Goal: Task Accomplishment & Management: Use online tool/utility

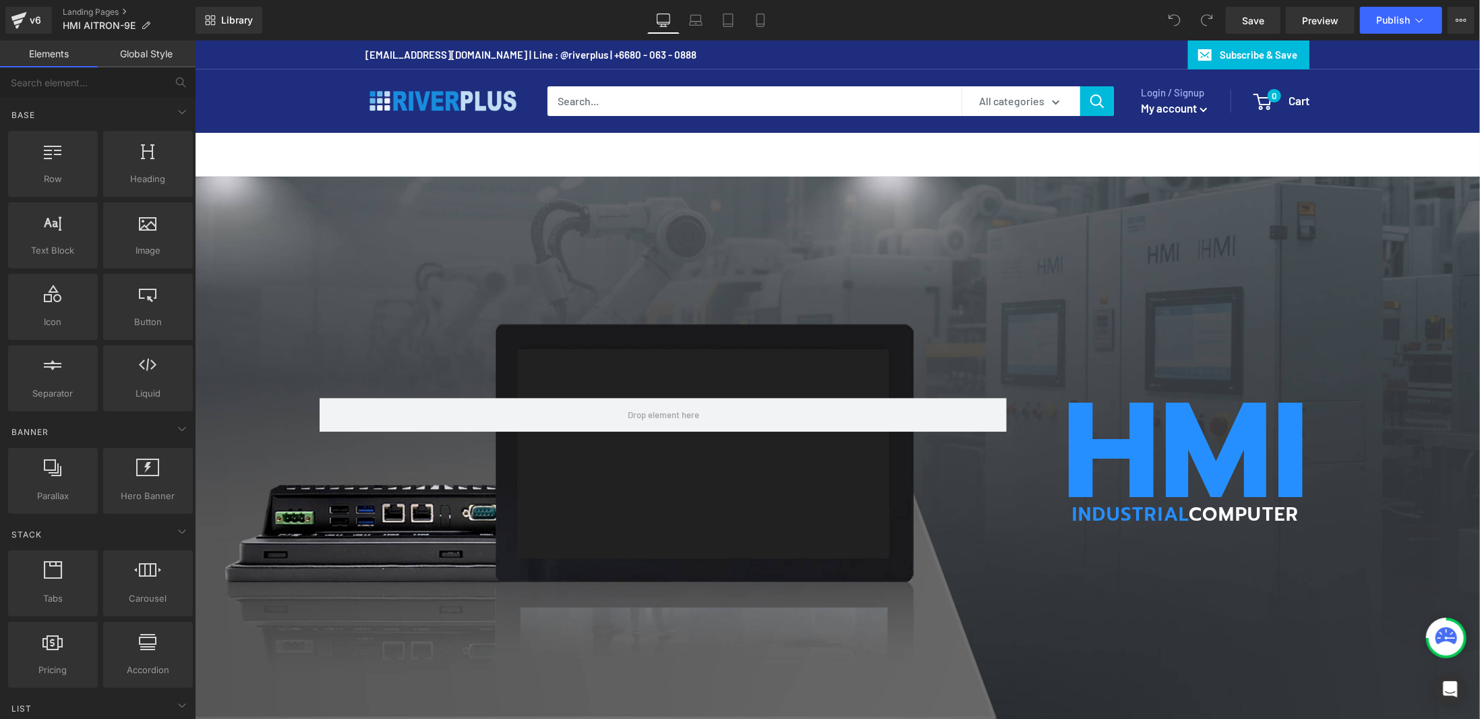
click at [805, 48] on div "sales@riverplus.com | Line : @riverplus | +6680 - 063 - 0888 Subscribe & Save" at bounding box center [837, 54] width 944 height 28
click at [1427, 22] on button "Publish" at bounding box center [1401, 20] width 82 height 27
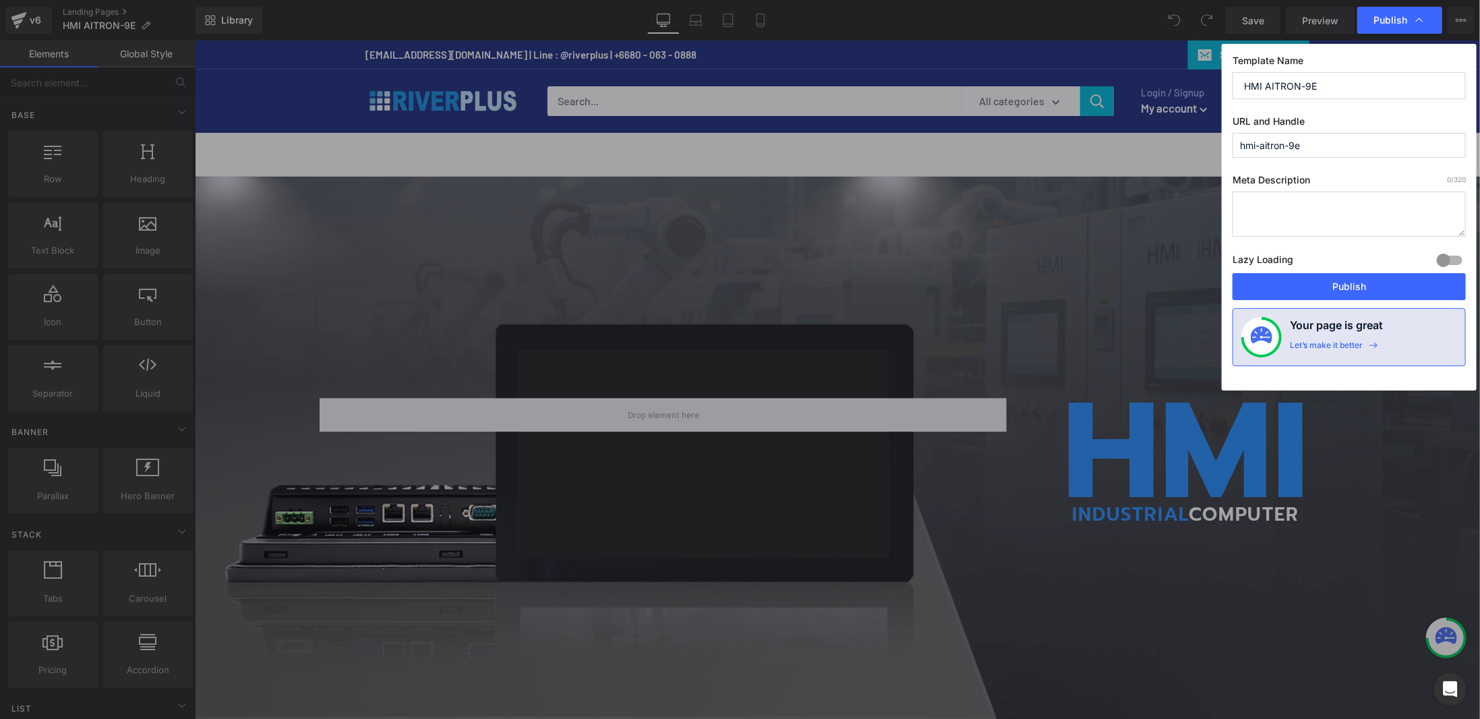
drag, startPoint x: 1346, startPoint y: 144, endPoint x: 1138, endPoint y: 158, distance: 208.1
click at [1138, 158] on div "Publish Template Name HMI AITRON-9E URL and Handle hmi-aitron-9e Meta Descripti…" at bounding box center [740, 359] width 1480 height 719
paste input "panel-pc-aitron-9e-series"
type input "panel-pc-aitron-9e-series"
drag, startPoint x: 1328, startPoint y: 82, endPoint x: 1217, endPoint y: 82, distance: 110.6
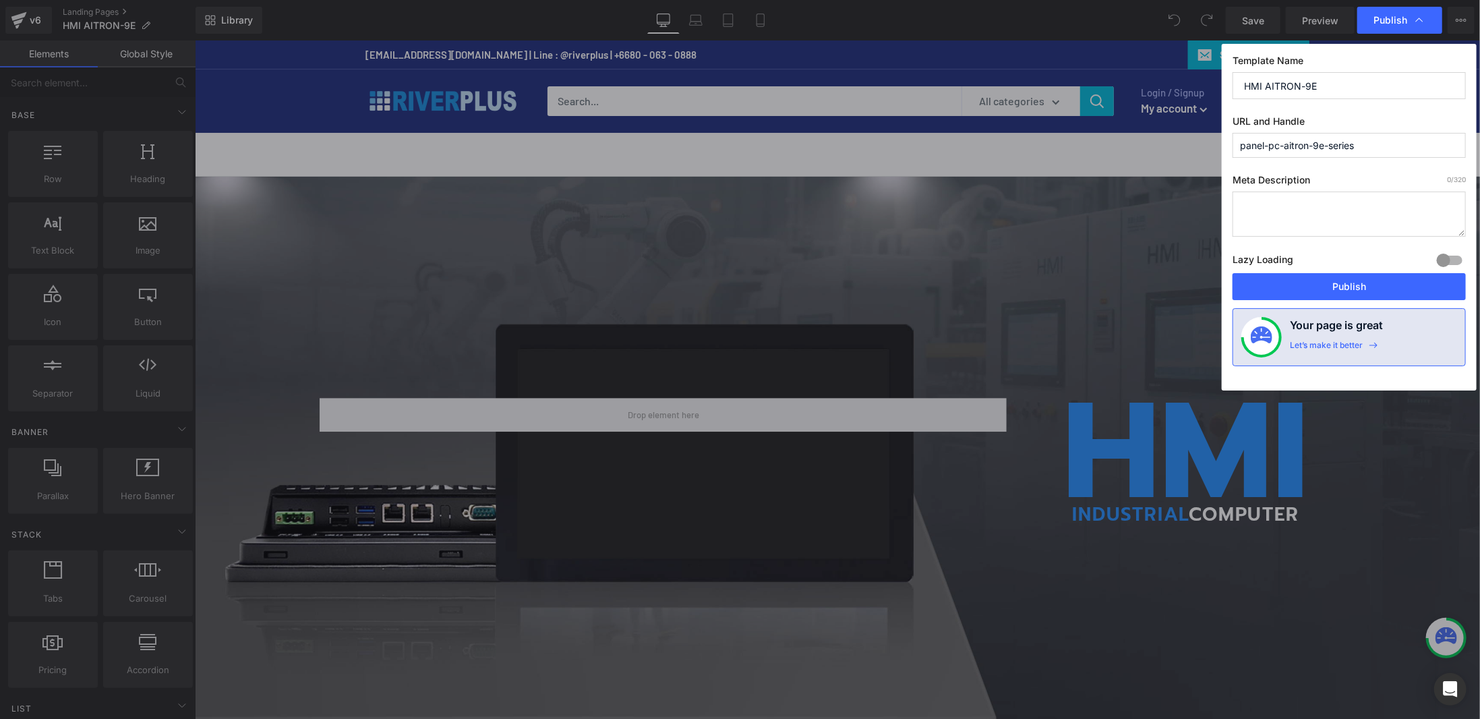
click at [1217, 82] on div "Publish Template Name HMI AITRON-9E URL and Handle panel-pc-aitron-9e-series Me…" at bounding box center [740, 359] width 1480 height 719
type input "ย"
type input "p"
type input "Panel PC Aitron 9E Series"
click at [1362, 287] on button "Publish" at bounding box center [1348, 286] width 233 height 27
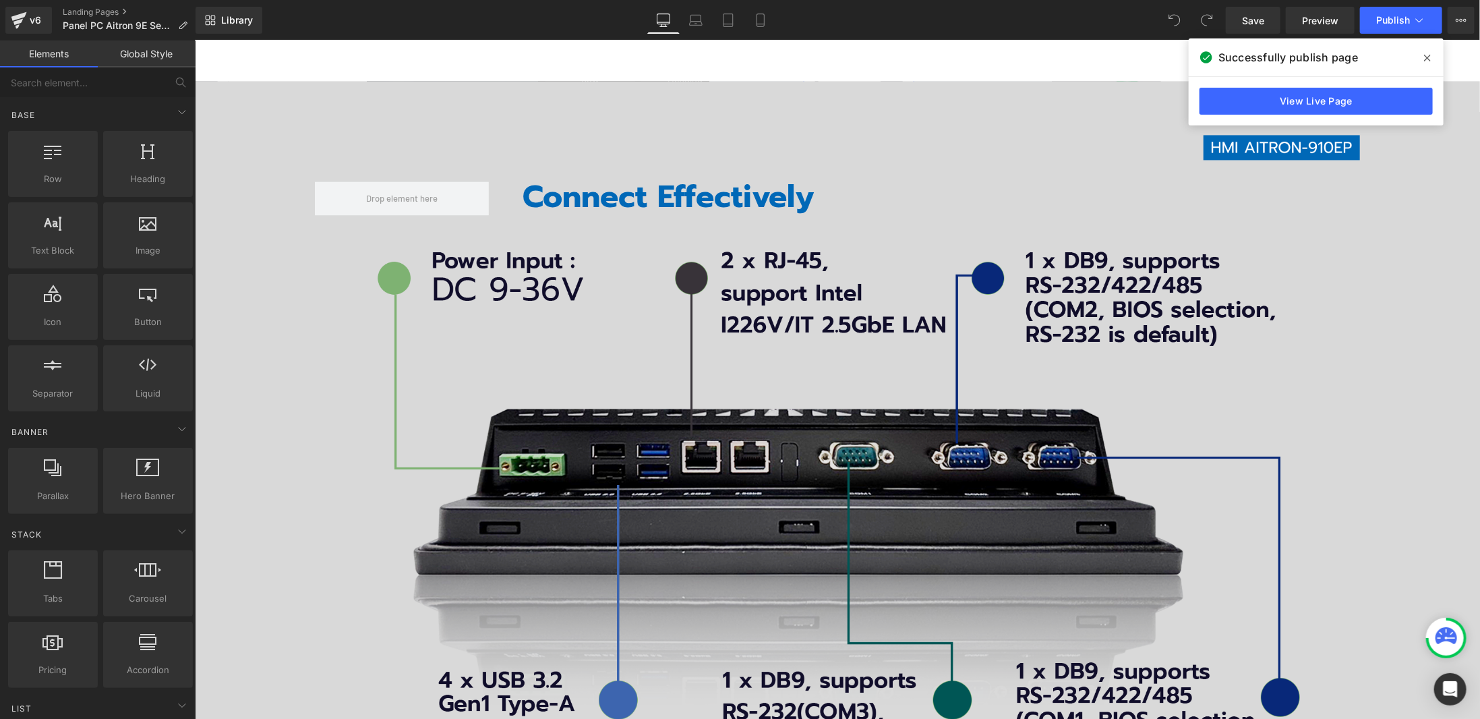
scroll to position [1685, 0]
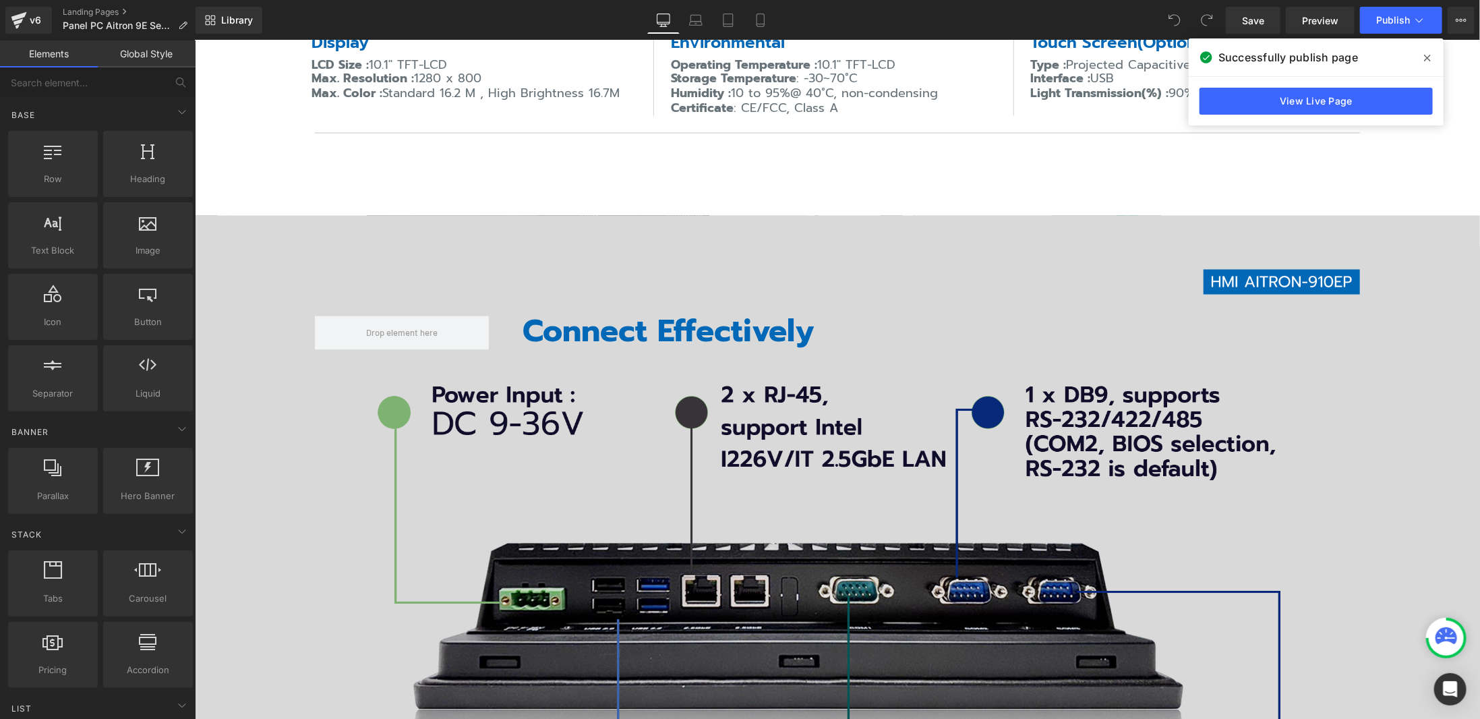
click at [796, 419] on img at bounding box center [837, 637] width 940 height 533
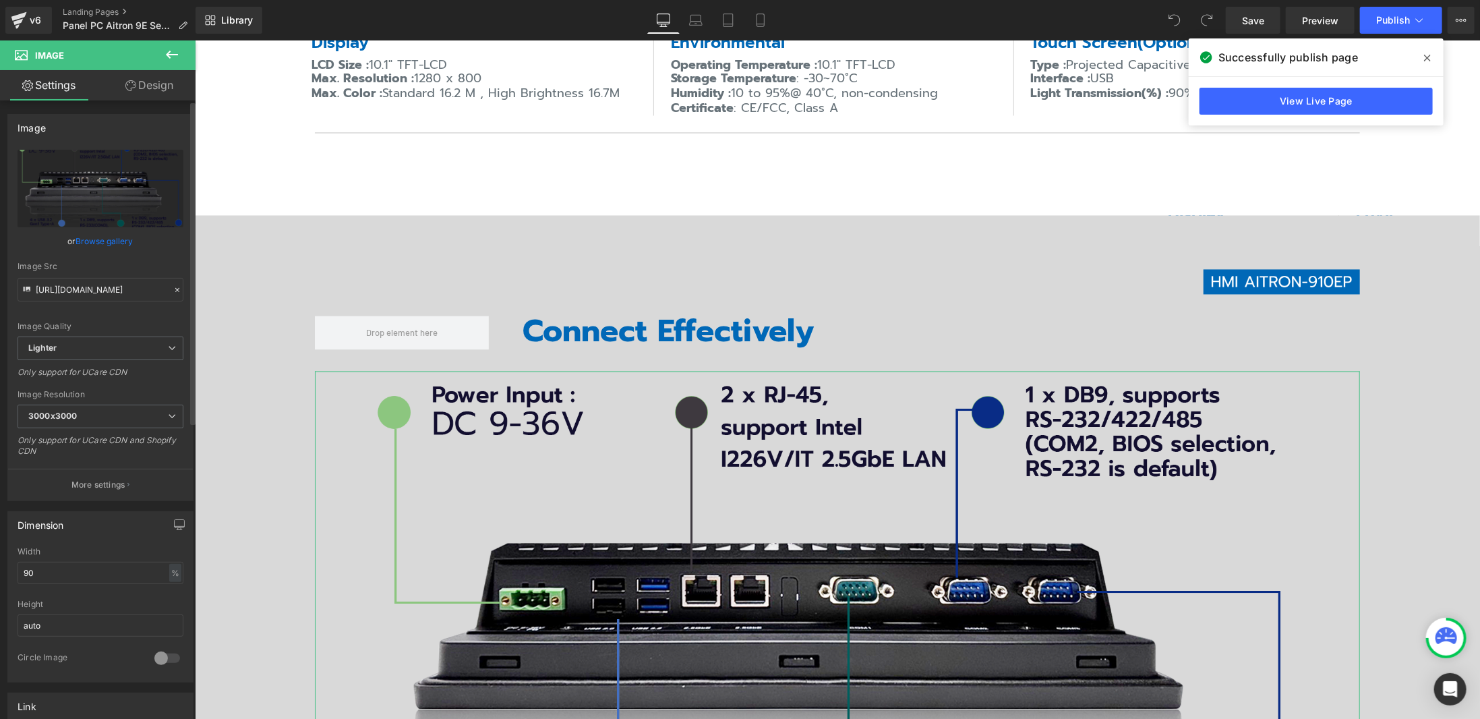
click at [112, 242] on link "Browse gallery" at bounding box center [104, 241] width 57 height 24
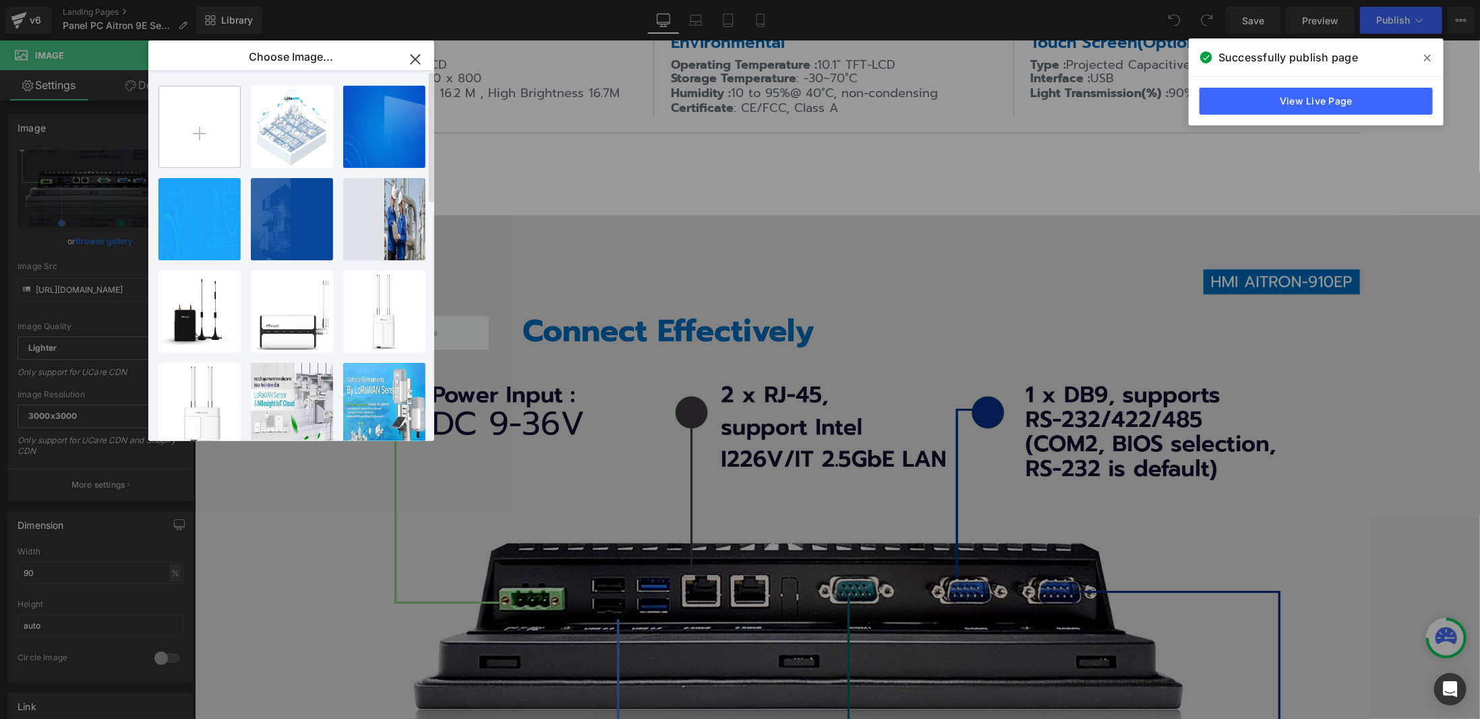
click at [200, 142] on input "file" at bounding box center [199, 126] width 81 height 81
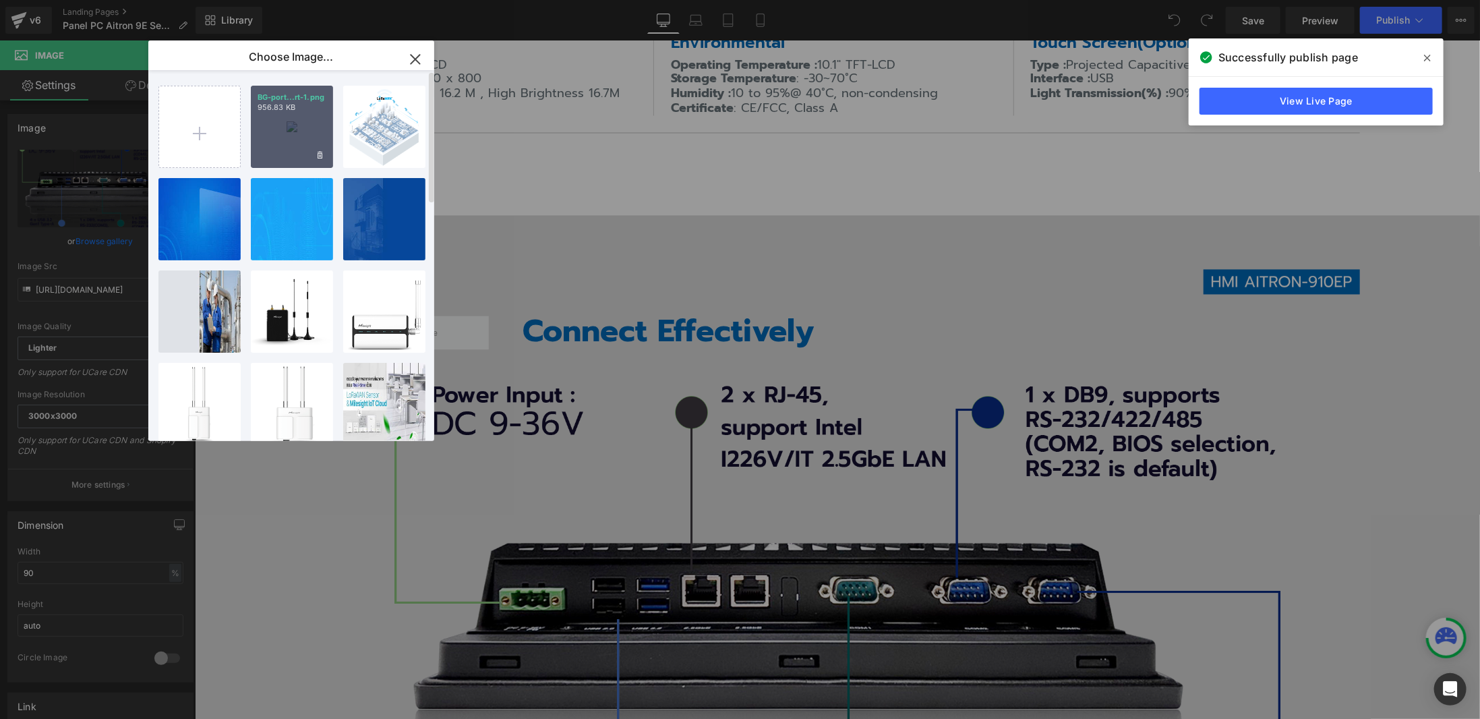
click at [317, 146] on div "BG-port...rt-1.png 956.83 KB" at bounding box center [292, 127] width 82 height 82
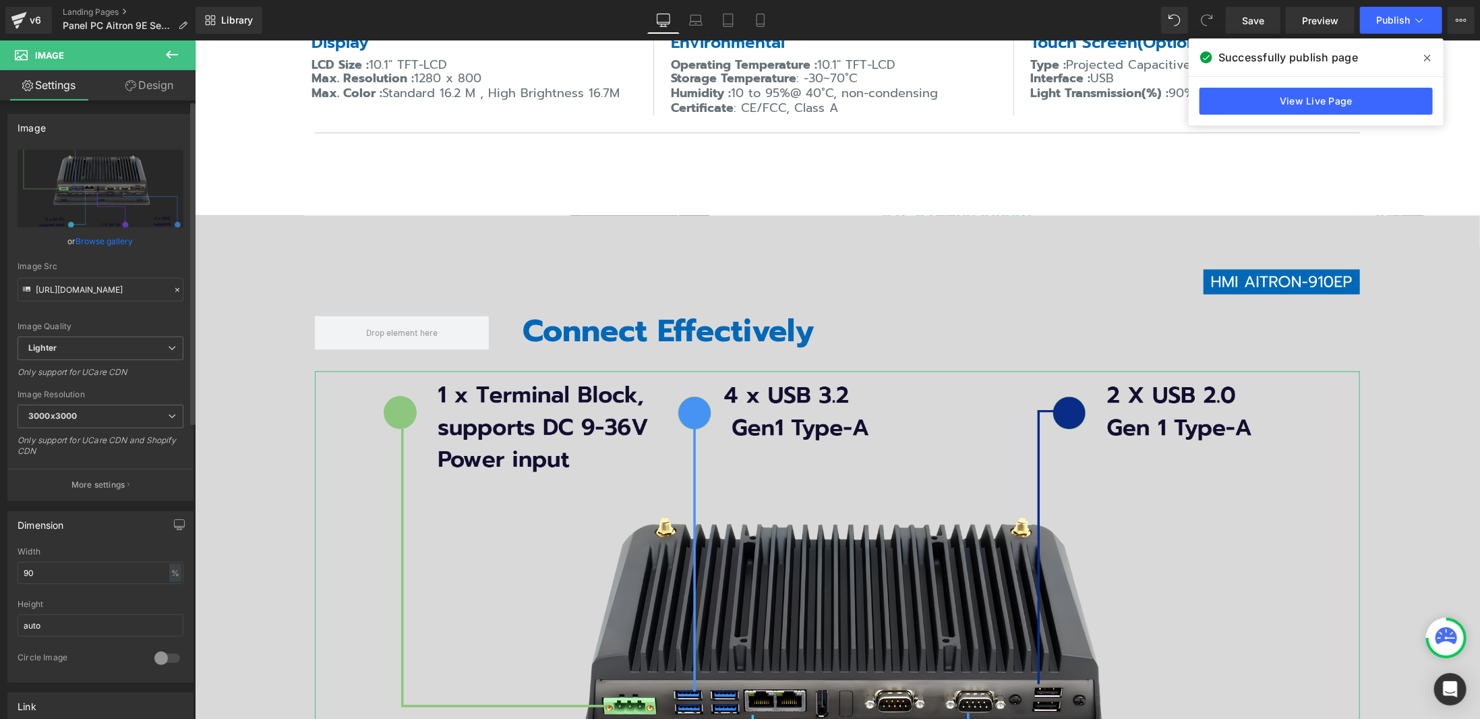
click at [116, 246] on link "Browse gallery" at bounding box center [104, 241] width 57 height 24
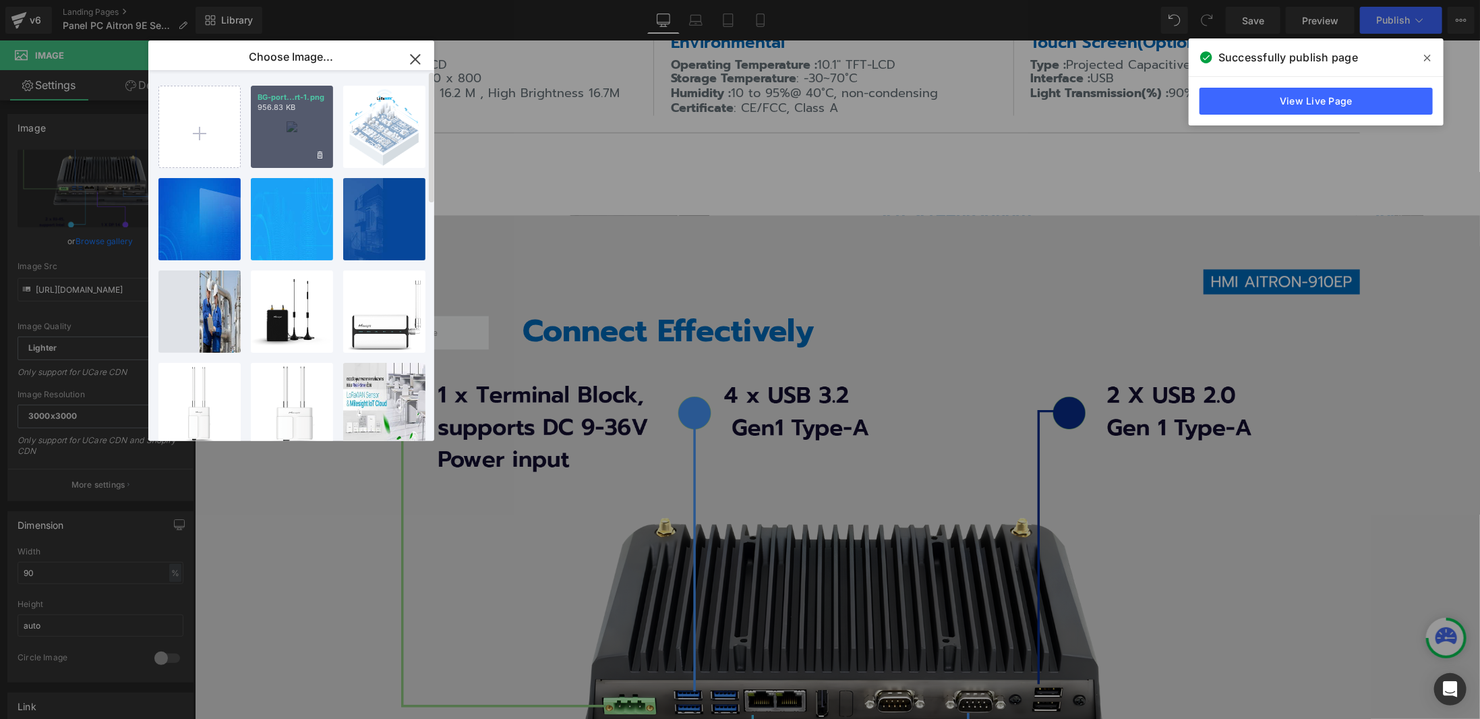
click at [274, 133] on div "BG-port...rt-1.png 956.83 KB" at bounding box center [292, 127] width 82 height 82
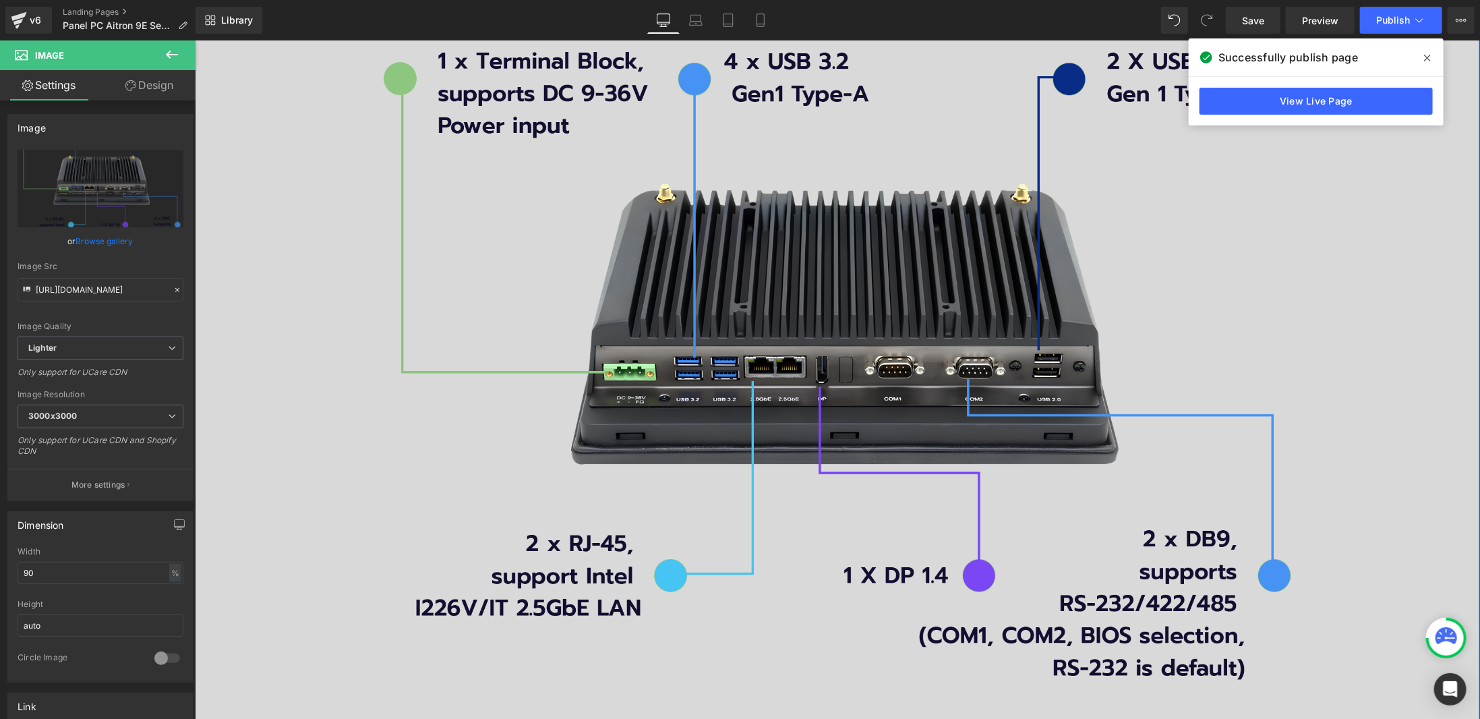
scroll to position [2022, 0]
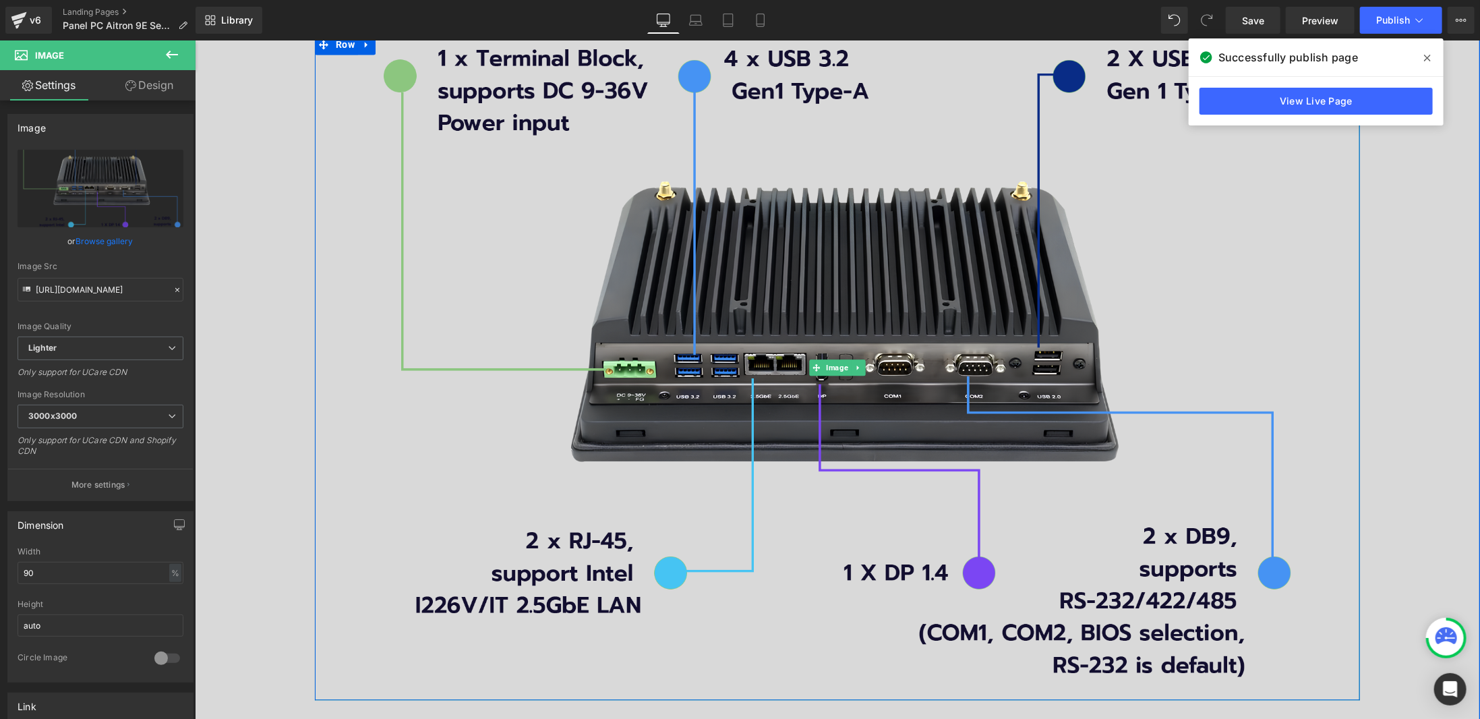
click at [1319, 328] on div at bounding box center [836, 366] width 1045 height 665
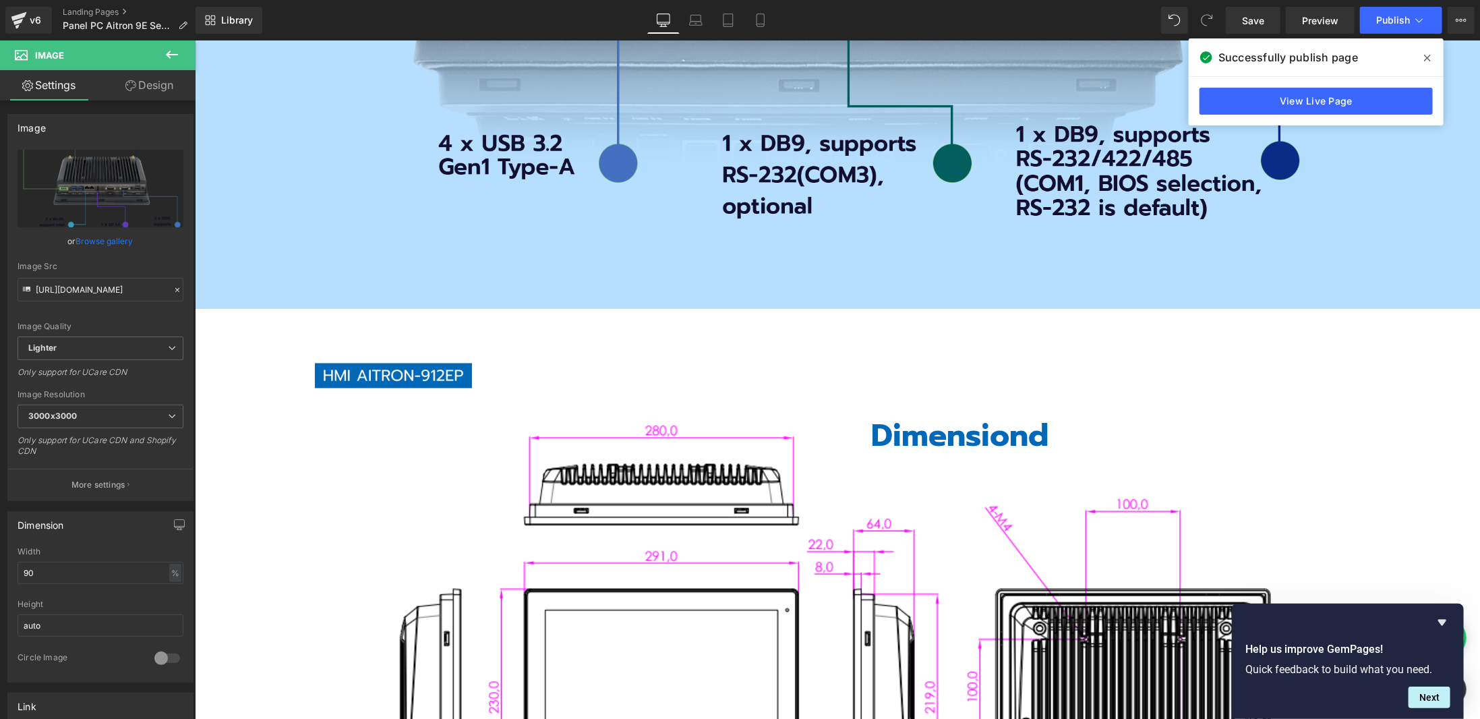
scroll to position [4584, 0]
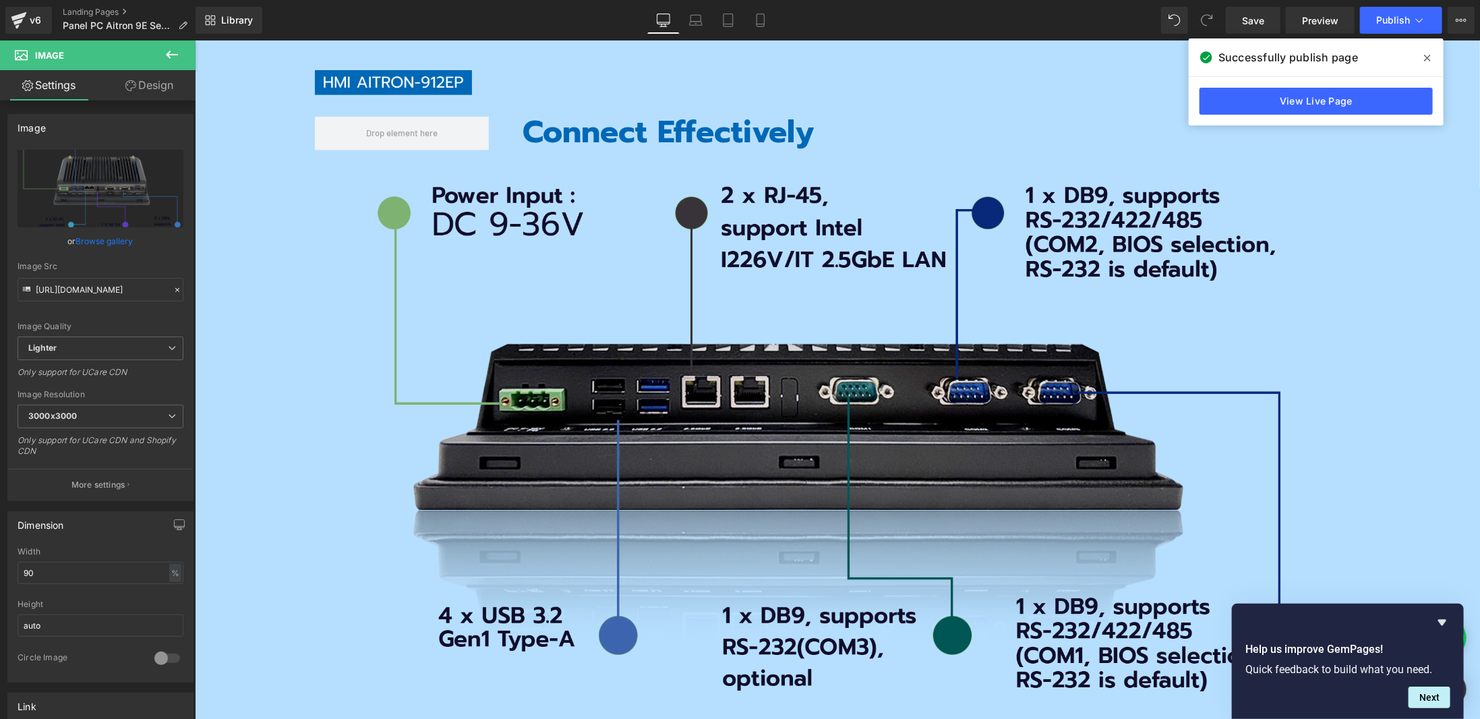
click at [874, 385] on img at bounding box center [837, 437] width 940 height 533
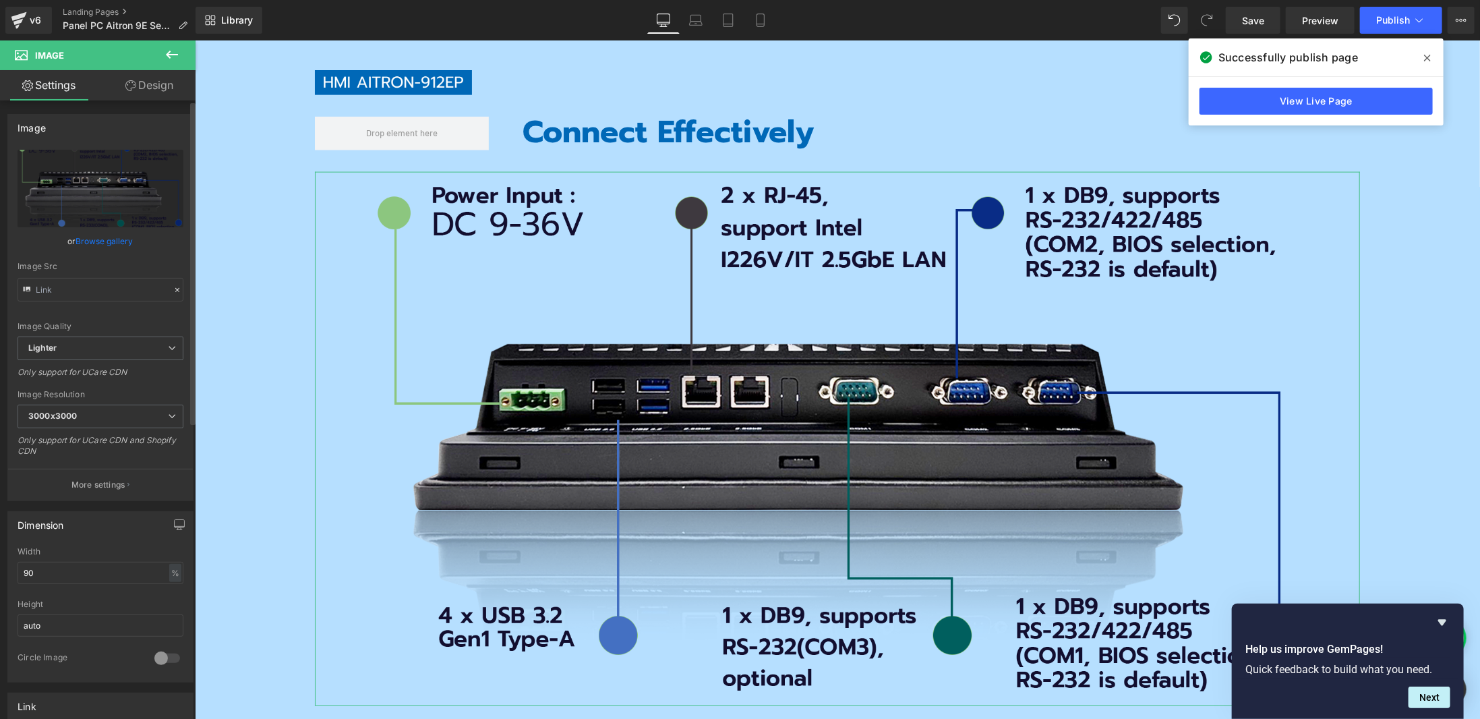
click at [106, 243] on link "Browse gallery" at bounding box center [104, 241] width 57 height 24
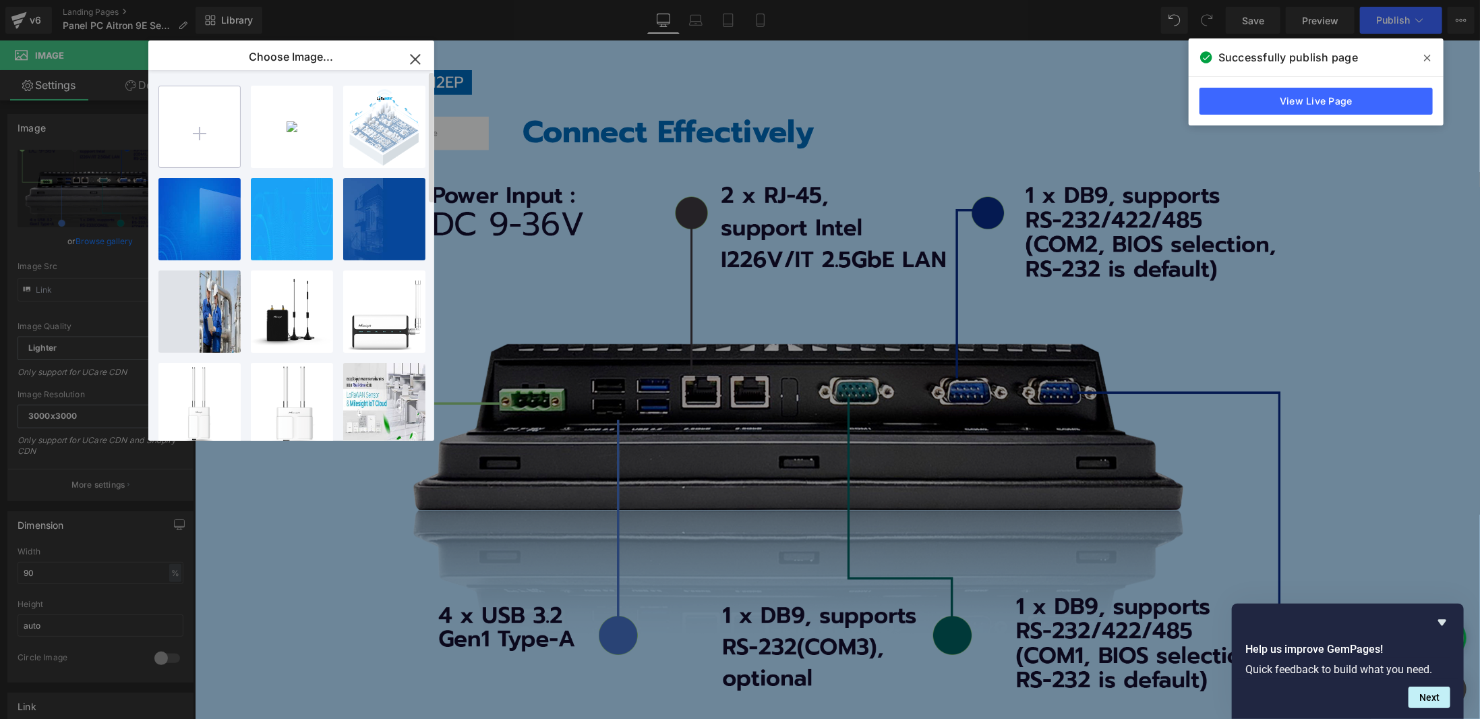
click at [194, 137] on input "file" at bounding box center [199, 126] width 81 height 81
type input "C:\fakepath\BG-port-912.png"
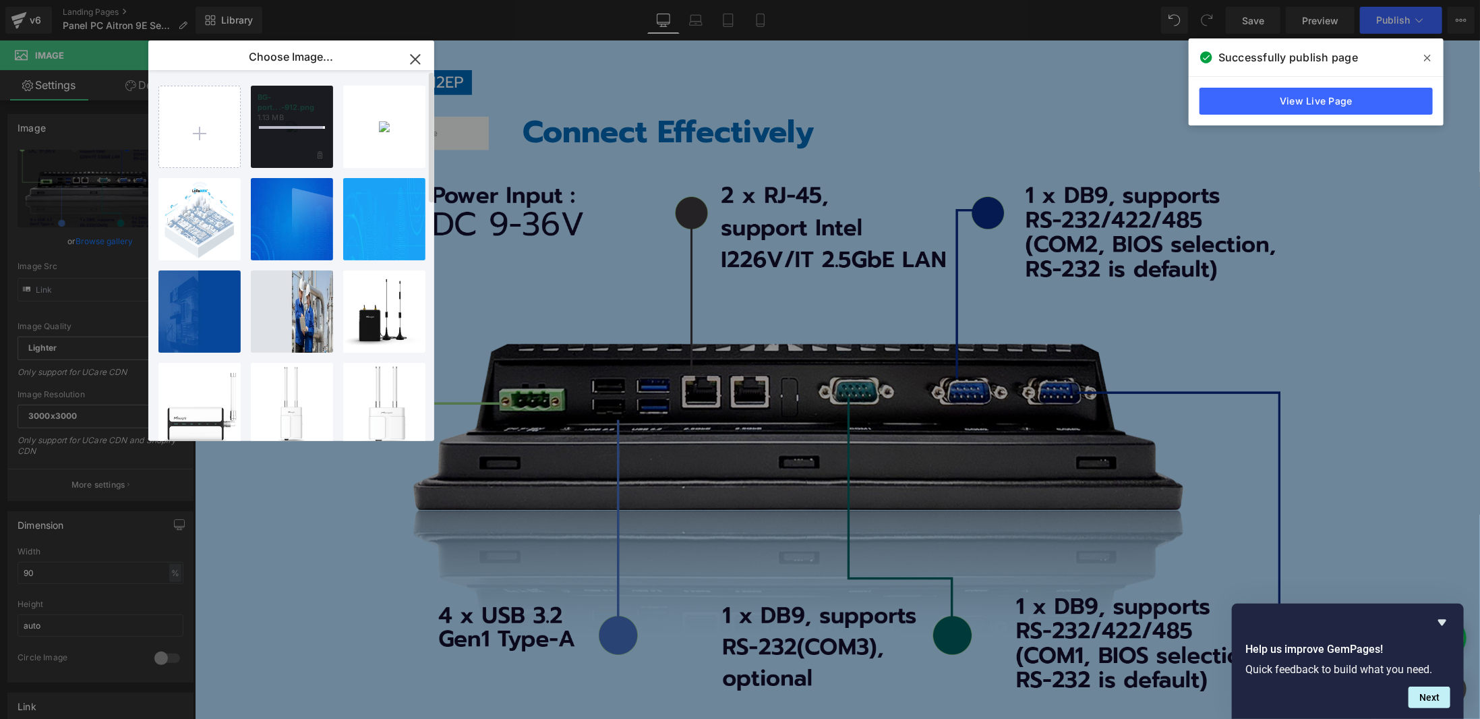
click at [294, 148] on div at bounding box center [292, 127] width 82 height 82
click at [294, 148] on div "BG-port...-912.png 1.13 MB" at bounding box center [292, 127] width 82 height 82
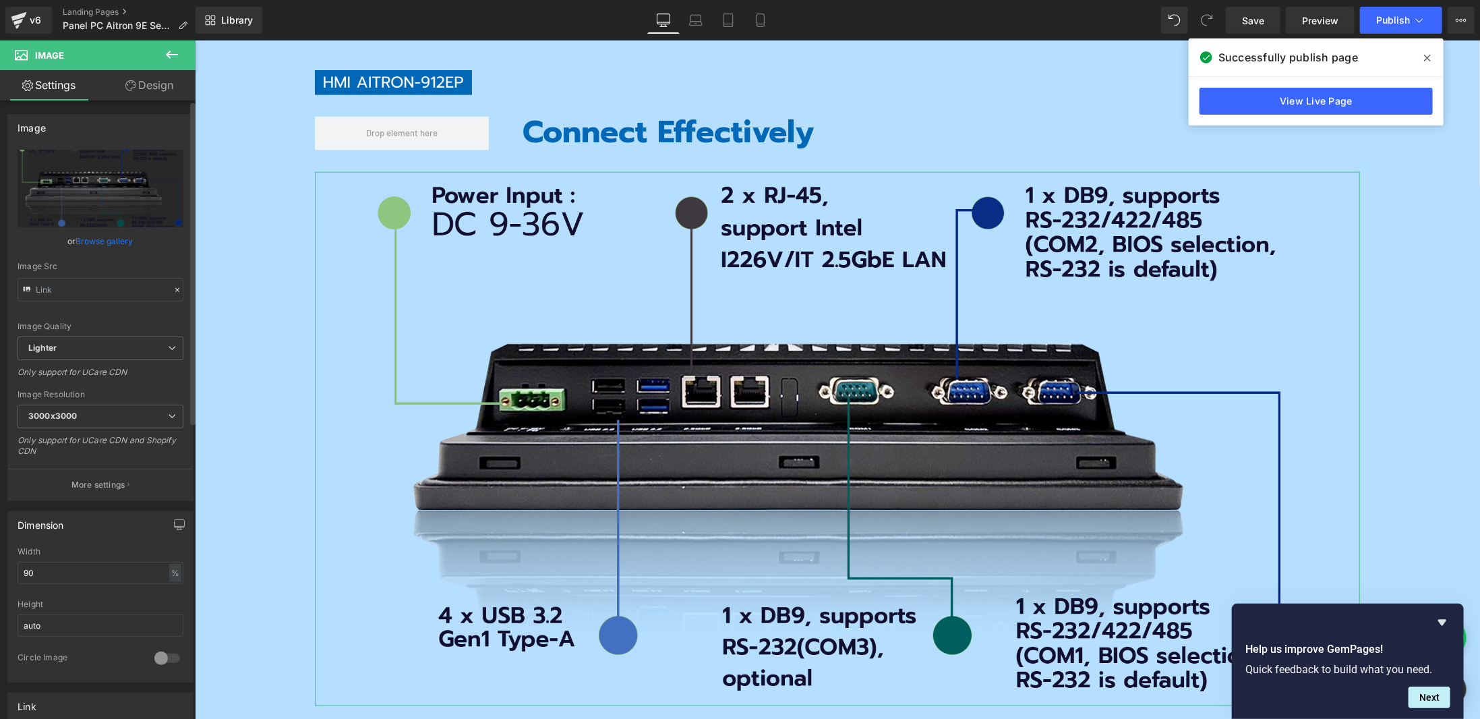
click at [103, 243] on link "Browse gallery" at bounding box center [104, 241] width 57 height 24
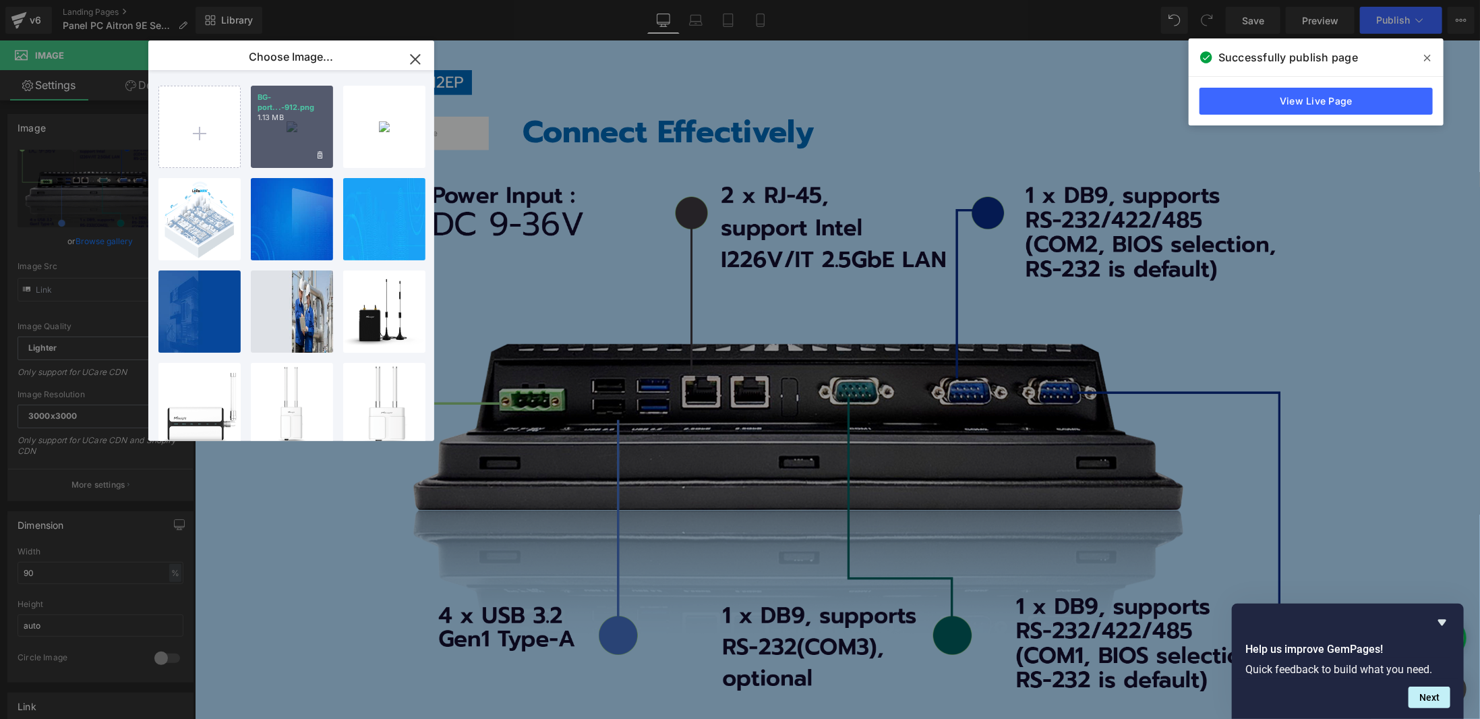
click at [278, 135] on div "BG-port...-912.png 1.13 MB" at bounding box center [292, 127] width 82 height 82
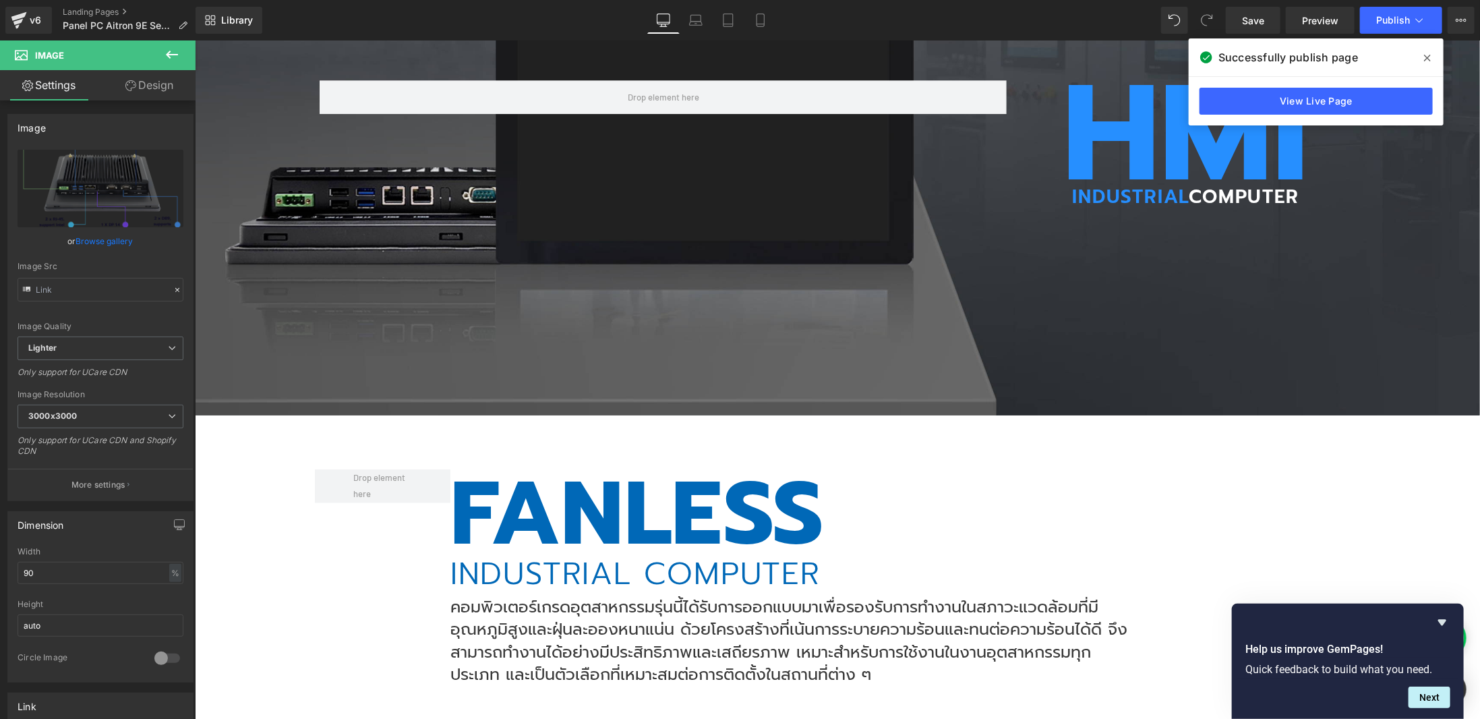
scroll to position [0, 0]
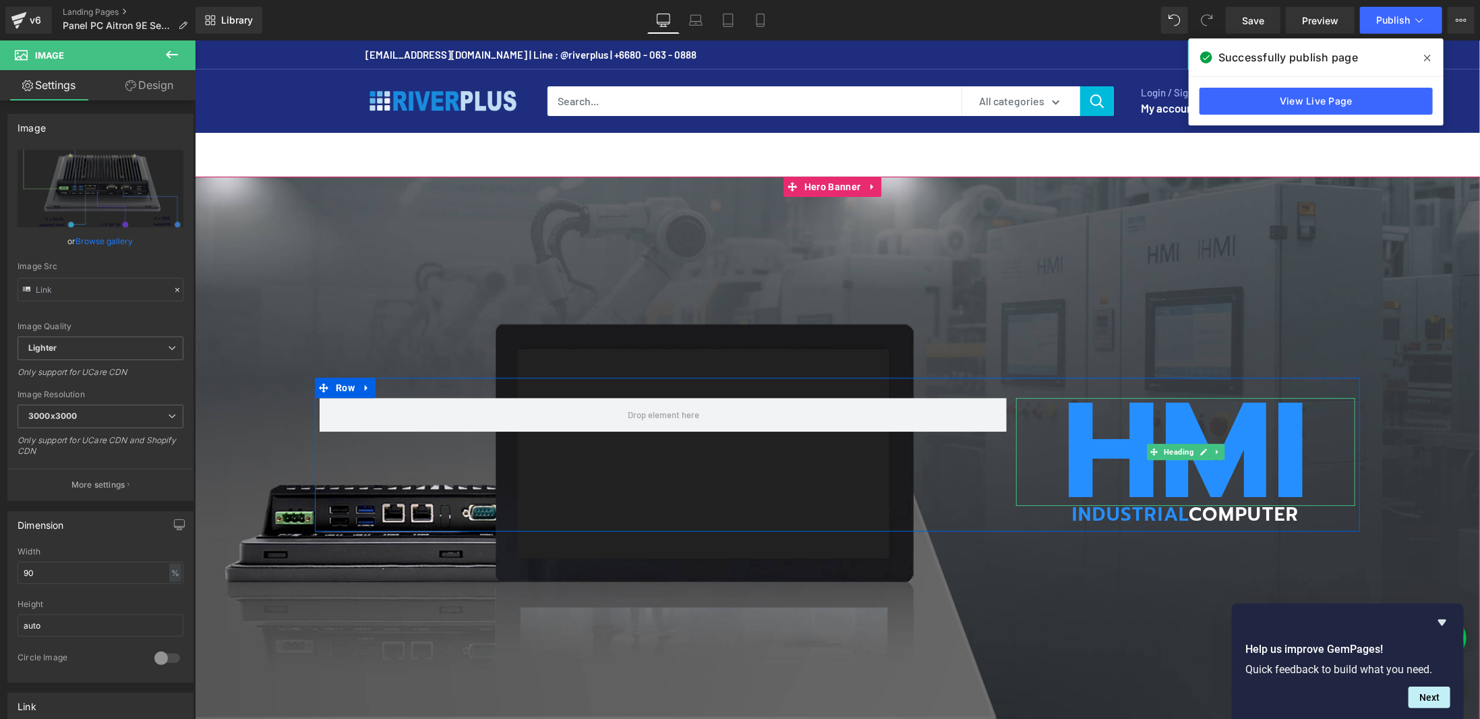
click at [1228, 439] on h1 "HMI" at bounding box center [1184, 452] width 339 height 108
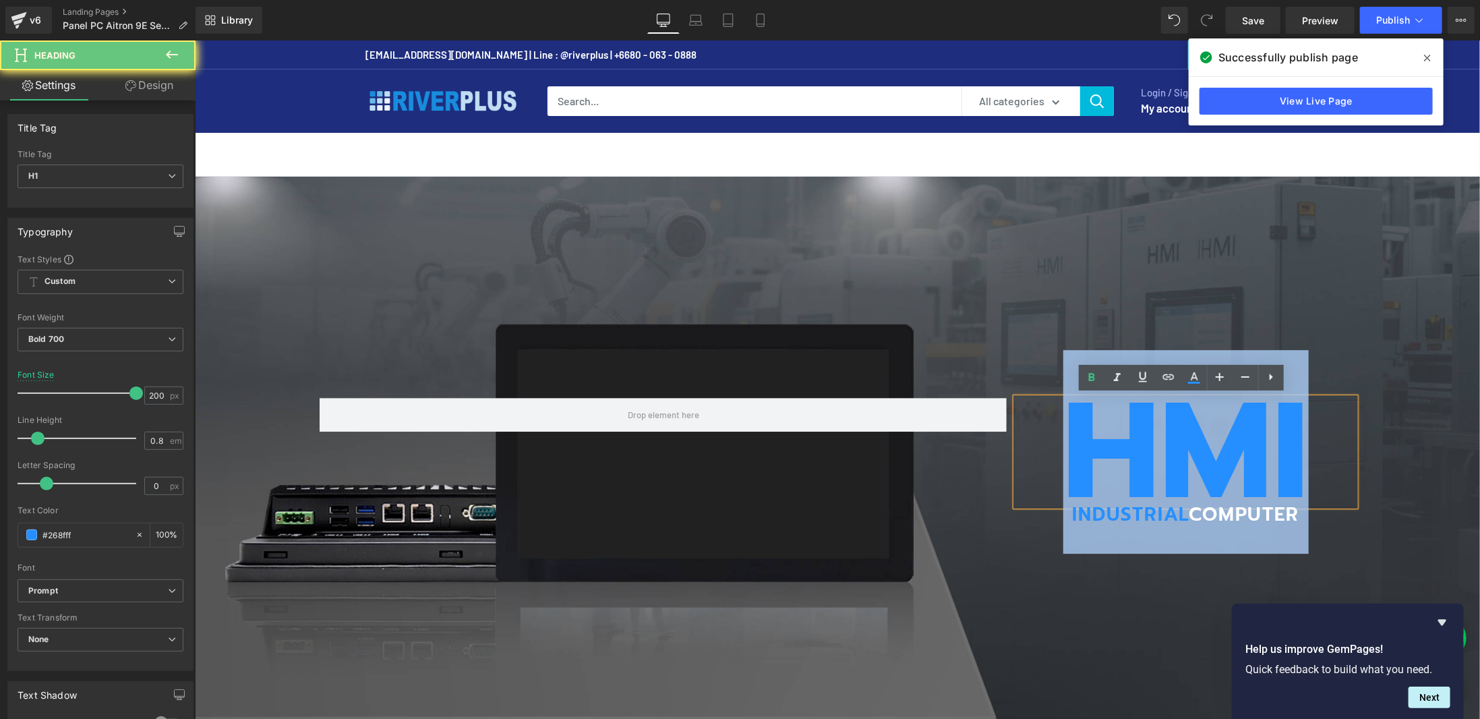
click at [1228, 439] on h1 "HMI" at bounding box center [1184, 452] width 339 height 108
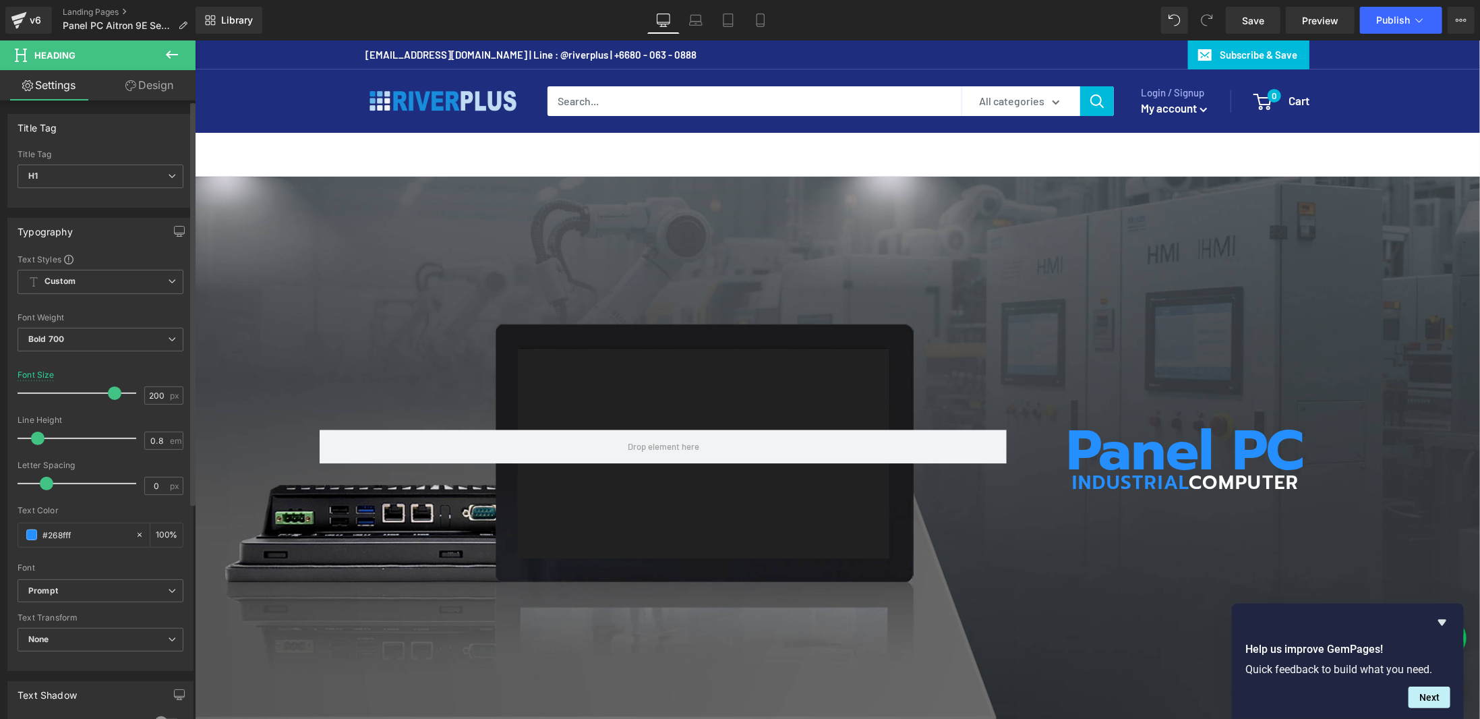
drag, startPoint x: 126, startPoint y: 396, endPoint x: 111, endPoint y: 400, distance: 16.2
click at [111, 400] on div at bounding box center [80, 393] width 112 height 27
click at [108, 392] on span at bounding box center [114, 392] width 13 height 13
click at [1422, 22] on icon at bounding box center [1418, 19] width 13 height 13
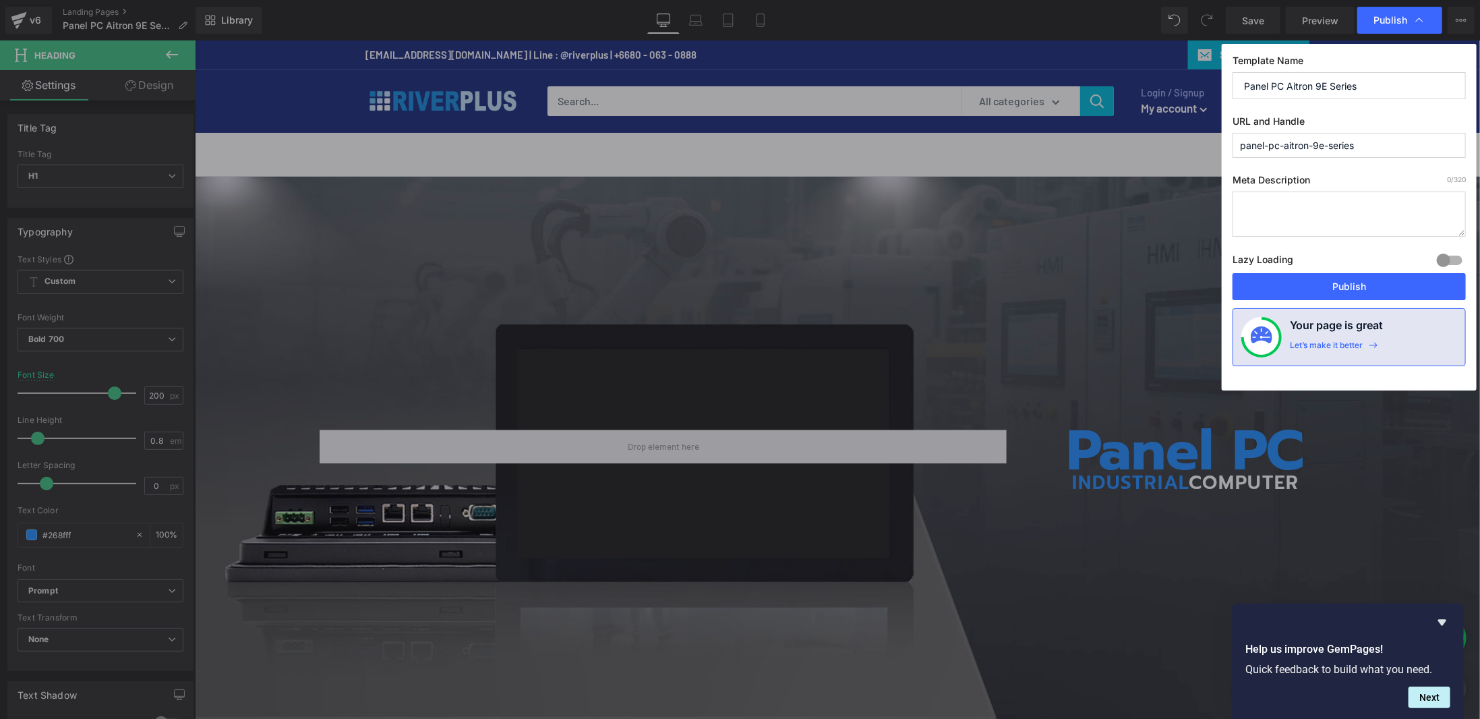
drag, startPoint x: 1289, startPoint y: 86, endPoint x: 1374, endPoint y: 80, distance: 85.2
click at [1374, 80] on input "Panel PC Aitron 9E Series" at bounding box center [1348, 85] width 233 height 27
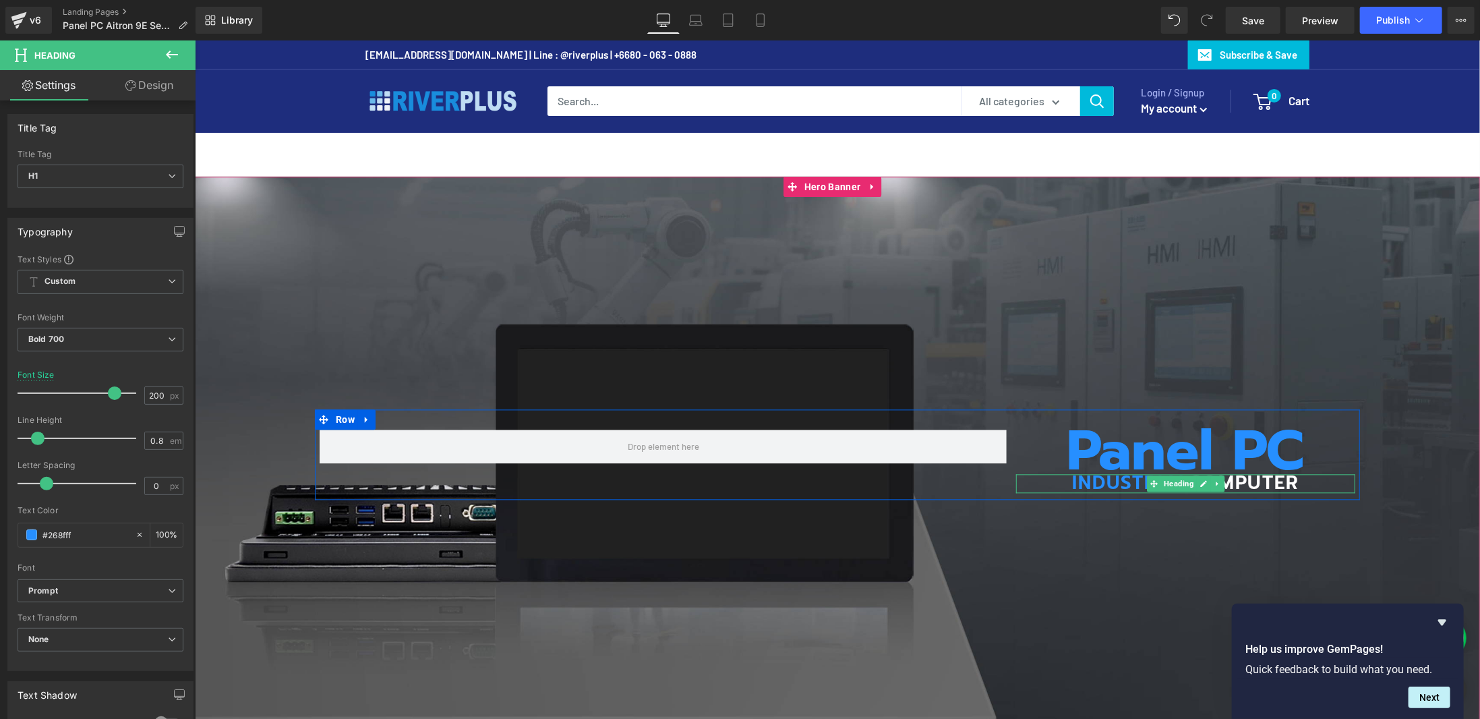
click at [1122, 477] on h2 "INDUSTRIAL COMPUTER" at bounding box center [1184, 482] width 339 height 19
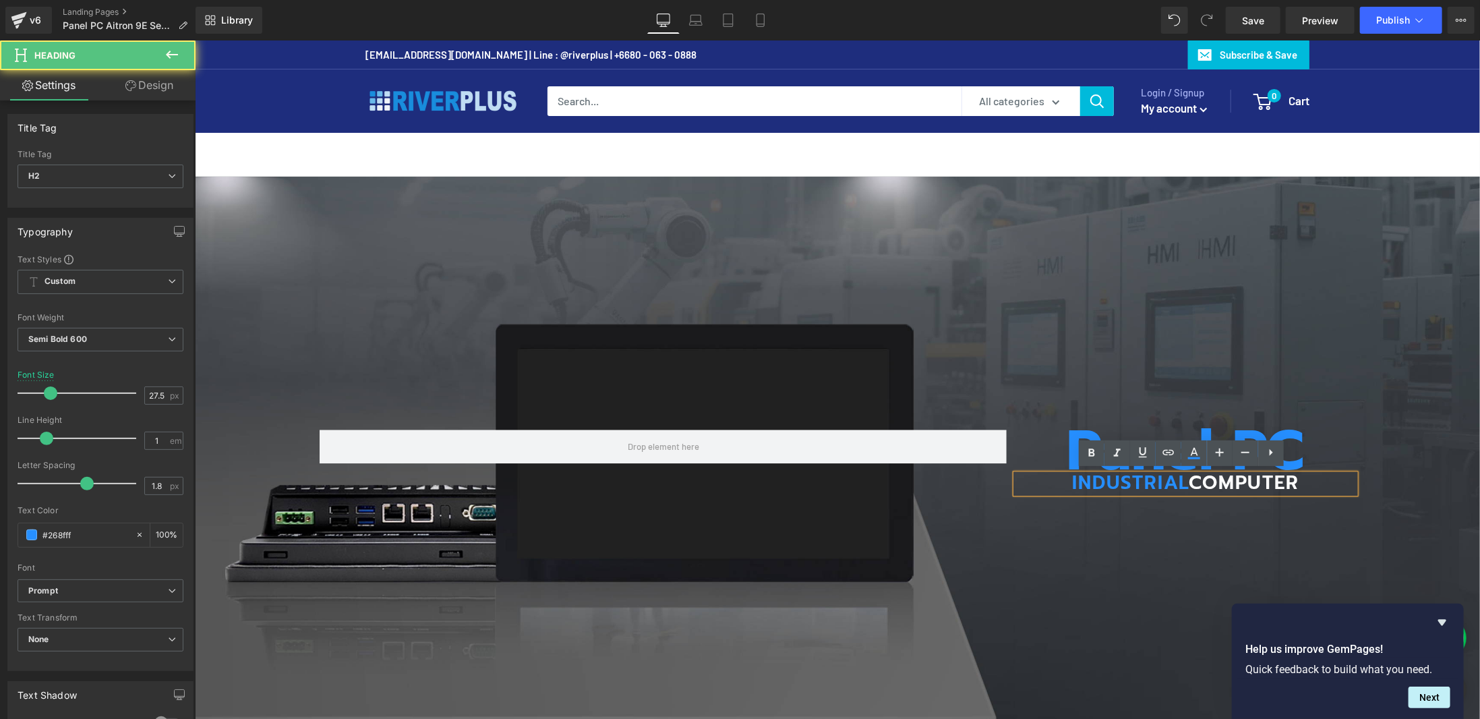
click at [1122, 477] on h2 "INDUSTRIAL COMPUTER" at bounding box center [1184, 482] width 339 height 19
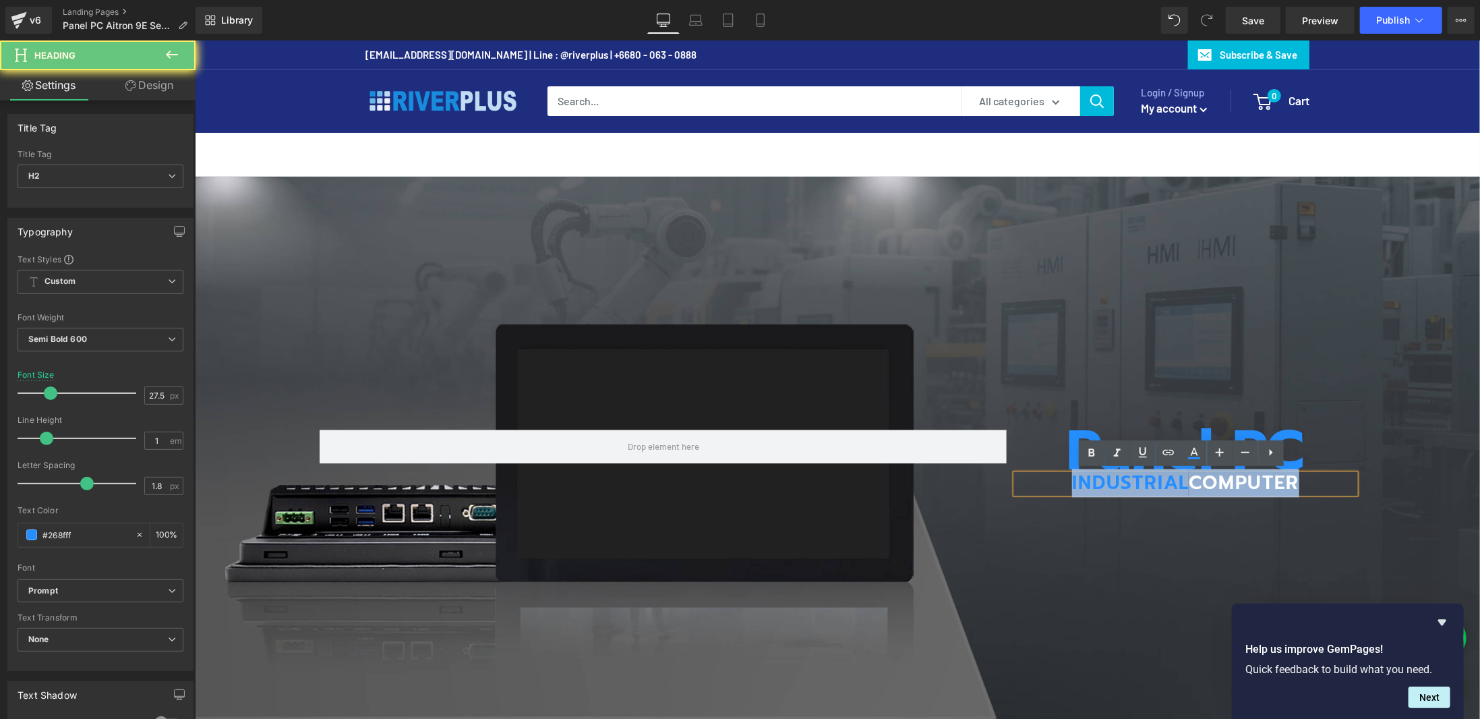
click at [1122, 477] on h2 "INDUSTRIAL COMPUTER" at bounding box center [1184, 482] width 339 height 19
paste div
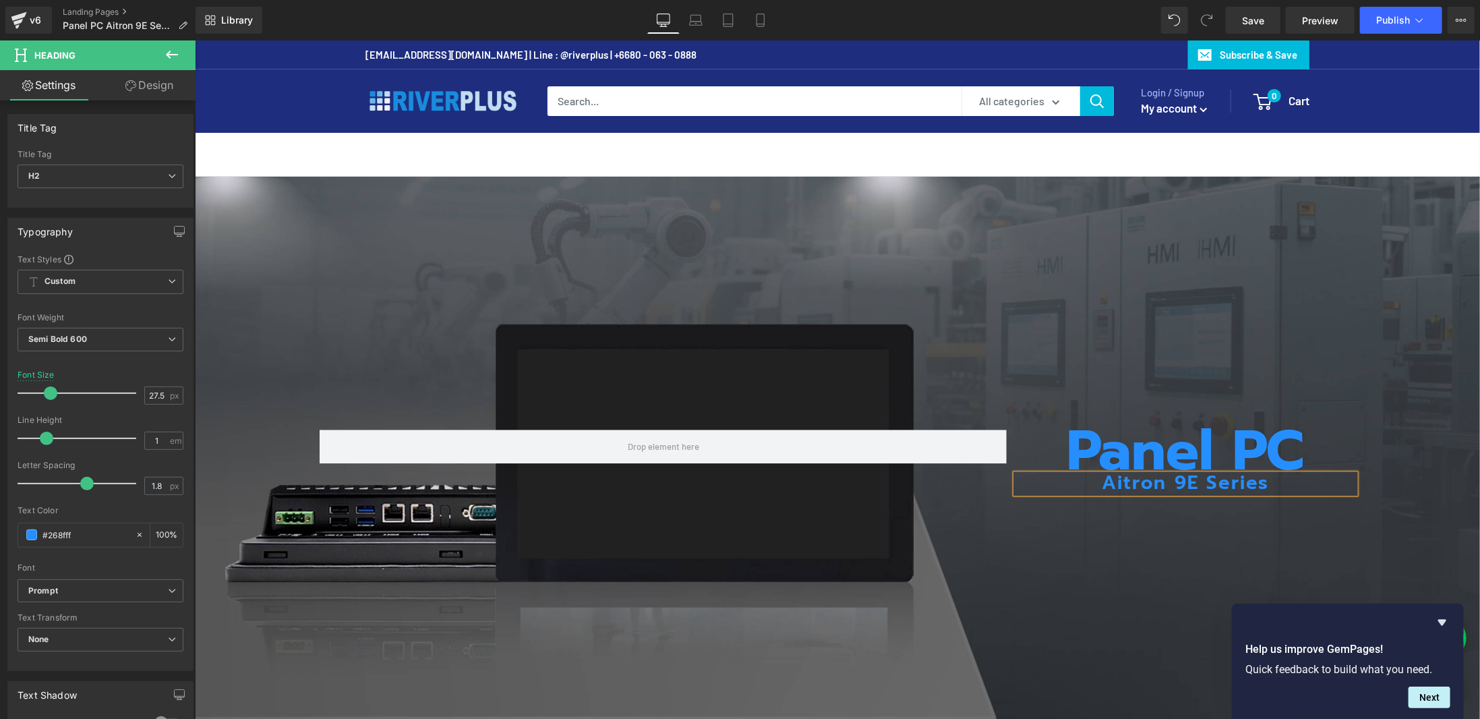
click at [1122, 477] on h2 "Aitron 9E Series" at bounding box center [1184, 482] width 339 height 19
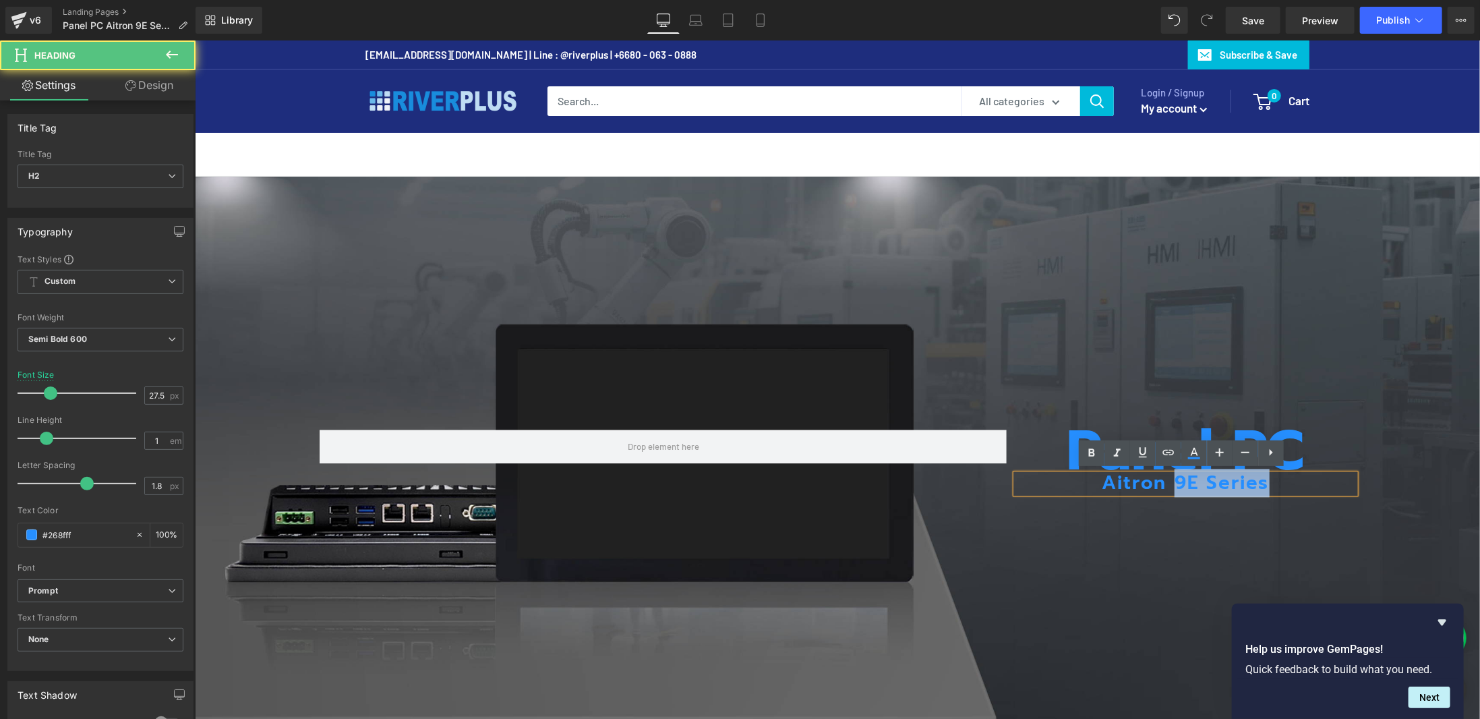
drag, startPoint x: 1167, startPoint y: 485, endPoint x: 1271, endPoint y: 479, distance: 104.7
click at [1271, 479] on h2 "Aitron 9E Series" at bounding box center [1184, 482] width 339 height 19
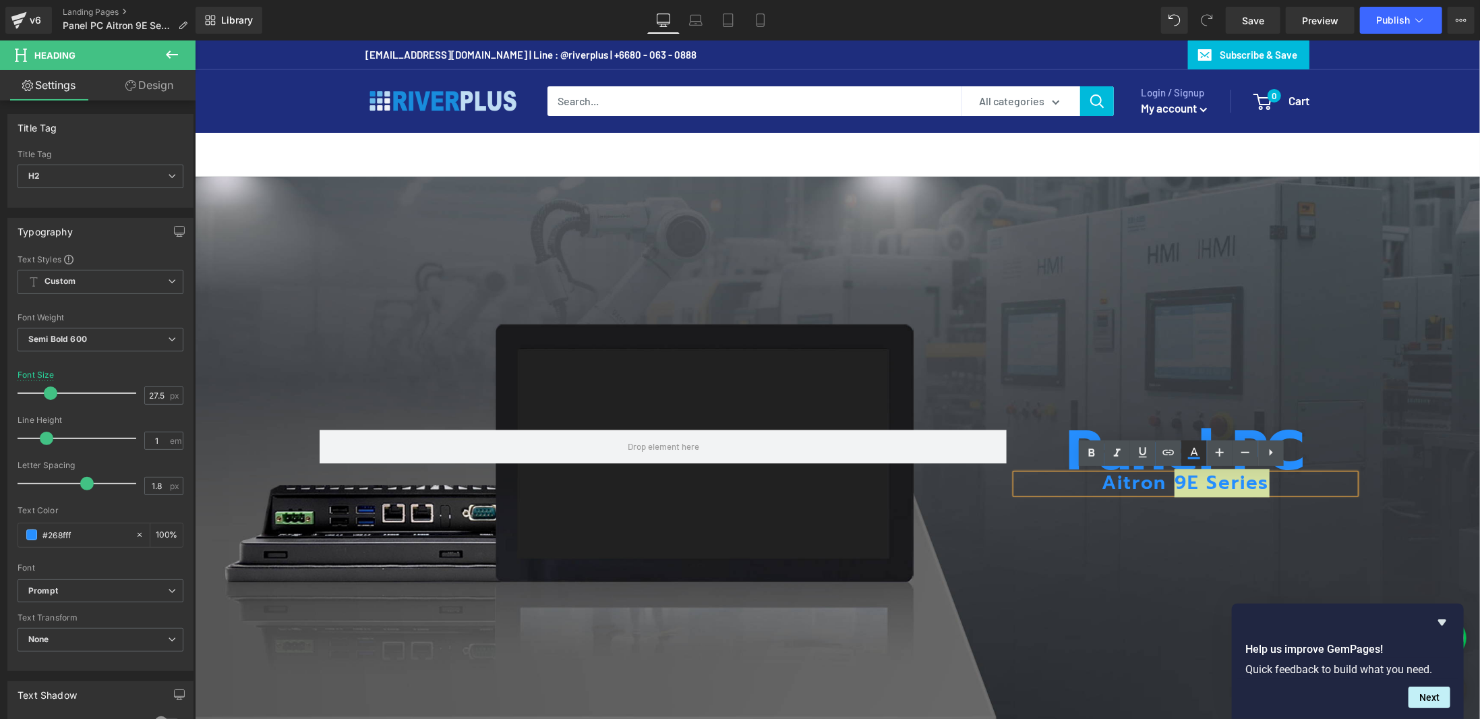
click at [1190, 454] on icon at bounding box center [1194, 453] width 16 height 16
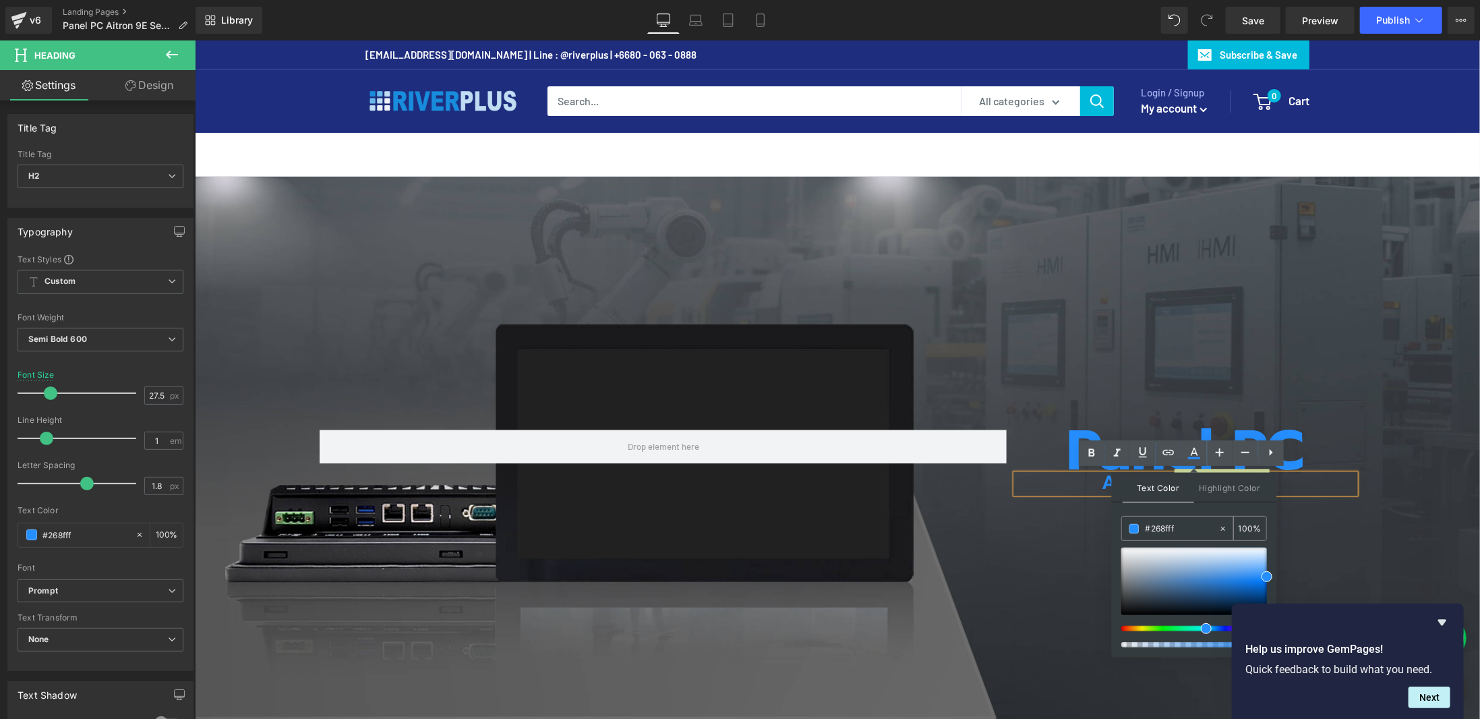
click at [1133, 531] on span at bounding box center [1133, 528] width 9 height 9
click at [1136, 524] on span at bounding box center [1133, 528] width 9 height 9
click at [1137, 526] on span at bounding box center [1133, 528] width 9 height 9
drag, startPoint x: 1346, startPoint y: 609, endPoint x: 1074, endPoint y: 509, distance: 289.4
click at [1253, 364] on div "Panel PC Heading Aitron 9E Series Heading Row" at bounding box center [836, 454] width 1285 height 556
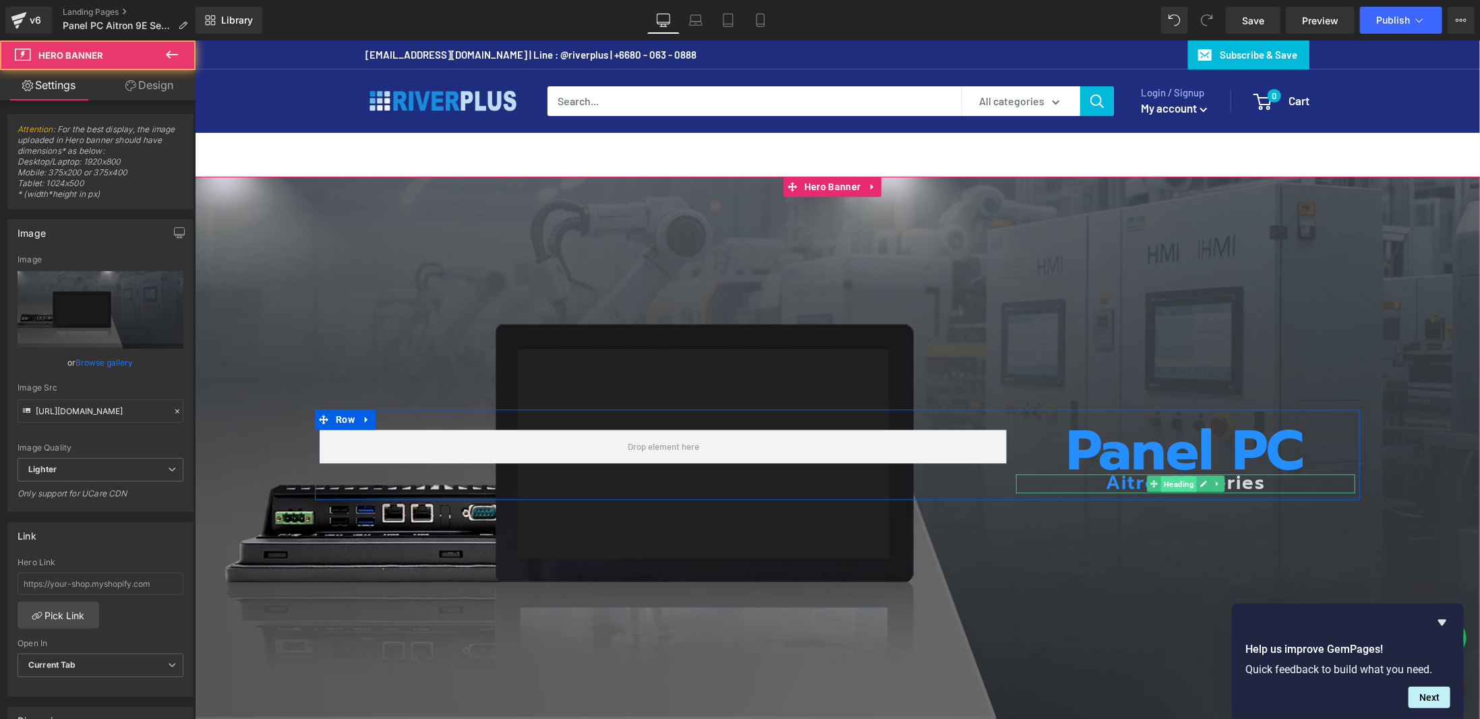
click at [1186, 477] on span "Heading" at bounding box center [1178, 483] width 36 height 16
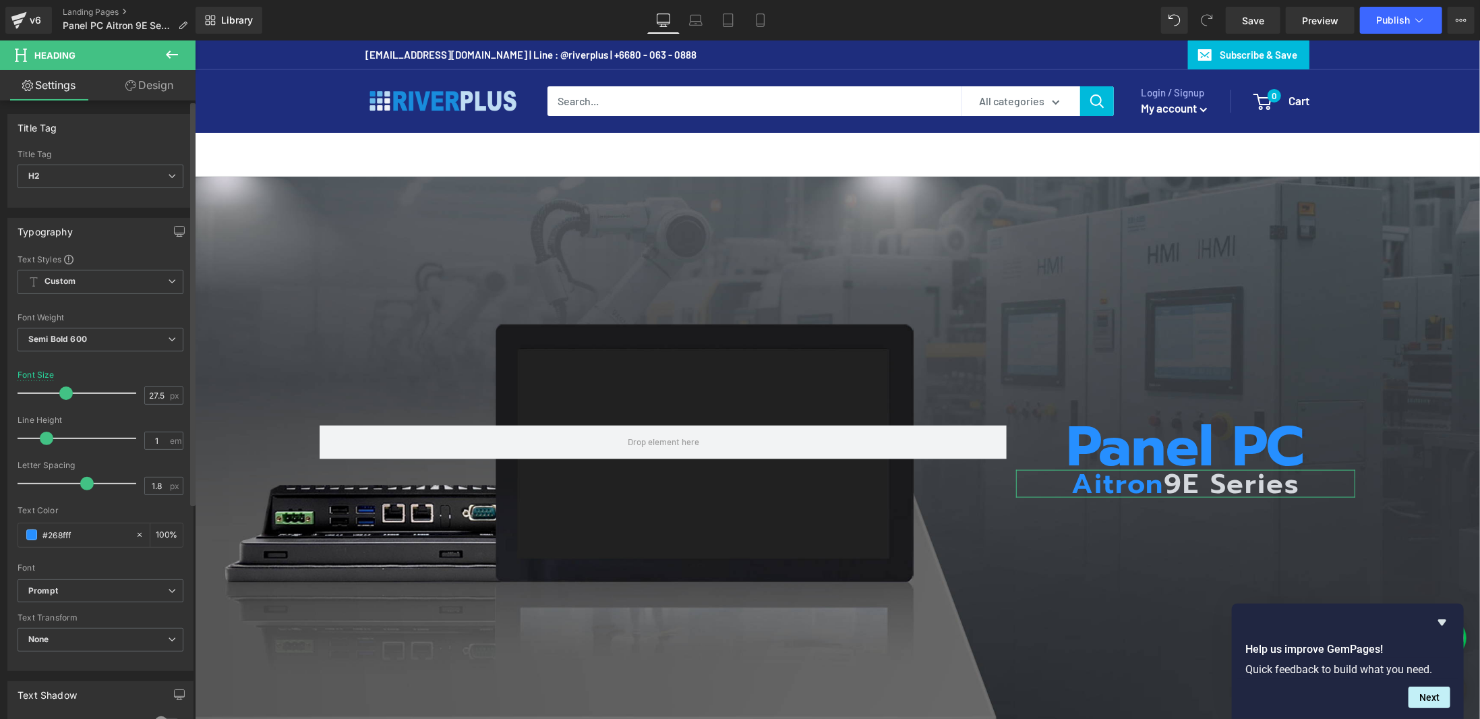
drag, startPoint x: 51, startPoint y: 390, endPoint x: 66, endPoint y: 388, distance: 15.1
click at [66, 388] on span at bounding box center [65, 392] width 13 height 13
click at [967, 326] on div "Panel PC Heading Aitron 9E Series Heading Row" at bounding box center [836, 454] width 1285 height 556
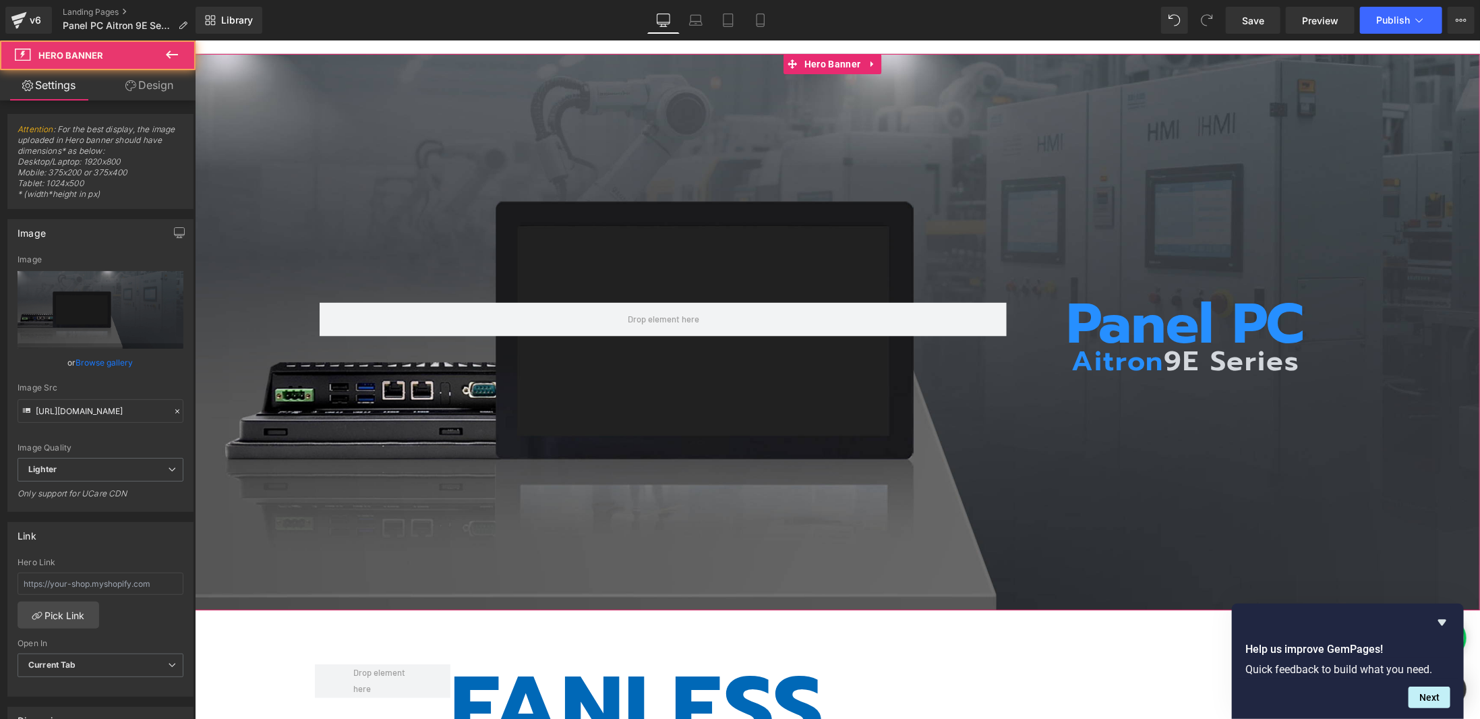
scroll to position [202, 0]
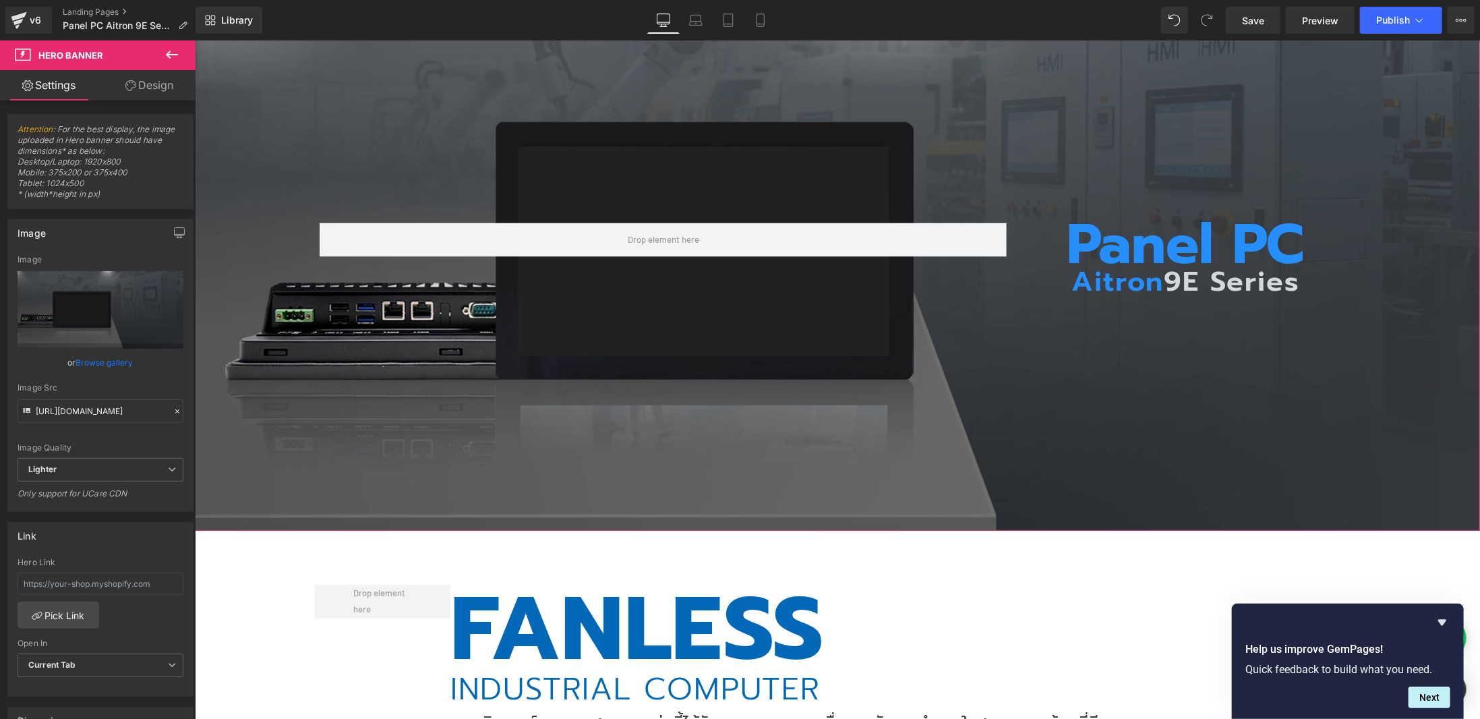
click at [194, 40] on div at bounding box center [194, 40] width 0 height 0
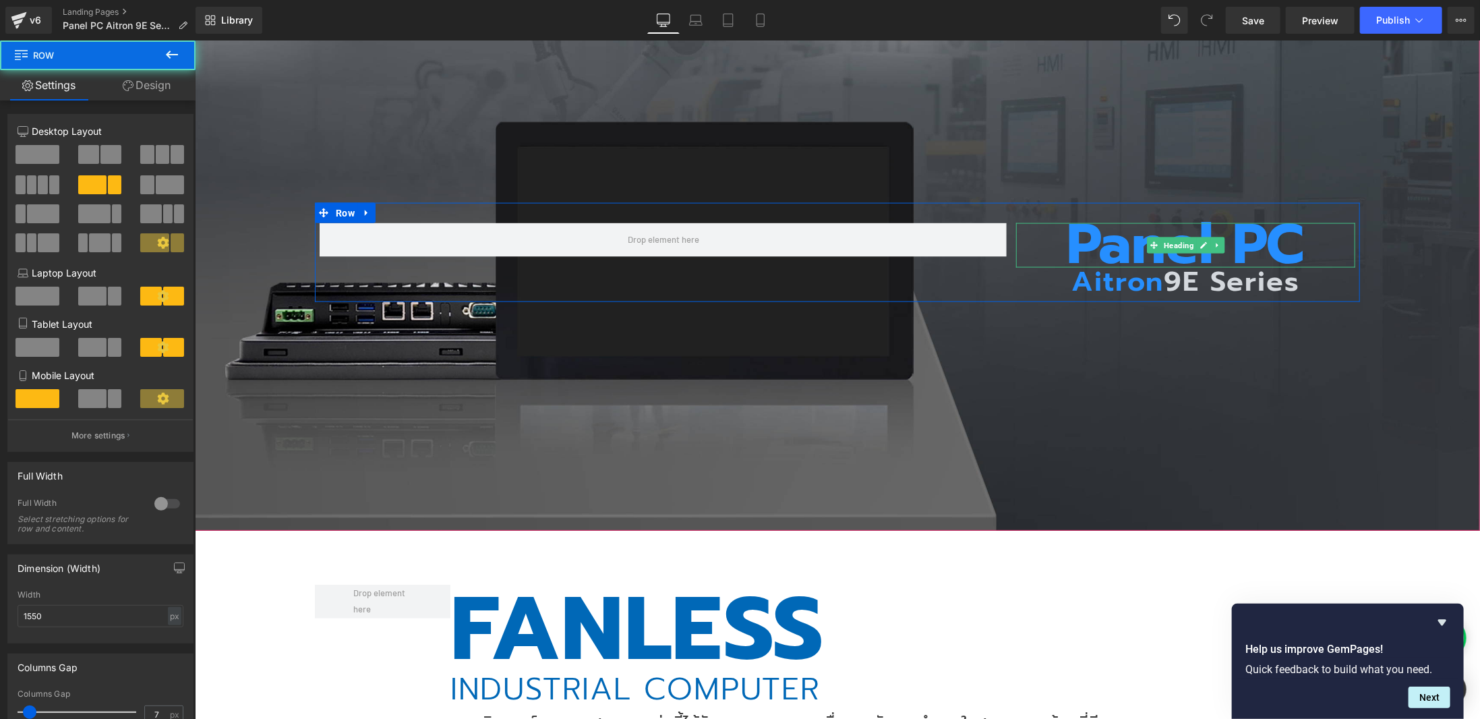
click at [1191, 229] on h1 "Panel PC" at bounding box center [1184, 244] width 339 height 44
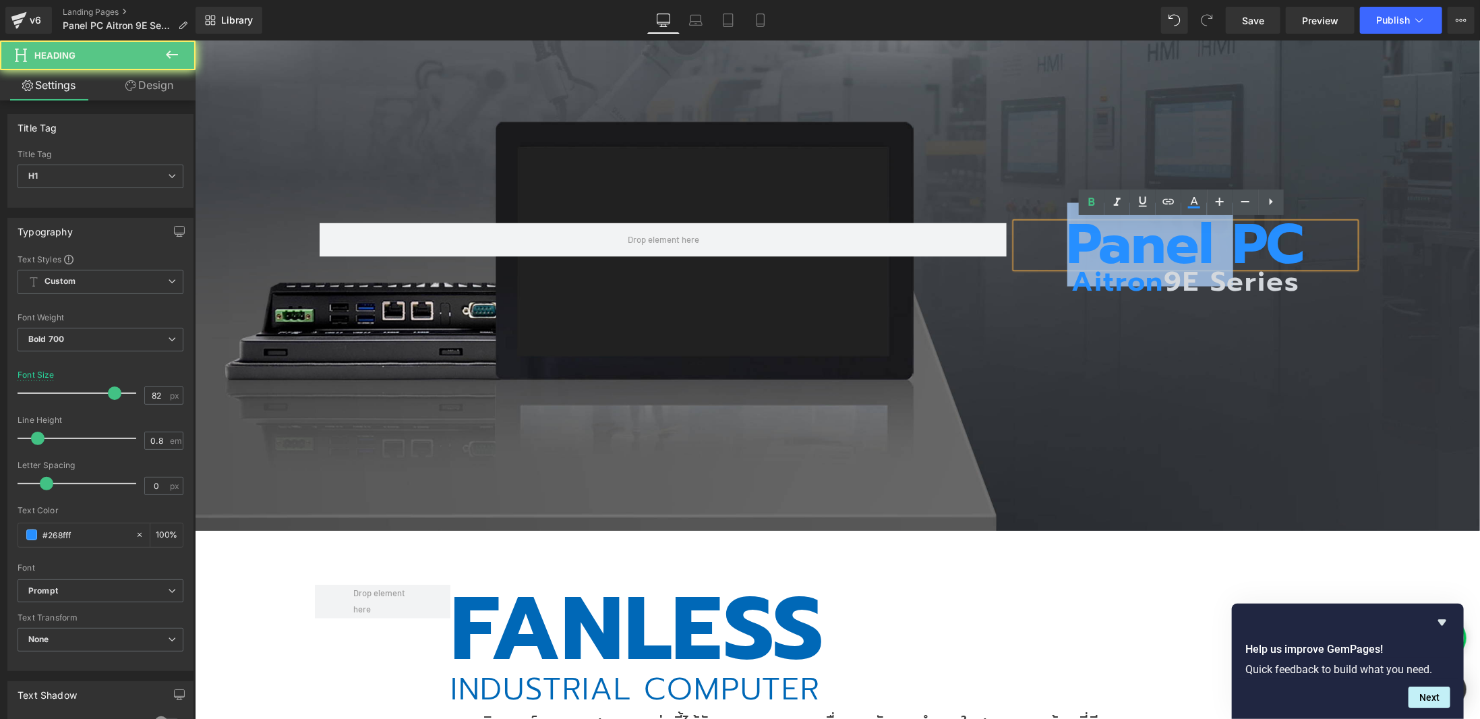
click at [1191, 229] on h1 "Panel PC" at bounding box center [1184, 244] width 339 height 44
click at [1193, 231] on h1 "Panel PC" at bounding box center [1184, 244] width 339 height 44
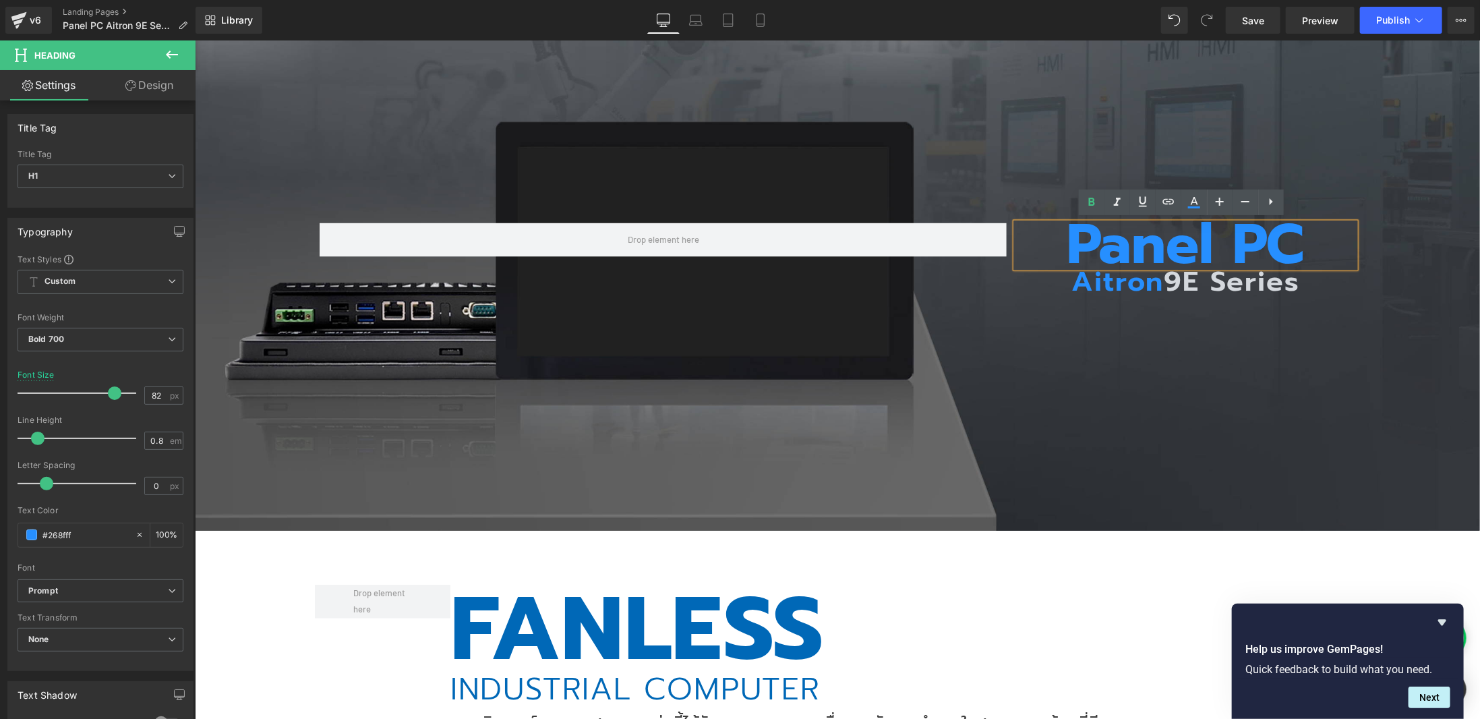
click at [1244, 86] on div "Panel PC Heading Aitron 9E Series Heading Row" at bounding box center [836, 252] width 1285 height 556
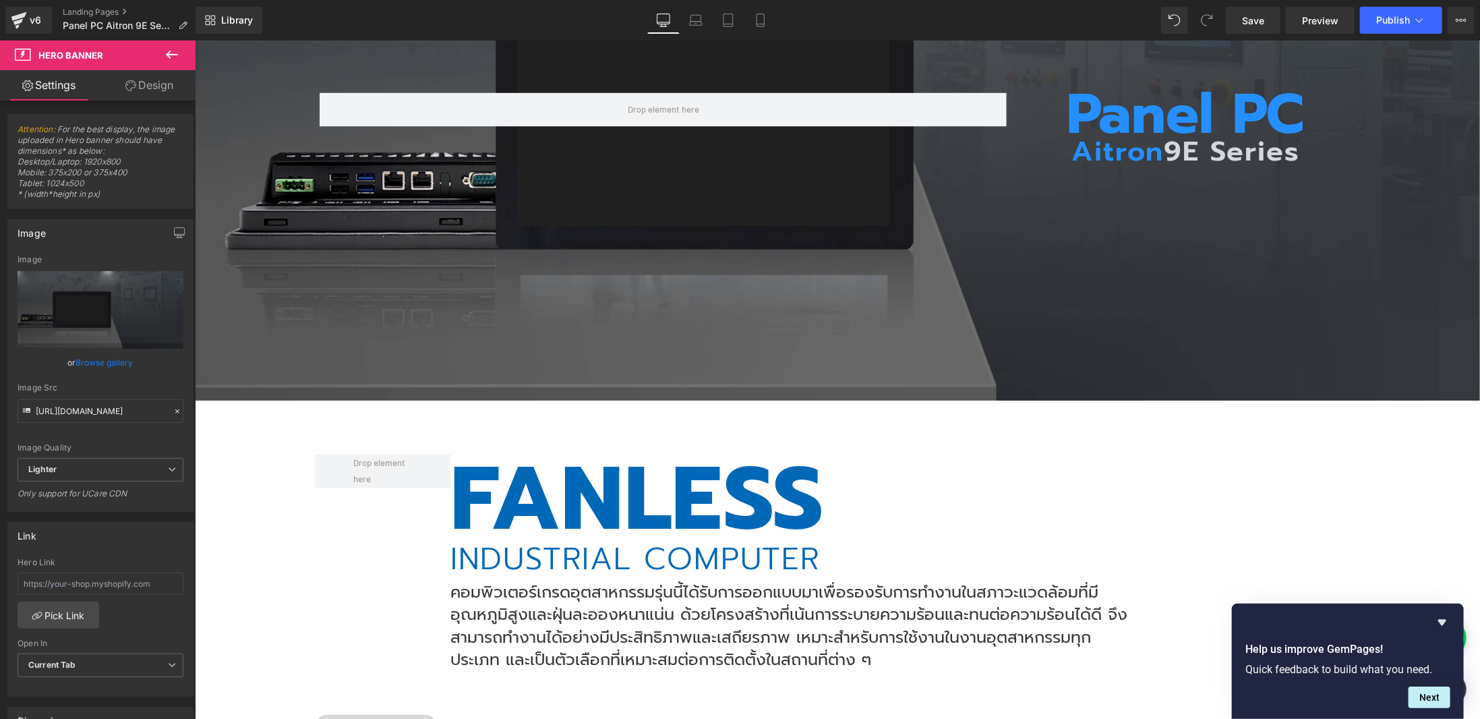
scroll to position [135, 0]
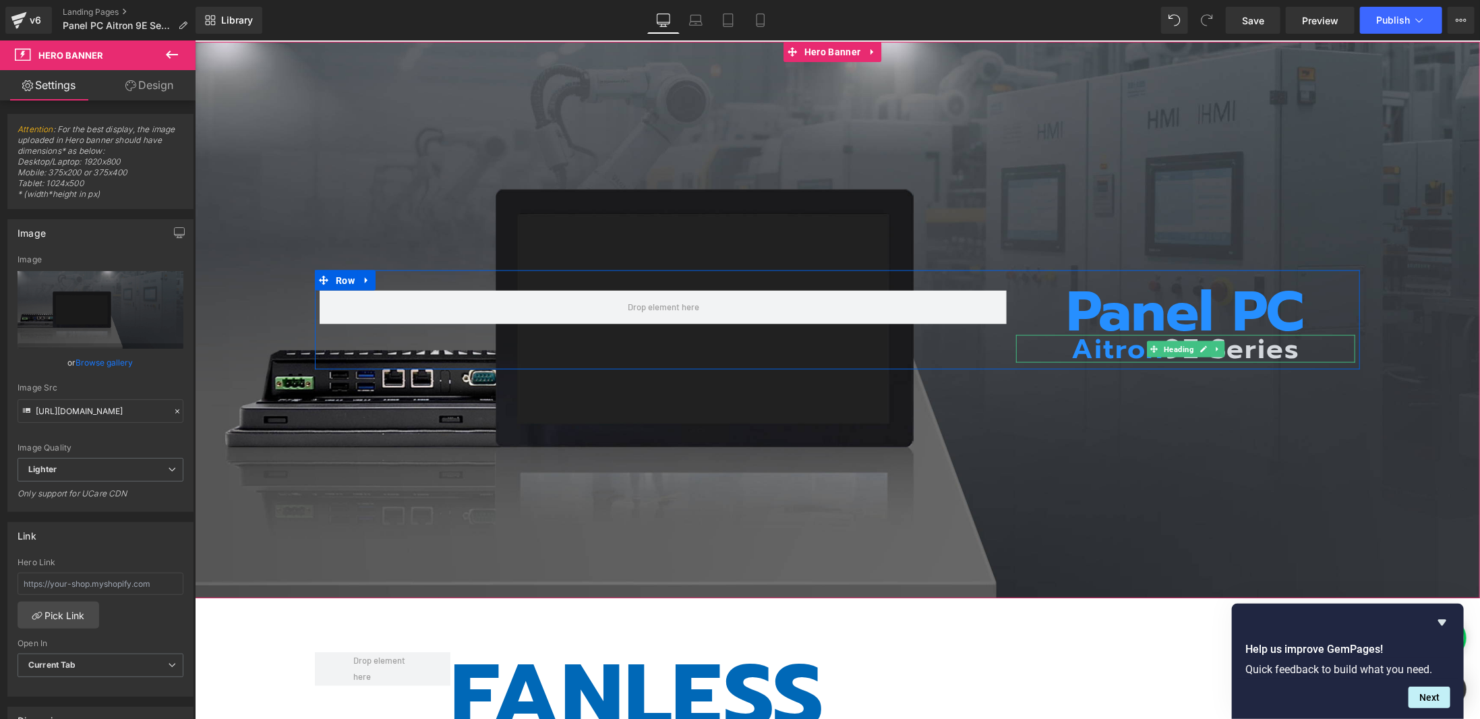
click at [1139, 349] on h2 "Aitron 9E Series" at bounding box center [1184, 348] width 339 height 28
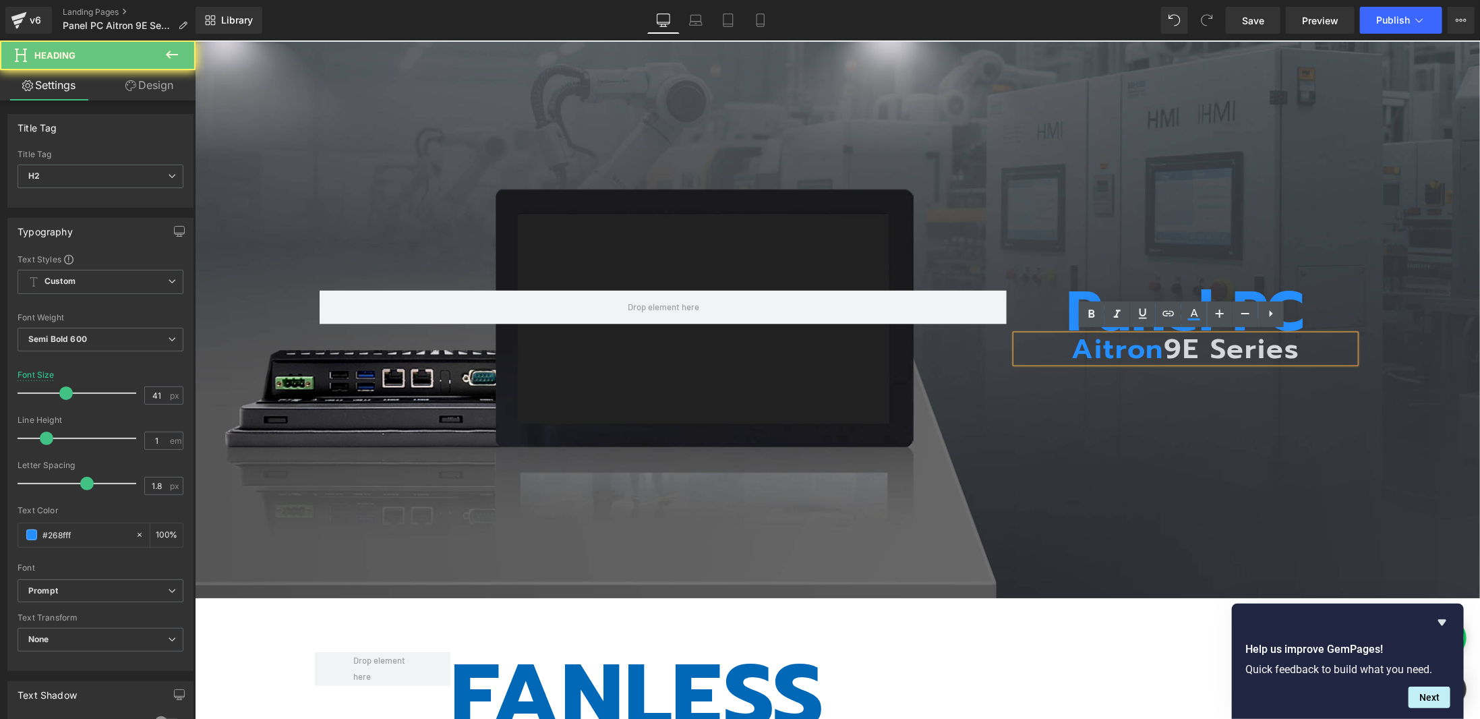
click at [1139, 349] on h2 "Aitron 9E Series" at bounding box center [1184, 348] width 339 height 28
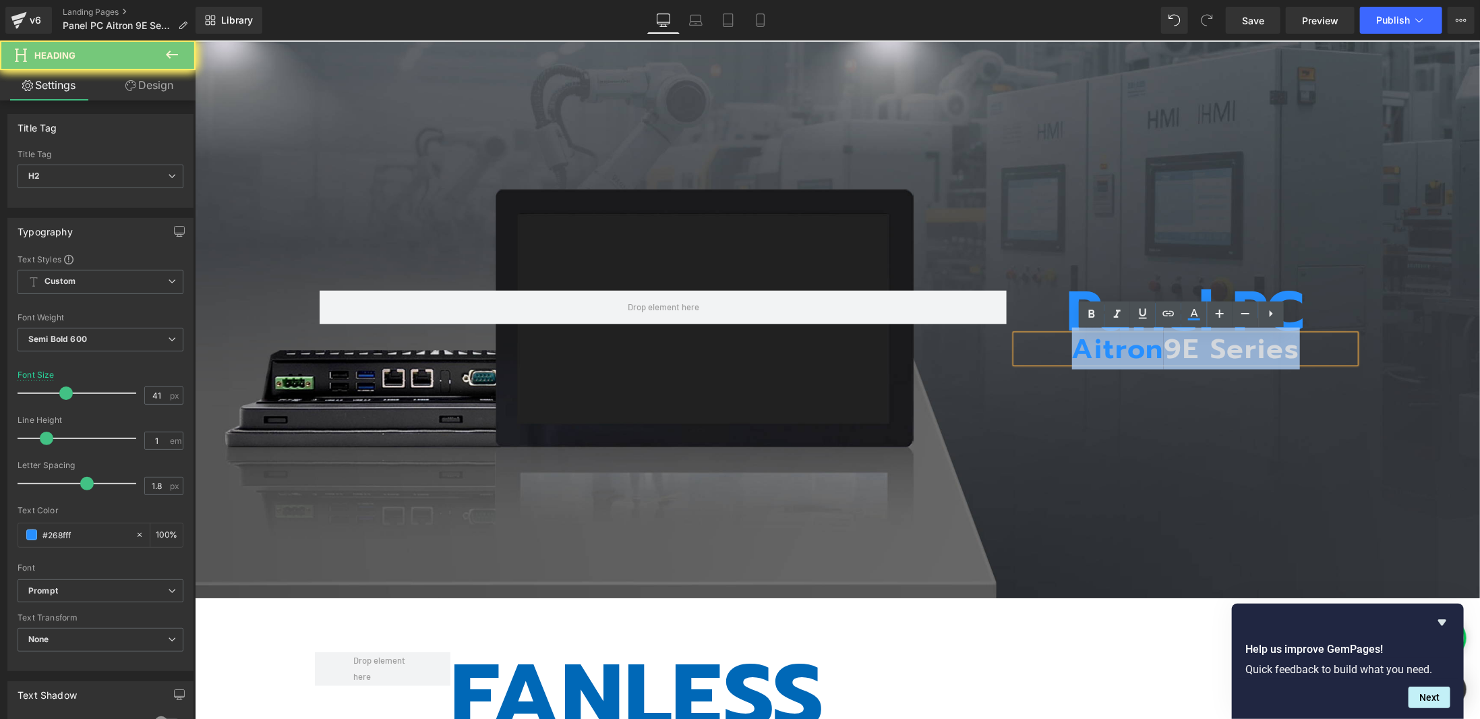
copy h2 "Aitron 9E Series"
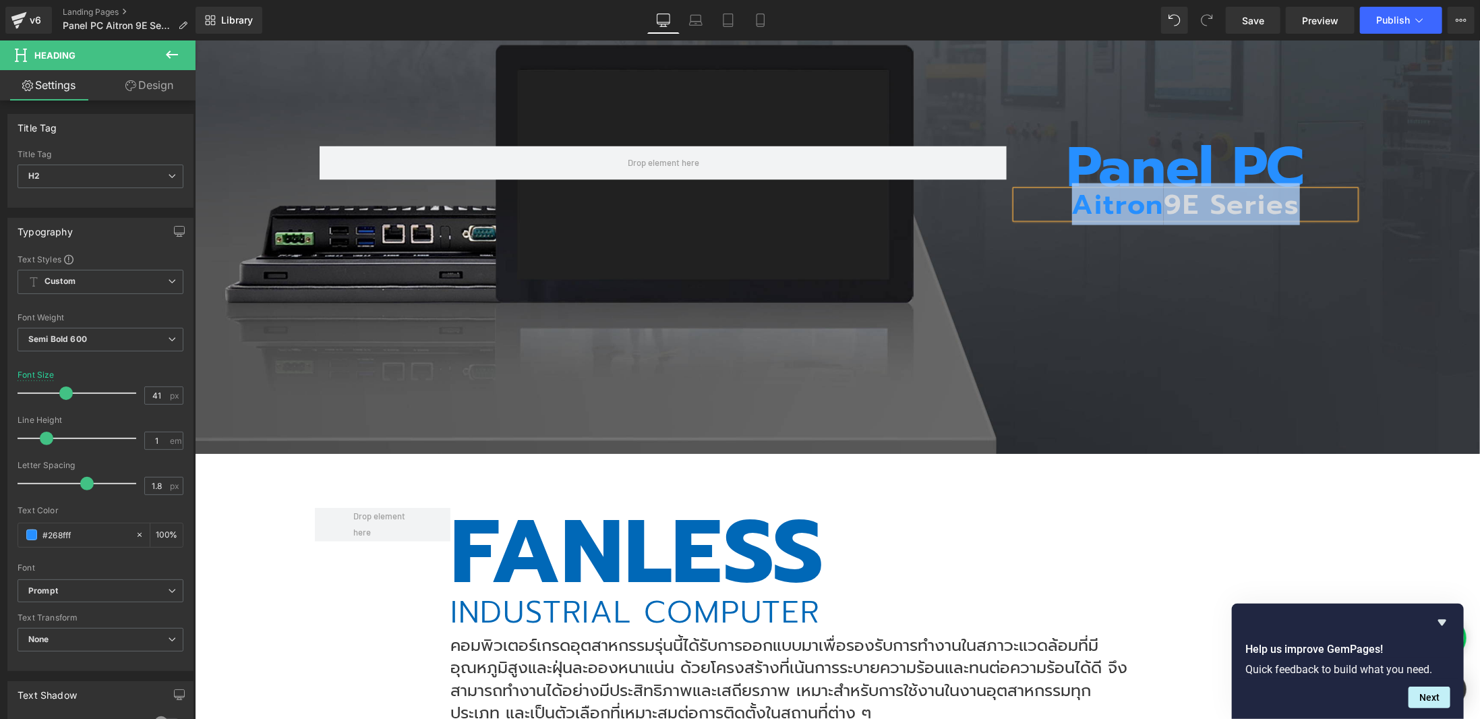
scroll to position [404, 0]
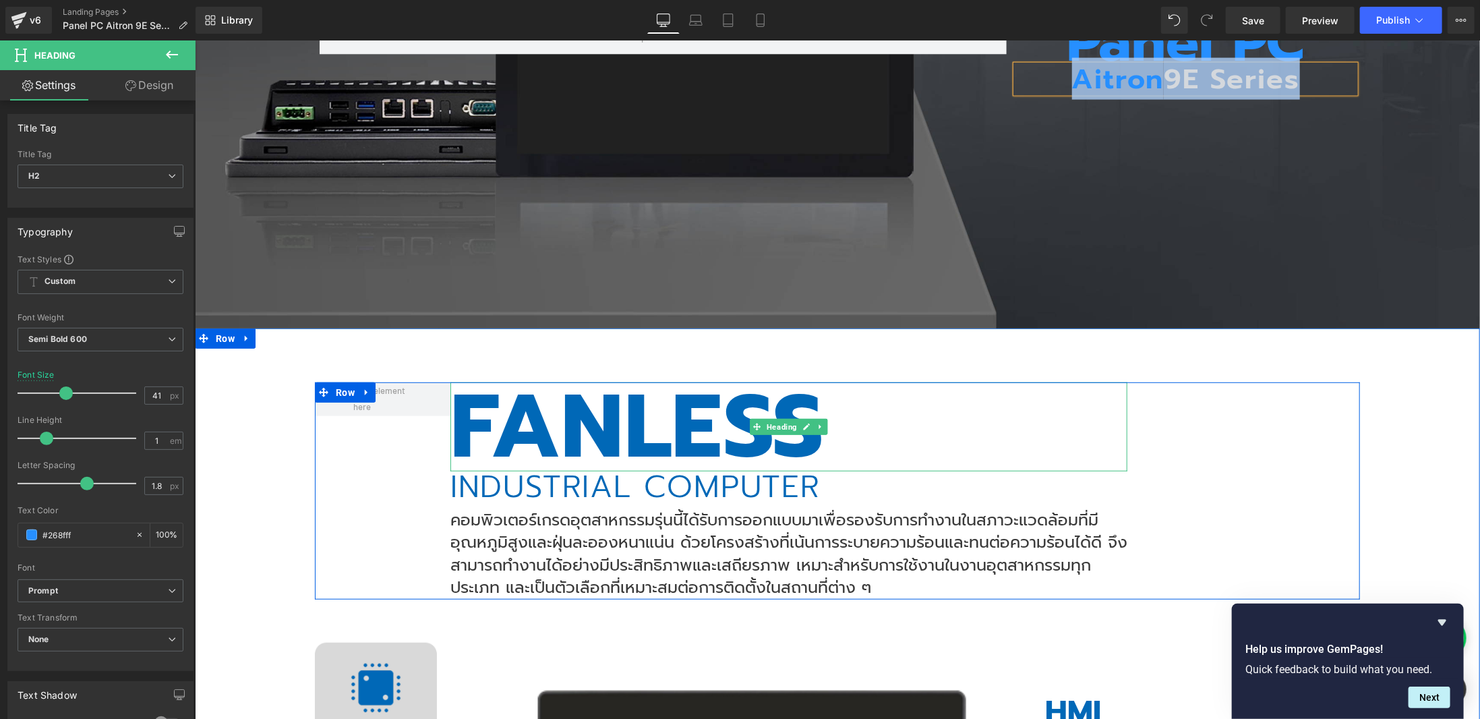
click at [715, 423] on h2 "FANLESS" at bounding box center [788, 426] width 677 height 89
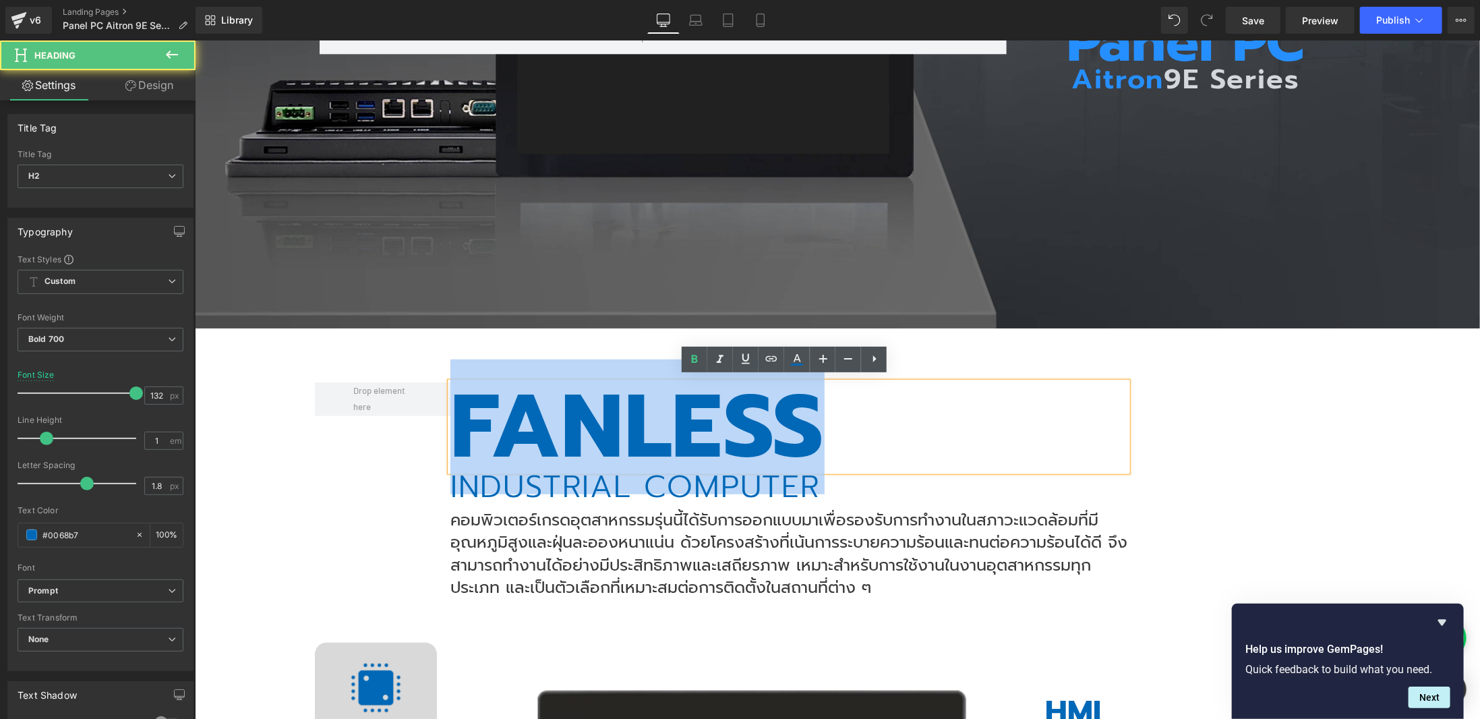
click at [715, 423] on h2 "FANLESS" at bounding box center [788, 426] width 677 height 89
paste div
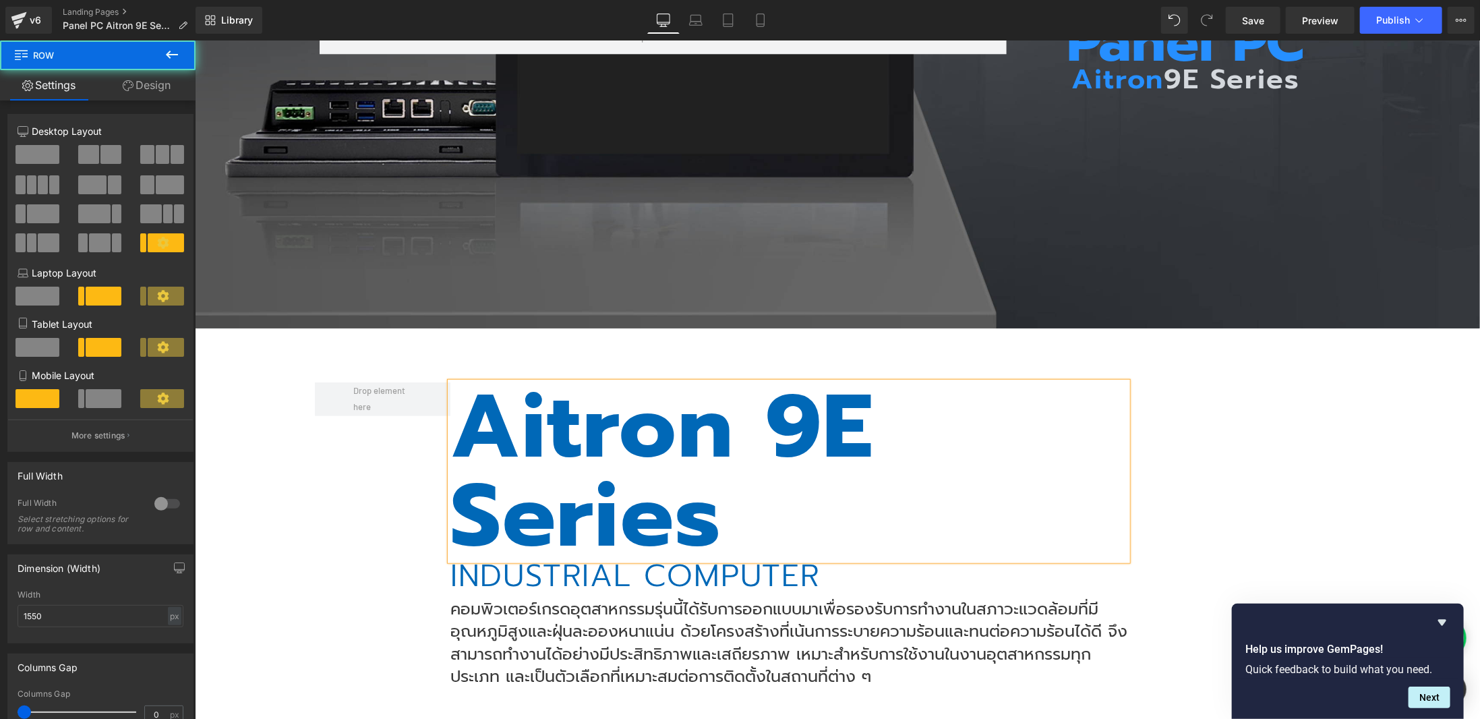
click at [1209, 461] on div "Aitron 9E Series Heading INDUSTRIAL COMPUTER Heading Text Block Image Row" at bounding box center [836, 535] width 1045 height 306
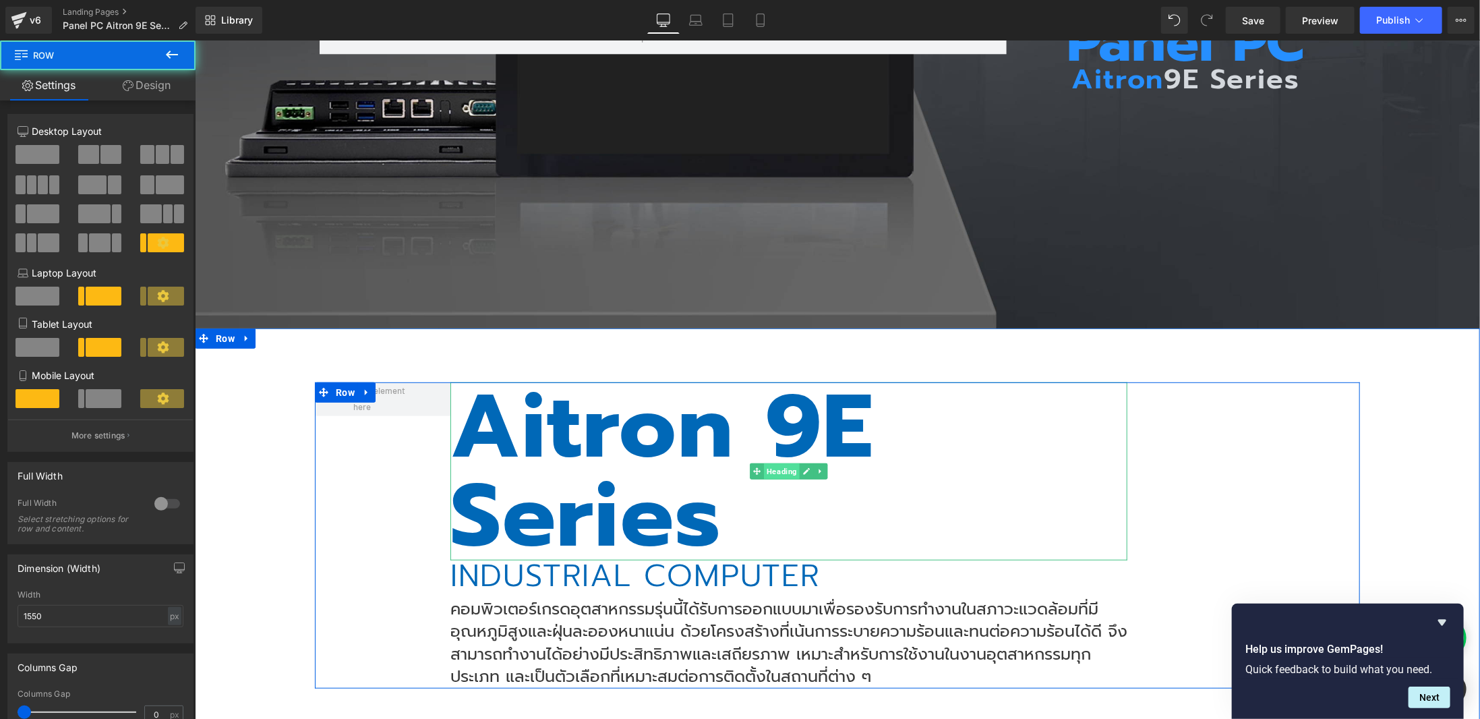
click at [789, 465] on span "Heading" at bounding box center [781, 470] width 36 height 16
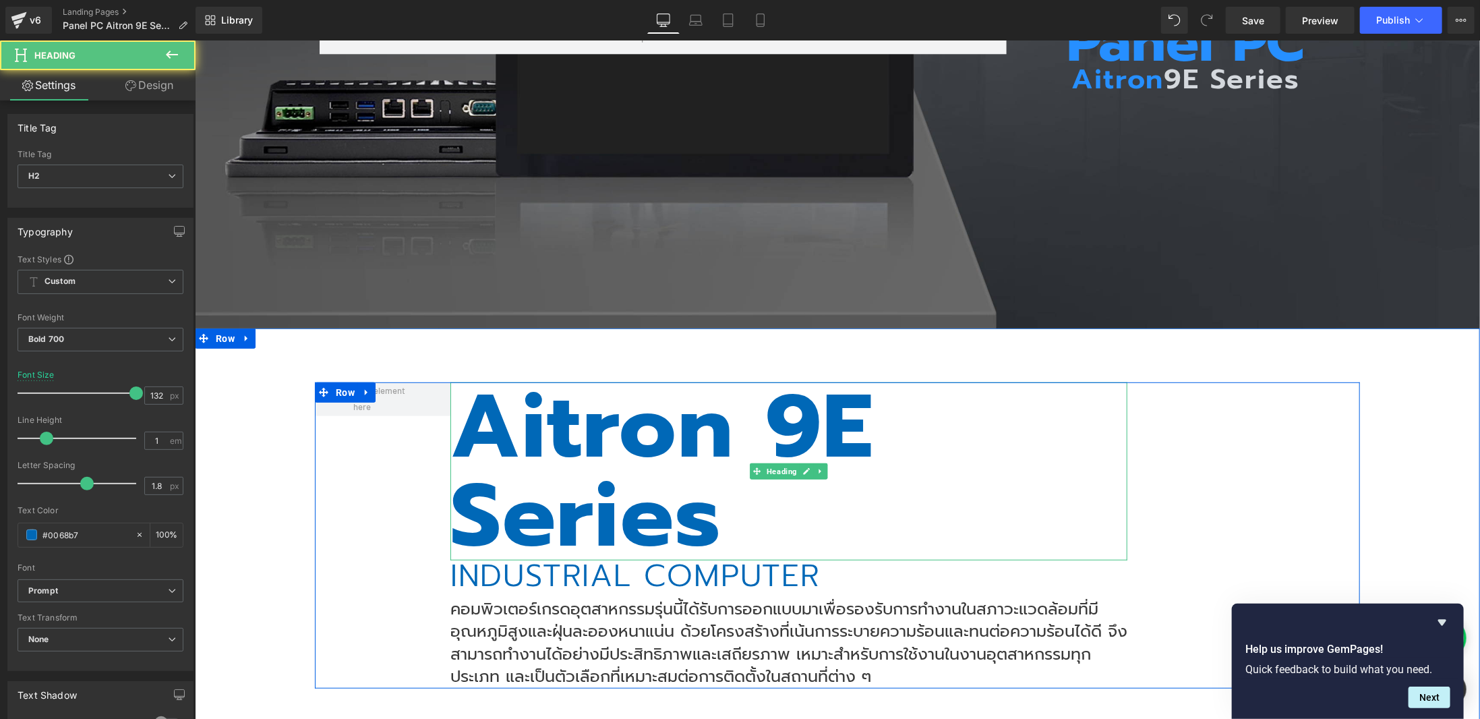
click at [586, 433] on h2 "Aitron 9E Series" at bounding box center [788, 471] width 677 height 178
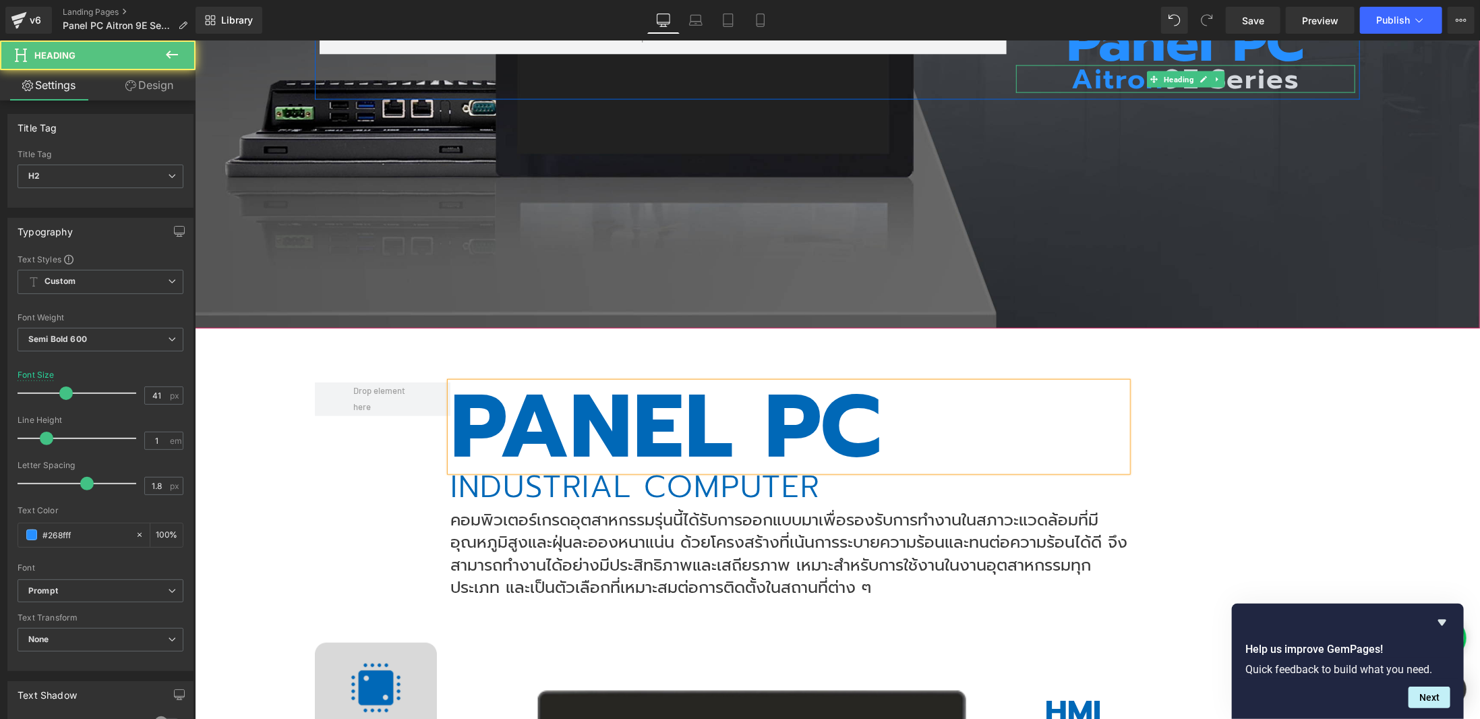
click at [1123, 78] on h2 "Aitron 9E Series" at bounding box center [1184, 79] width 339 height 28
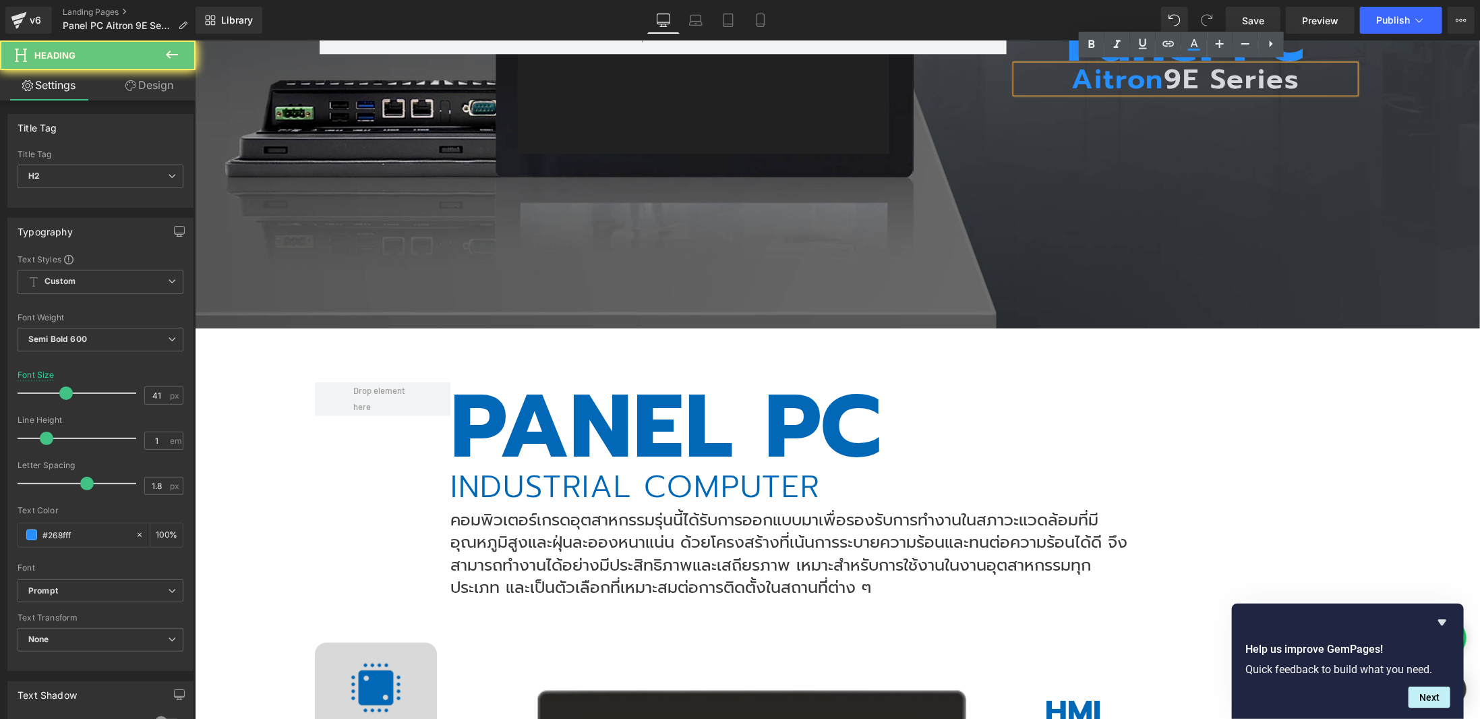
click at [1123, 78] on h2 "Aitron 9E Series" at bounding box center [1184, 79] width 339 height 28
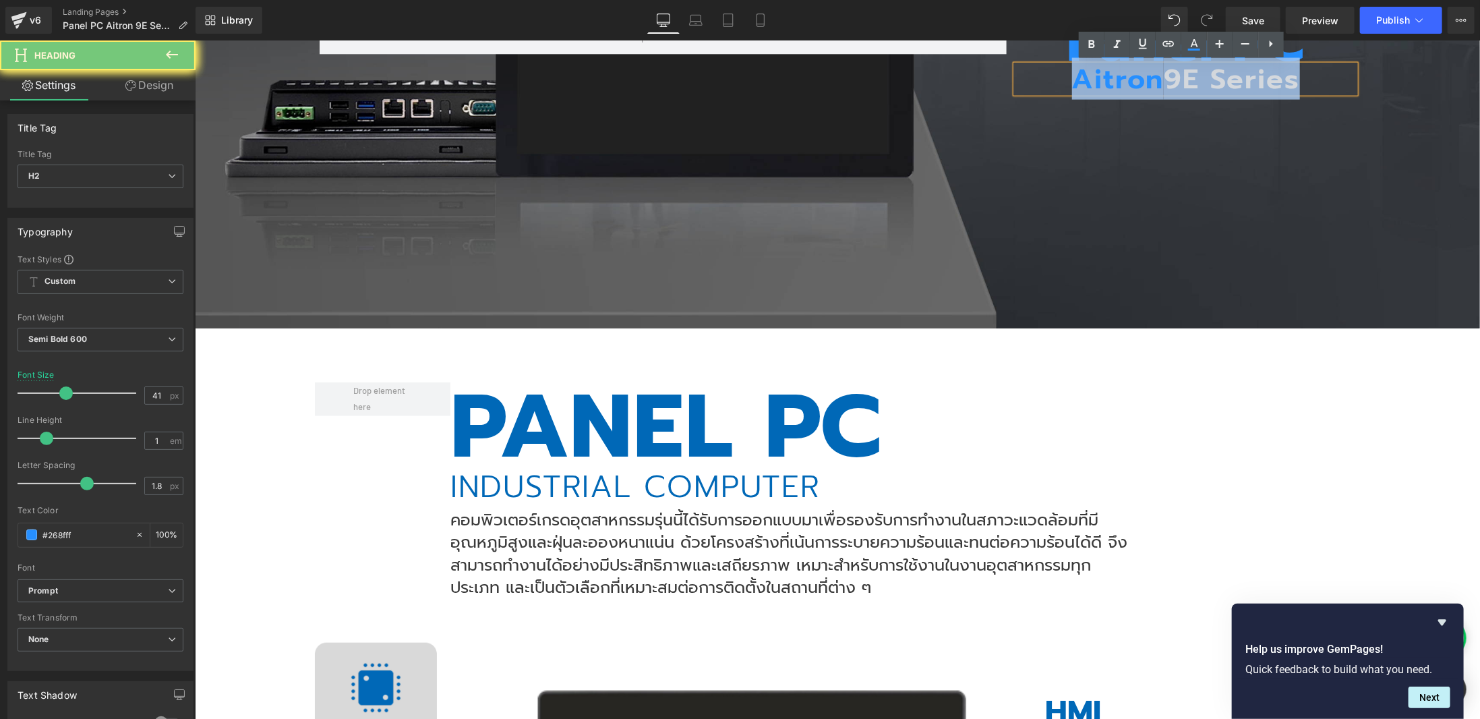
copy h2 "Aitron 9E Series"
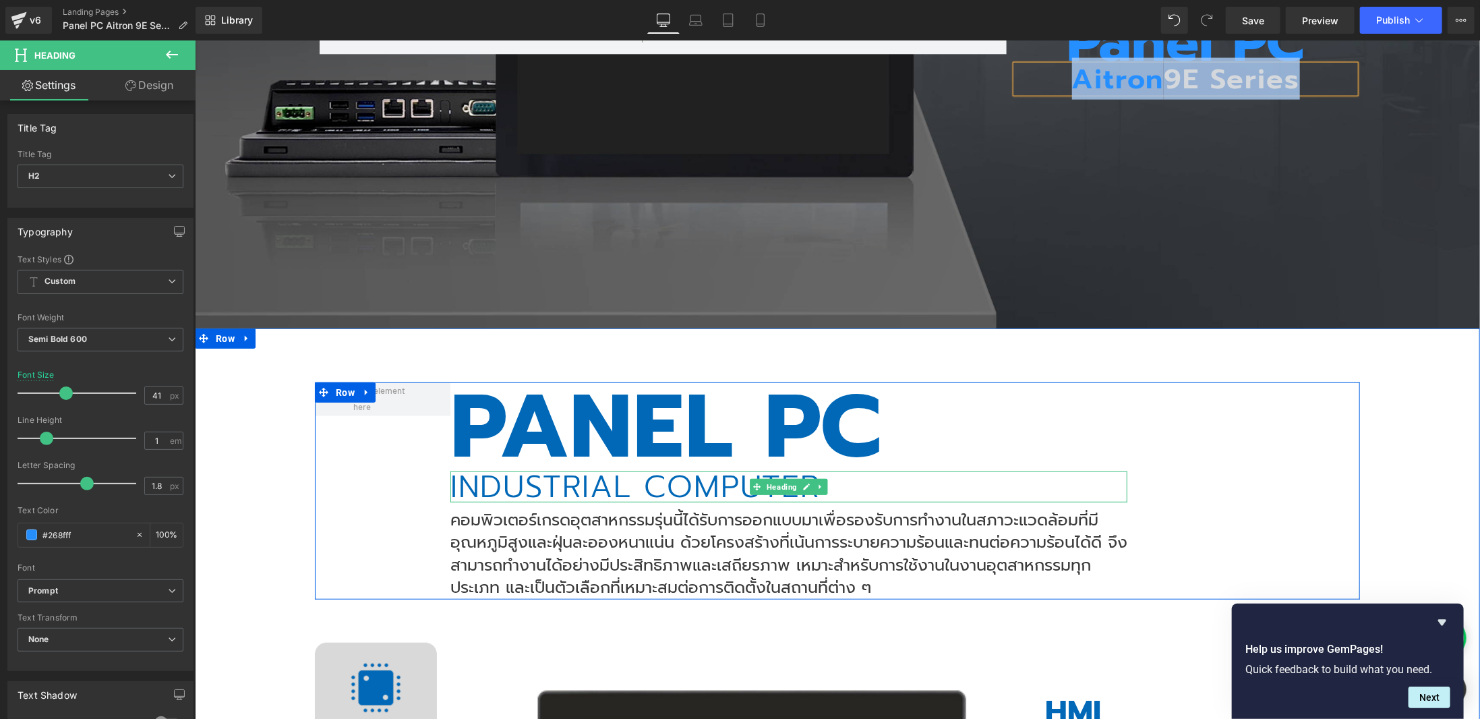
click at [704, 485] on h2 "INDUSTRIAL COMPUTER" at bounding box center [788, 486] width 677 height 31
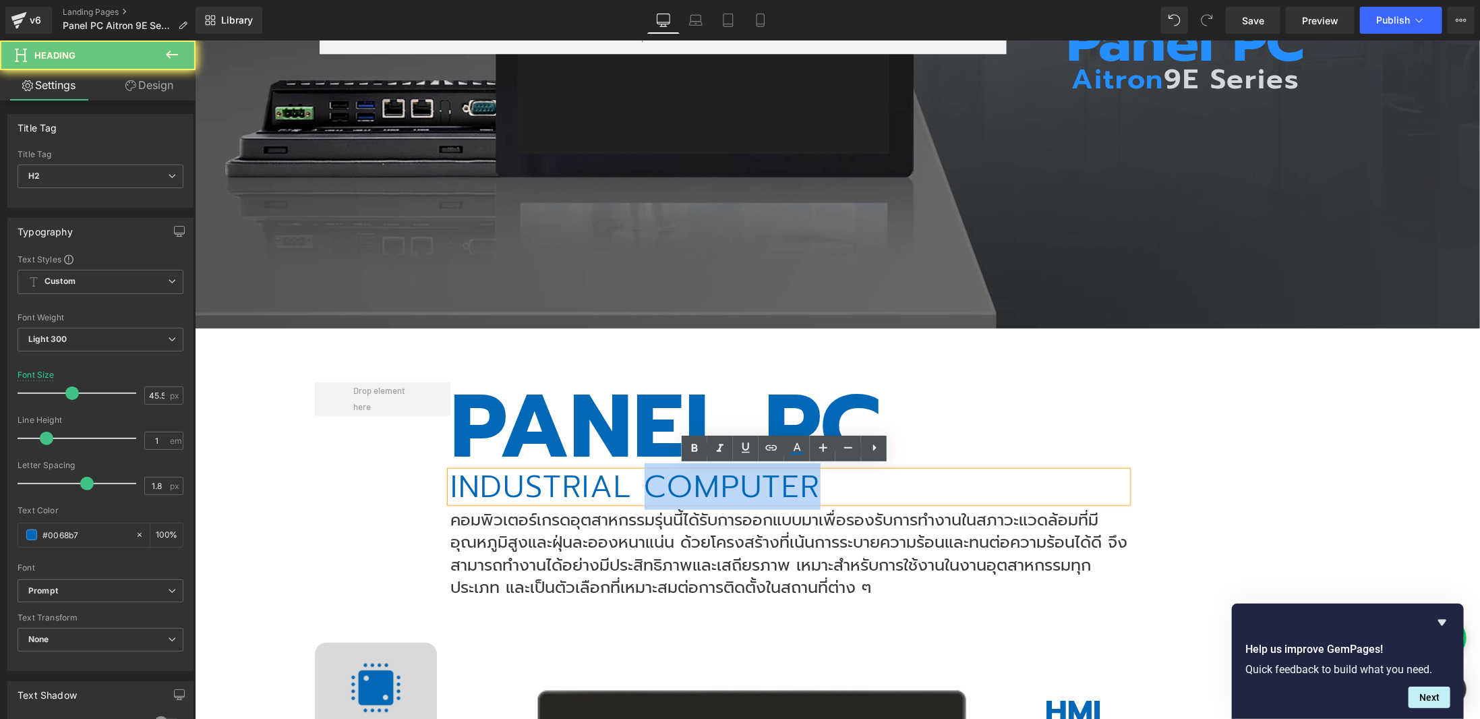
click at [704, 485] on h2 "INDUSTRIAL COMPUTER" at bounding box center [788, 486] width 677 height 31
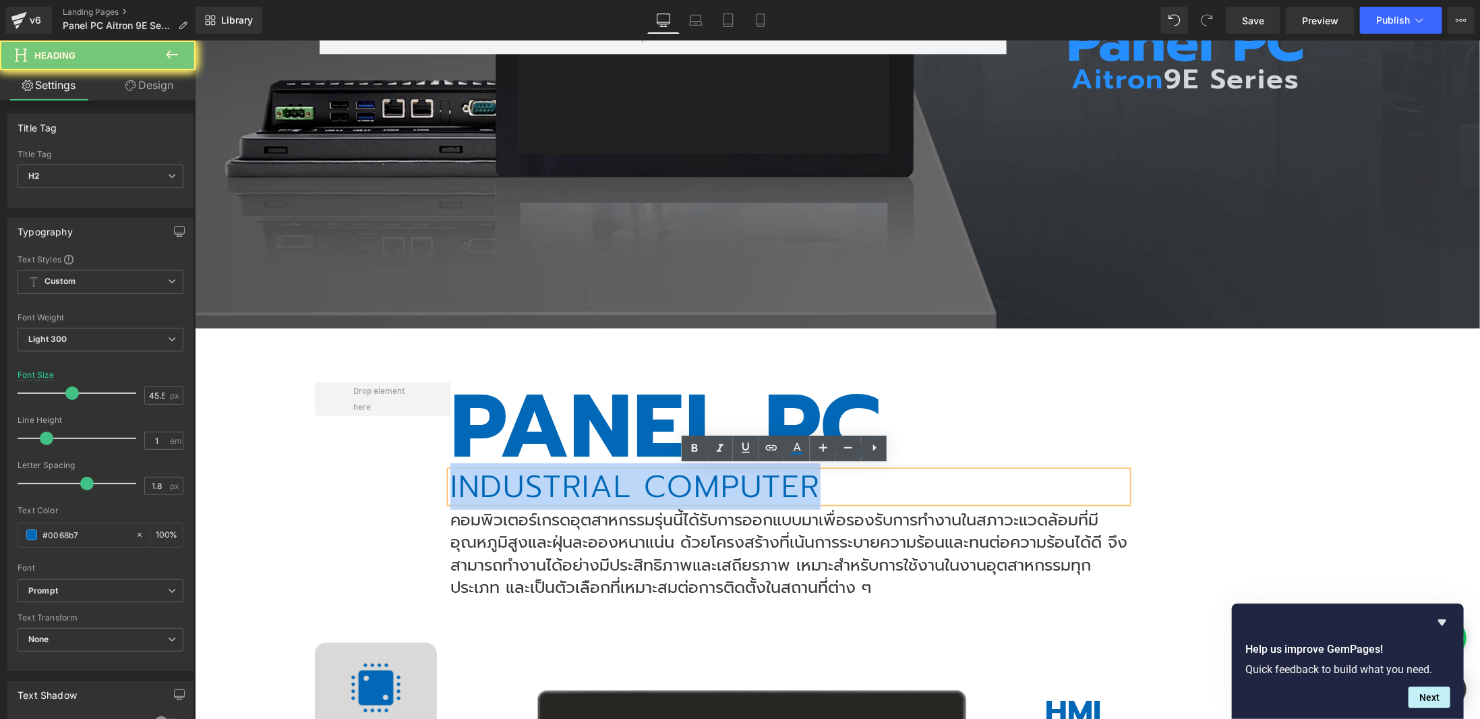
paste div
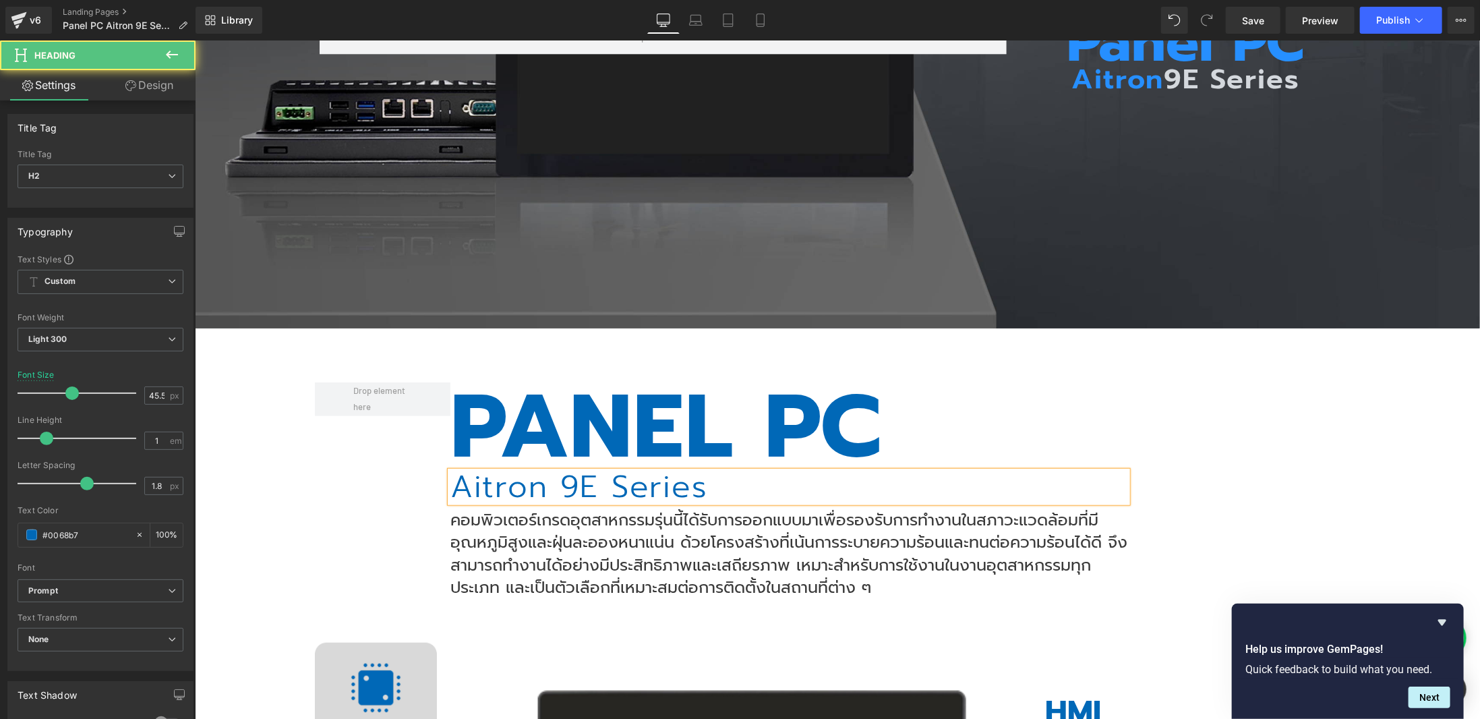
click at [625, 482] on h2 "Aitron 9E Series" at bounding box center [788, 486] width 677 height 31
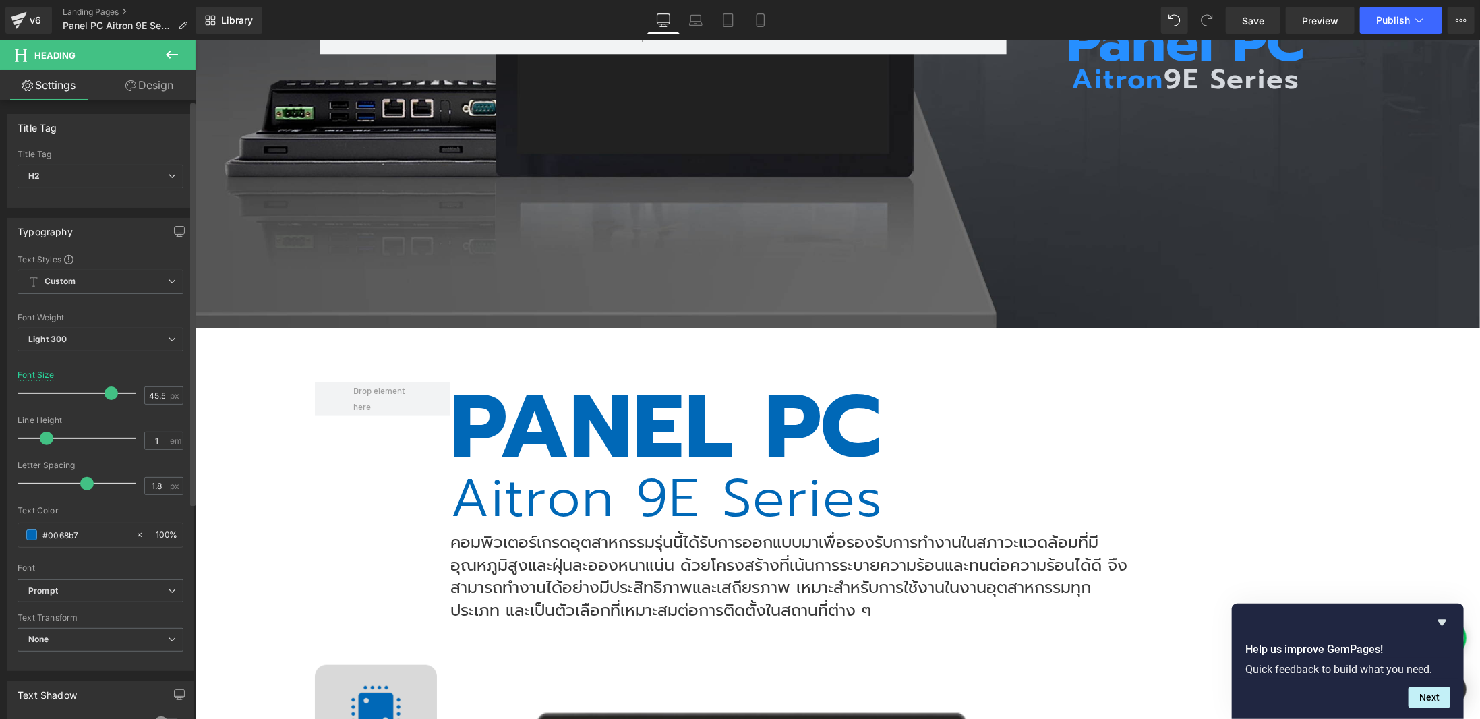
drag, startPoint x: 73, startPoint y: 393, endPoint x: 111, endPoint y: 403, distance: 38.4
click at [111, 403] on div at bounding box center [80, 393] width 112 height 27
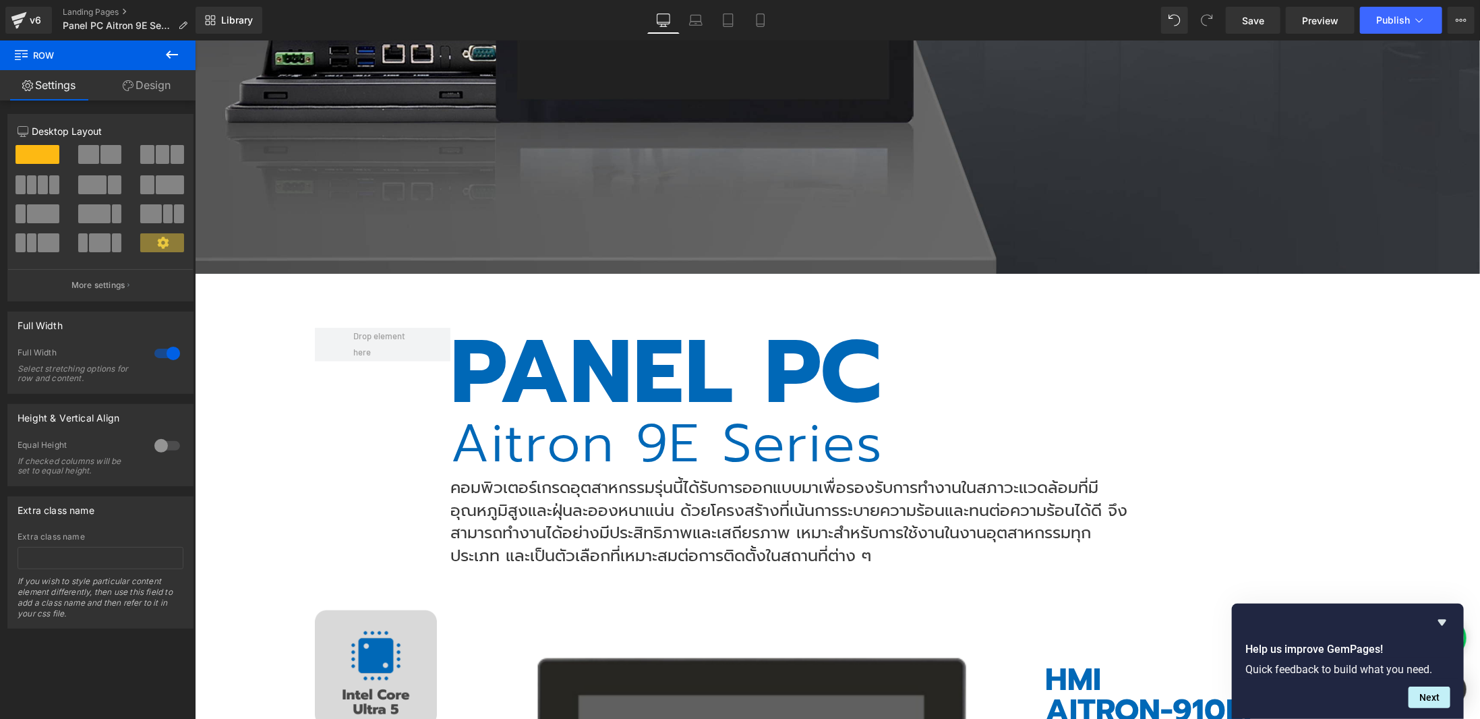
scroll to position [472, 0]
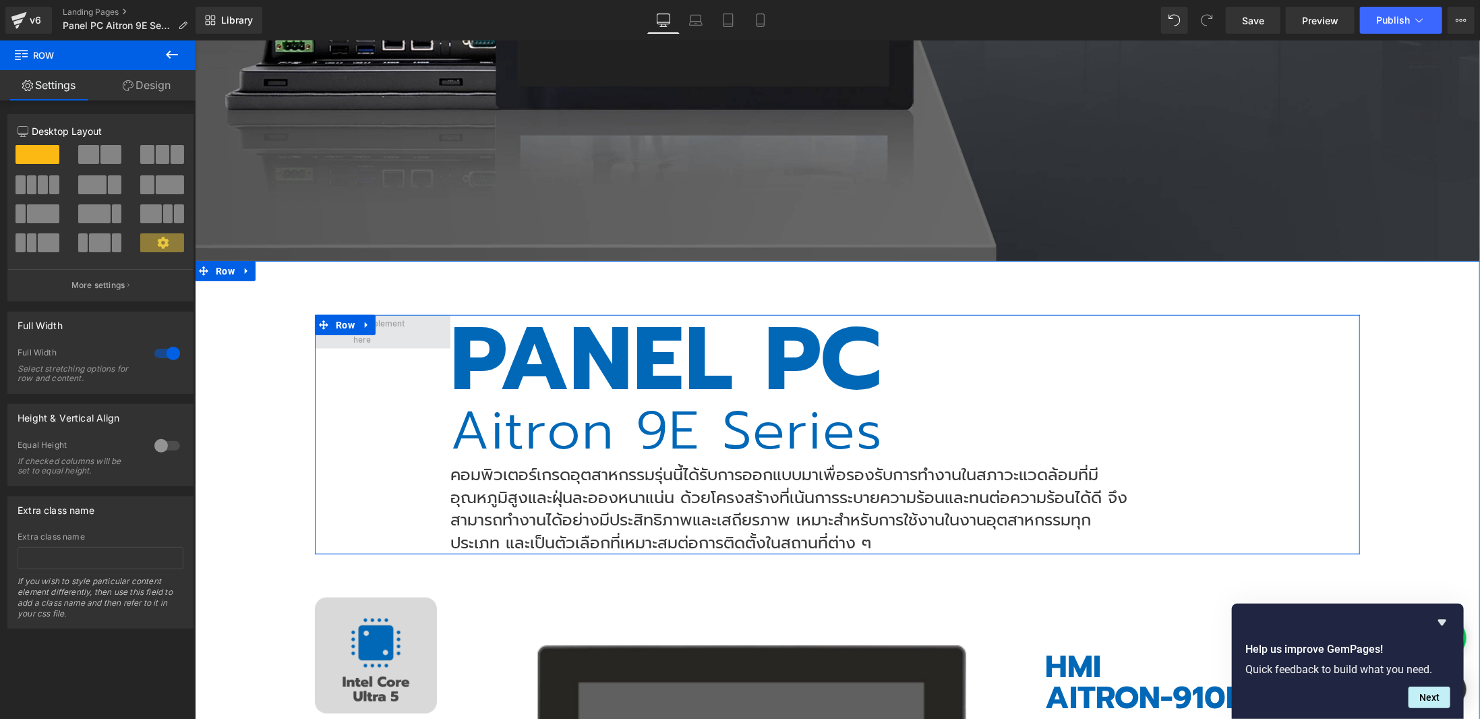
click at [332, 315] on span "Row" at bounding box center [345, 324] width 26 height 20
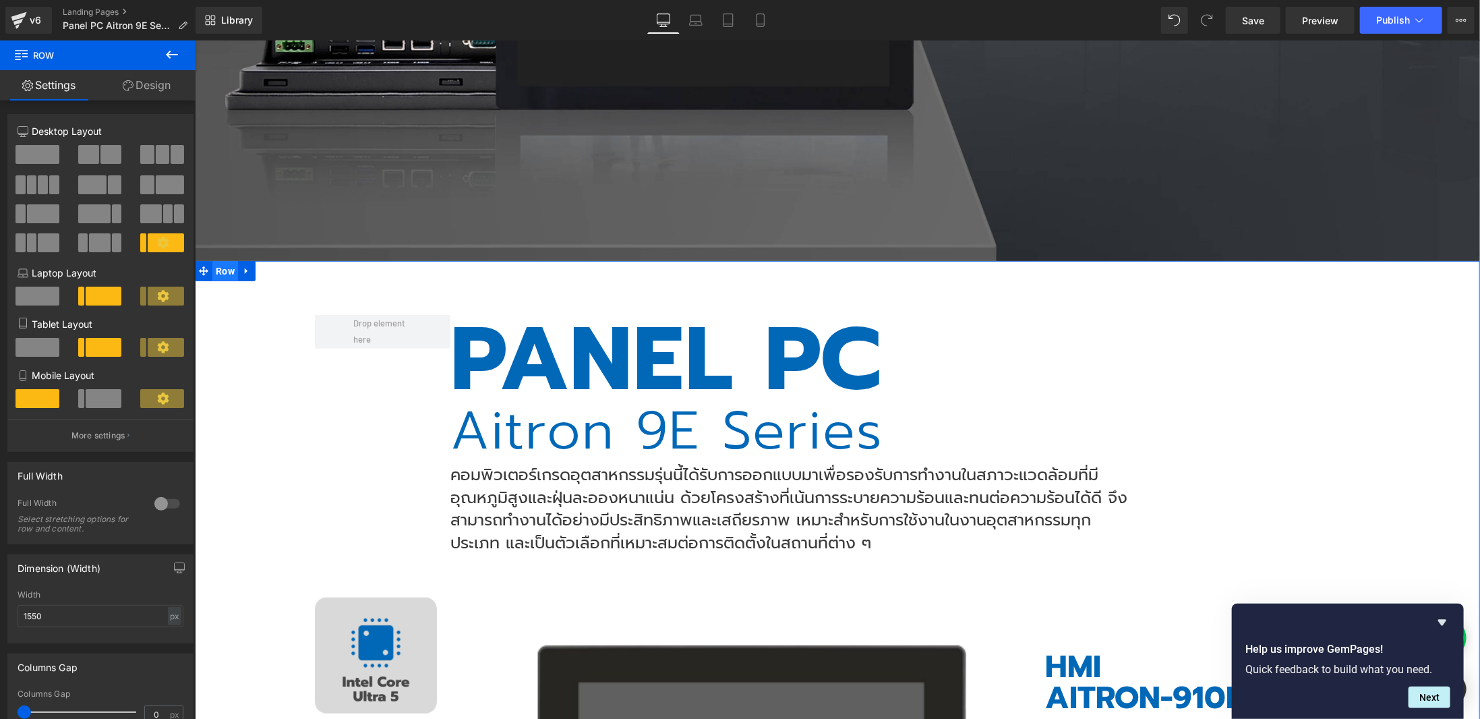
click at [216, 266] on span "Row" at bounding box center [225, 270] width 26 height 20
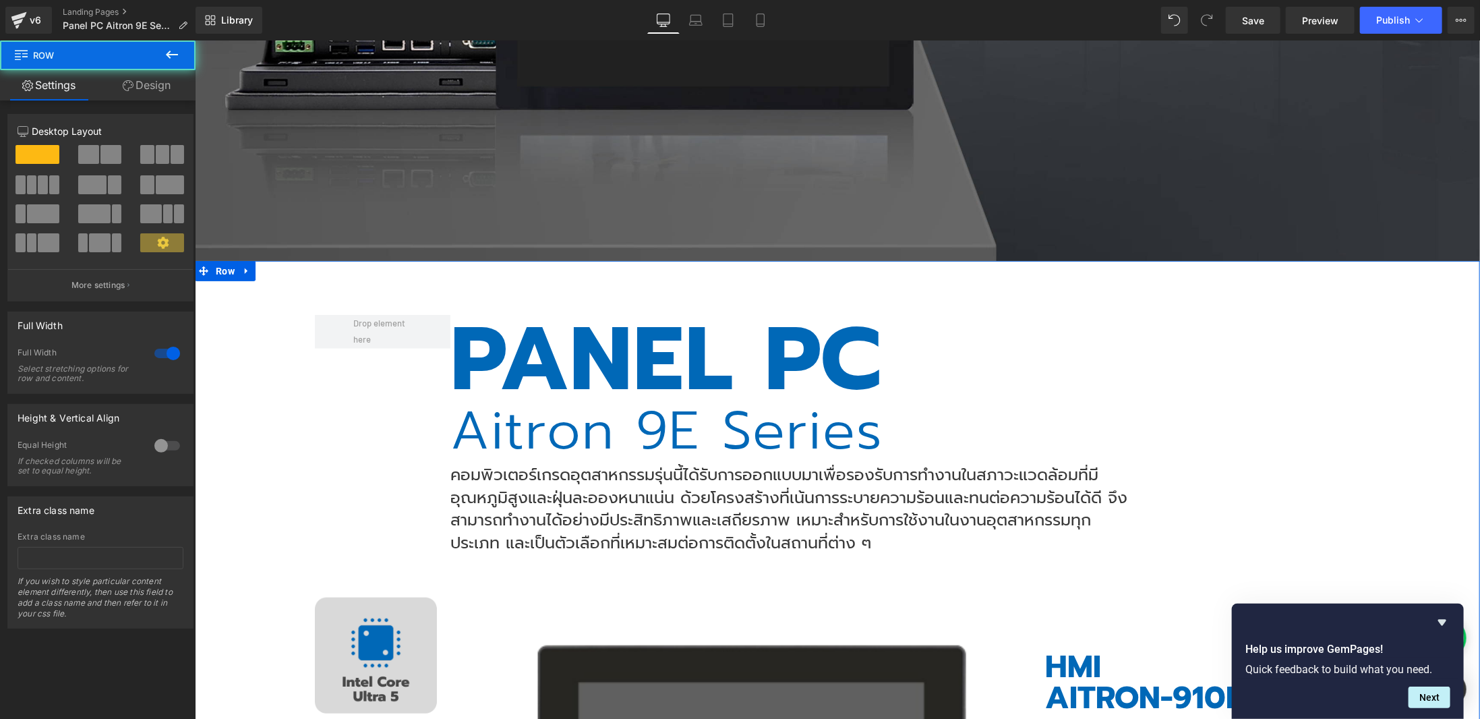
click at [147, 90] on link "Design" at bounding box center [147, 85] width 98 height 30
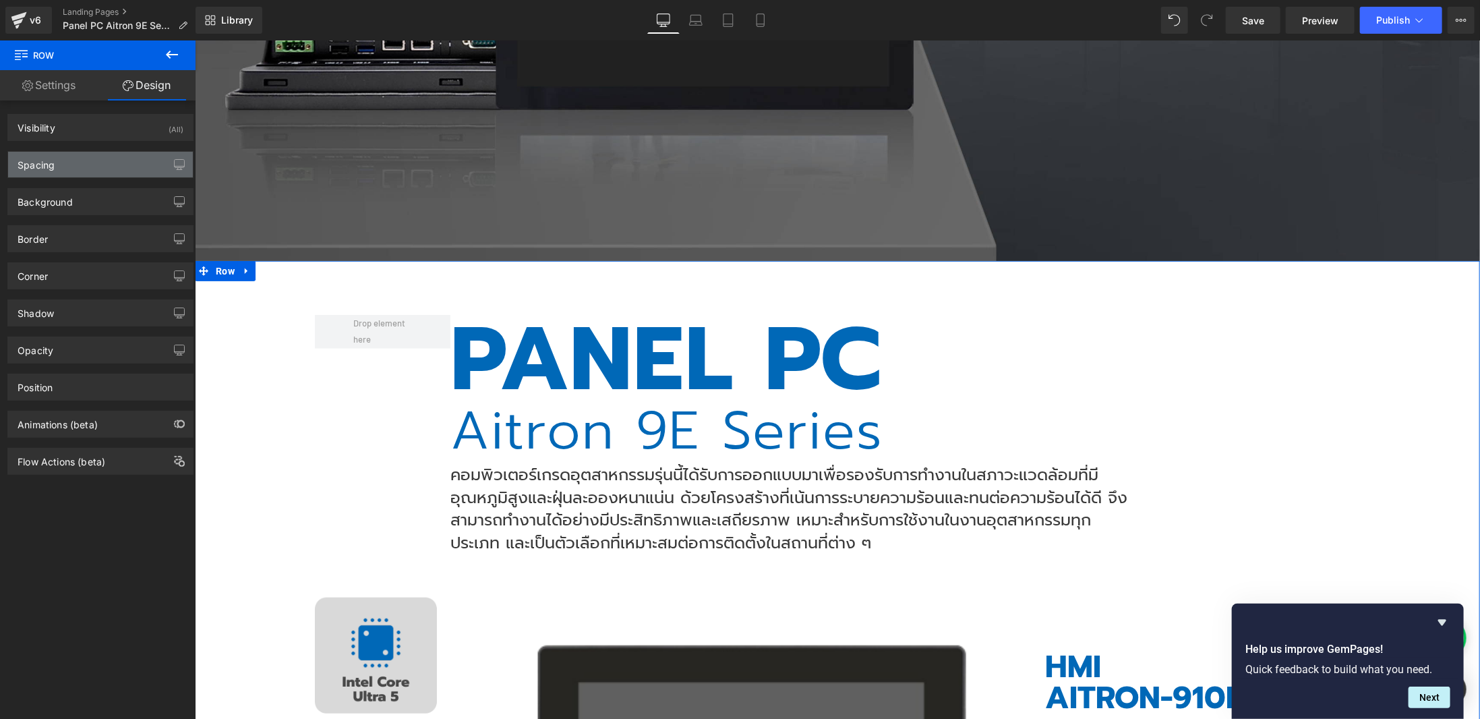
click at [98, 162] on div "Spacing" at bounding box center [100, 165] width 185 height 26
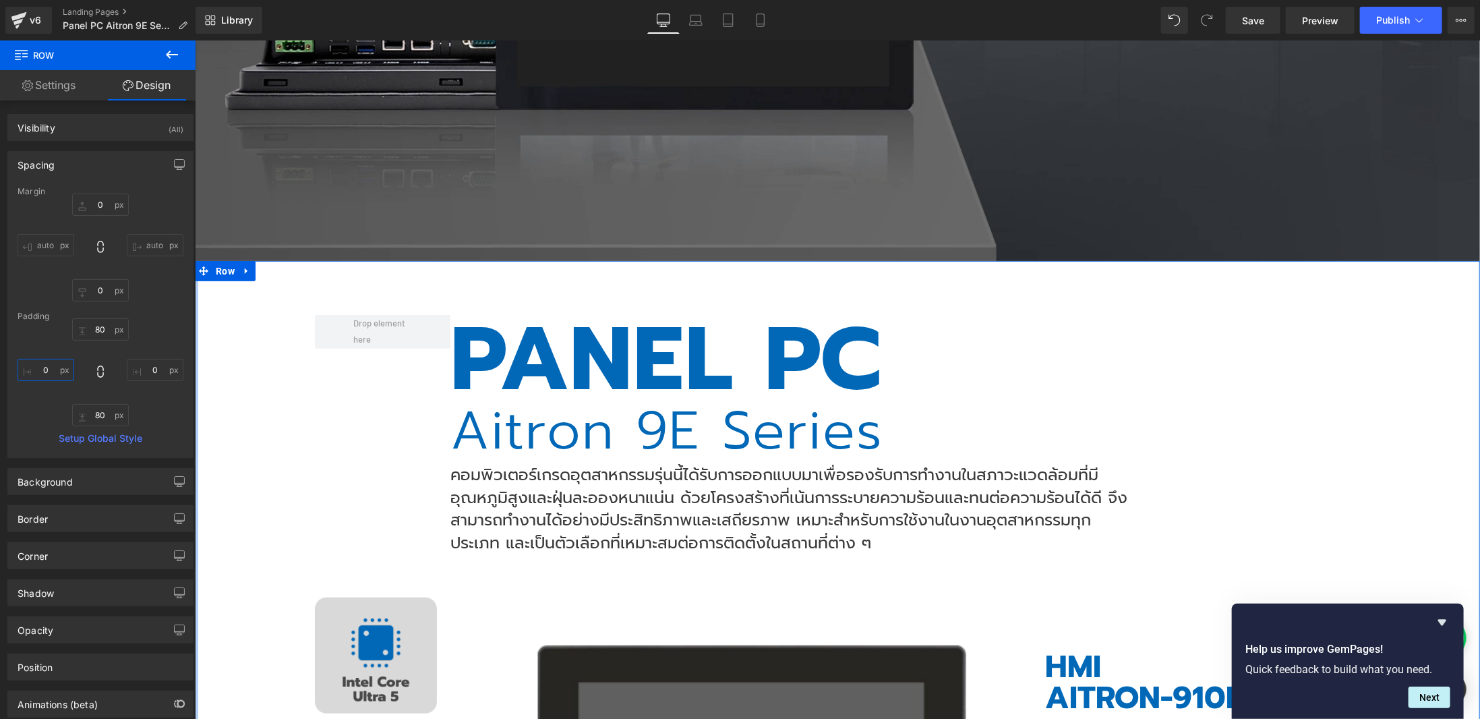
click at [36, 365] on input "0" at bounding box center [46, 370] width 57 height 22
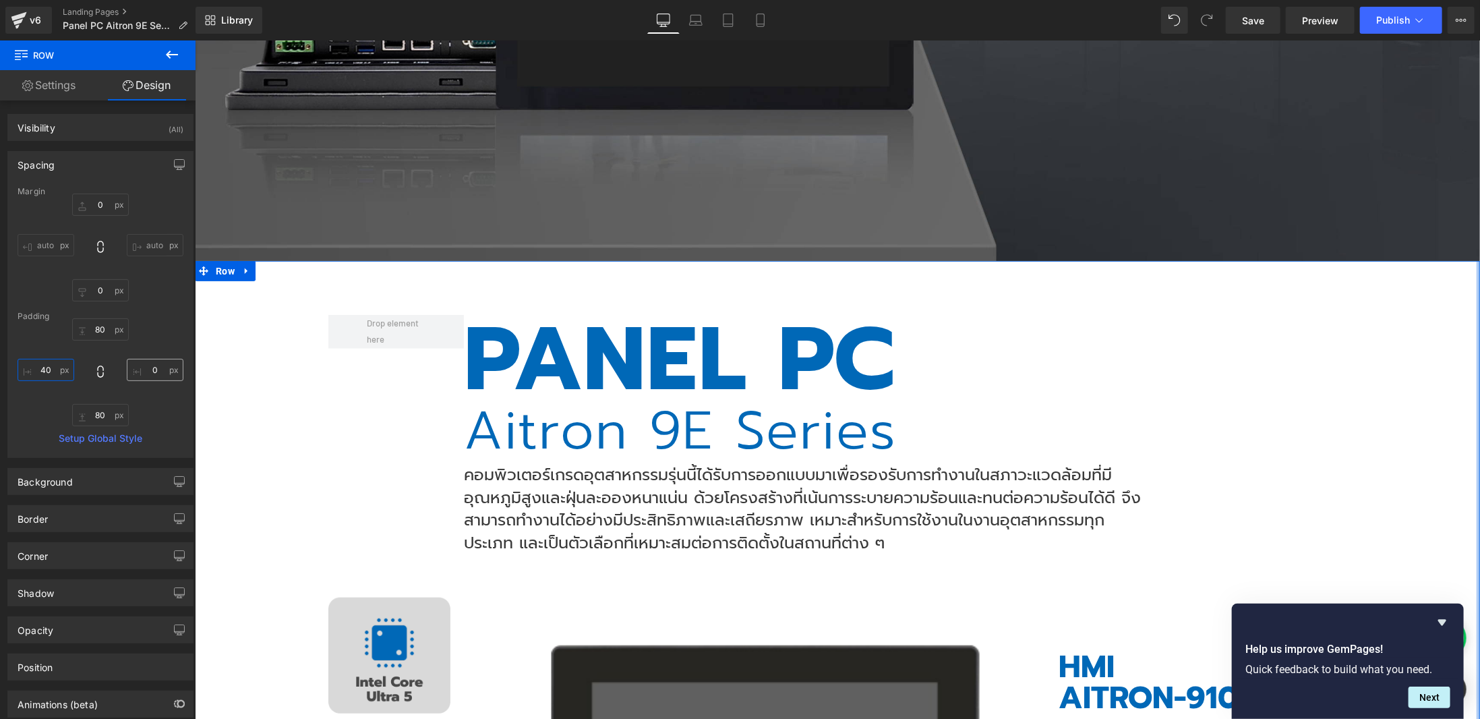
type input "40"
click at [150, 372] on input "0" at bounding box center [155, 370] width 57 height 22
type input "40"
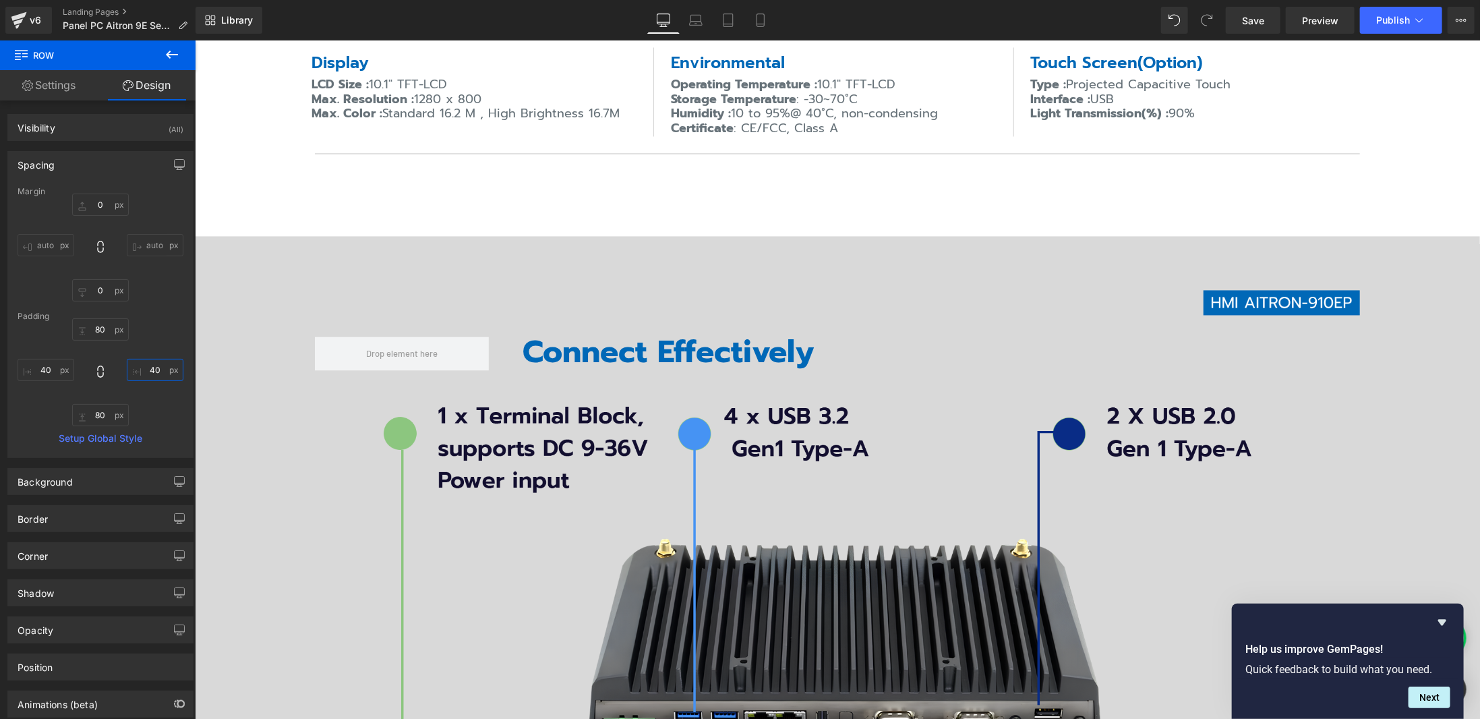
scroll to position [1685, 0]
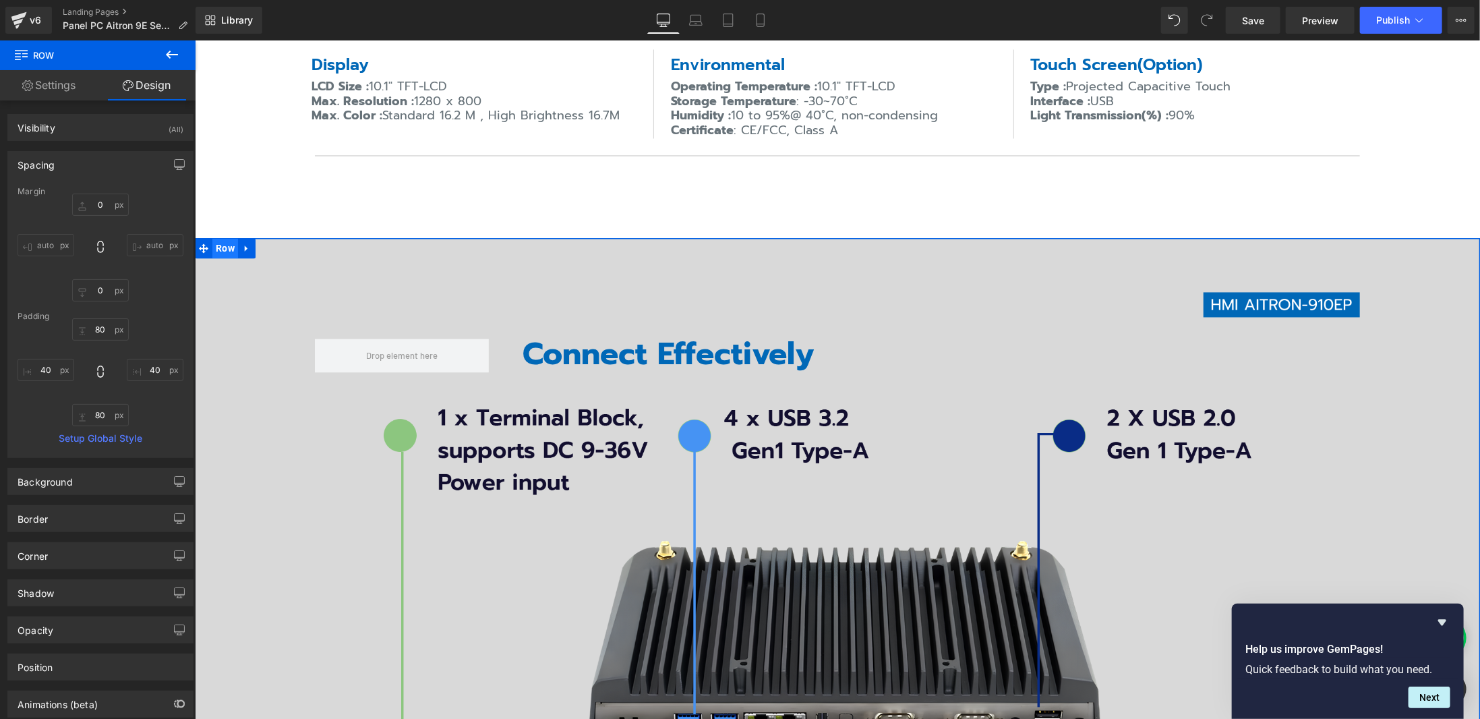
click at [218, 245] on span "Row" at bounding box center [225, 248] width 26 height 20
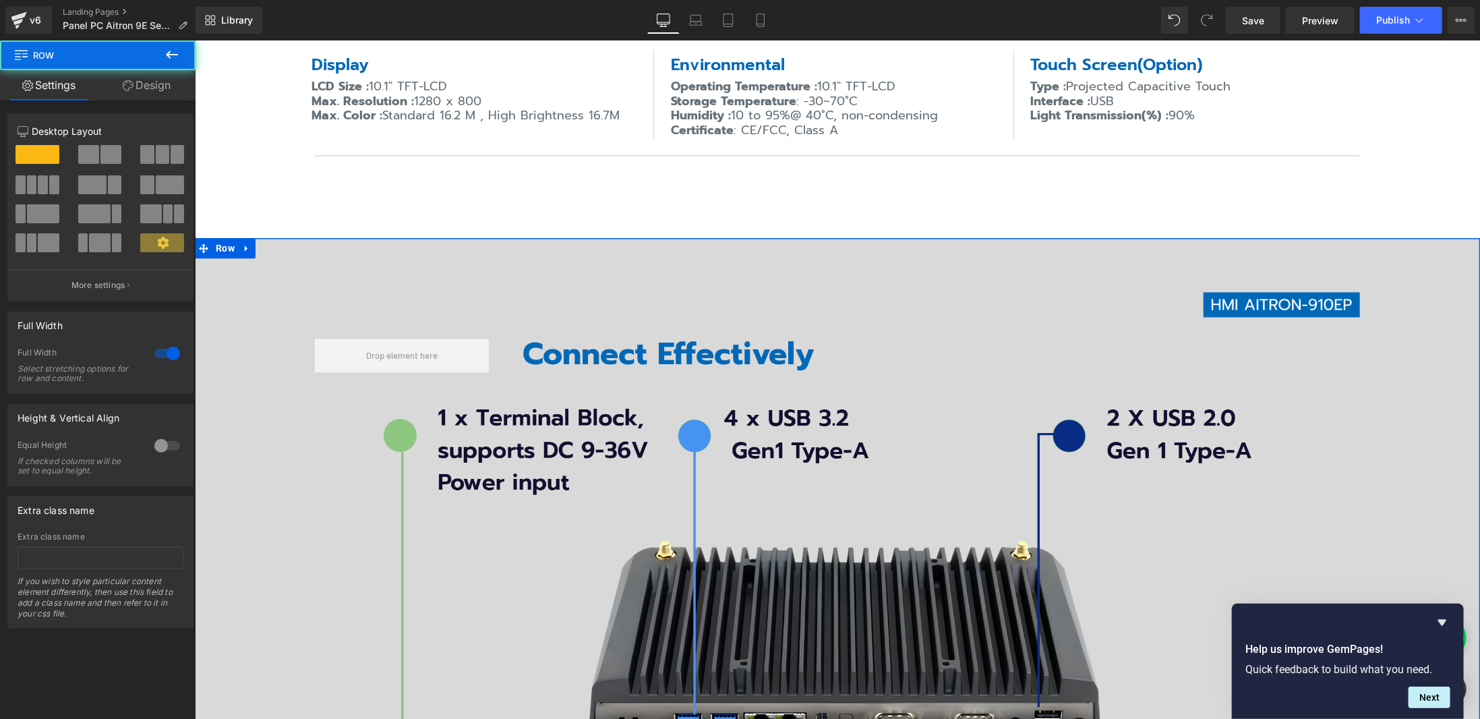
click at [160, 87] on link "Design" at bounding box center [147, 85] width 98 height 30
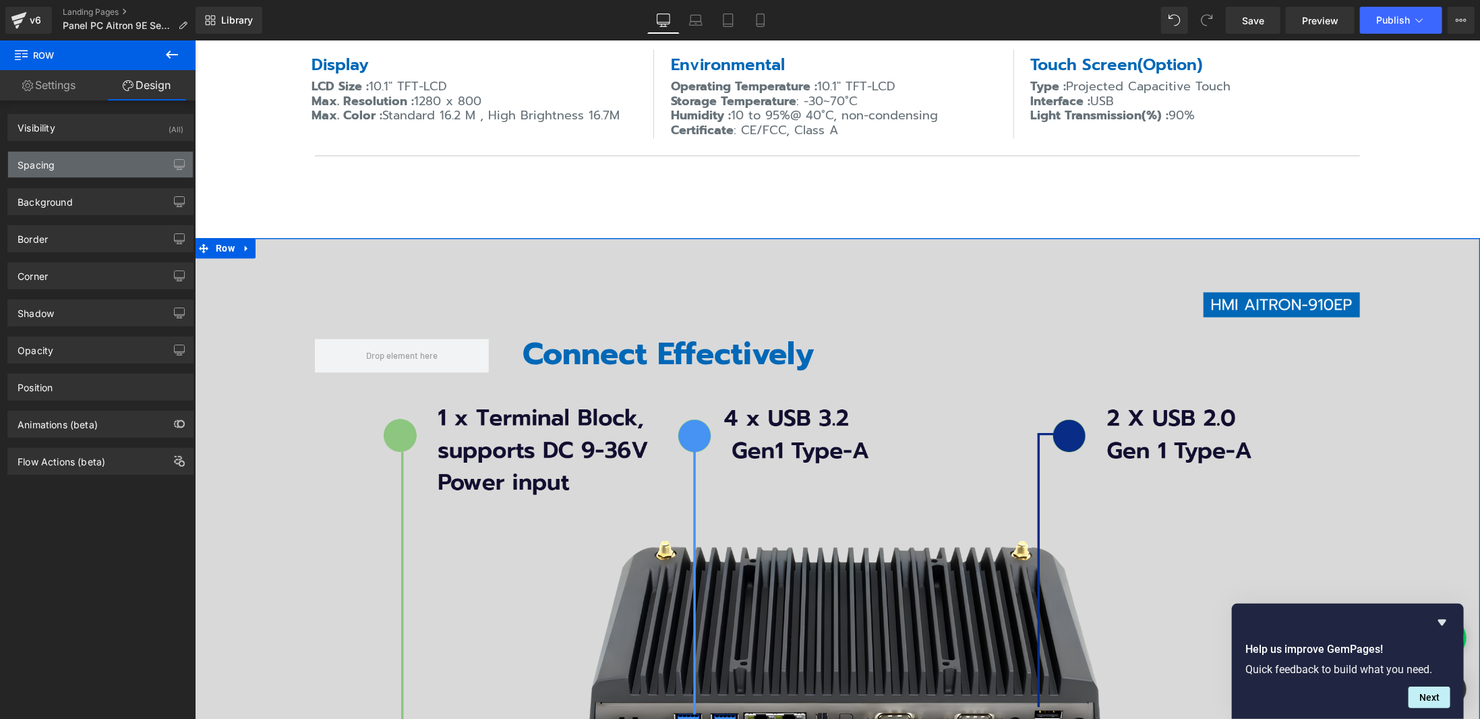
click at [111, 171] on div "Spacing" at bounding box center [100, 165] width 185 height 26
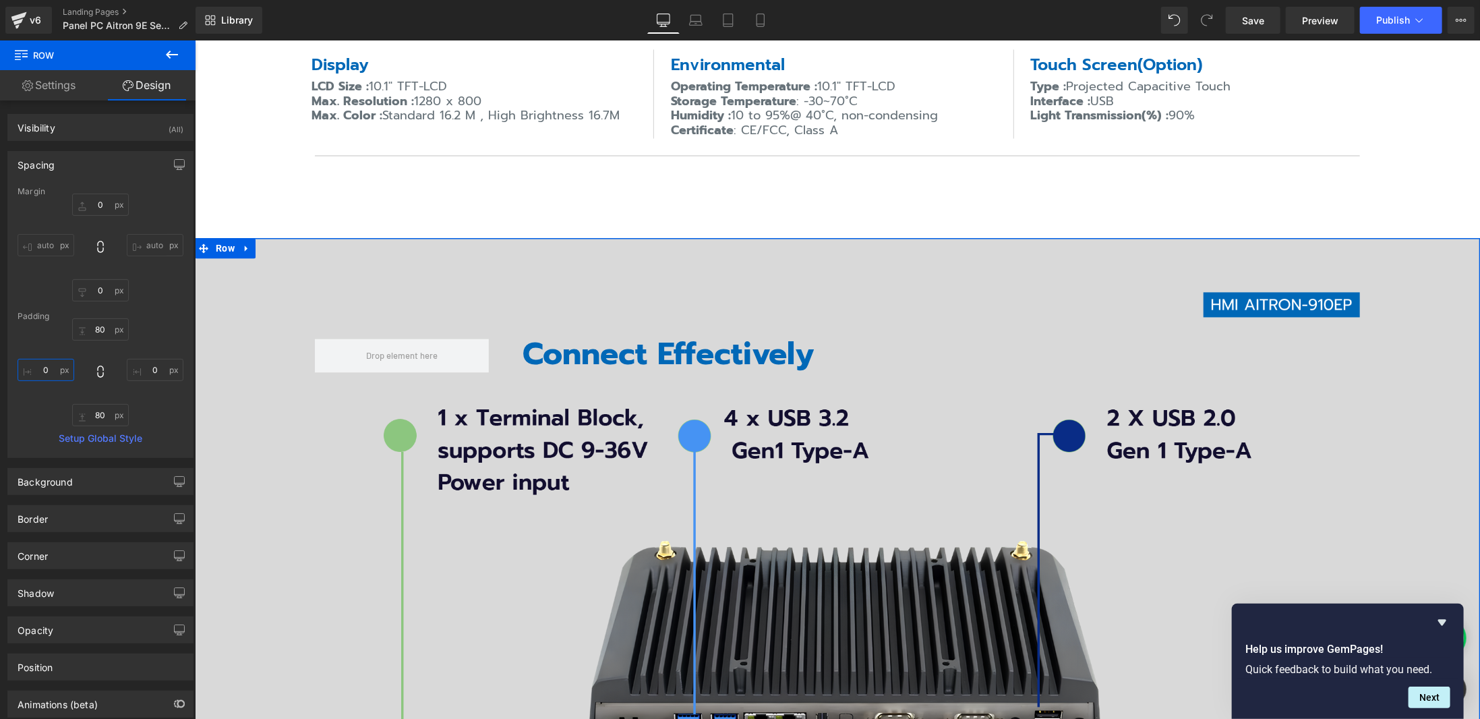
click at [38, 370] on input "0" at bounding box center [46, 370] width 57 height 22
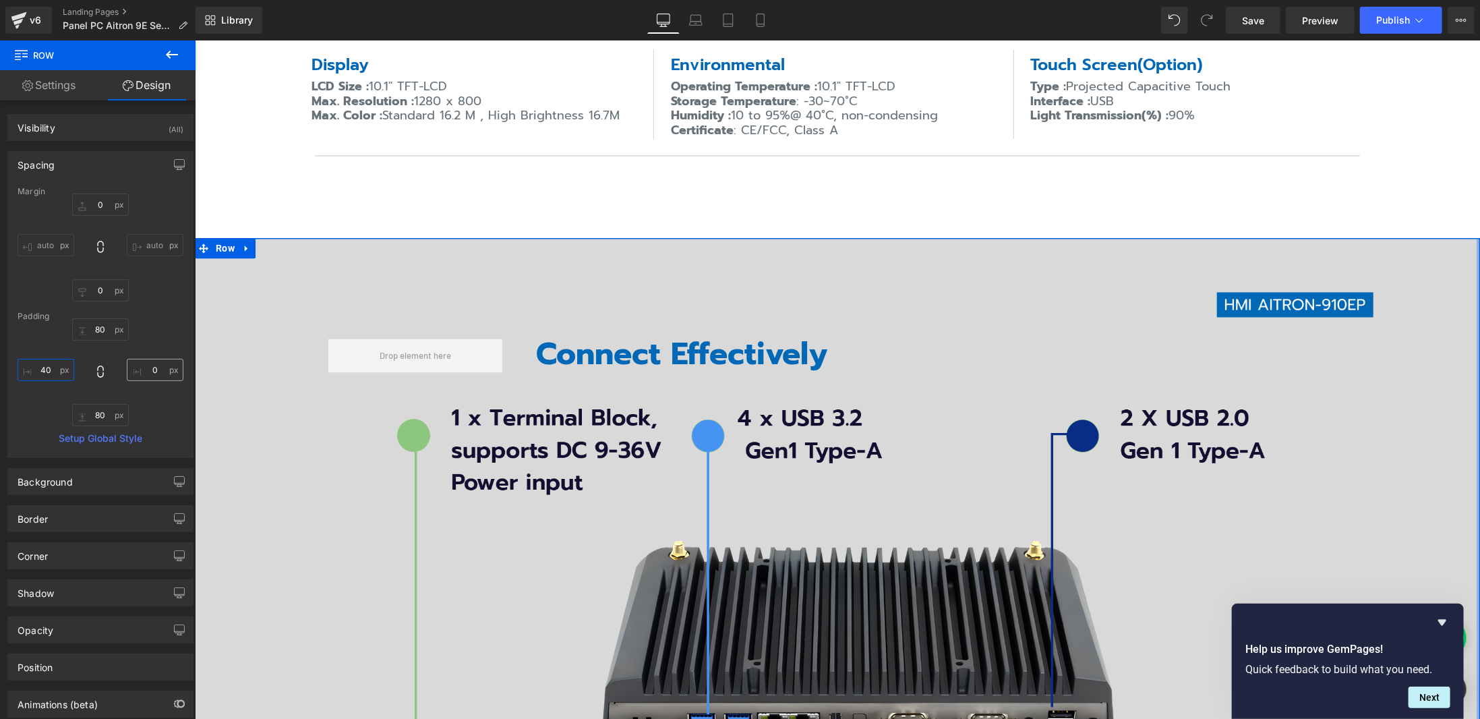
type input "40"
click at [144, 369] on input "0" at bounding box center [155, 370] width 57 height 22
type input "40"
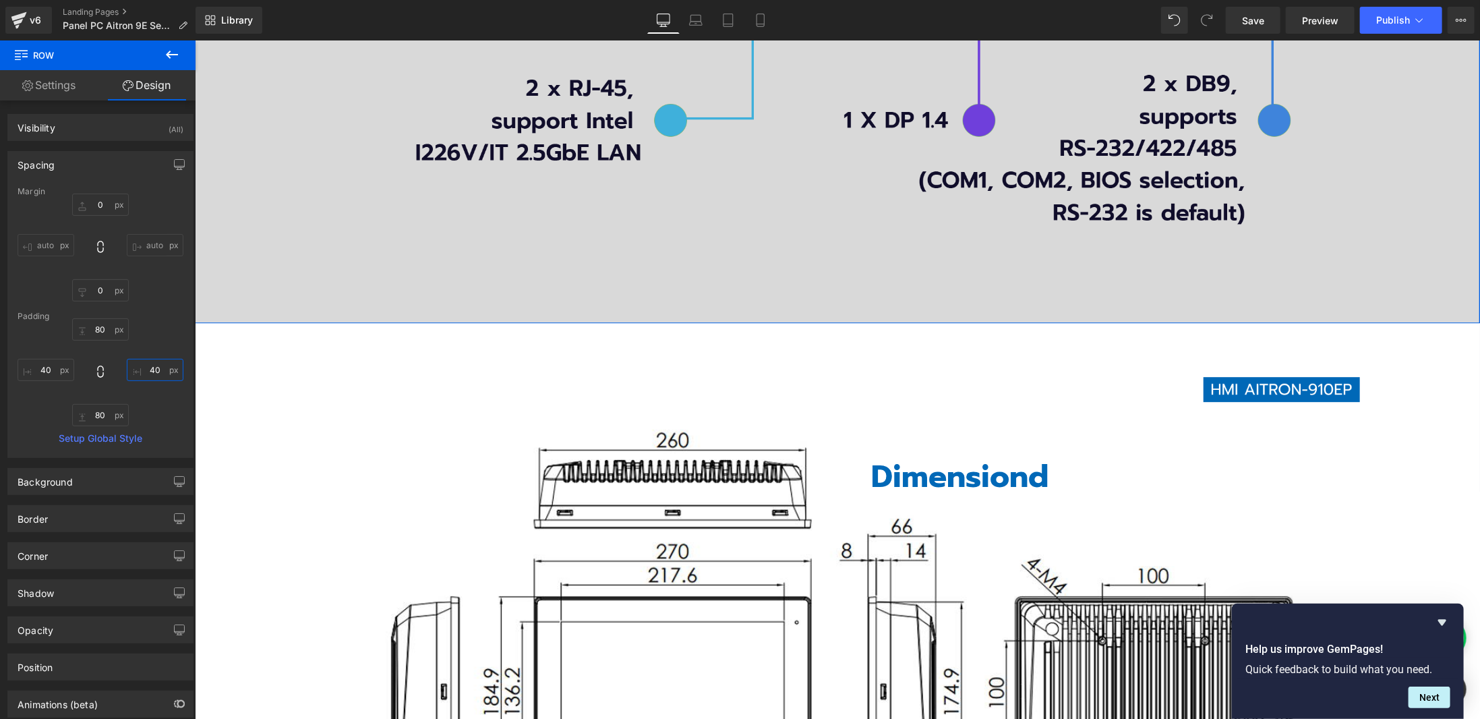
scroll to position [2629, 0]
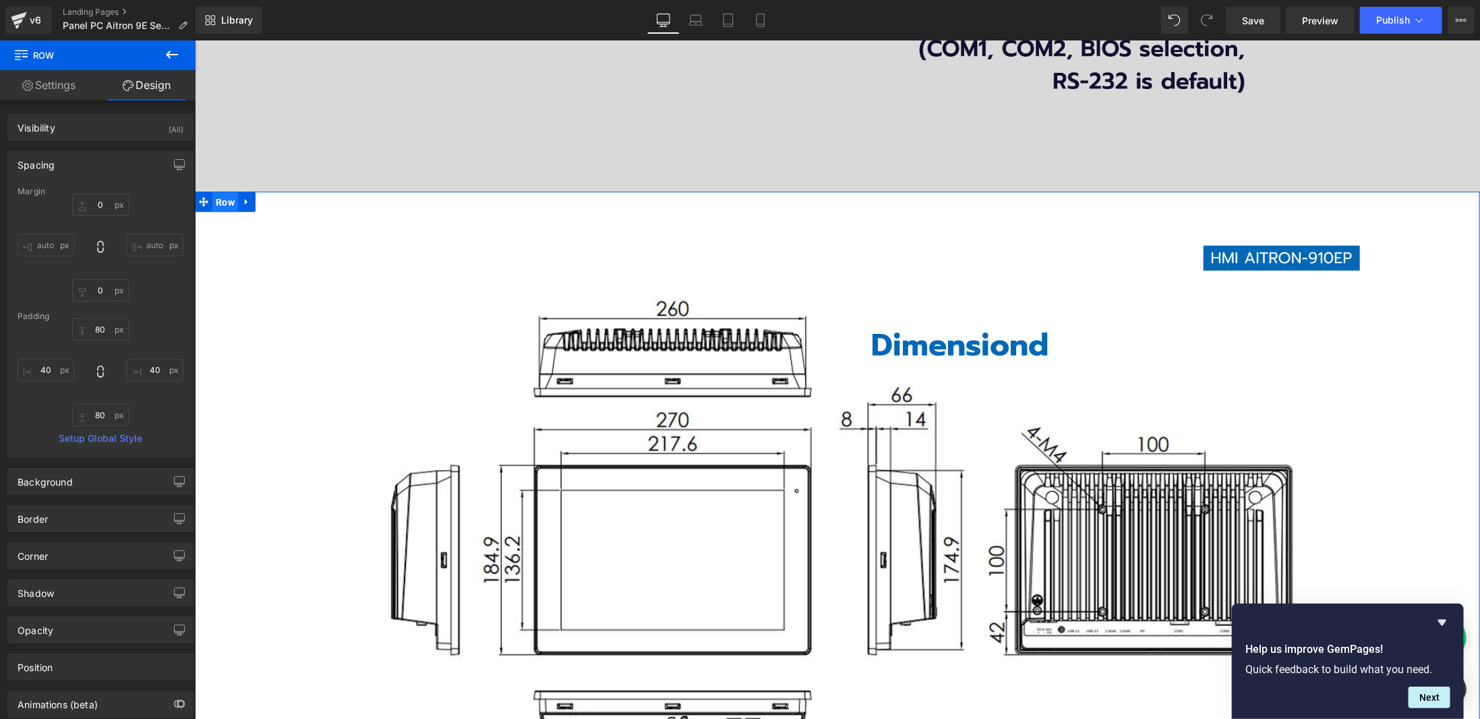
click at [220, 196] on span "Row" at bounding box center [225, 201] width 26 height 20
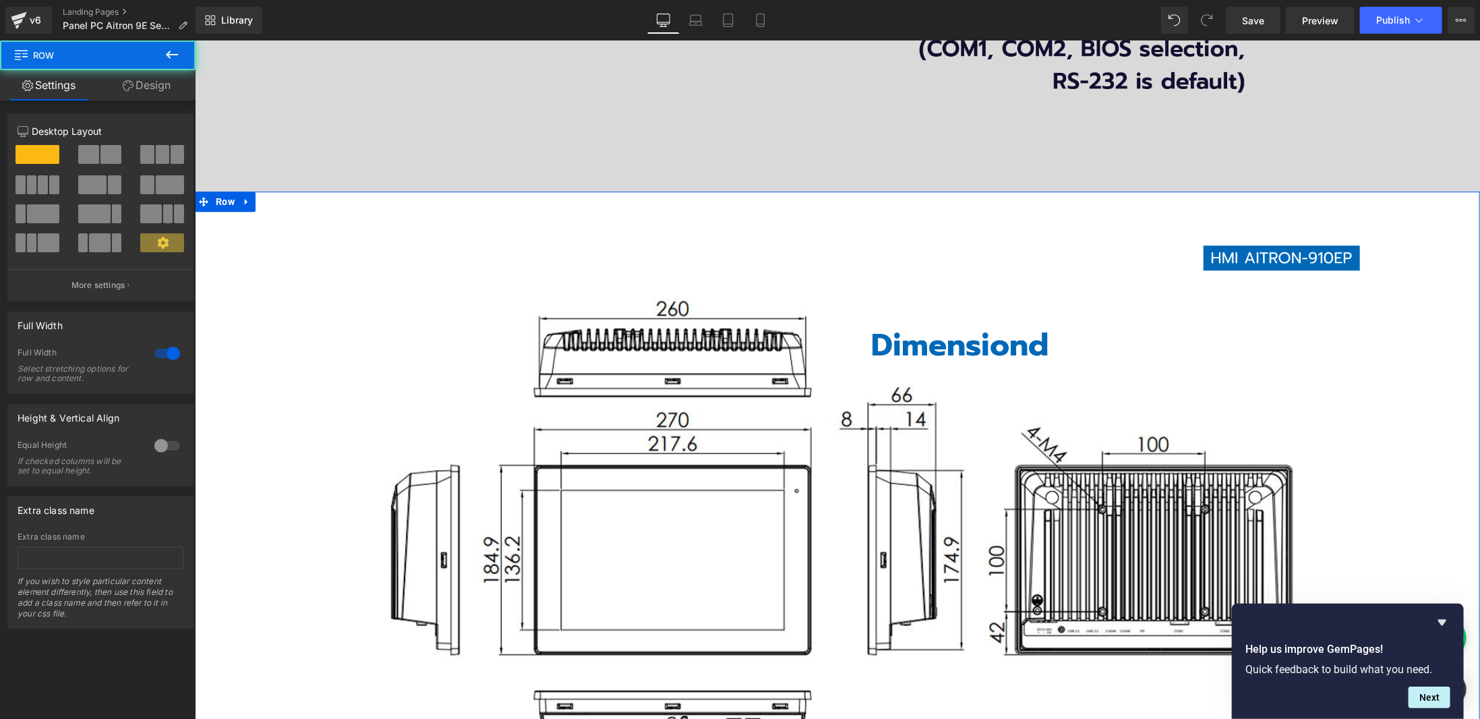
click at [183, 91] on link "Design" at bounding box center [147, 85] width 98 height 30
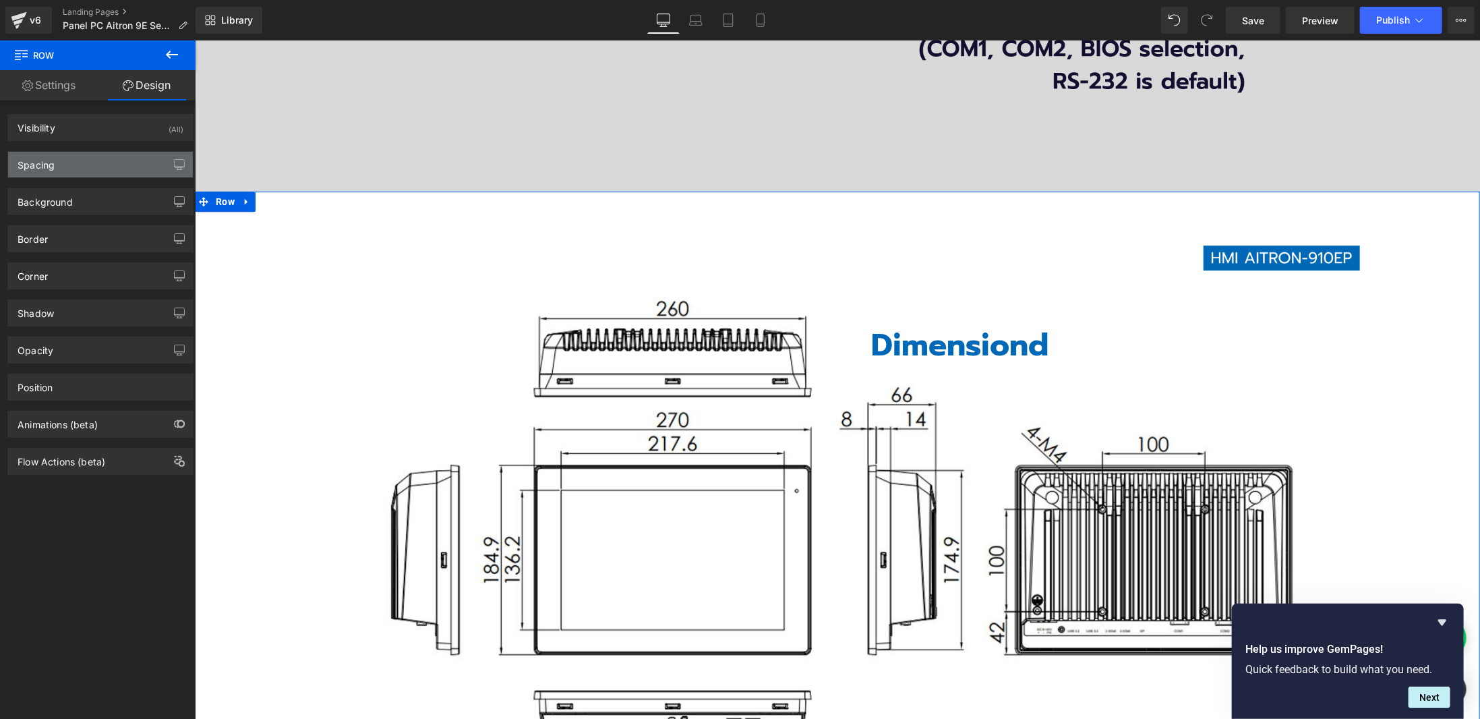
click at [56, 172] on div "Spacing" at bounding box center [100, 165] width 185 height 26
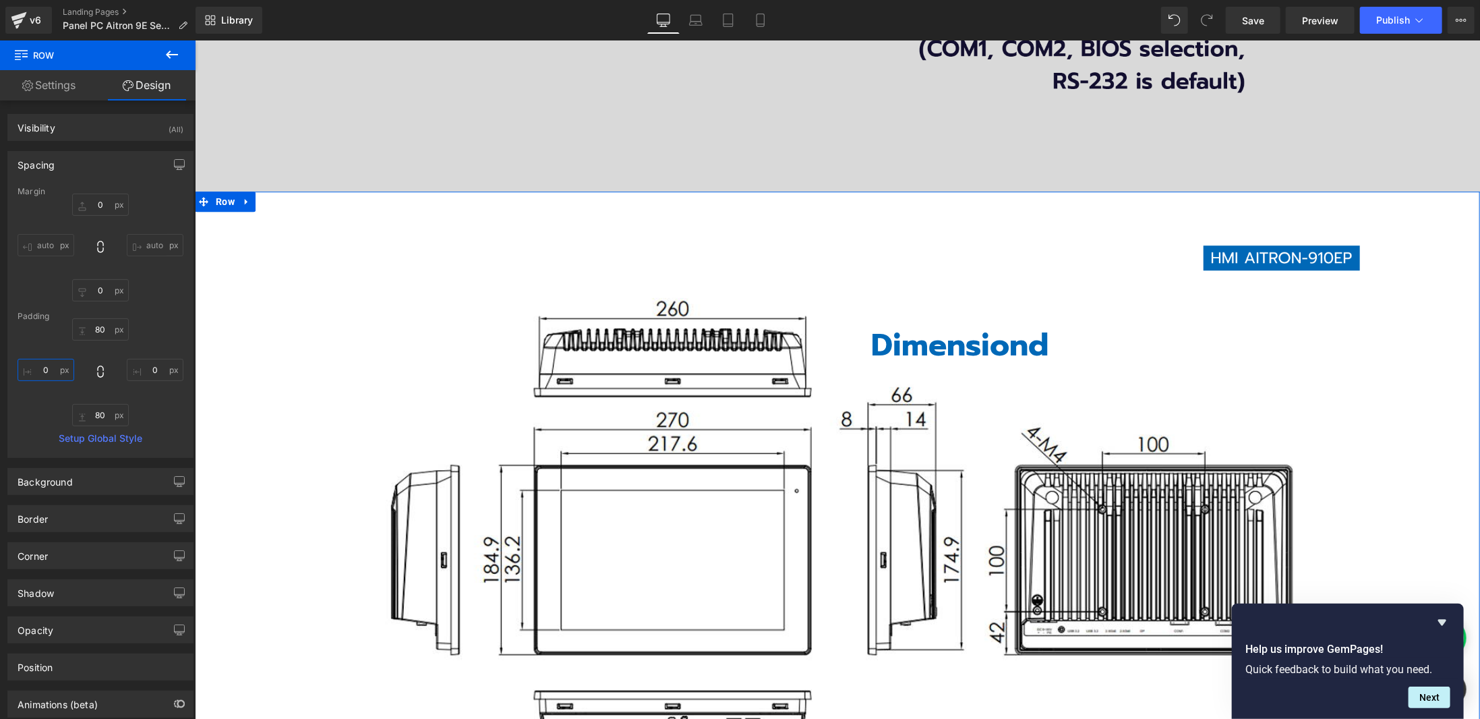
drag, startPoint x: 42, startPoint y: 367, endPoint x: 96, endPoint y: 363, distance: 54.1
click at [42, 366] on input "0" at bounding box center [46, 370] width 57 height 22
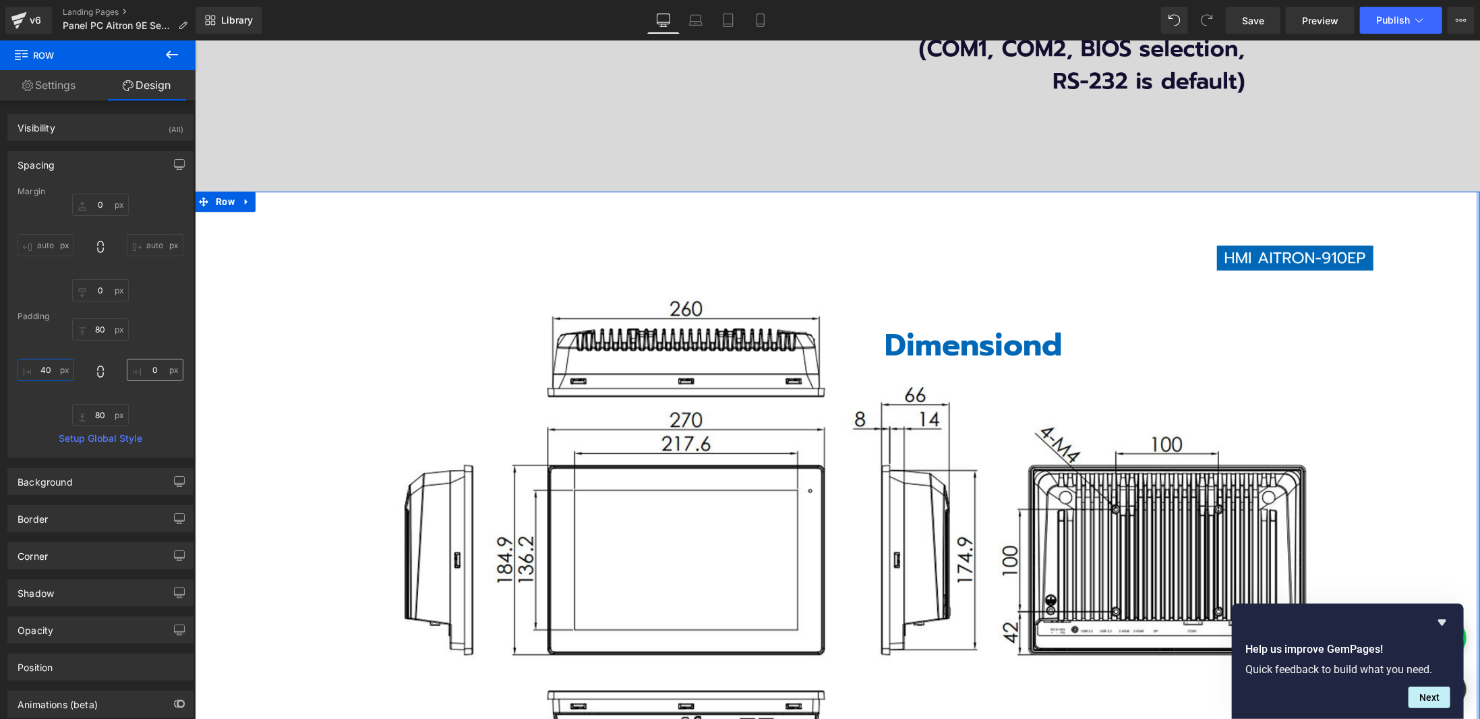
type input "40"
click at [148, 369] on input "0" at bounding box center [155, 370] width 57 height 22
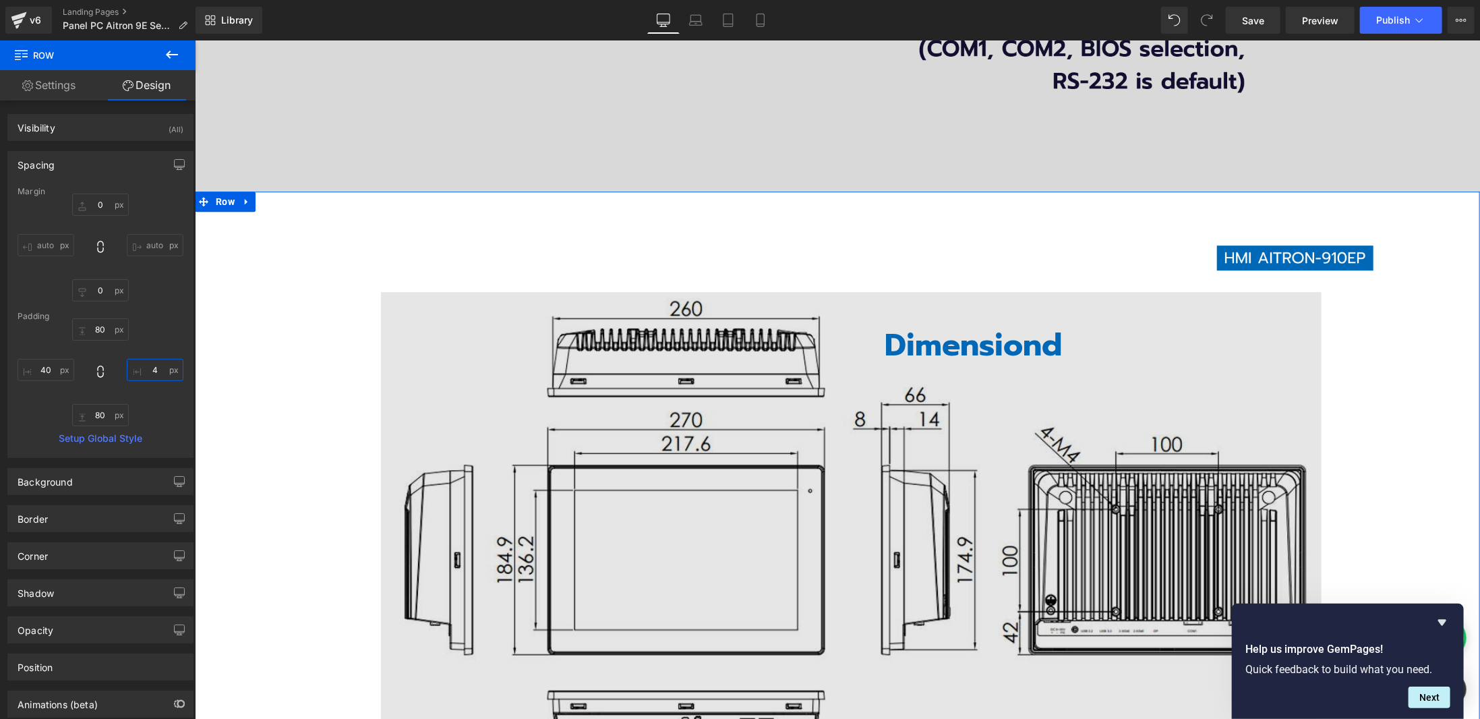
type input "40"
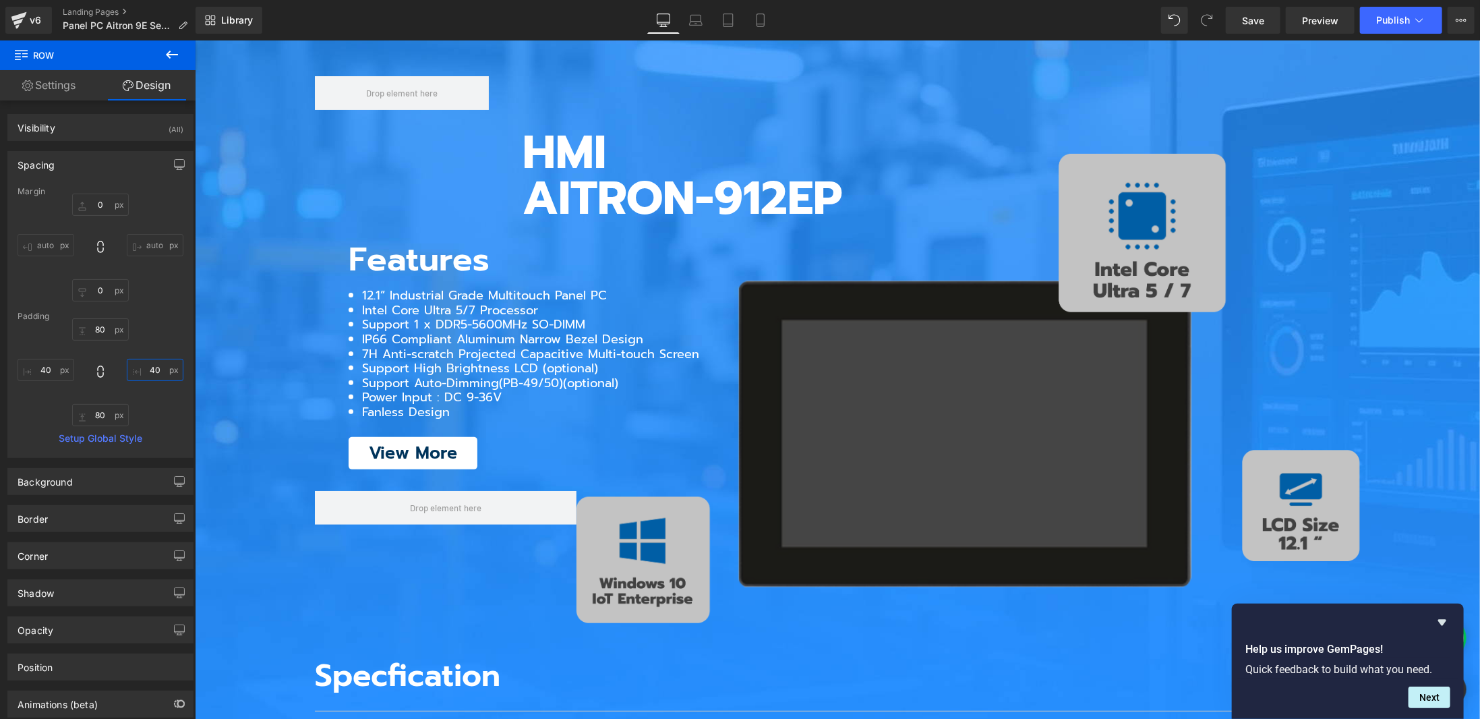
scroll to position [3236, 0]
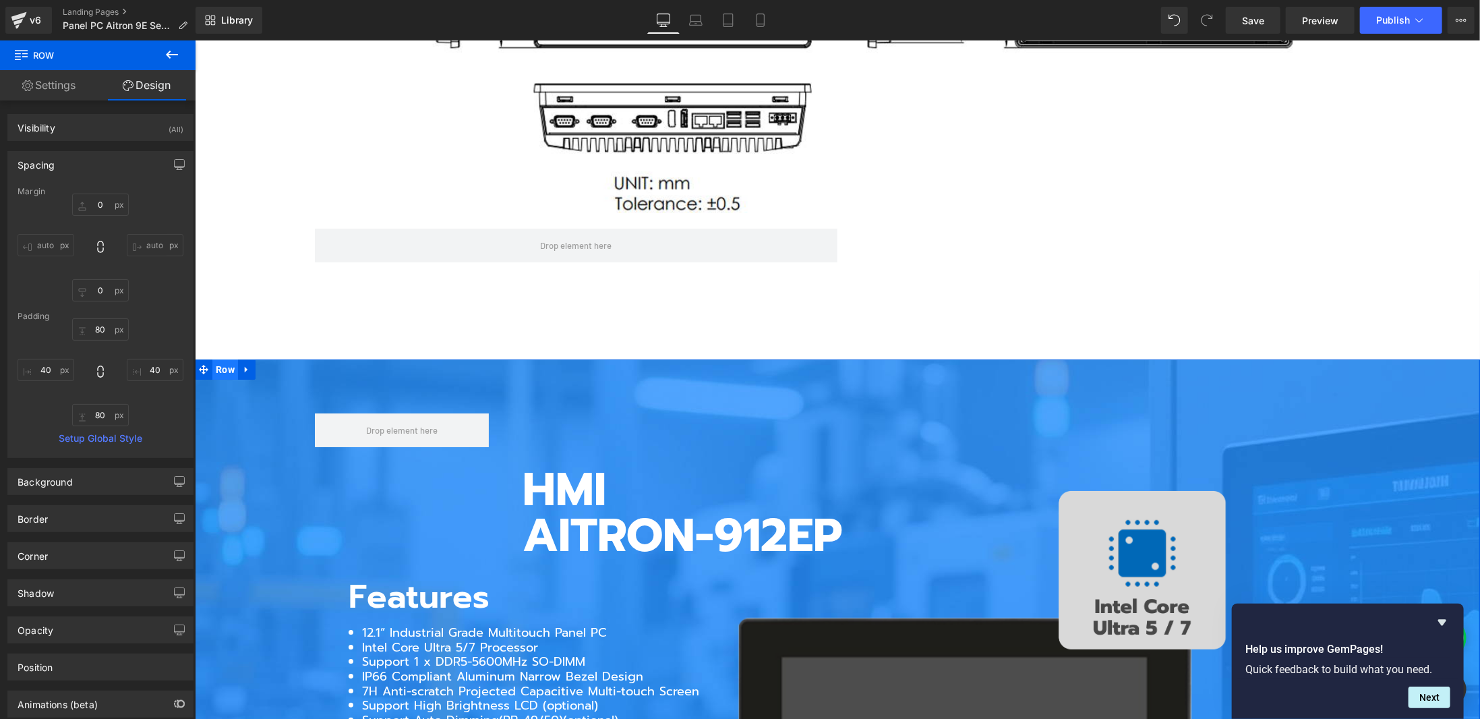
click at [225, 371] on span "Row" at bounding box center [225, 369] width 26 height 20
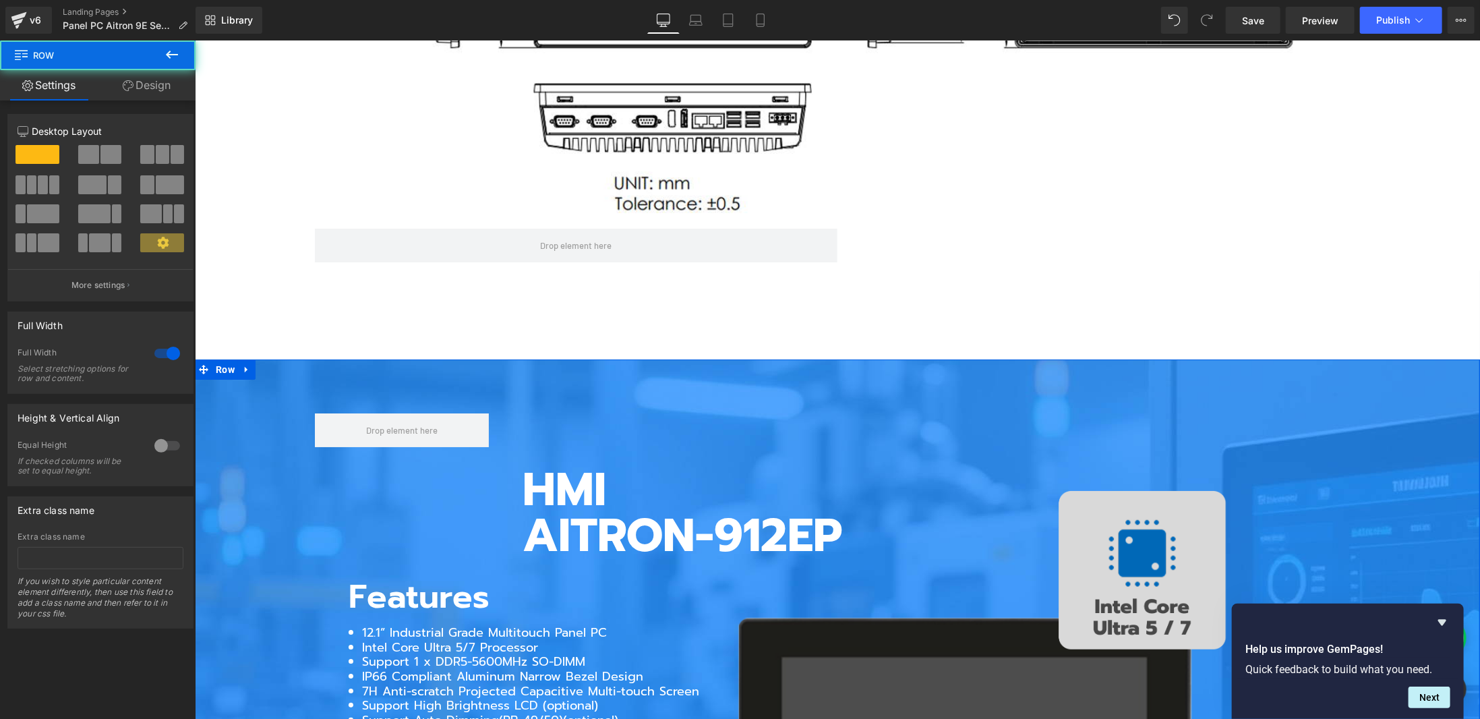
click at [133, 89] on link "Design" at bounding box center [147, 85] width 98 height 30
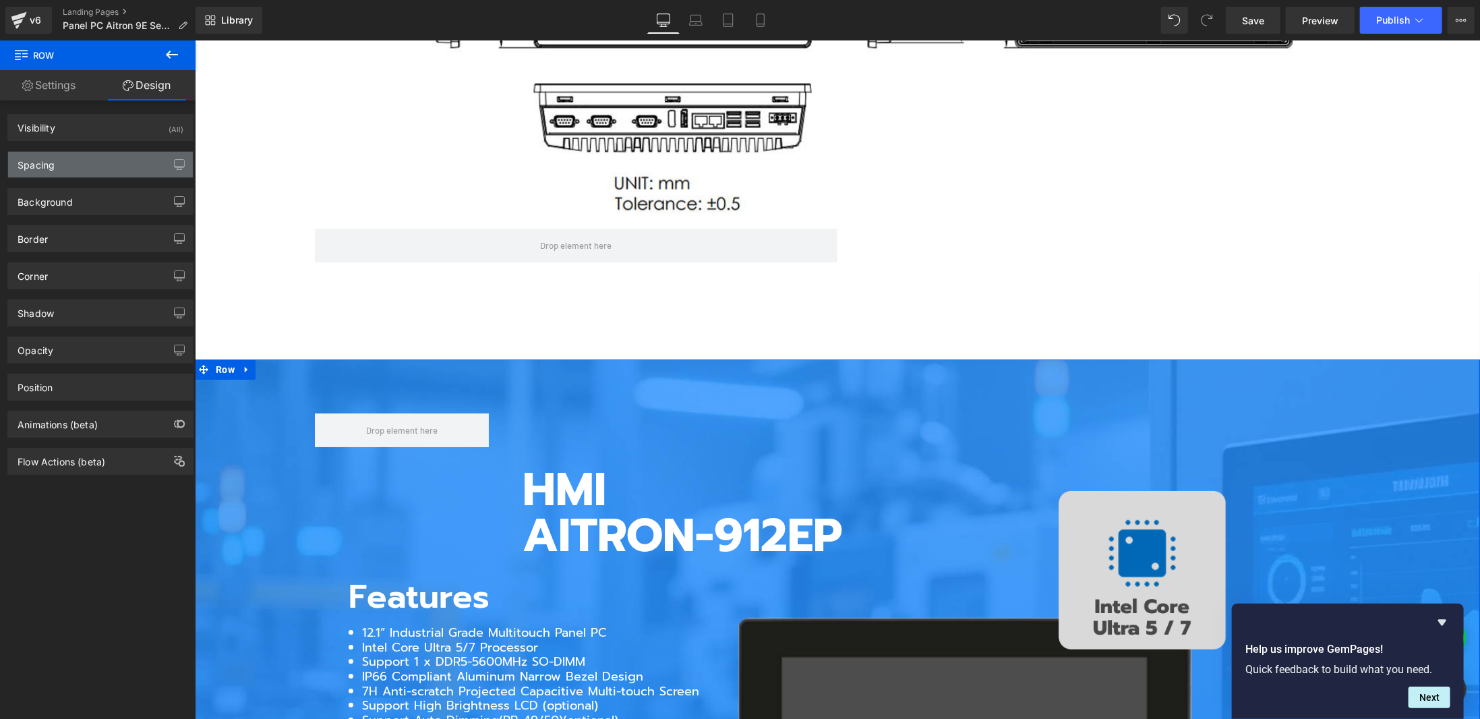
click at [68, 175] on div "Spacing" at bounding box center [100, 165] width 185 height 26
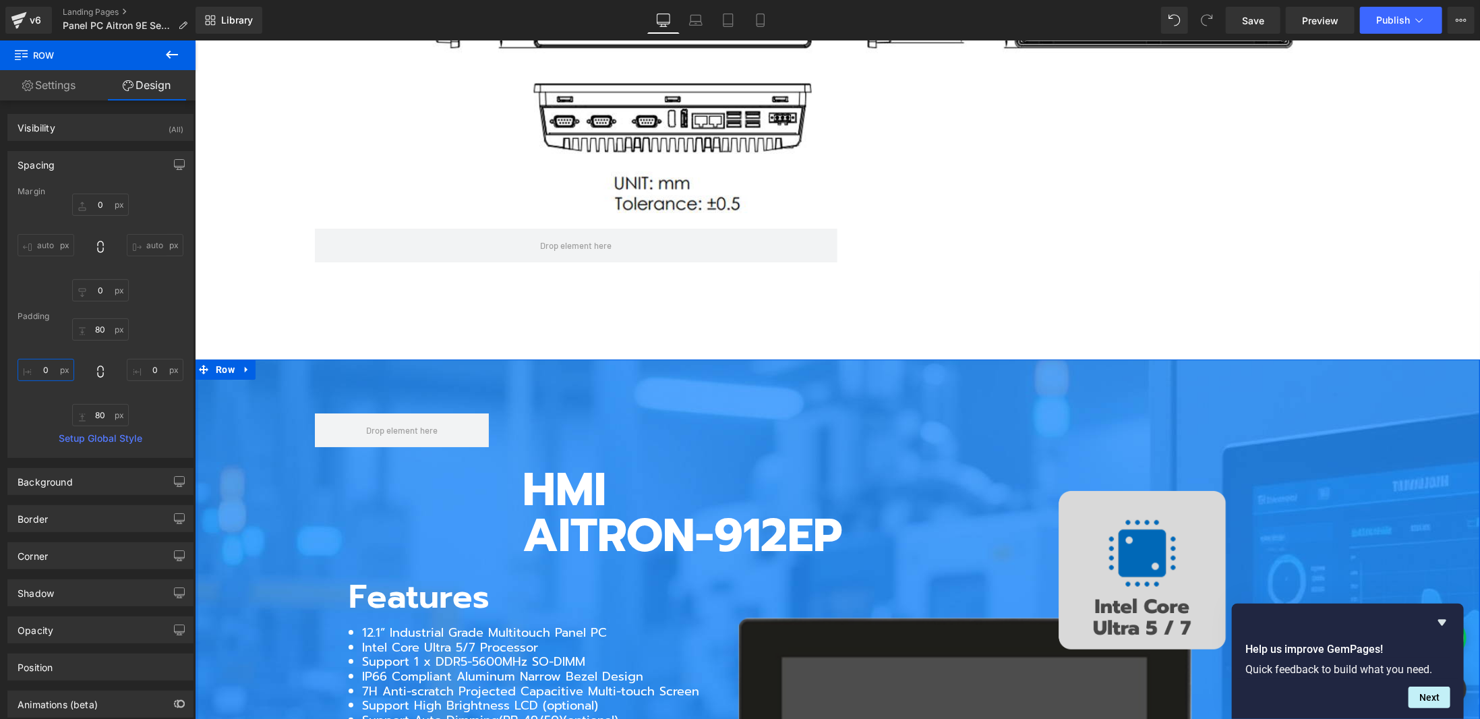
click at [36, 363] on input "0" at bounding box center [46, 370] width 57 height 22
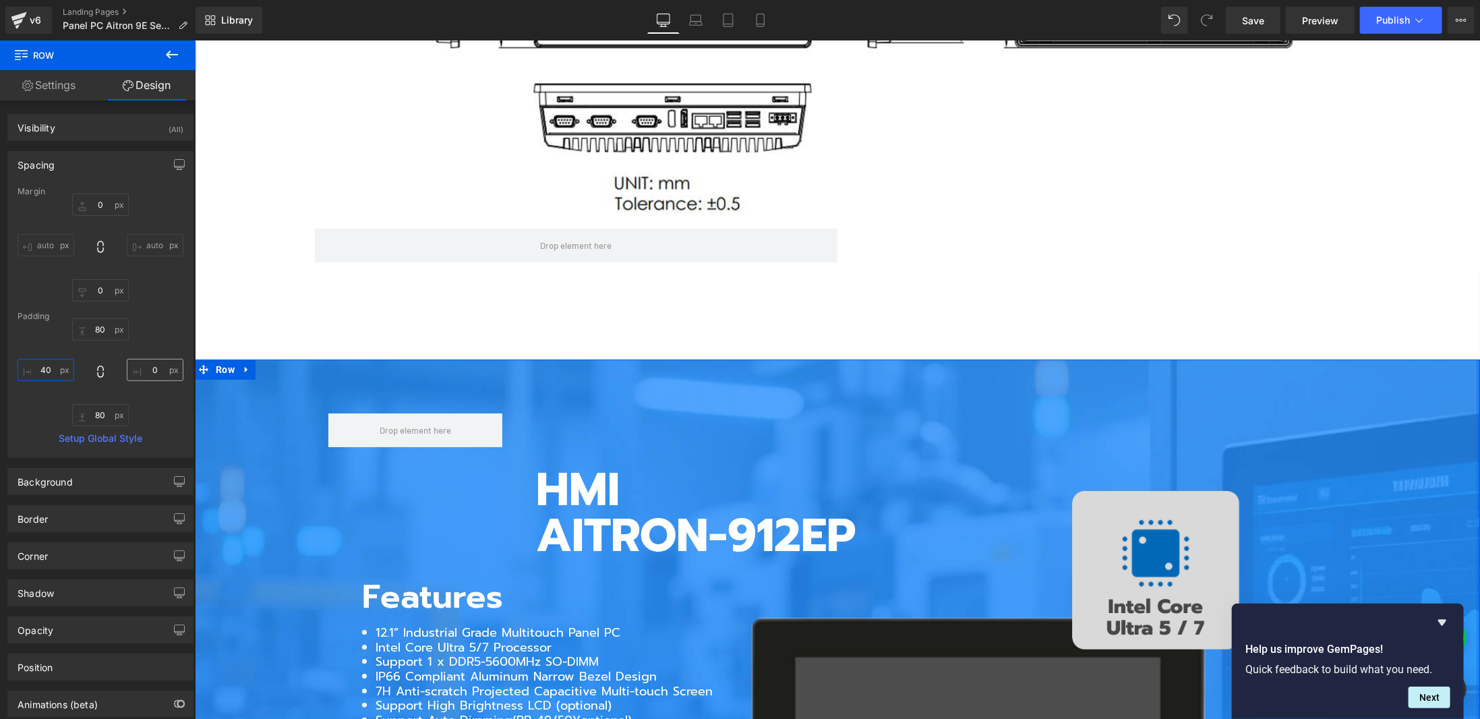
type input "40"
click at [144, 367] on input "0" at bounding box center [155, 370] width 57 height 22
type input "40"
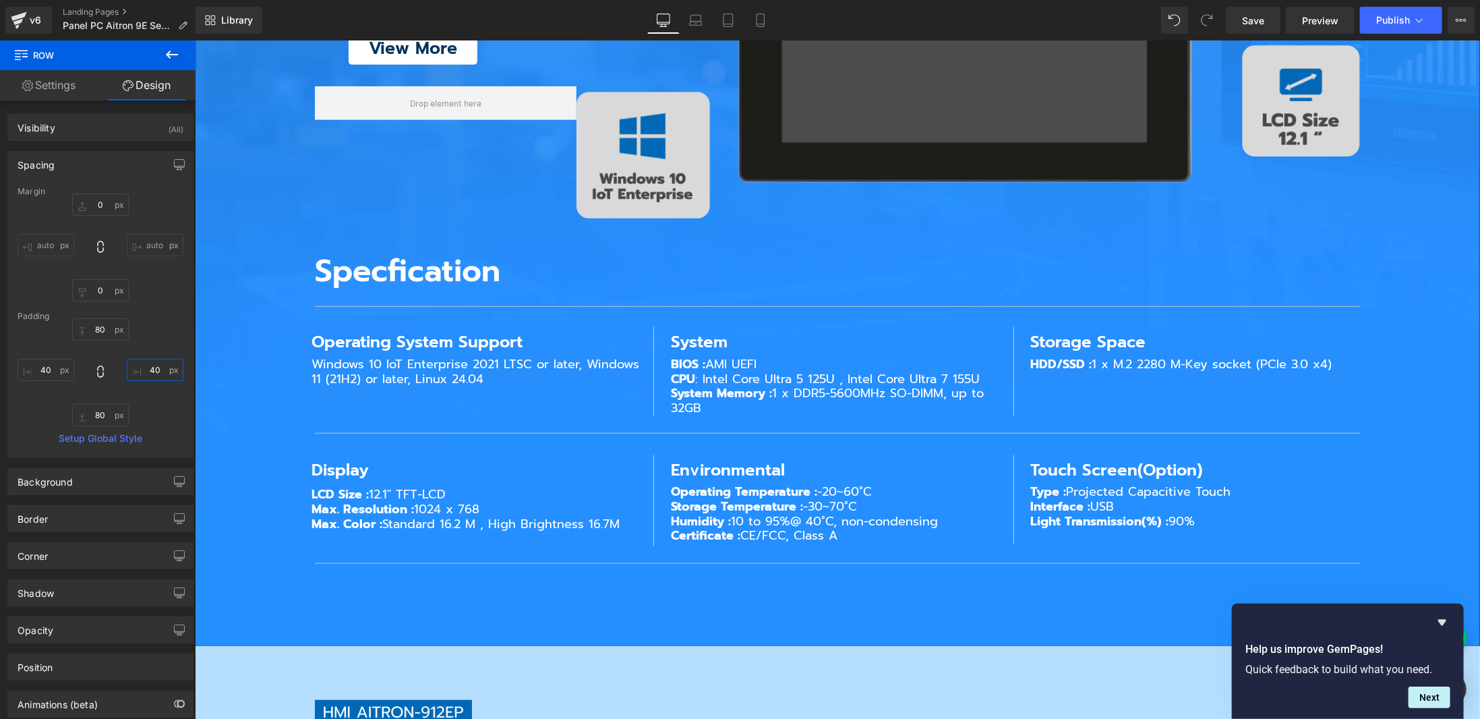
scroll to position [4584, 0]
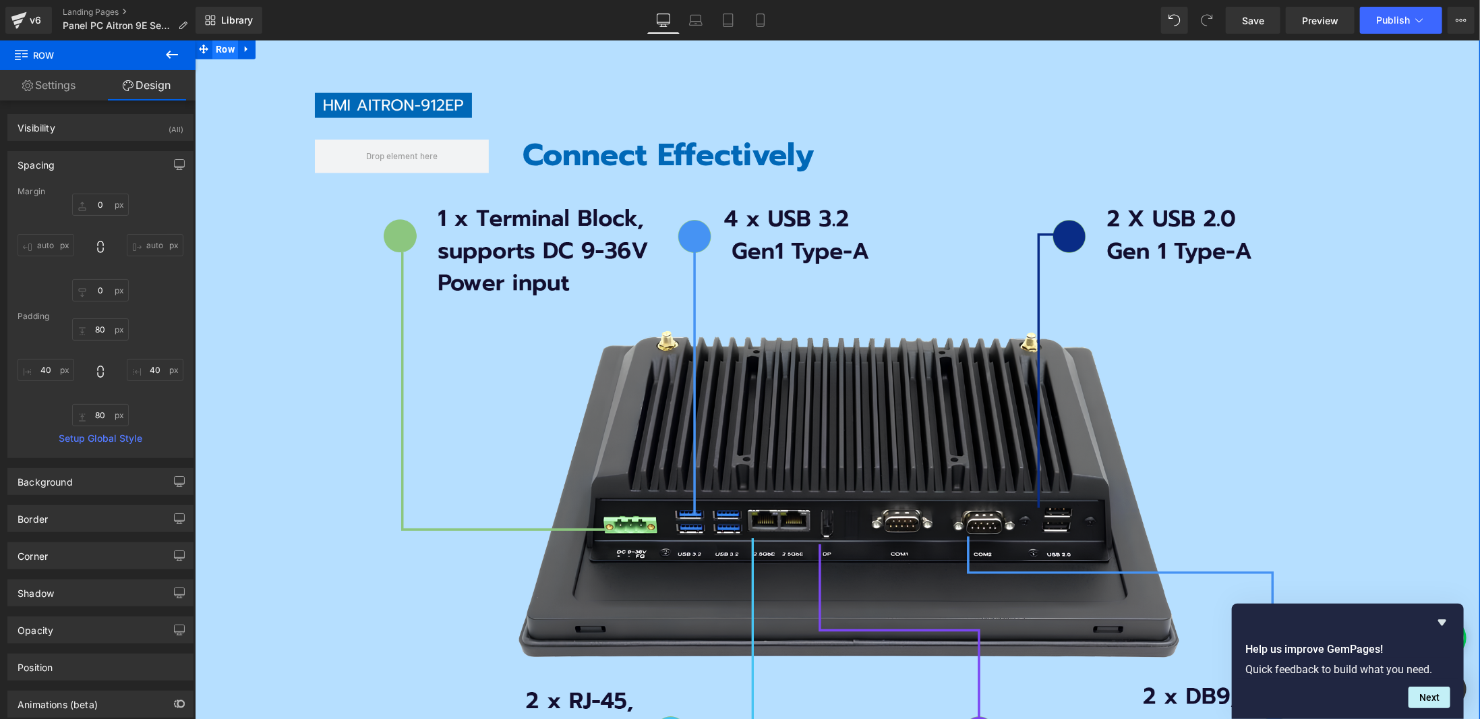
click at [213, 48] on span "Row" at bounding box center [225, 48] width 26 height 20
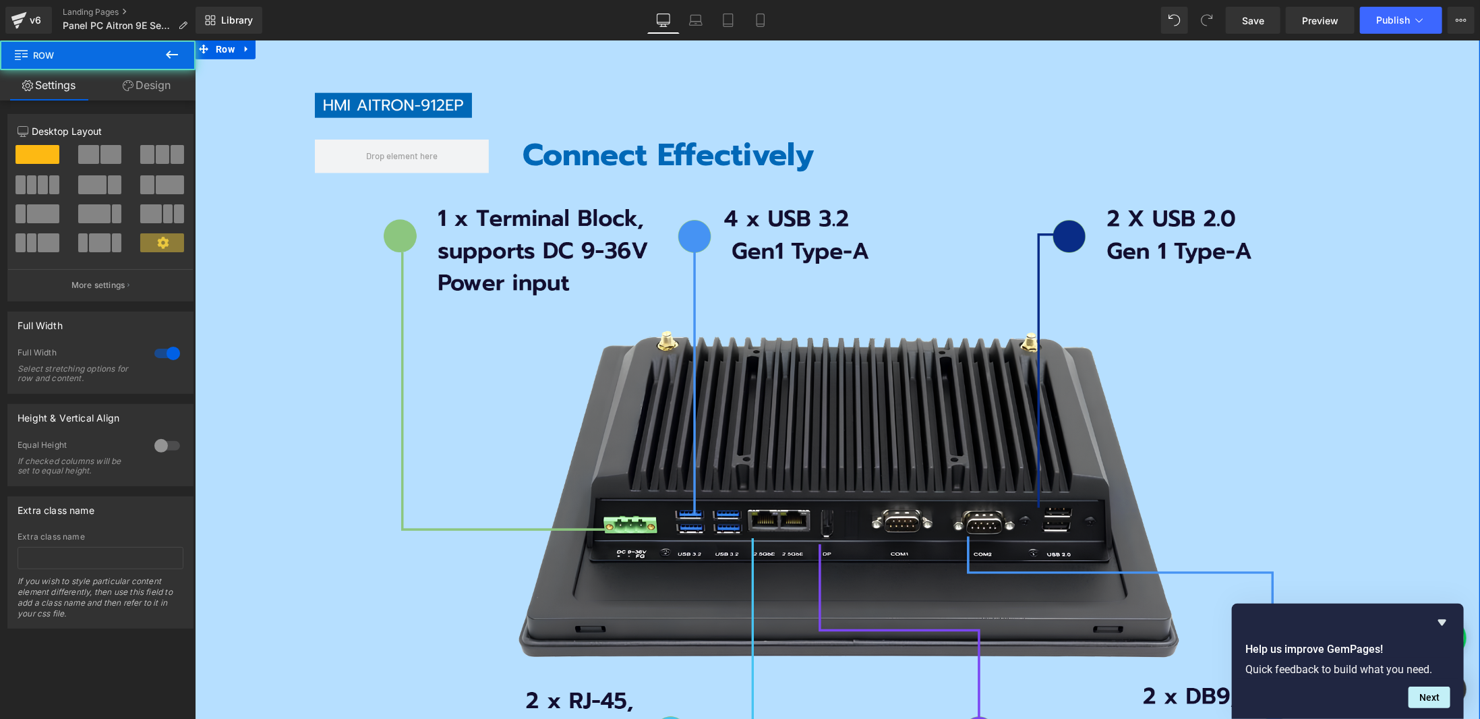
click at [153, 78] on link "Design" at bounding box center [147, 85] width 98 height 30
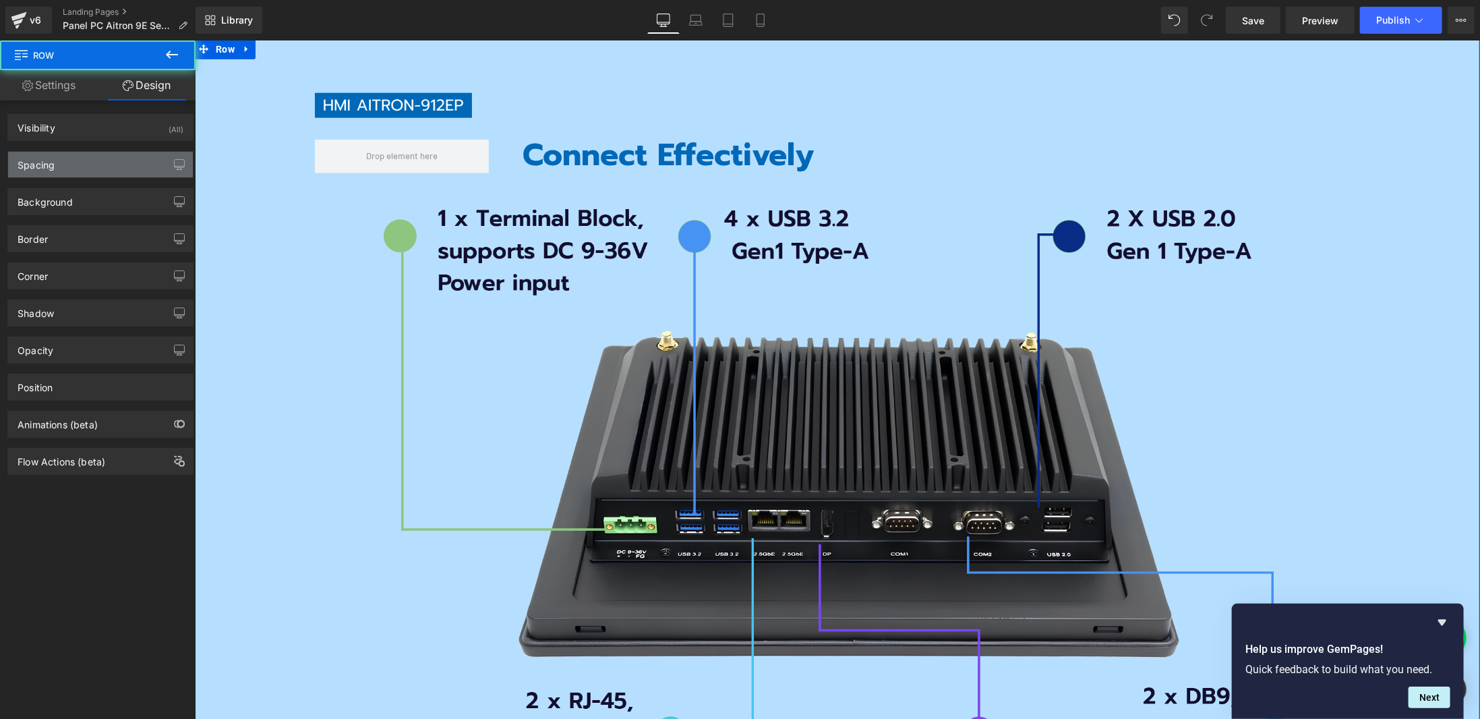
click at [106, 169] on div "Spacing" at bounding box center [100, 165] width 185 height 26
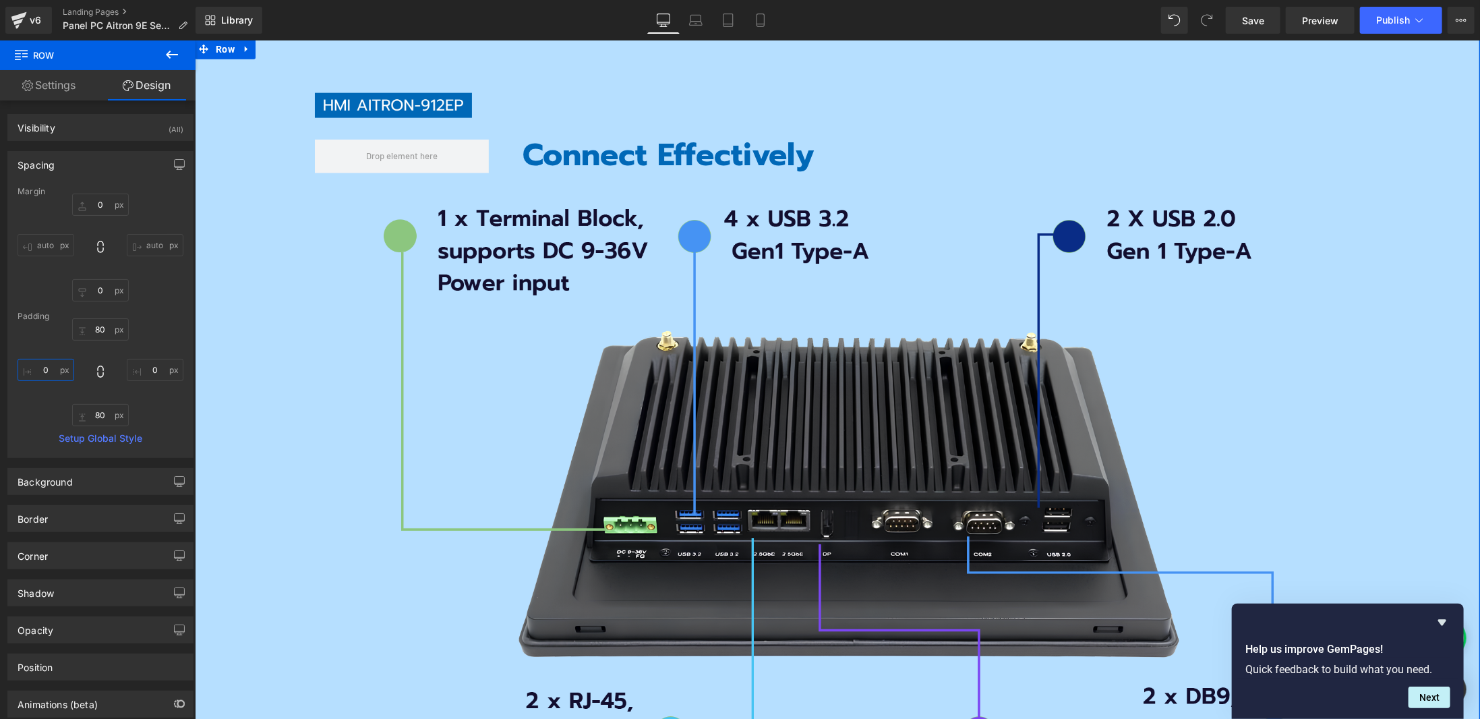
click at [42, 370] on input "0" at bounding box center [46, 370] width 57 height 22
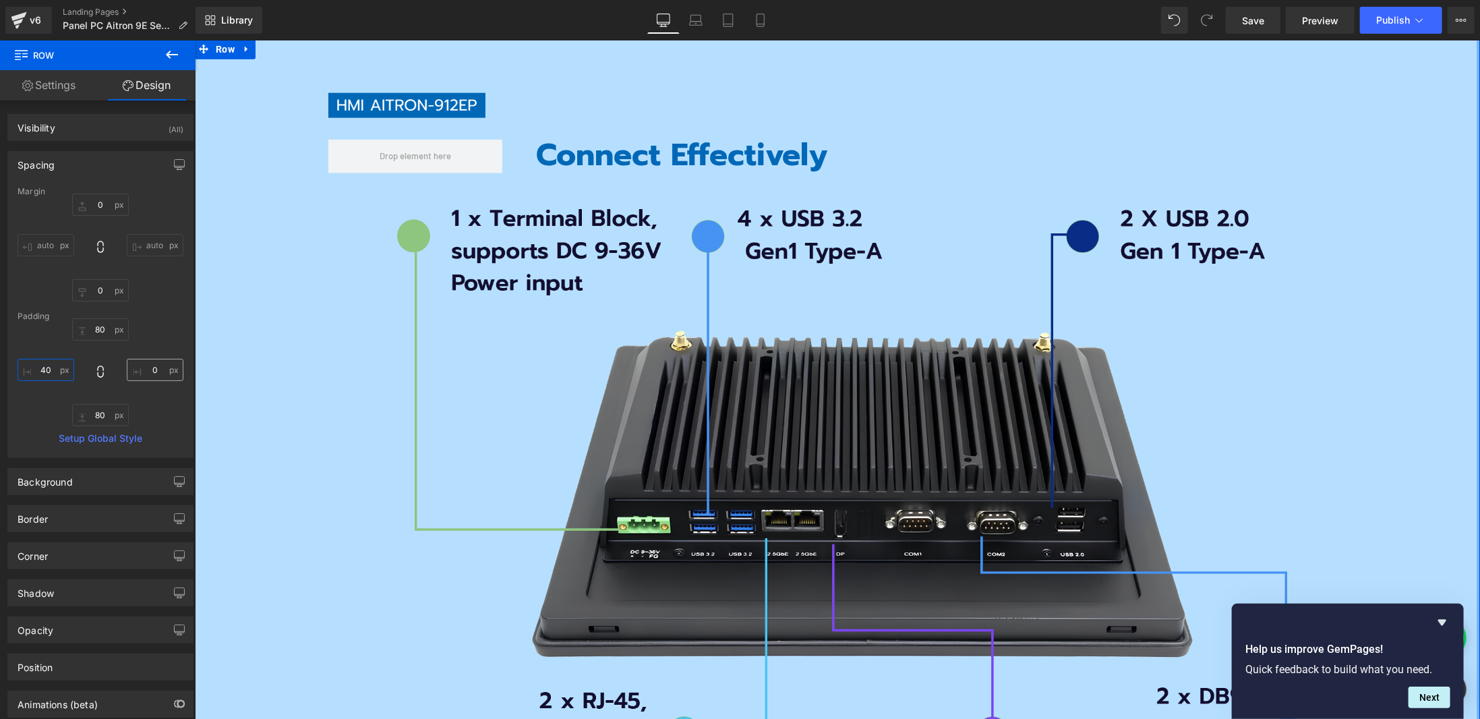
type input "40"
click at [146, 371] on input "0" at bounding box center [155, 370] width 57 height 22
type input "40"
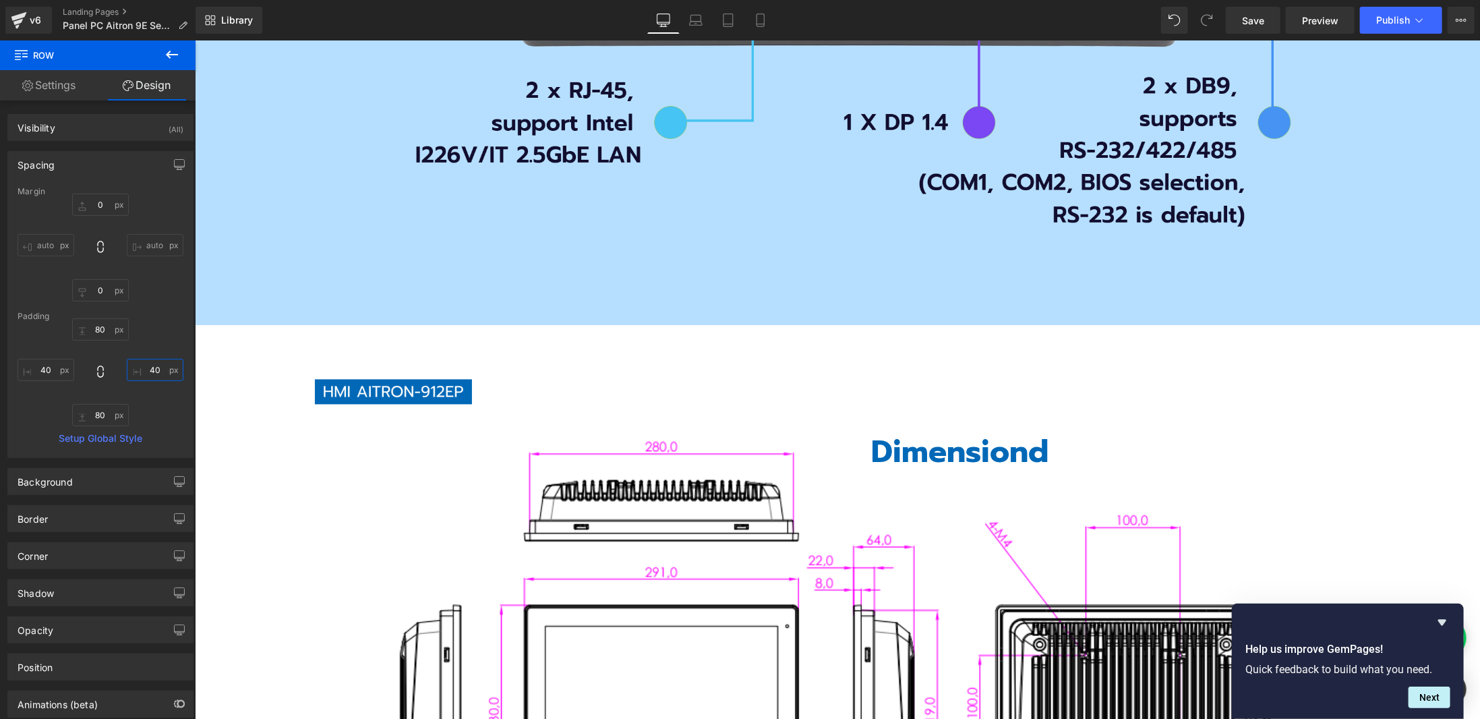
scroll to position [5191, 0]
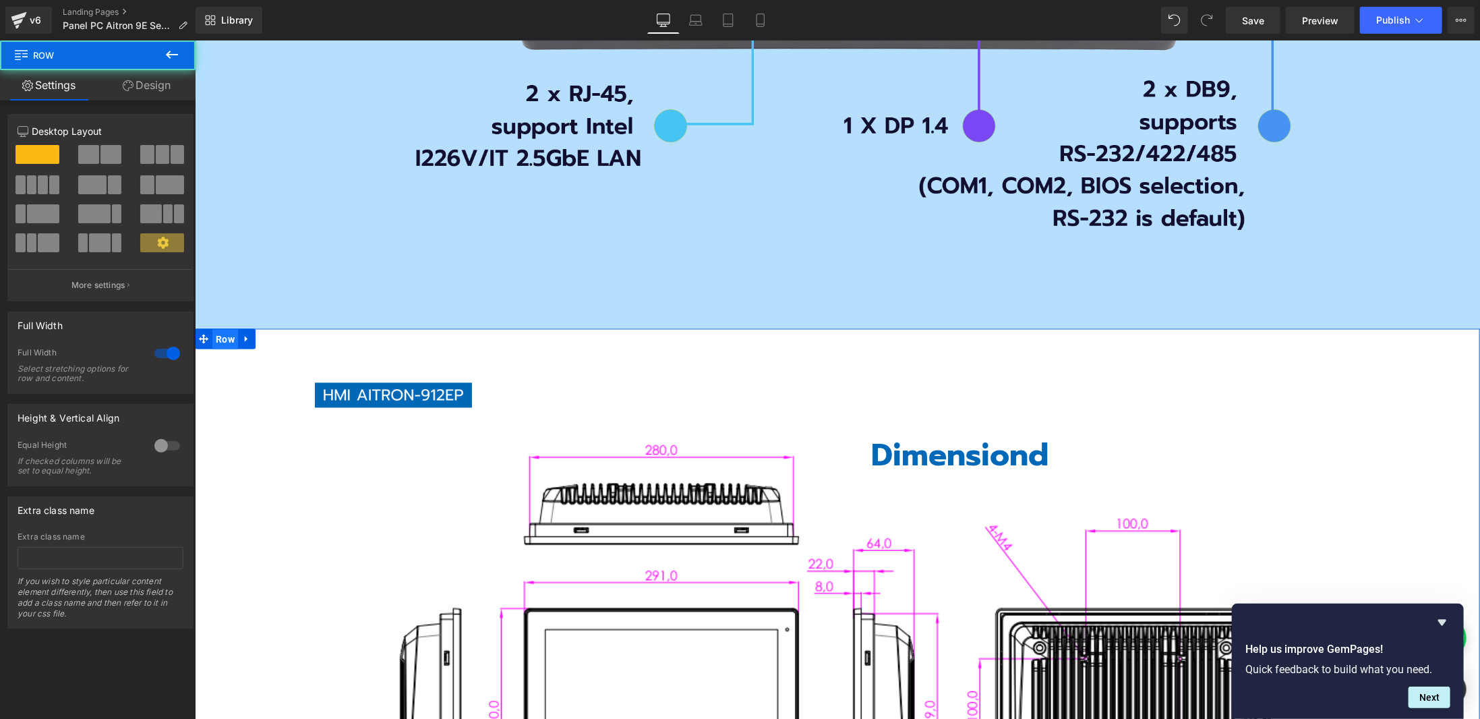
click at [222, 340] on span "Row" at bounding box center [225, 339] width 26 height 20
click at [154, 104] on div "Column Size Customizer 12 Desktop Layout Laptop Layout Tablet Layout Mobile Lay…" at bounding box center [101, 203] width 202 height 198
click at [146, 93] on link "Design" at bounding box center [147, 85] width 98 height 30
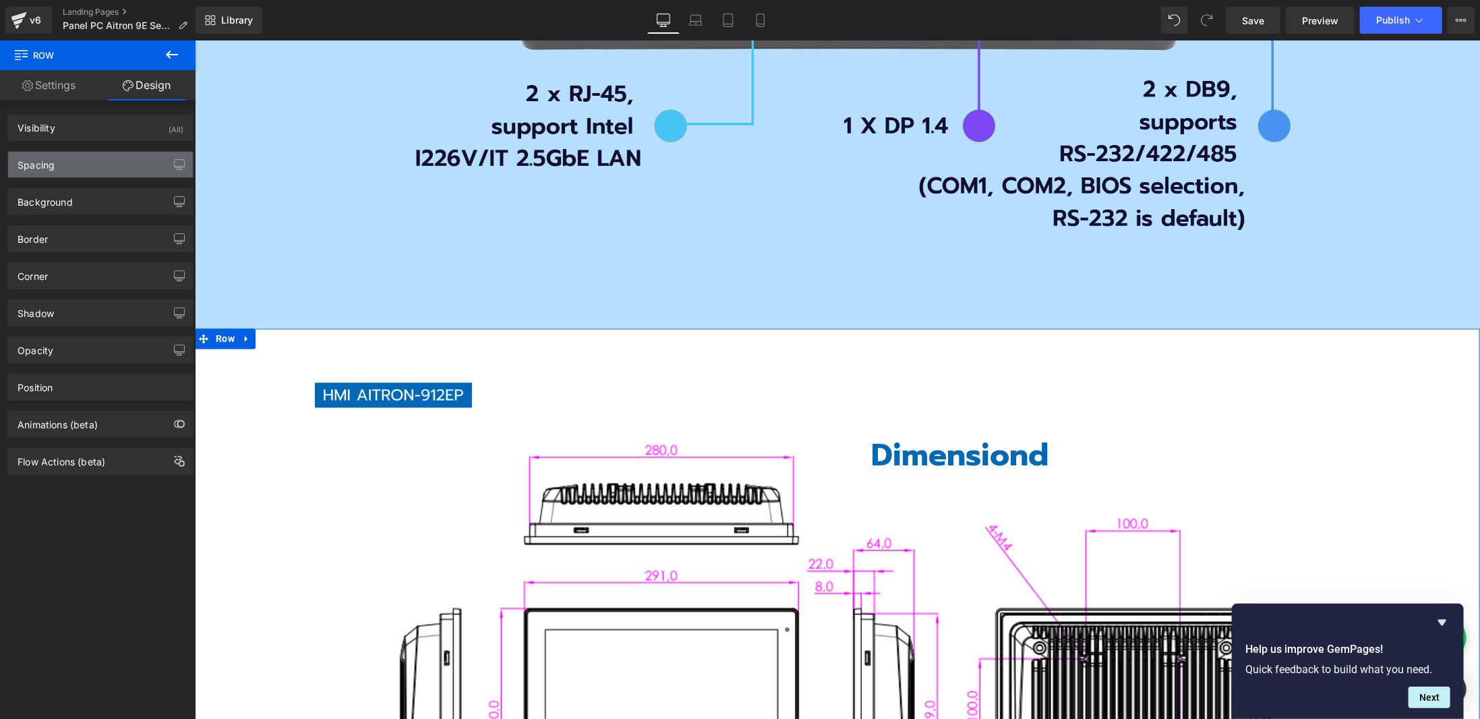
click at [102, 166] on div "Spacing" at bounding box center [100, 165] width 185 height 26
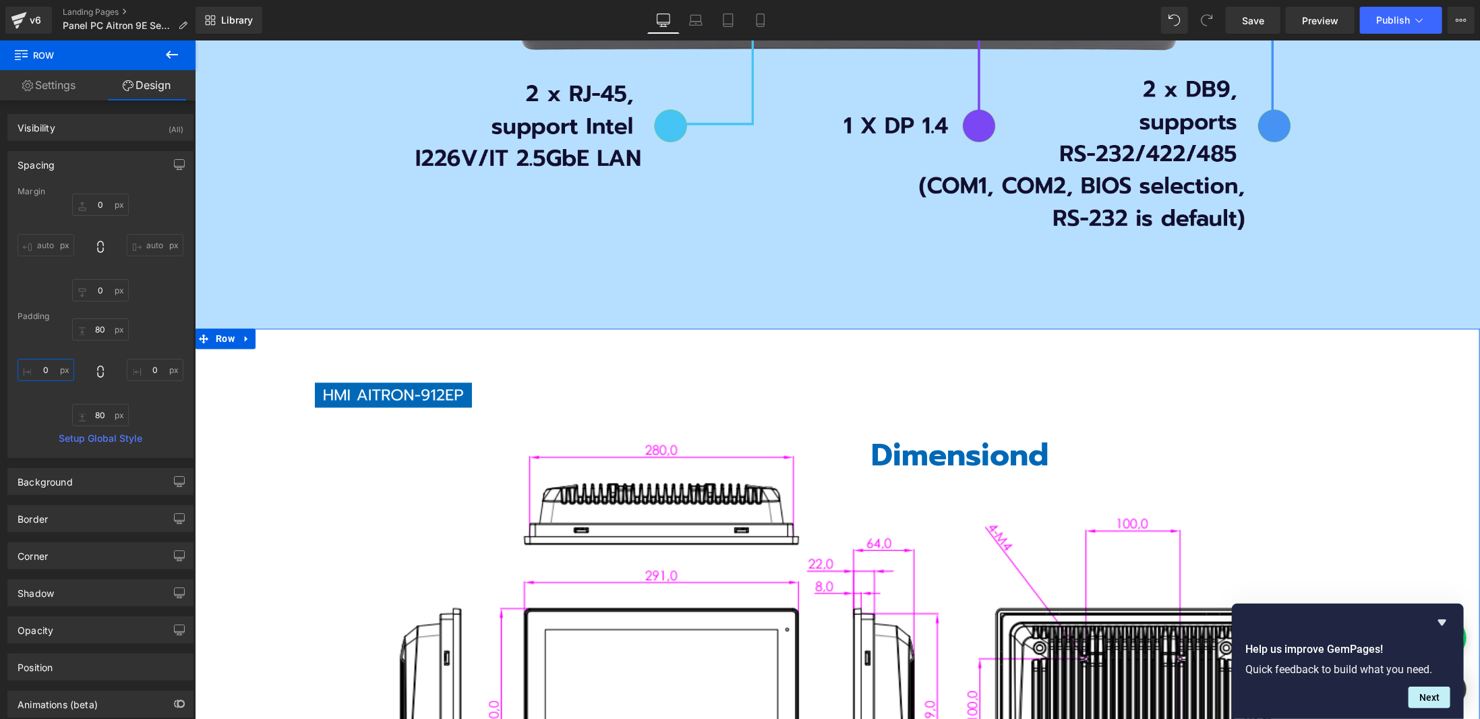
click at [41, 369] on input "0" at bounding box center [46, 370] width 57 height 22
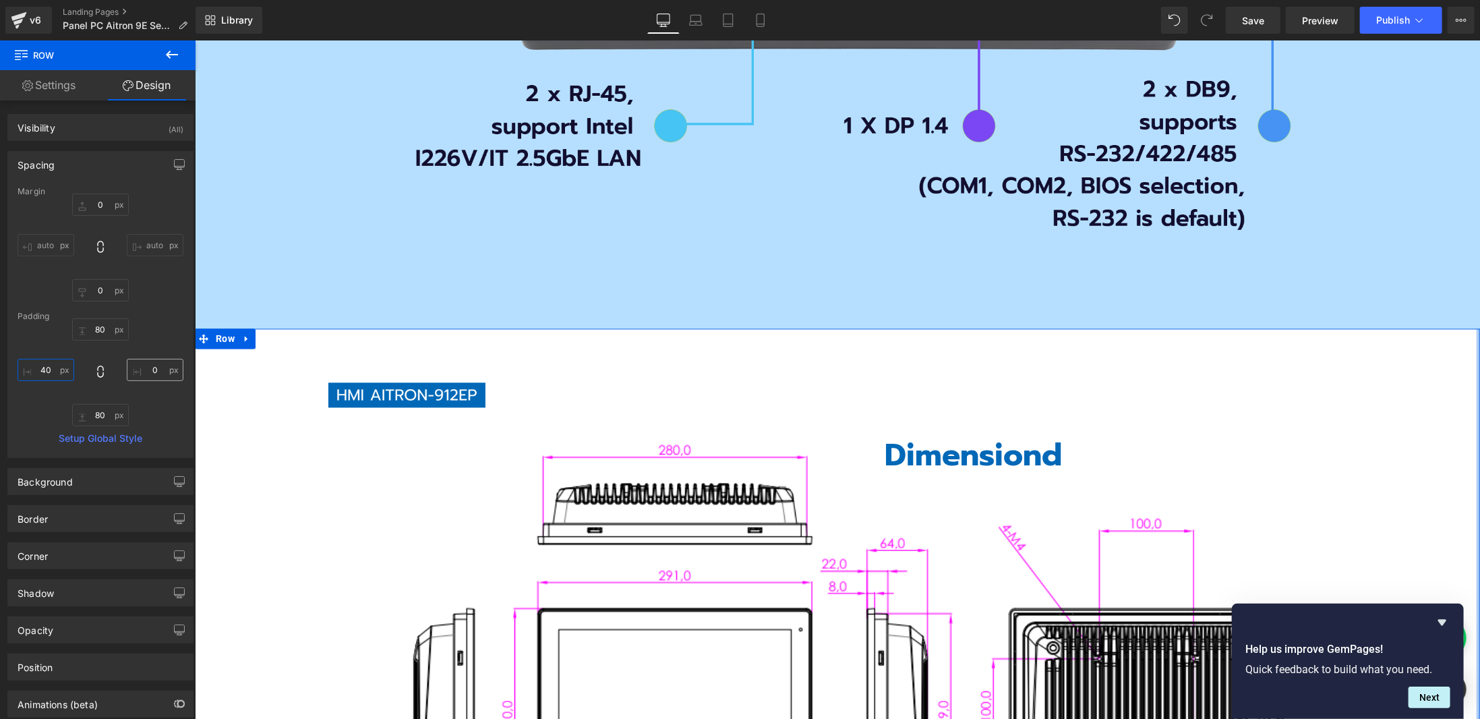
type input "40"
click at [137, 365] on input "0" at bounding box center [155, 370] width 57 height 22
type input "40"
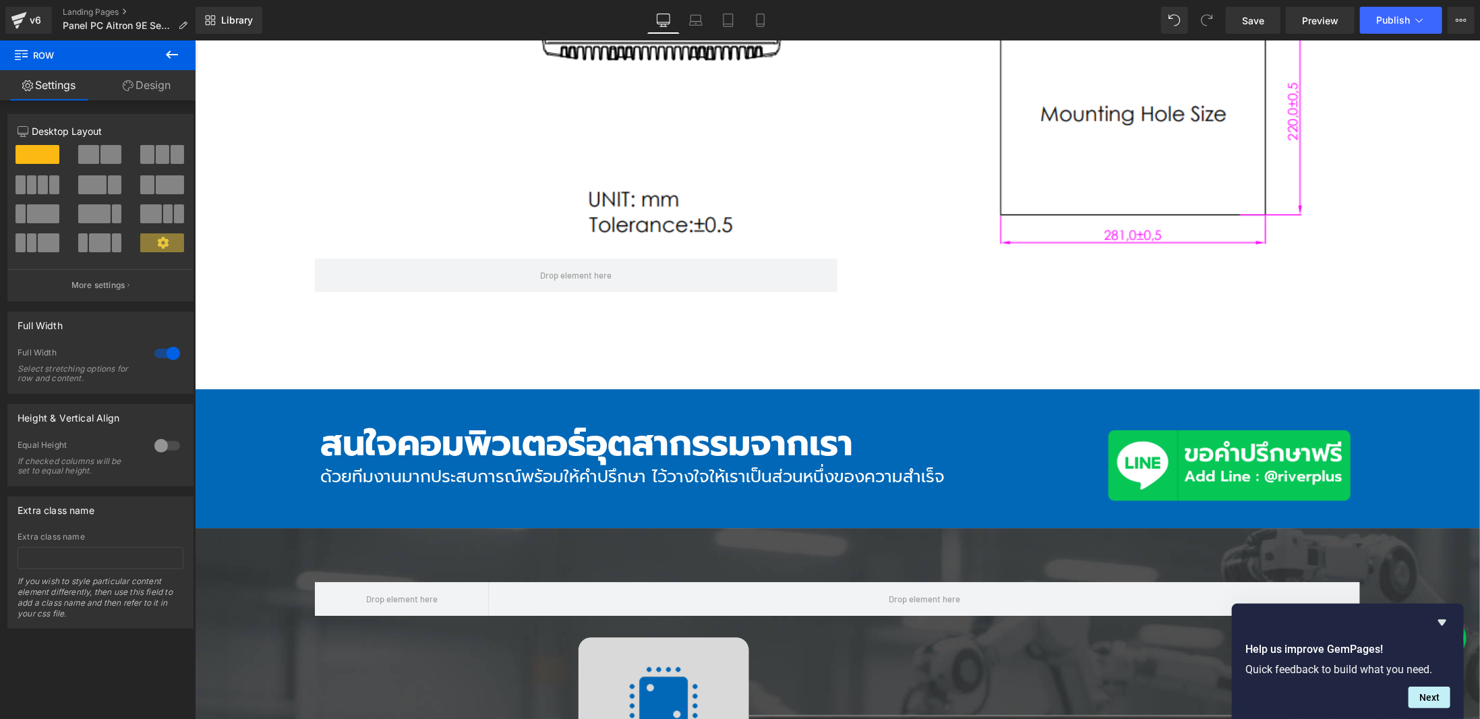
scroll to position [6202, 0]
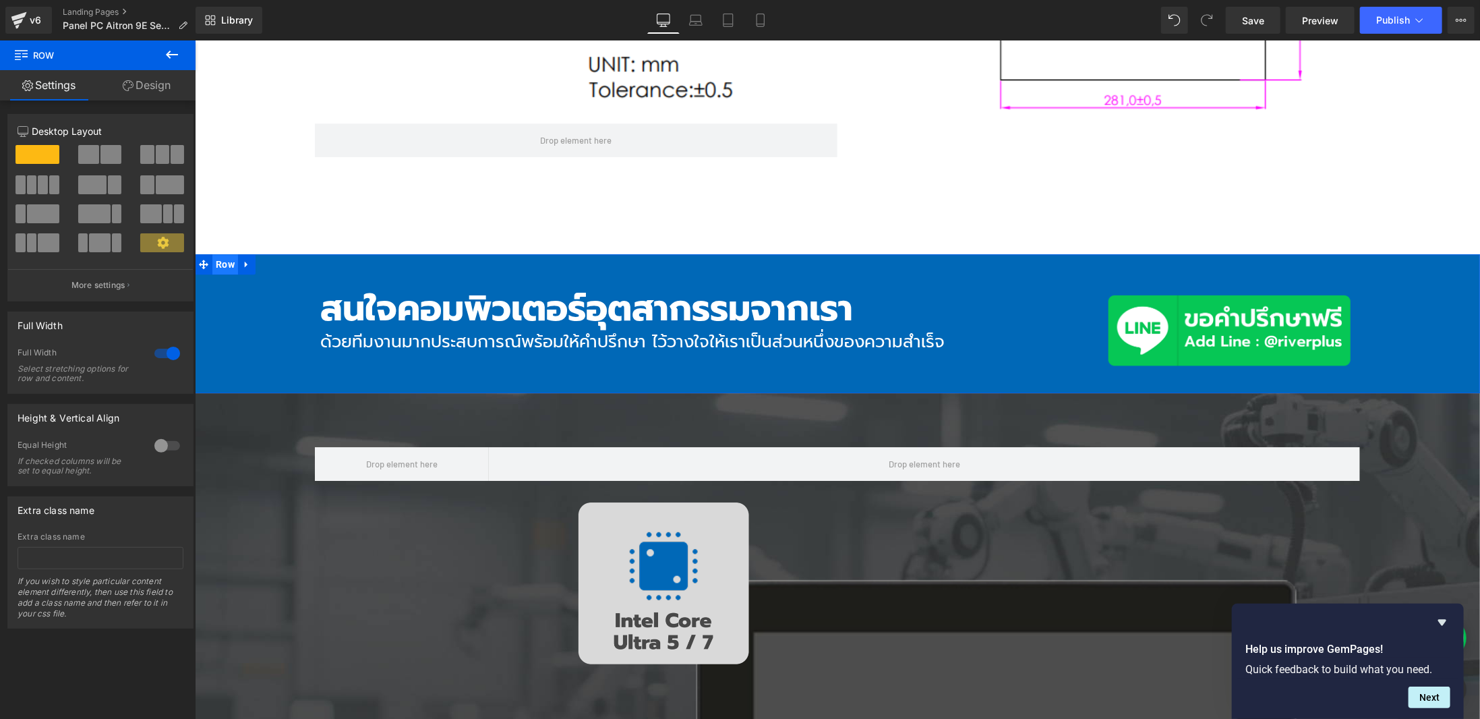
click at [212, 255] on span "Row" at bounding box center [225, 263] width 26 height 20
click at [158, 82] on link "Design" at bounding box center [147, 85] width 98 height 30
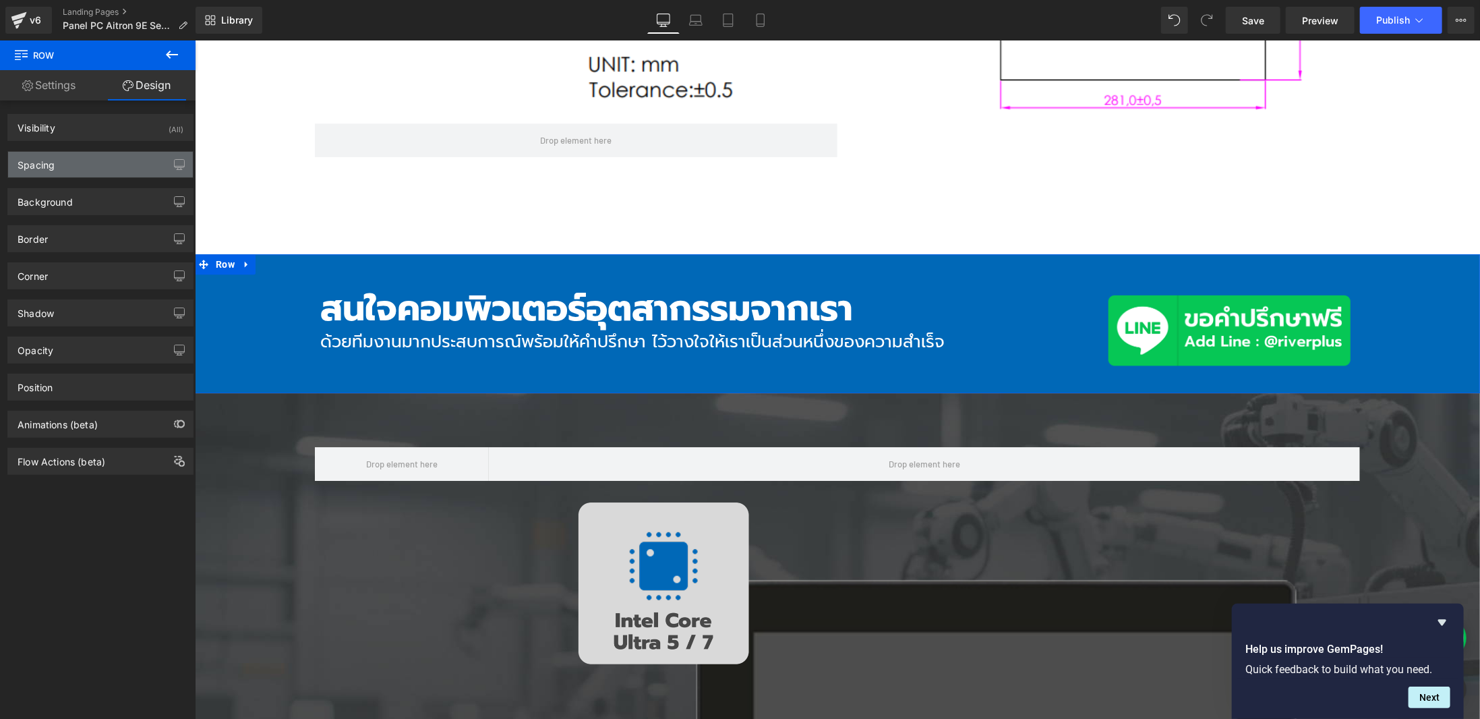
click at [90, 161] on div "Spacing" at bounding box center [100, 165] width 185 height 26
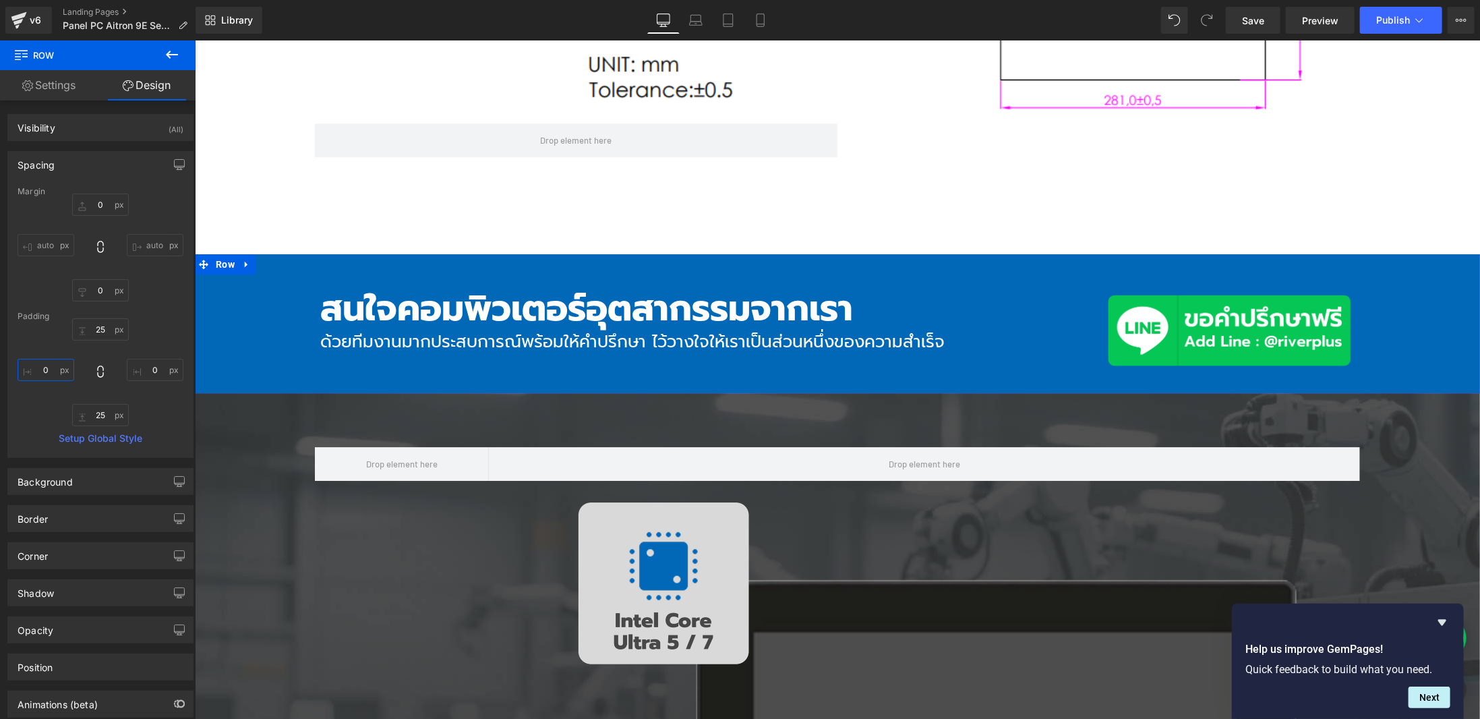
click at [46, 369] on input "0" at bounding box center [46, 370] width 57 height 22
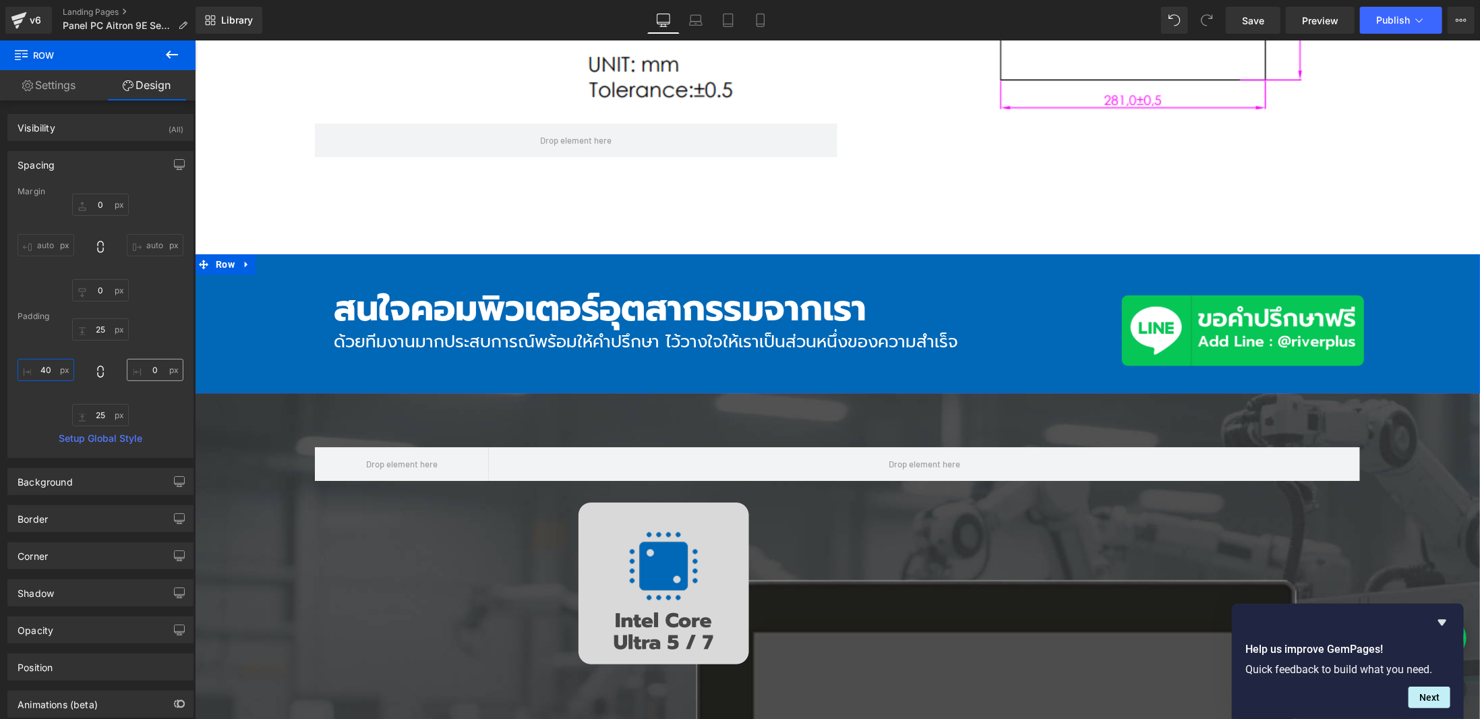
type input "40"
click at [151, 362] on input "0" at bounding box center [155, 370] width 57 height 22
type input "40"
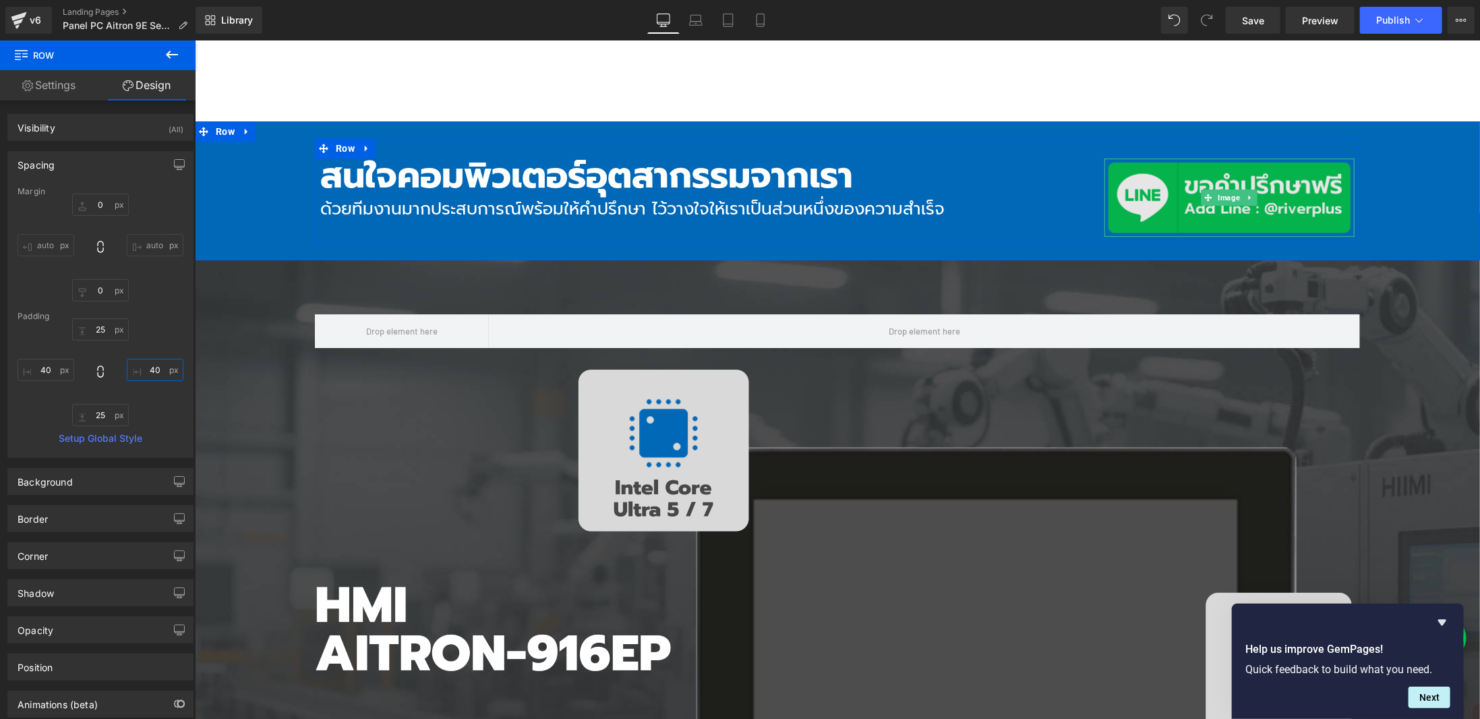
scroll to position [6539, 0]
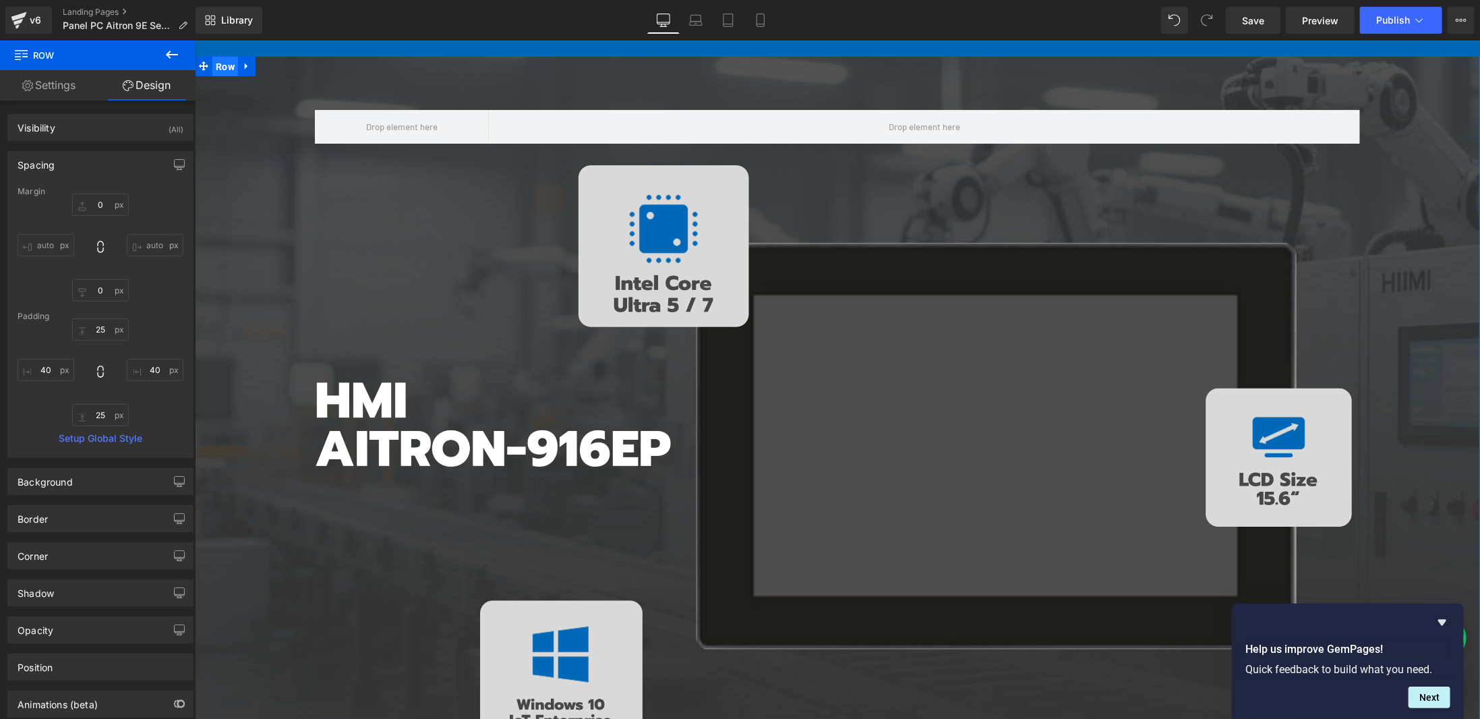
click at [219, 66] on span "Row" at bounding box center [225, 66] width 26 height 20
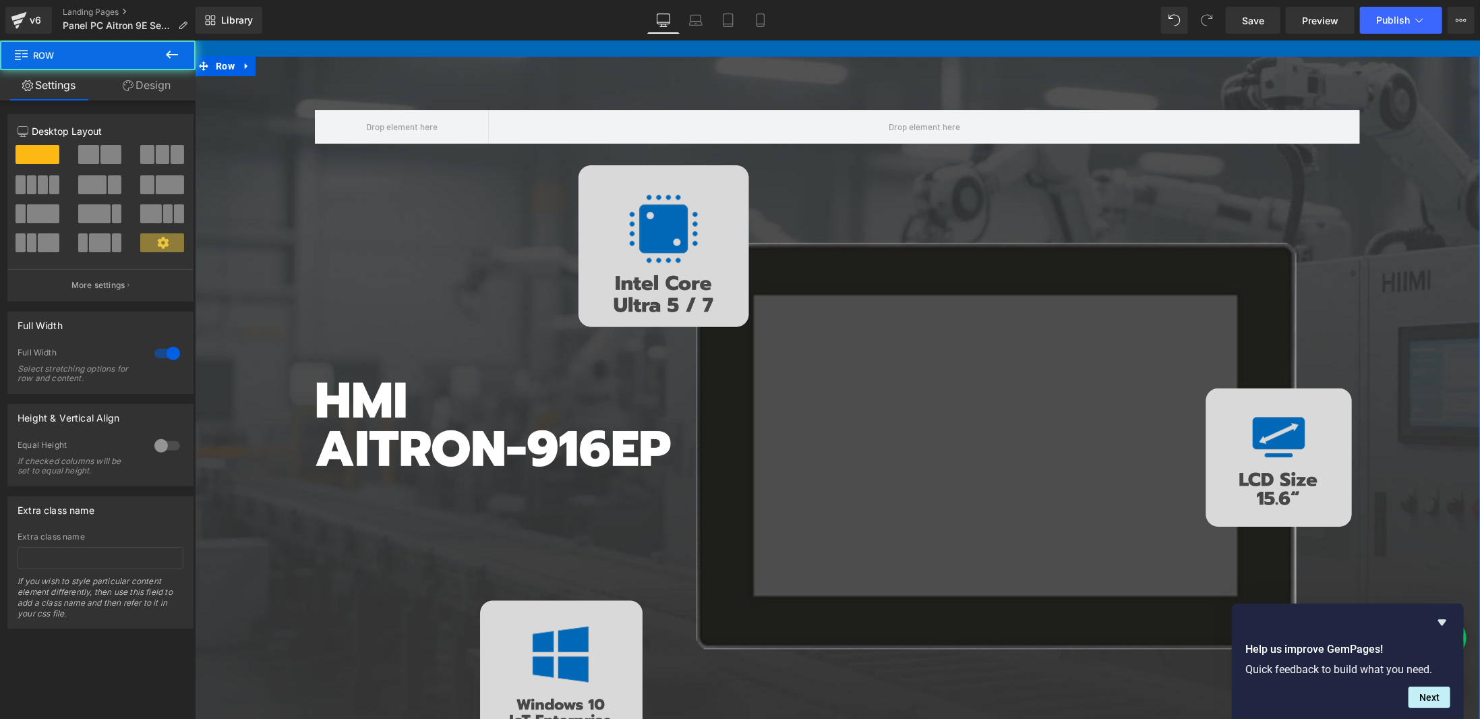
click at [141, 86] on link "Design" at bounding box center [147, 85] width 98 height 30
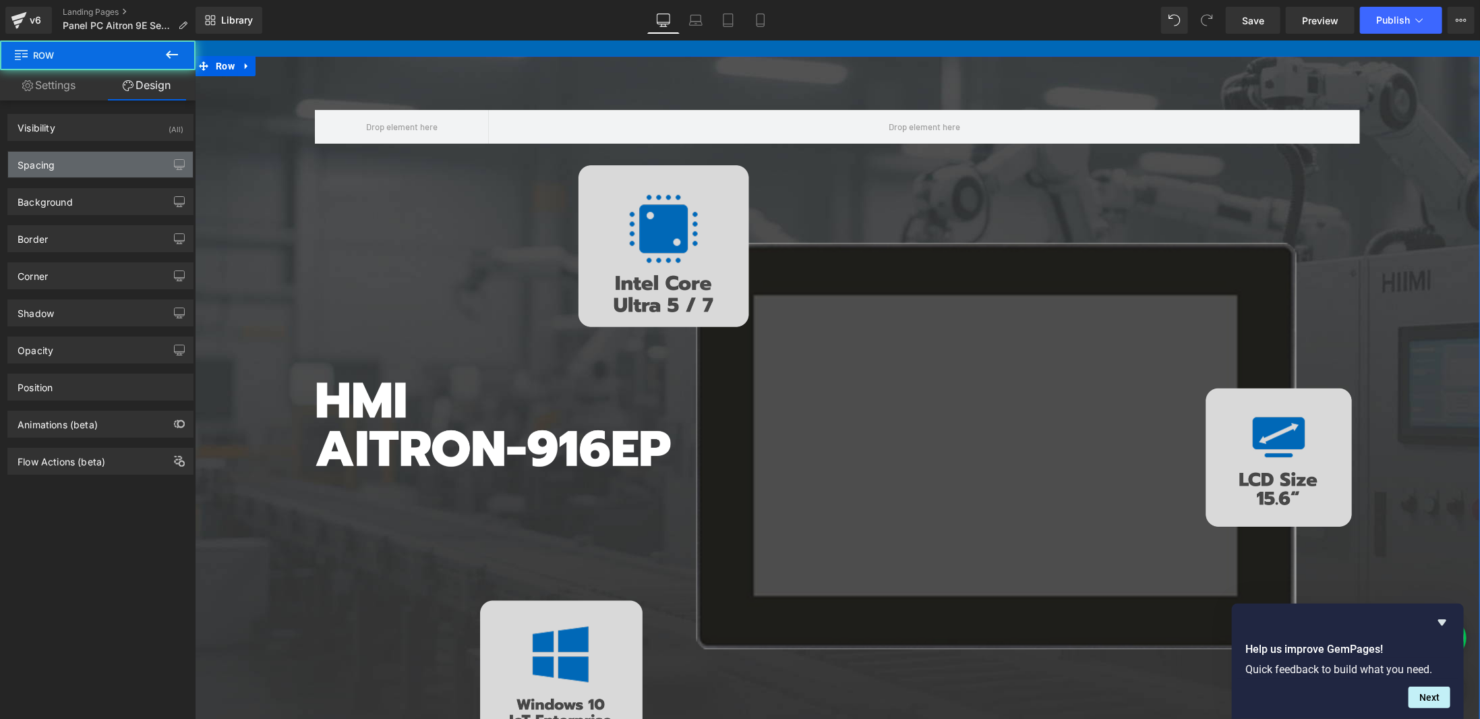
click at [90, 169] on div "Spacing" at bounding box center [100, 165] width 185 height 26
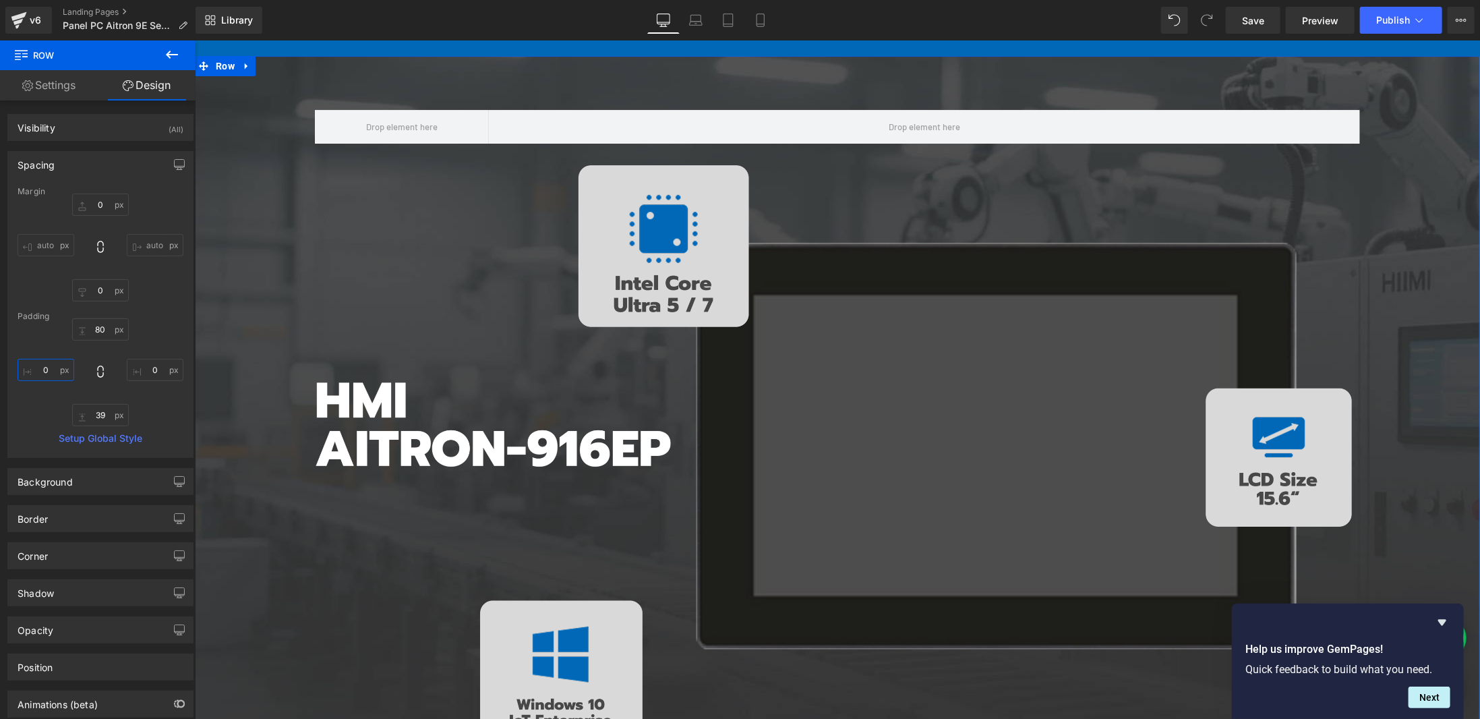
click at [43, 374] on input "0" at bounding box center [46, 370] width 57 height 22
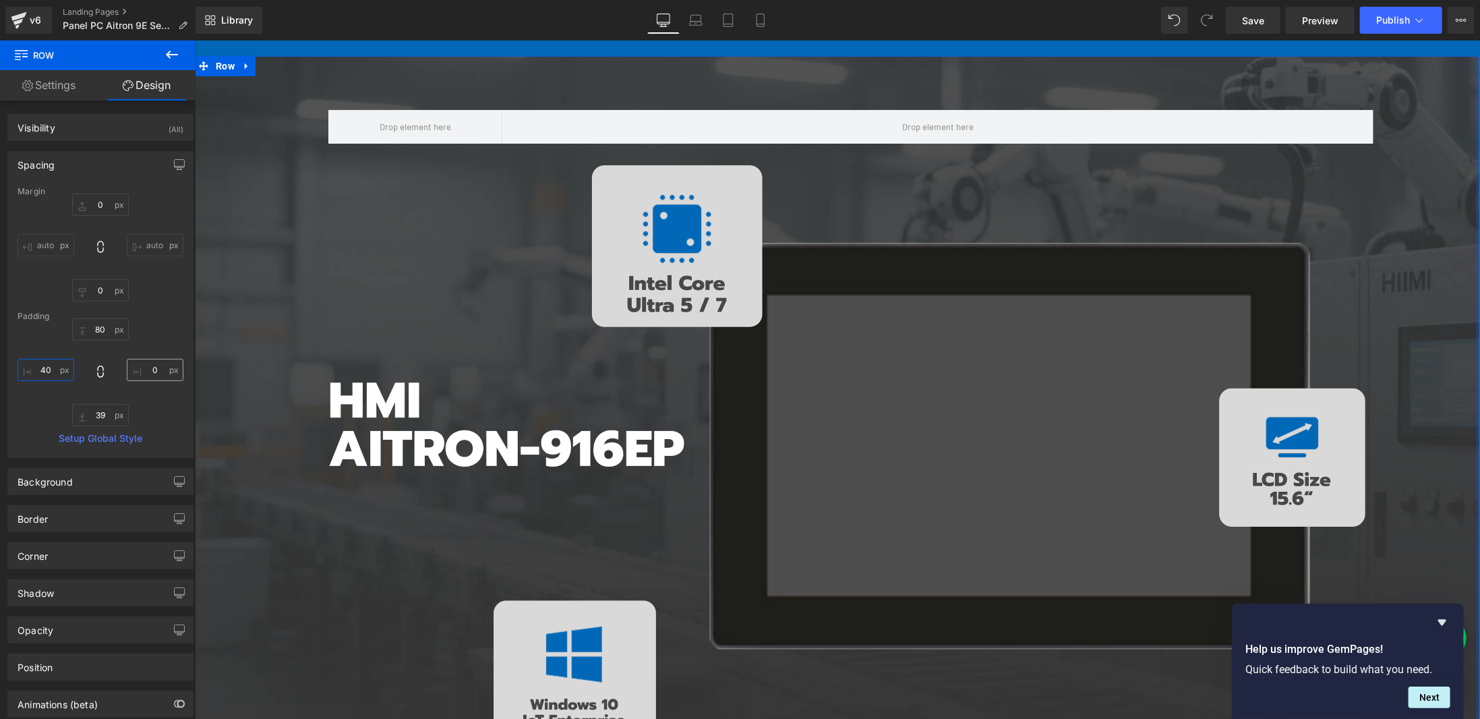
type input "40"
click at [150, 369] on input "0" at bounding box center [155, 370] width 57 height 22
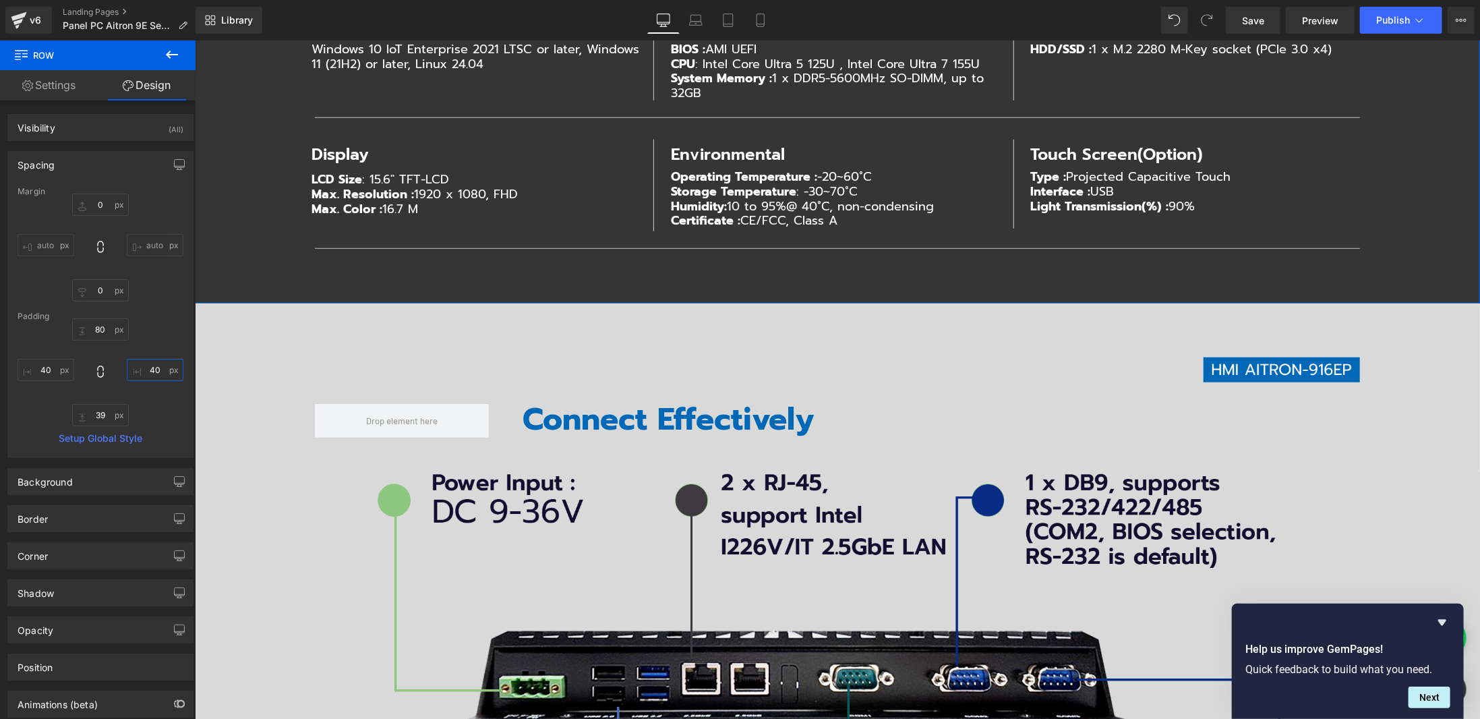
scroll to position [7887, 0]
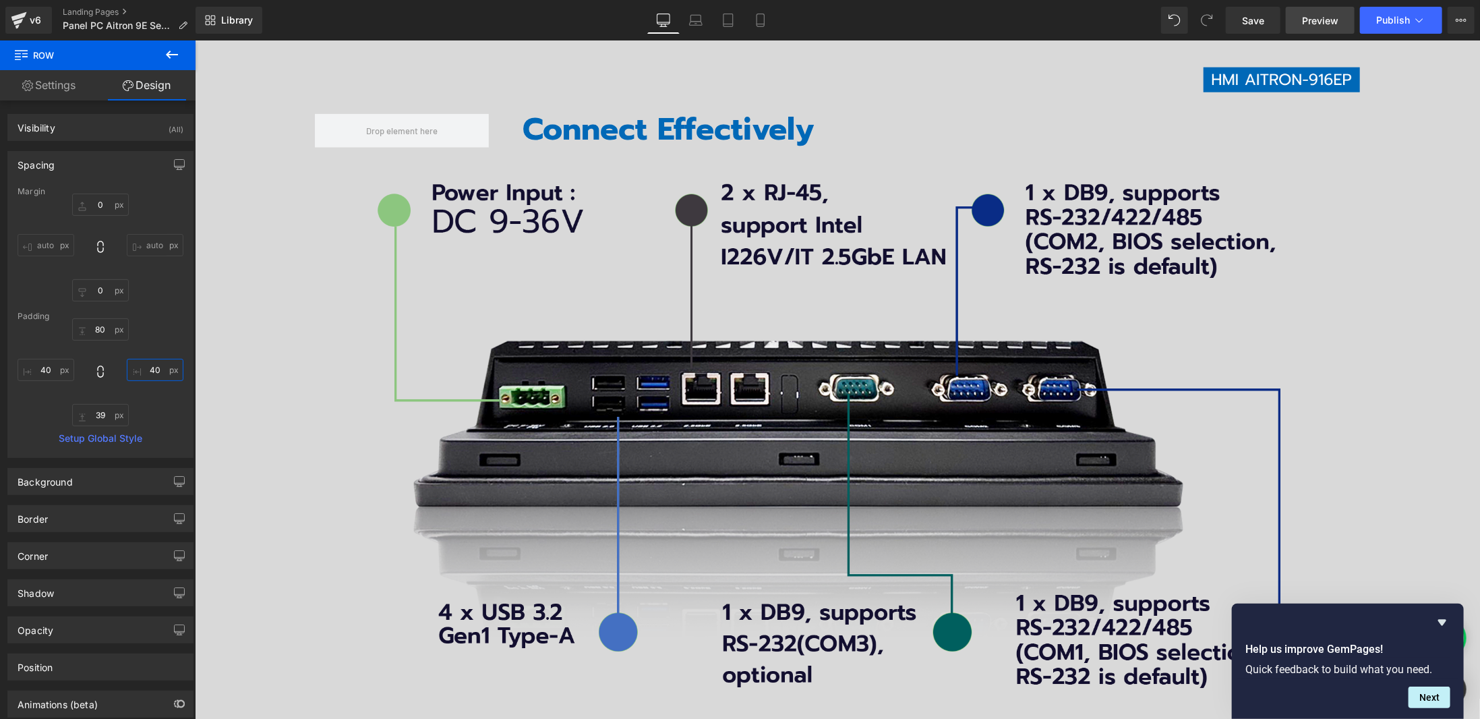
type input "40"
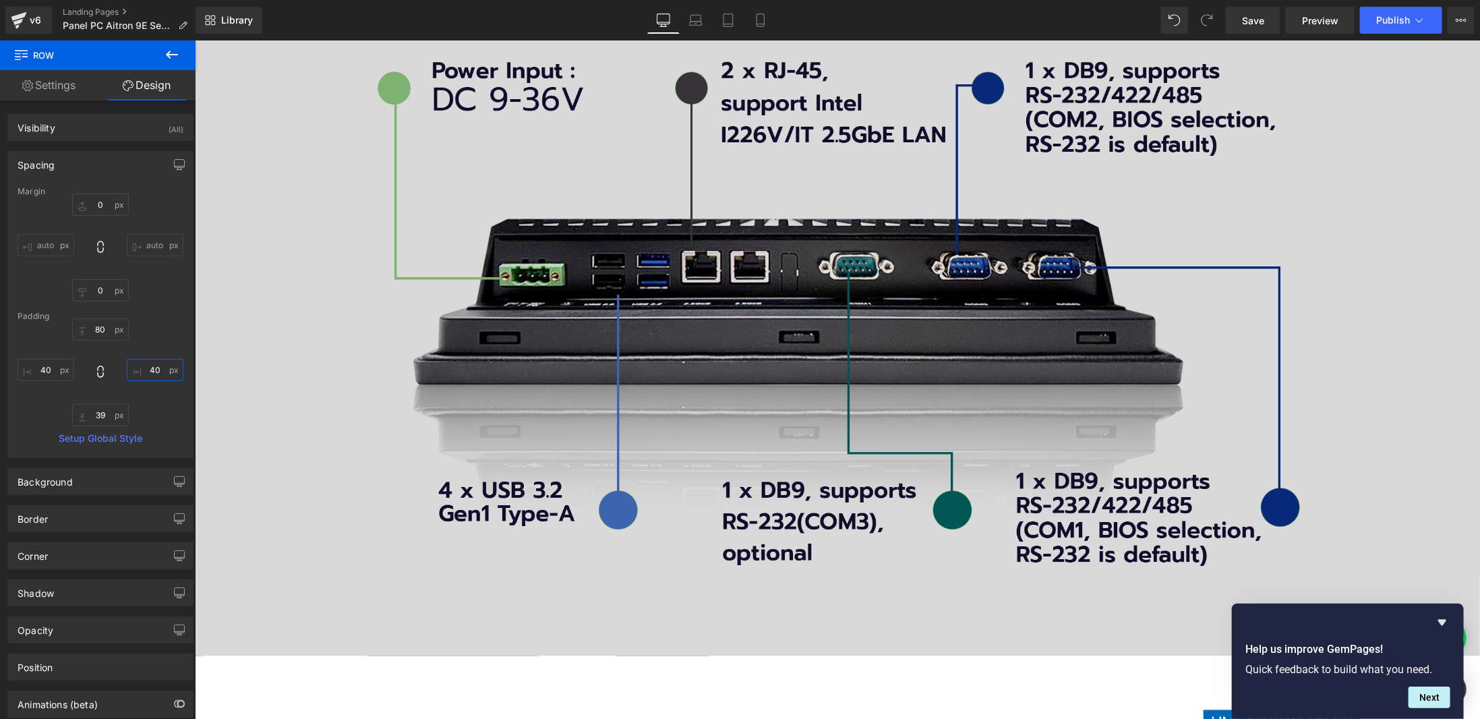
scroll to position [7820, 0]
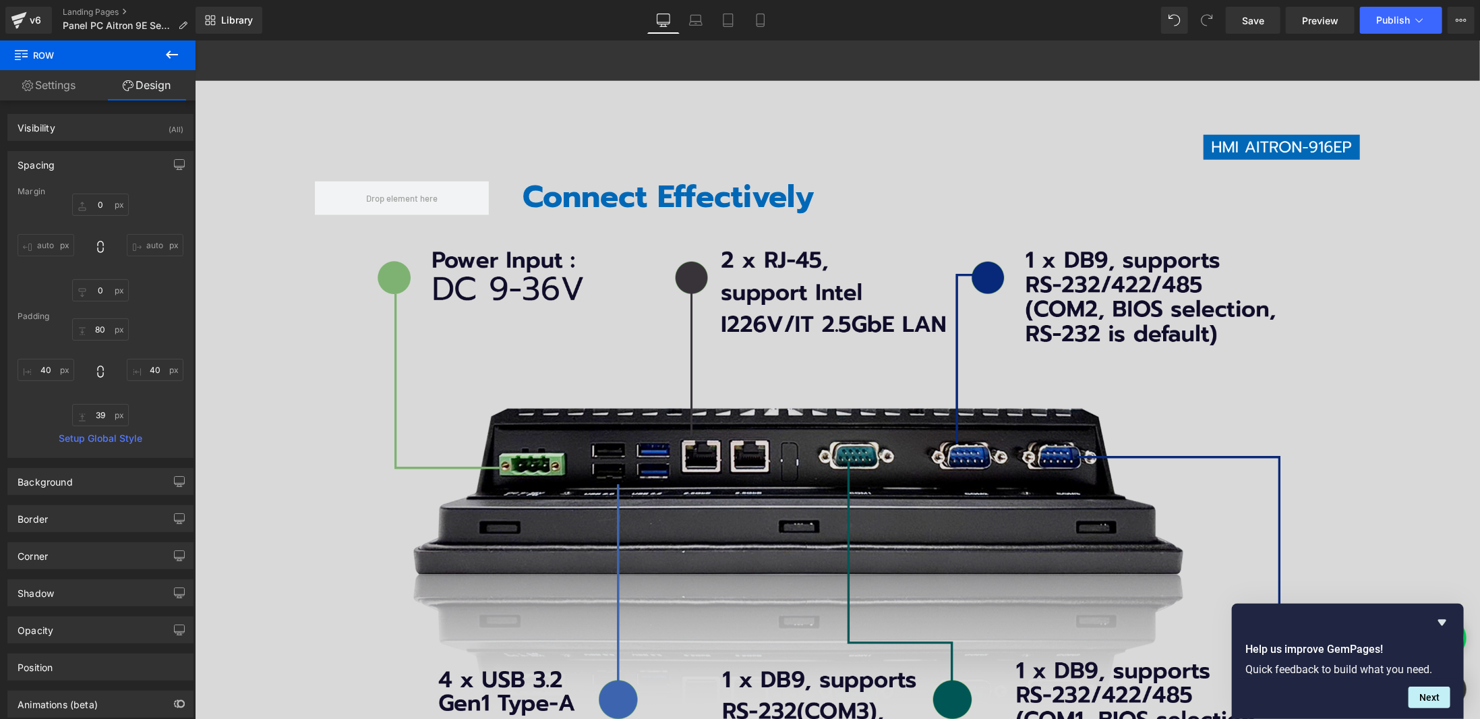
click at [808, 376] on img at bounding box center [837, 502] width 940 height 533
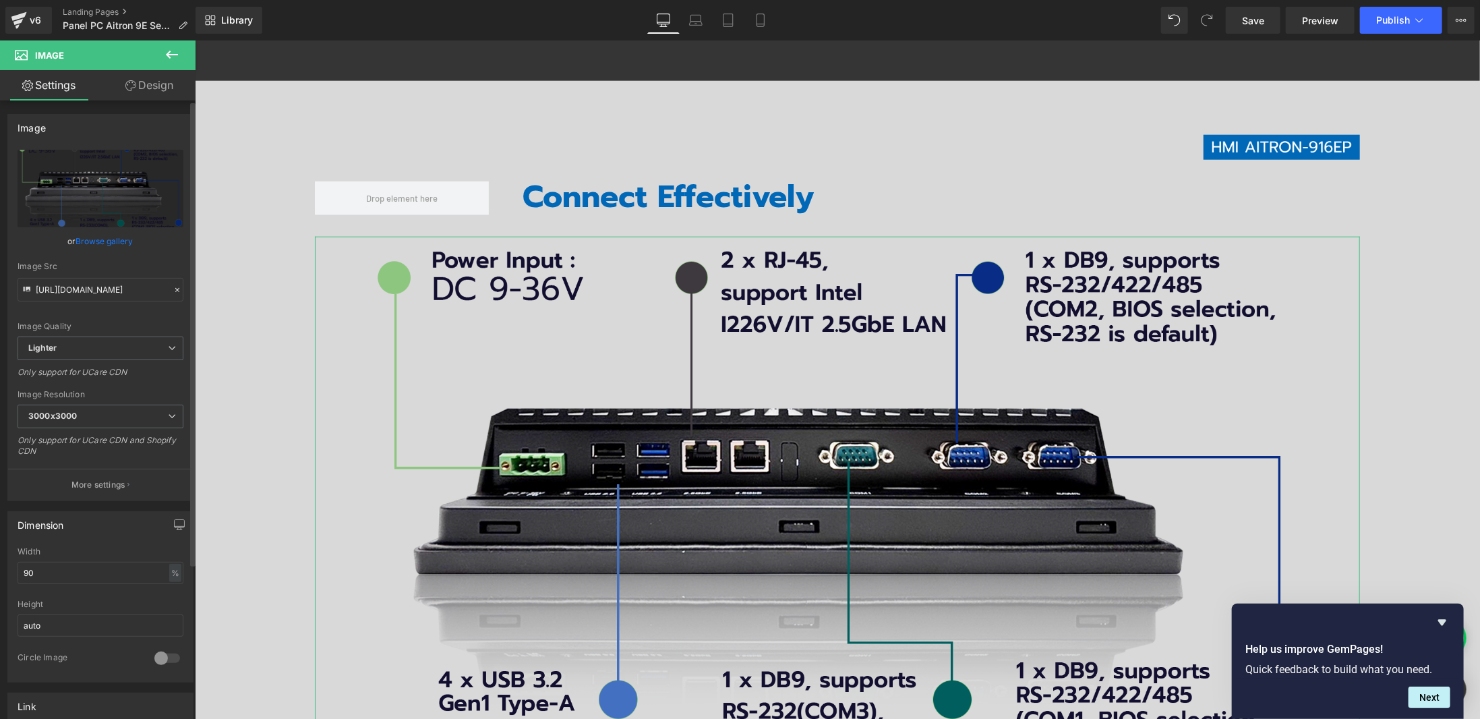
click at [111, 241] on link "Browse gallery" at bounding box center [104, 241] width 57 height 24
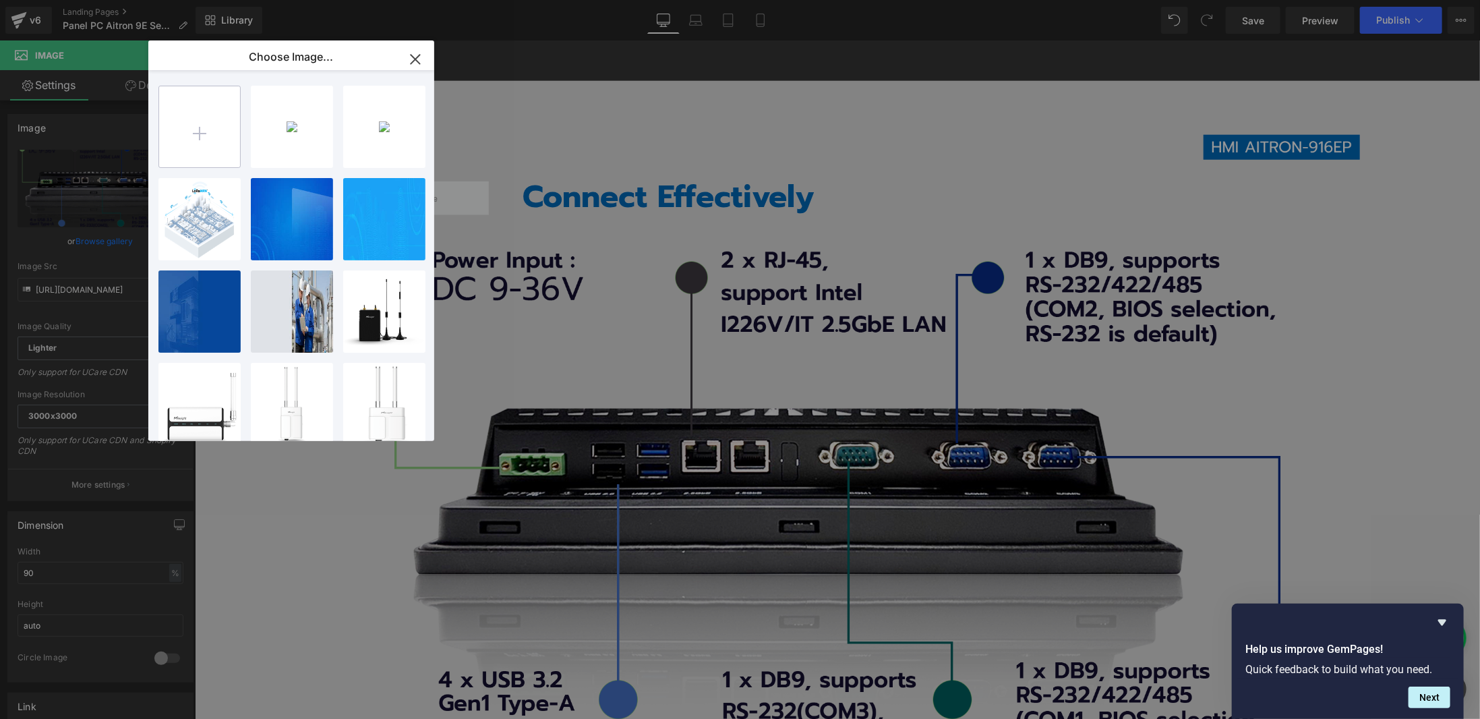
click at [201, 132] on input "file" at bounding box center [199, 126] width 81 height 81
type input "C:\fakepath\BG-port-916.png"
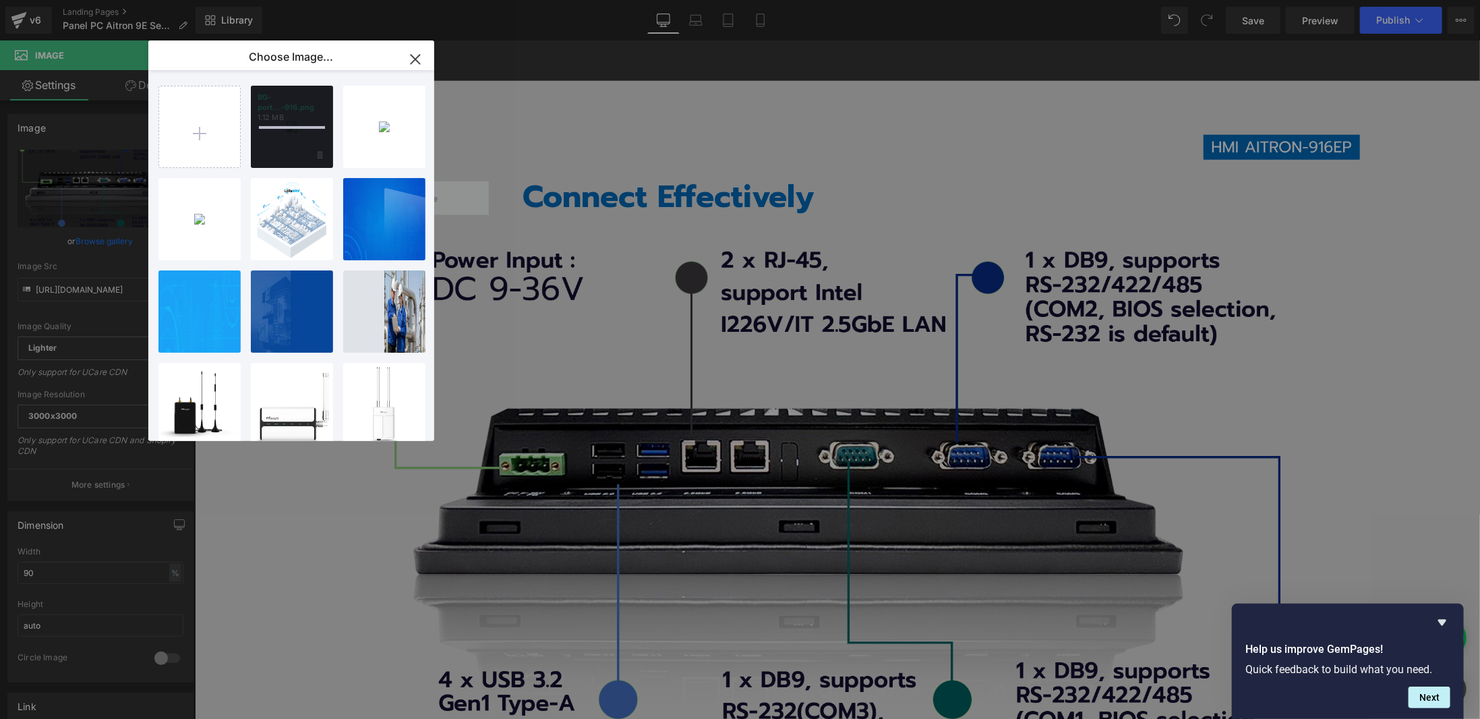
click at [285, 127] on div "BG-port...-916.png 1.12 MB" at bounding box center [292, 127] width 82 height 82
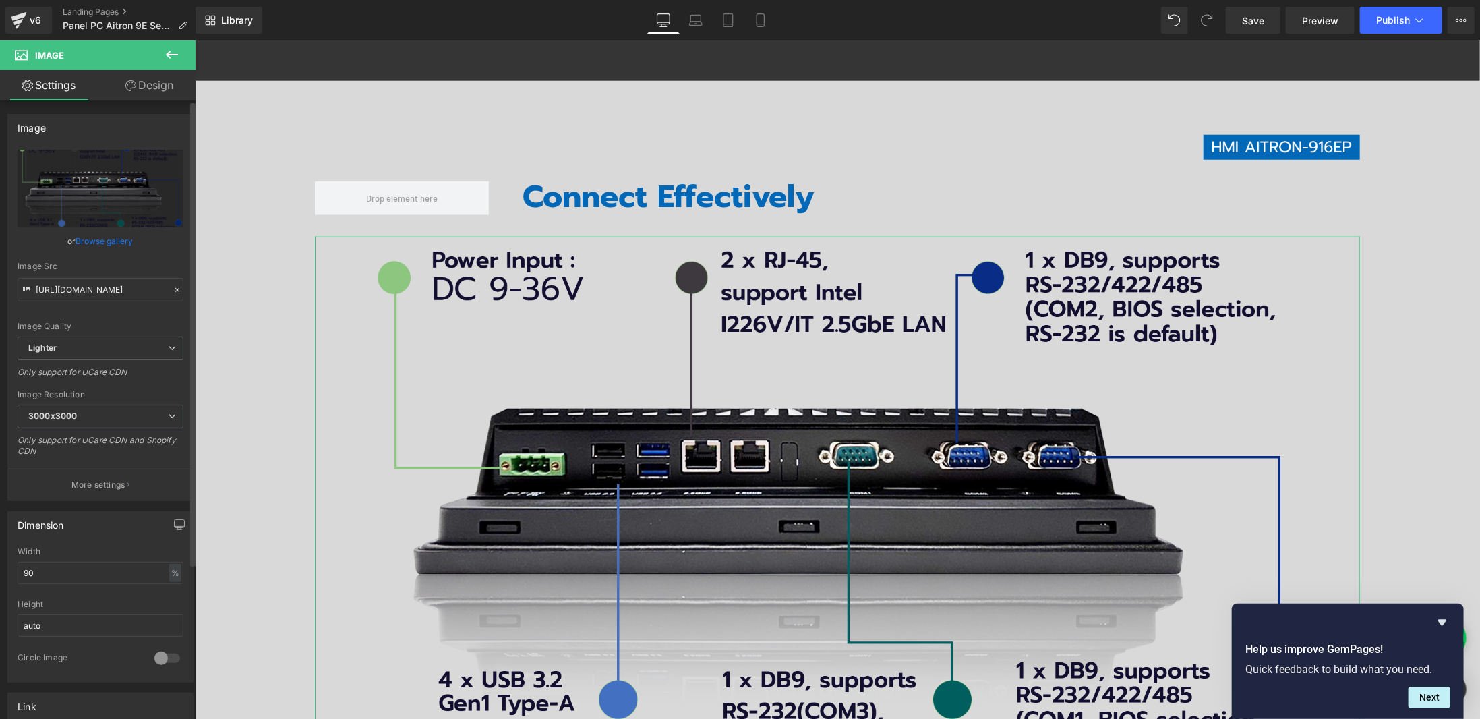
click at [115, 235] on link "Browse gallery" at bounding box center [104, 241] width 57 height 24
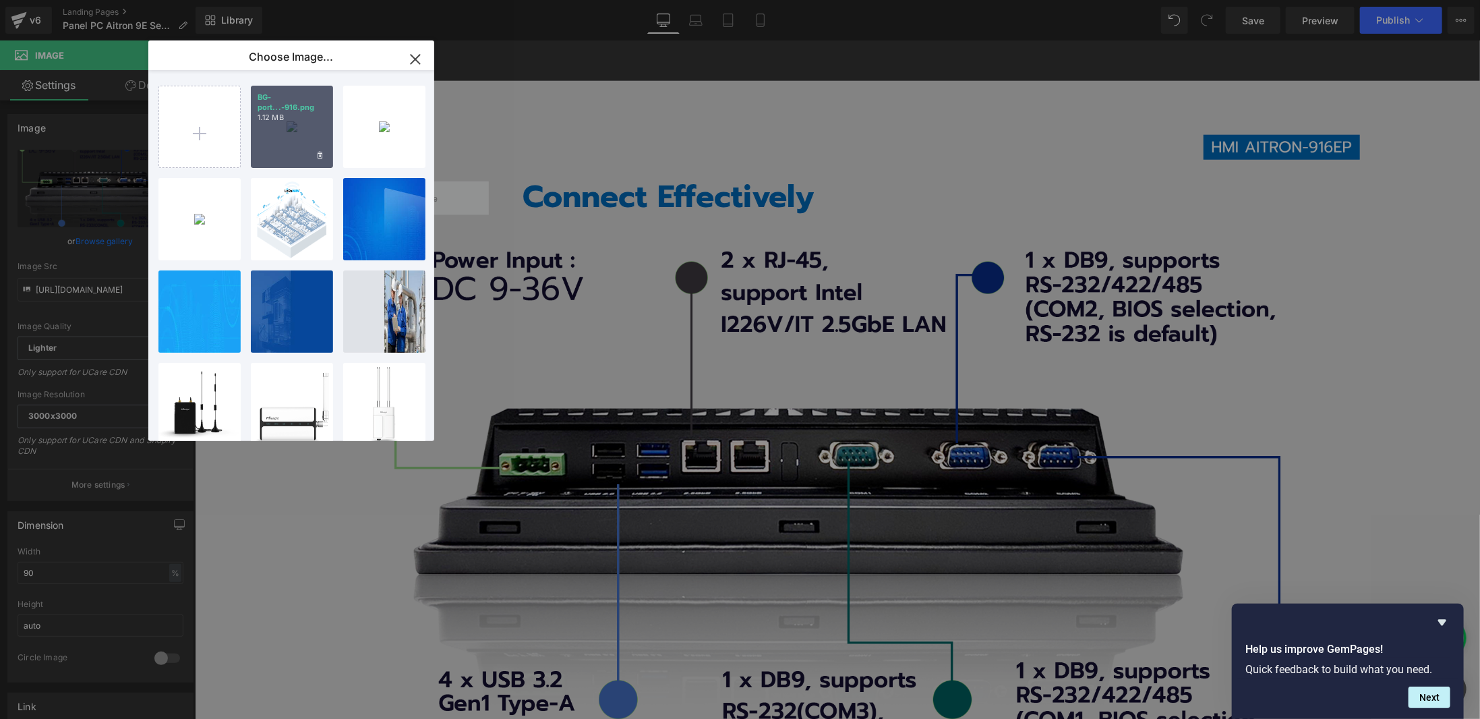
click at [282, 136] on div "BG-port...-916.png 1.12 MB" at bounding box center [292, 127] width 82 height 82
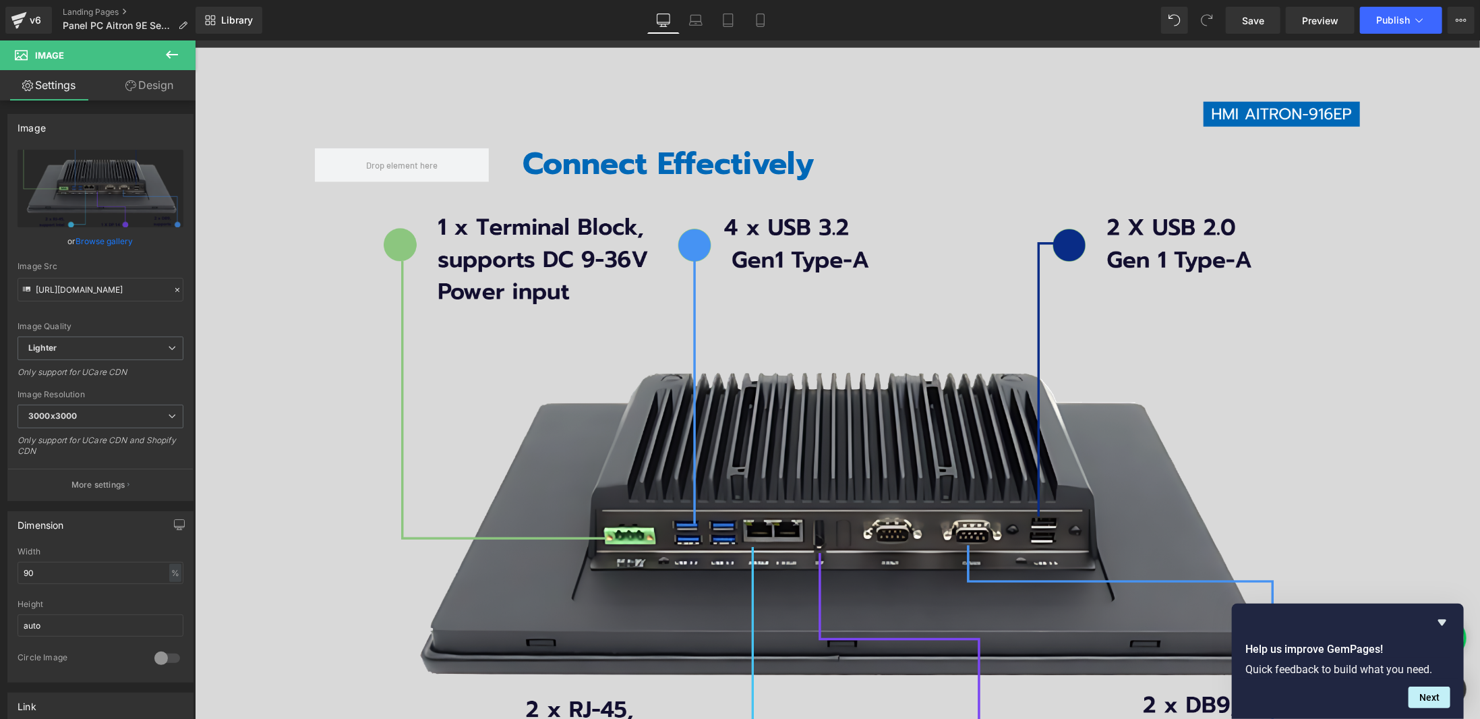
scroll to position [7637, 0]
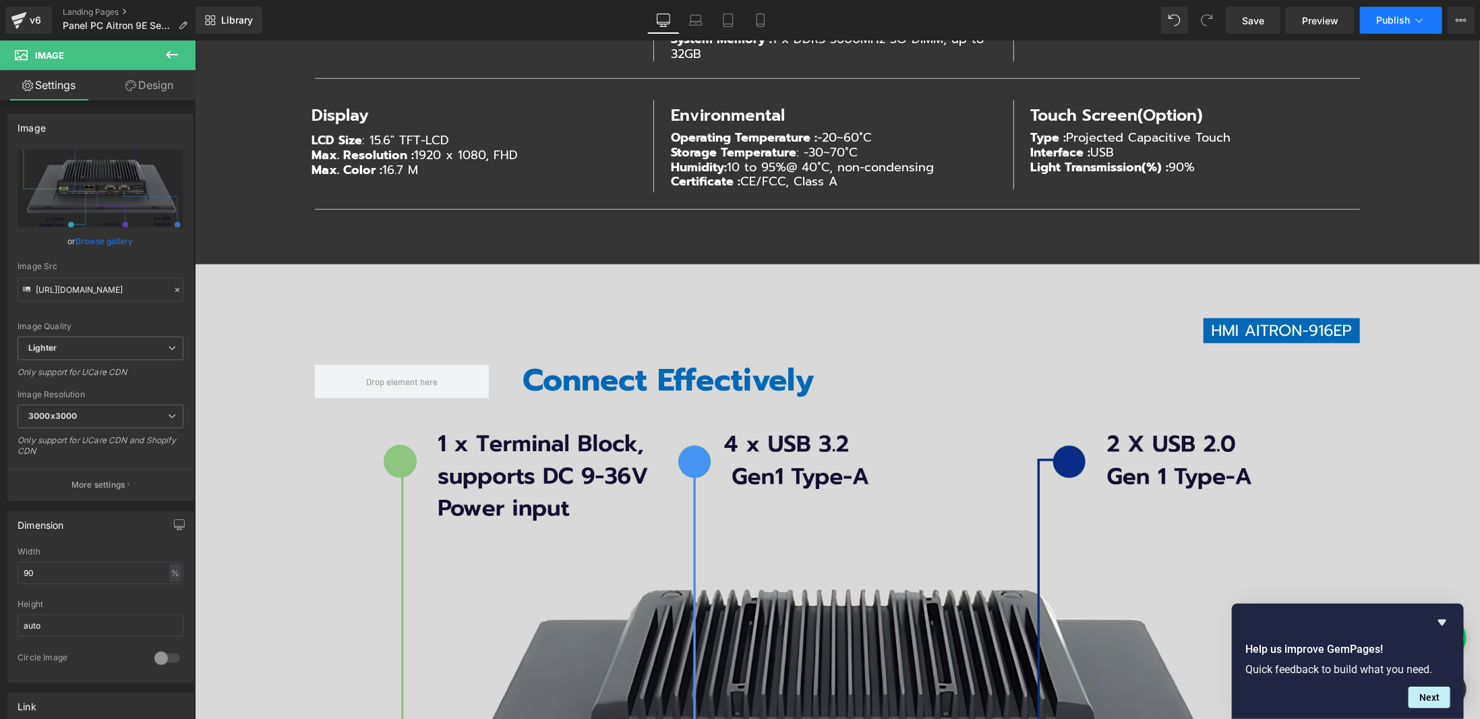
click at [1423, 28] on button "Publish" at bounding box center [1401, 20] width 82 height 27
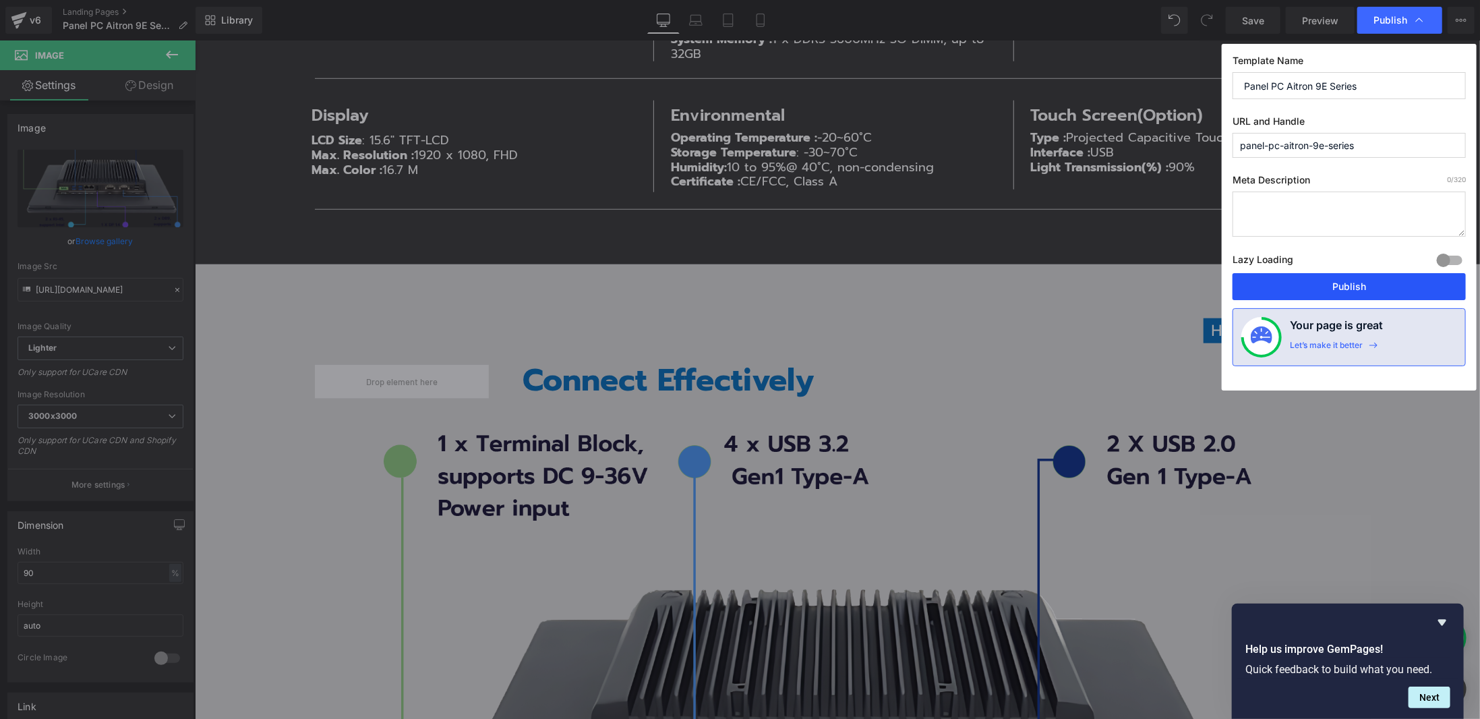
click at [1411, 288] on button "Publish" at bounding box center [1348, 286] width 233 height 27
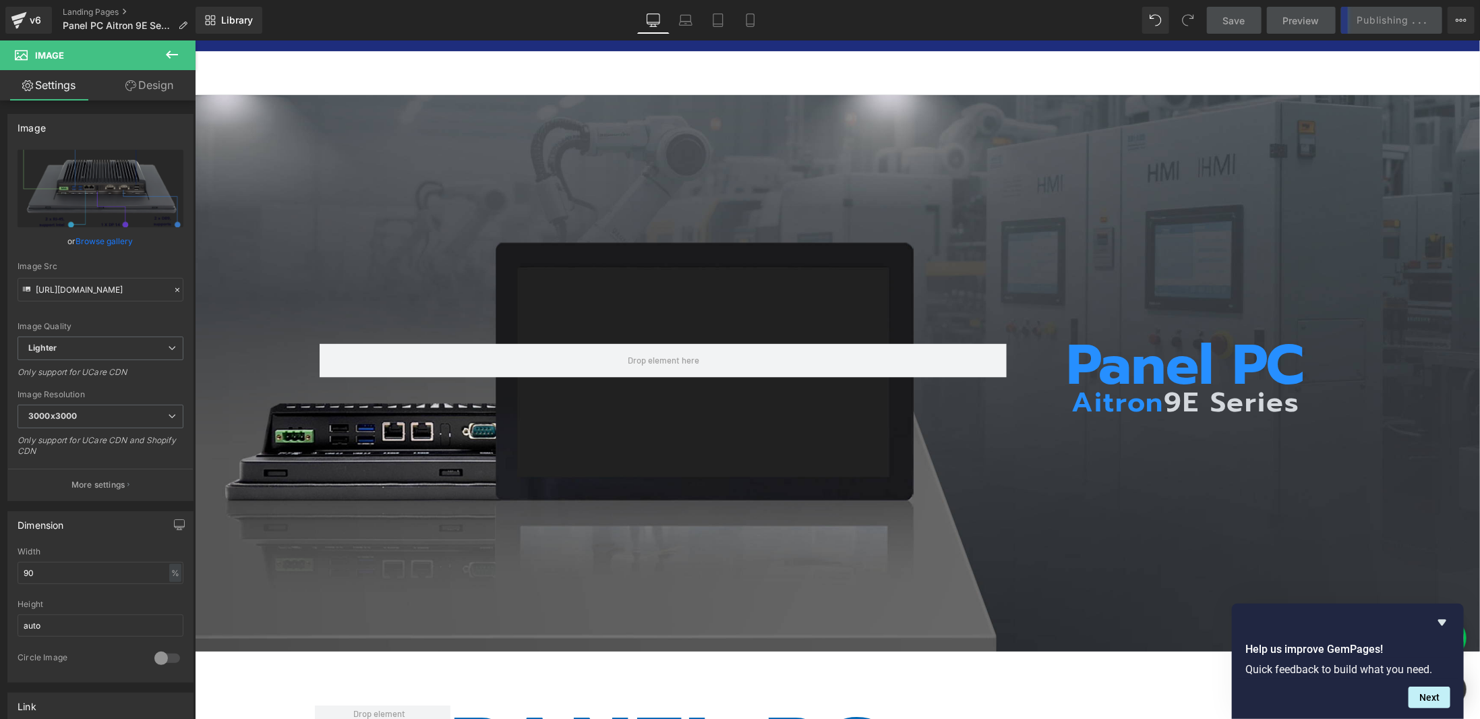
scroll to position [0, 0]
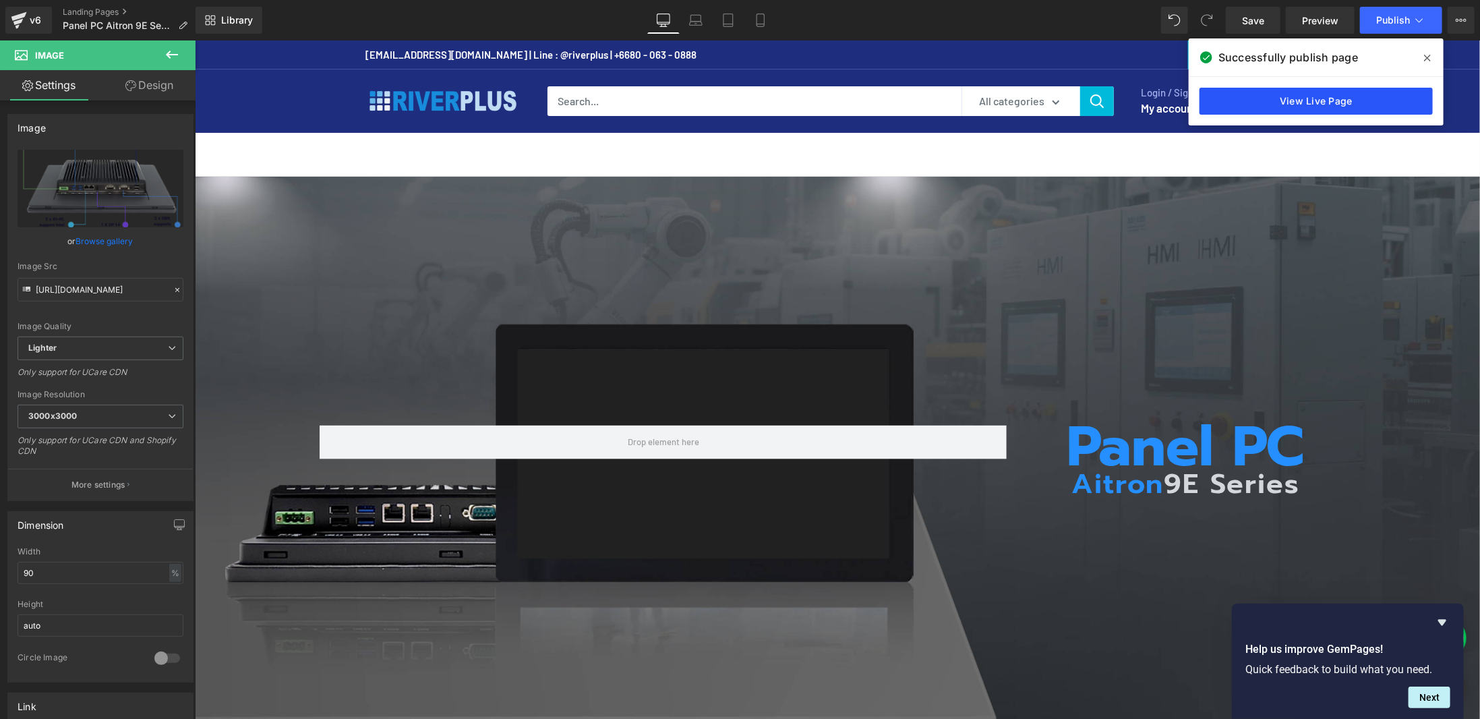
click at [1329, 105] on link "View Live Page" at bounding box center [1315, 101] width 233 height 27
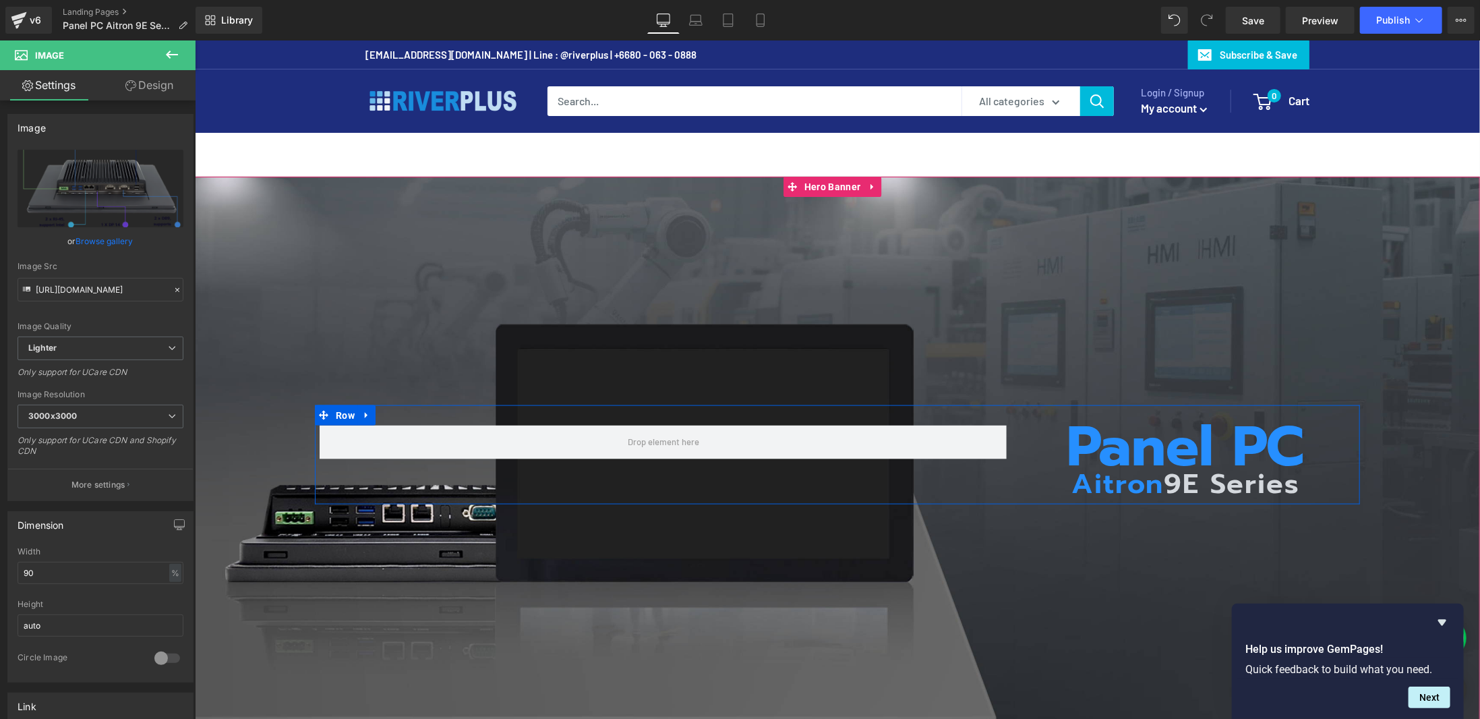
click at [1087, 436] on h1 "Panel PC" at bounding box center [1184, 447] width 339 height 44
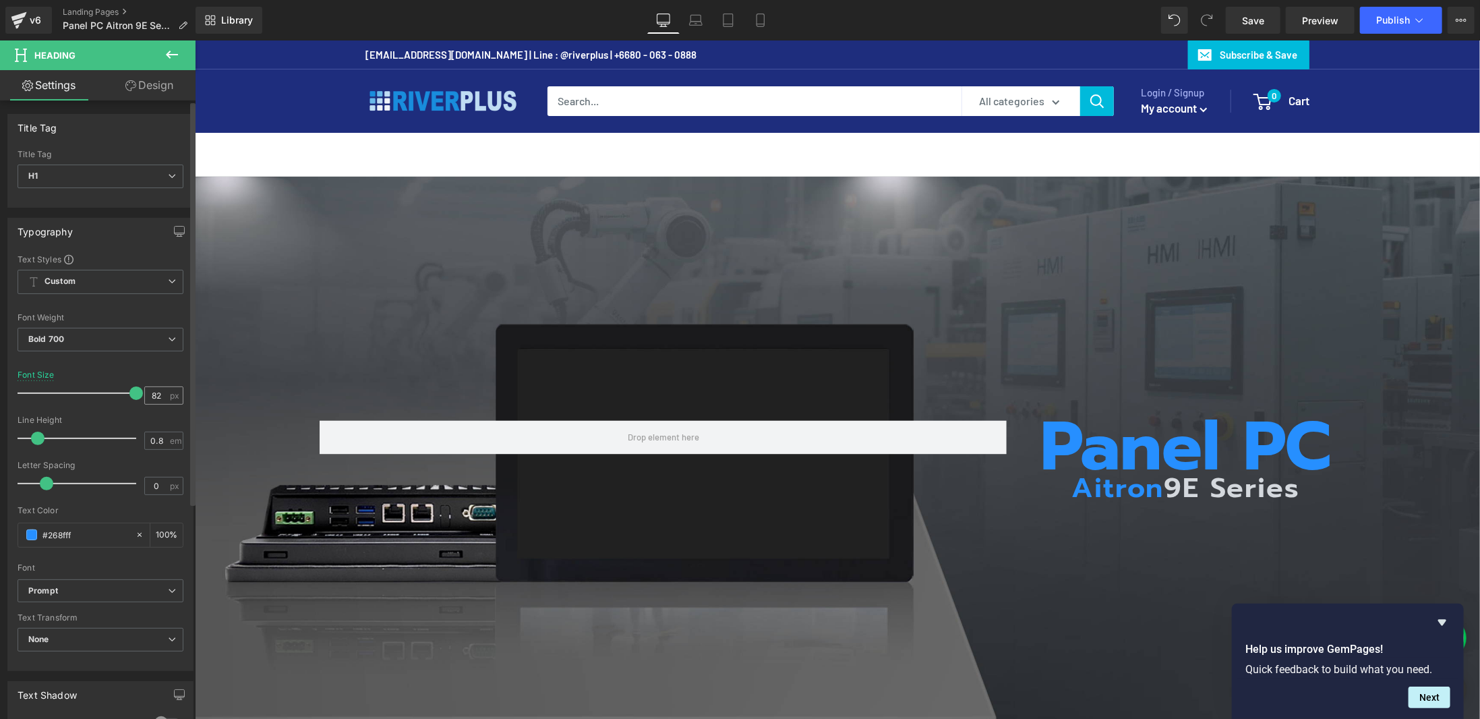
drag, startPoint x: 114, startPoint y: 391, endPoint x: 143, endPoint y: 386, distance: 29.4
click at [143, 386] on div "Font Size 82 px" at bounding box center [101, 392] width 166 height 45
click at [1073, 479] on h2 "Aitron 9E Series" at bounding box center [1184, 488] width 339 height 28
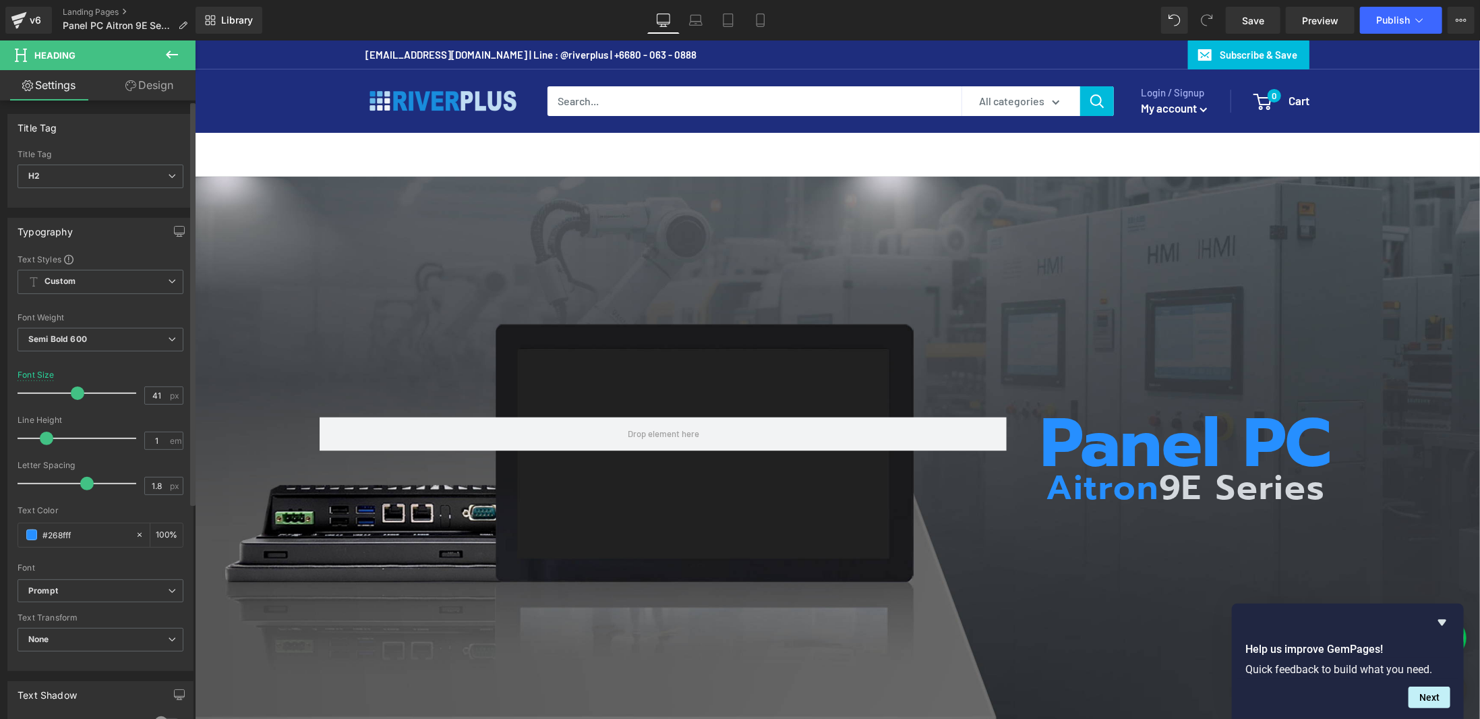
drag, startPoint x: 59, startPoint y: 388, endPoint x: 71, endPoint y: 389, distance: 11.5
click at [71, 389] on span at bounding box center [77, 392] width 13 height 13
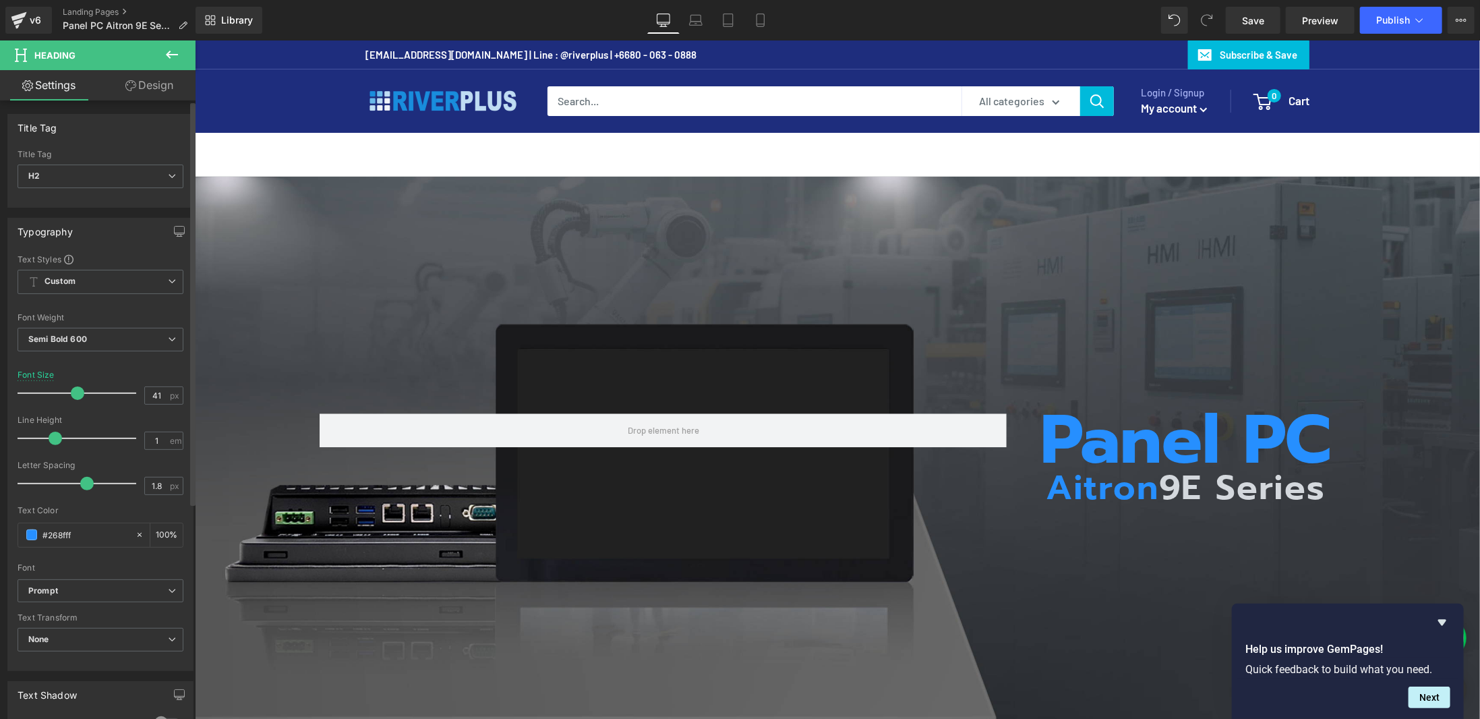
drag, startPoint x: 47, startPoint y: 437, endPoint x: 57, endPoint y: 436, distance: 9.5
click at [57, 436] on span at bounding box center [55, 437] width 13 height 13
click at [1067, 435] on h1 "Panel PC" at bounding box center [1184, 440] width 339 height 54
click at [138, 399] on div "Font Size 100 px" at bounding box center [101, 392] width 166 height 45
click at [144, 394] on div "100 px" at bounding box center [163, 395] width 39 height 18
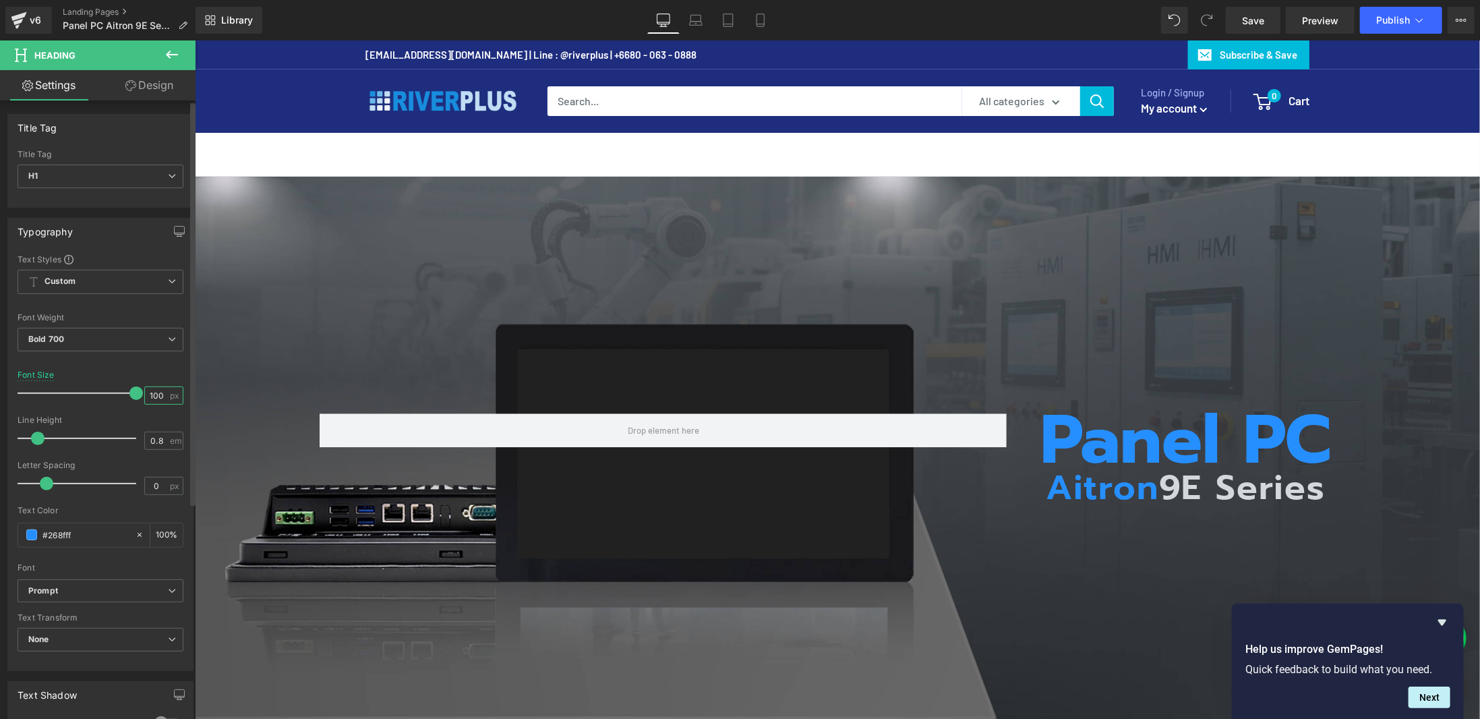
click at [145, 394] on input "100" at bounding box center [157, 395] width 24 height 17
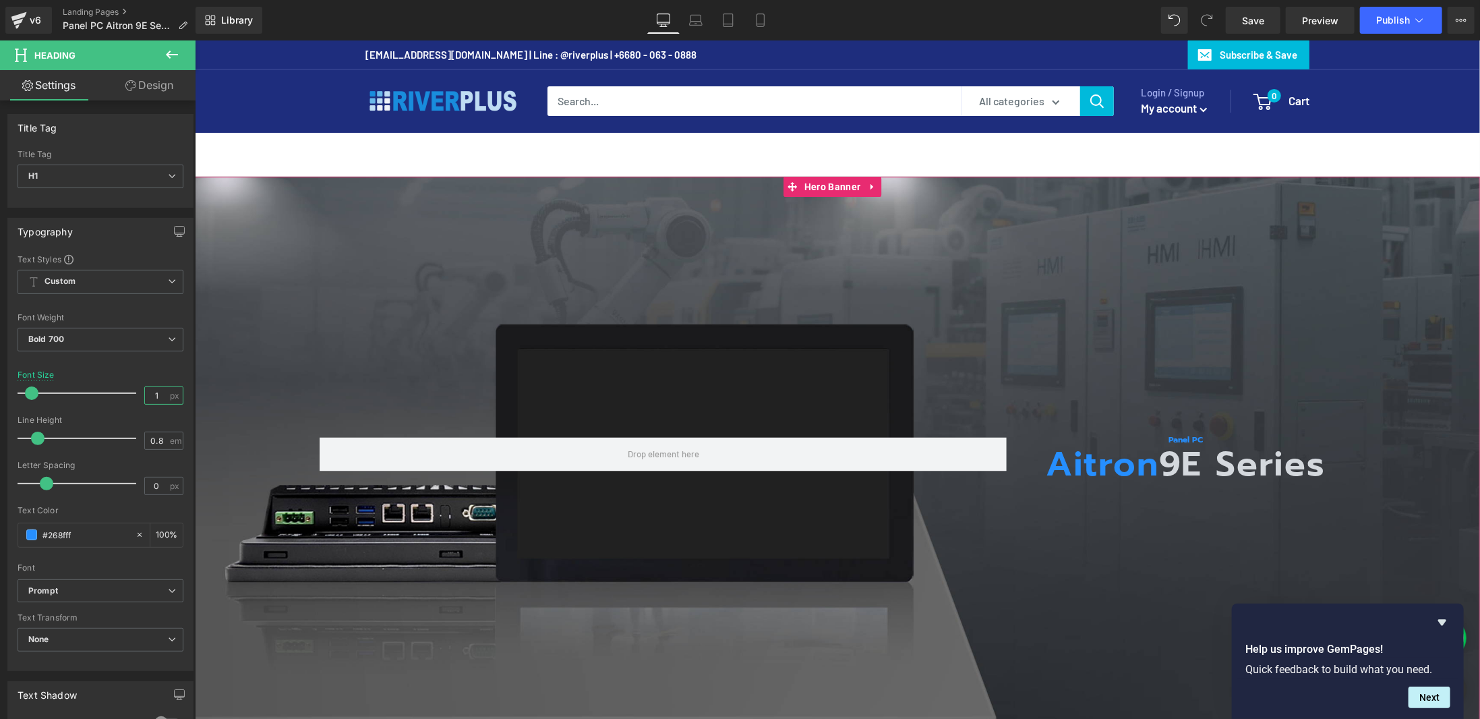
type input "6"
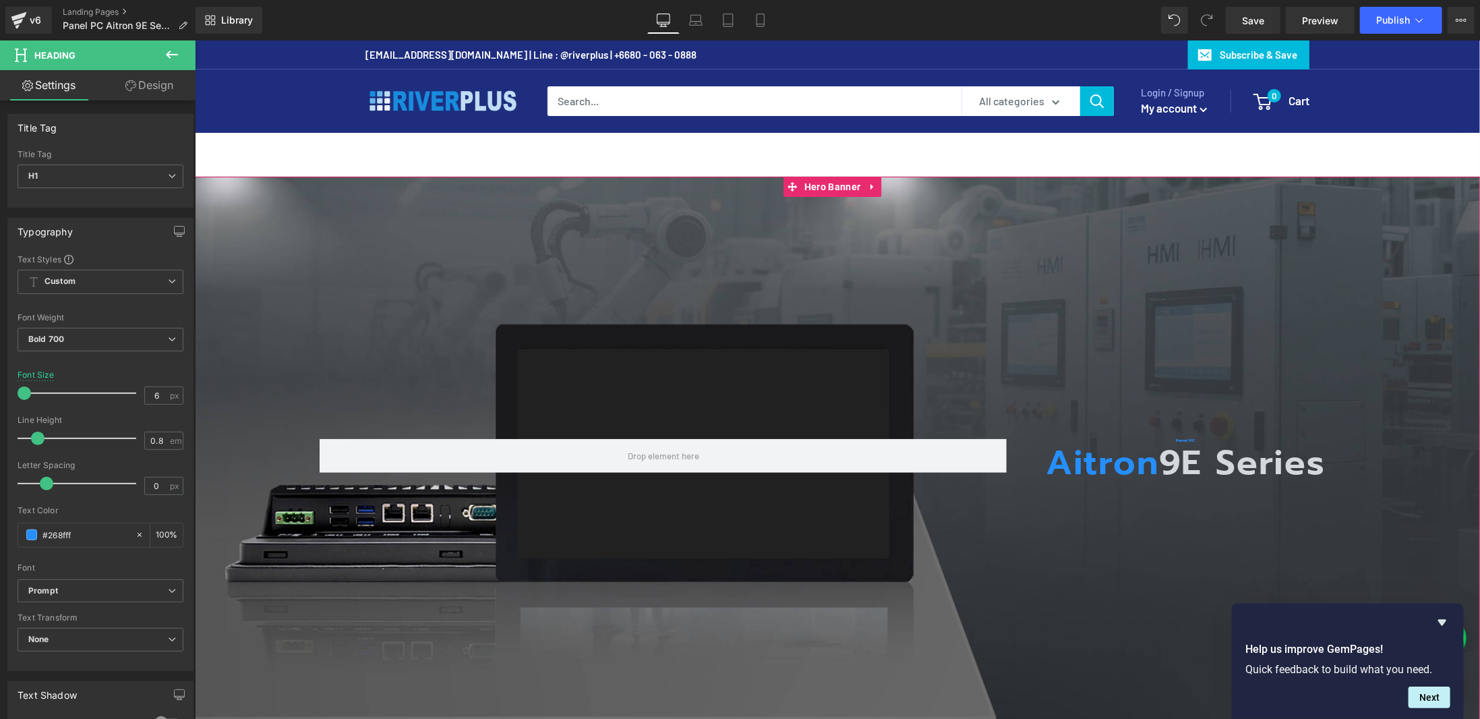
click at [1140, 495] on div "Panel PC Heading Aitron 9E Series Heading Row" at bounding box center [836, 454] width 1285 height 556
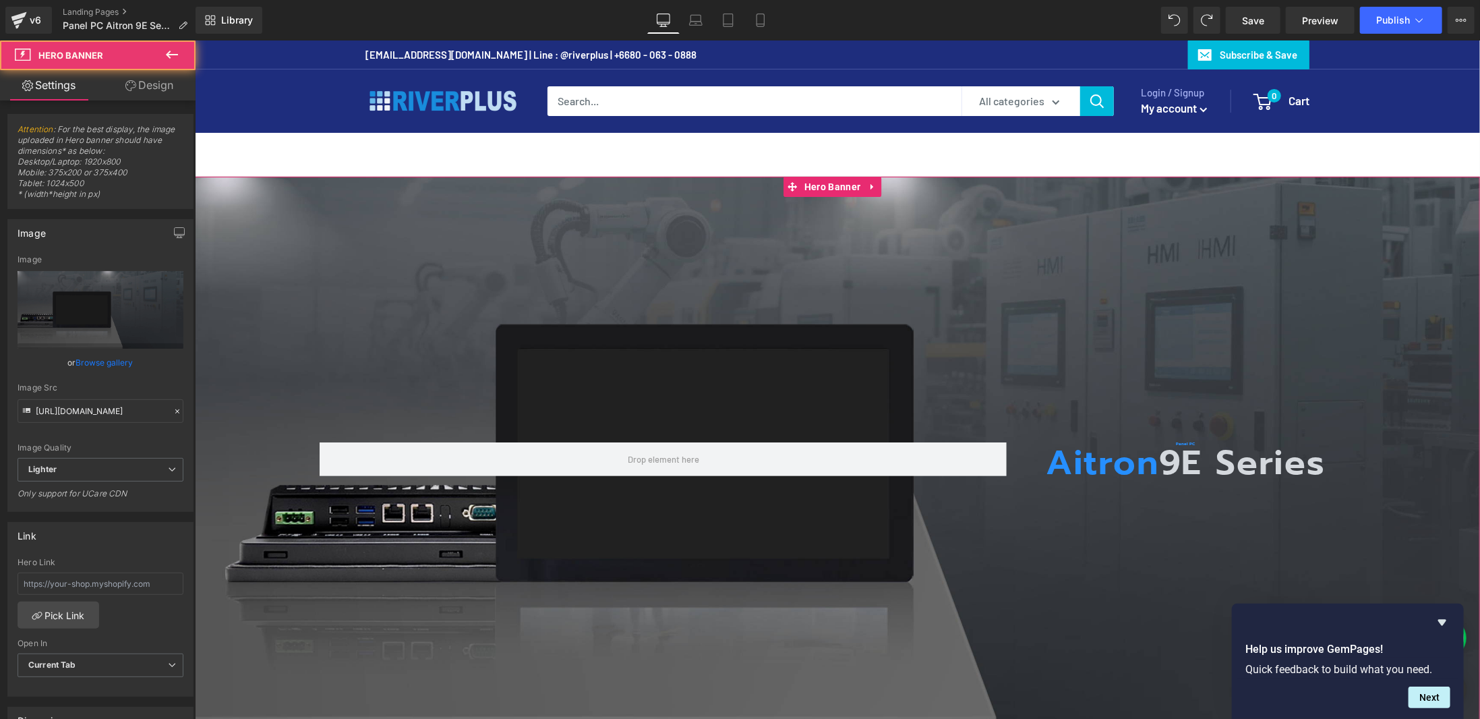
click at [1317, 380] on div "Panel PC Heading Aitron 9E Series Heading Row" at bounding box center [836, 454] width 1285 height 556
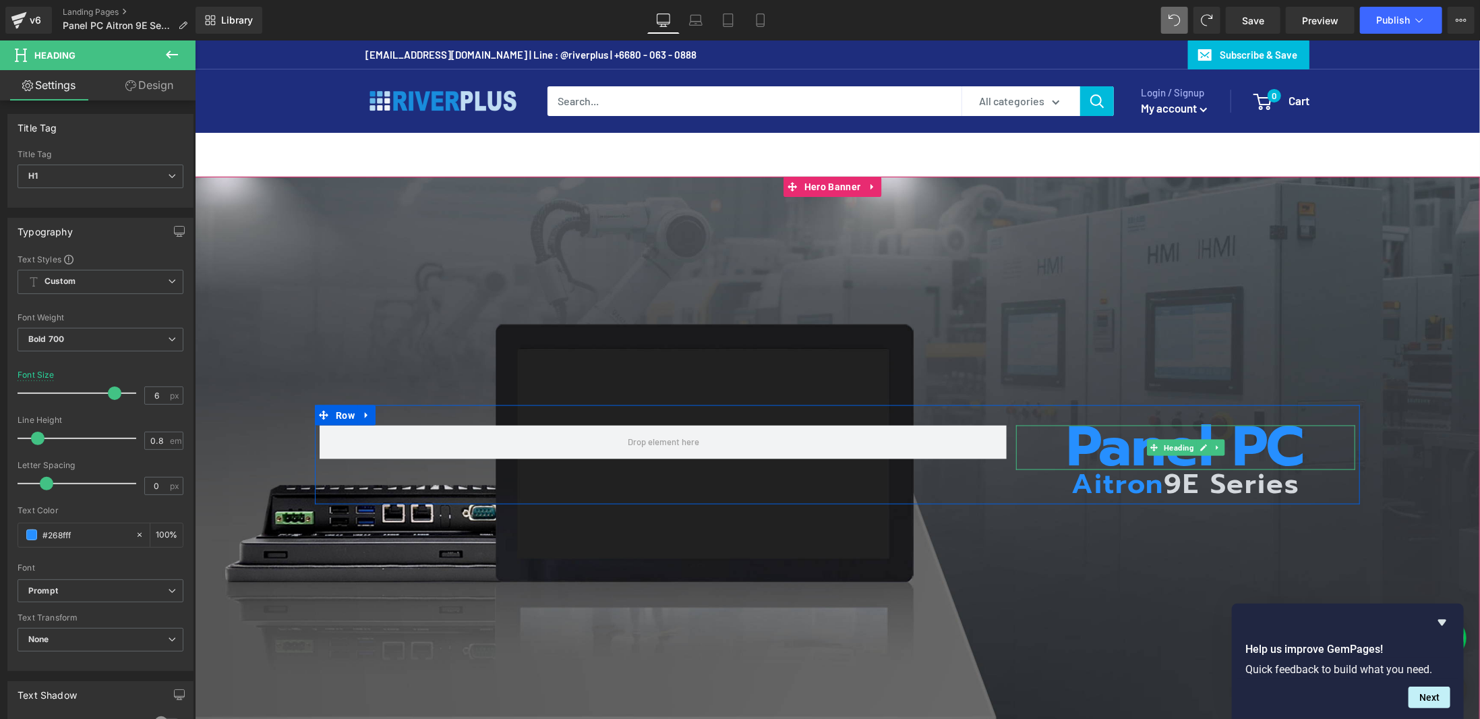
click at [1234, 435] on h1 "Panel PC" at bounding box center [1184, 447] width 339 height 44
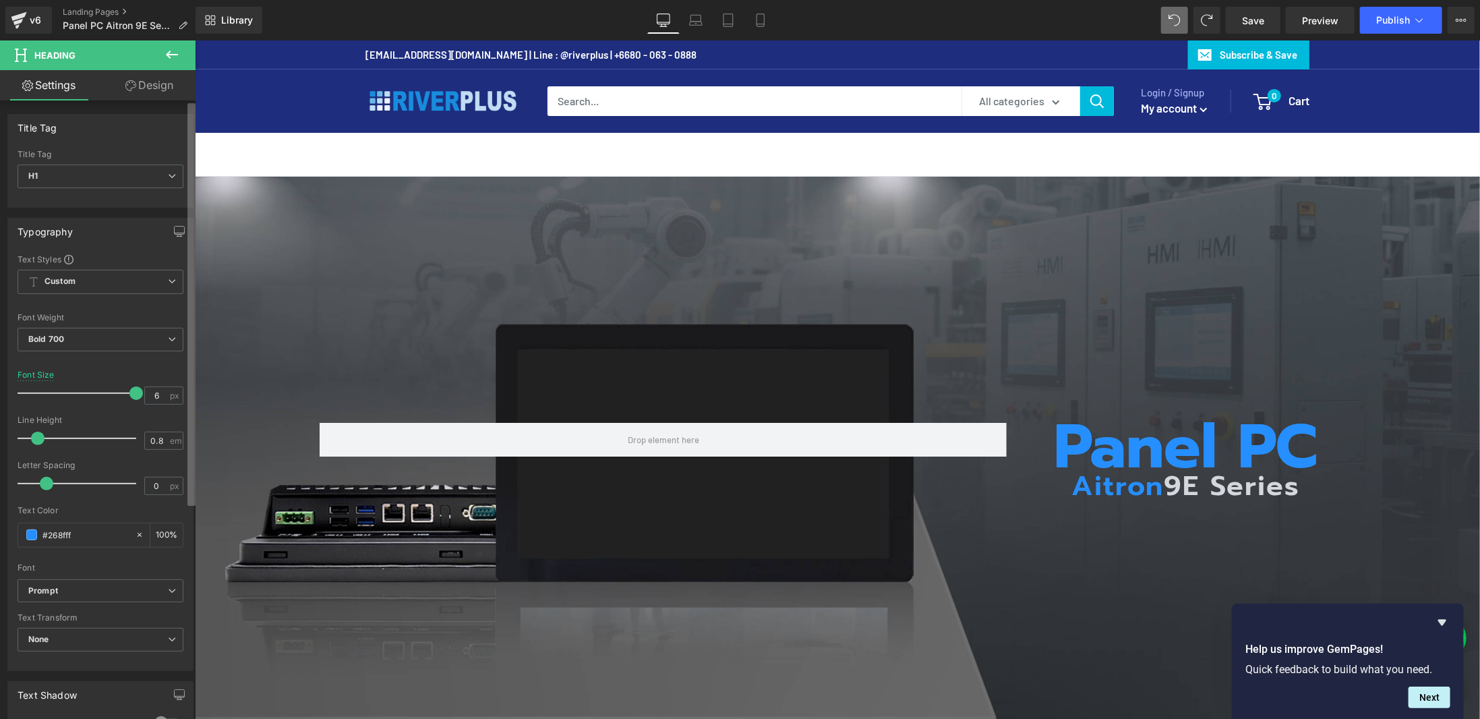
drag, startPoint x: 121, startPoint y: 391, endPoint x: 195, endPoint y: 391, distance: 74.2
click at [195, 391] on div "Title Tag H1 H2 H3 H4 H5 H6 Title Tag H1 H1 H2 H3 H4 H5 H6 Typography Text Styl…" at bounding box center [97, 412] width 195 height 624
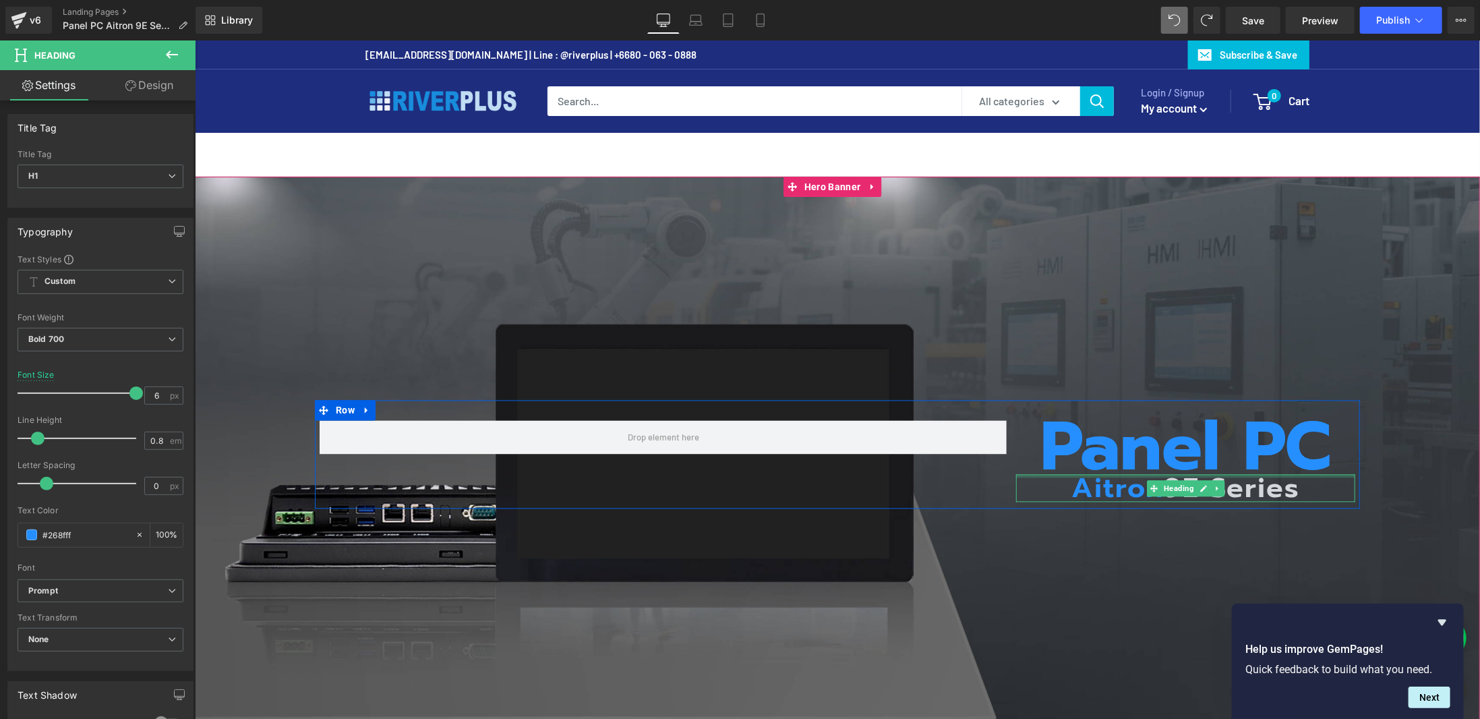
click at [1079, 479] on h2 "Aitron 9E Series" at bounding box center [1184, 488] width 339 height 28
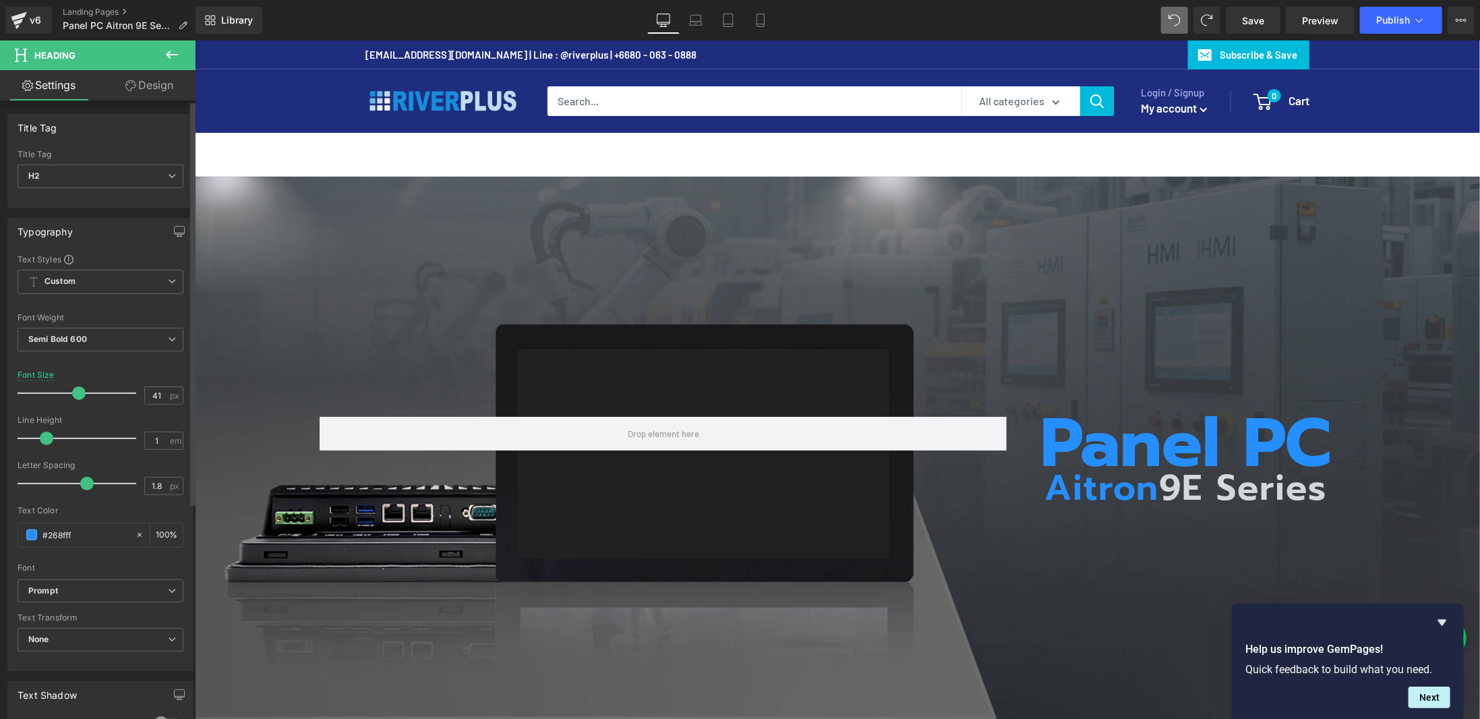
drag, startPoint x: 59, startPoint y: 391, endPoint x: 71, endPoint y: 387, distance: 12.8
click at [72, 387] on span at bounding box center [78, 392] width 13 height 13
click at [76, 387] on span at bounding box center [78, 392] width 13 height 13
click at [1430, 26] on button "Publish" at bounding box center [1401, 20] width 82 height 27
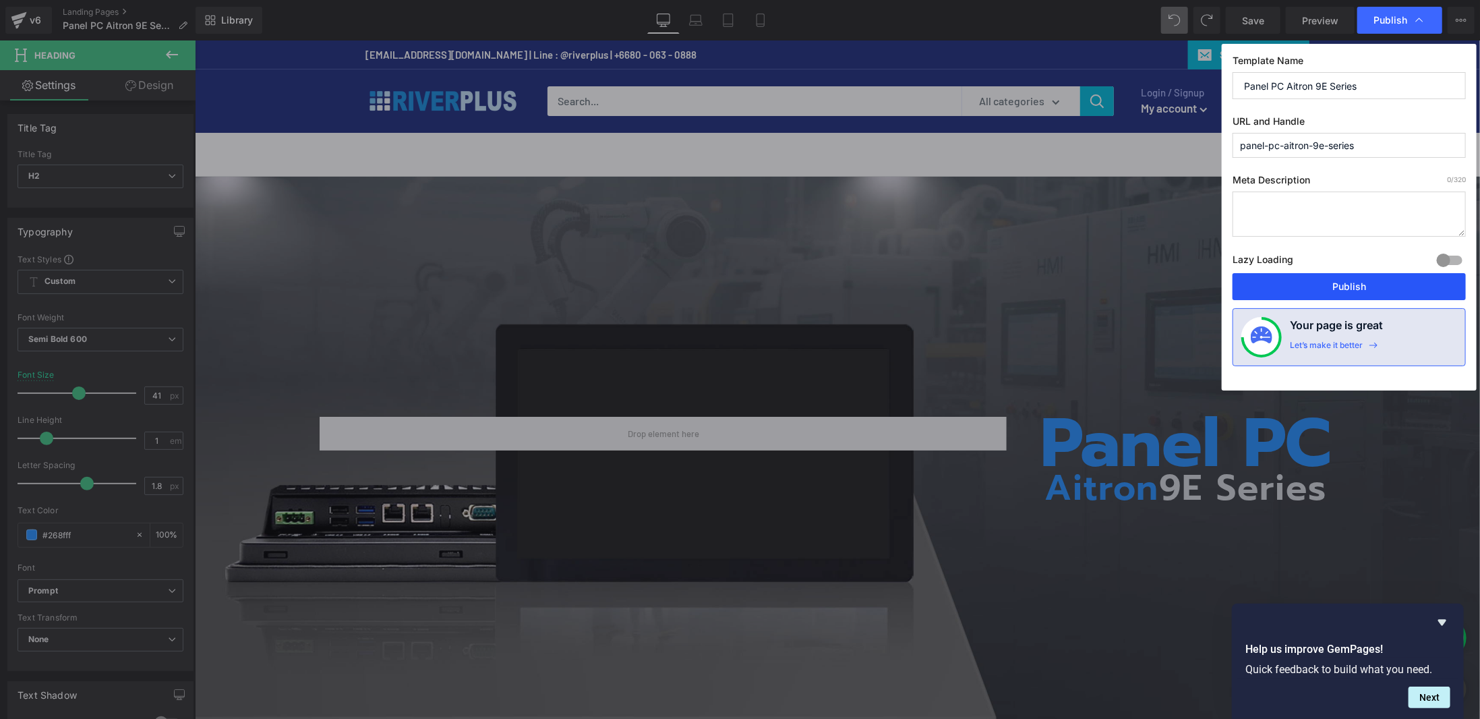
click at [1354, 289] on button "Publish" at bounding box center [1348, 286] width 233 height 27
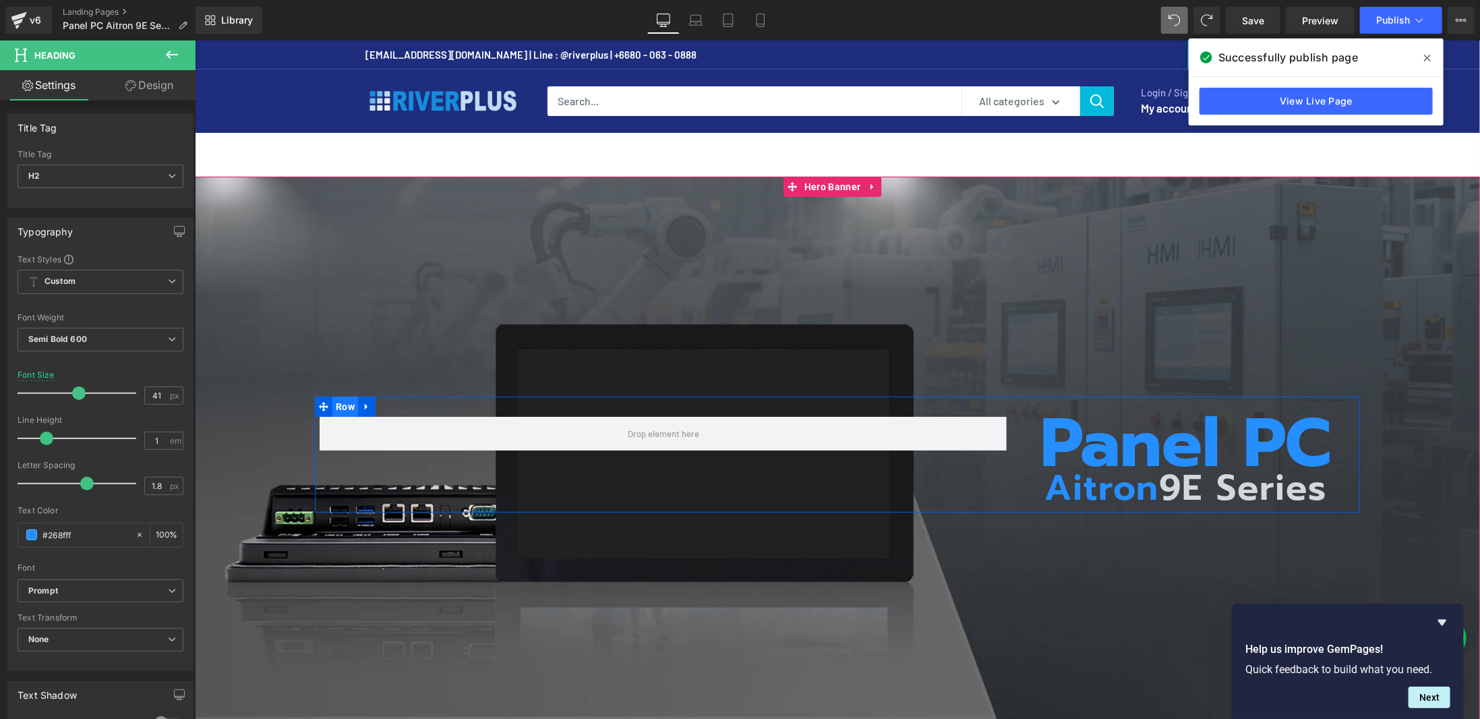
click at [338, 404] on span "Row" at bounding box center [345, 406] width 26 height 20
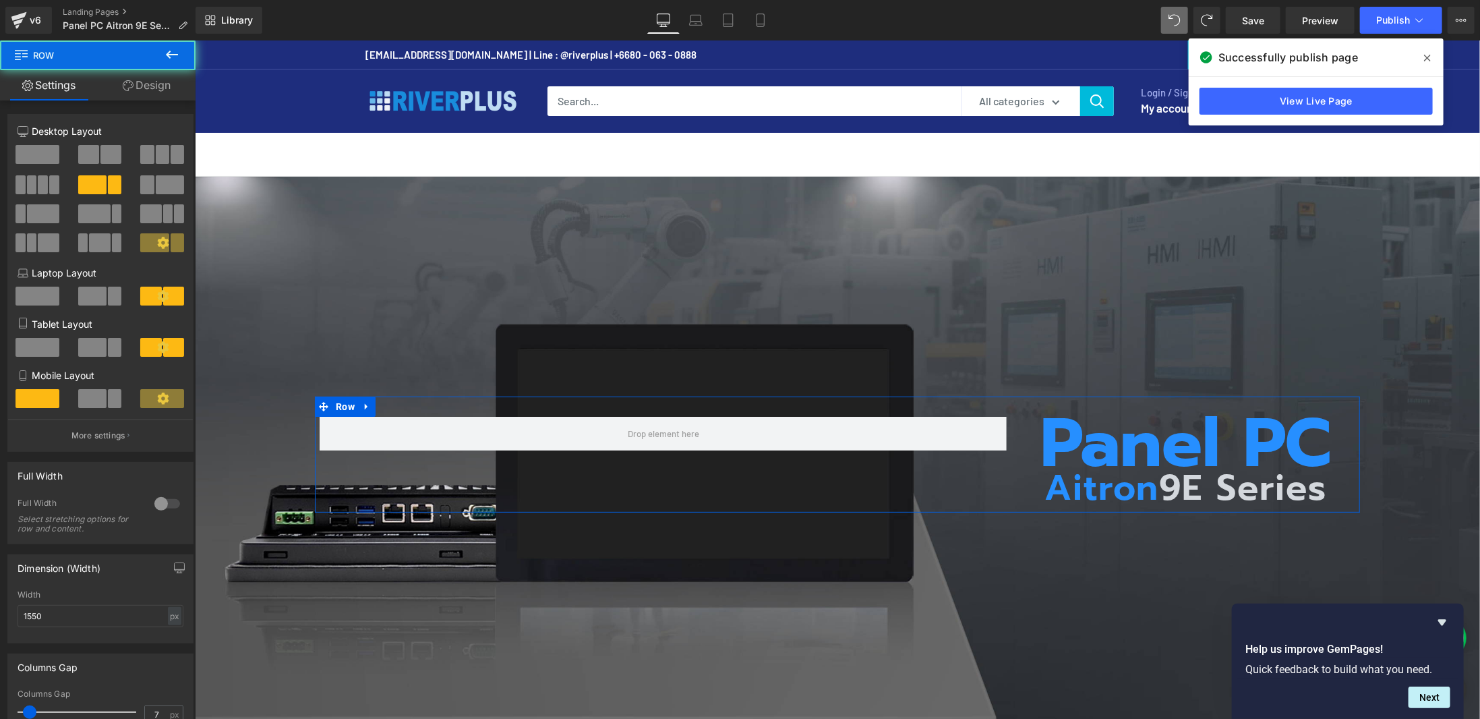
scroll to position [135, 0]
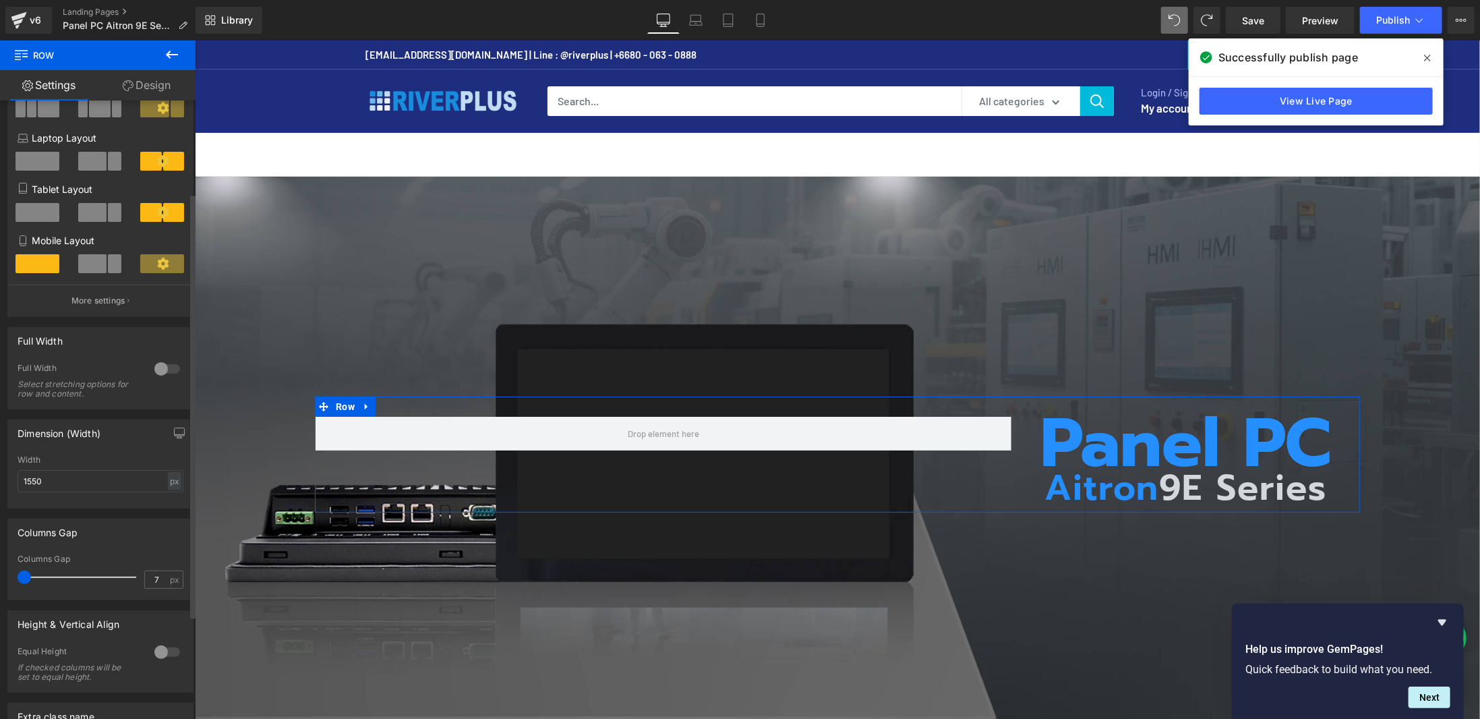
drag, startPoint x: 31, startPoint y: 578, endPoint x: 3, endPoint y: 582, distance: 28.0
click at [3, 582] on div "Columns Gap 7px Columns Gap 7 px" at bounding box center [101, 554] width 202 height 92
drag, startPoint x: 50, startPoint y: 478, endPoint x: 0, endPoint y: 488, distance: 50.9
click at [0, 487] on div "Dimension (Width) 1550px Width 1550 px % px" at bounding box center [101, 458] width 202 height 99
click at [839, 197] on div "Panel PC Heading Aitron 9E Series Heading Row" at bounding box center [836, 454] width 1285 height 556
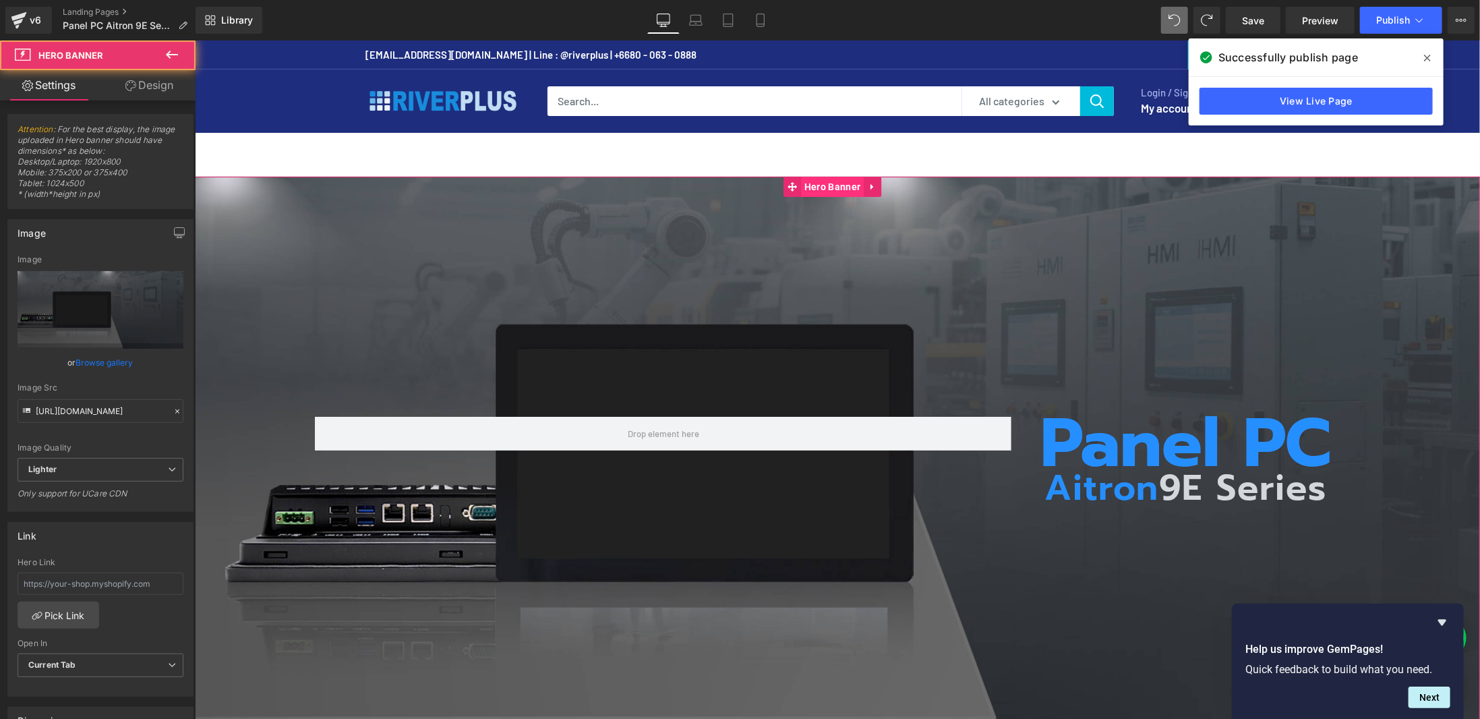
click at [839, 189] on span "Hero Banner" at bounding box center [831, 186] width 63 height 20
click at [160, 80] on link "Design" at bounding box center [149, 85] width 98 height 30
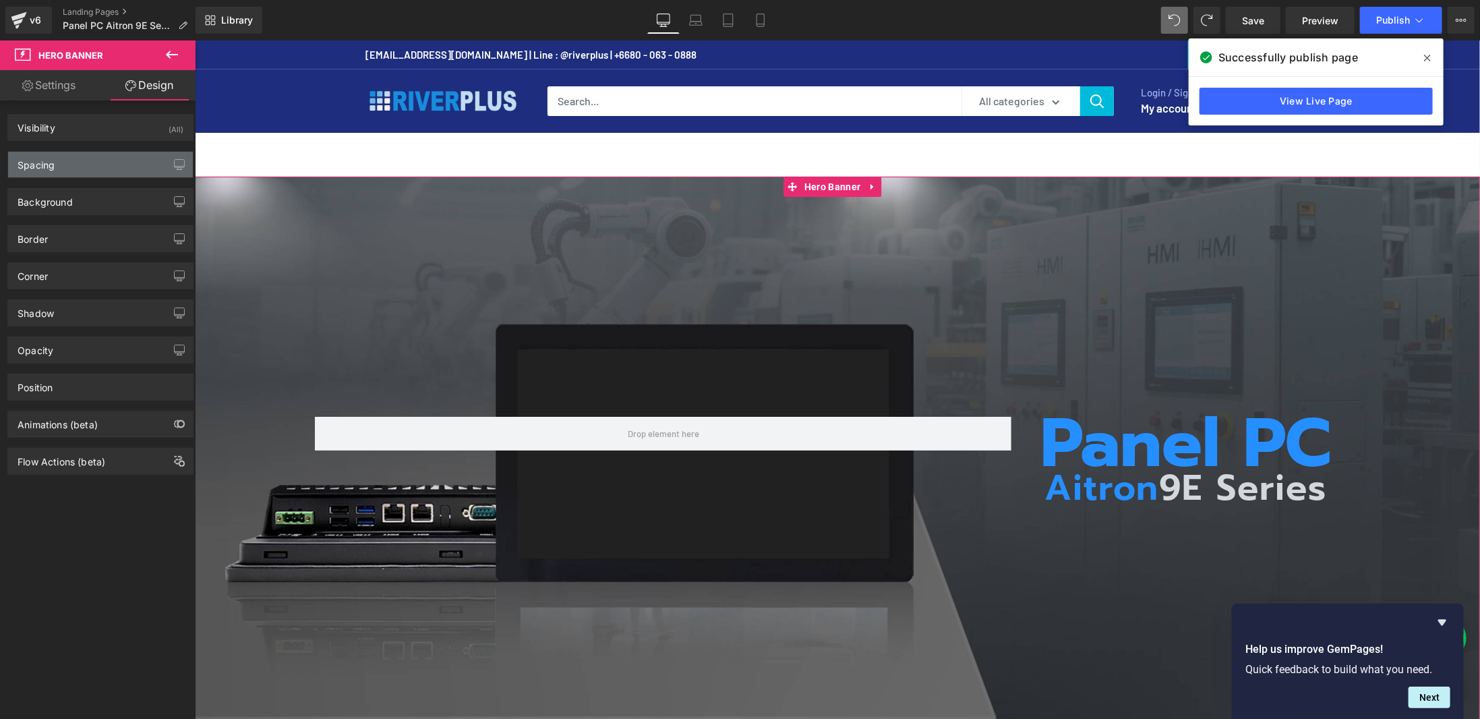
click at [85, 172] on div "Spacing" at bounding box center [100, 165] width 185 height 26
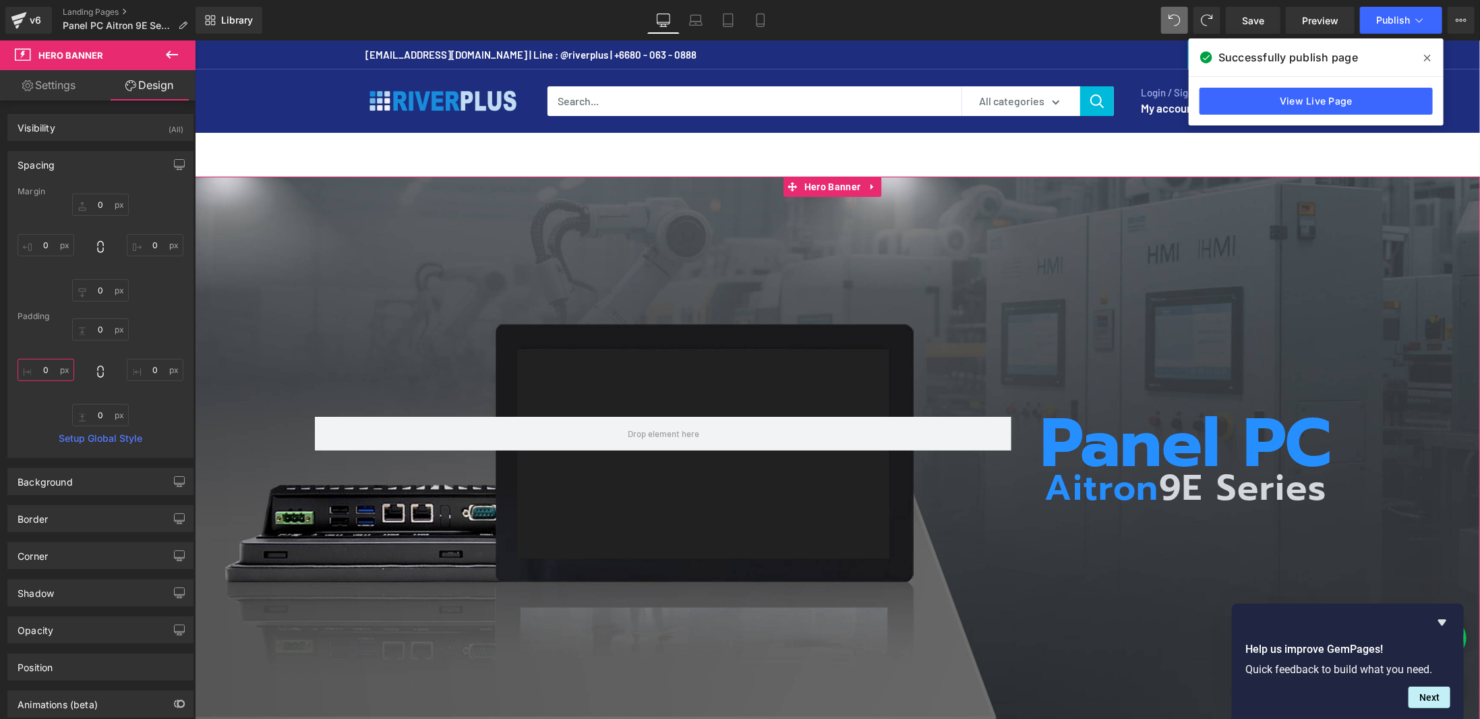
click at [33, 369] on input "text" at bounding box center [46, 370] width 57 height 22
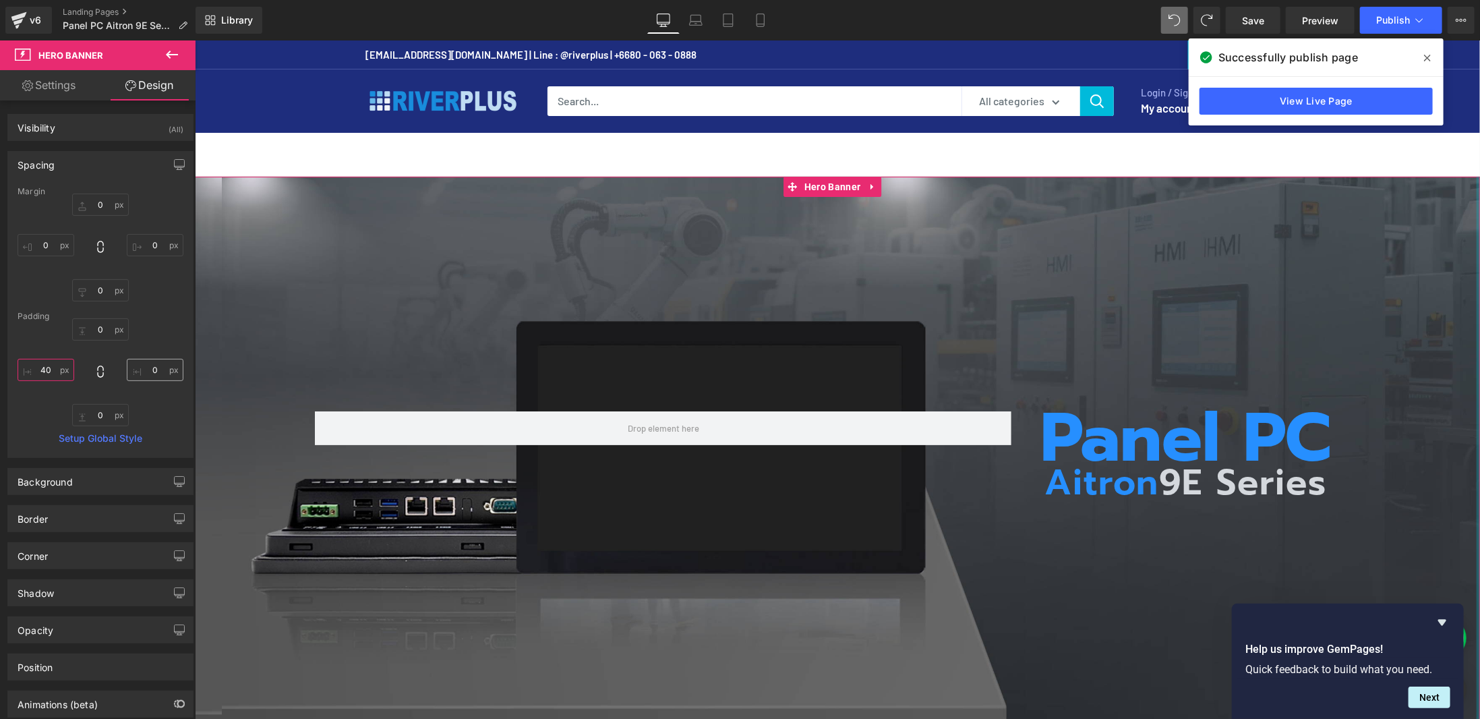
type input "40"
click at [142, 370] on input "text" at bounding box center [155, 370] width 57 height 22
type input "40"
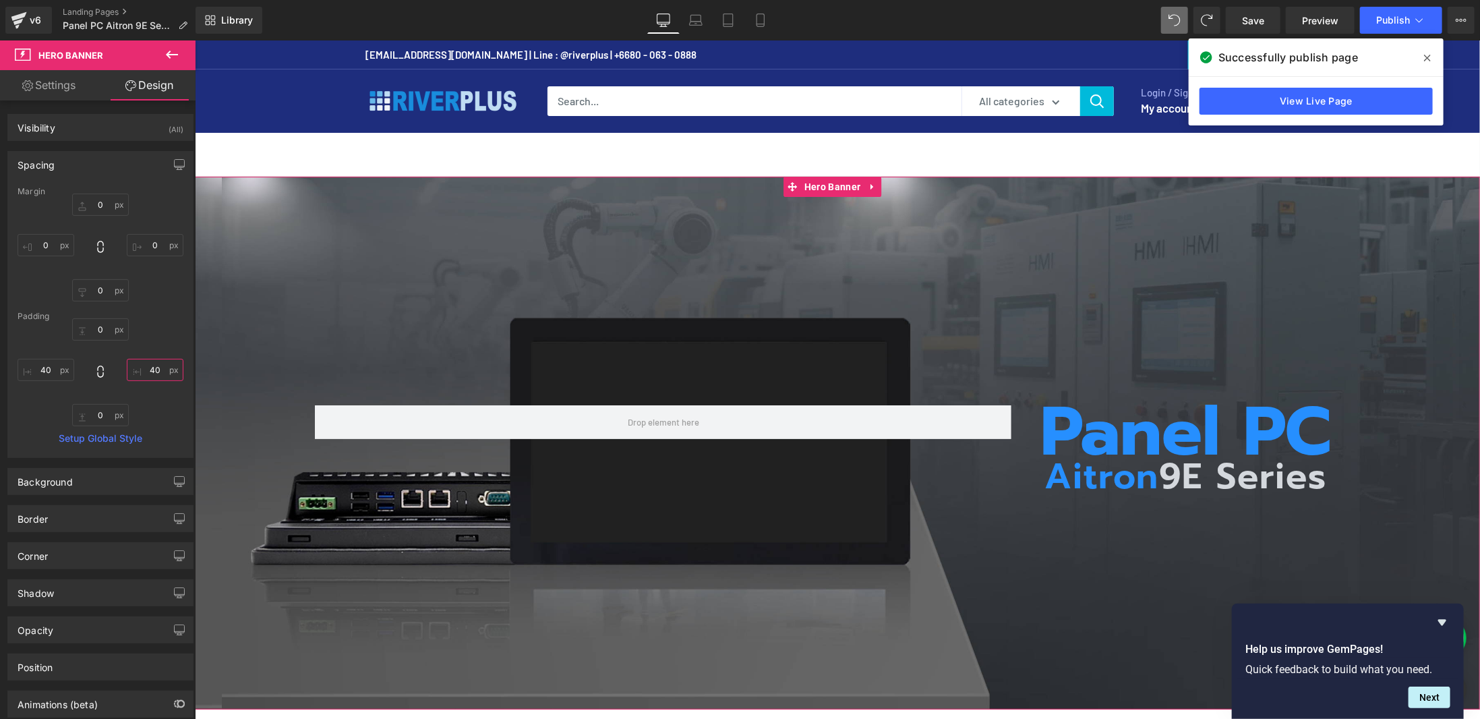
scroll to position [202, 0]
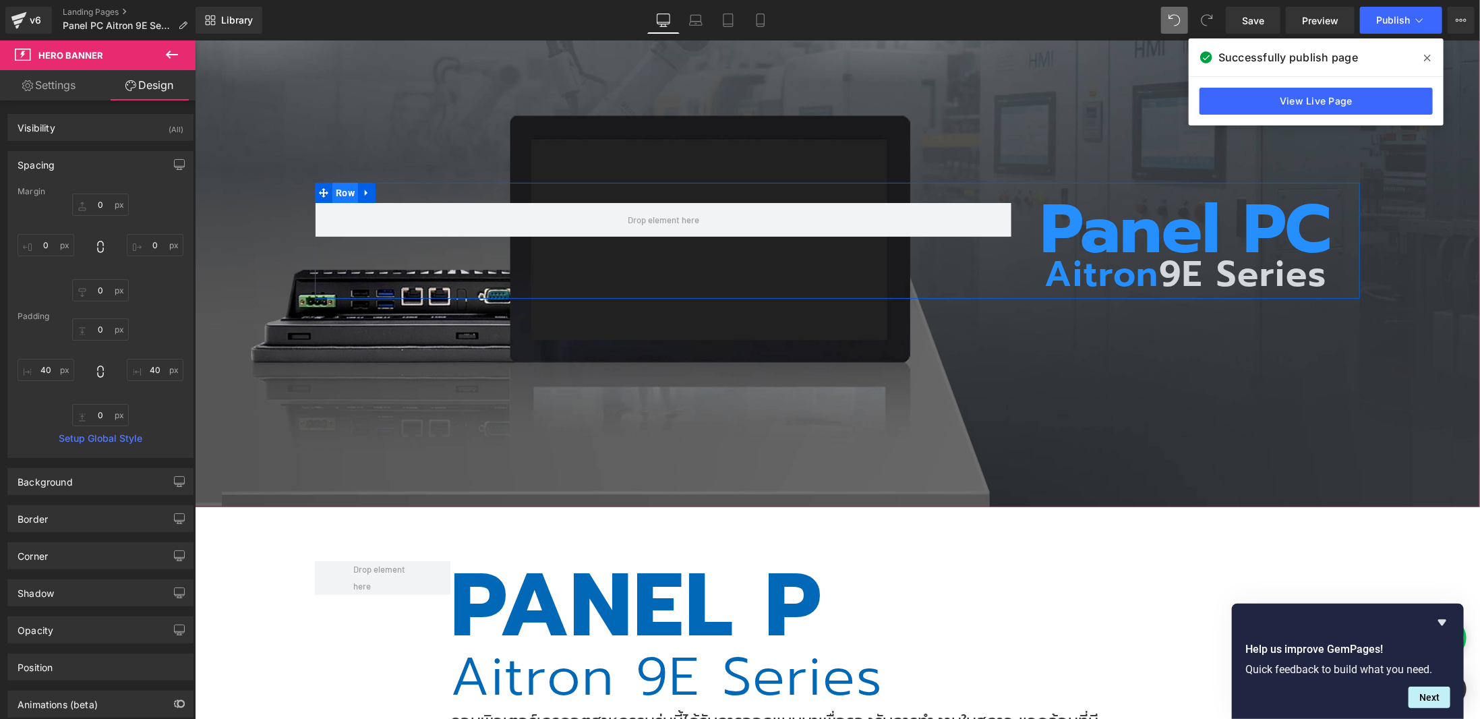
click at [334, 183] on span "Row" at bounding box center [345, 192] width 26 height 20
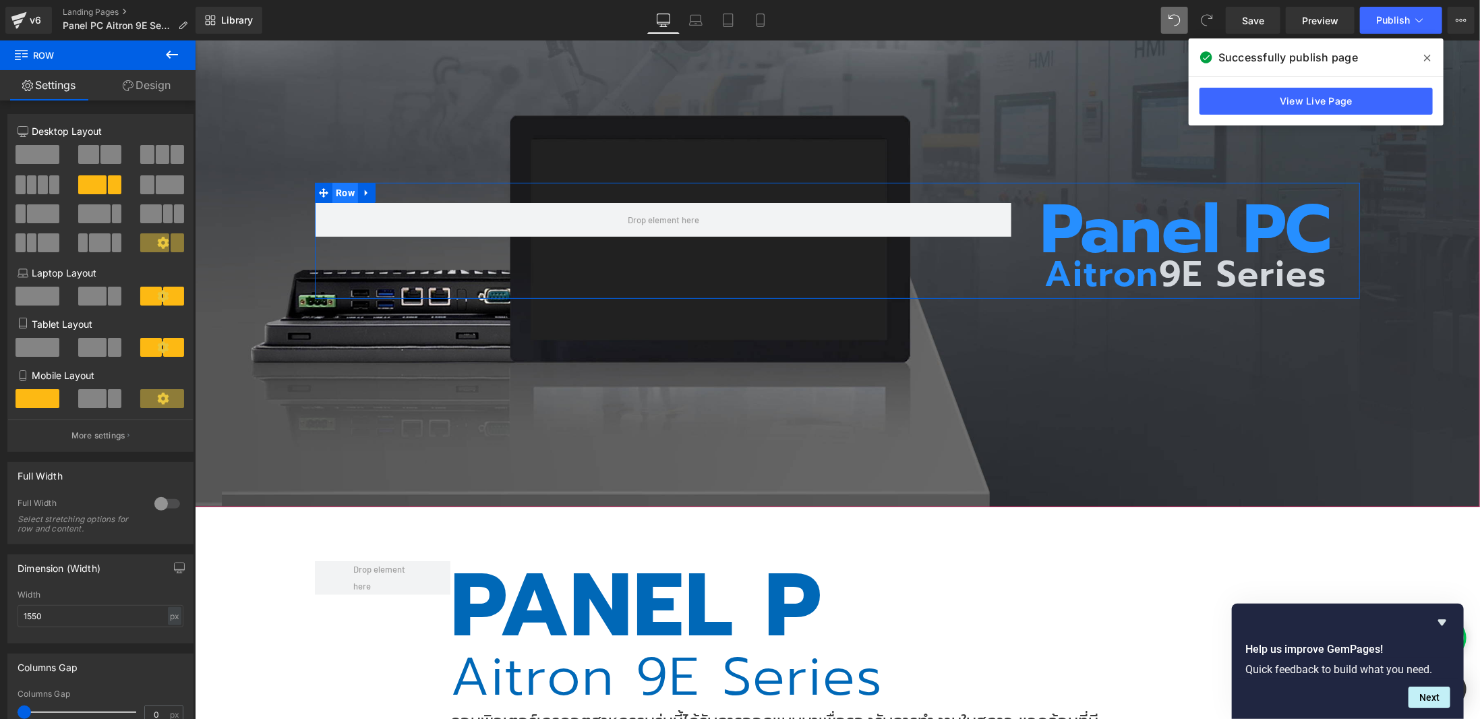
click at [340, 189] on span "Row" at bounding box center [345, 192] width 26 height 20
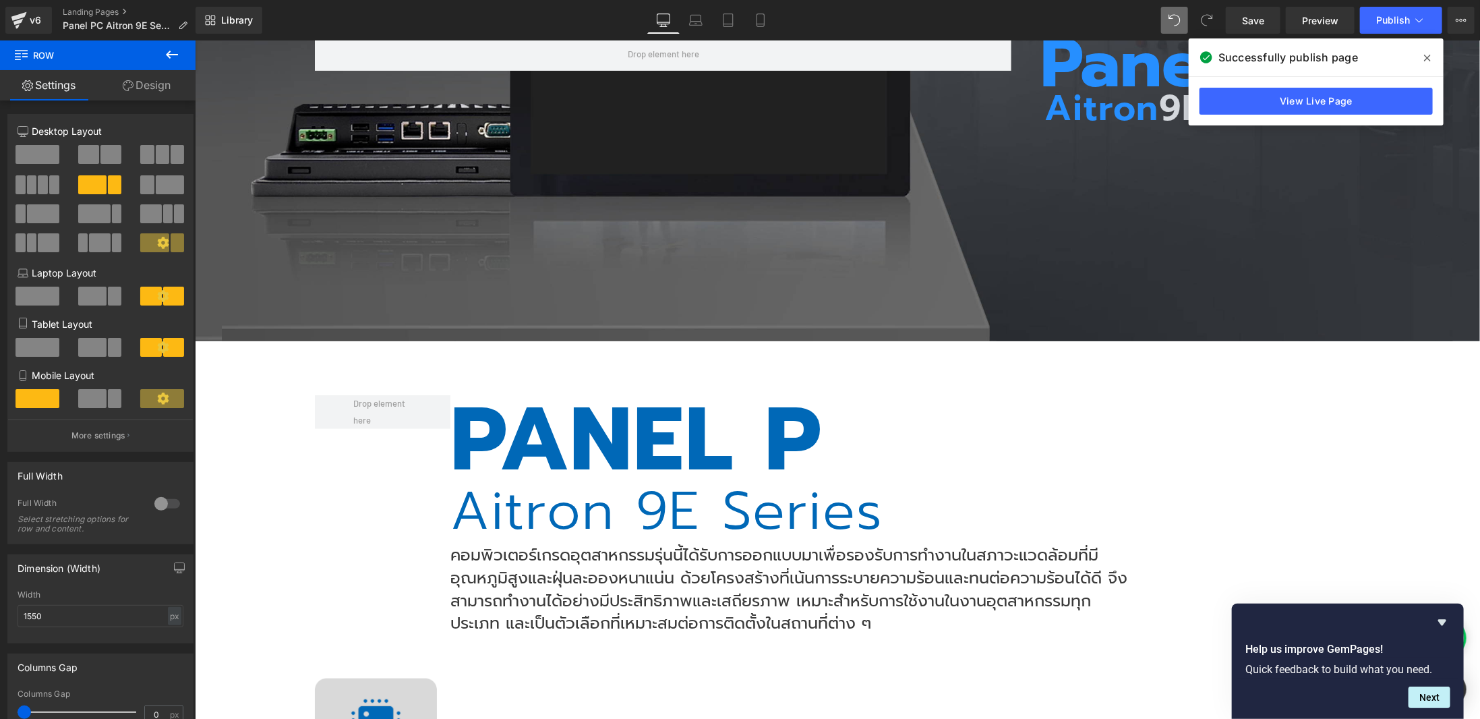
scroll to position [404, 0]
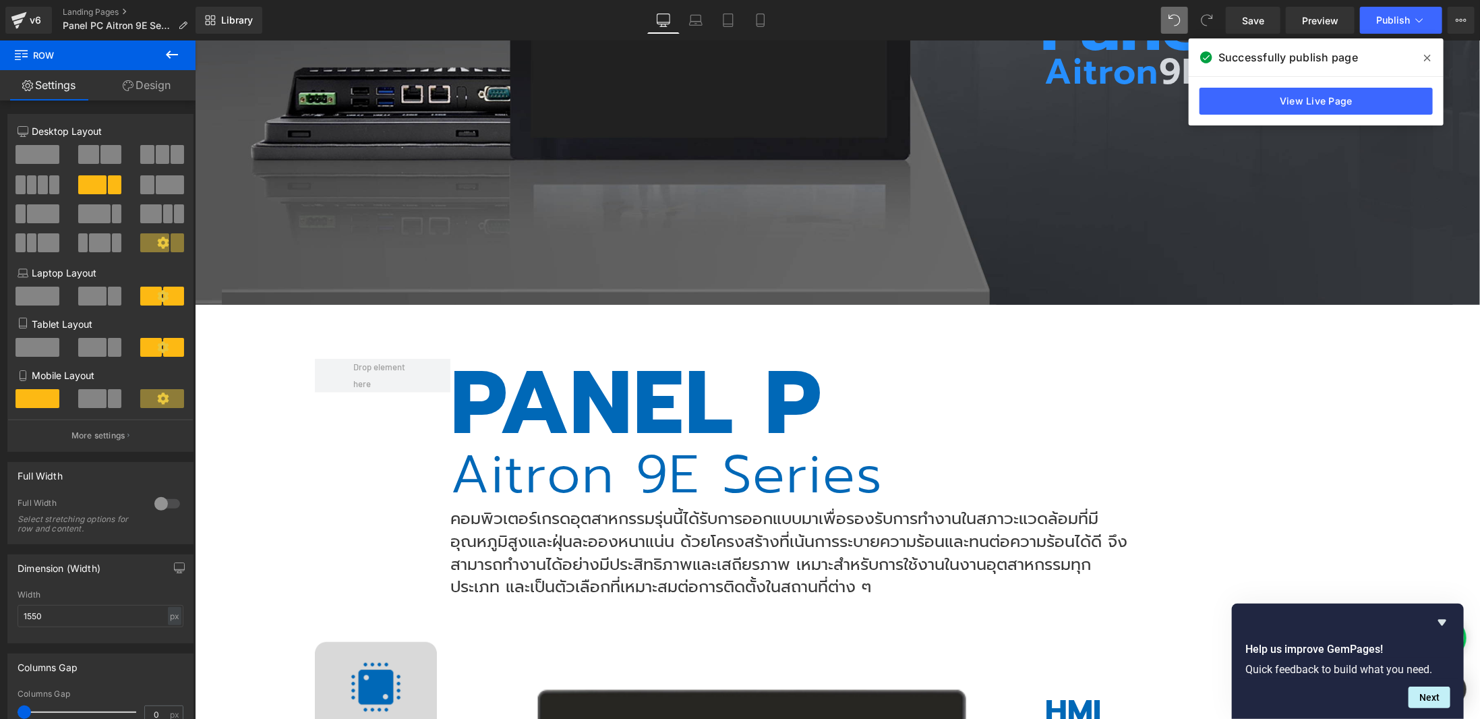
click at [787, 447] on h2 "Aitron 9E Series" at bounding box center [788, 473] width 677 height 53
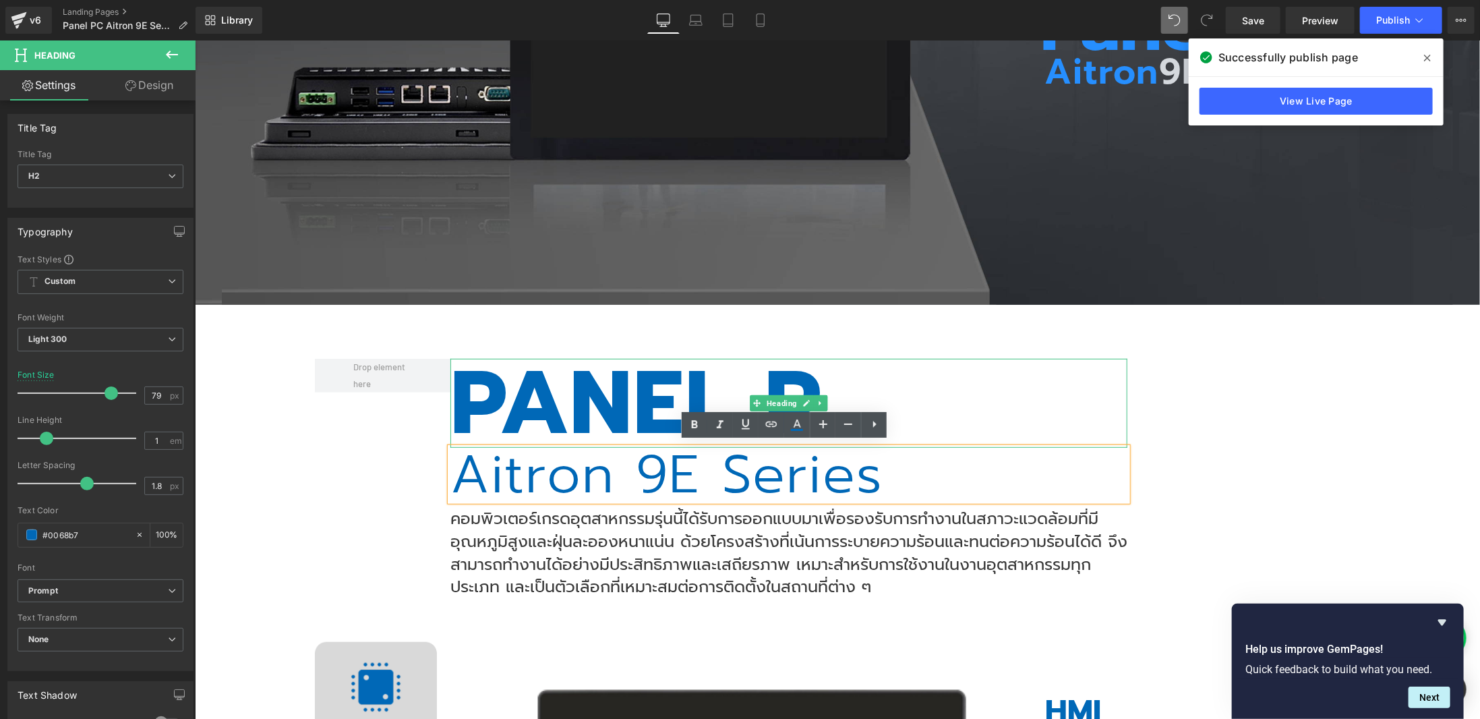
click at [824, 383] on h2 "PANEL P" at bounding box center [788, 402] width 677 height 89
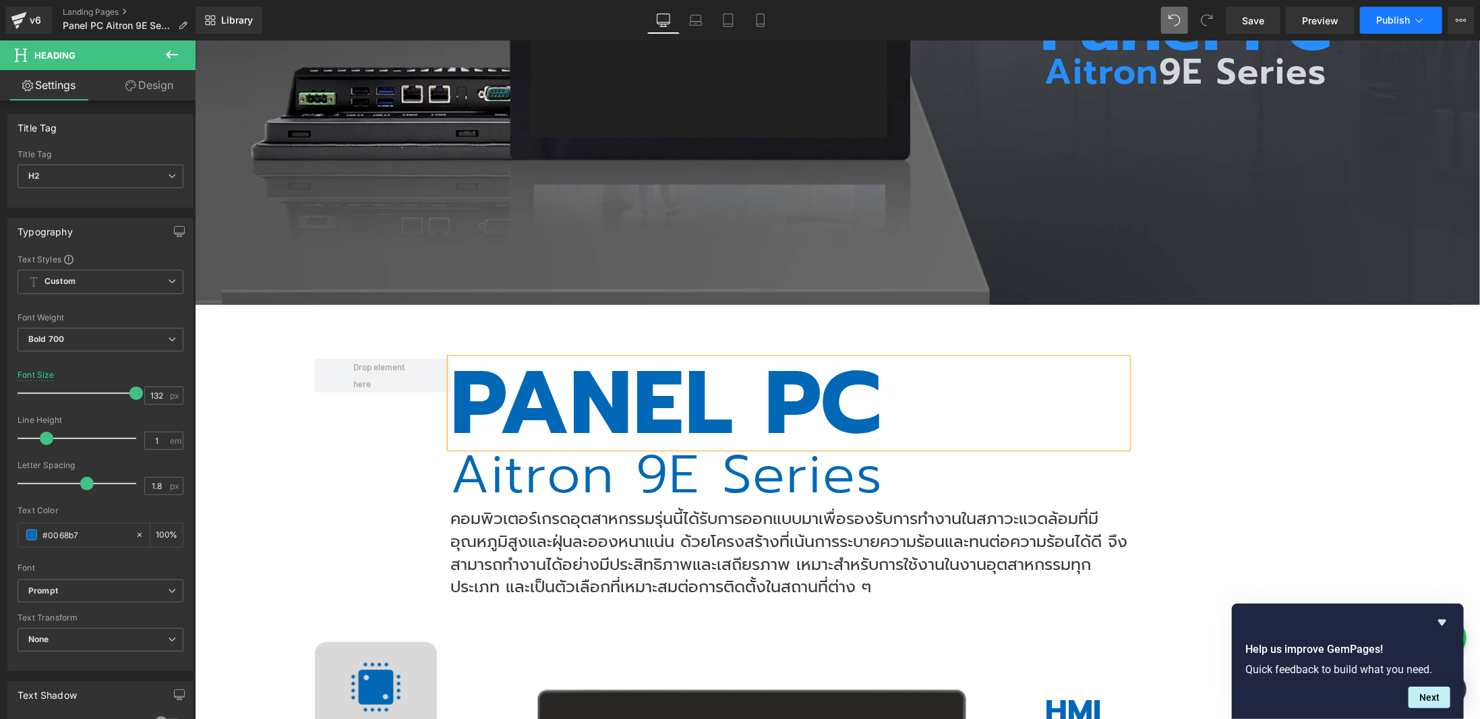
click at [1421, 13] on icon at bounding box center [1418, 19] width 13 height 13
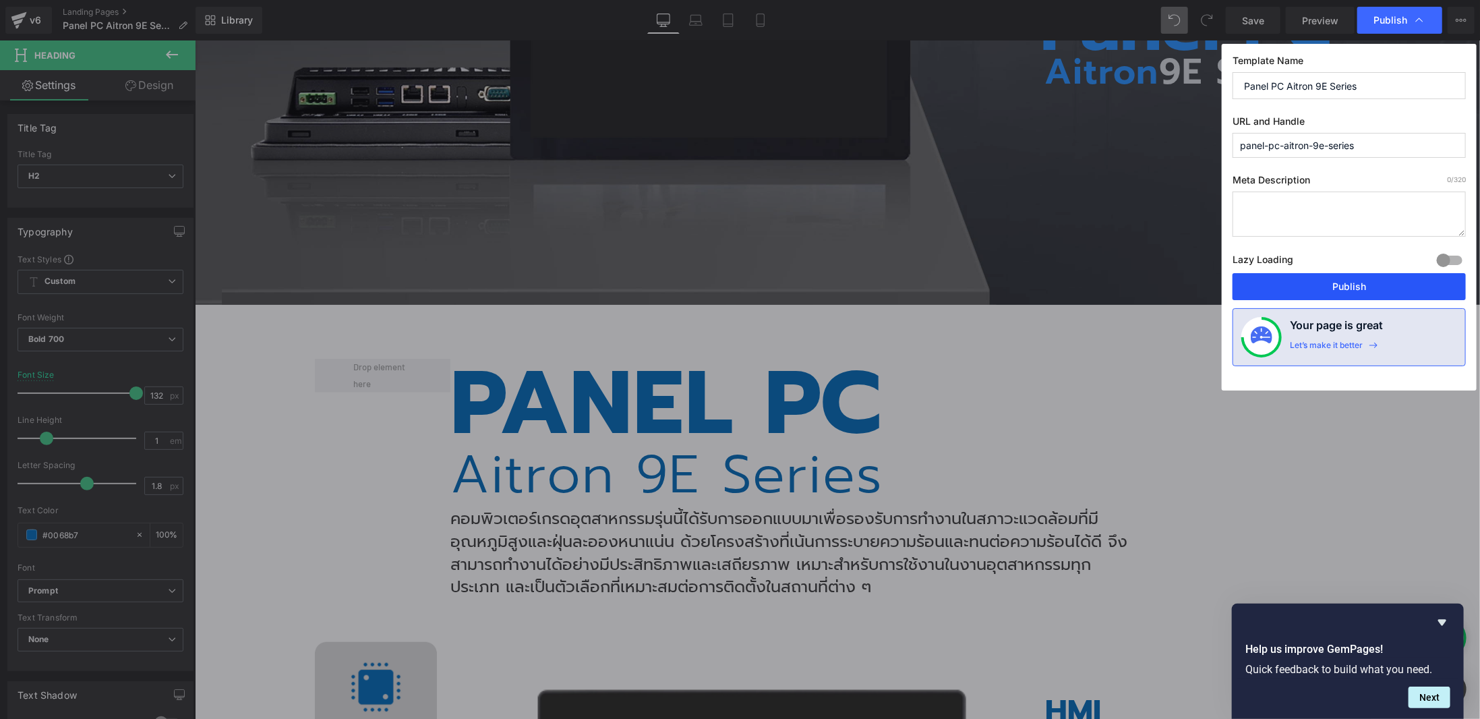
drag, startPoint x: 1349, startPoint y: 276, endPoint x: 1137, endPoint y: 231, distance: 216.3
click at [1349, 276] on button "Publish" at bounding box center [1348, 286] width 233 height 27
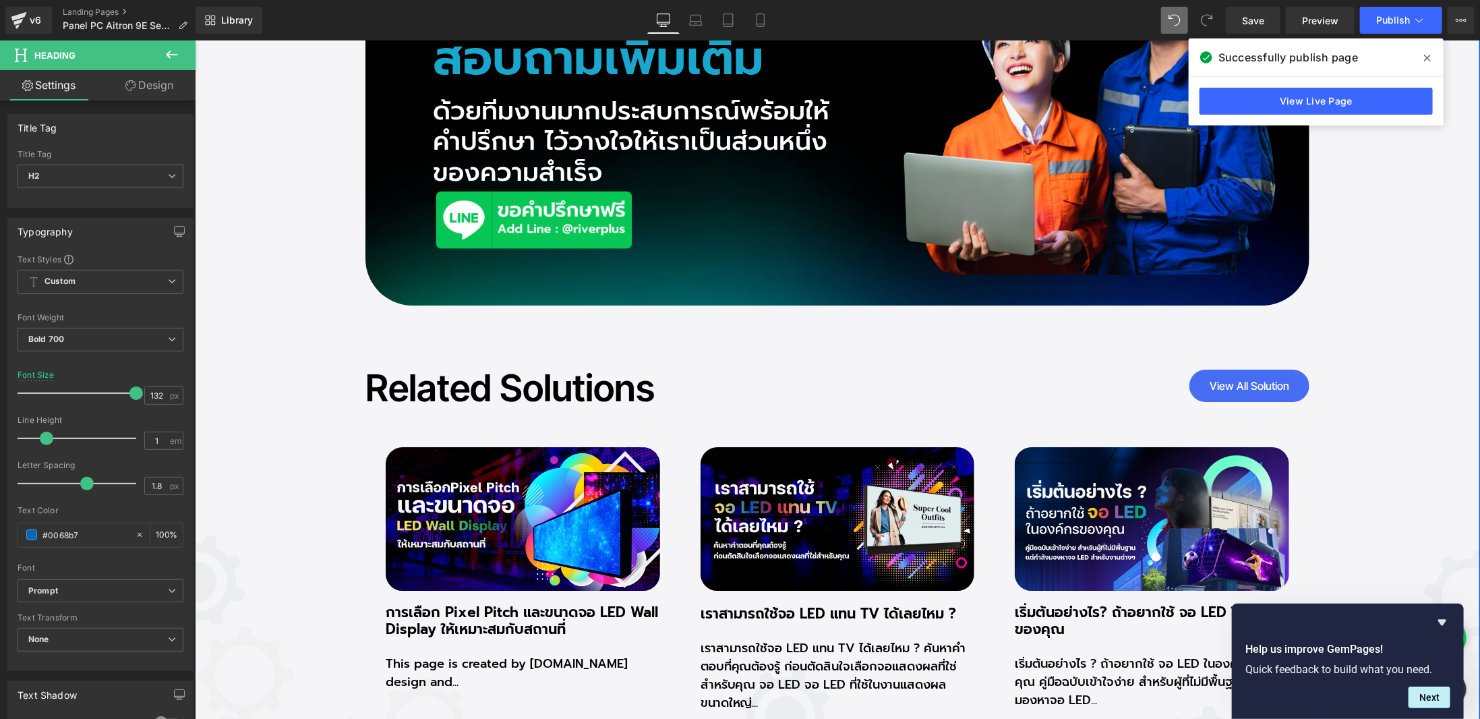
scroll to position [9387, 0]
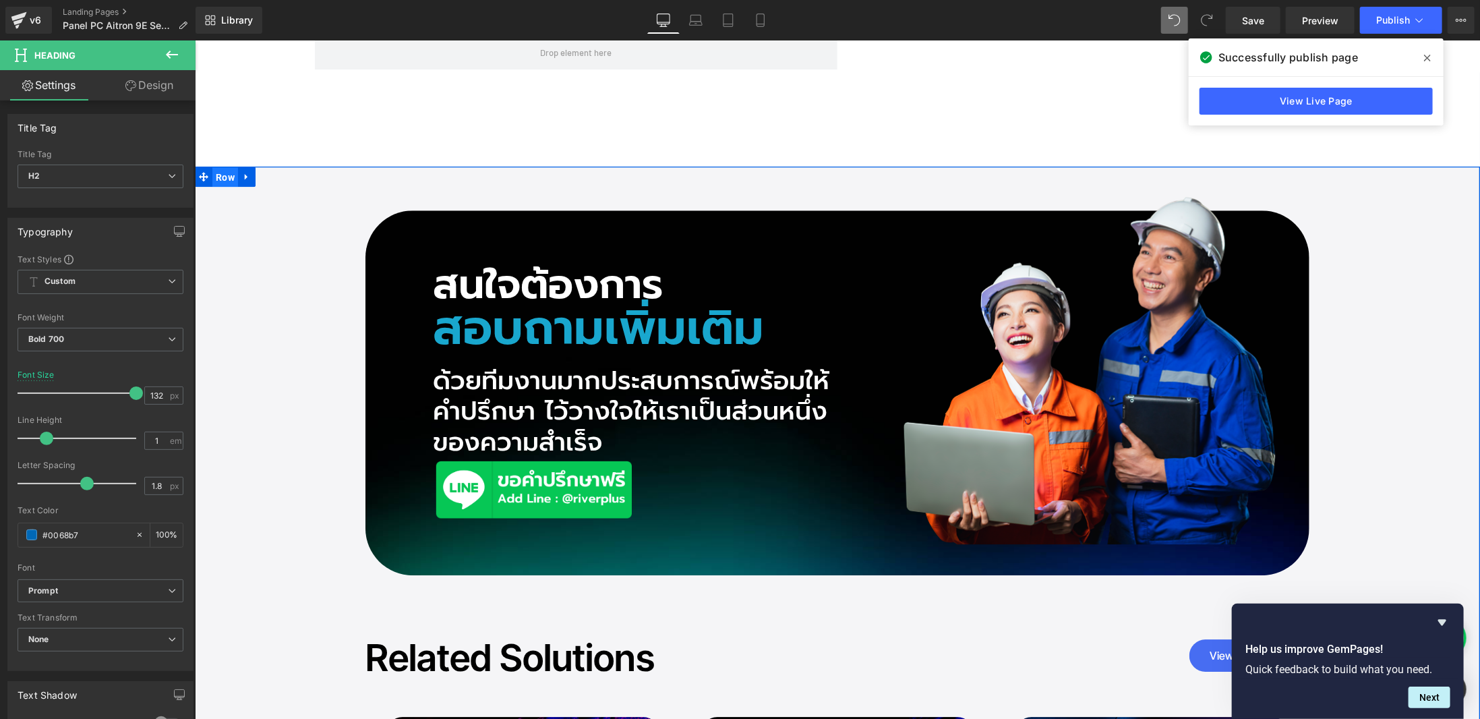
click at [229, 167] on span "Row" at bounding box center [225, 177] width 26 height 20
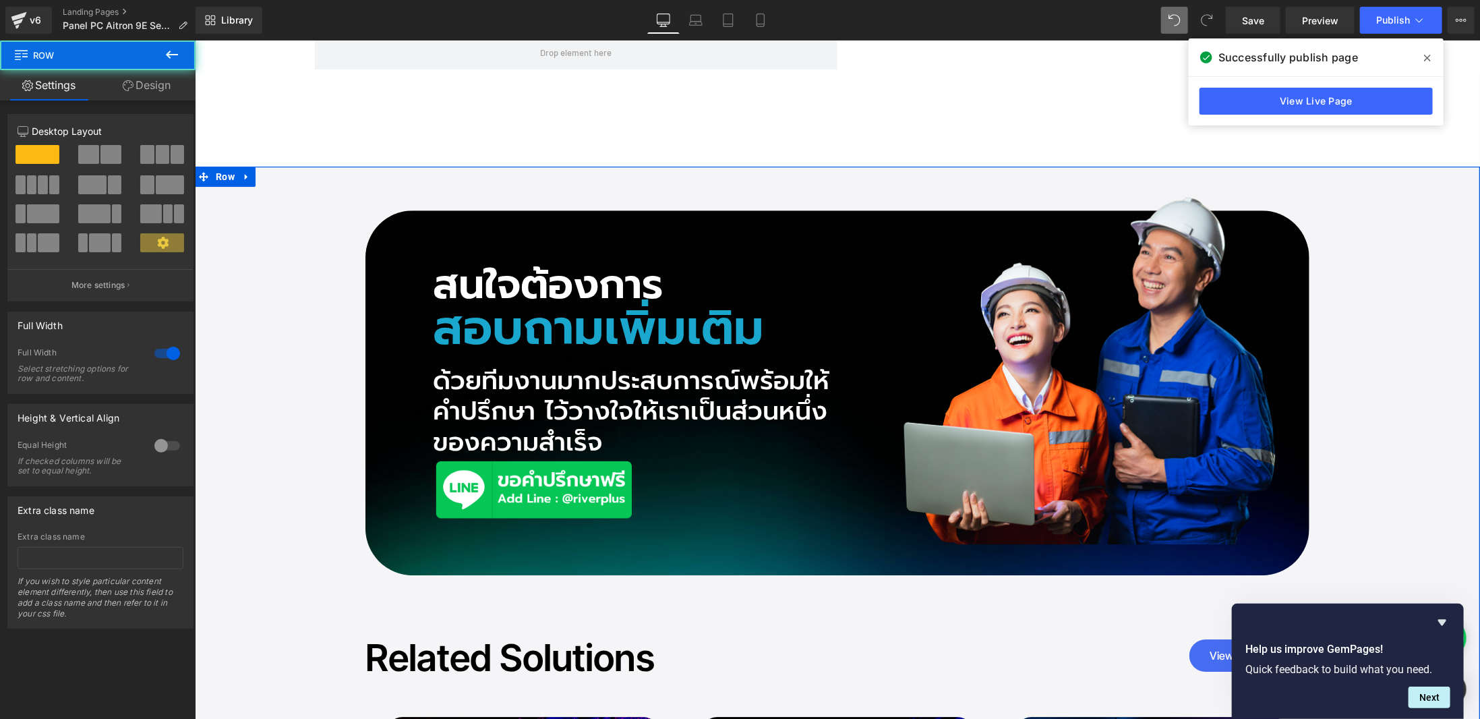
click at [161, 90] on link "Design" at bounding box center [147, 85] width 98 height 30
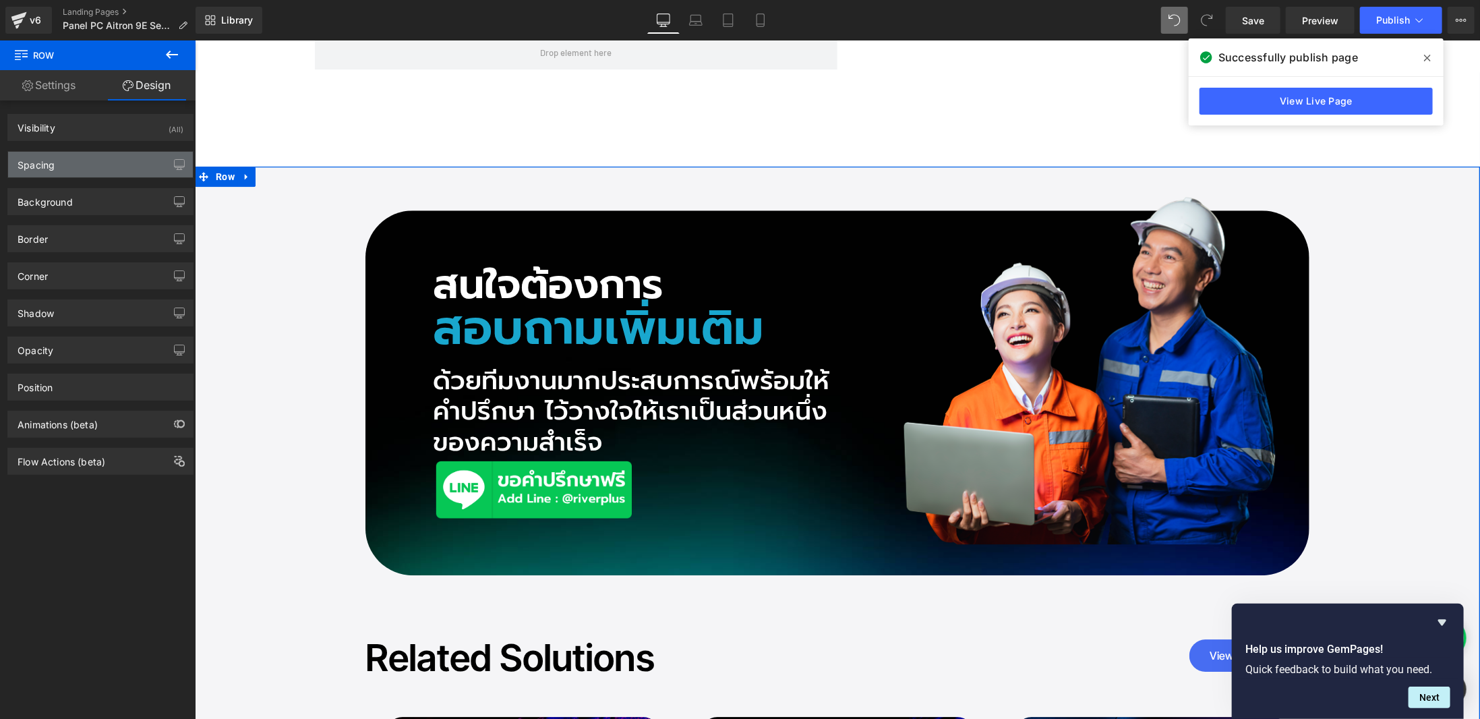
click at [76, 154] on div "Spacing" at bounding box center [100, 165] width 185 height 26
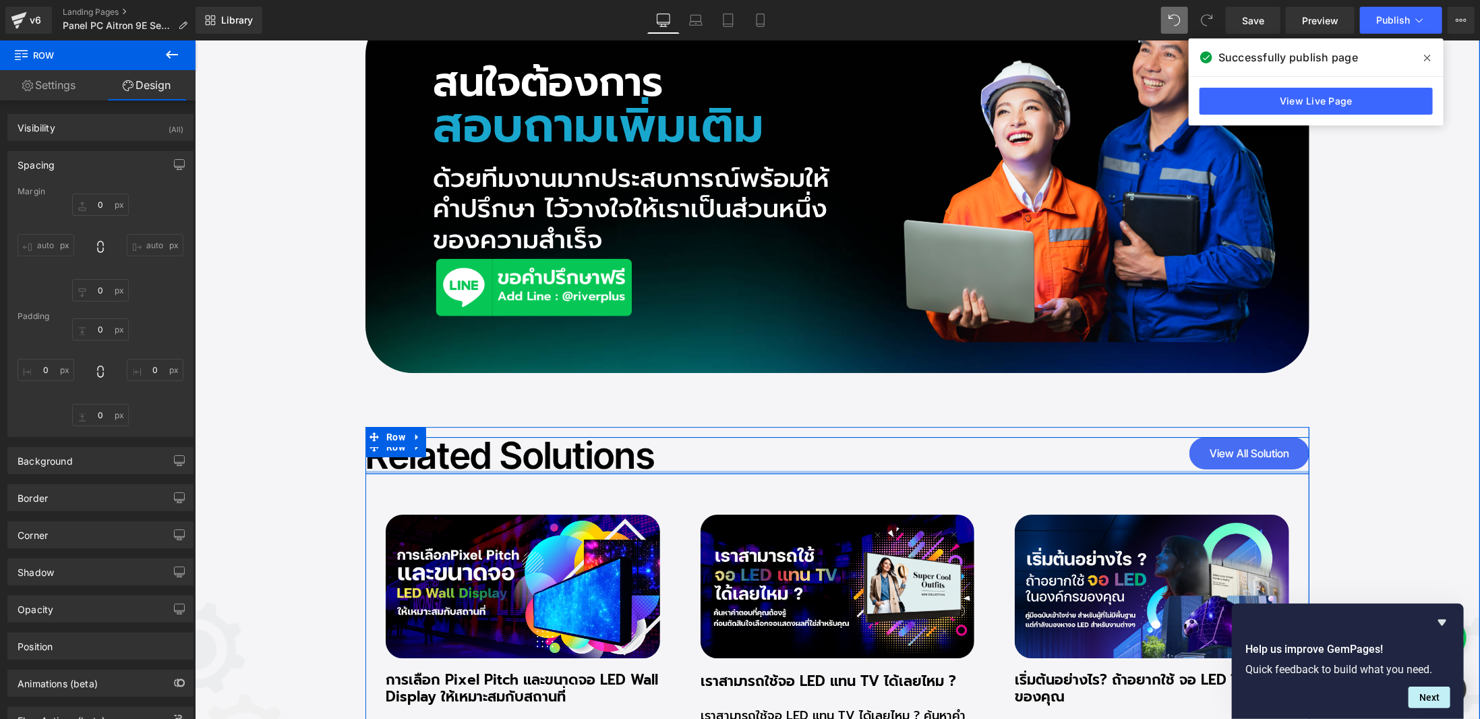
scroll to position [9792, 0]
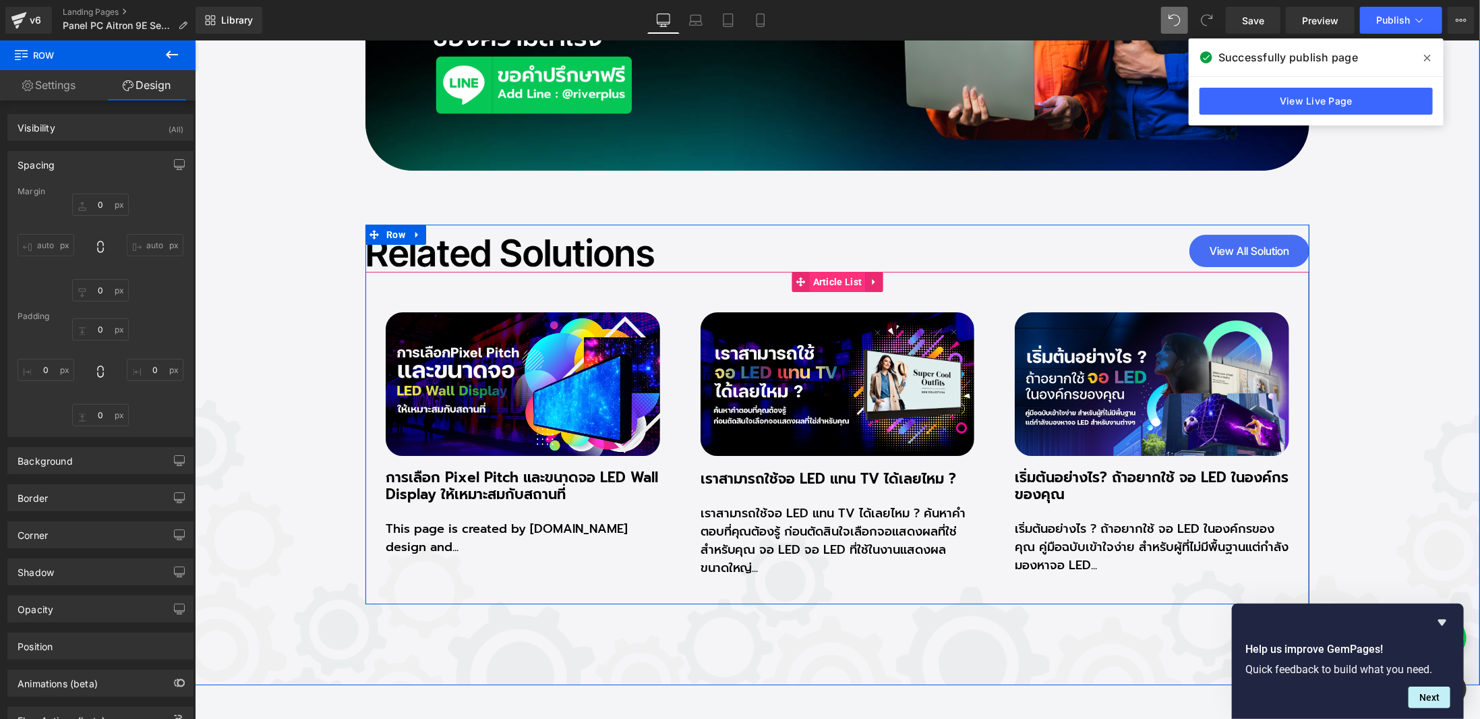
click at [844, 278] on span "Article List" at bounding box center [837, 281] width 56 height 20
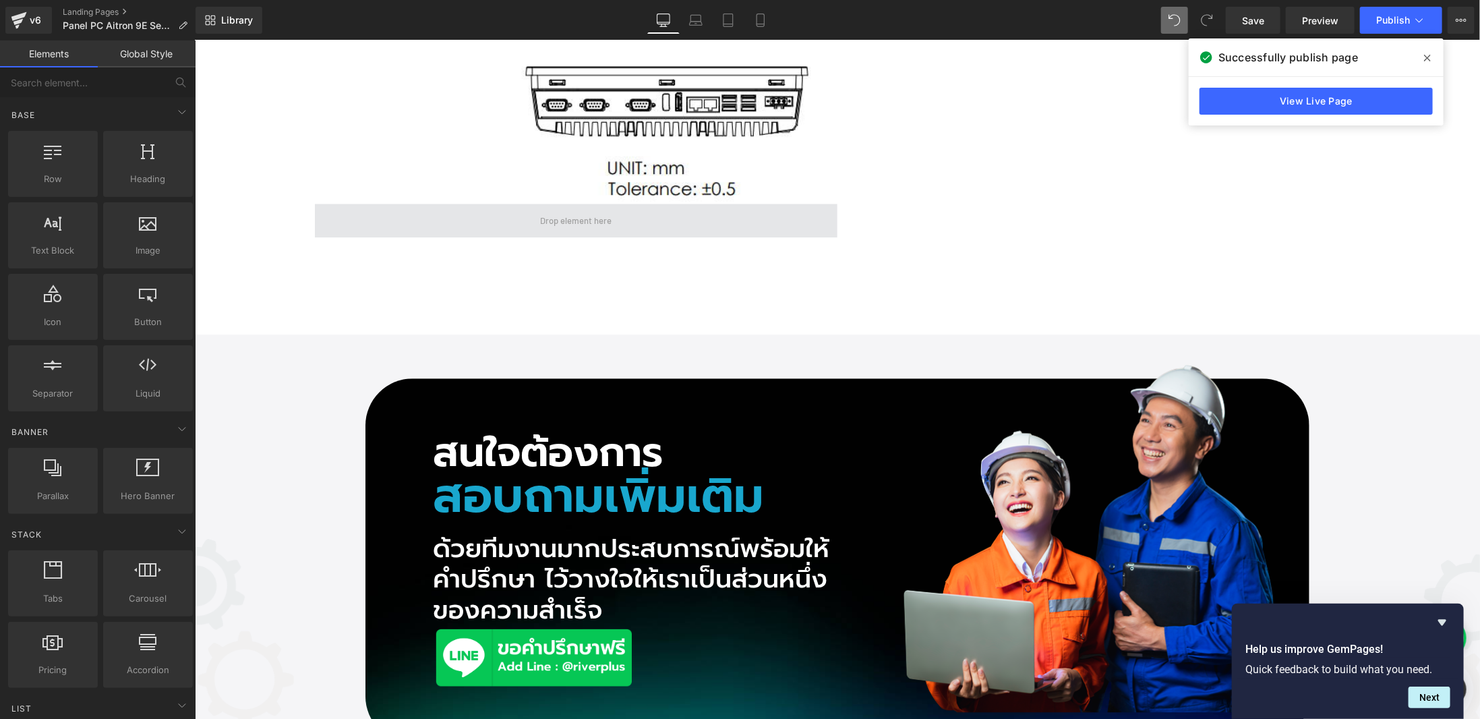
scroll to position [9320, 0]
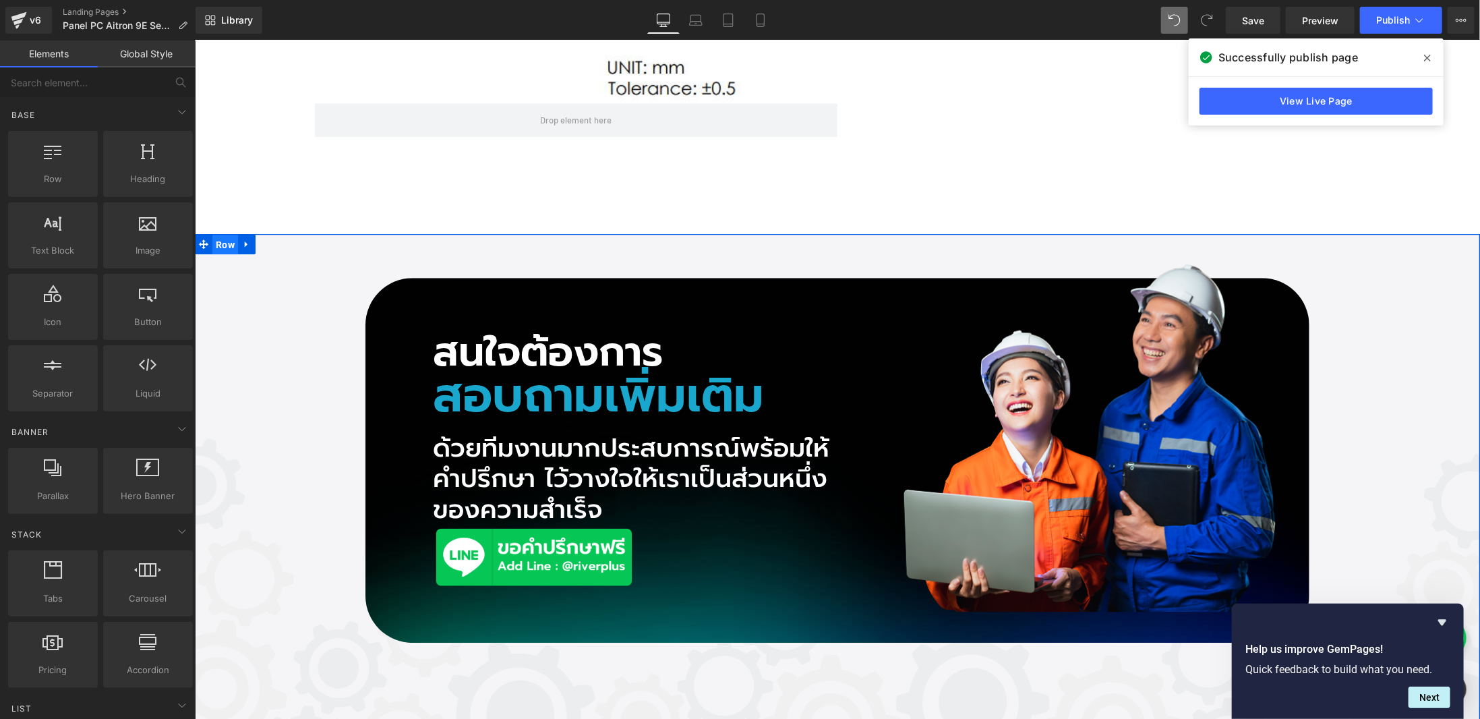
click at [216, 237] on span "Row" at bounding box center [225, 244] width 26 height 20
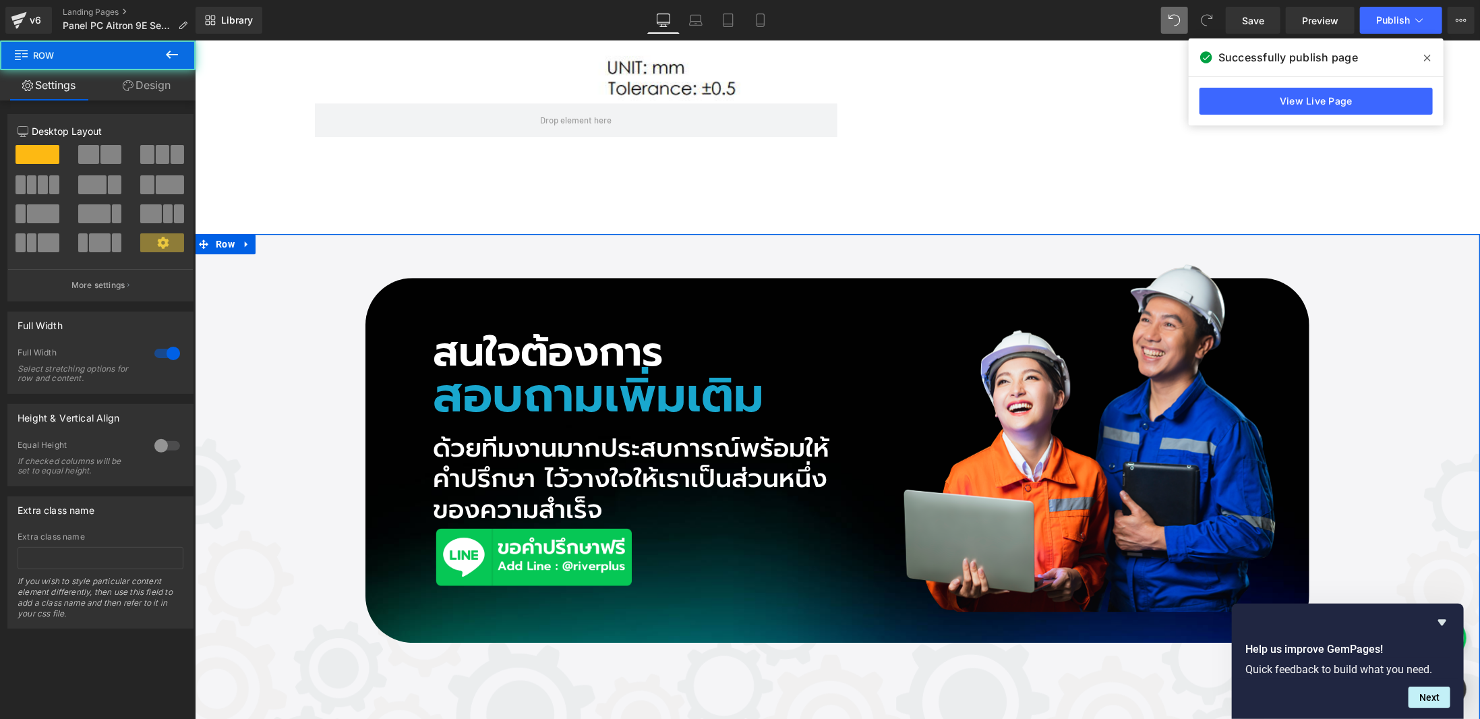
click at [131, 83] on icon at bounding box center [128, 85] width 11 height 11
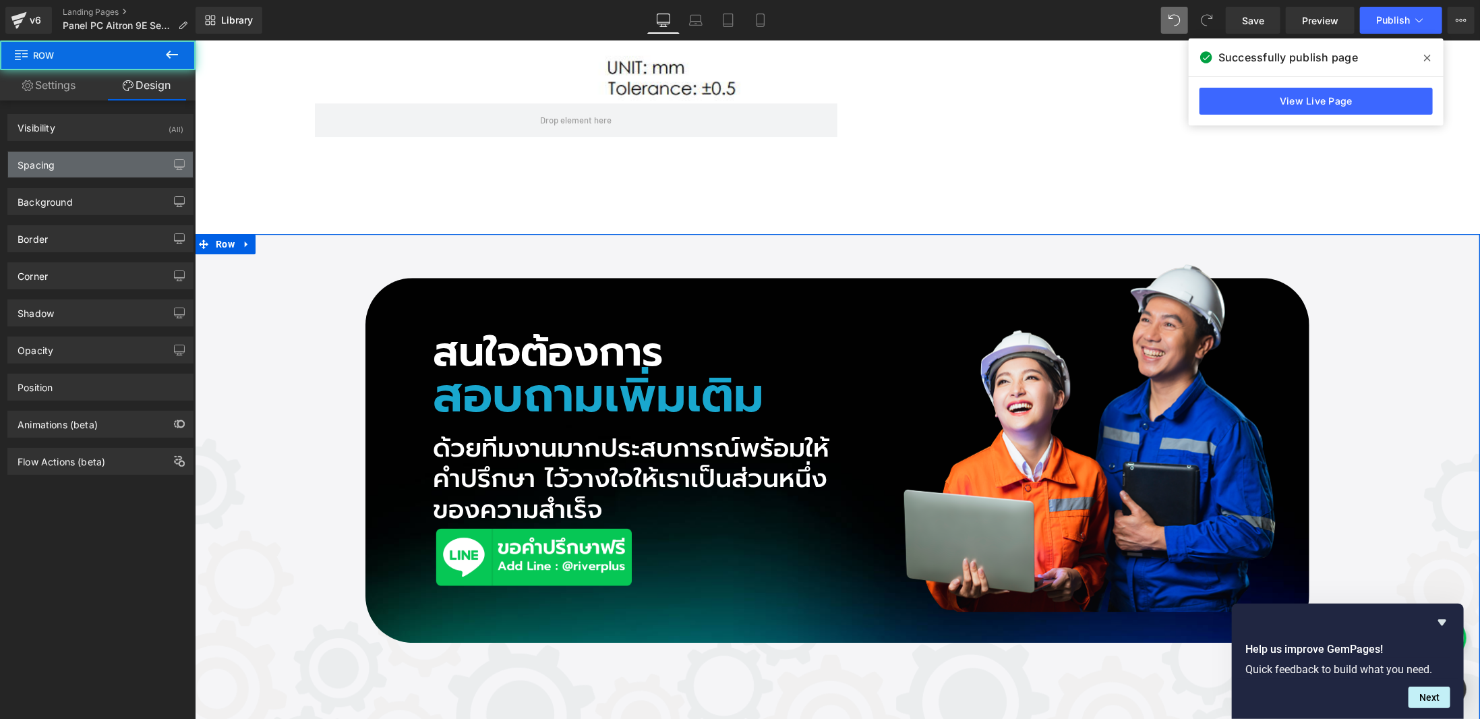
click at [96, 161] on div "Spacing" at bounding box center [100, 165] width 185 height 26
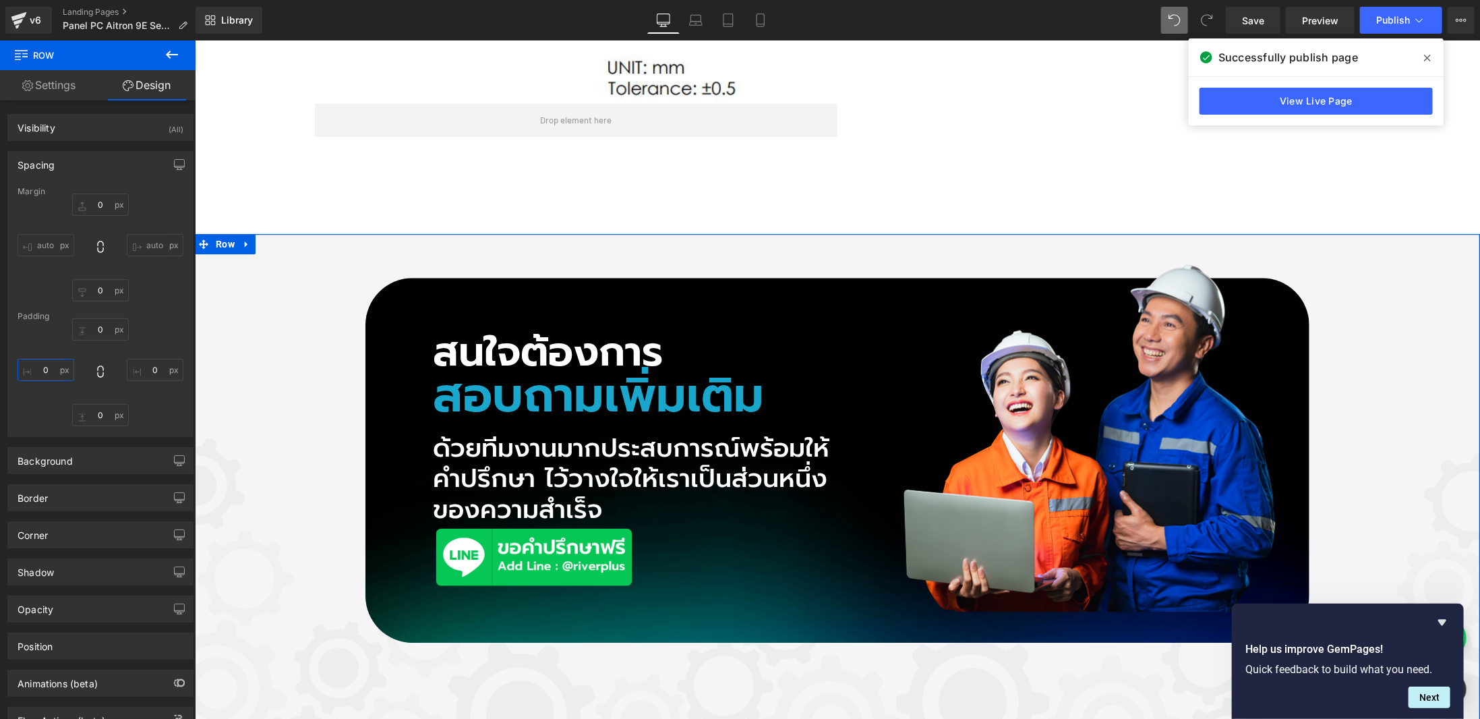
click at [49, 362] on input "text" at bounding box center [46, 370] width 57 height 22
click at [50, 362] on input "text" at bounding box center [46, 370] width 57 height 22
type input "40"
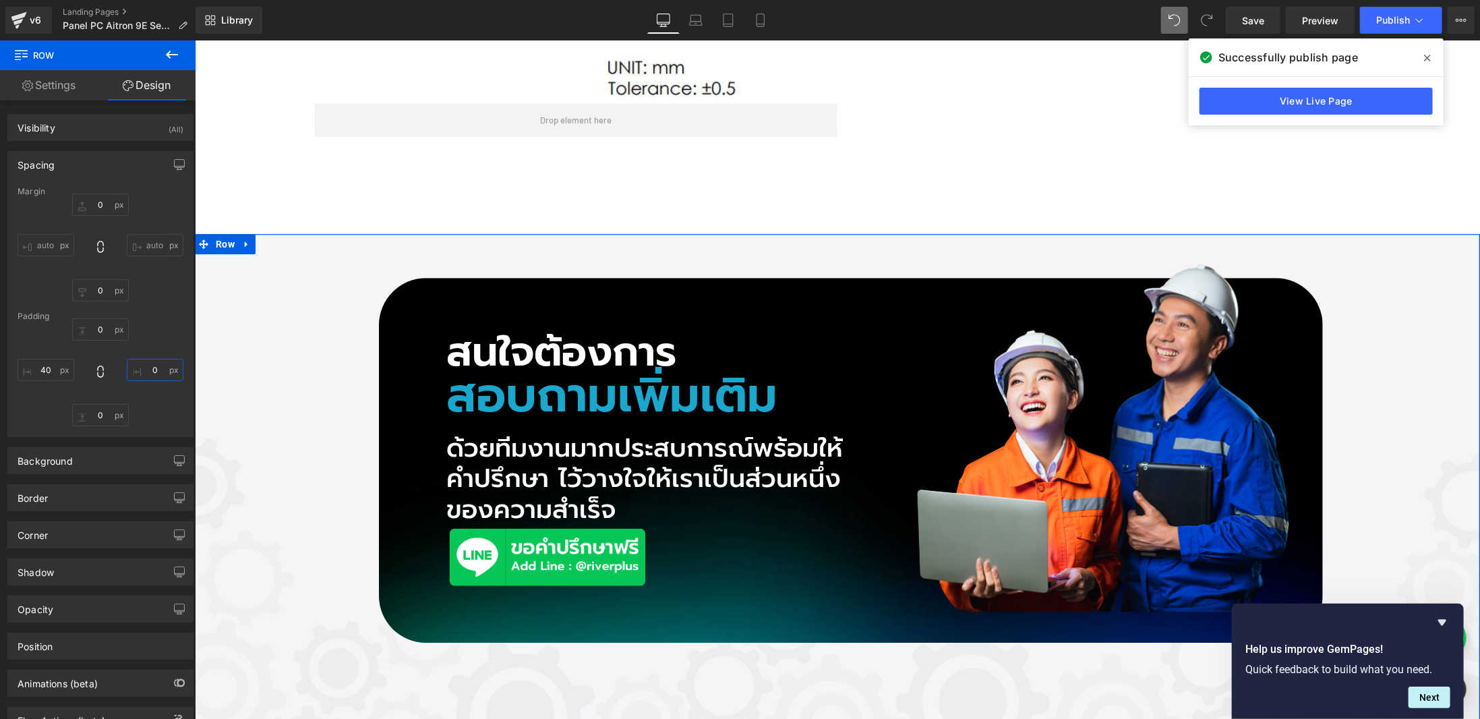
click at [150, 370] on input "text" at bounding box center [155, 370] width 57 height 22
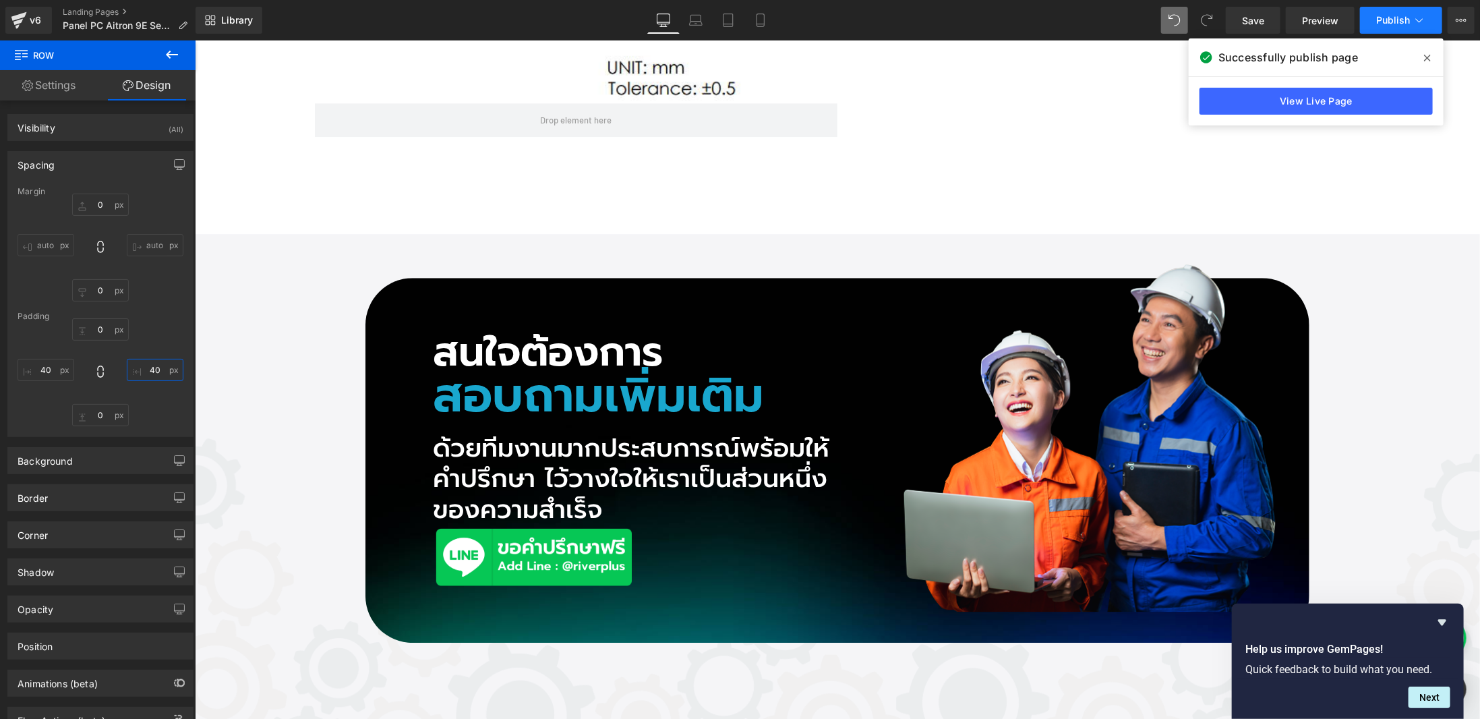
type input "40"
click at [1430, 20] on button "Publish" at bounding box center [1401, 20] width 82 height 27
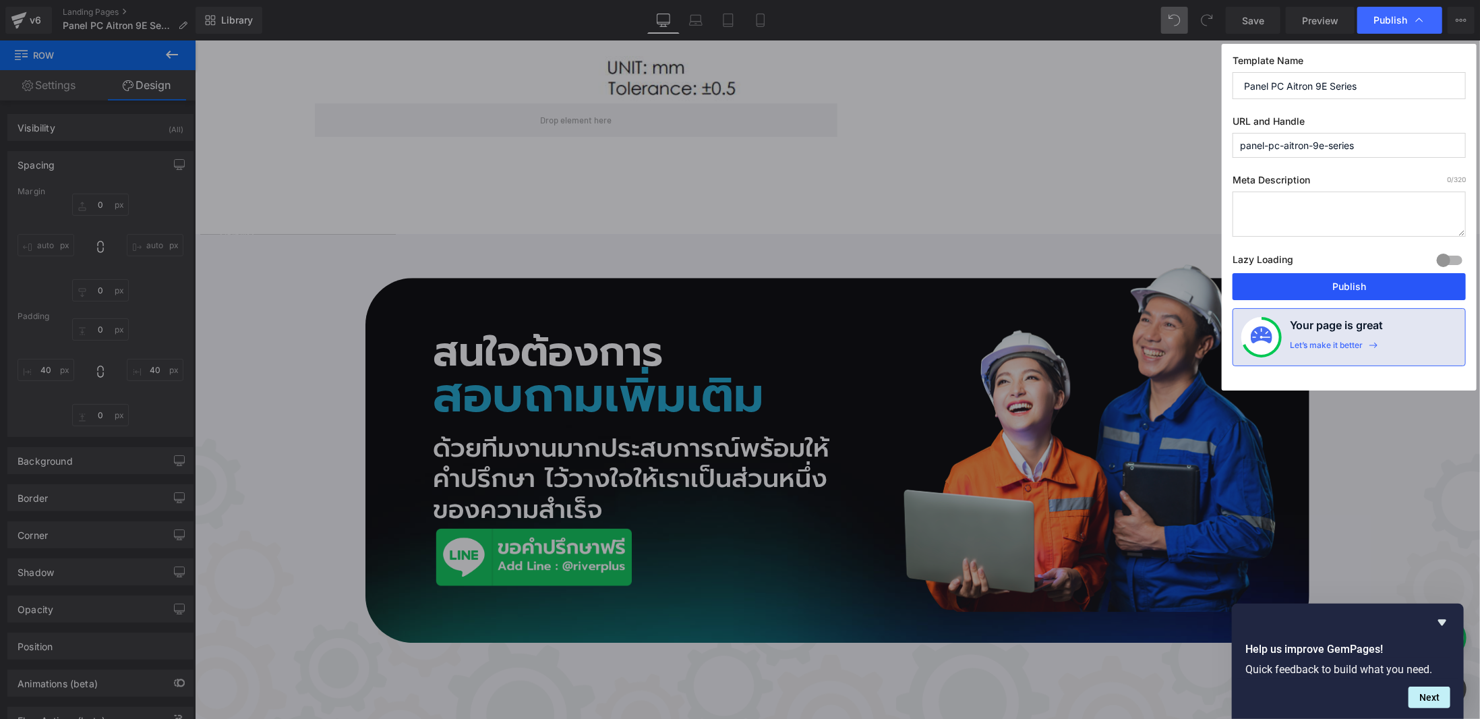
click at [1355, 281] on button "Publish" at bounding box center [1348, 286] width 233 height 27
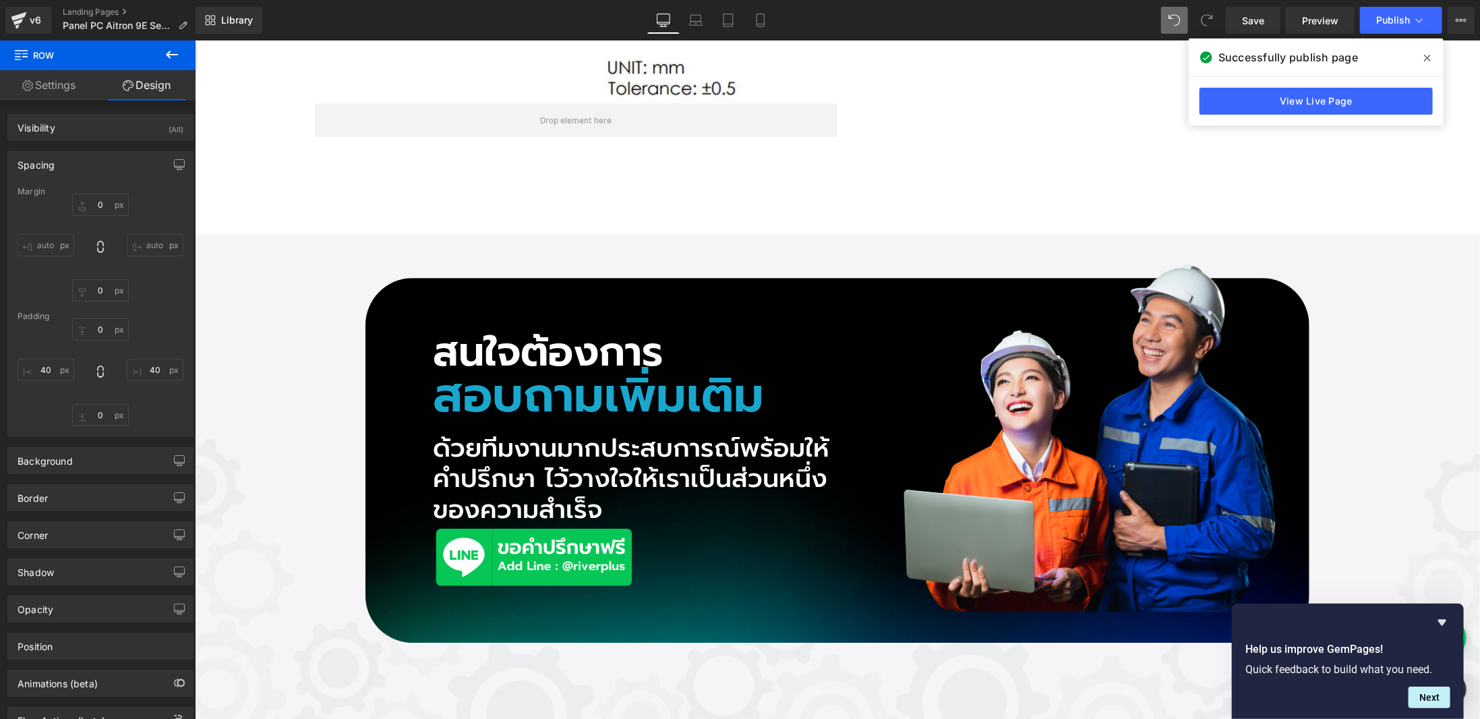
click at [1348, 114] on div "View Live Page" at bounding box center [1315, 101] width 255 height 49
click at [1346, 99] on link "View Live Page" at bounding box center [1315, 101] width 233 height 27
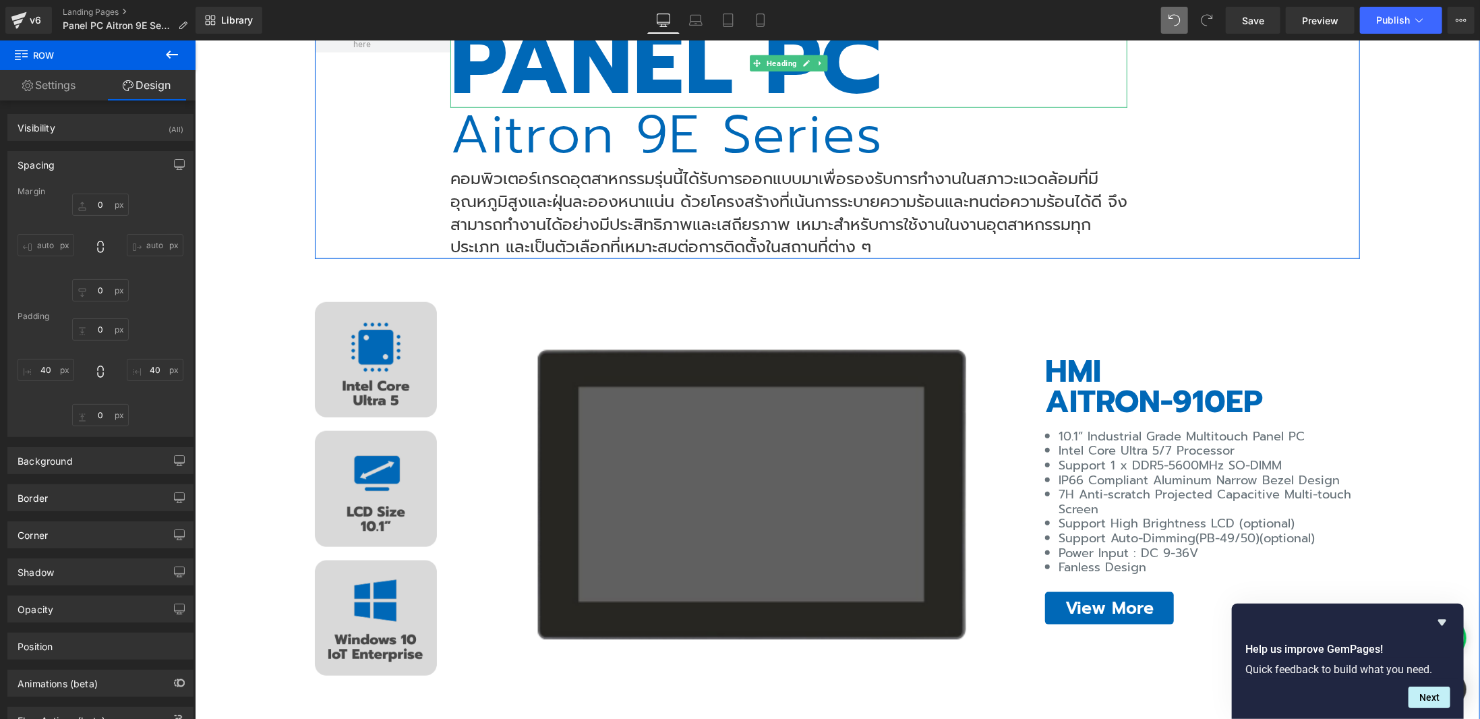
scroll to position [809, 0]
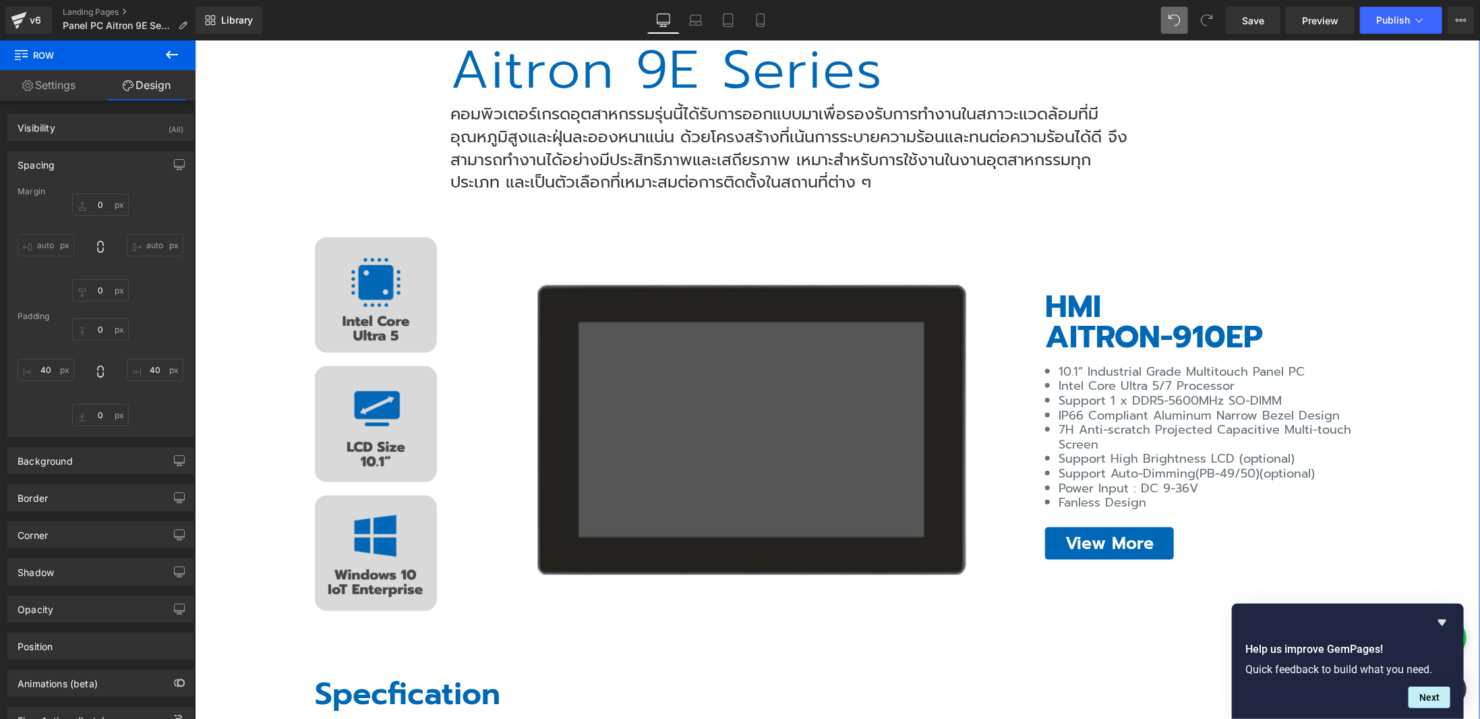
click at [697, 515] on img at bounding box center [749, 429] width 444 height 305
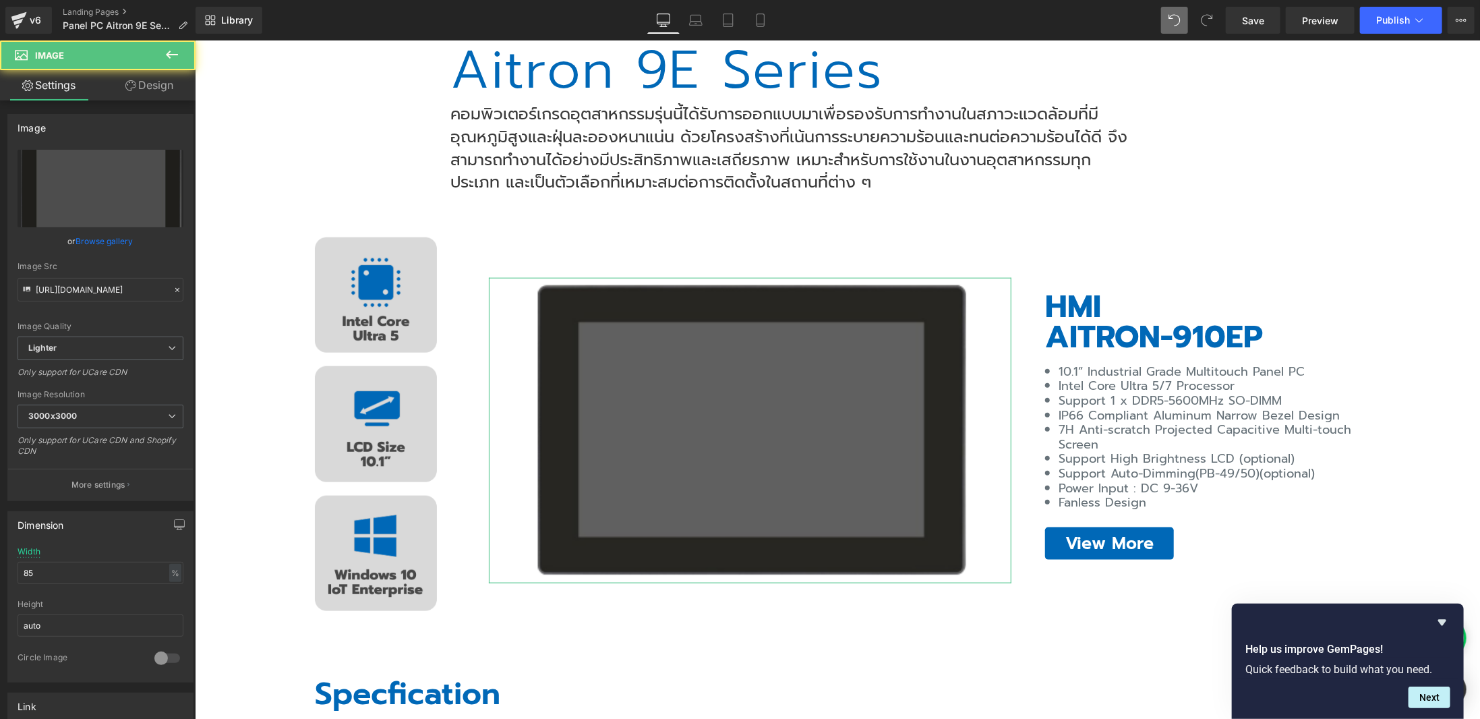
click at [156, 87] on link "Design" at bounding box center [149, 85] width 98 height 30
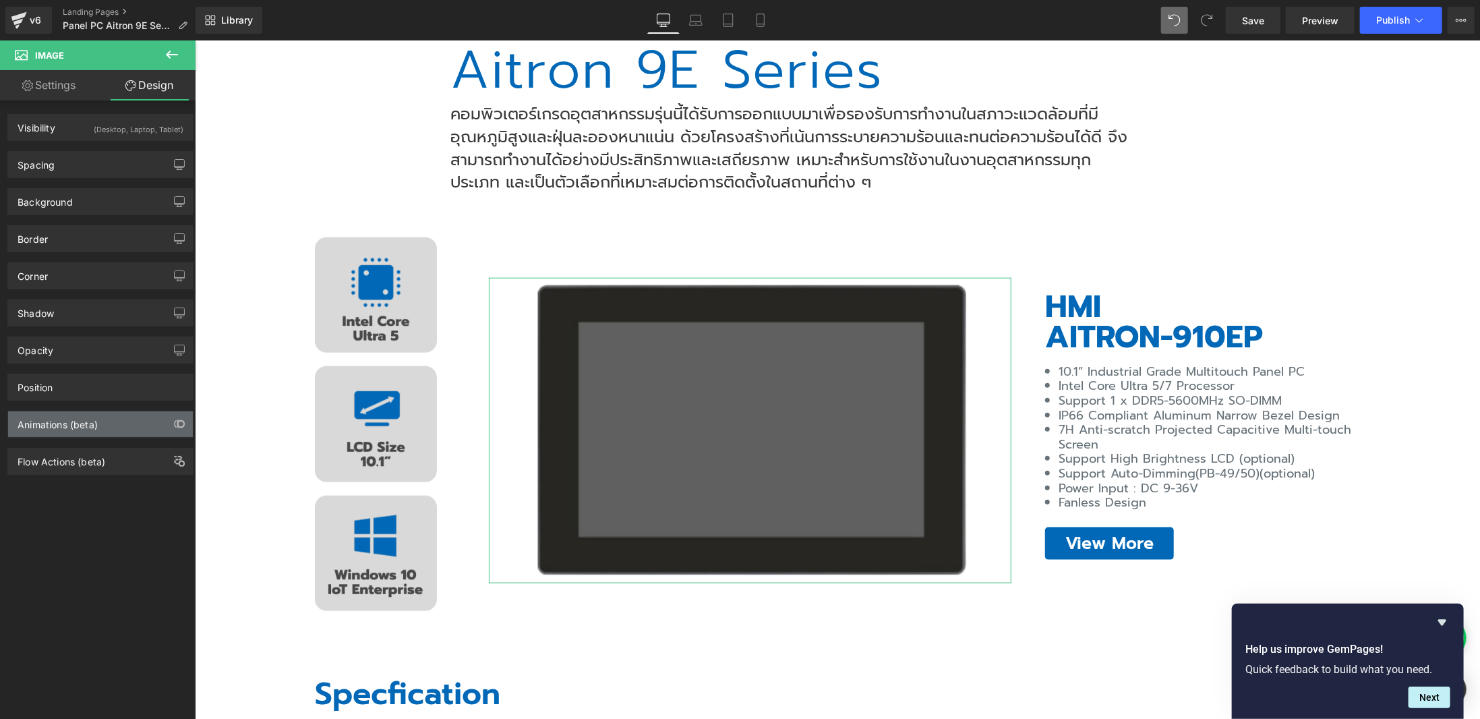
click at [98, 423] on div "Animations (beta)" at bounding box center [100, 424] width 185 height 26
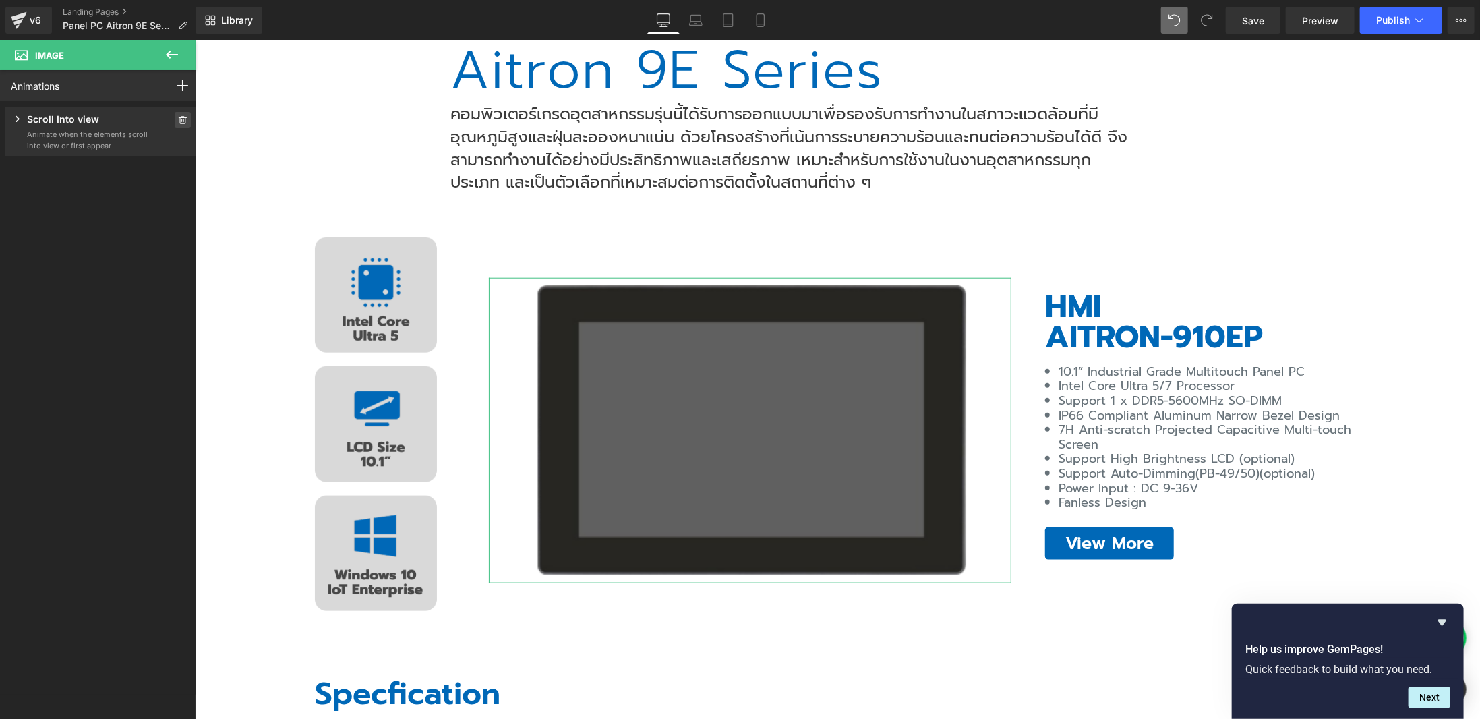
click at [183, 121] on span at bounding box center [183, 120] width 16 height 16
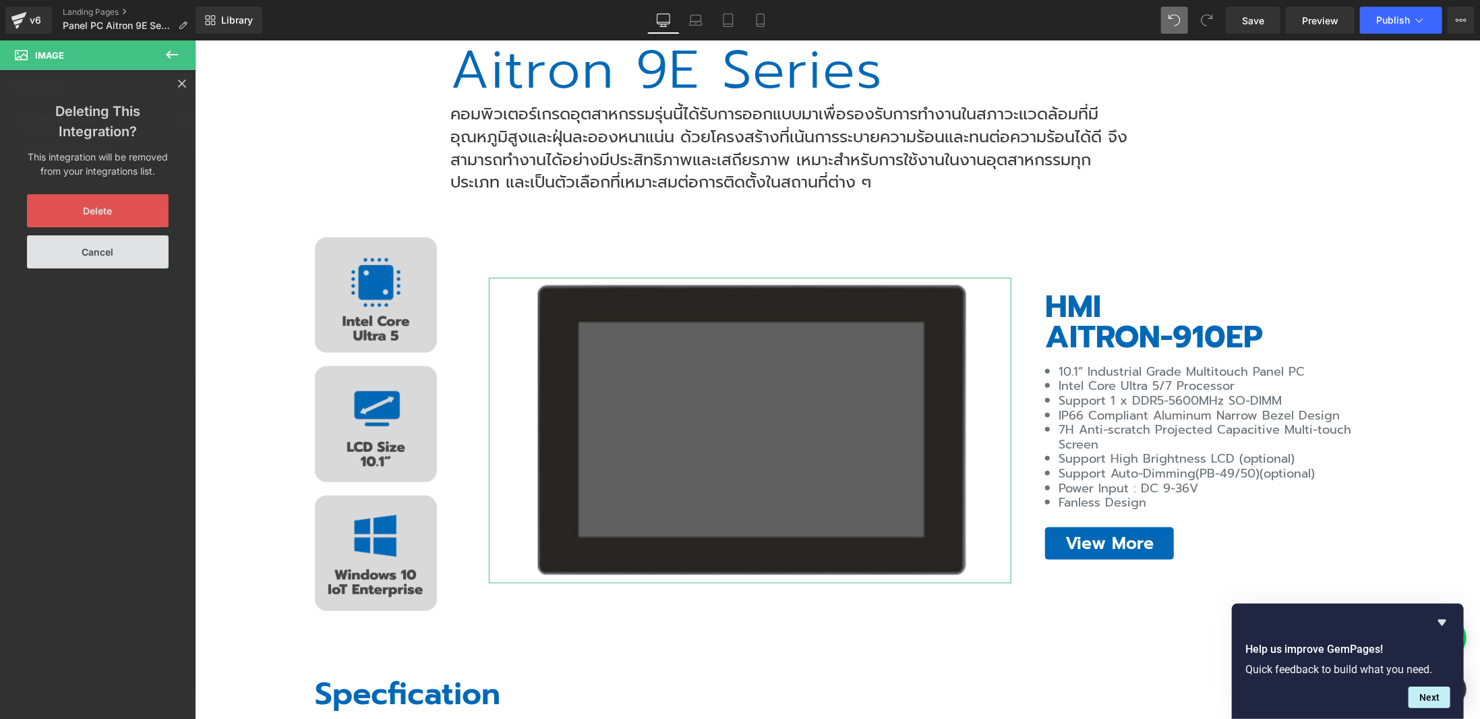
click at [141, 218] on button "Delete" at bounding box center [98, 210] width 142 height 33
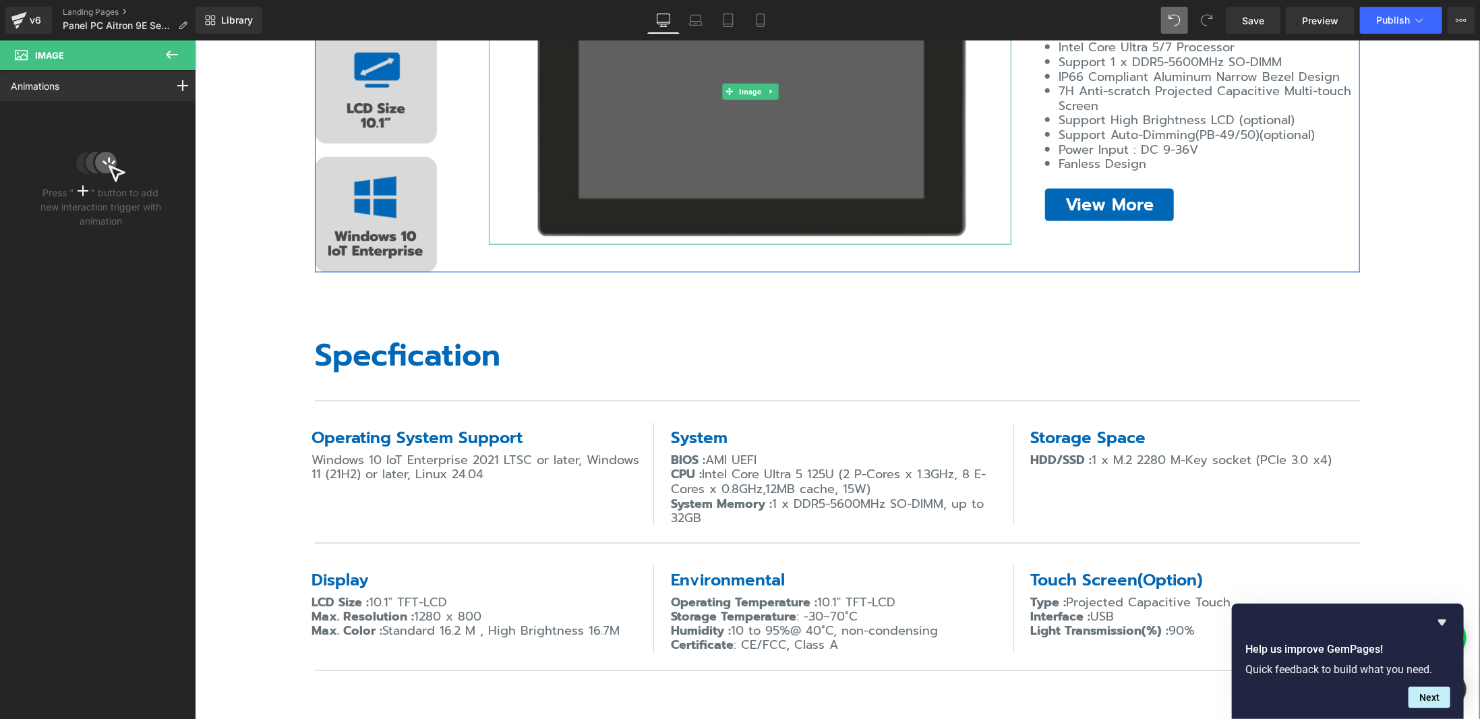
scroll to position [1146, 0]
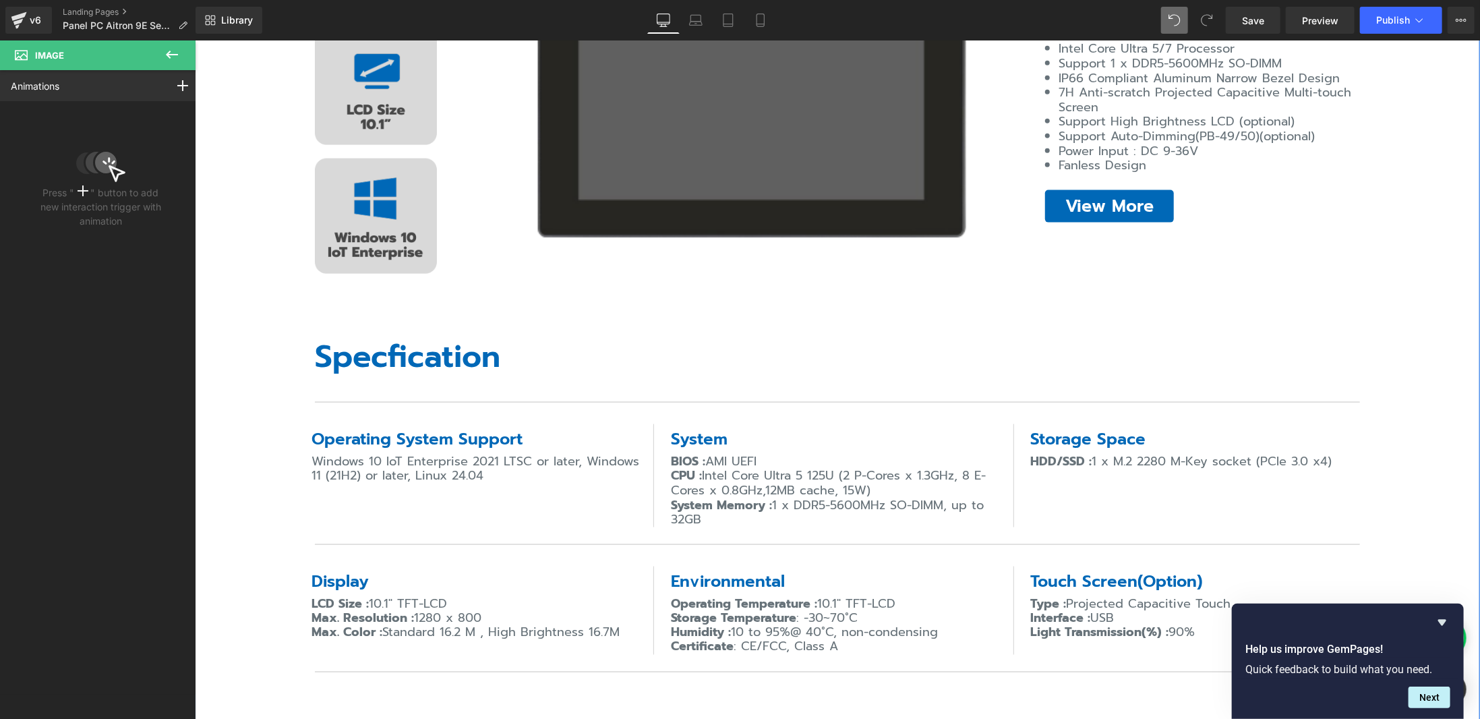
click at [371, 337] on h4 "Specfication" at bounding box center [836, 355] width 1045 height 57
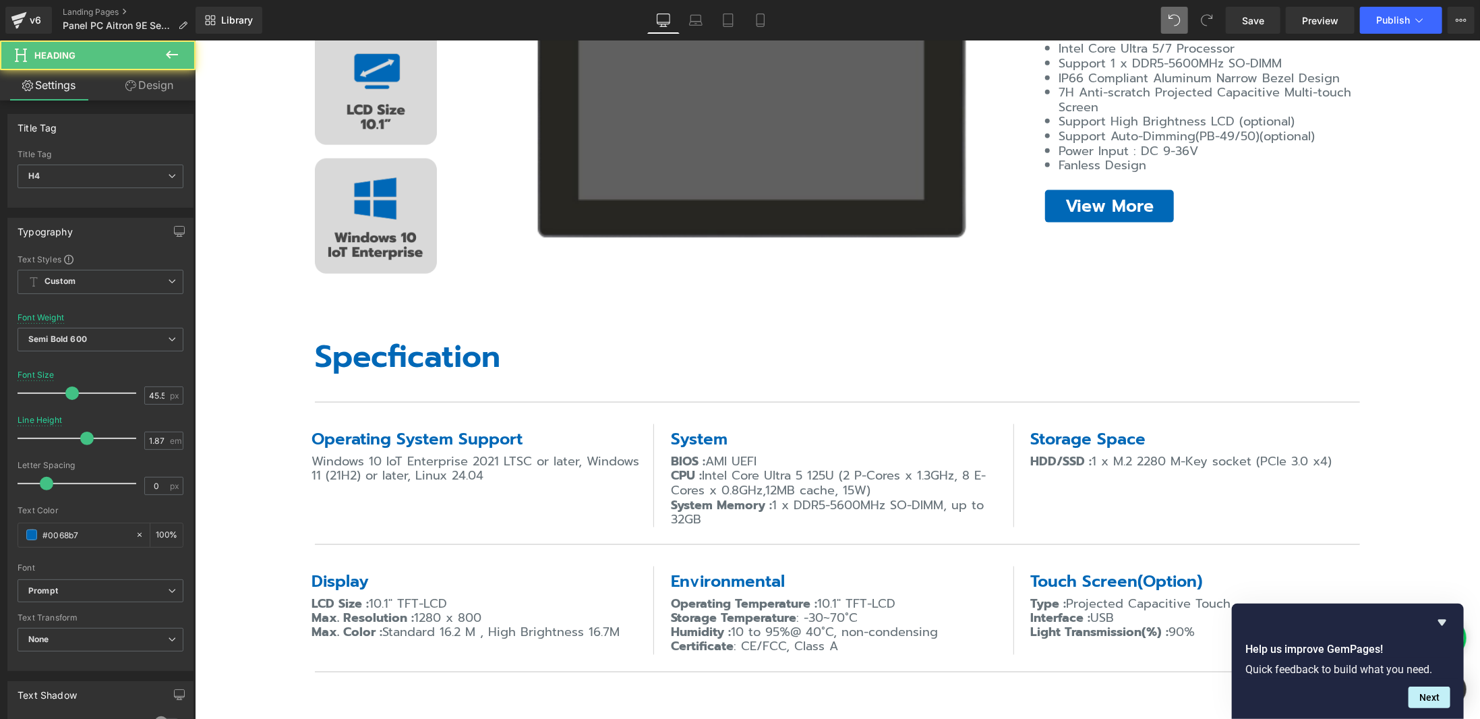
click at [170, 88] on link "Design" at bounding box center [149, 85] width 98 height 30
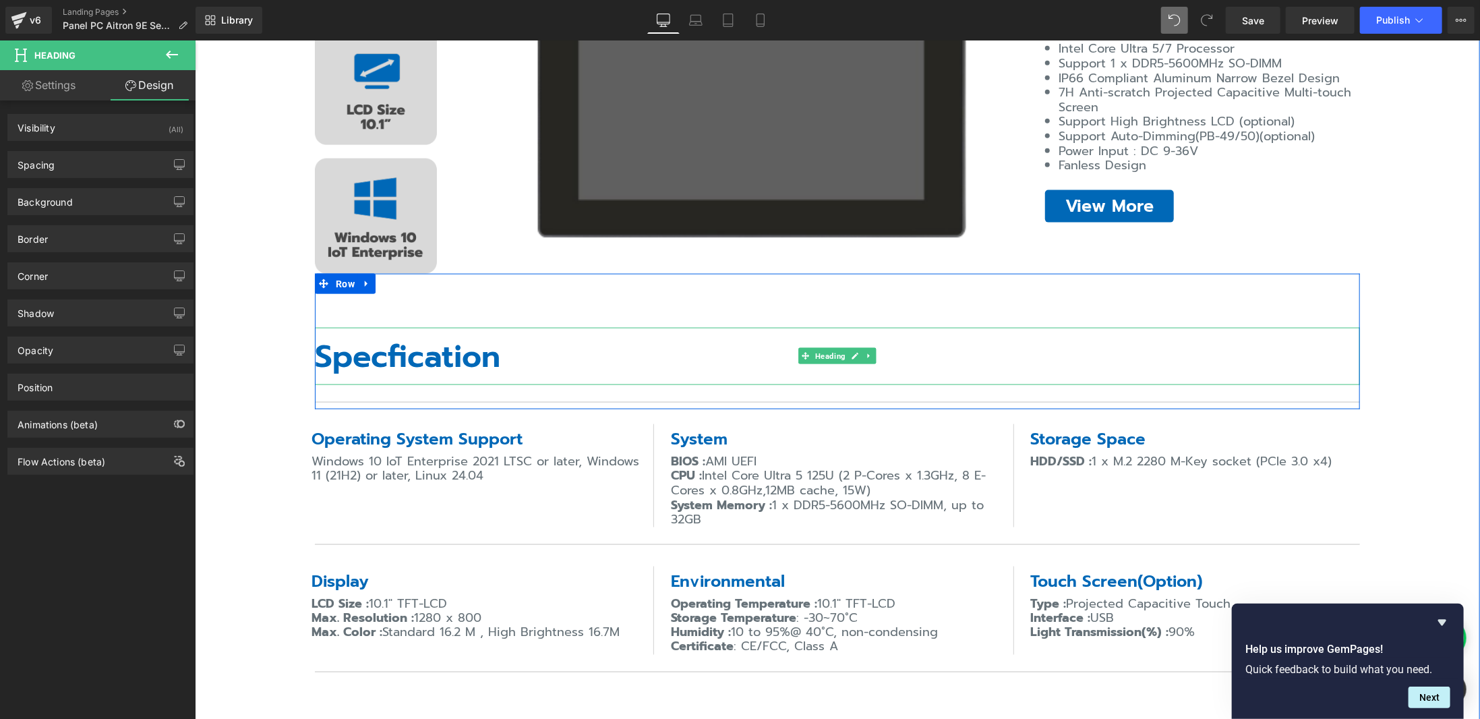
click at [328, 359] on h4 "Specfication" at bounding box center [836, 355] width 1045 height 57
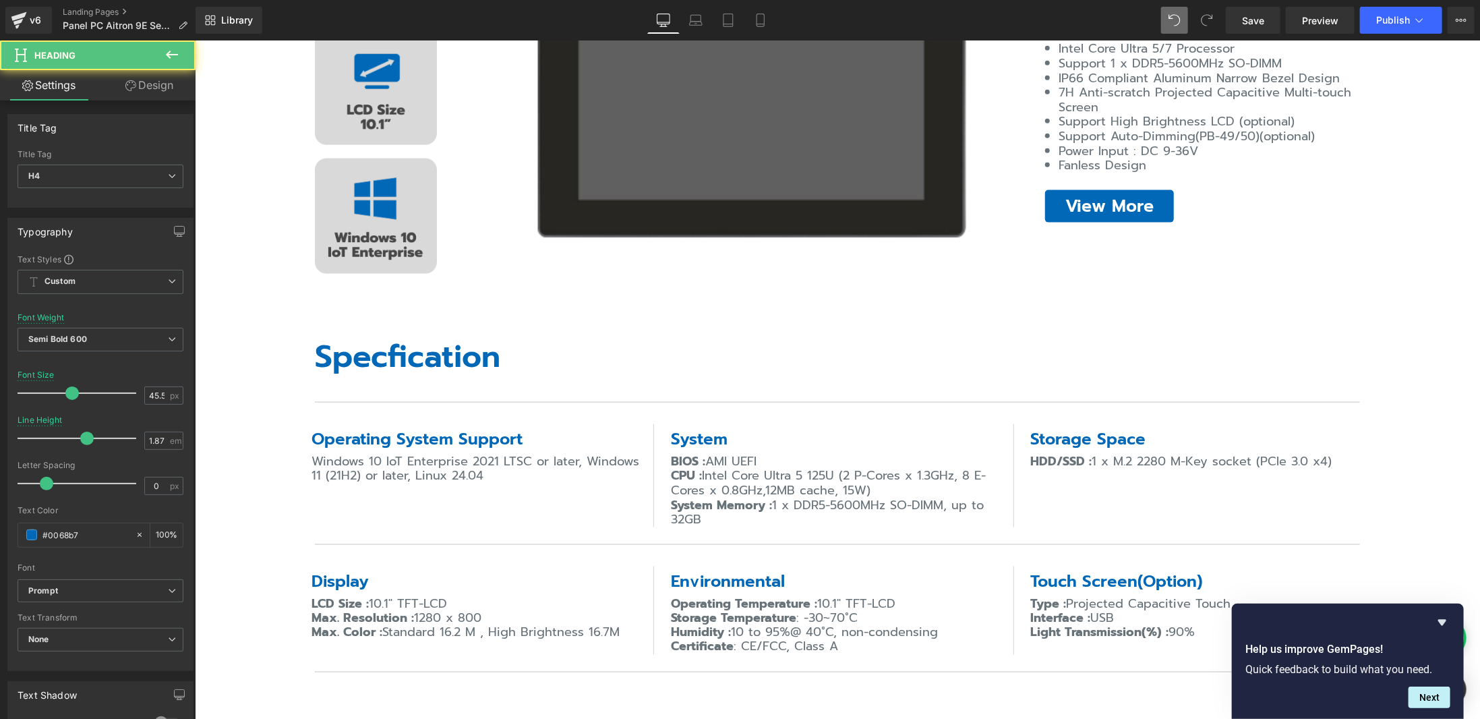
click at [151, 79] on link "Design" at bounding box center [149, 85] width 98 height 30
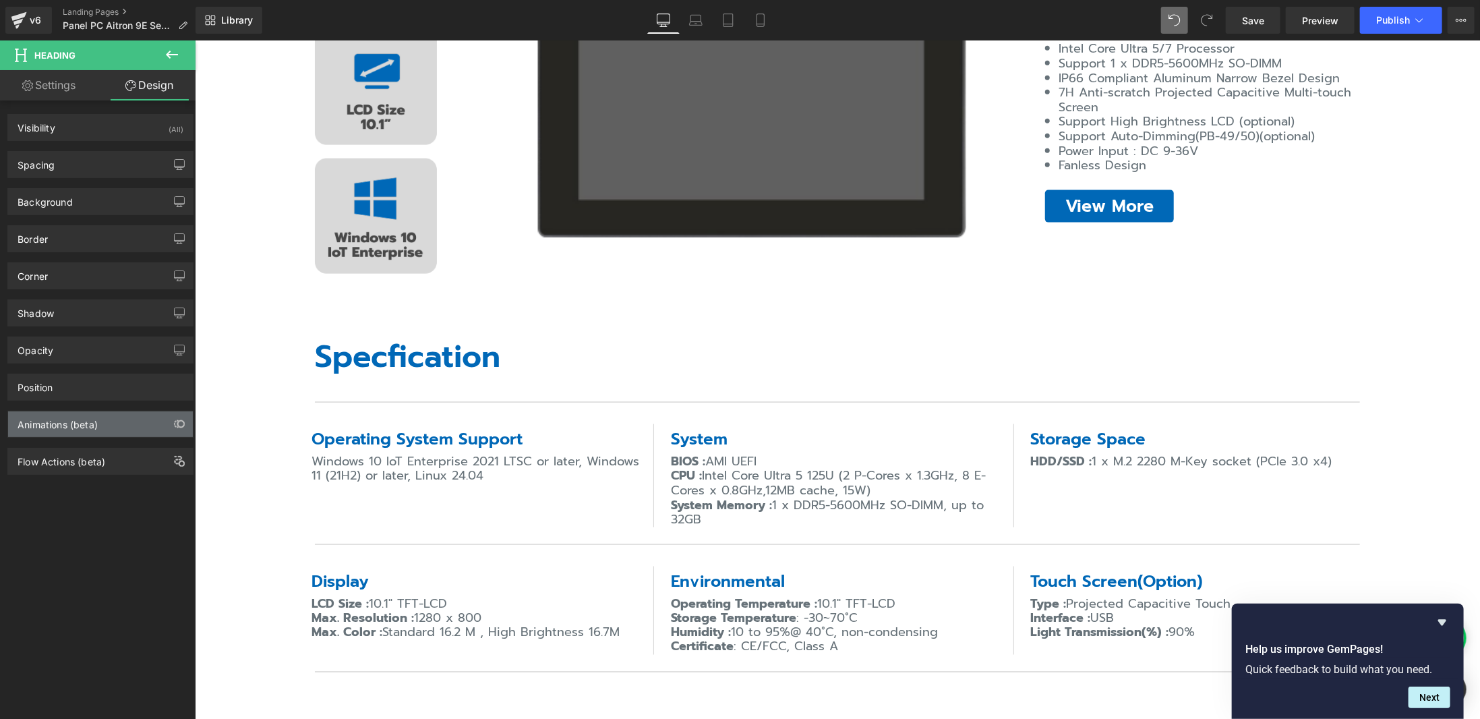
click at [125, 415] on div "Animations (beta)" at bounding box center [100, 424] width 185 height 26
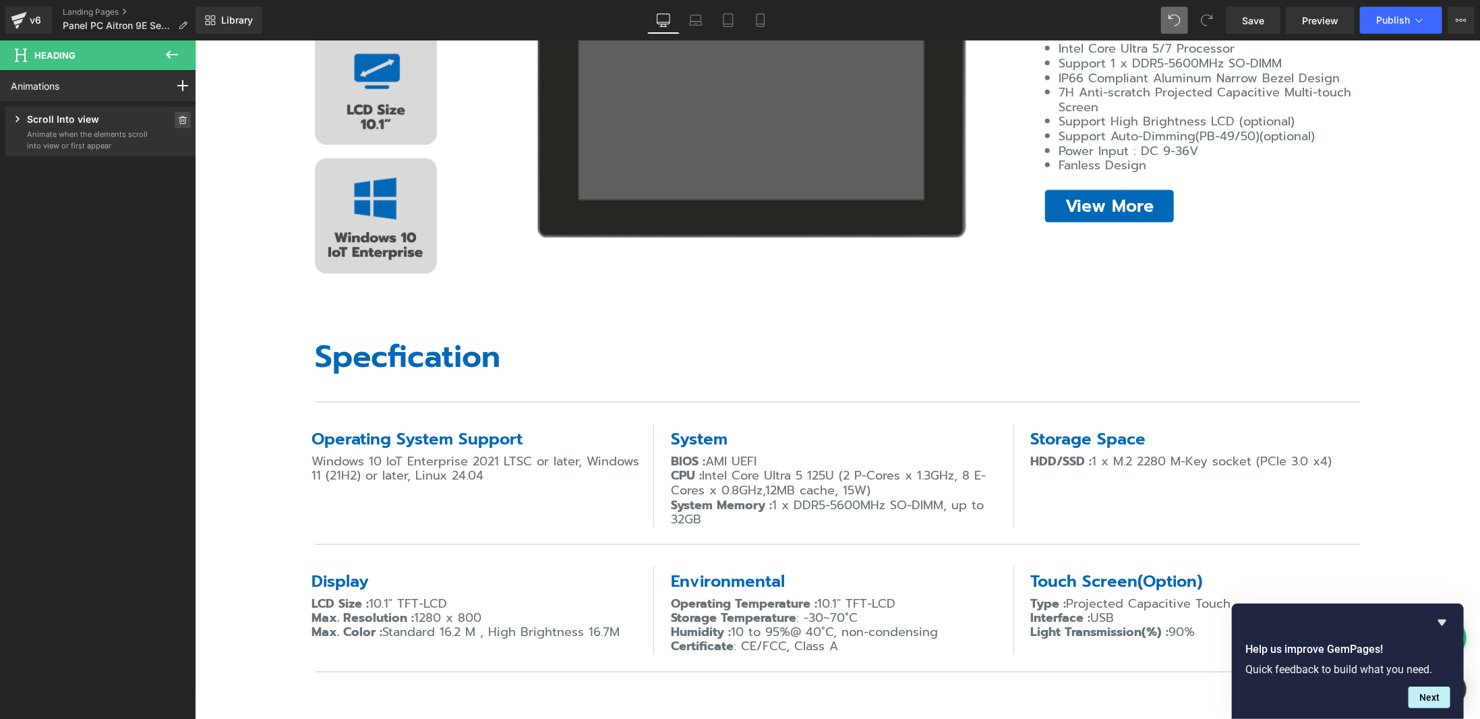
click at [181, 121] on icon at bounding box center [182, 120] width 9 height 8
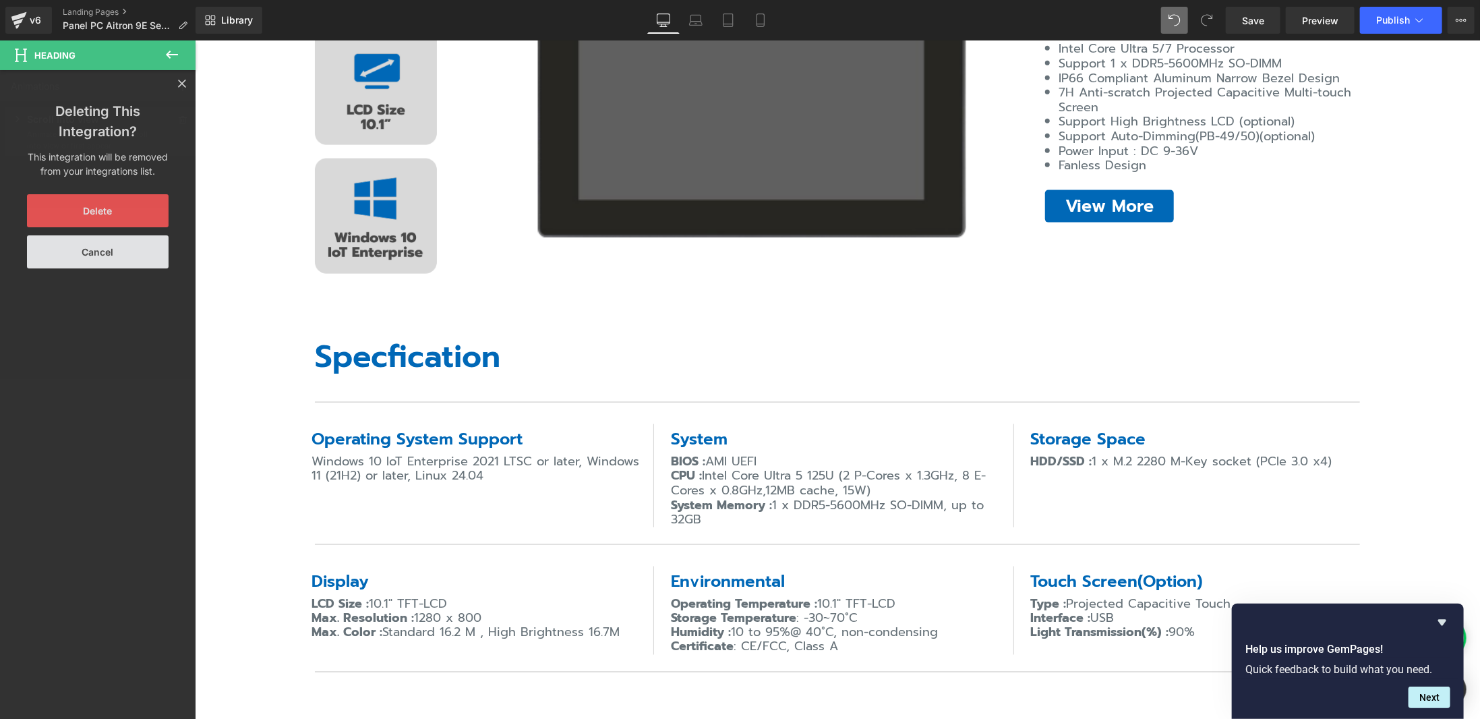
click at [152, 208] on button "Delete" at bounding box center [98, 210] width 142 height 33
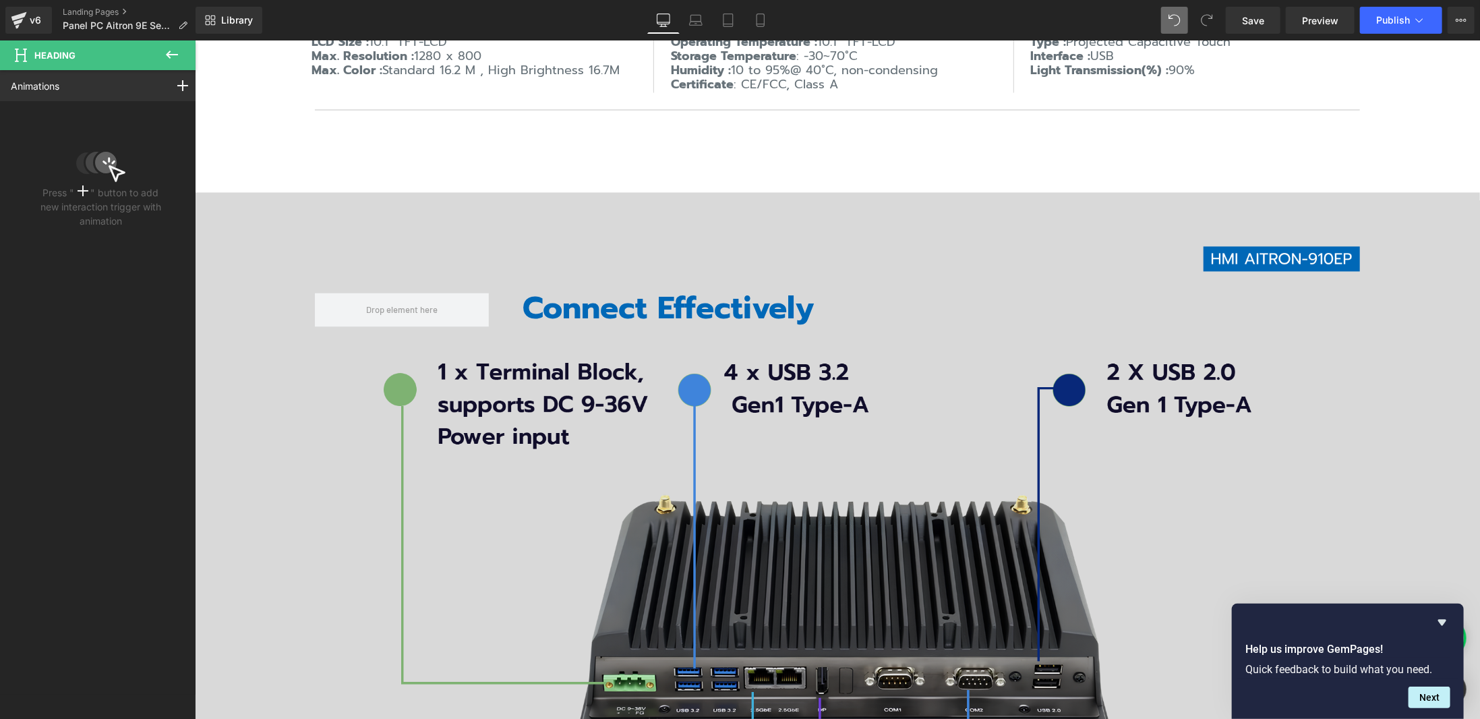
scroll to position [1888, 0]
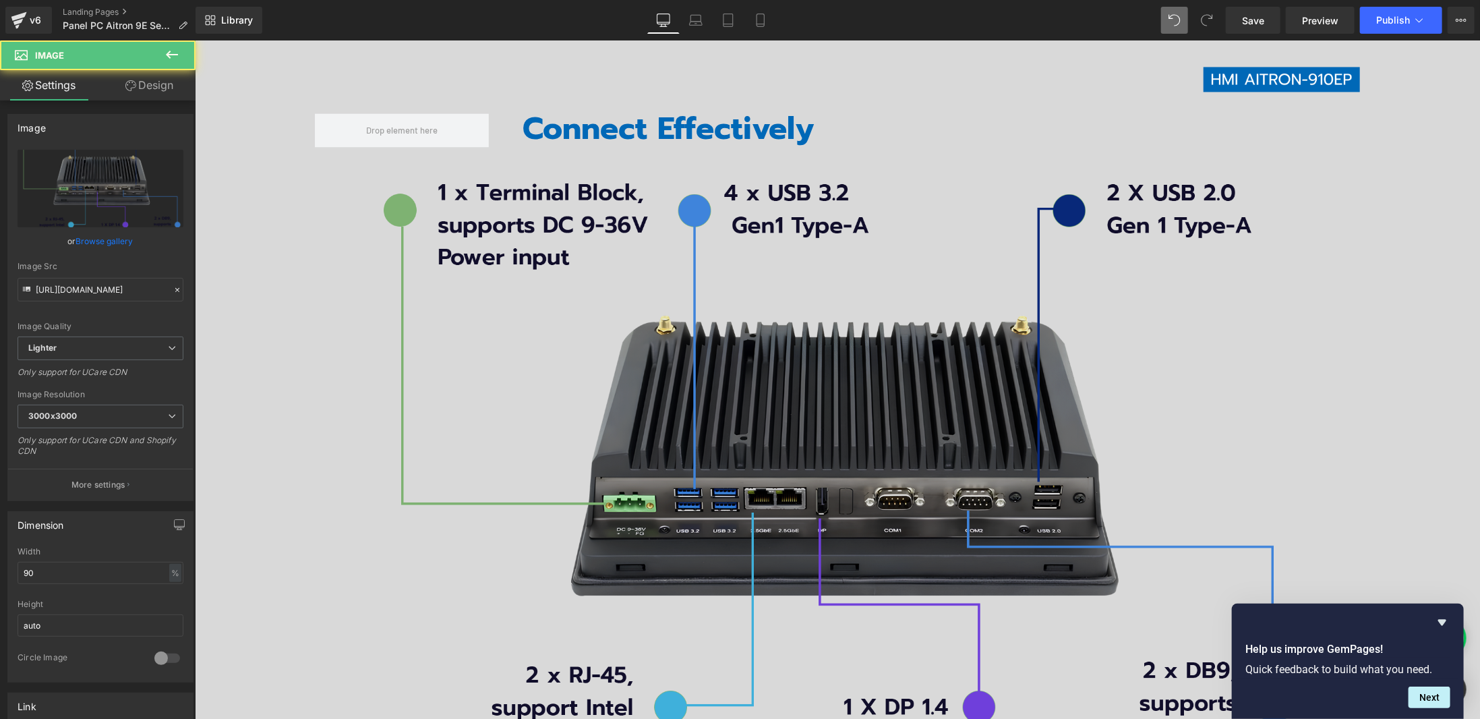
click at [682, 331] on img at bounding box center [837, 500] width 940 height 665
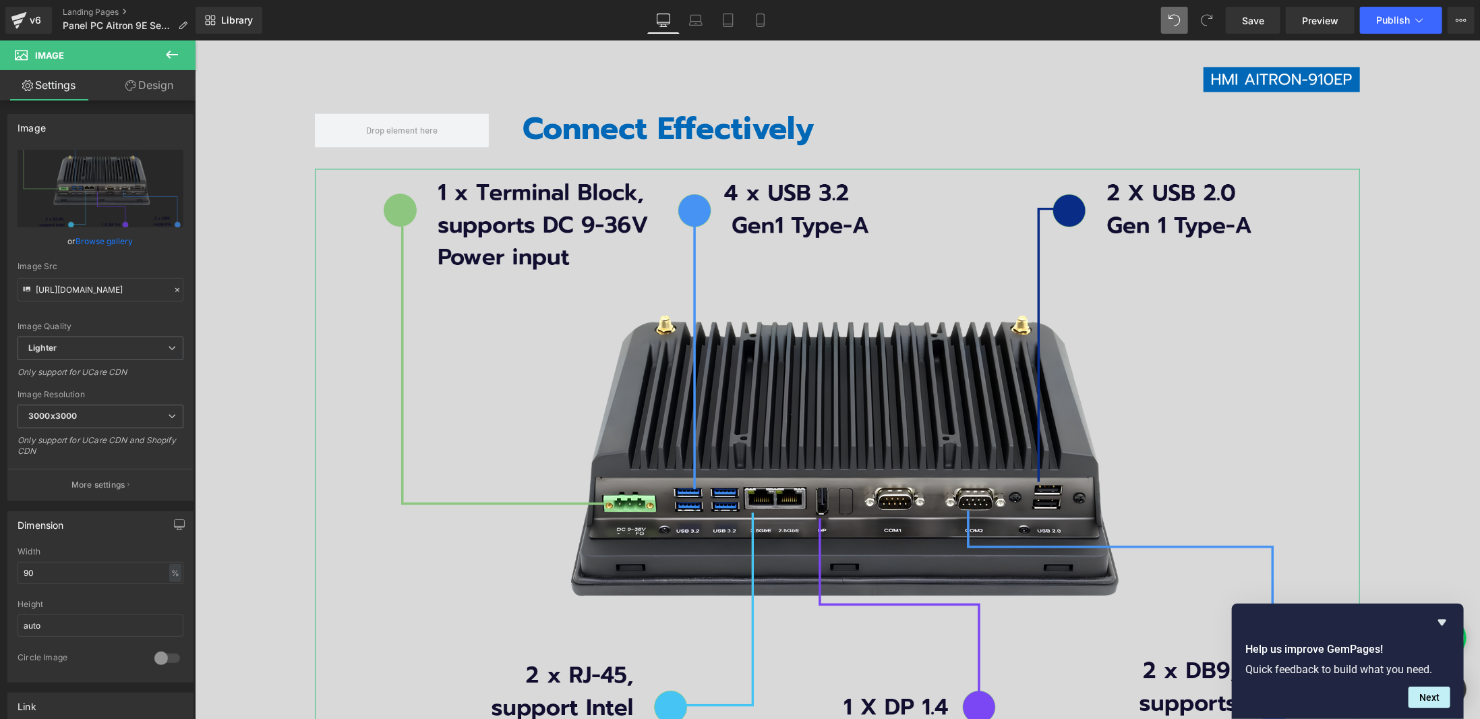
click at [159, 88] on link "Design" at bounding box center [149, 85] width 98 height 30
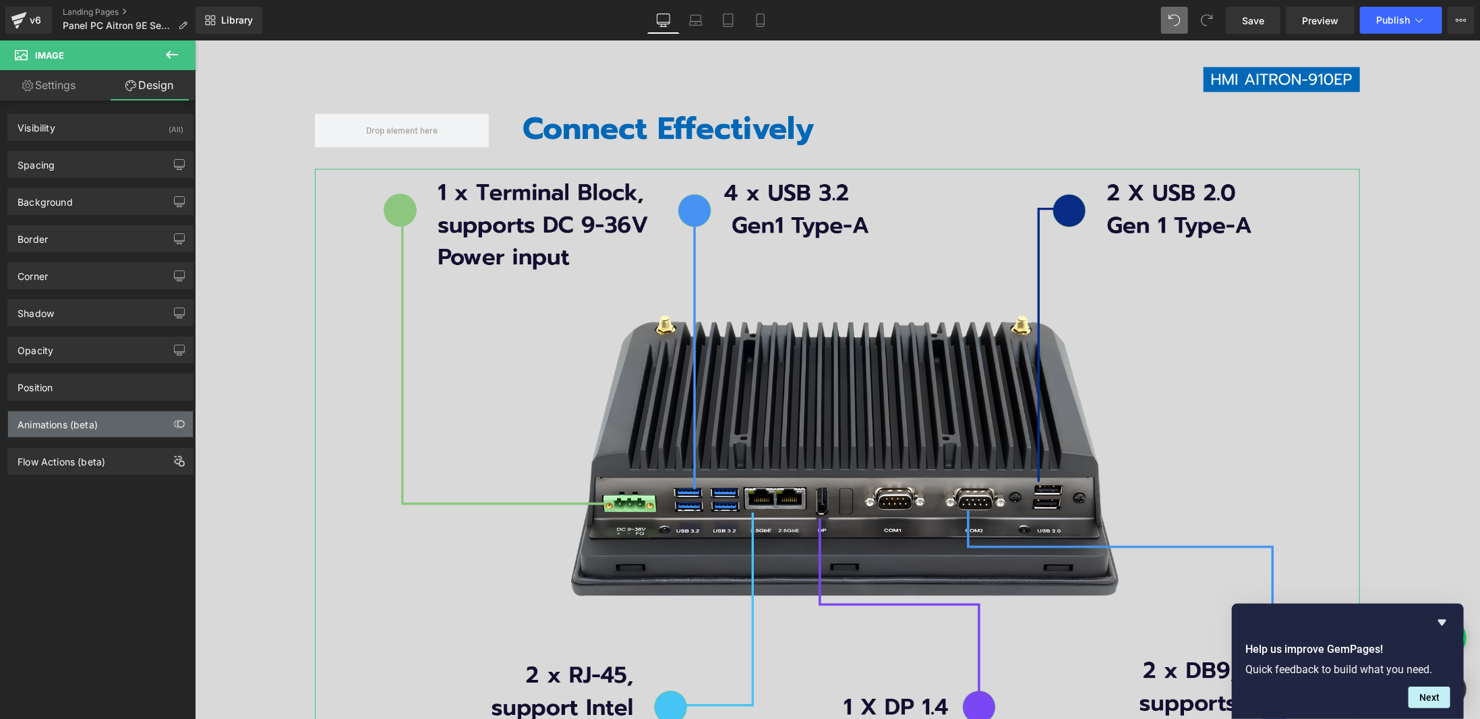
click at [97, 419] on div "Animations (beta)" at bounding box center [58, 420] width 80 height 19
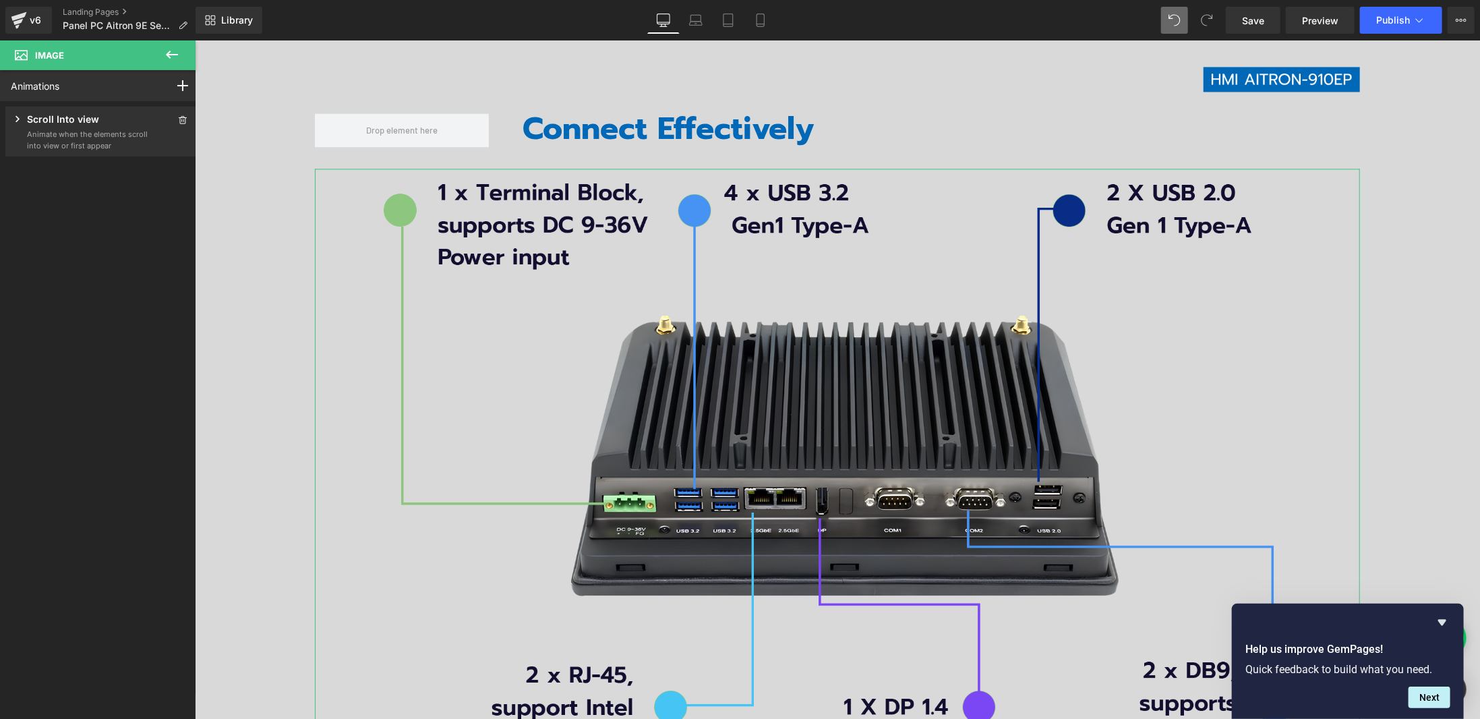
click at [176, 110] on div "Scroll Into view Animate when the elements scroll into view or first appear Ani…" at bounding box center [100, 132] width 191 height 50
click at [175, 110] on div "Scroll Into view Animate when the elements scroll into view or first appear Ani…" at bounding box center [100, 132] width 191 height 50
click at [175, 111] on div "Scroll Into view Animate when the elements scroll into view or first appear Ani…" at bounding box center [100, 132] width 191 height 50
click at [179, 119] on icon at bounding box center [182, 120] width 9 height 8
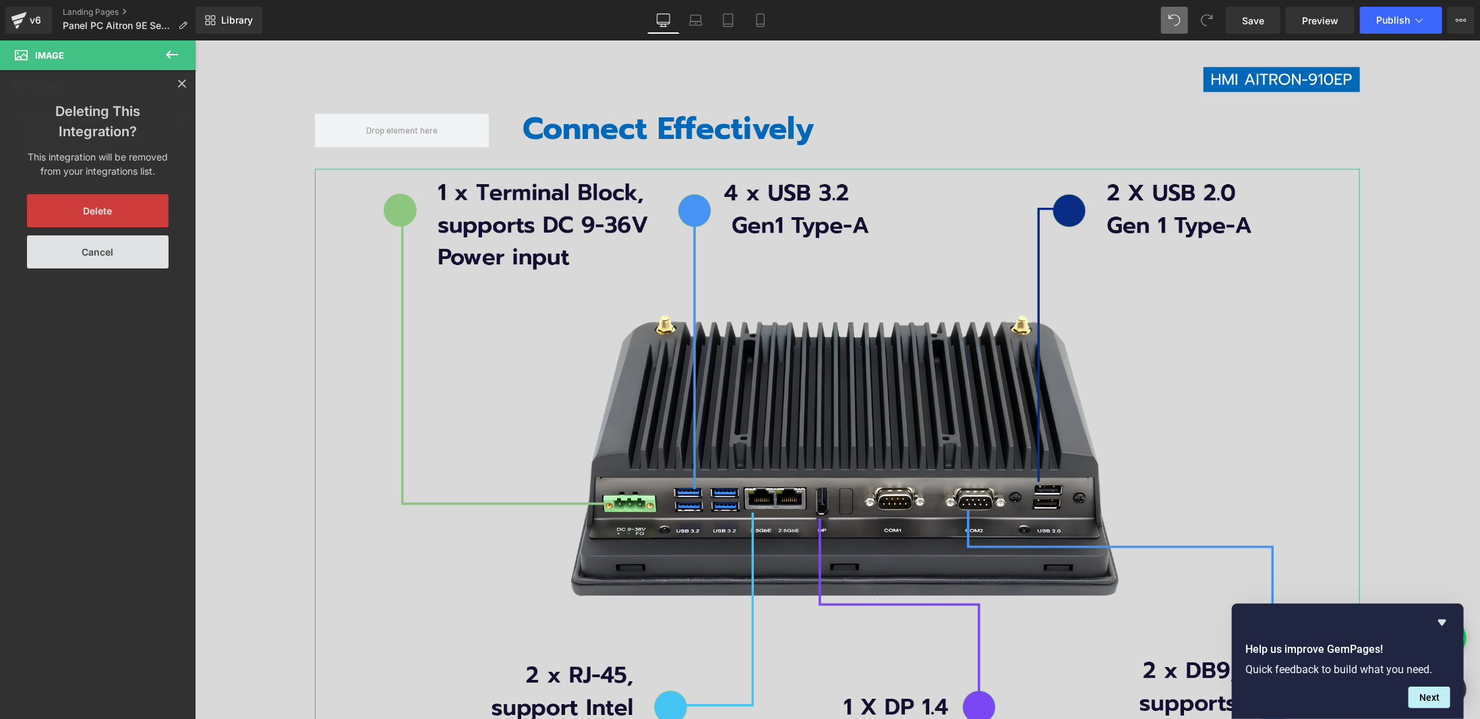
click at [108, 204] on button "Delete" at bounding box center [98, 210] width 142 height 33
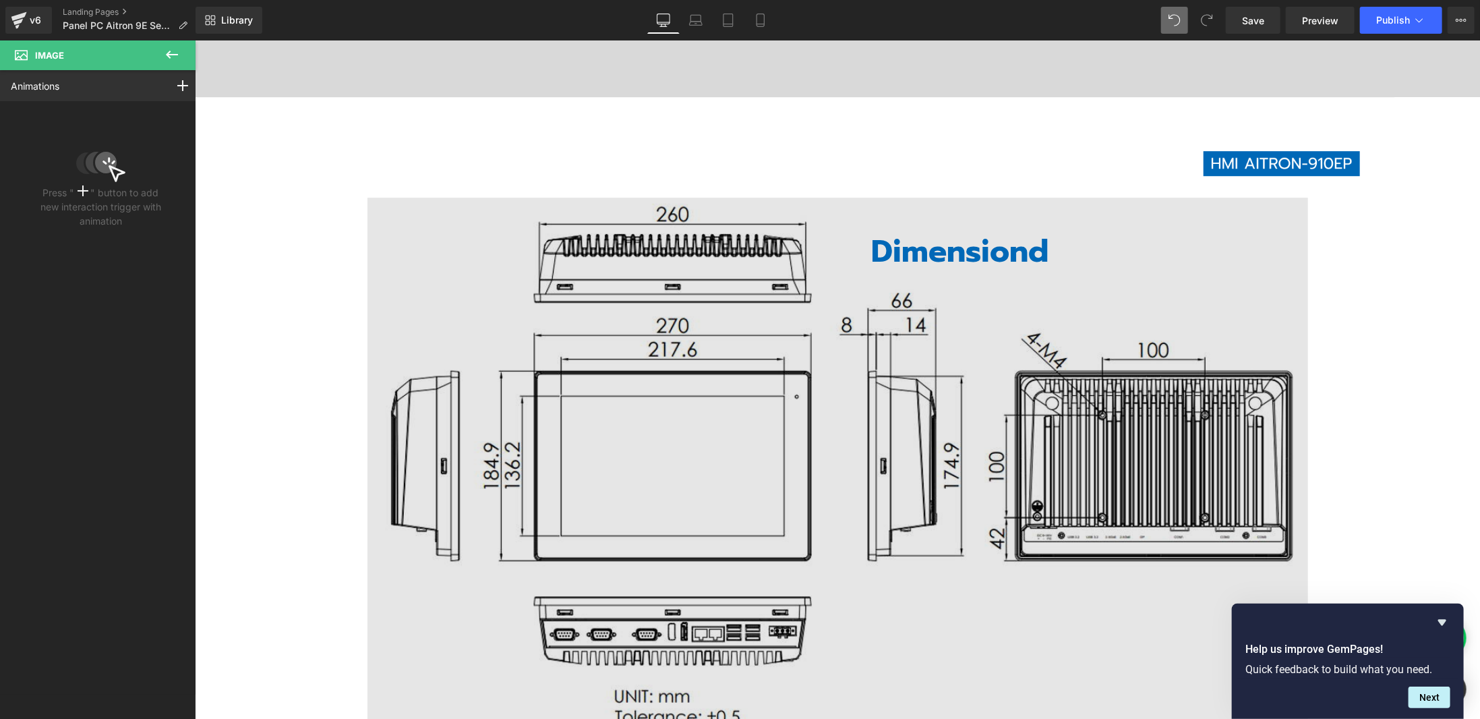
scroll to position [2764, 0]
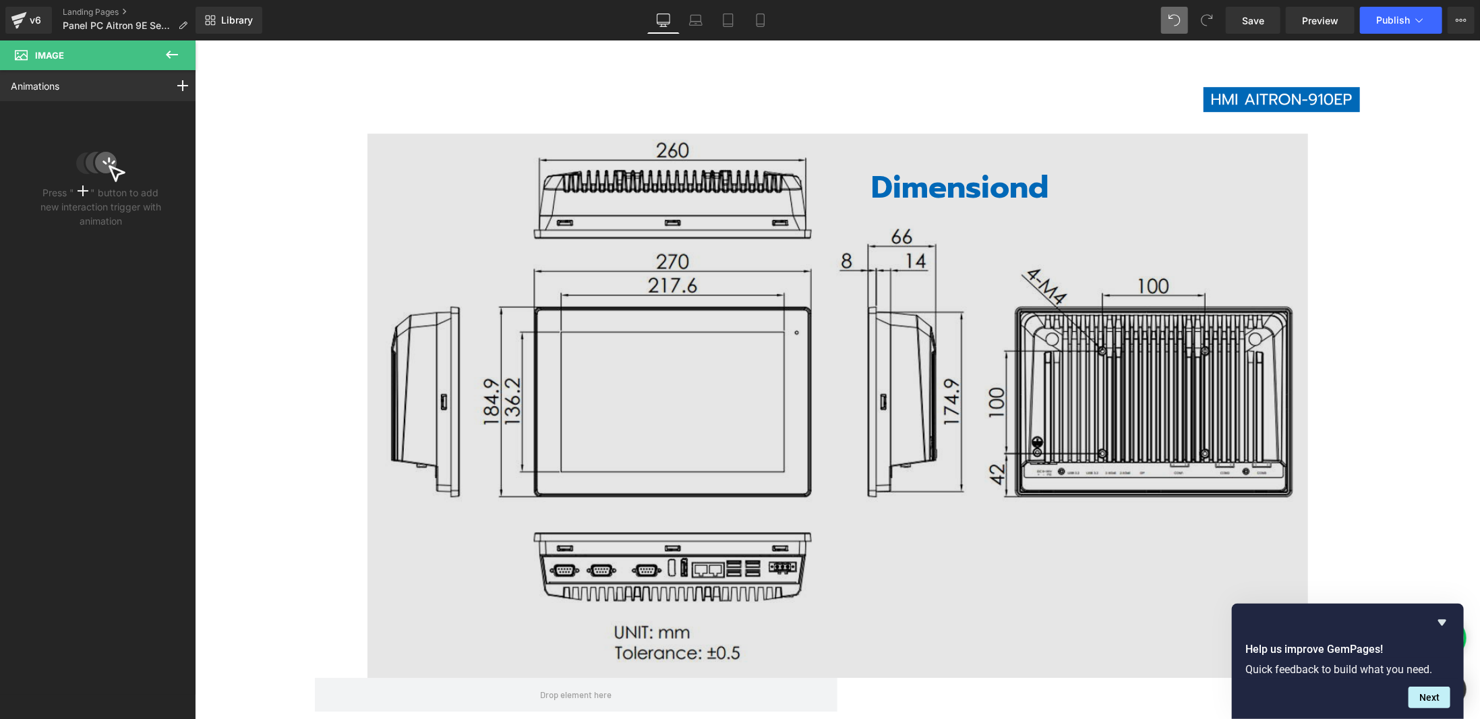
click at [659, 402] on img at bounding box center [837, 404] width 940 height 543
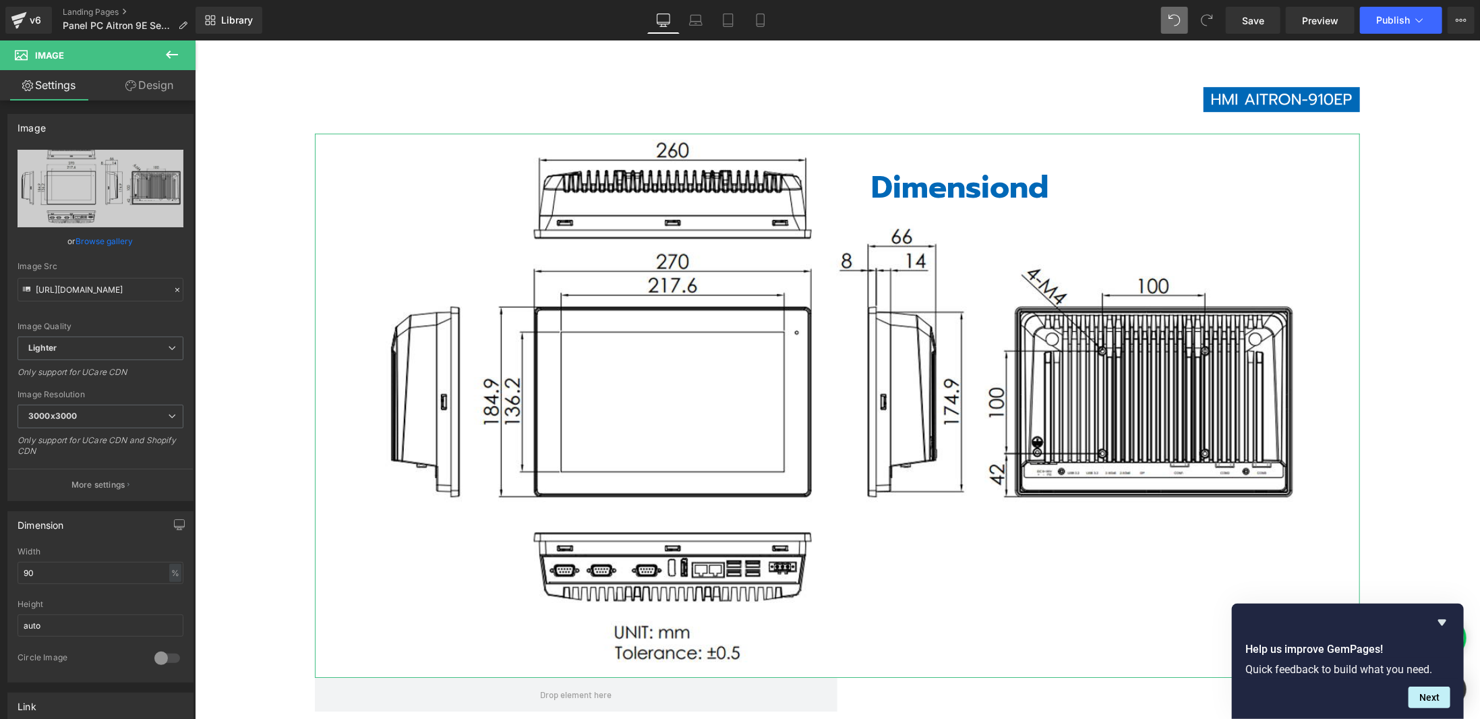
click at [162, 83] on link "Design" at bounding box center [149, 85] width 98 height 30
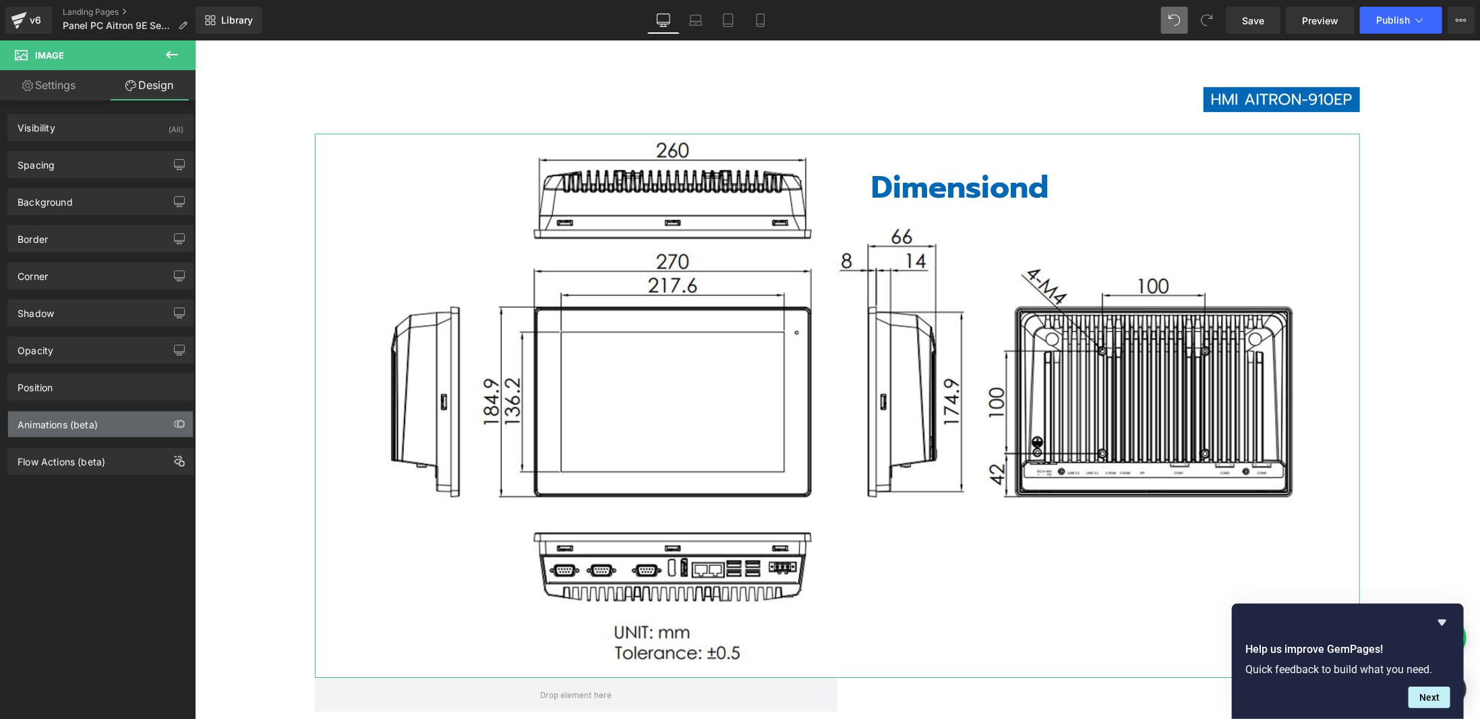
click at [112, 422] on div "Animations (beta)" at bounding box center [100, 424] width 185 height 26
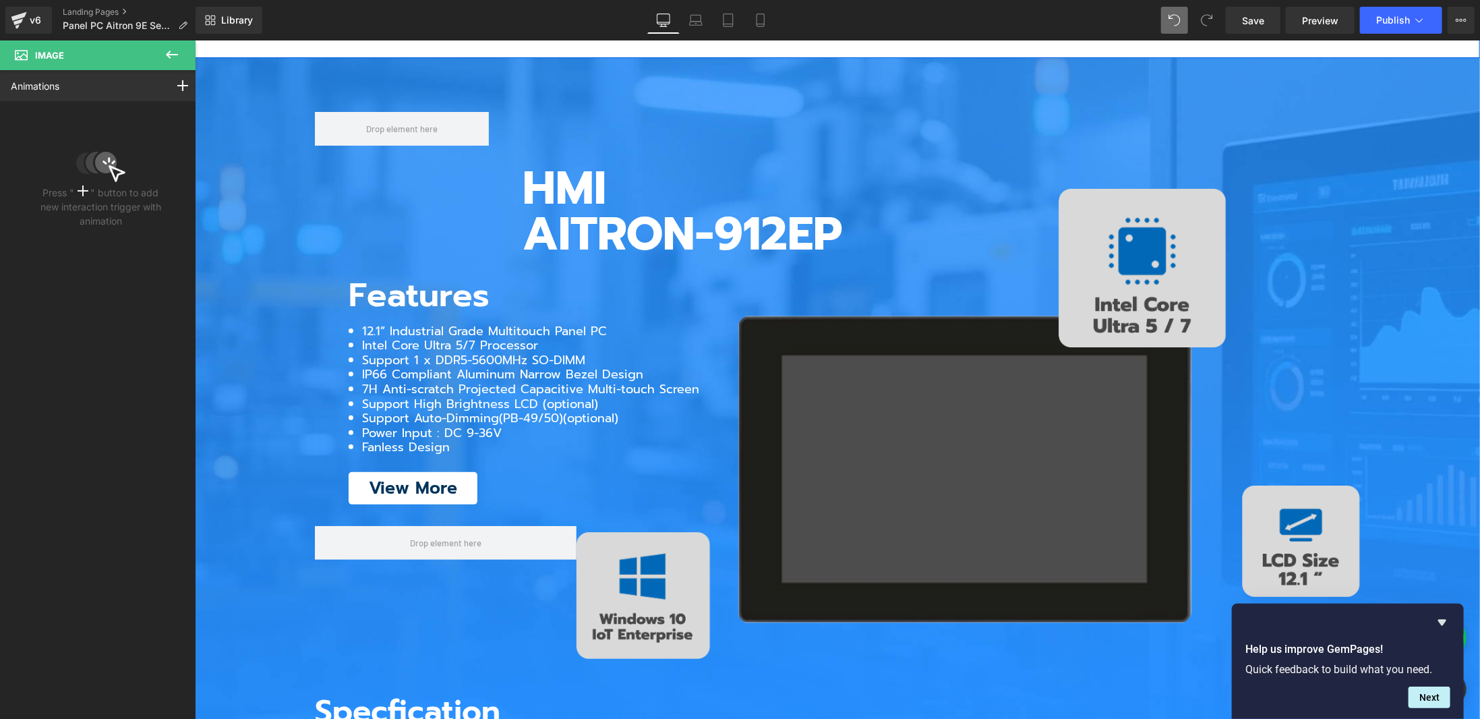
scroll to position [3573, 0]
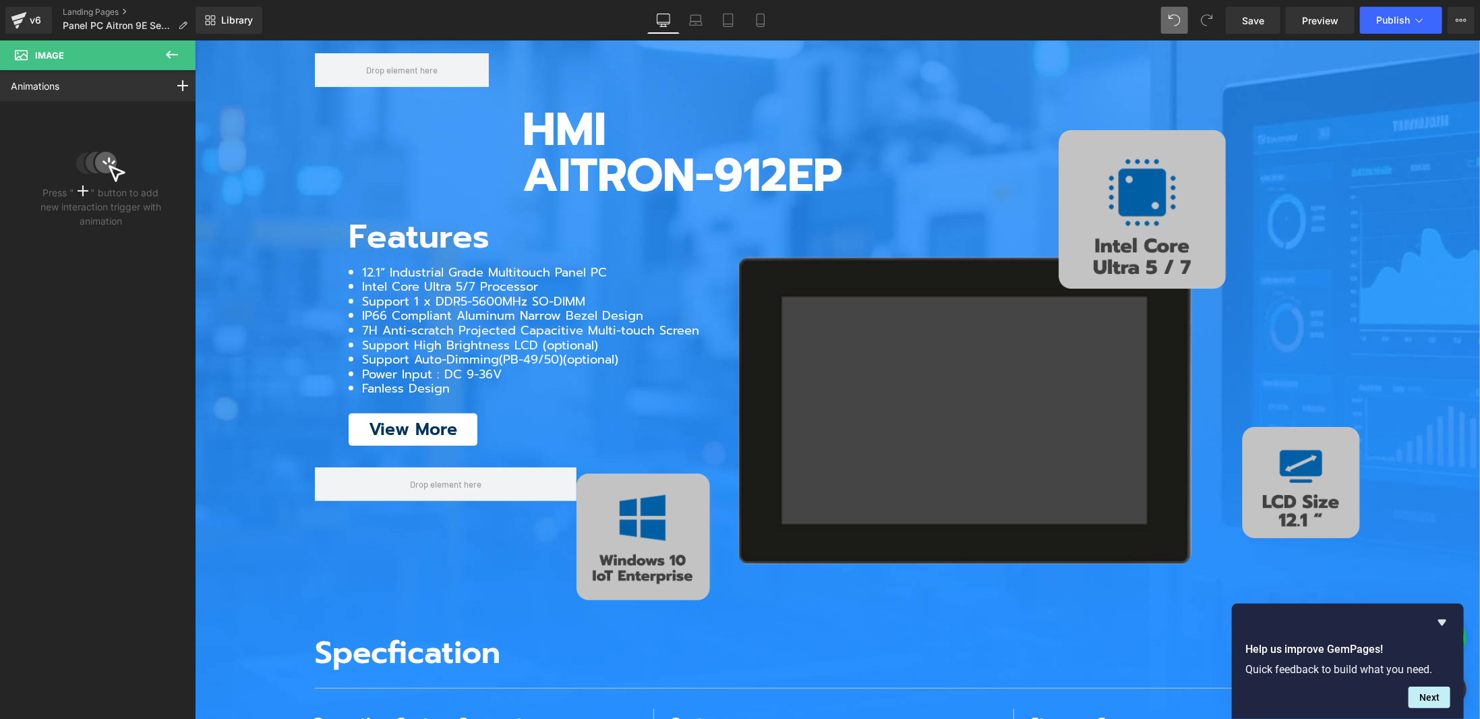
click at [661, 335] on img at bounding box center [968, 364] width 784 height 470
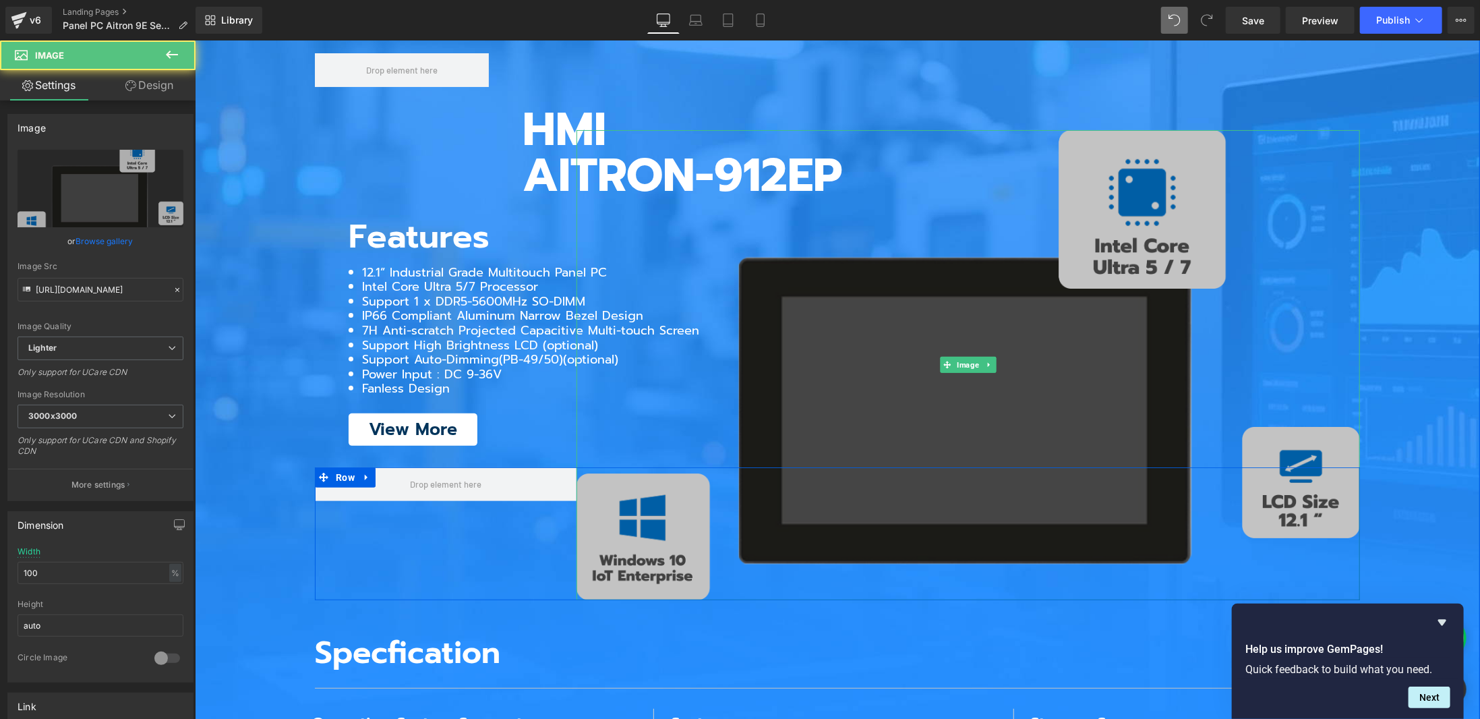
click at [802, 336] on img at bounding box center [968, 364] width 784 height 470
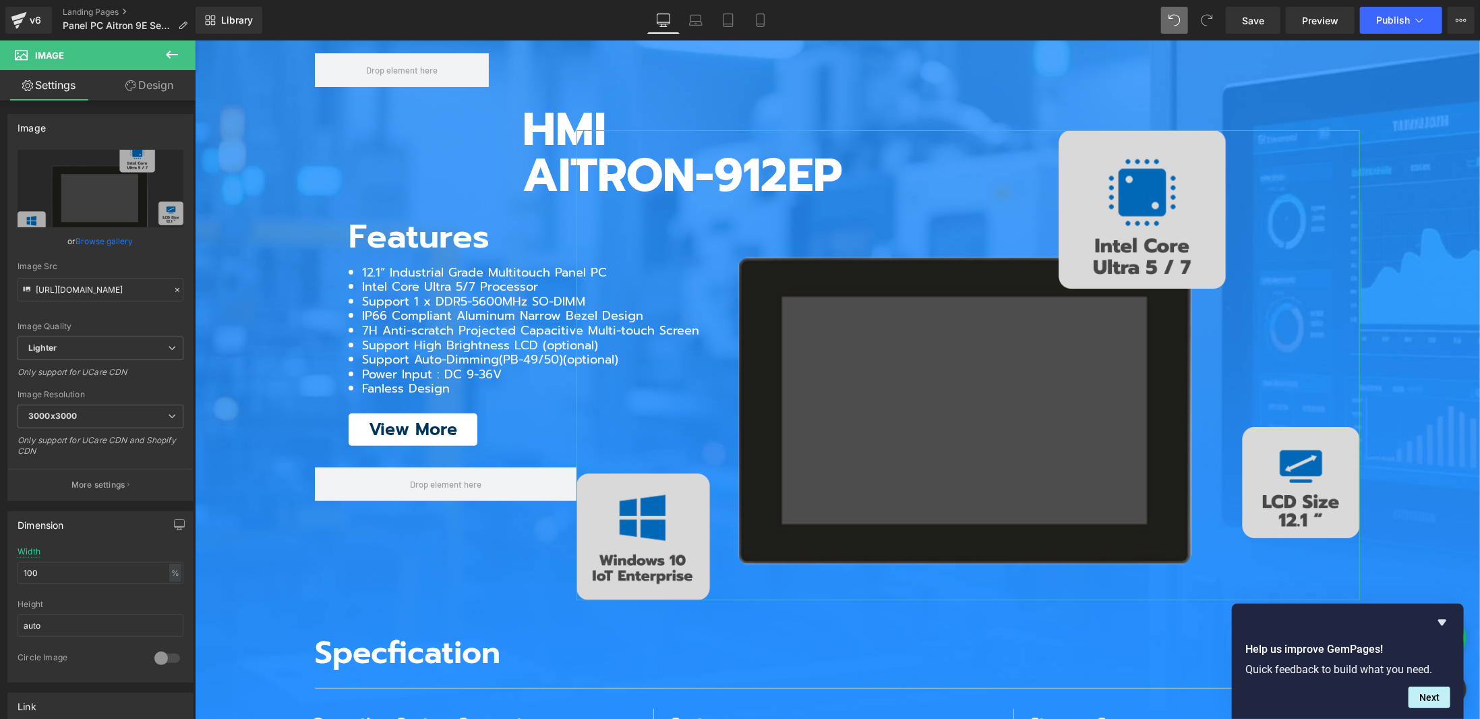
click at [123, 85] on link "Design" at bounding box center [149, 85] width 98 height 30
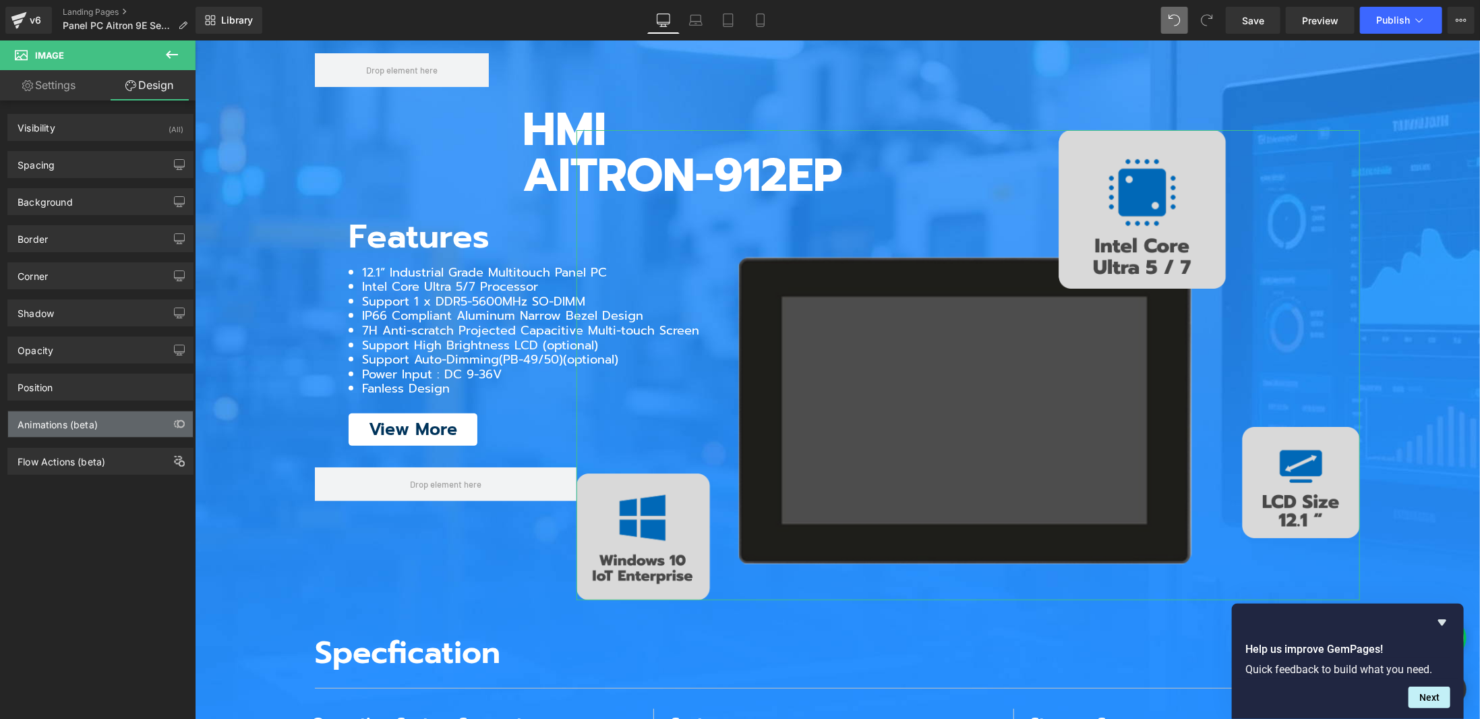
click at [100, 414] on div "Animations (beta)" at bounding box center [100, 424] width 185 height 26
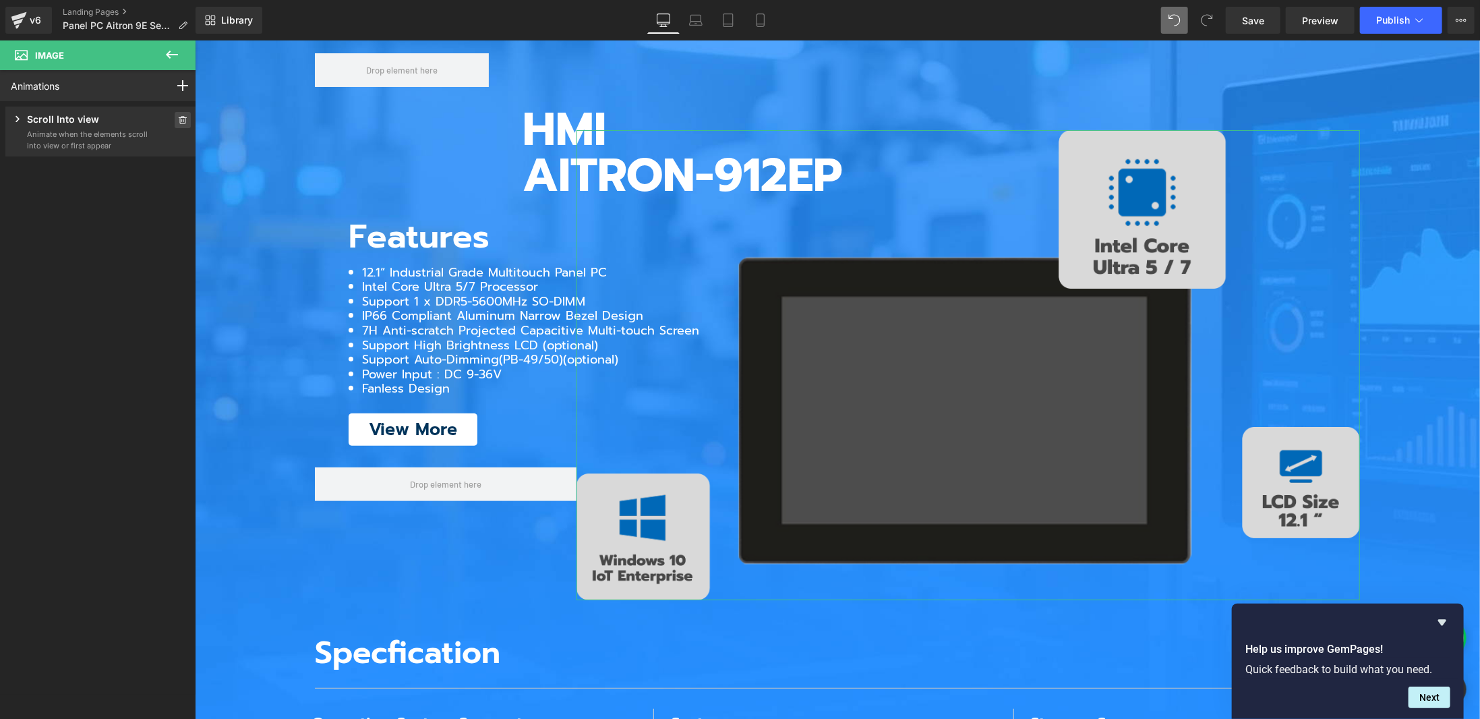
click at [175, 115] on span at bounding box center [183, 120] width 16 height 16
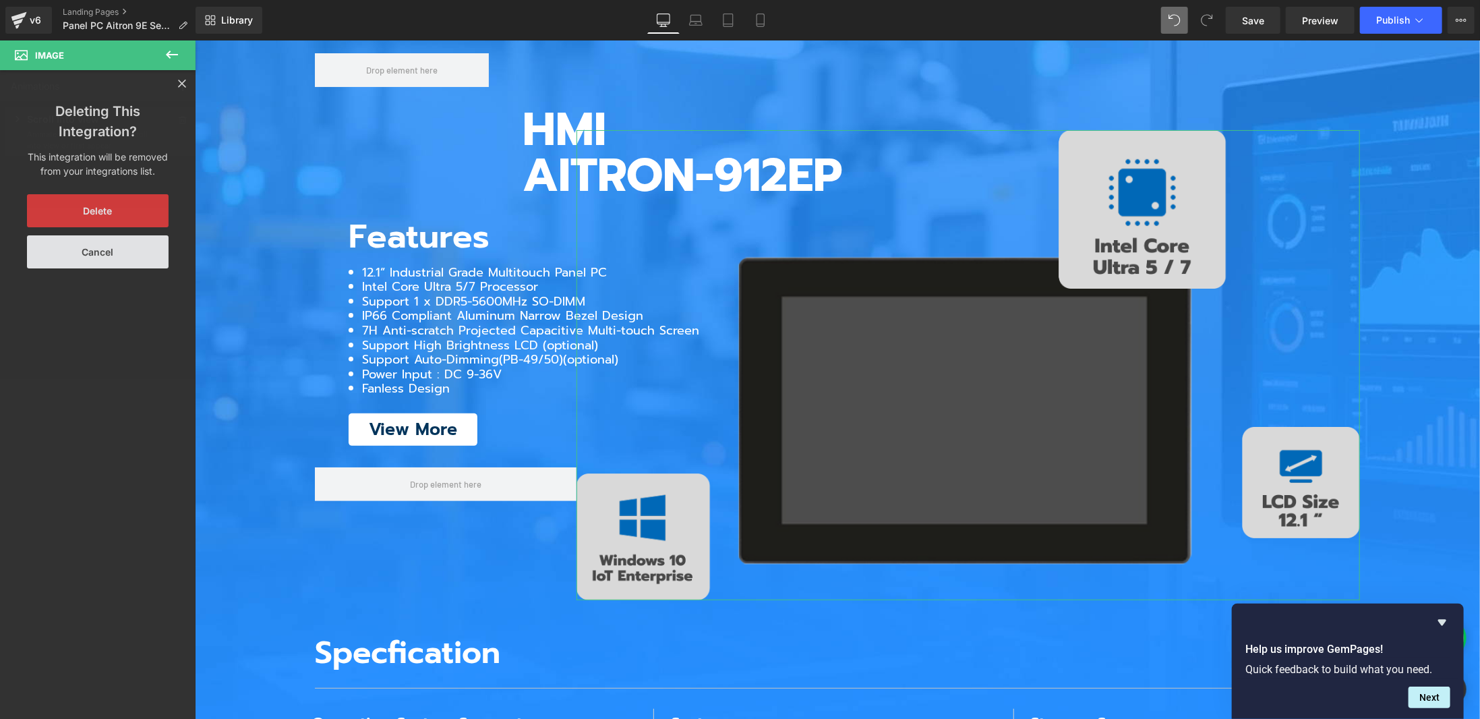
click at [125, 231] on div "Delete Cancel" at bounding box center [98, 231] width 162 height 74
drag, startPoint x: 125, startPoint y: 209, endPoint x: 167, endPoint y: 220, distance: 43.3
click at [128, 208] on button "Delete" at bounding box center [98, 210] width 142 height 33
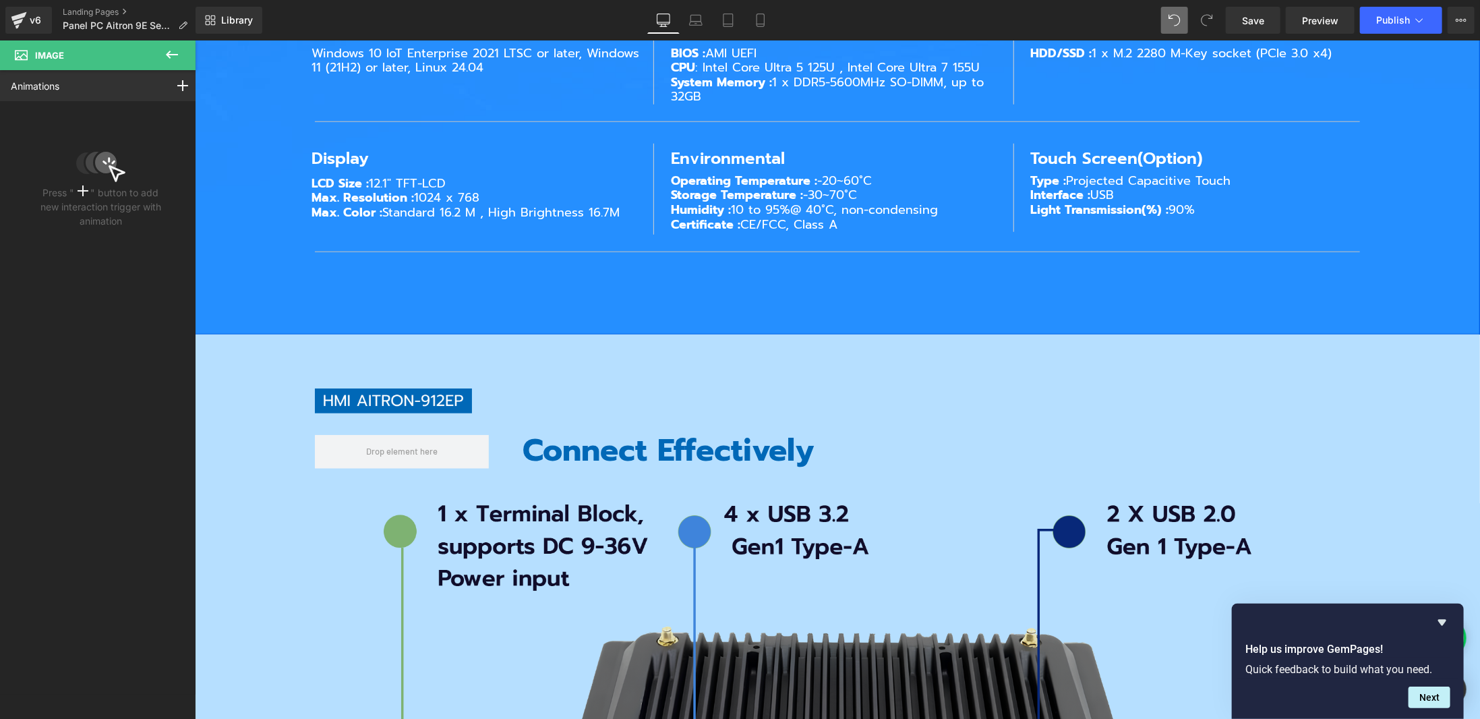
scroll to position [4449, 0]
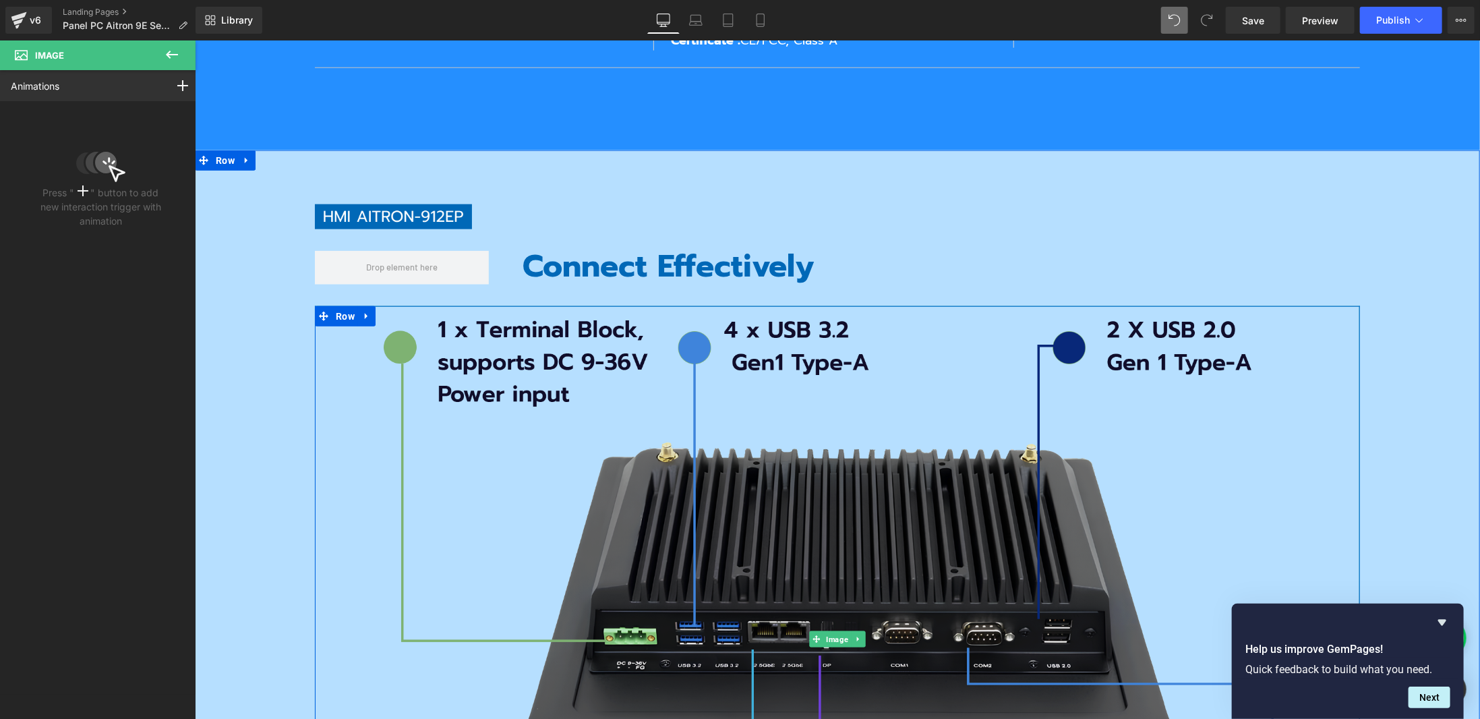
click at [657, 447] on img at bounding box center [837, 637] width 940 height 665
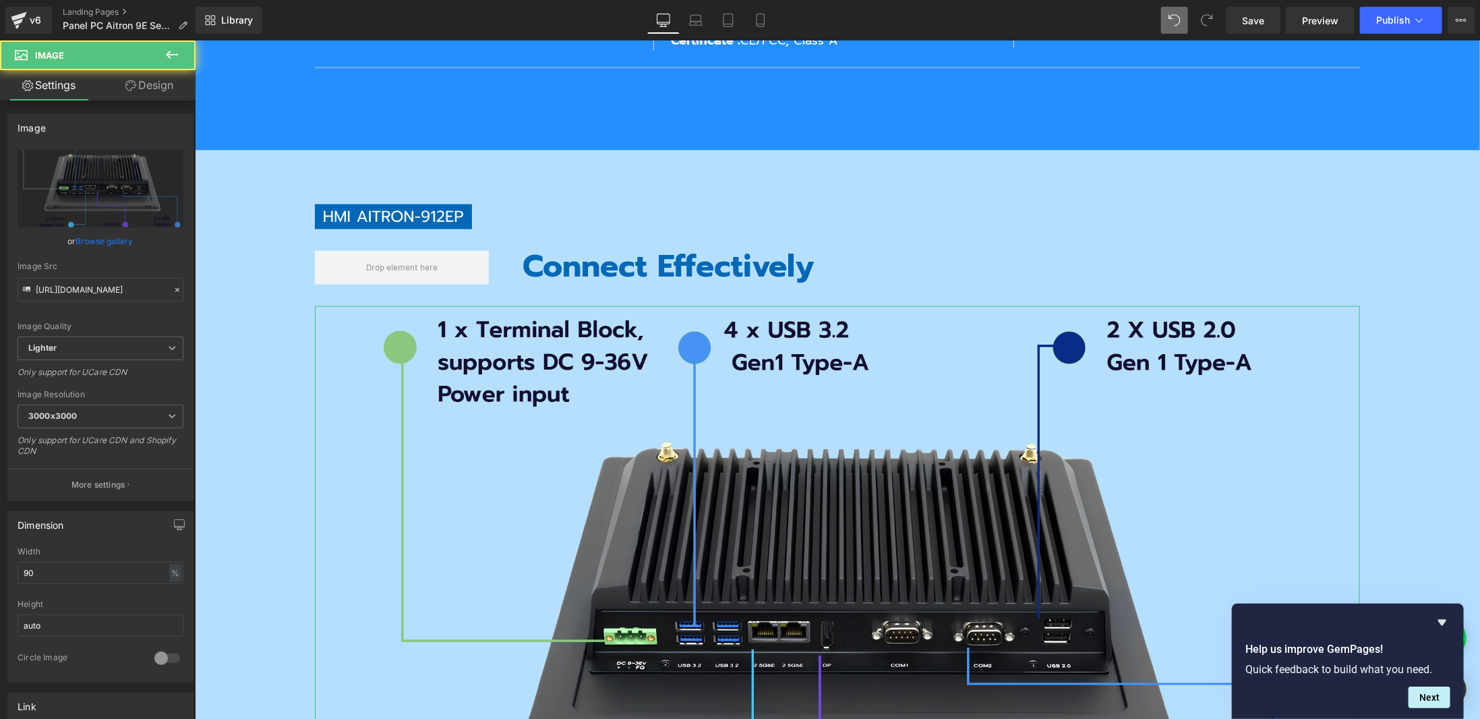
click at [128, 83] on icon at bounding box center [130, 85] width 11 height 11
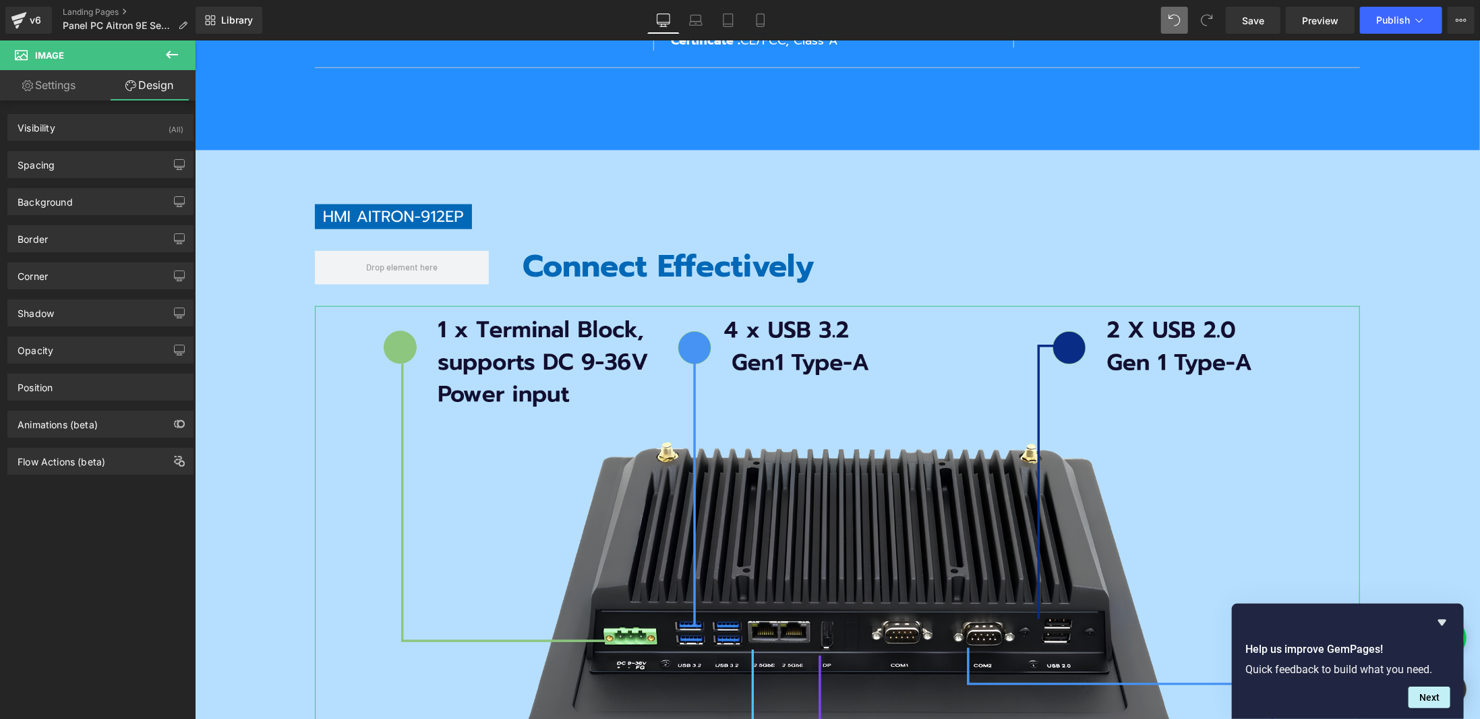
click at [117, 438] on div "Flow Actions (beta)" at bounding box center [101, 456] width 202 height 37
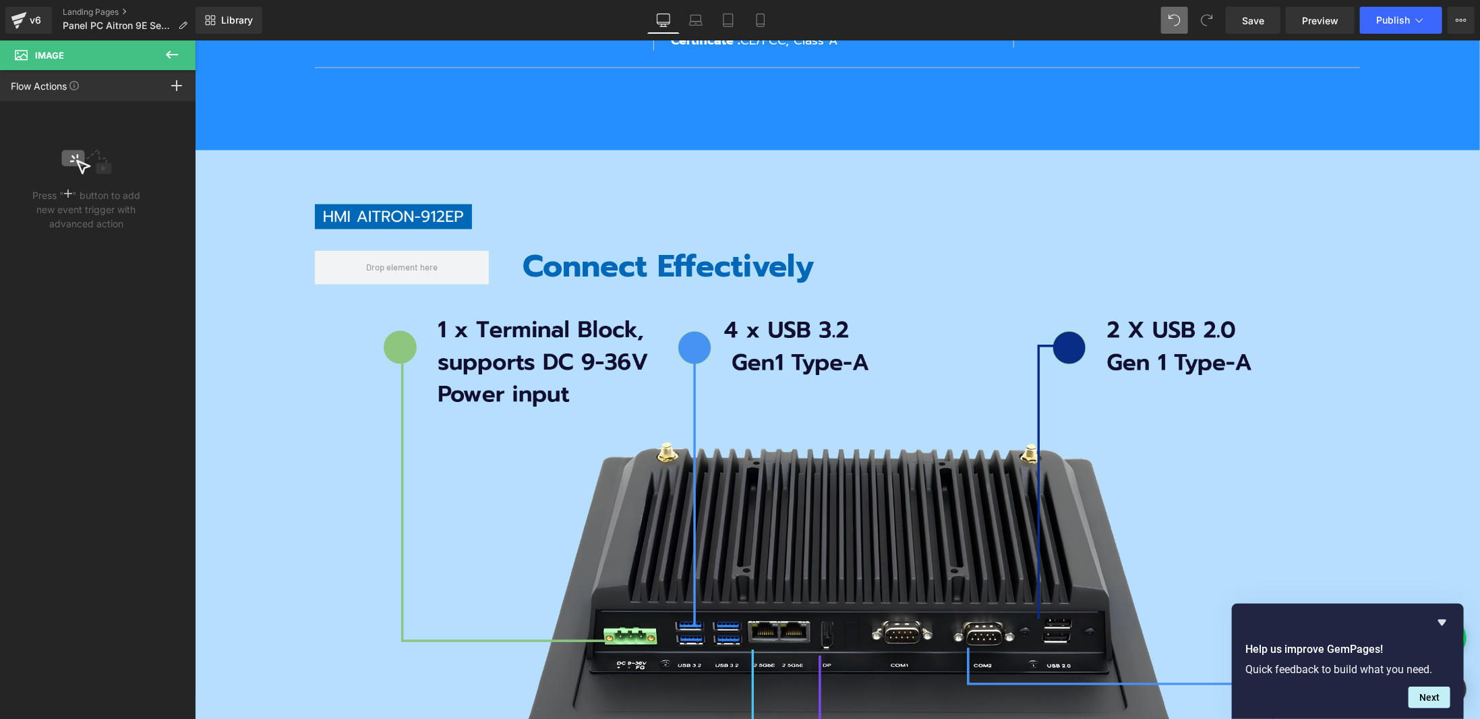
click at [173, 59] on icon at bounding box center [172, 55] width 16 height 16
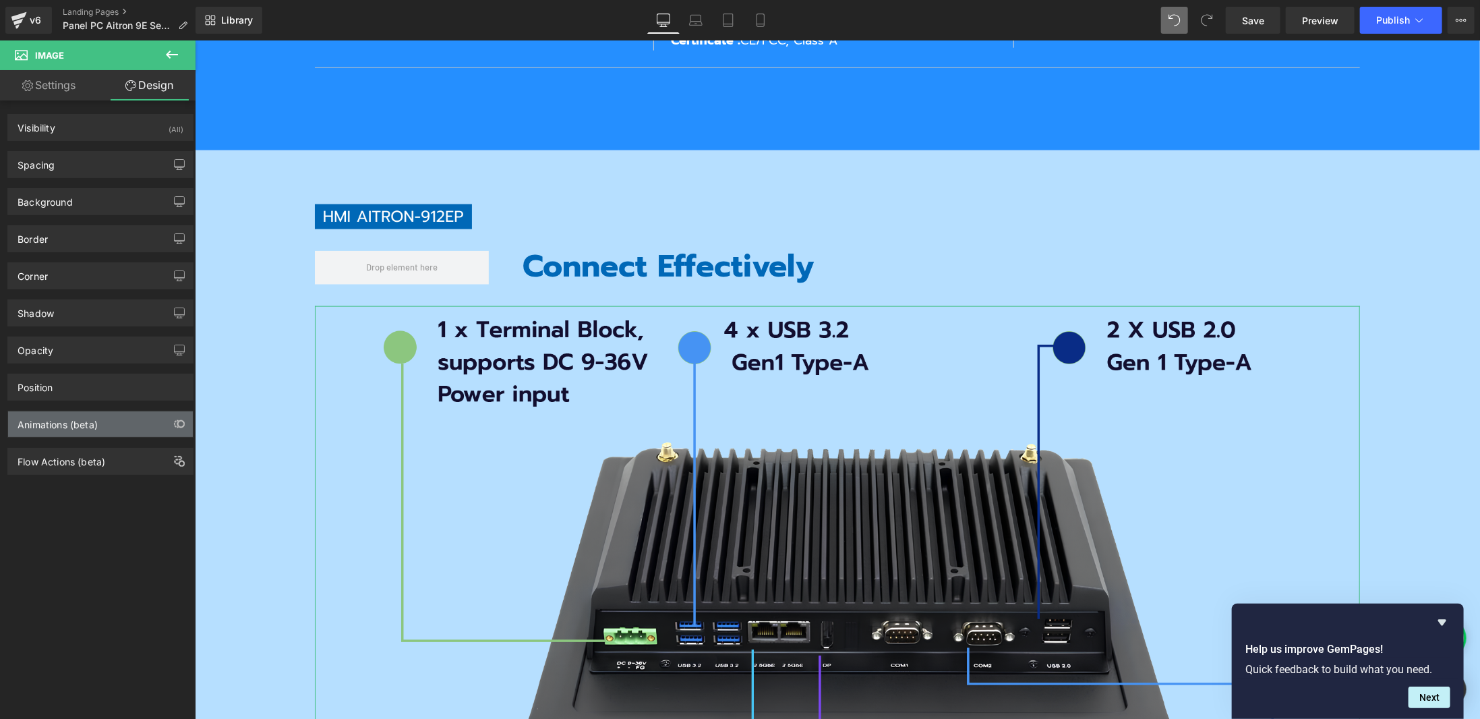
click at [68, 413] on div "Animations (beta)" at bounding box center [58, 420] width 80 height 19
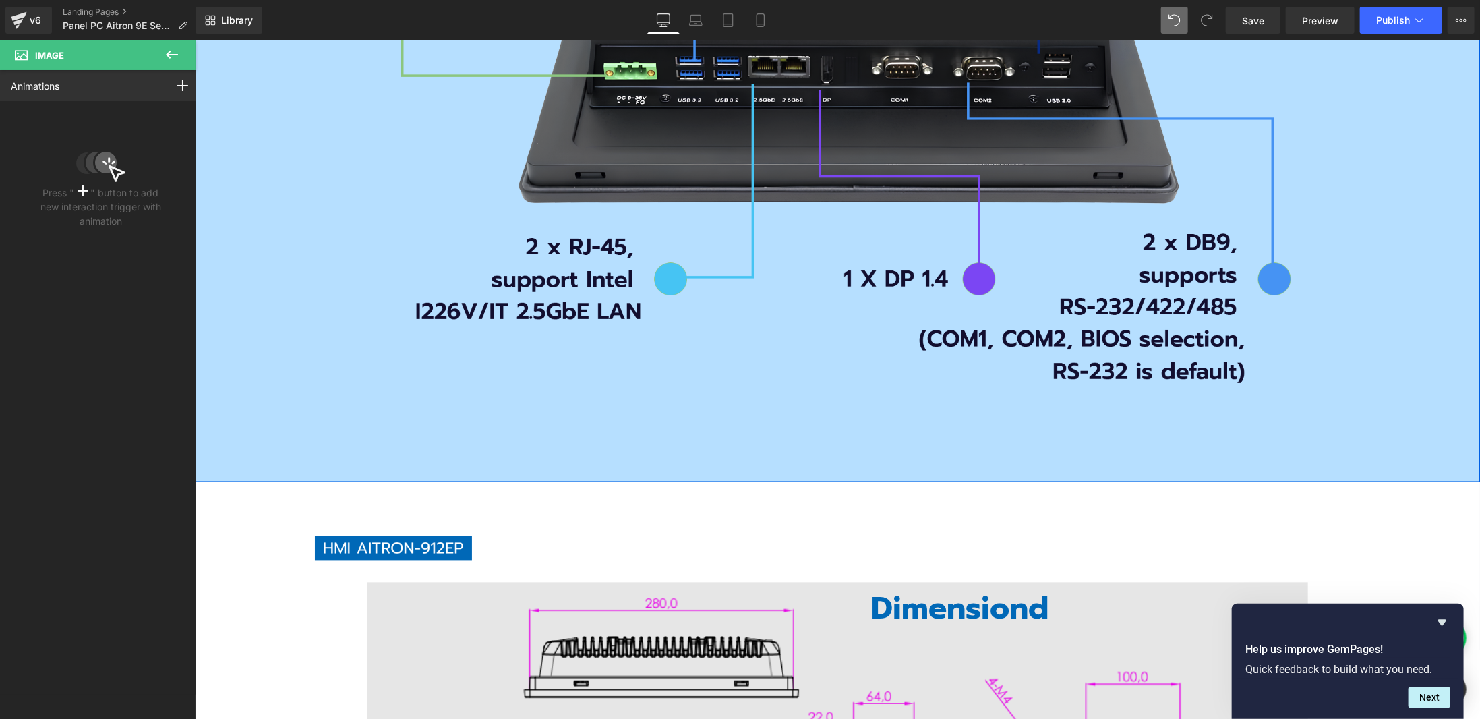
scroll to position [5326, 0]
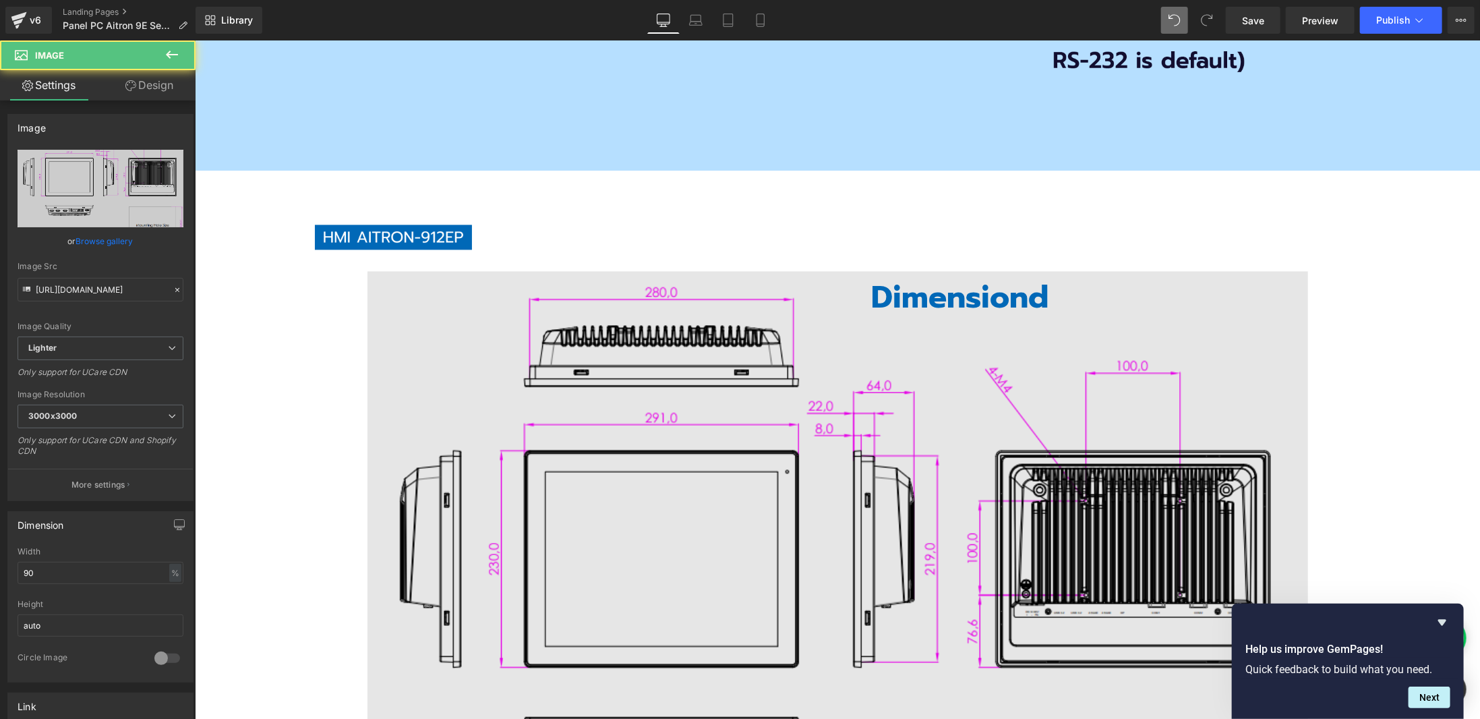
click at [694, 423] on img at bounding box center [837, 622] width 940 height 705
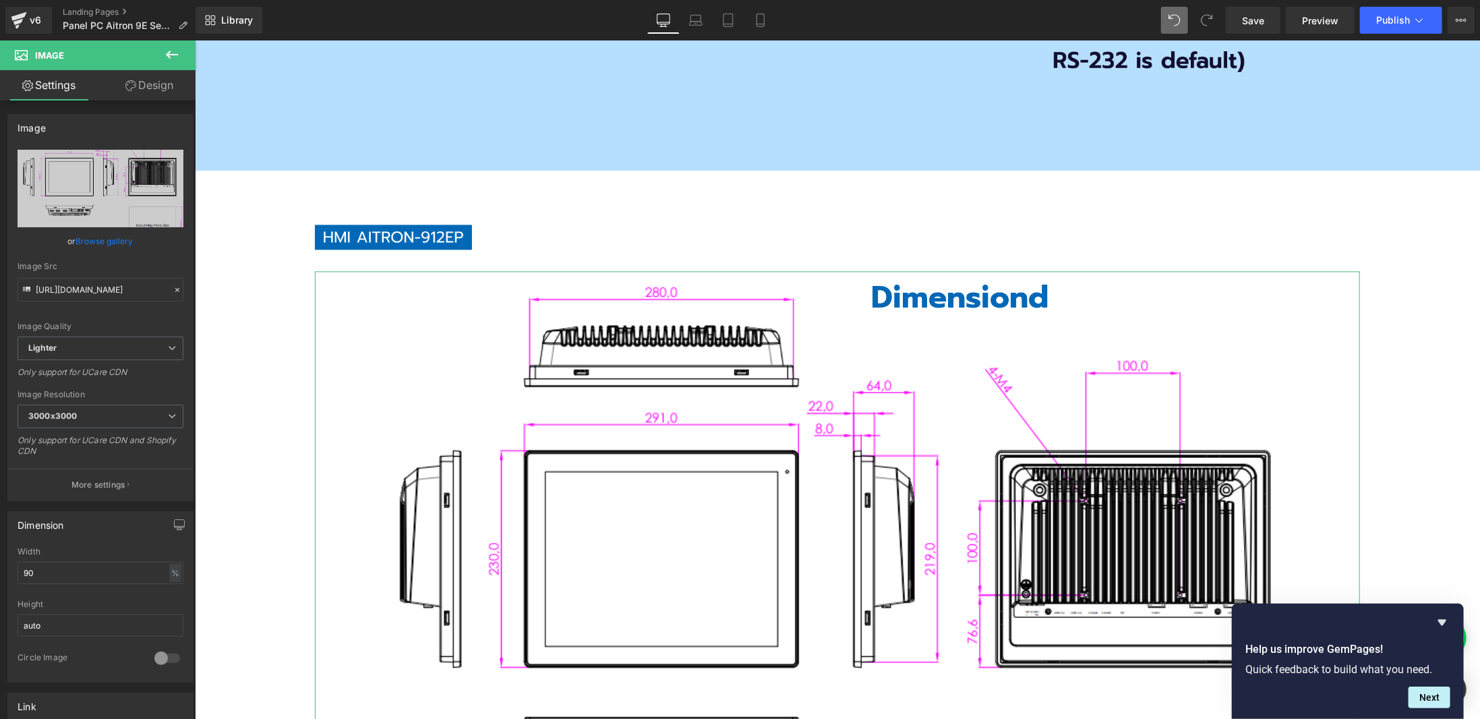
click at [153, 78] on link "Design" at bounding box center [149, 85] width 98 height 30
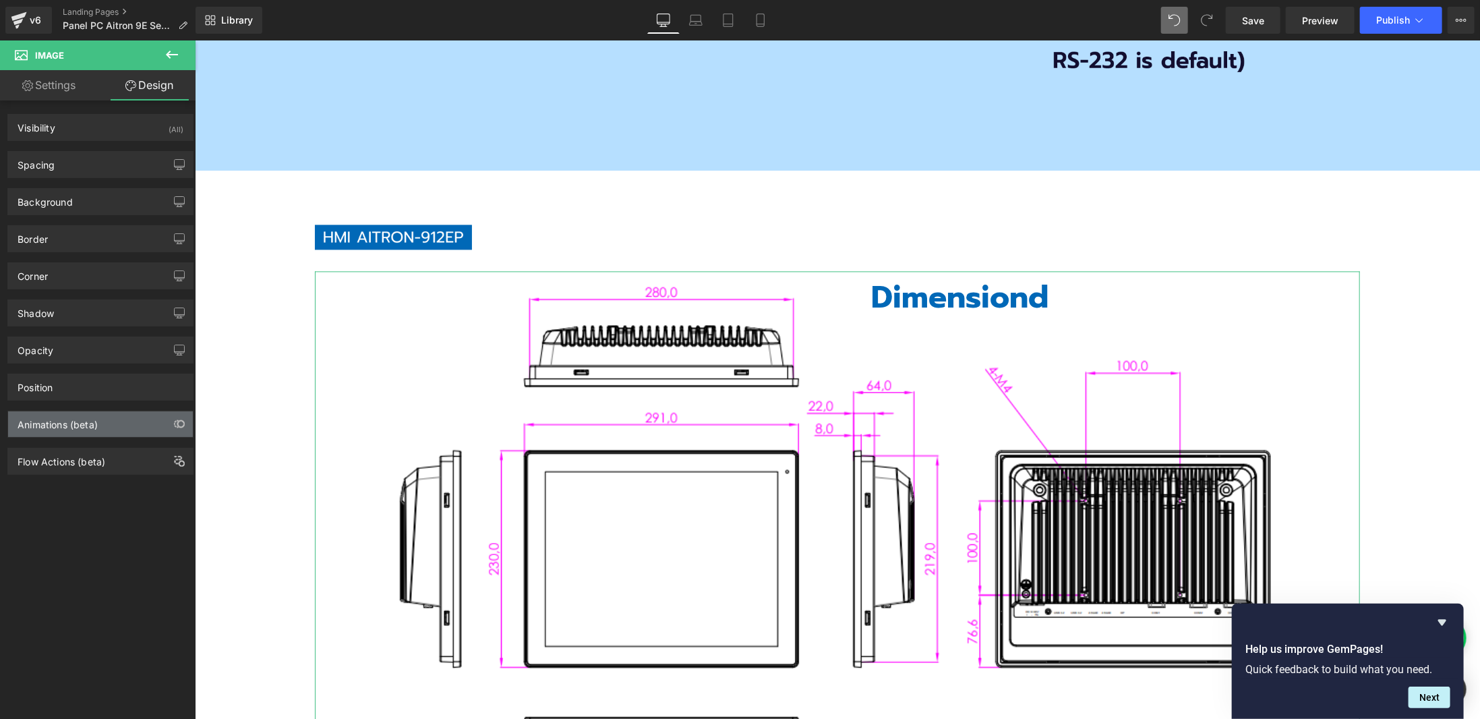
click at [90, 421] on div "Animations (beta)" at bounding box center [58, 420] width 80 height 19
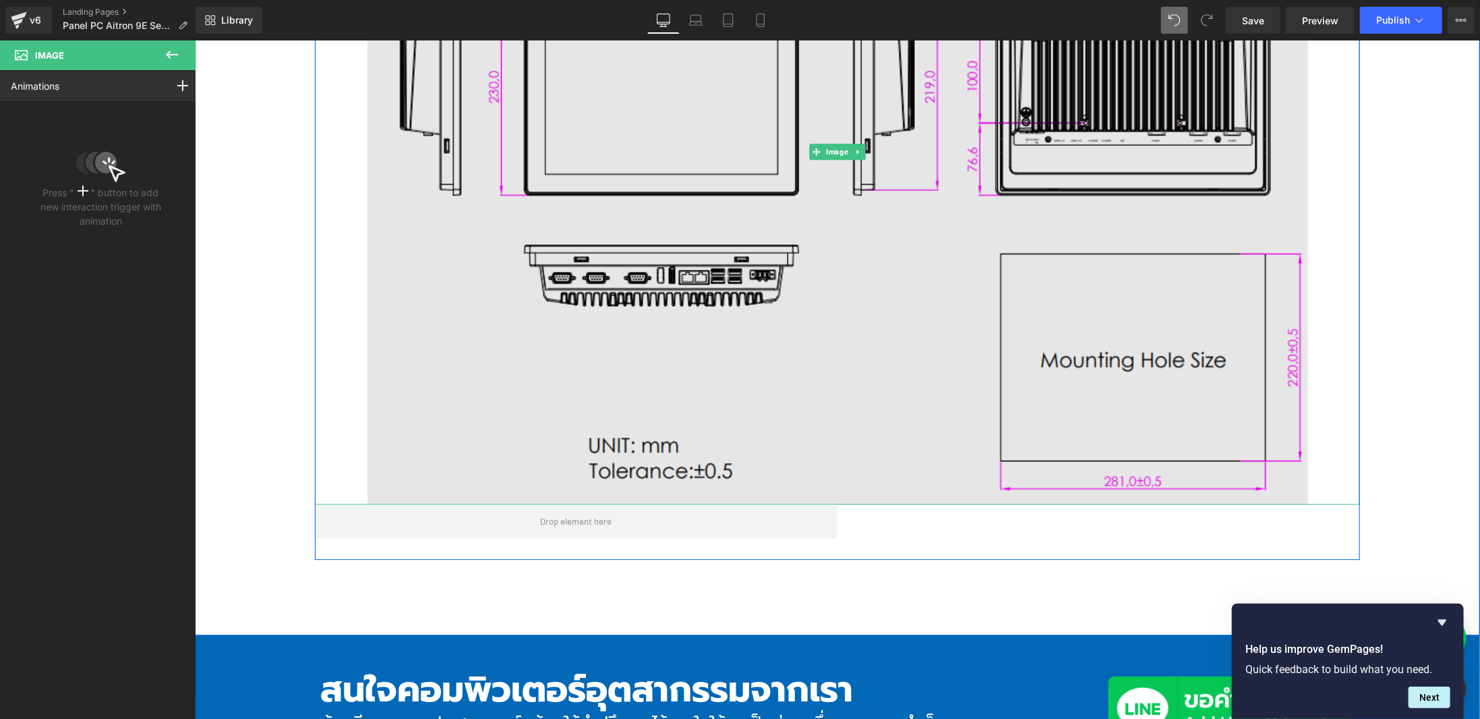
scroll to position [6202, 0]
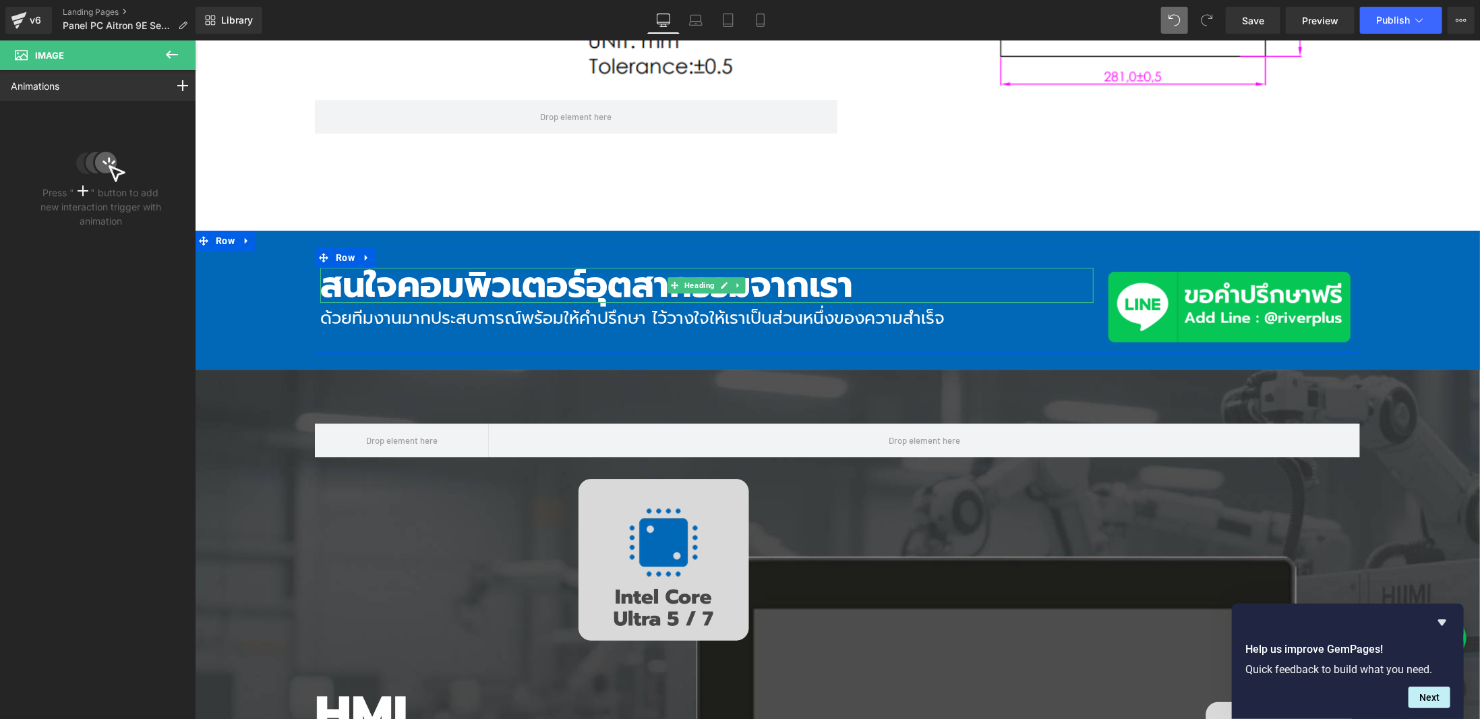
click at [605, 279] on h3 "สนใจคอมพิวเตอร์อุตสากรรมจากเรา" at bounding box center [706, 284] width 773 height 35
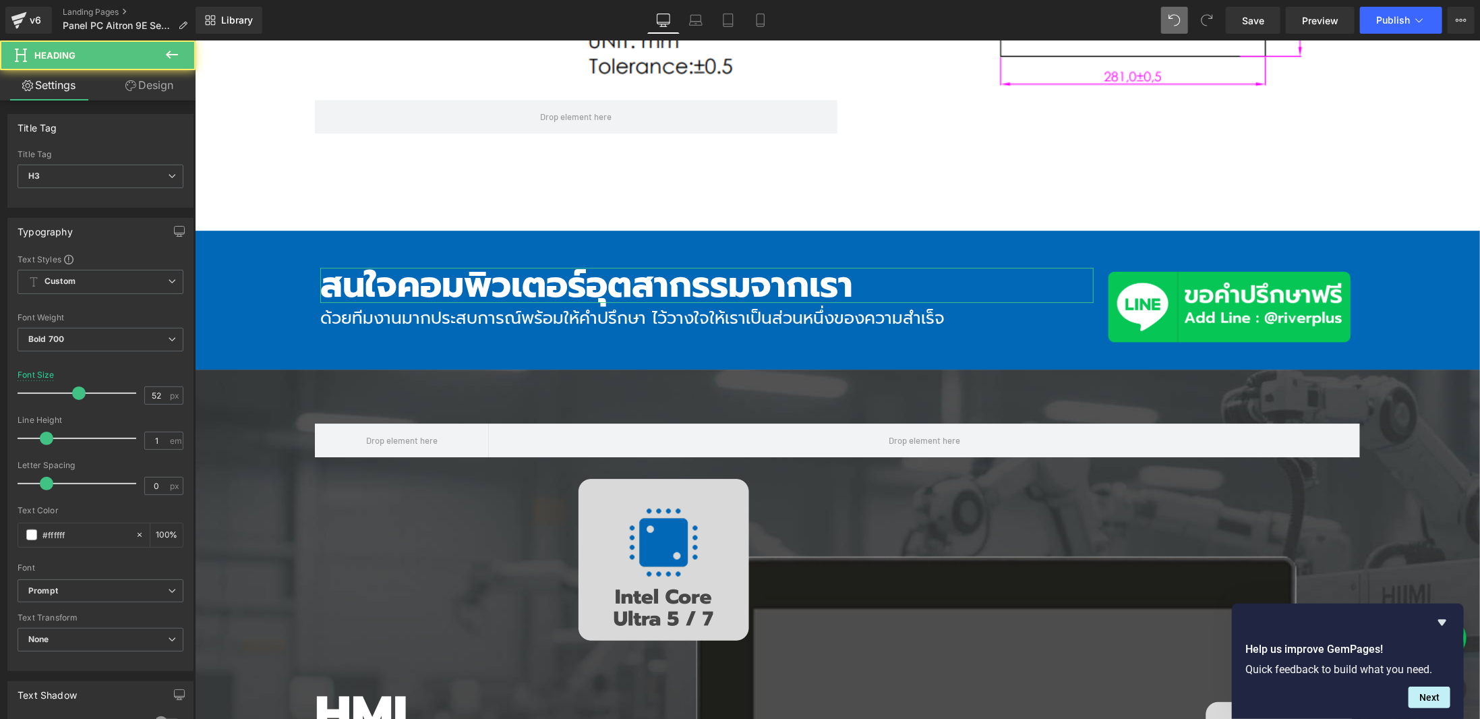
click at [129, 83] on icon at bounding box center [130, 85] width 11 height 11
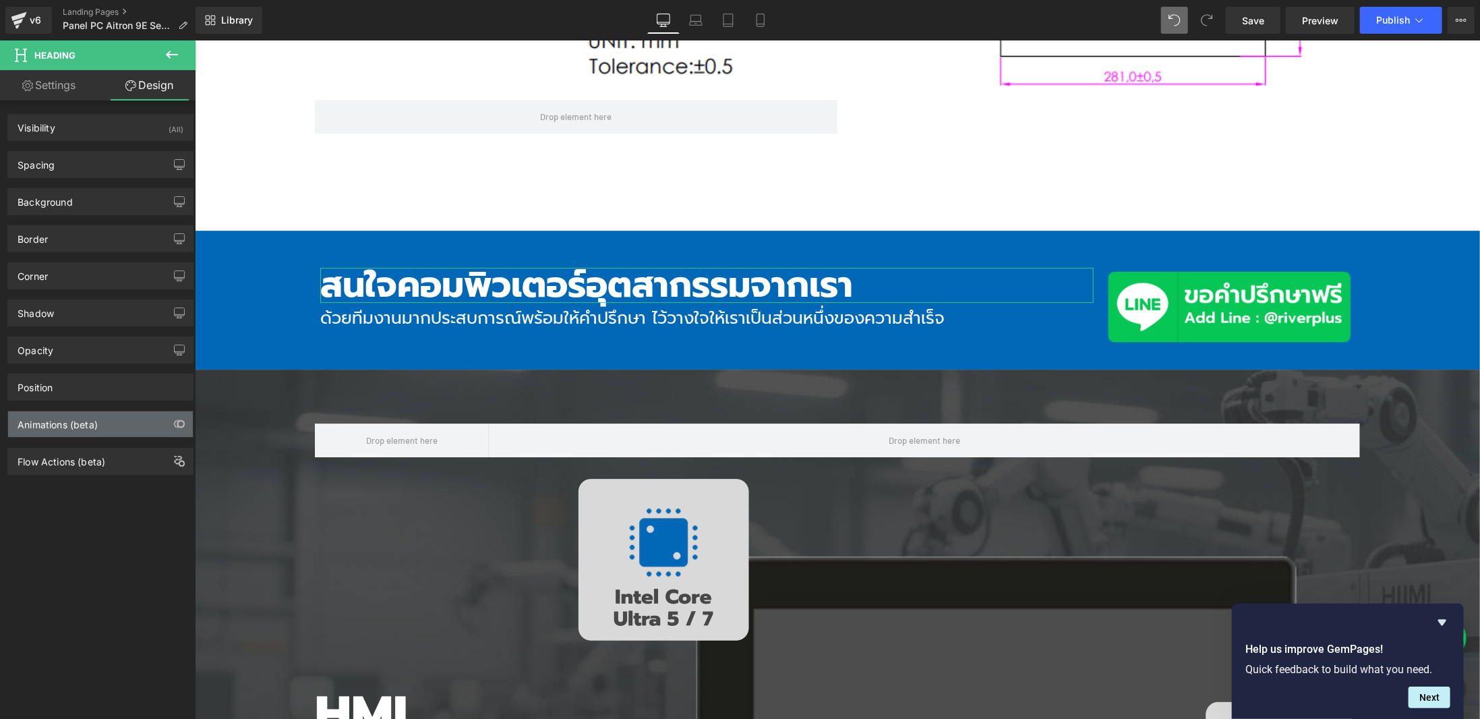
click at [125, 425] on div "Animations (beta)" at bounding box center [100, 424] width 185 height 26
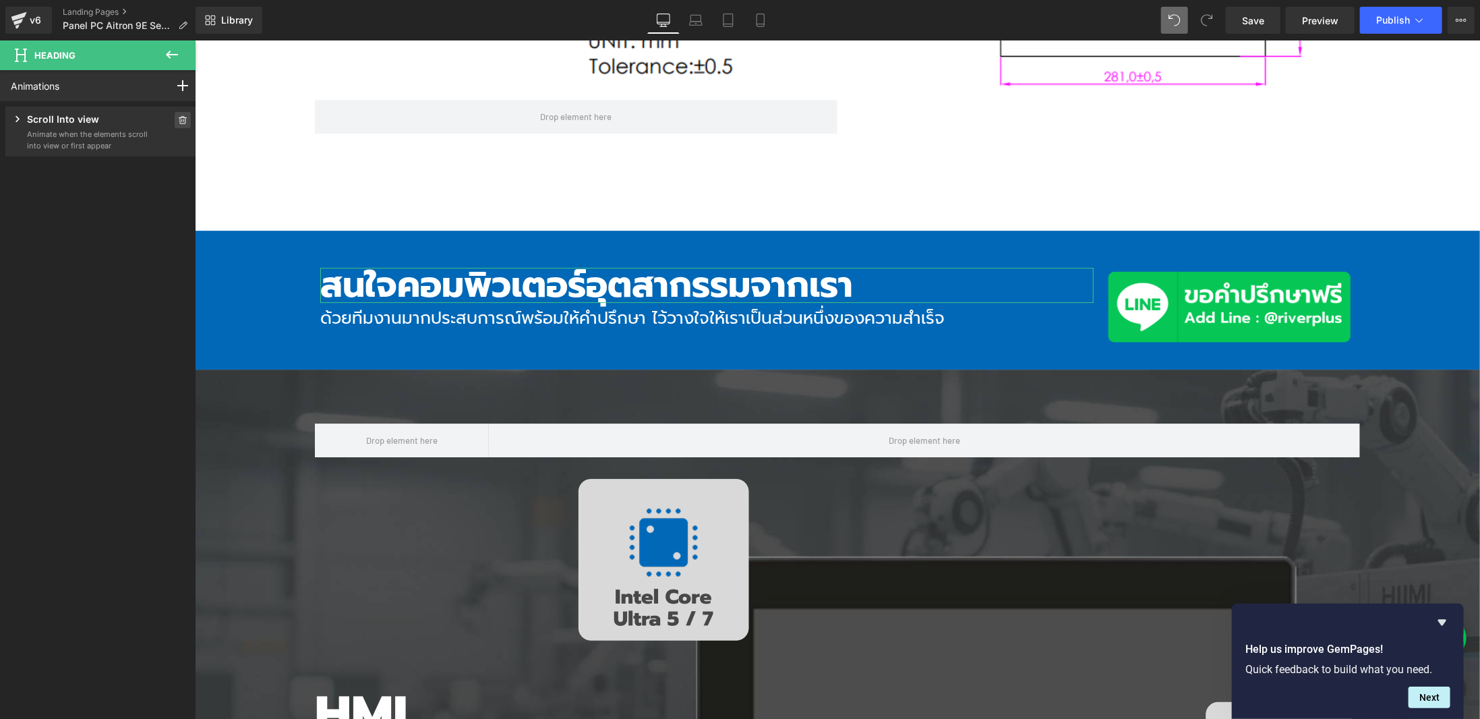
click at [178, 122] on icon at bounding box center [182, 120] width 9 height 8
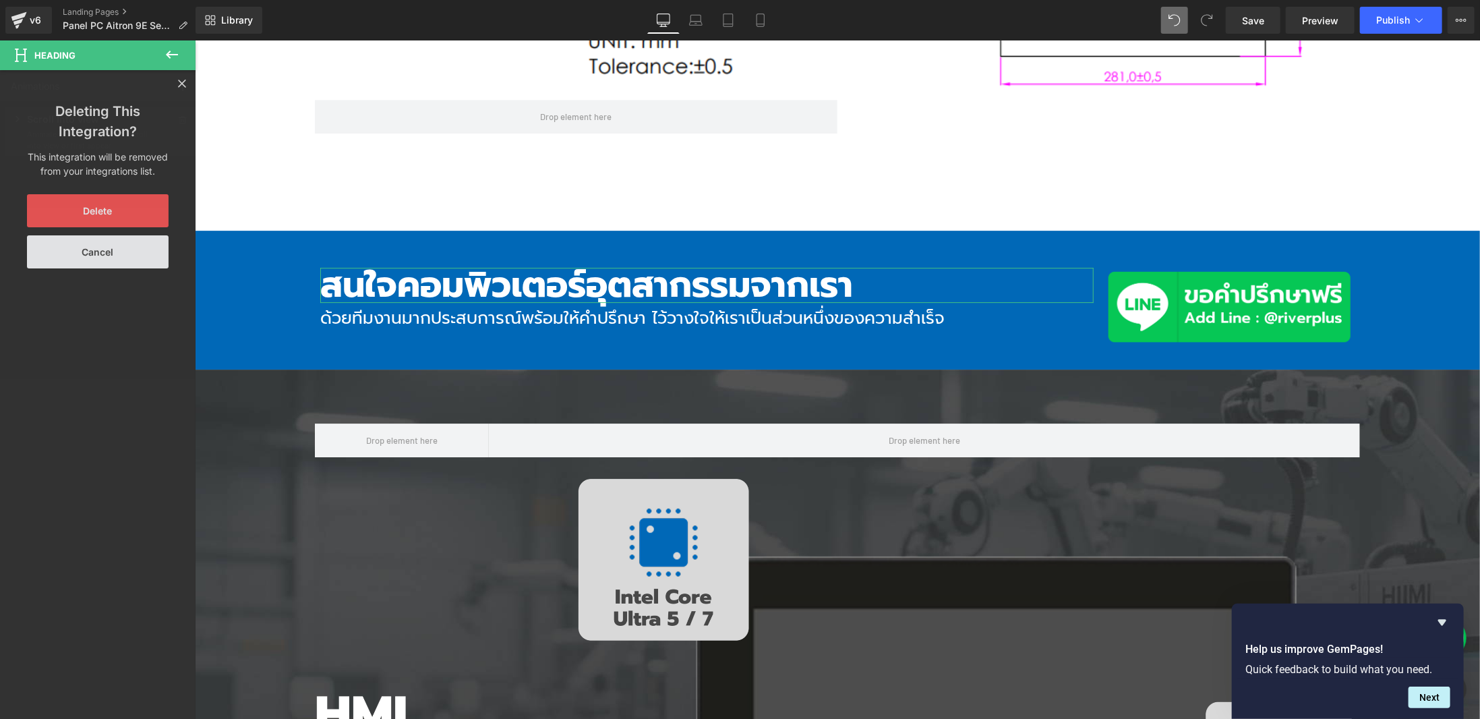
click at [156, 215] on button "Delete" at bounding box center [98, 210] width 142 height 33
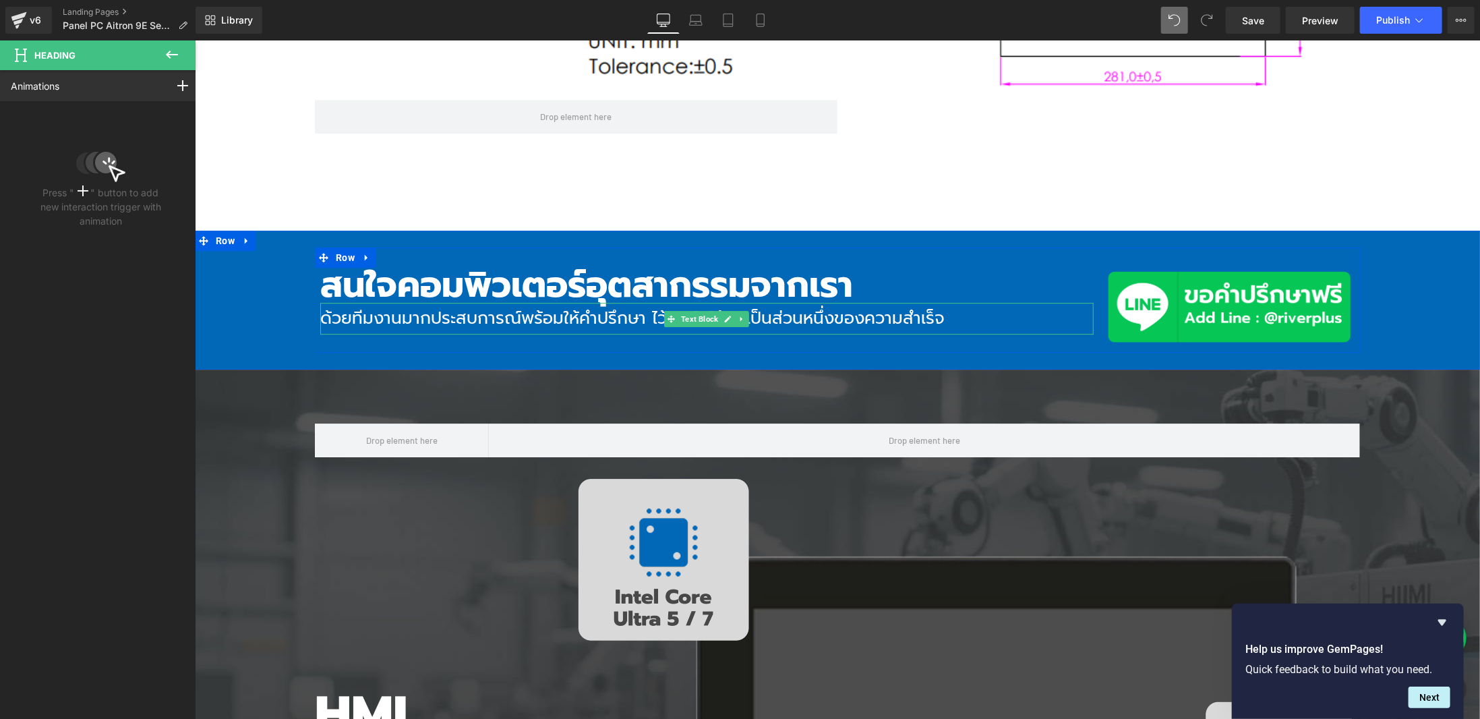
click at [639, 320] on p "ด้วยทีมงานมากประสบการณ์พร้อมให้คำปรึกษา ไว้วางใจให้เราเป็นส่วนหนึ่งของความสำเร็จ" at bounding box center [706, 318] width 773 height 32
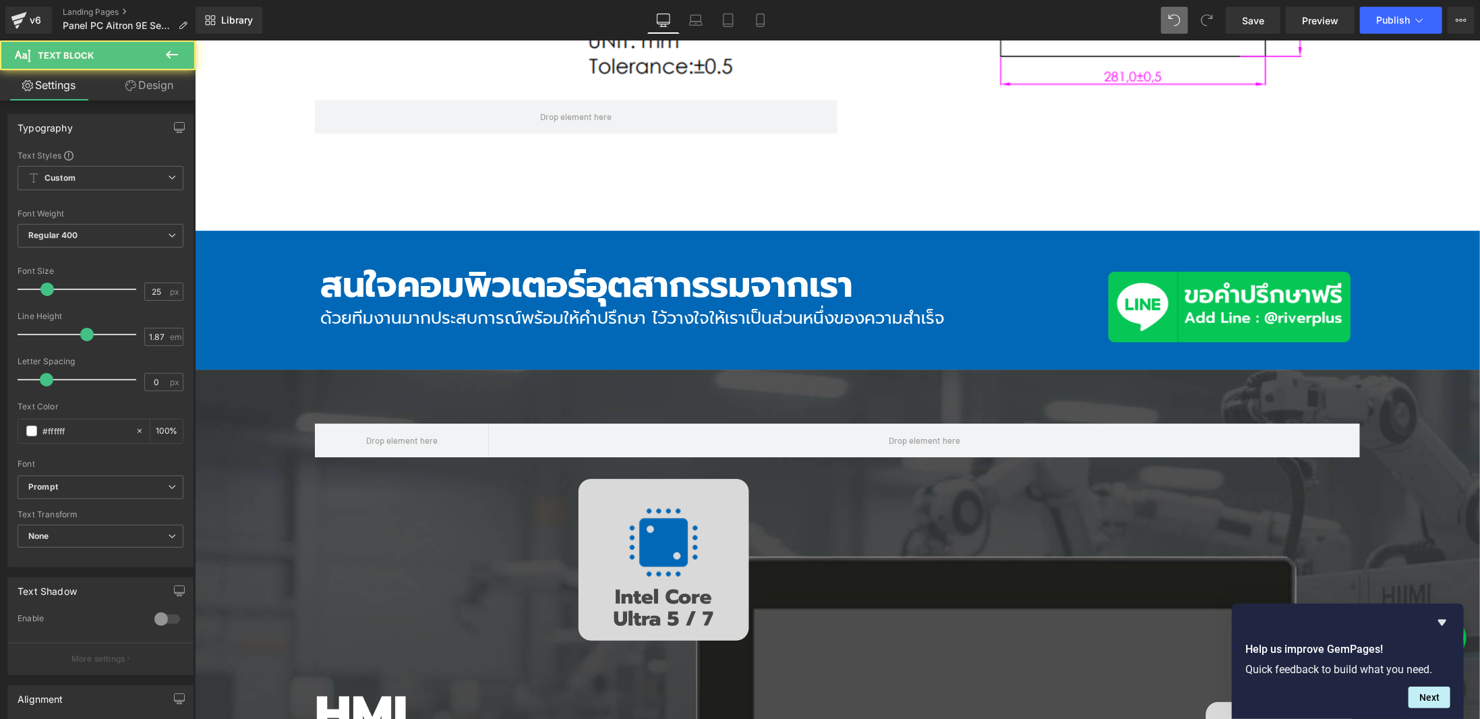
click at [184, 85] on link "Design" at bounding box center [149, 85] width 98 height 30
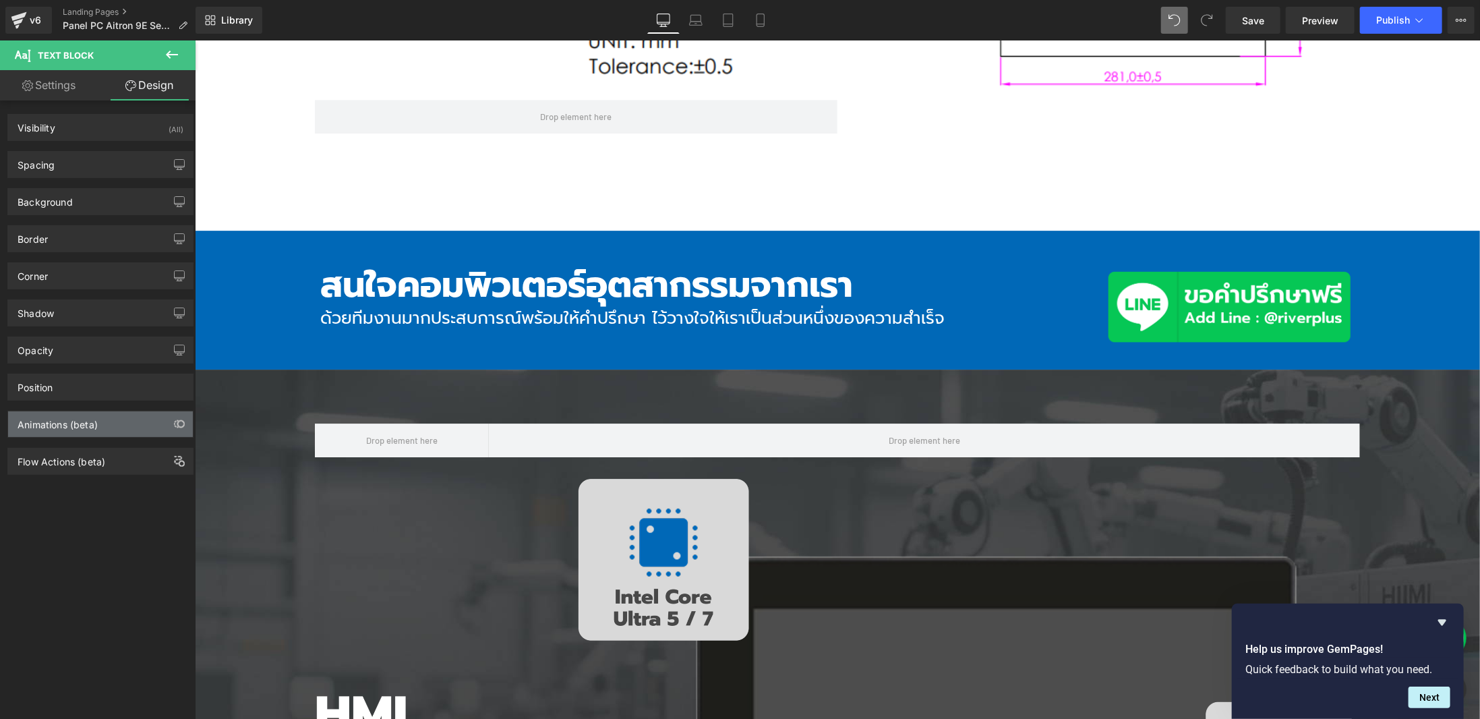
click at [131, 425] on div "Animations (beta)" at bounding box center [100, 424] width 185 height 26
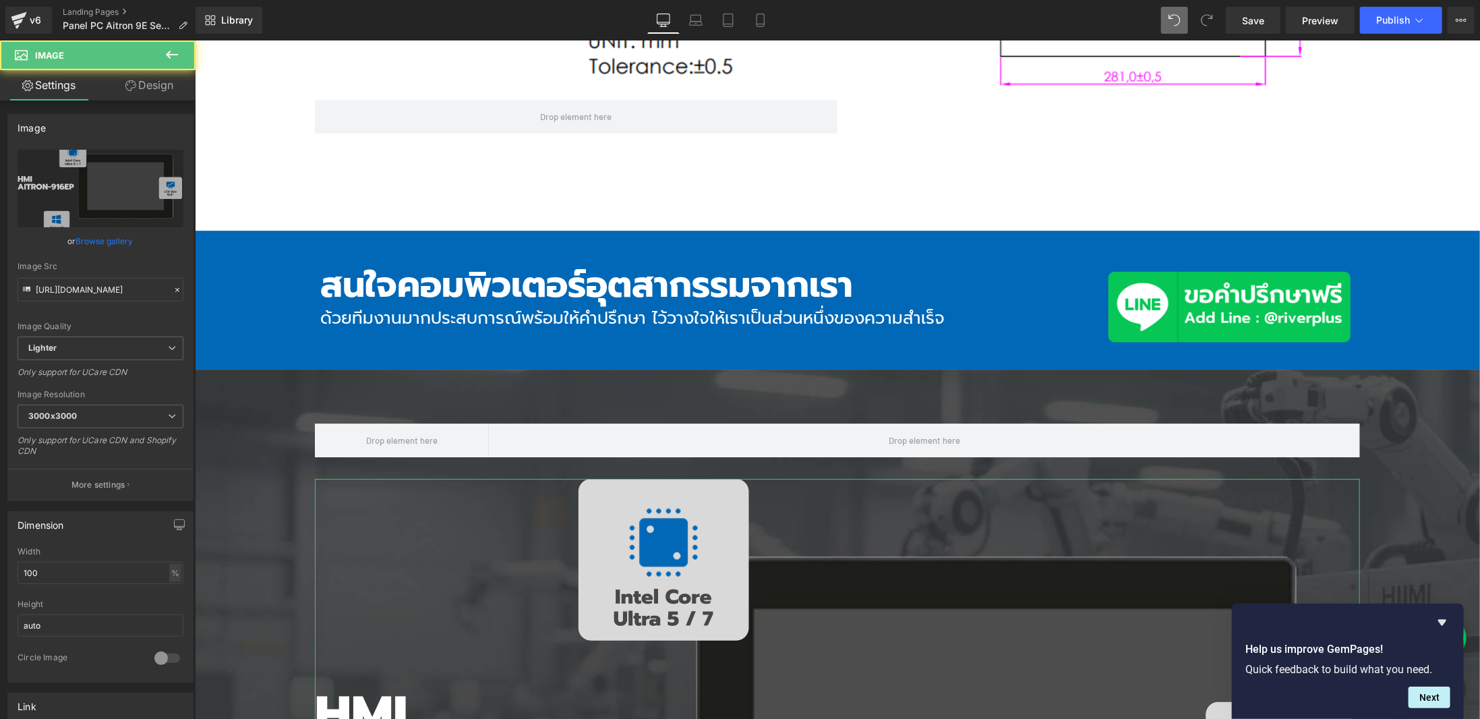
drag, startPoint x: 156, startPoint y: 86, endPoint x: 125, endPoint y: 224, distance: 141.6
click at [156, 86] on link "Design" at bounding box center [149, 85] width 98 height 30
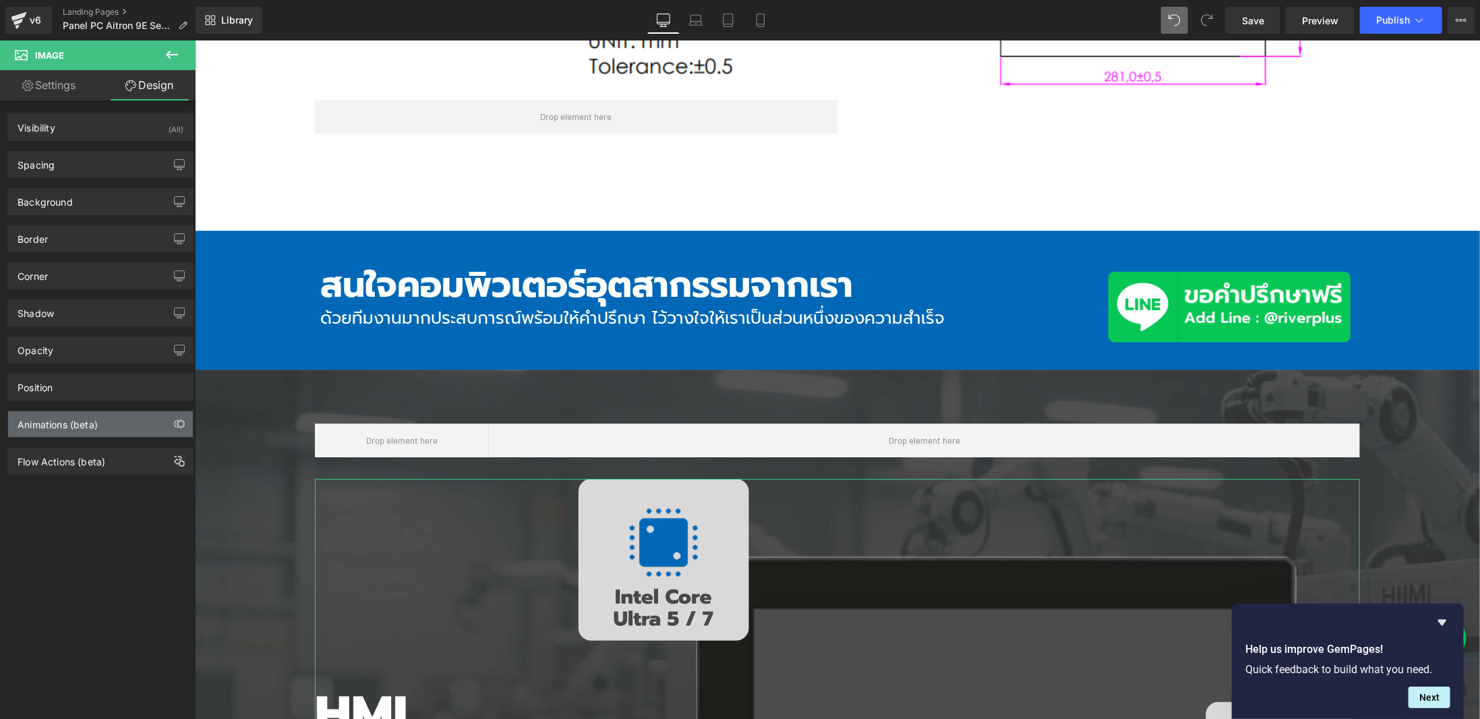
click at [103, 413] on div "Animations (beta)" at bounding box center [100, 424] width 185 height 26
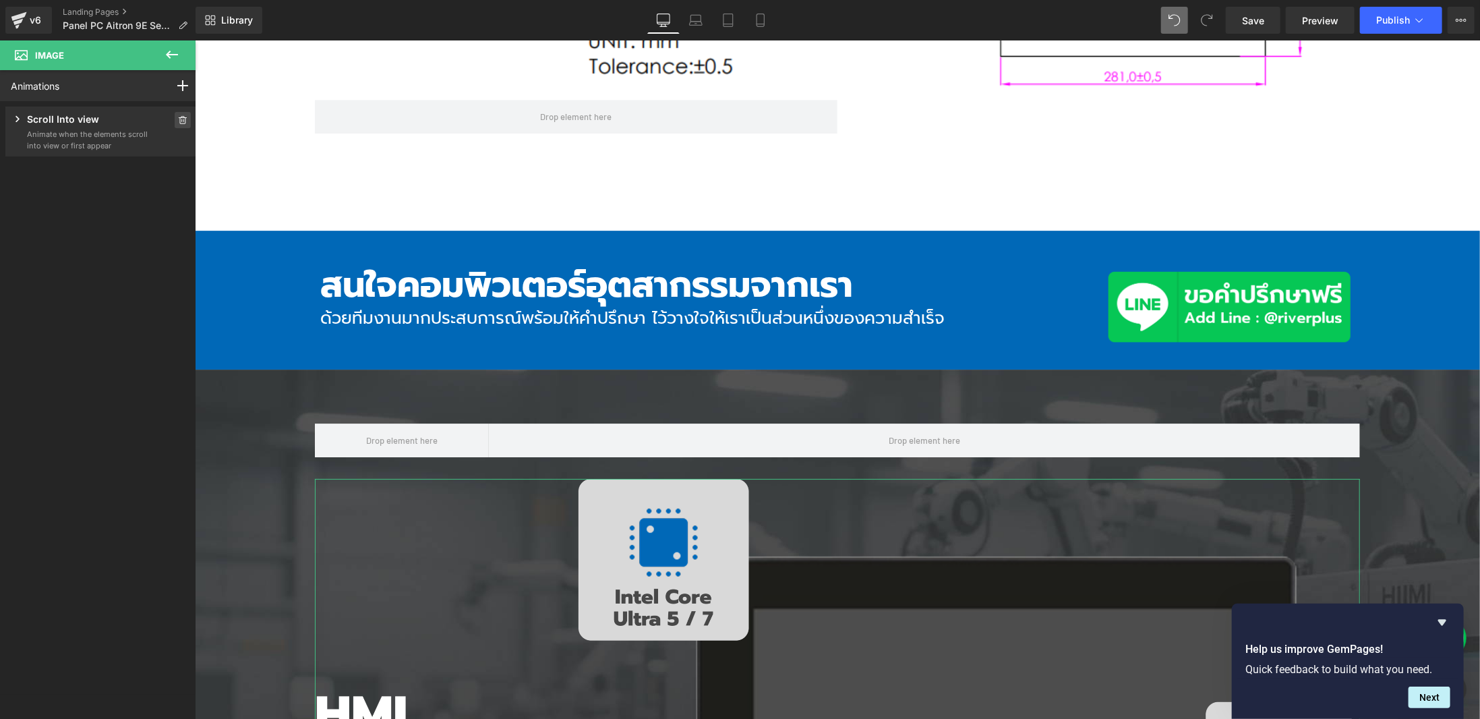
click at [182, 116] on span at bounding box center [183, 120] width 16 height 16
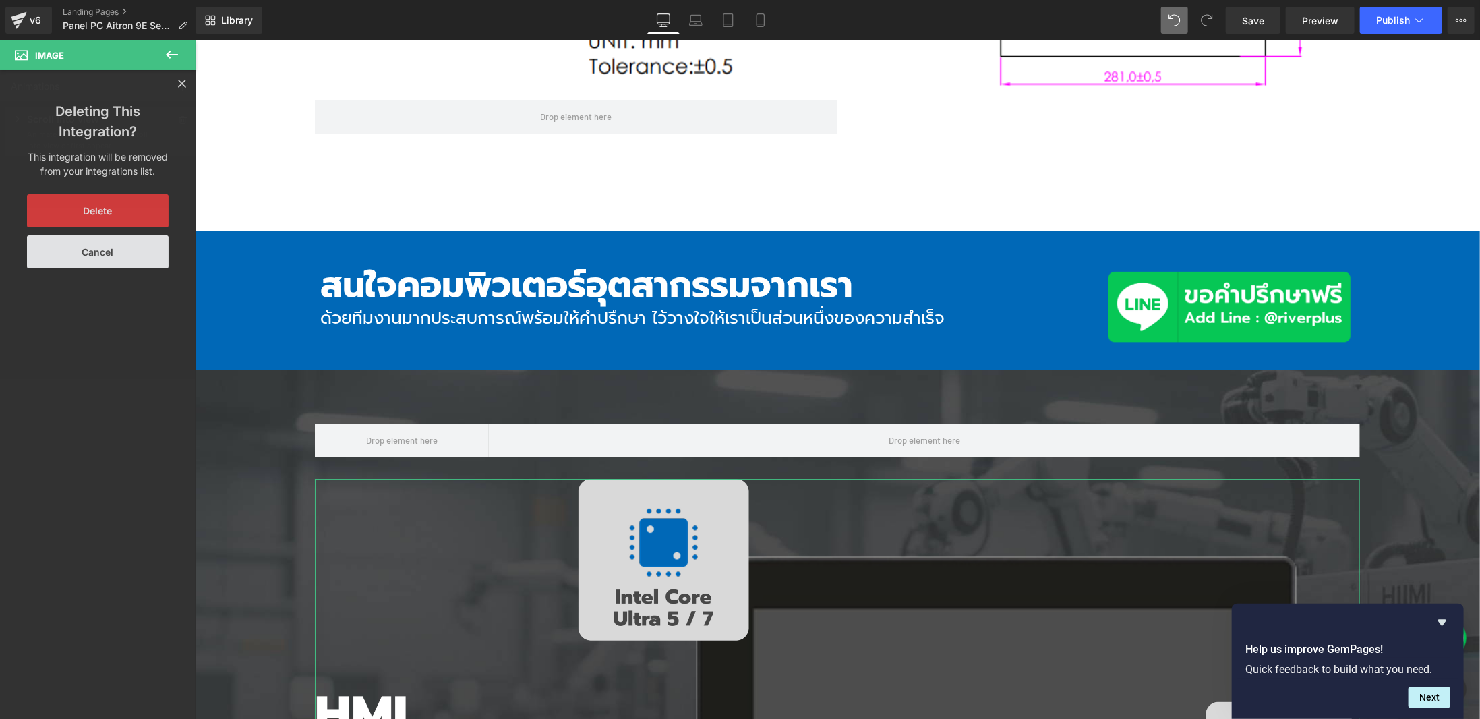
drag, startPoint x: 143, startPoint y: 205, endPoint x: 174, endPoint y: 214, distance: 32.2
click at [145, 206] on button "Delete" at bounding box center [98, 210] width 142 height 33
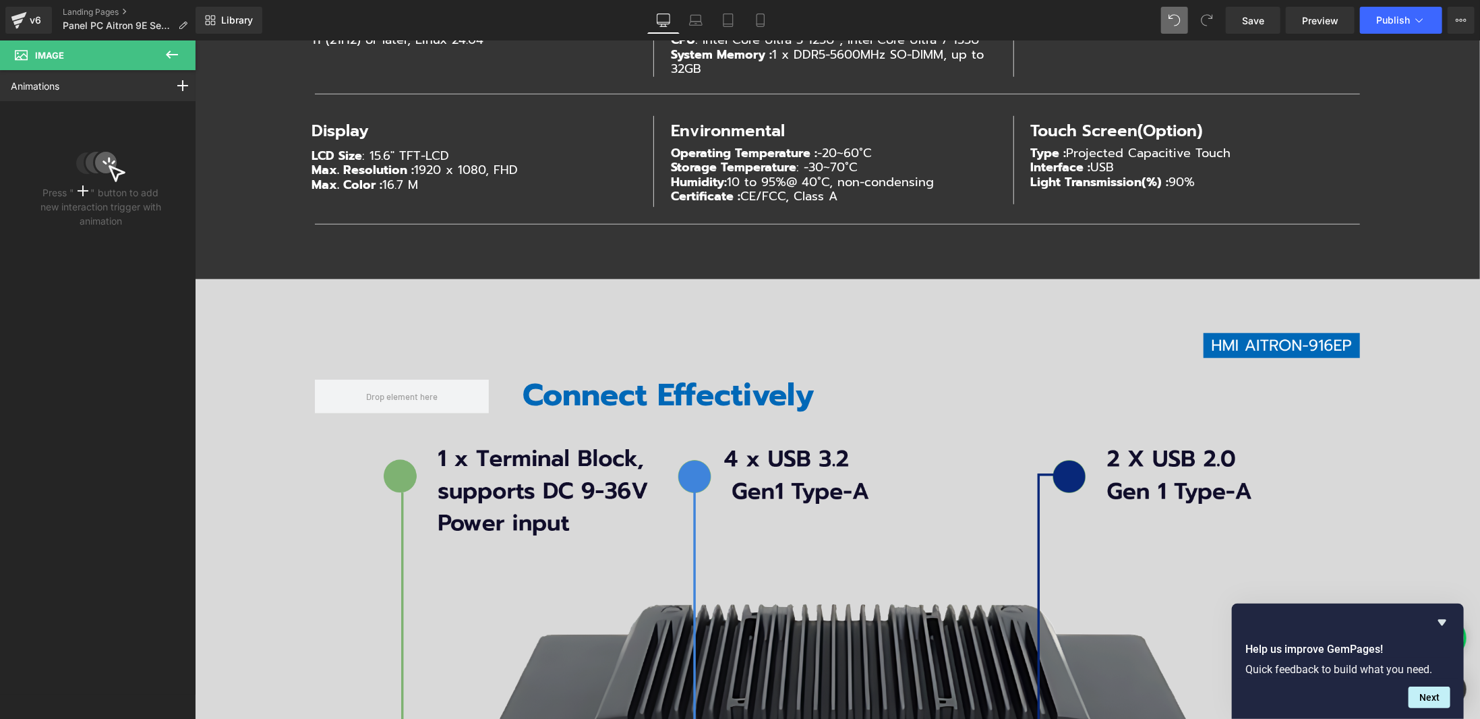
scroll to position [7752, 0]
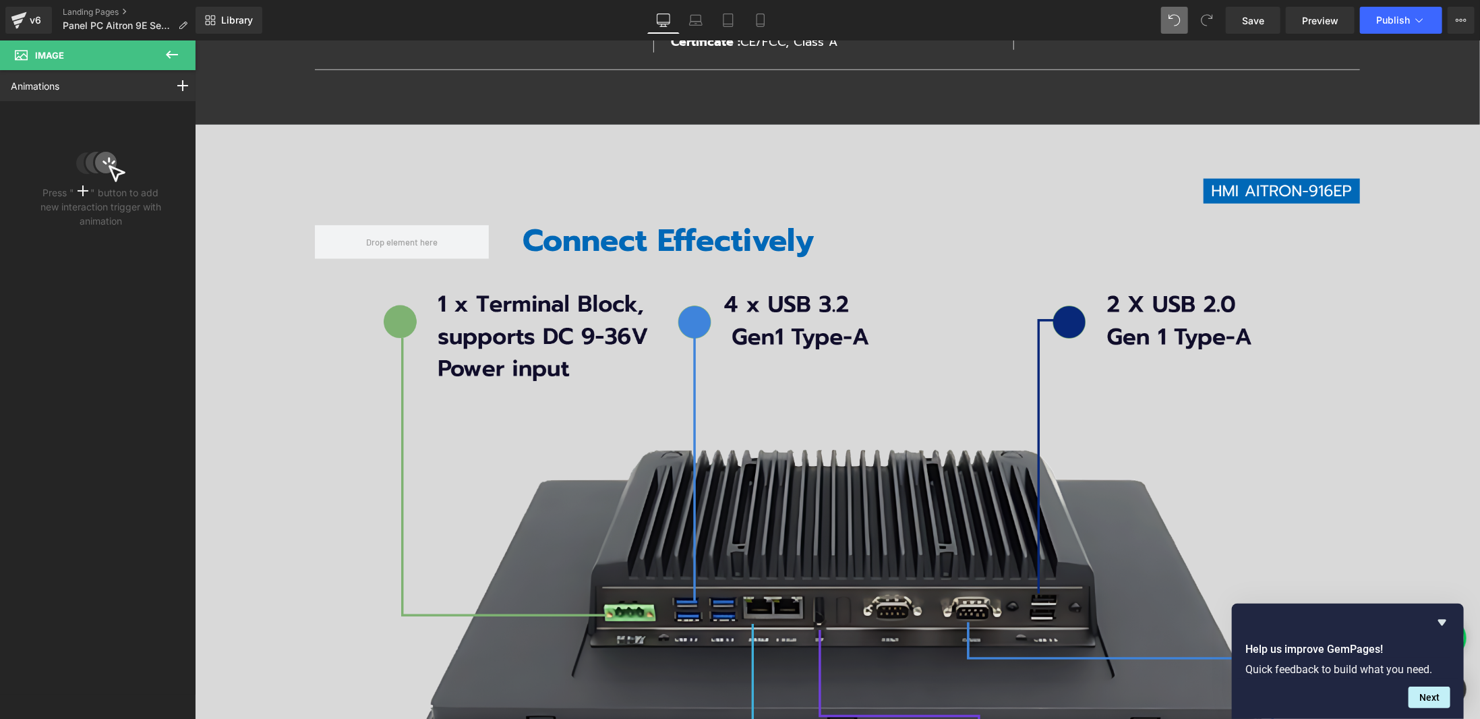
click at [611, 420] on img at bounding box center [837, 612] width 940 height 665
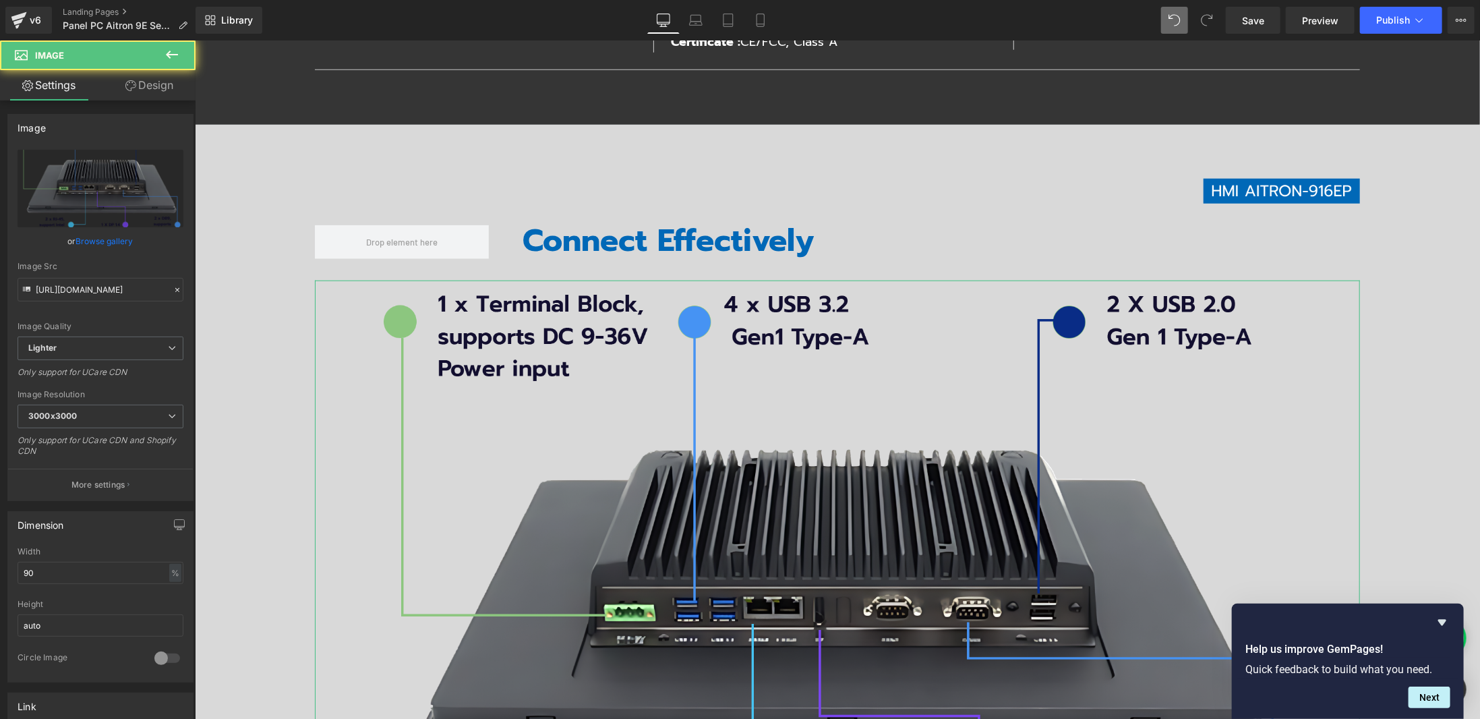
click at [141, 76] on link "Design" at bounding box center [149, 85] width 98 height 30
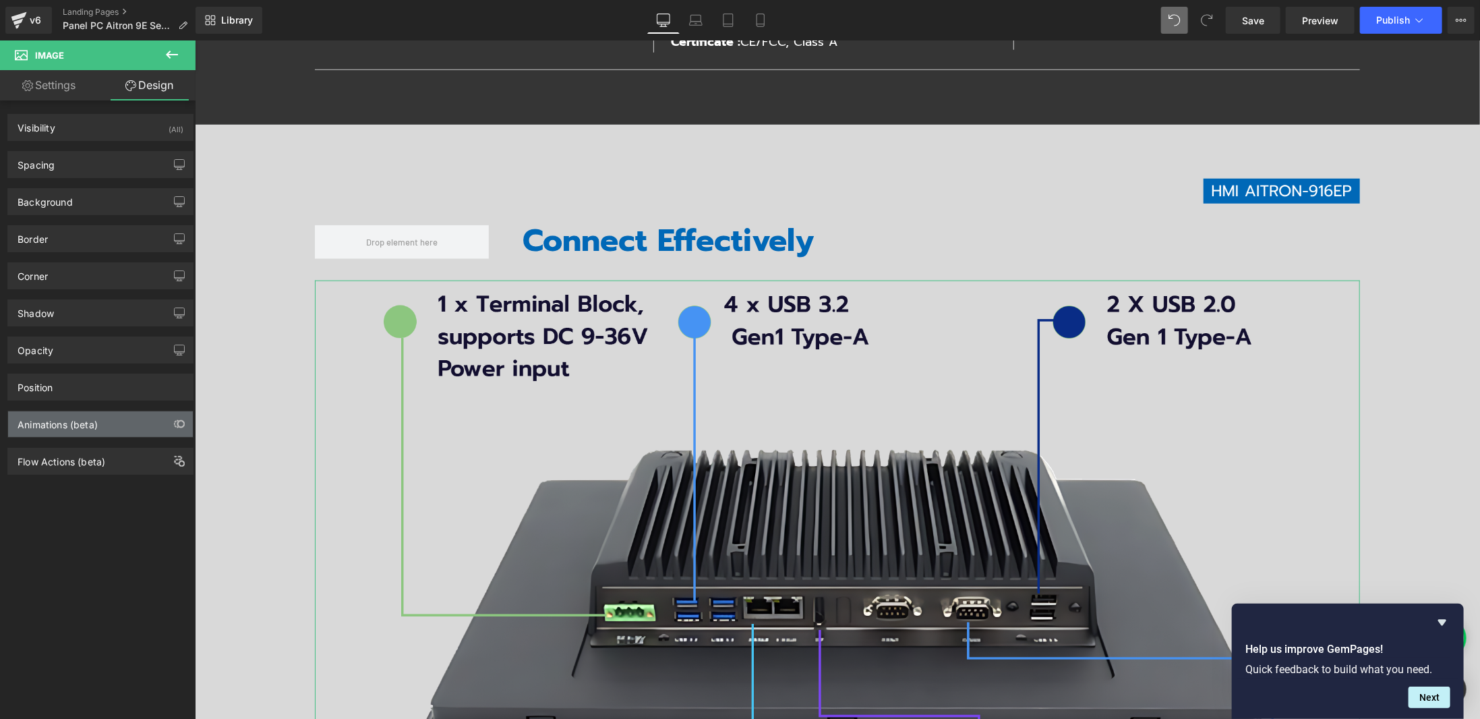
click at [84, 411] on div "Animations (beta)" at bounding box center [58, 420] width 80 height 19
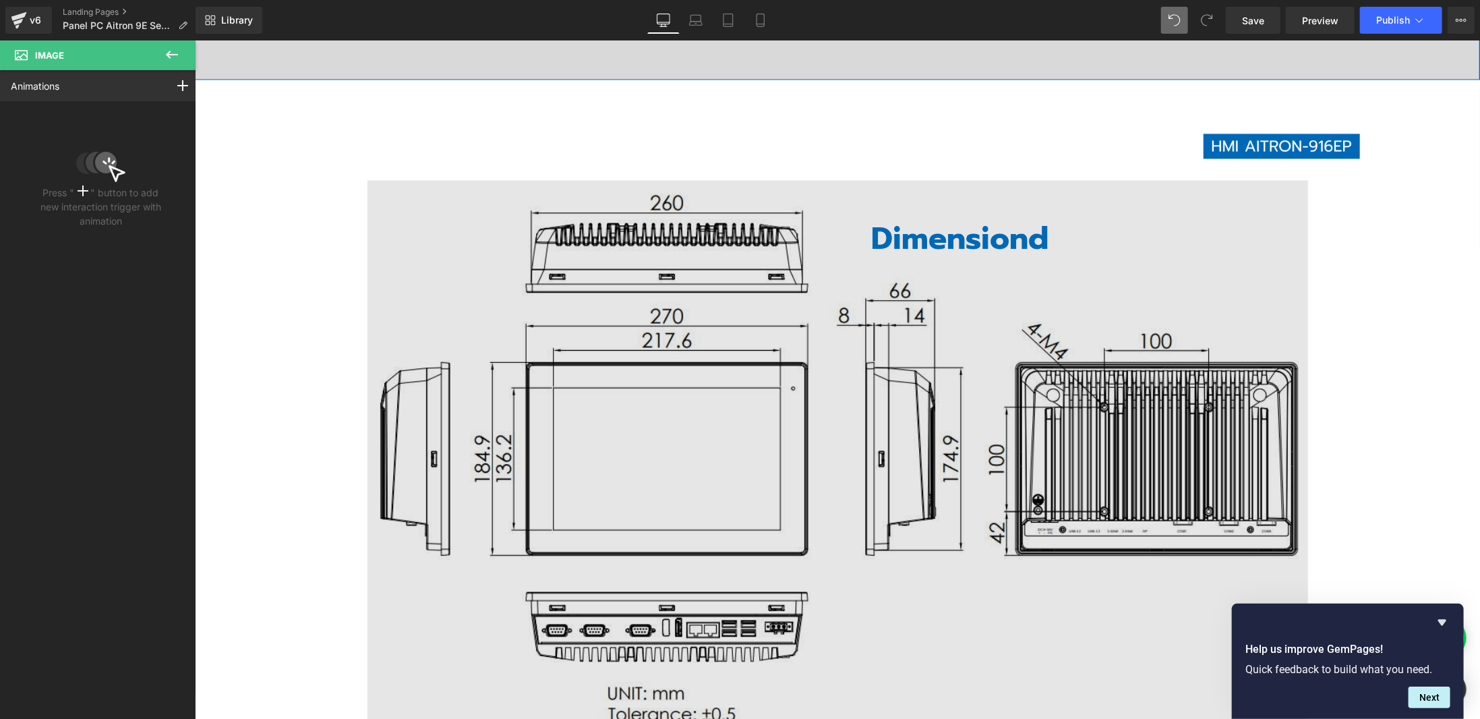
scroll to position [8696, 0]
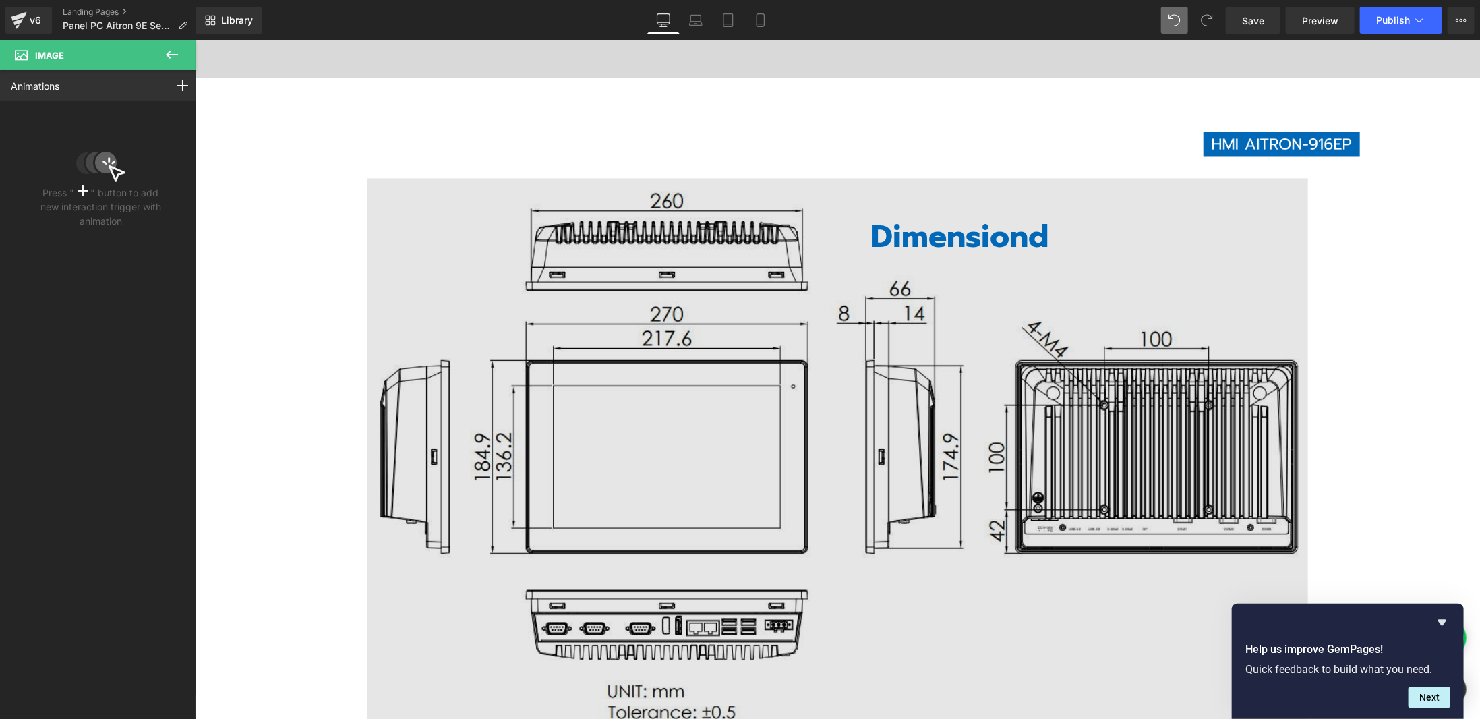
click at [579, 456] on img at bounding box center [837, 451] width 940 height 549
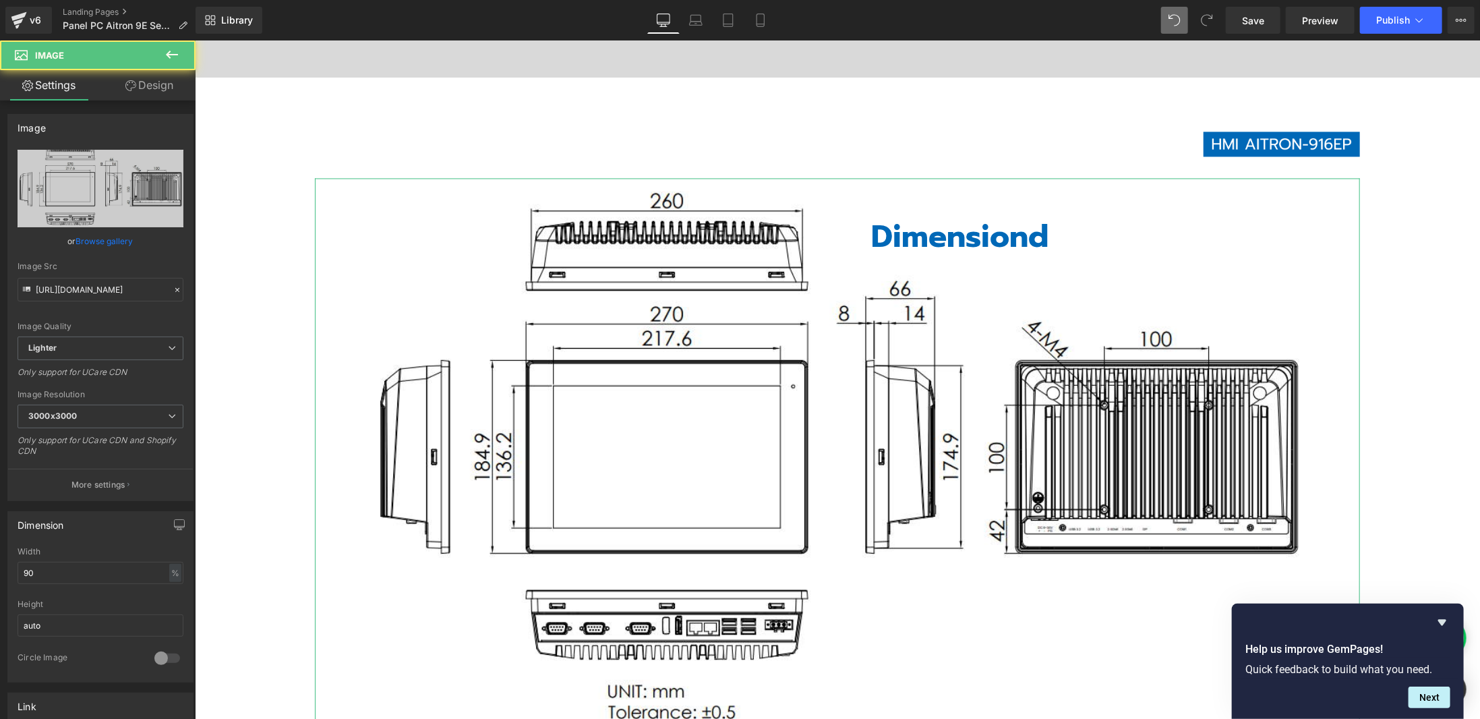
click at [154, 88] on link "Design" at bounding box center [149, 85] width 98 height 30
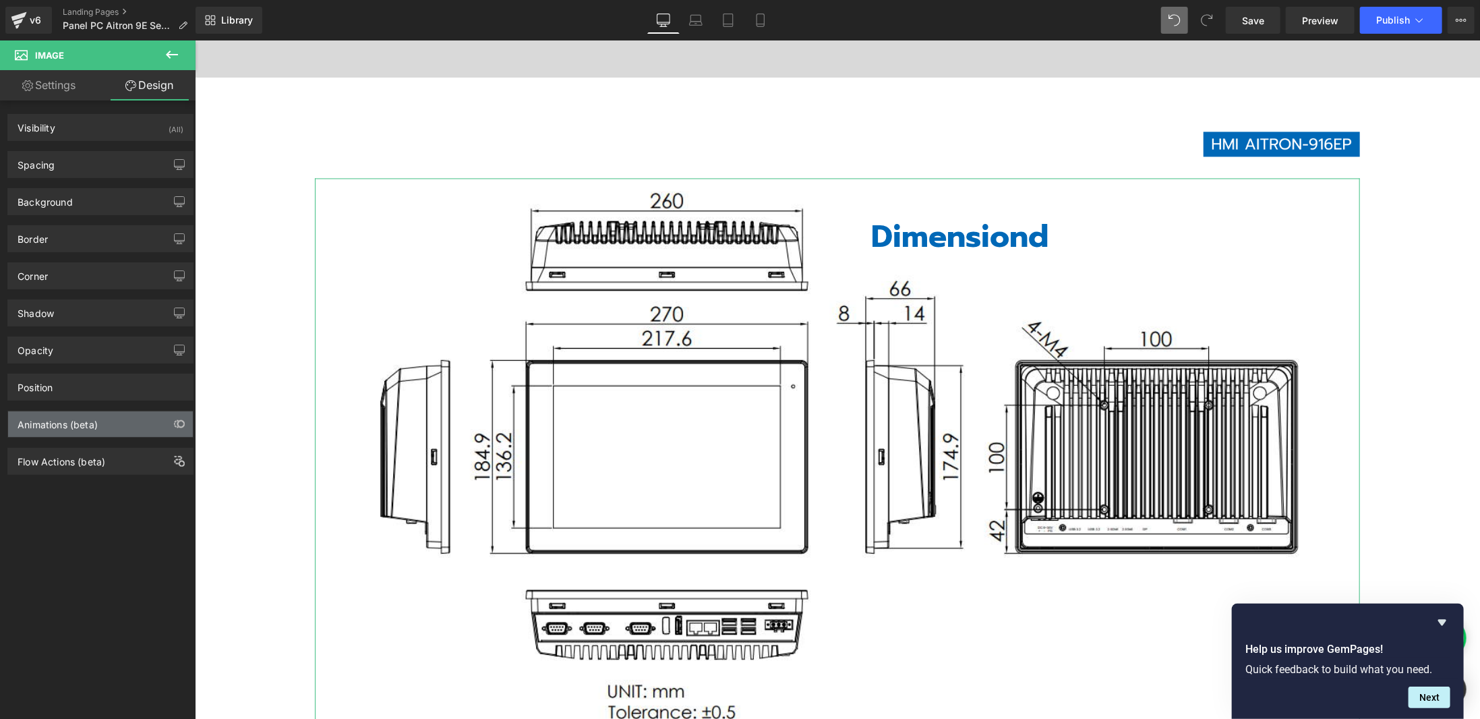
click at [97, 427] on div "Animations (beta)" at bounding box center [100, 424] width 185 height 26
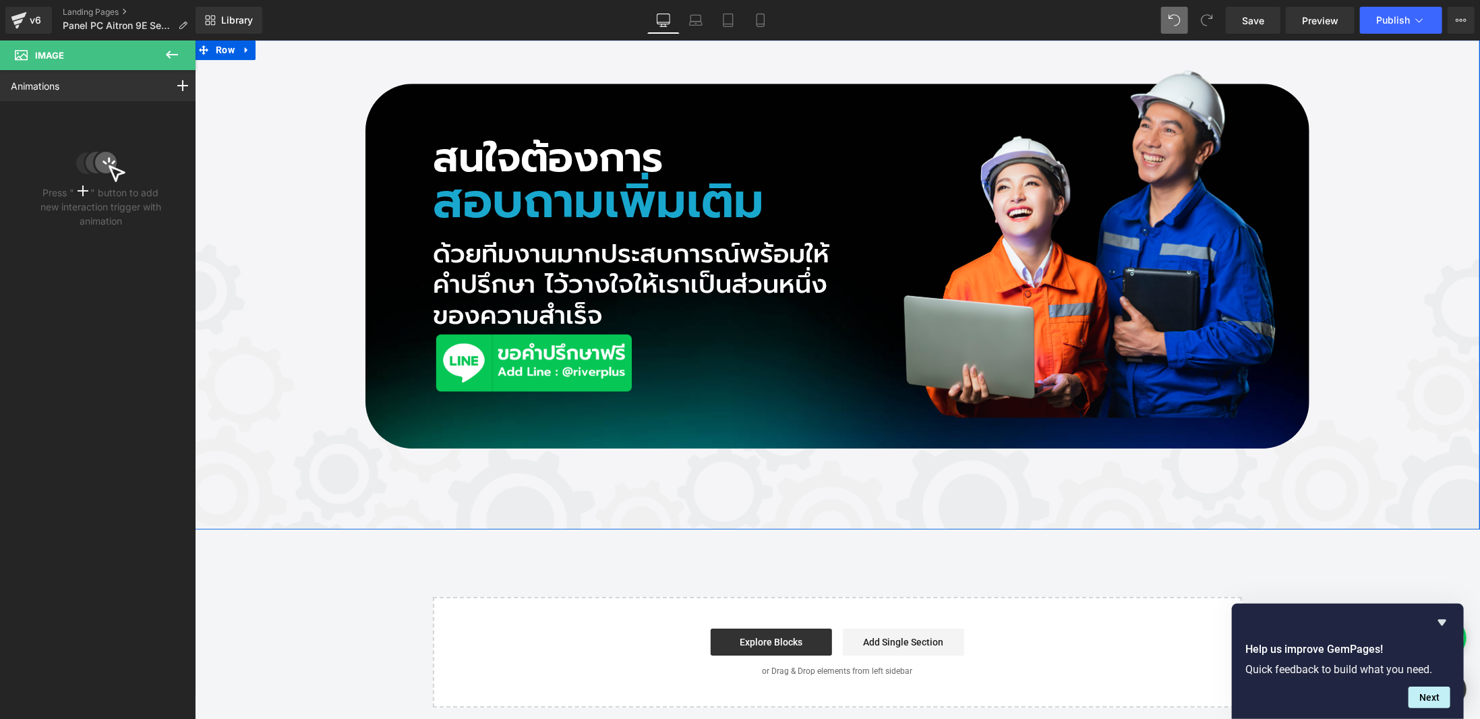
scroll to position [9370, 0]
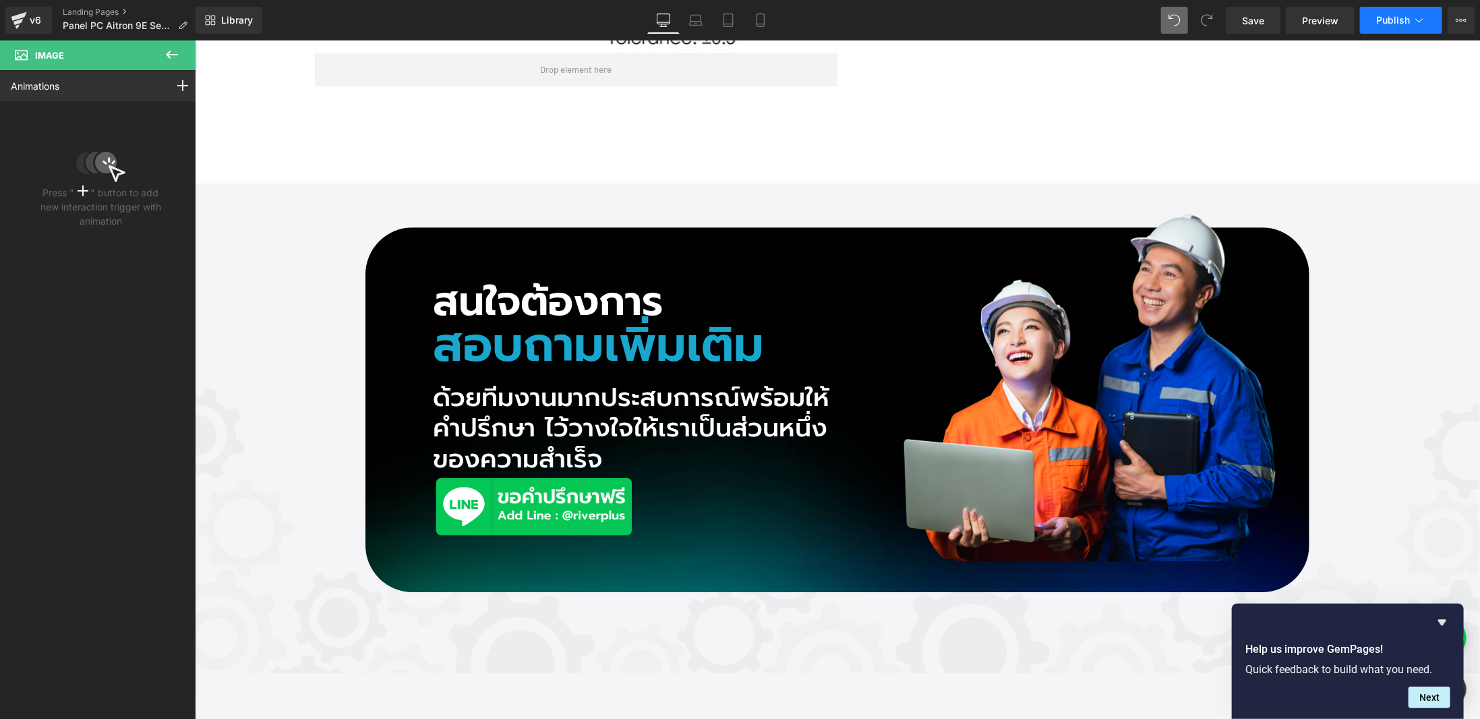
click at [1421, 26] on icon at bounding box center [1418, 19] width 13 height 13
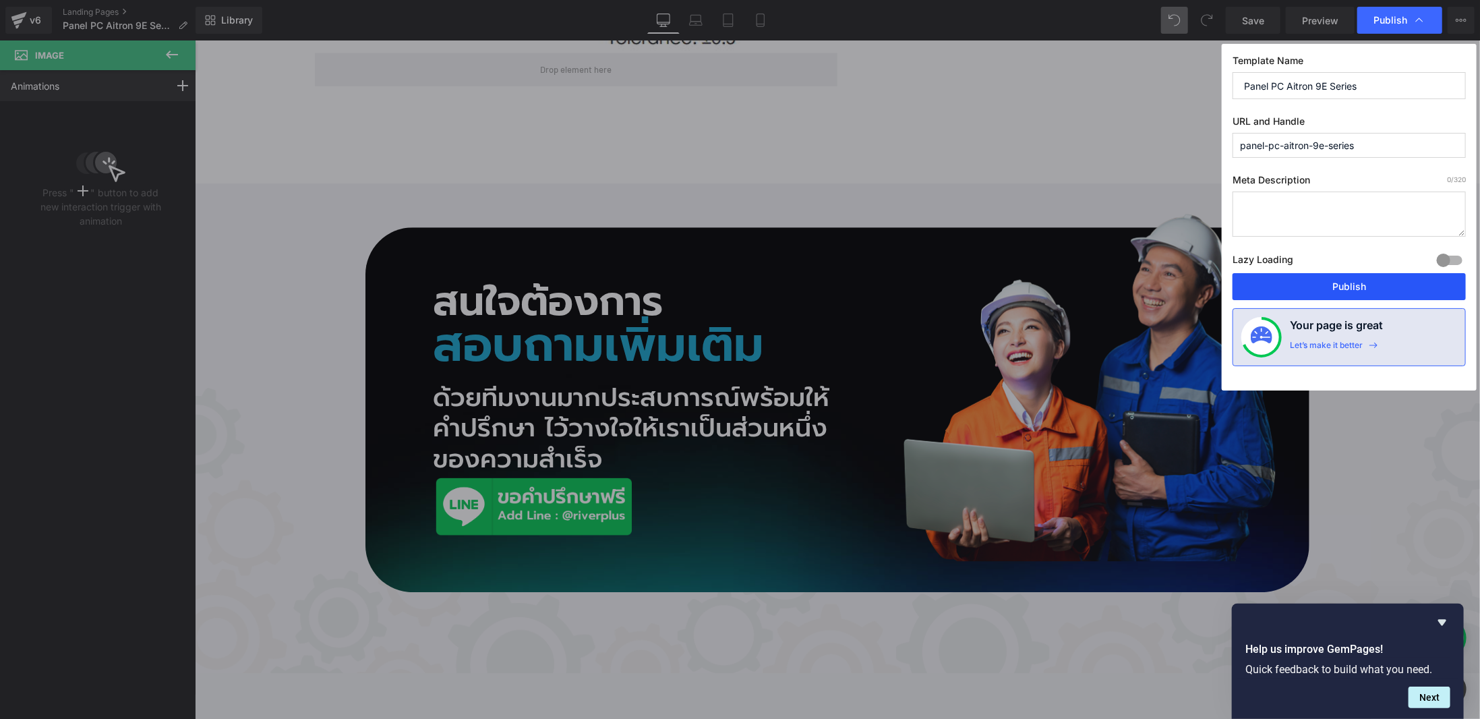
click at [1384, 284] on button "Publish" at bounding box center [1348, 286] width 233 height 27
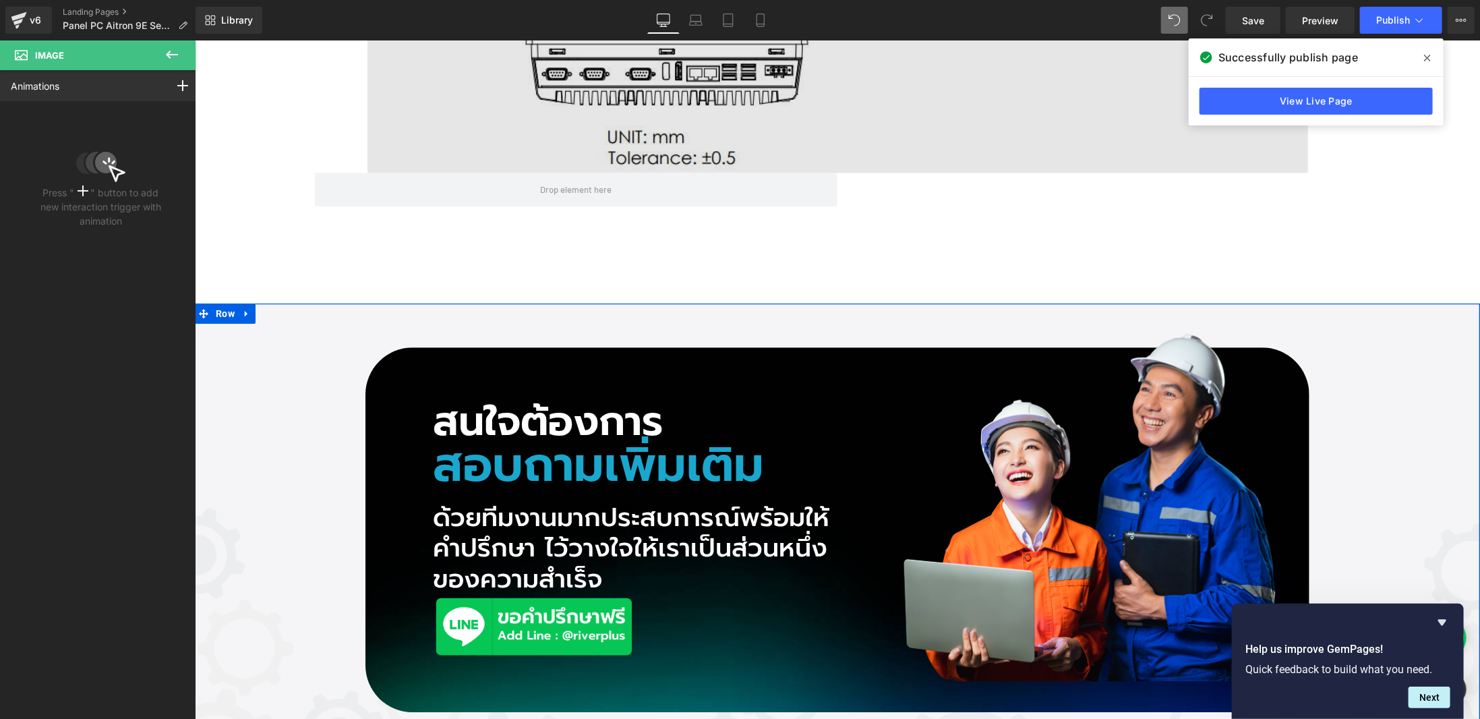
scroll to position [9101, 0]
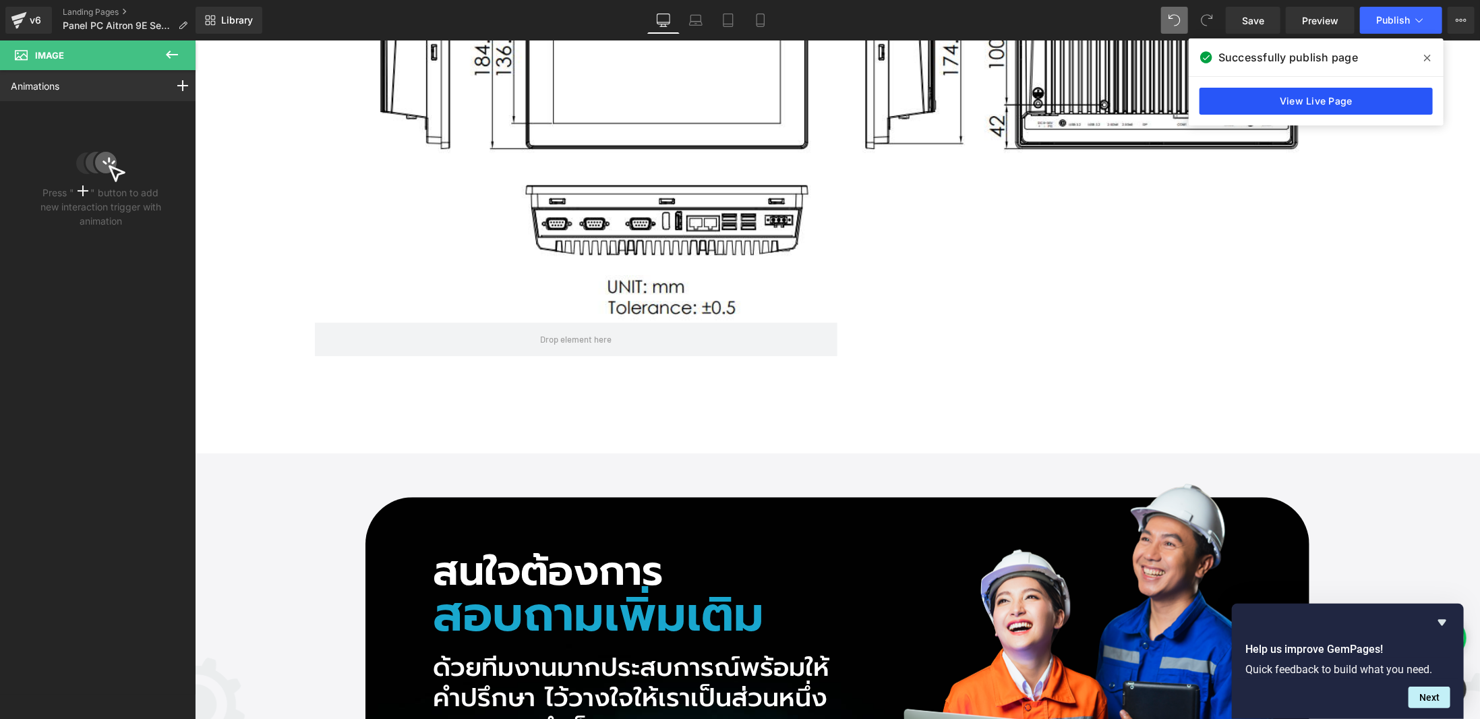
click at [1339, 97] on link "View Live Page" at bounding box center [1315, 101] width 233 height 27
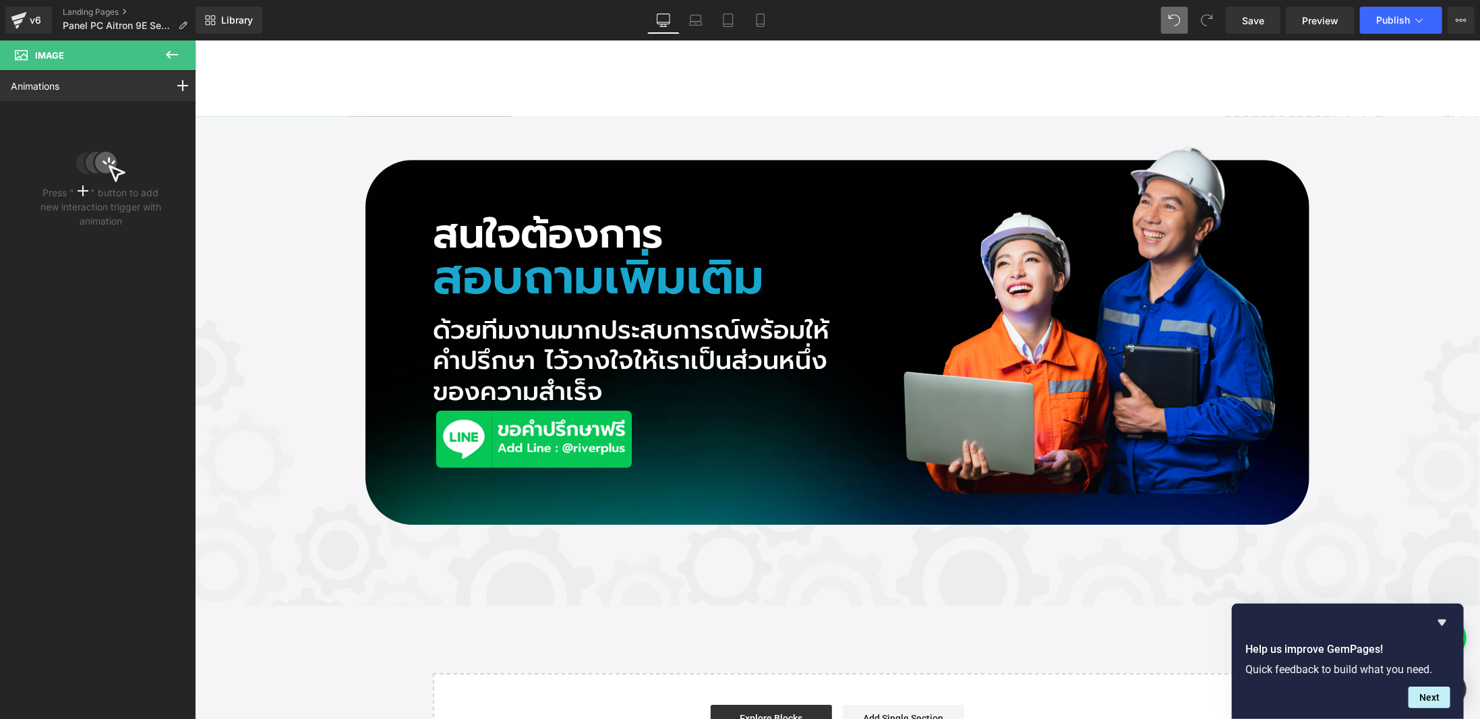
scroll to position [10004, 0]
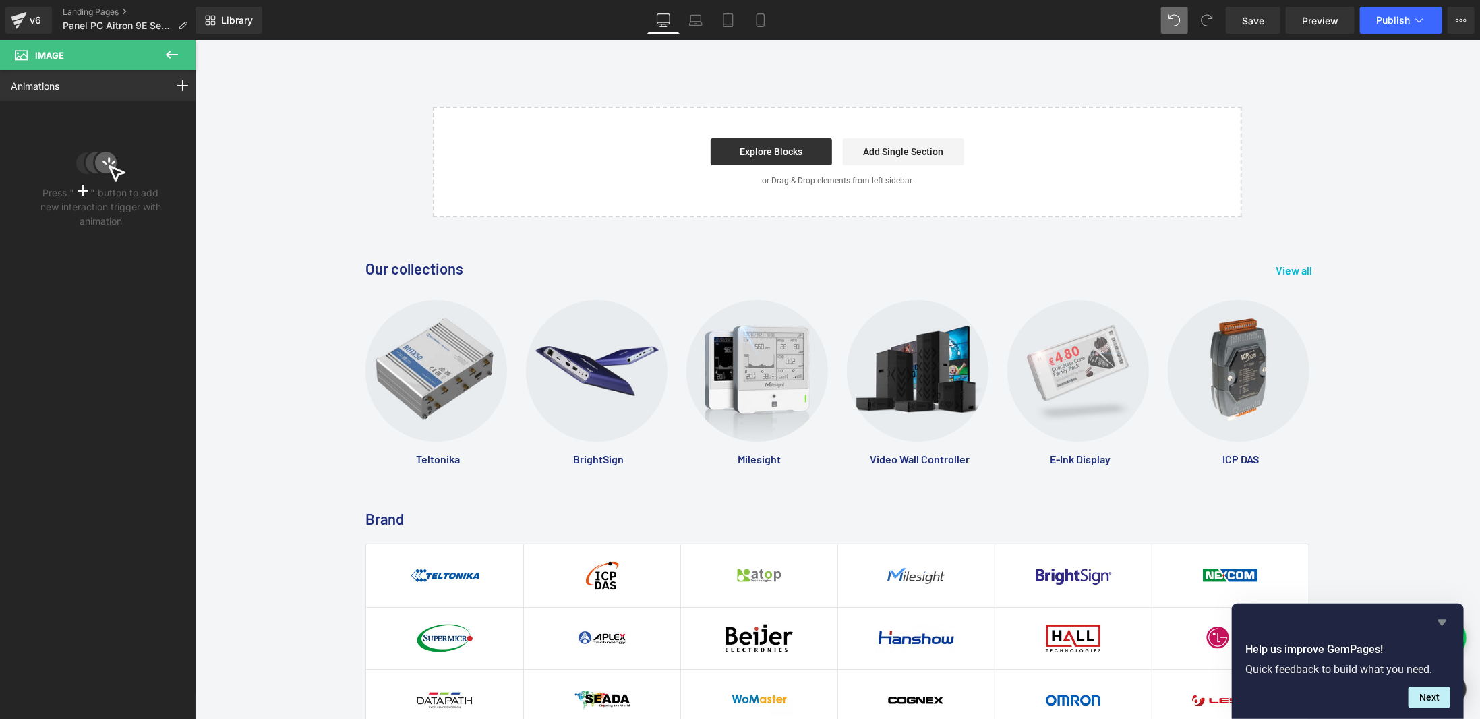
click at [1437, 622] on icon "Hide survey" at bounding box center [1442, 622] width 16 height 16
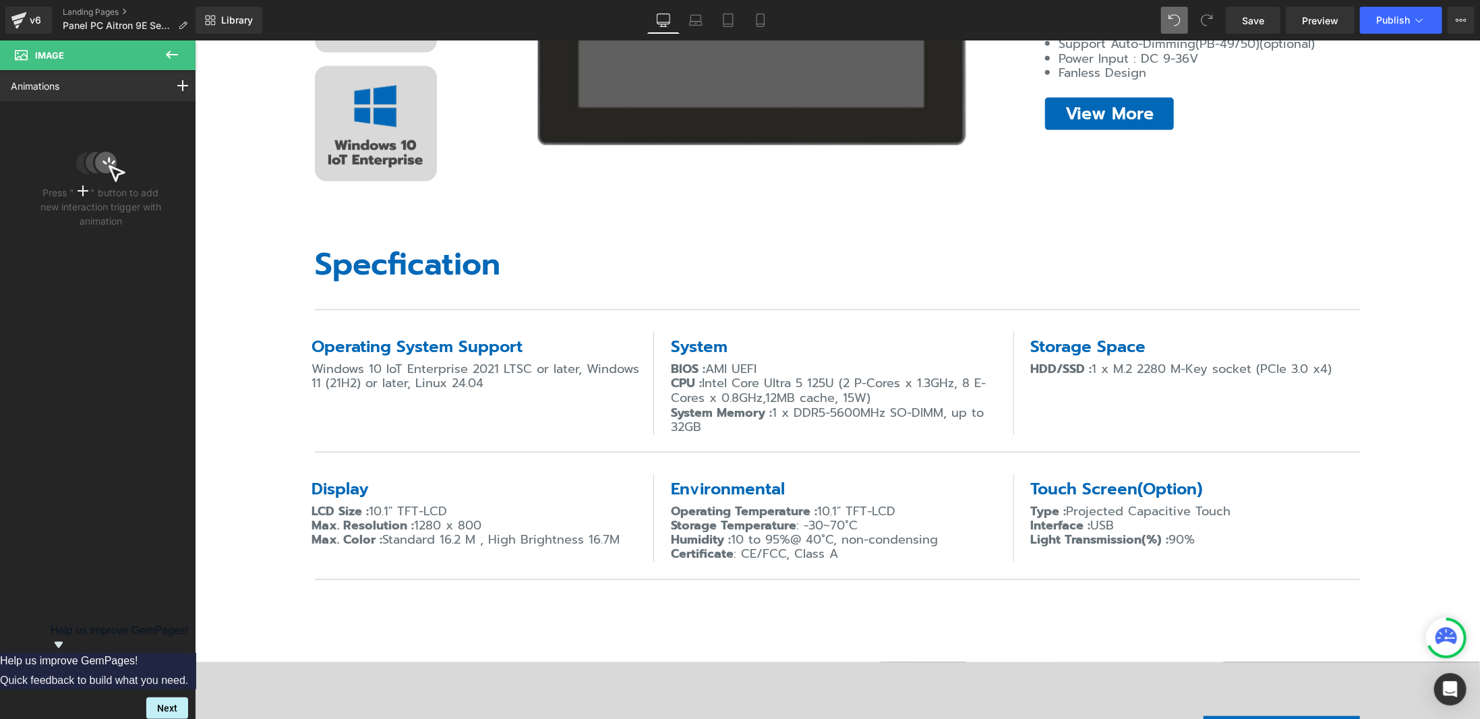
scroll to position [0, 0]
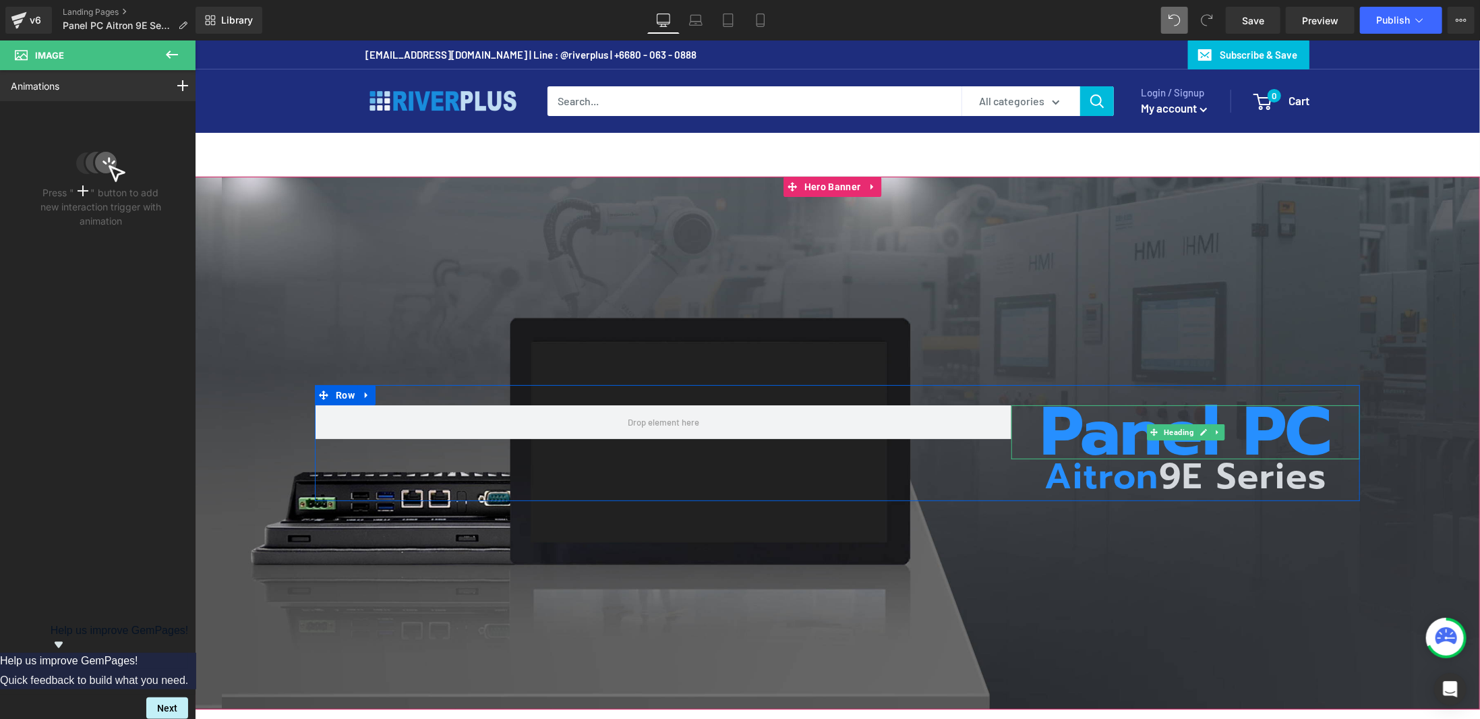
click at [1083, 427] on h1 "Panel PC" at bounding box center [1185, 431] width 349 height 54
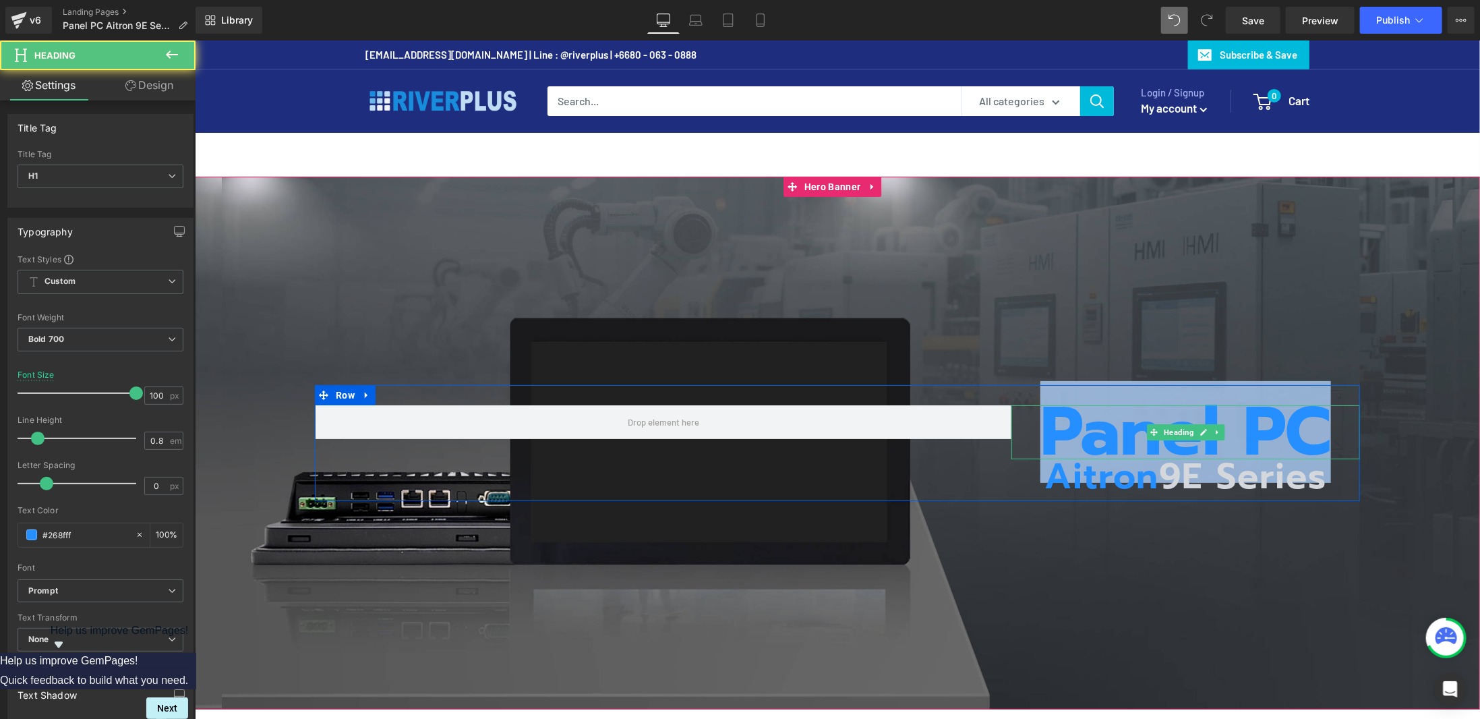
drag, startPoint x: 1038, startPoint y: 429, endPoint x: 1312, endPoint y: 410, distance: 274.3
click at [1312, 410] on h1 "Panel PC" at bounding box center [1185, 431] width 349 height 54
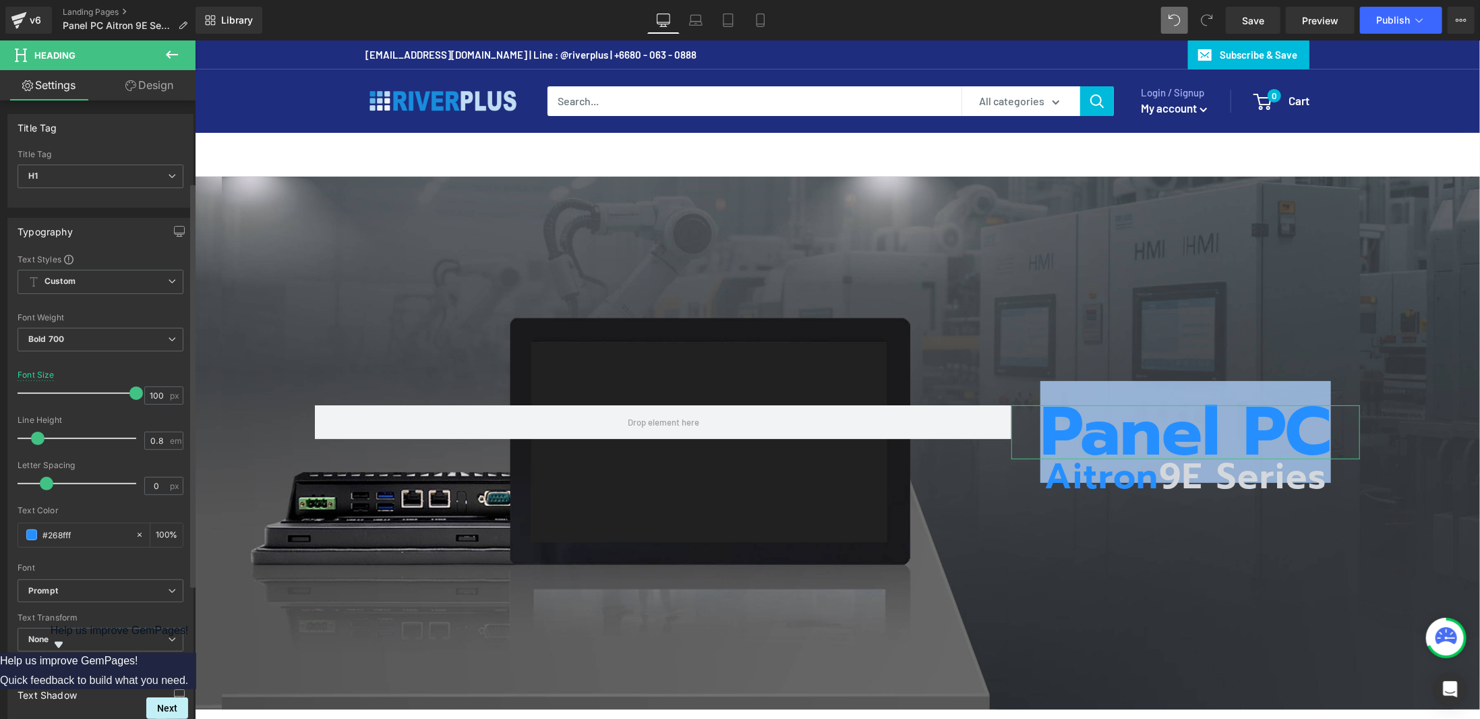
scroll to position [270, 0]
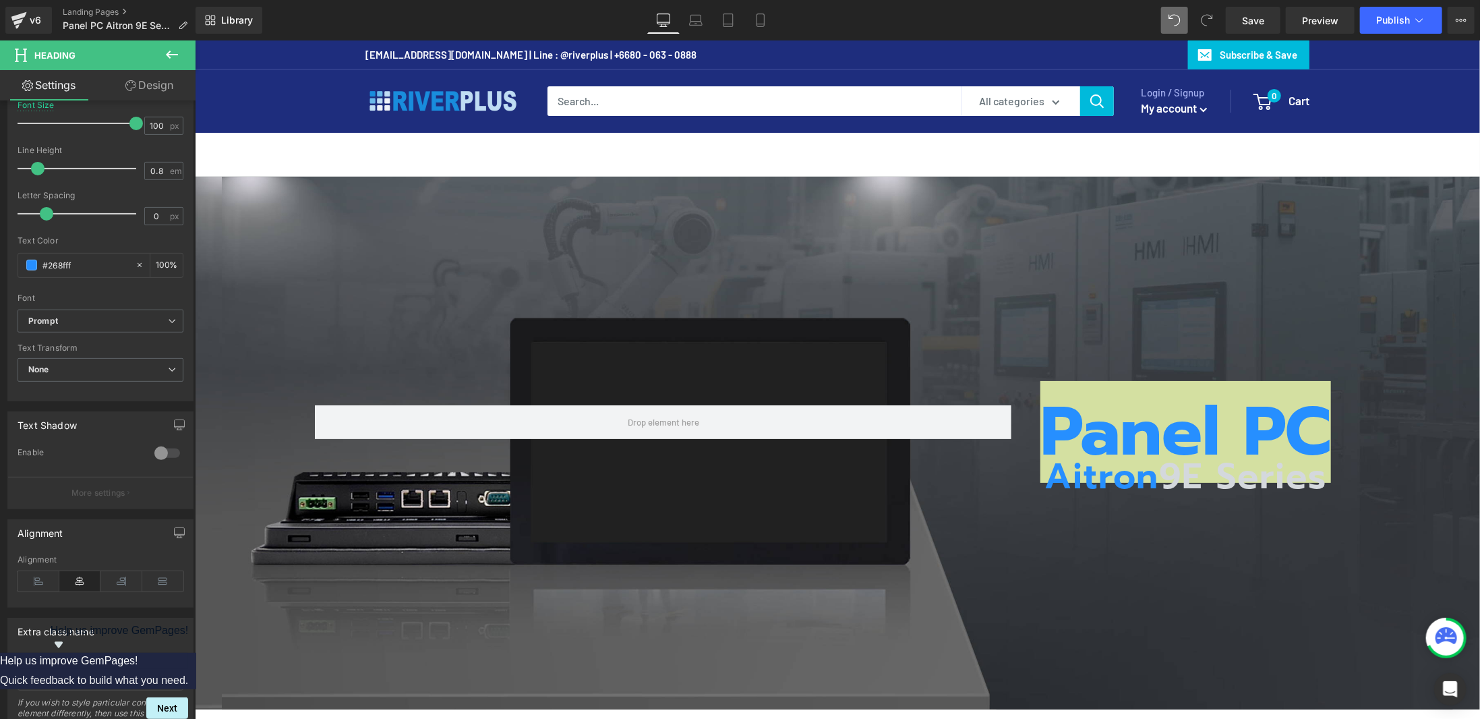
click at [168, 46] on button at bounding box center [171, 55] width 47 height 30
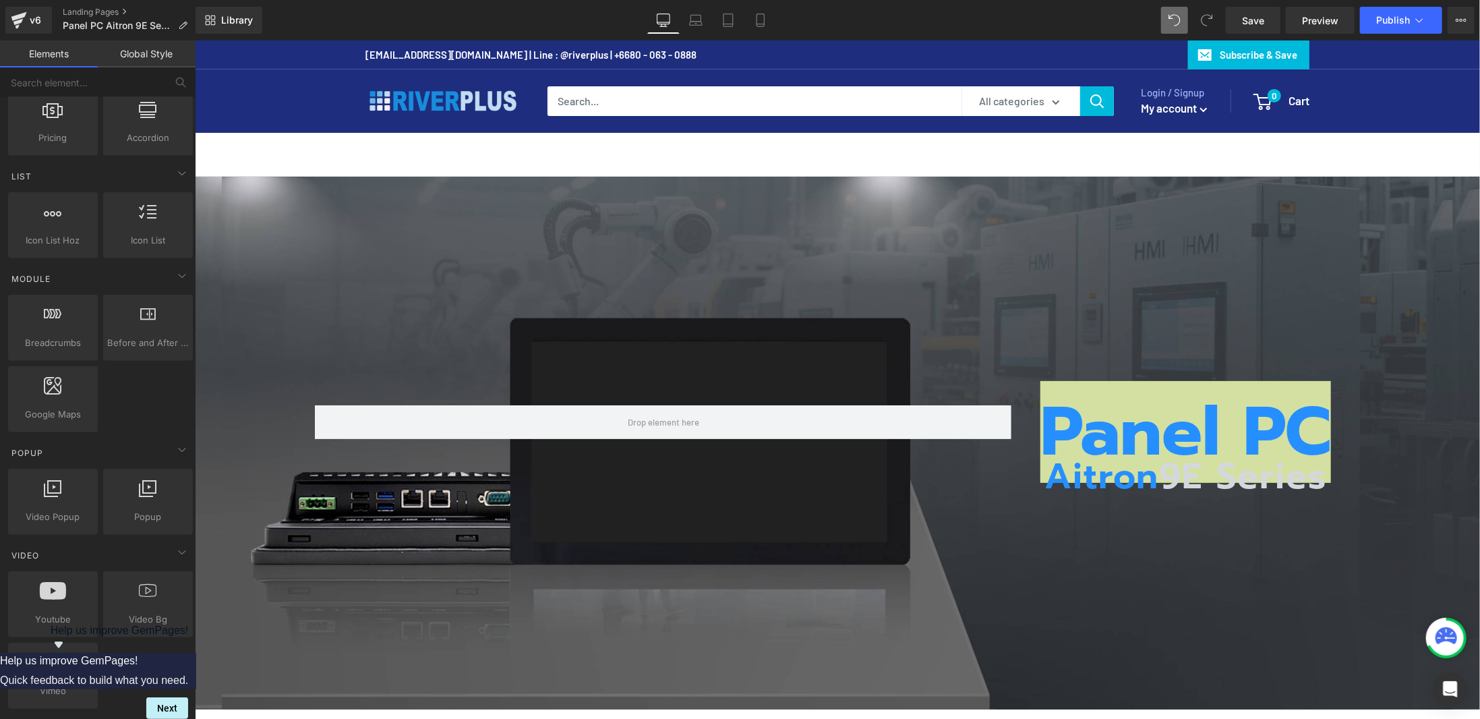
scroll to position [539, 0]
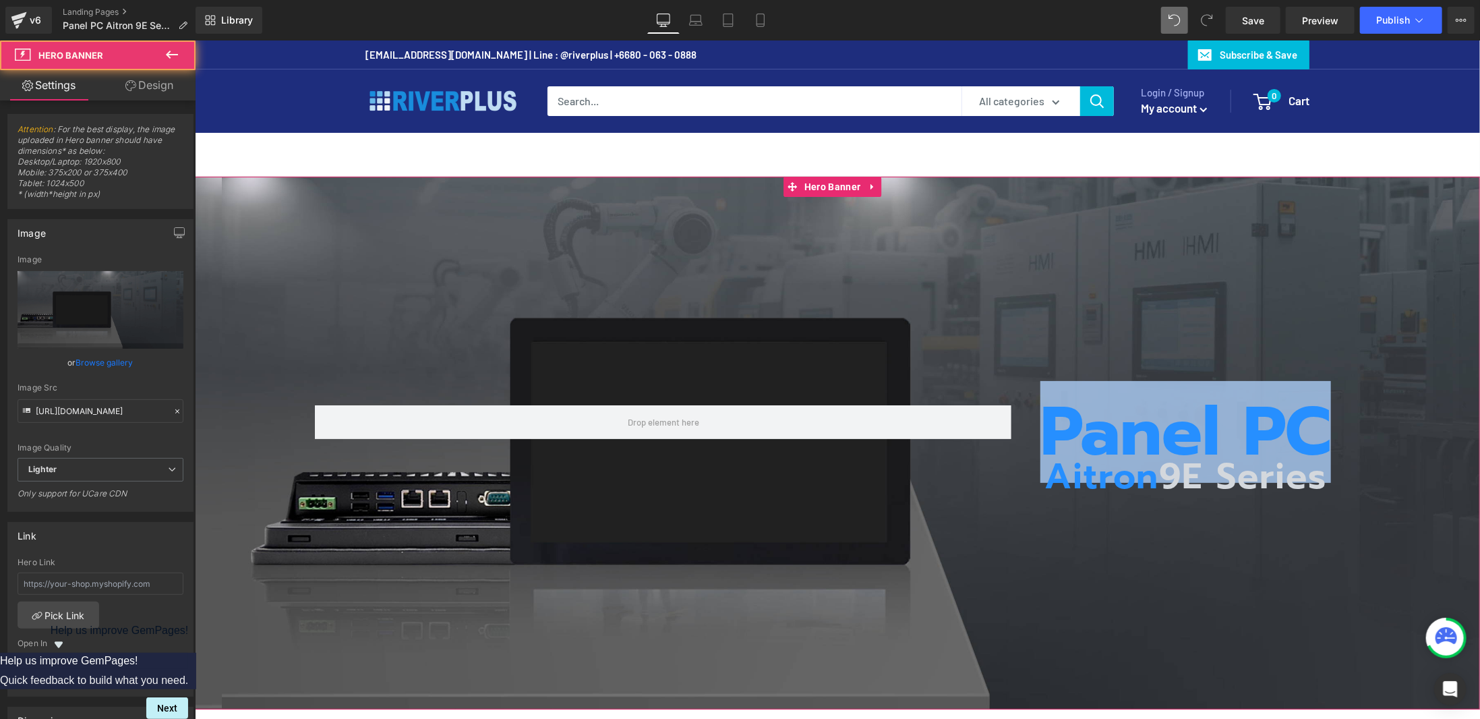
click at [1164, 289] on div "Panel PC Heading Aitron 9E Series Heading Row" at bounding box center [836, 442] width 1285 height 533
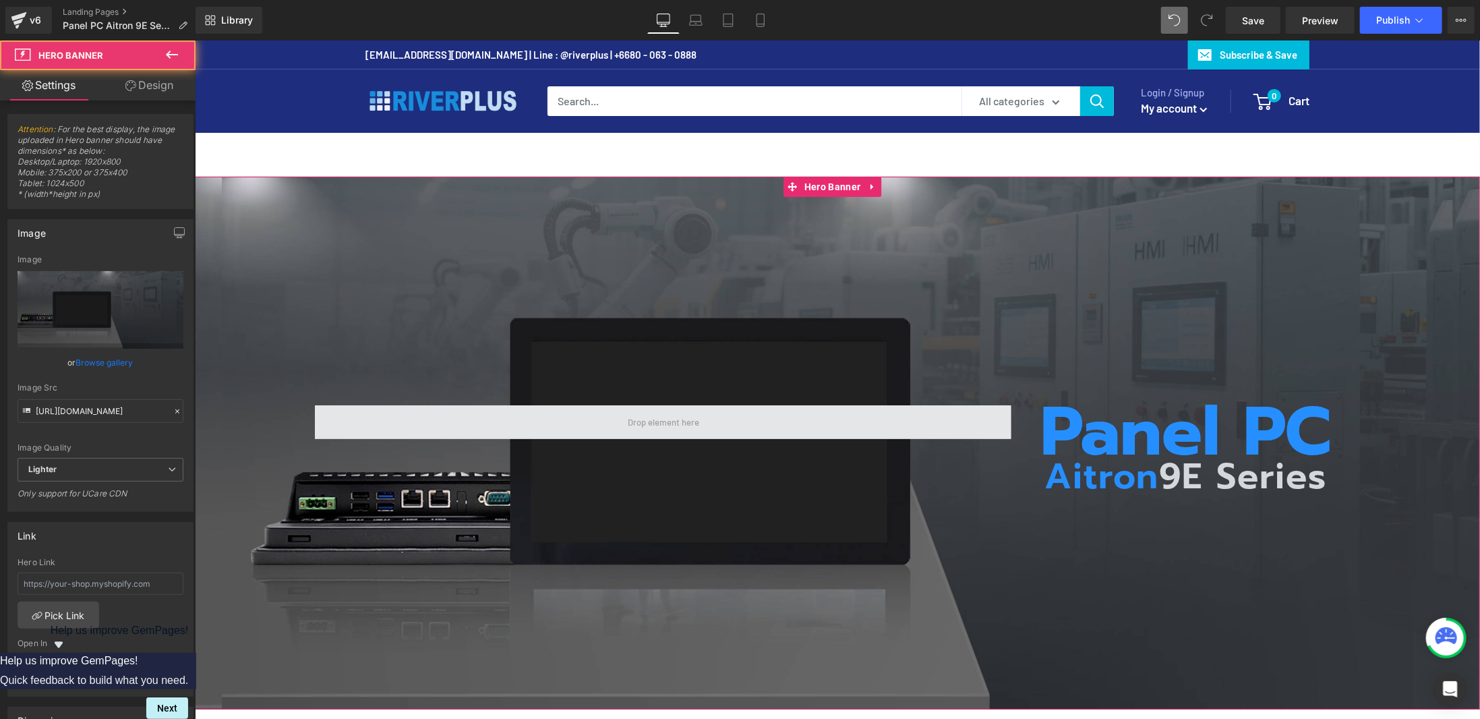
scroll to position [472, 0]
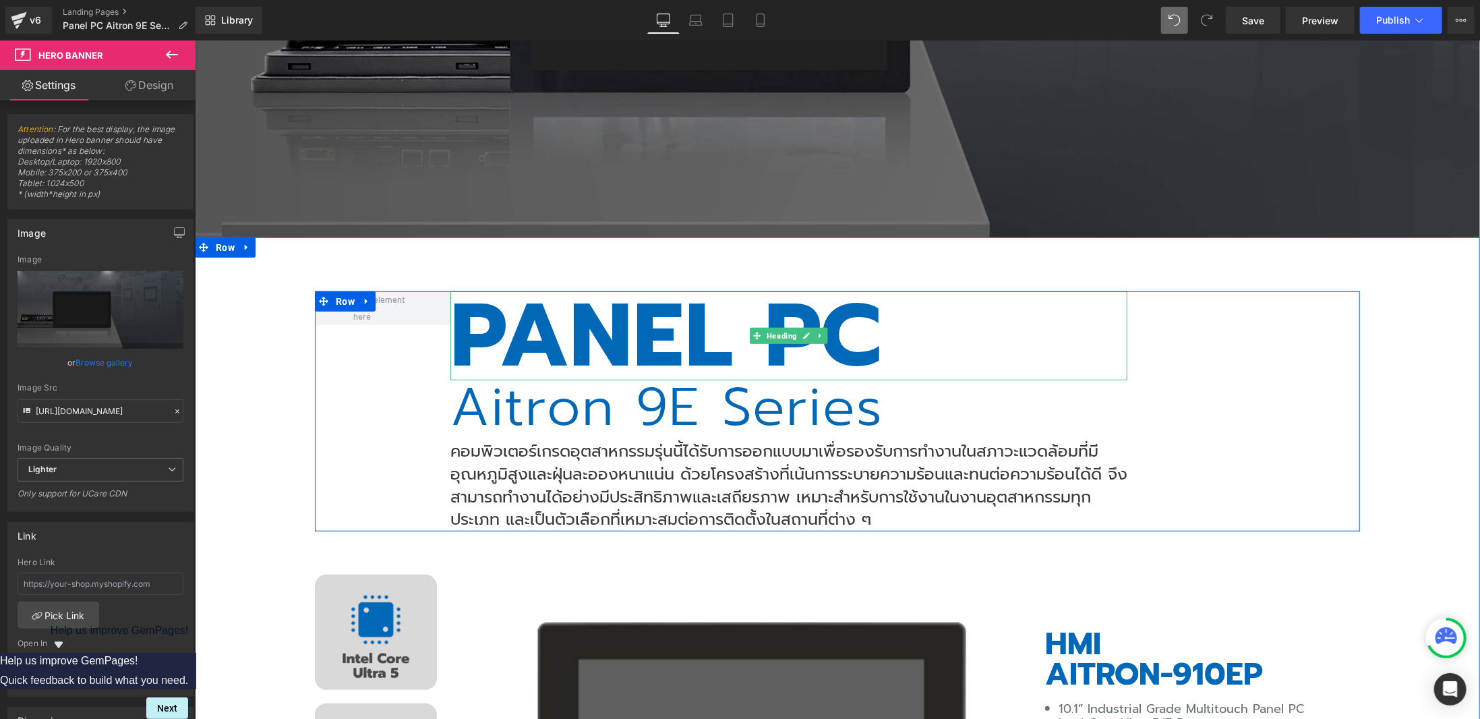
click at [654, 313] on h2 "PANEL PC" at bounding box center [788, 335] width 677 height 89
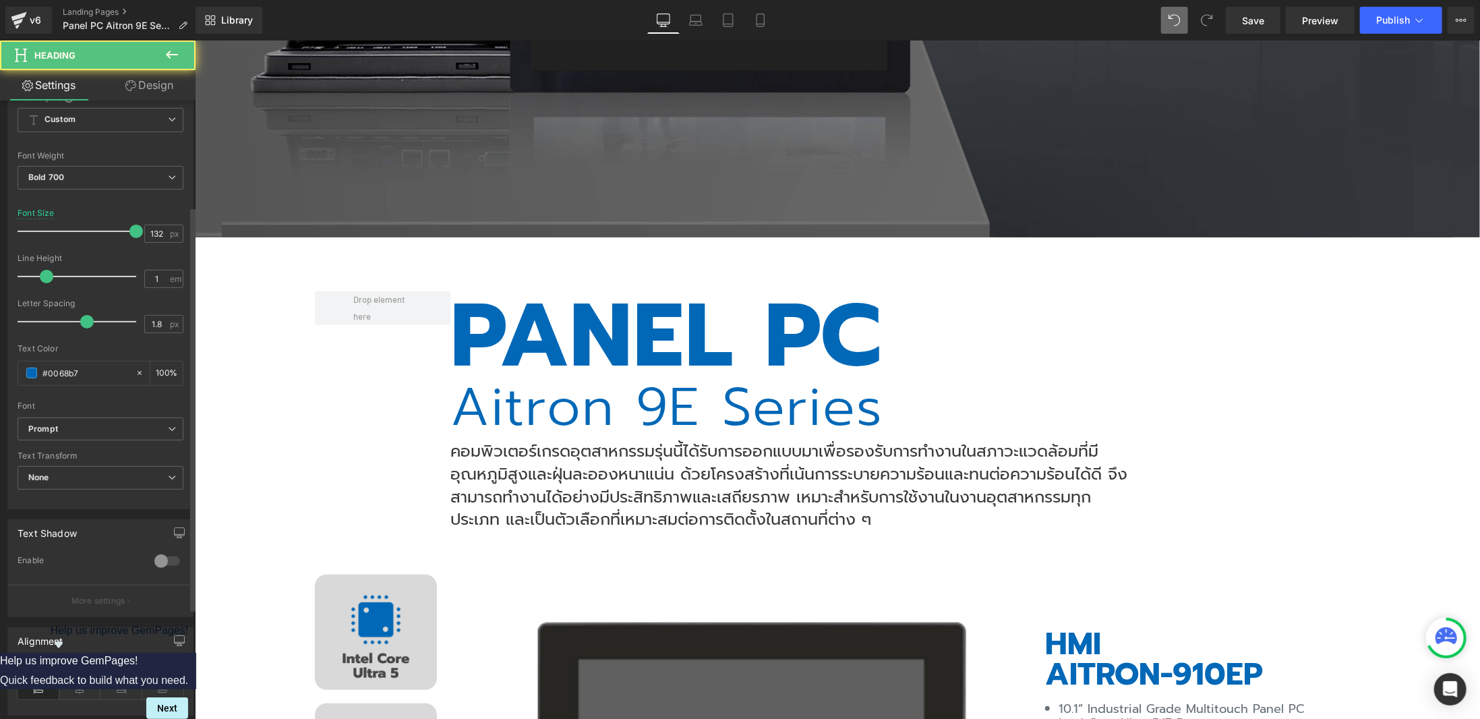
scroll to position [330, 0]
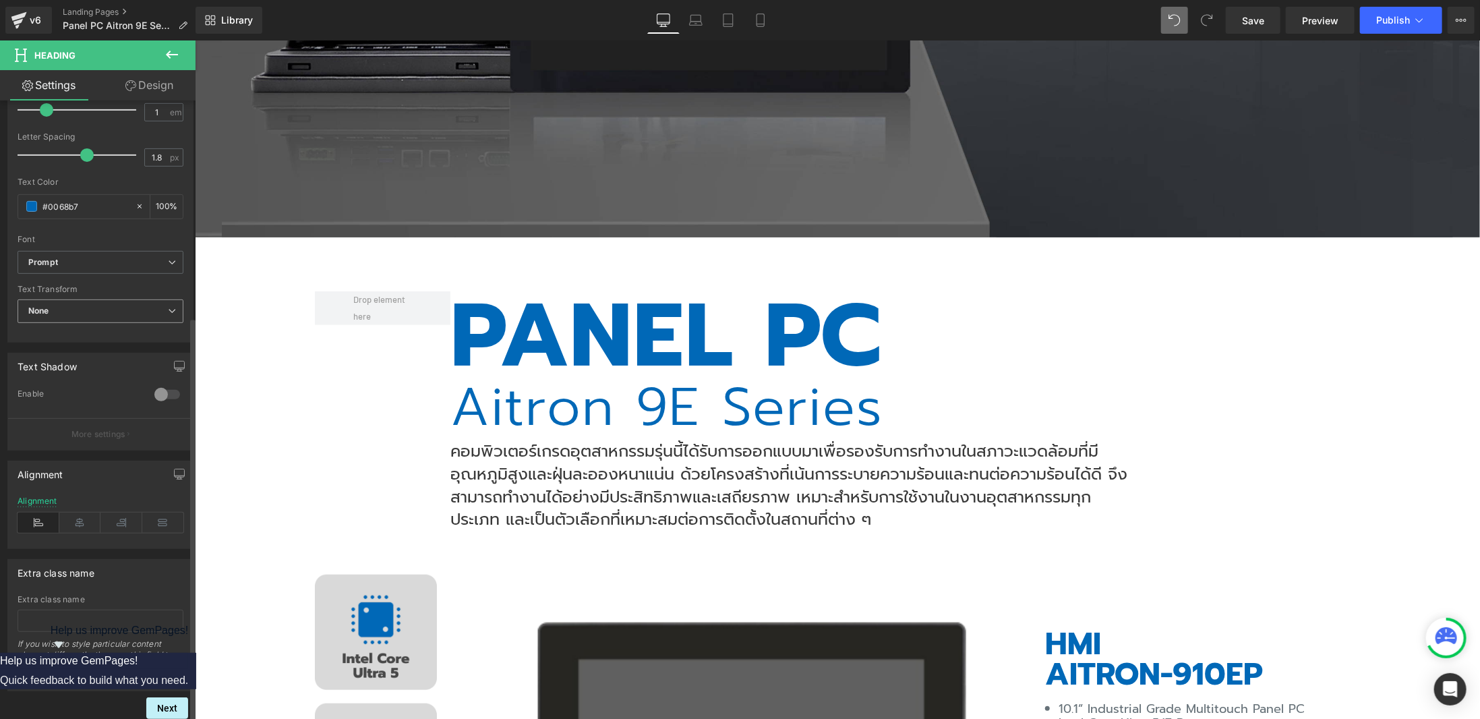
click at [130, 302] on span "None" at bounding box center [101, 311] width 166 height 24
click at [130, 302] on span "None" at bounding box center [98, 311] width 160 height 24
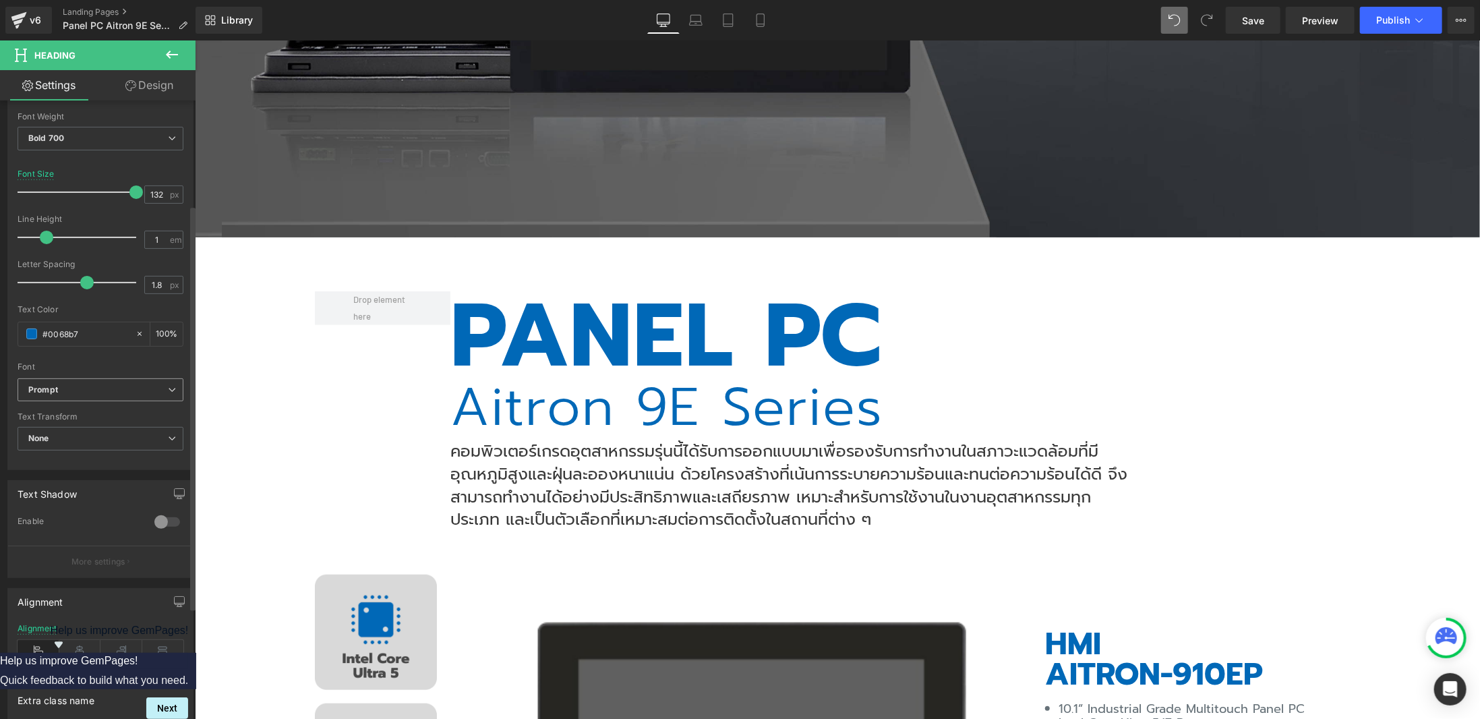
scroll to position [202, 0]
click at [104, 433] on span "None" at bounding box center [101, 437] width 166 height 24
click at [104, 433] on span "None" at bounding box center [98, 437] width 160 height 24
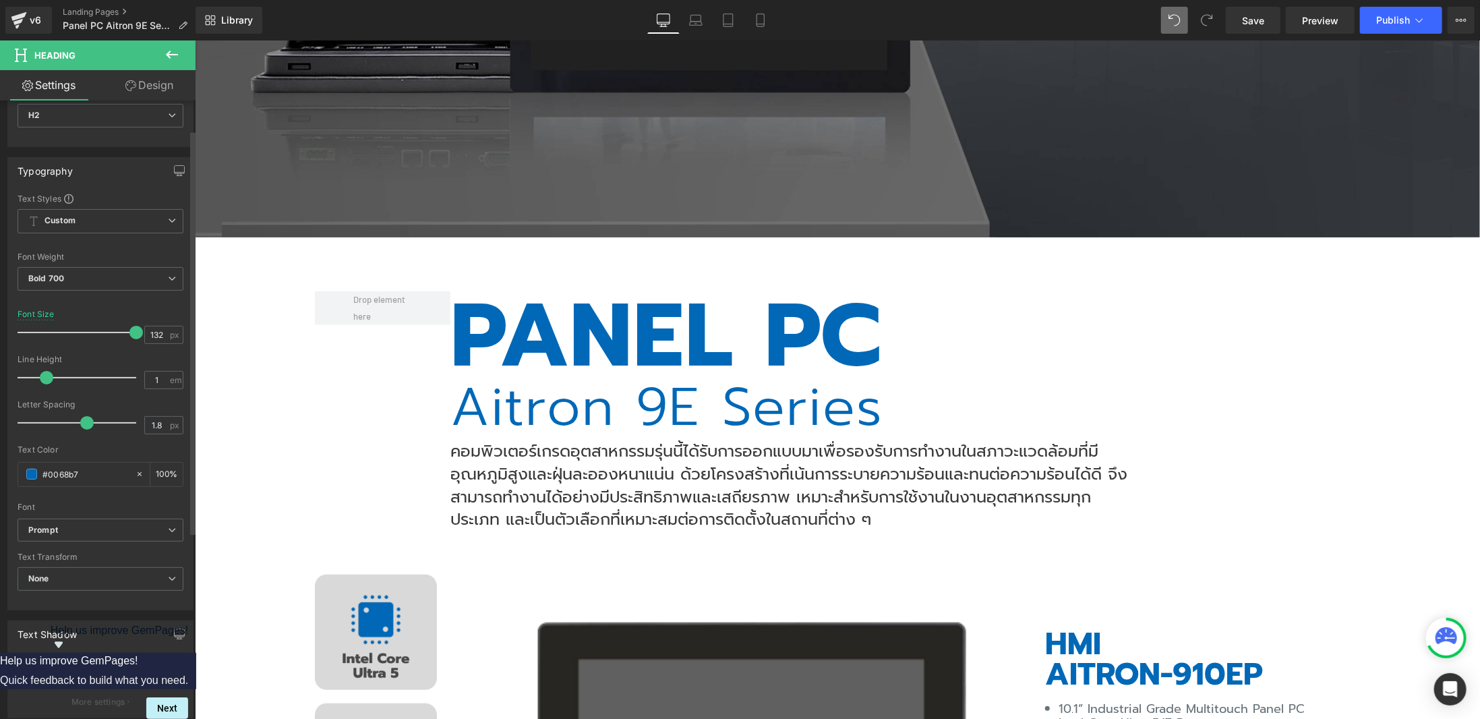
scroll to position [0, 0]
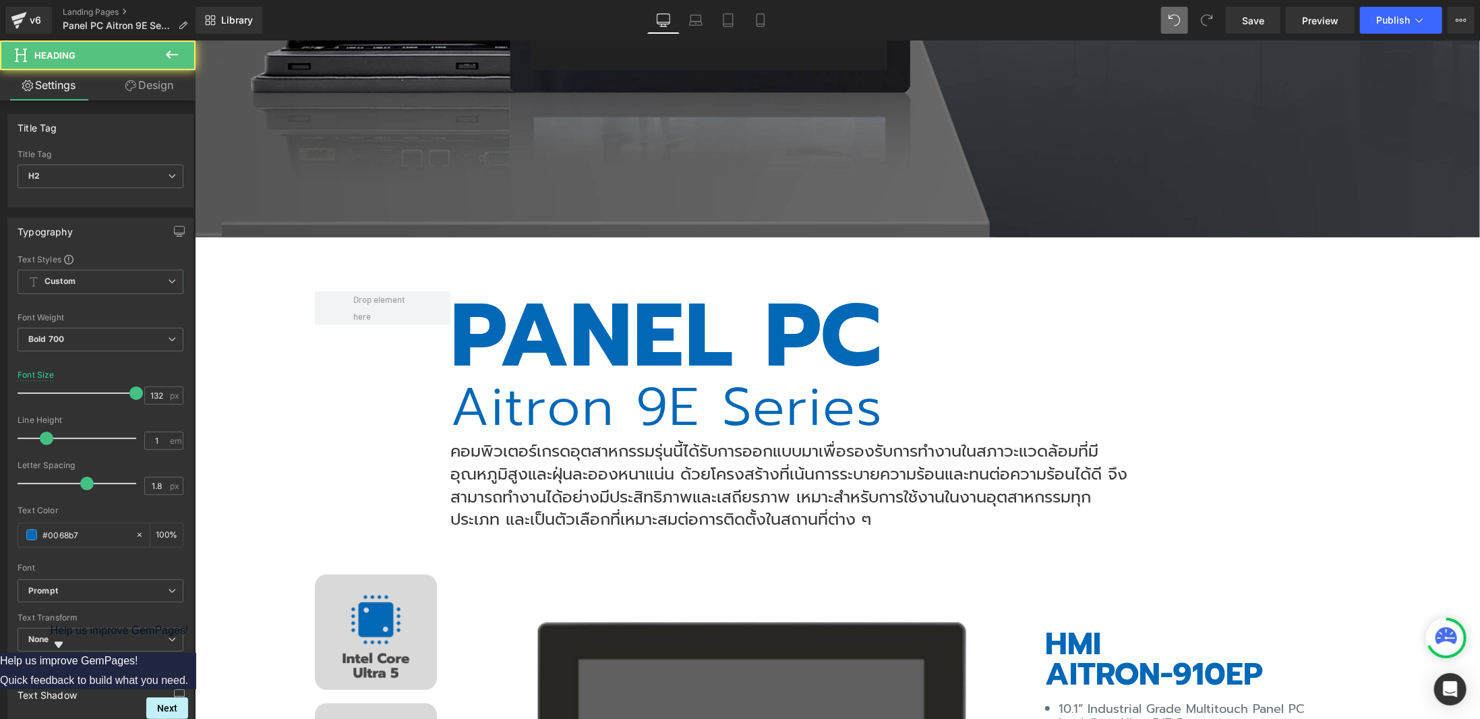
click at [631, 318] on h2 "PANEL PC" at bounding box center [788, 335] width 677 height 89
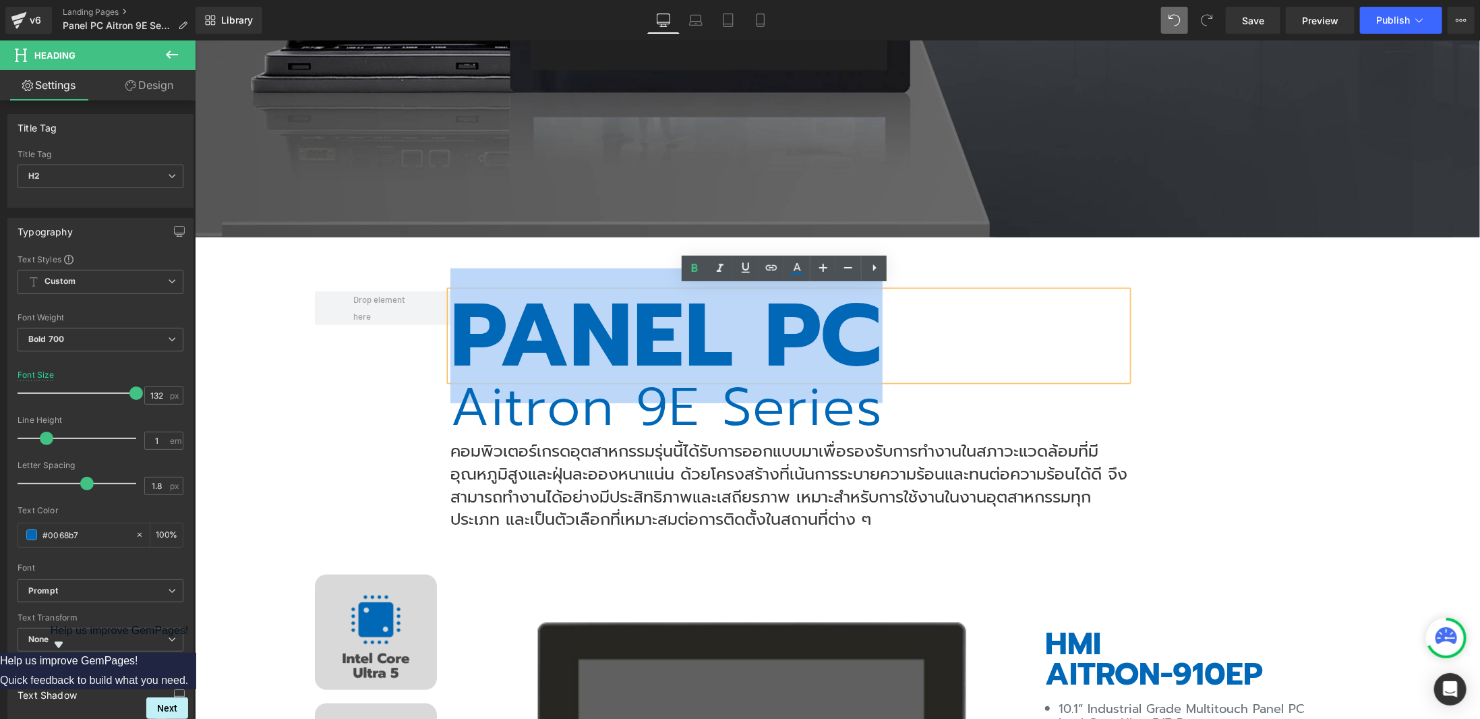
drag, startPoint x: 443, startPoint y: 344, endPoint x: 530, endPoint y: 310, distance: 93.3
click at [460, 333] on div "PANEL PC" at bounding box center [788, 335] width 677 height 89
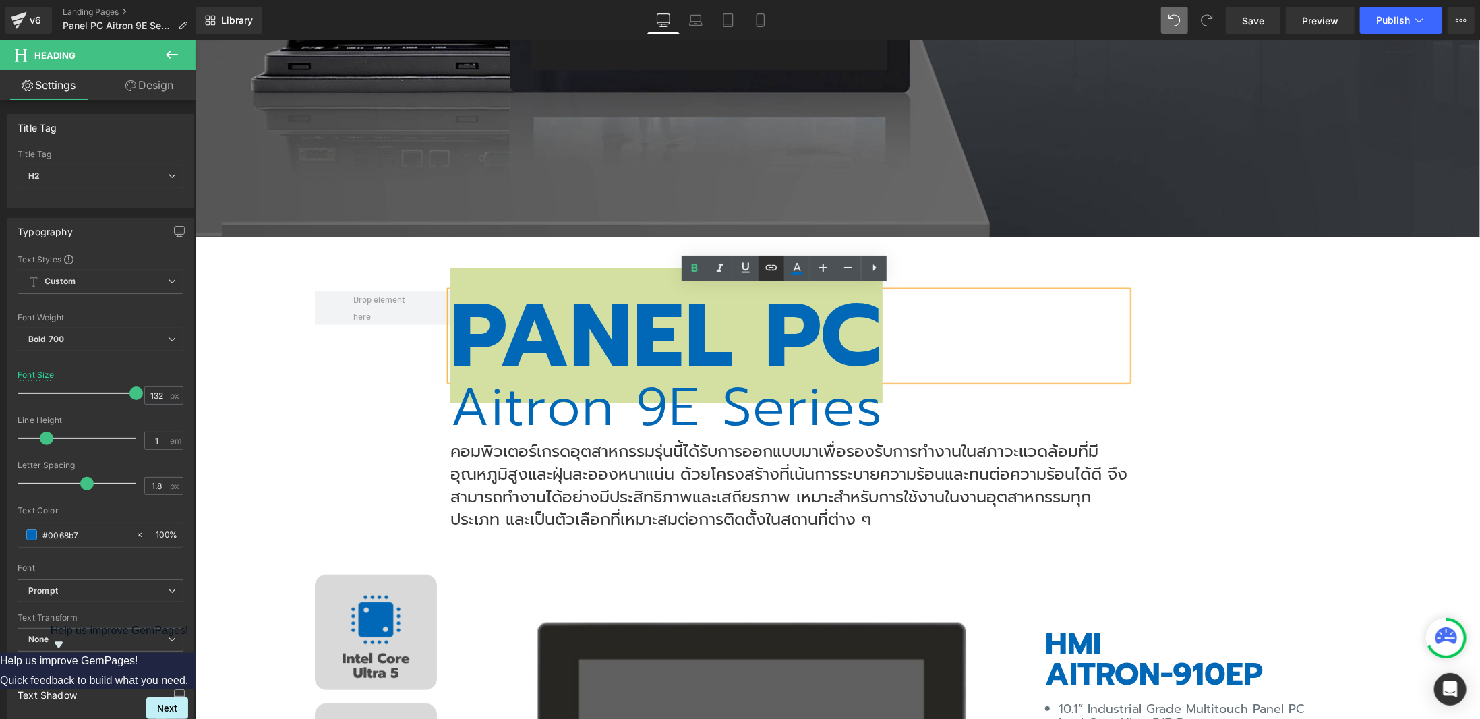
click at [774, 269] on icon at bounding box center [771, 268] width 16 height 16
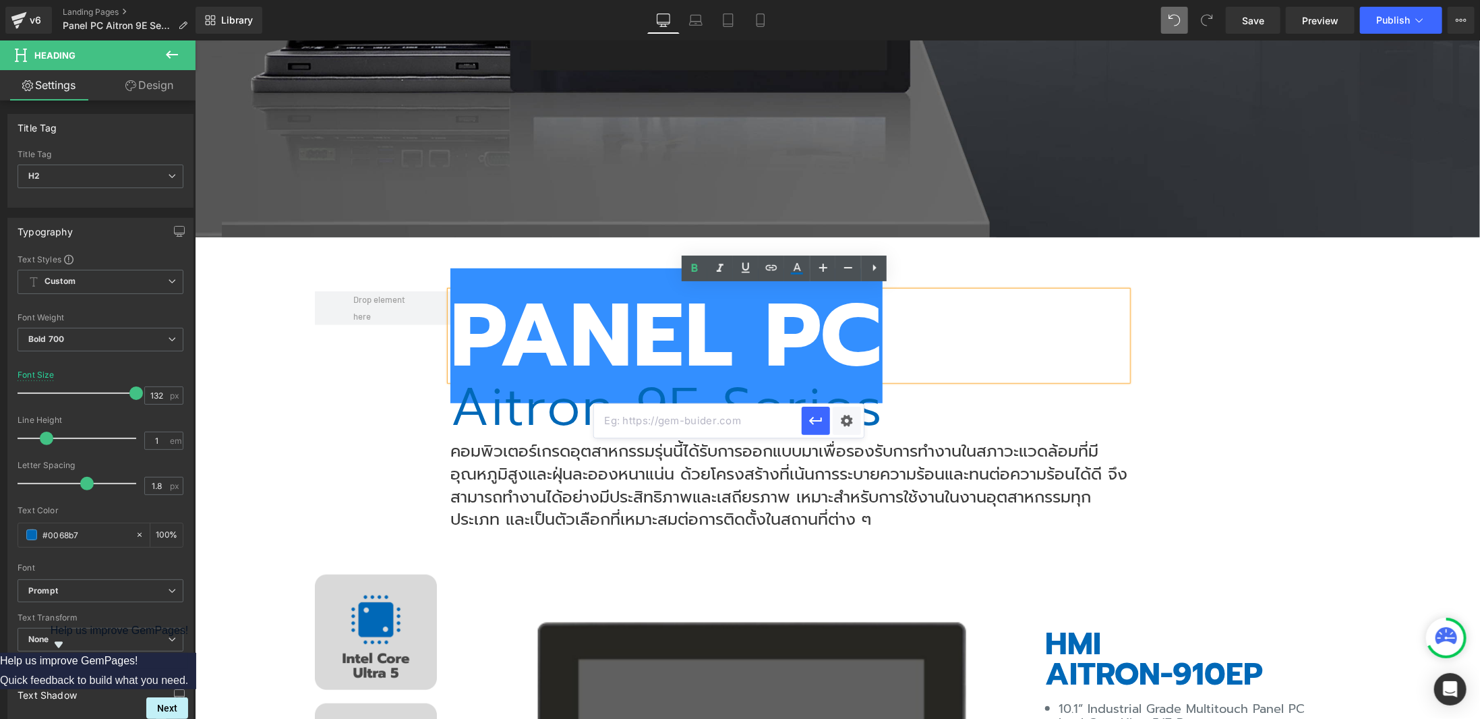
click at [1206, 350] on div "PANEL PC Heading Aitron 9E Series Heading คอมพิวเตอร์เกรดอุตสาหกรรมรุ่นนี้ได้รั…" at bounding box center [836, 410] width 1045 height 239
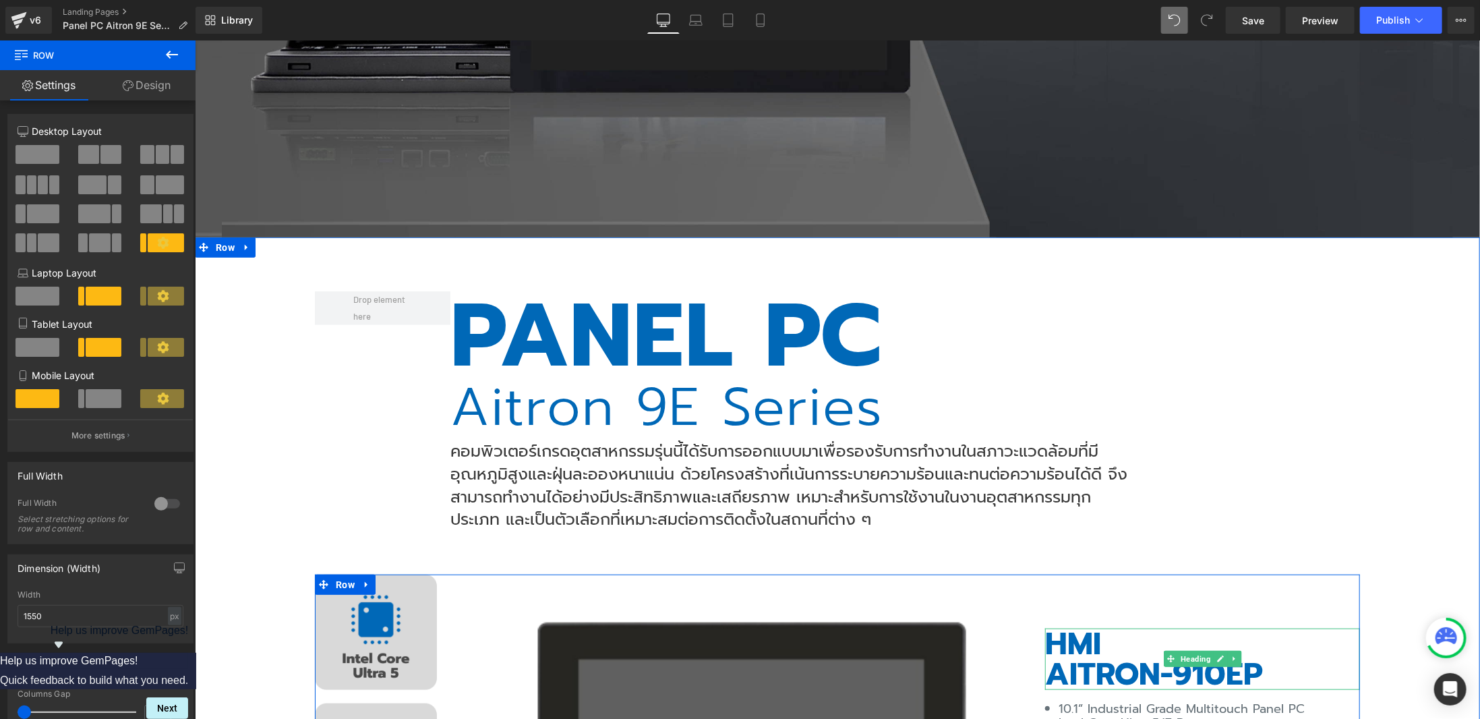
click at [1052, 634] on h3 "HMI" at bounding box center [1201, 643] width 315 height 31
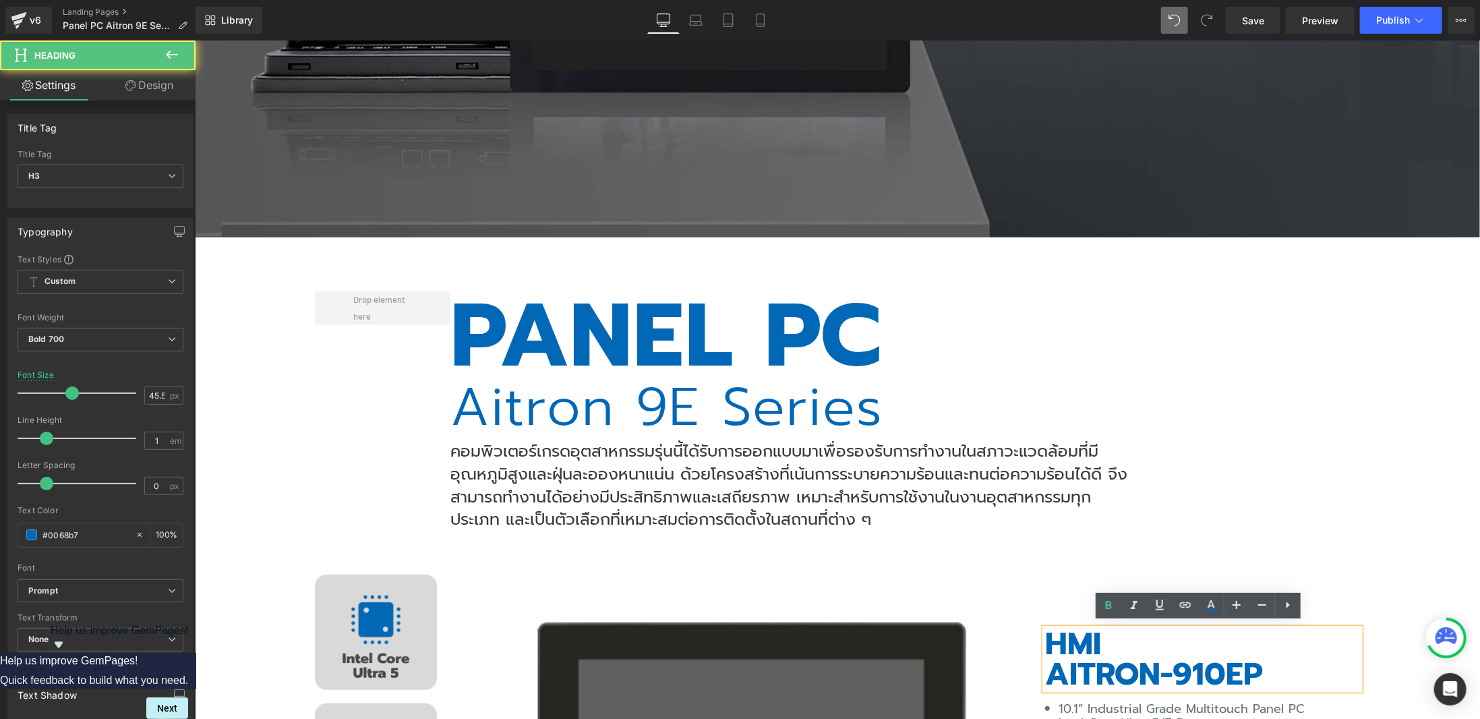
click at [1052, 634] on h3 "HMI" at bounding box center [1201, 643] width 315 height 31
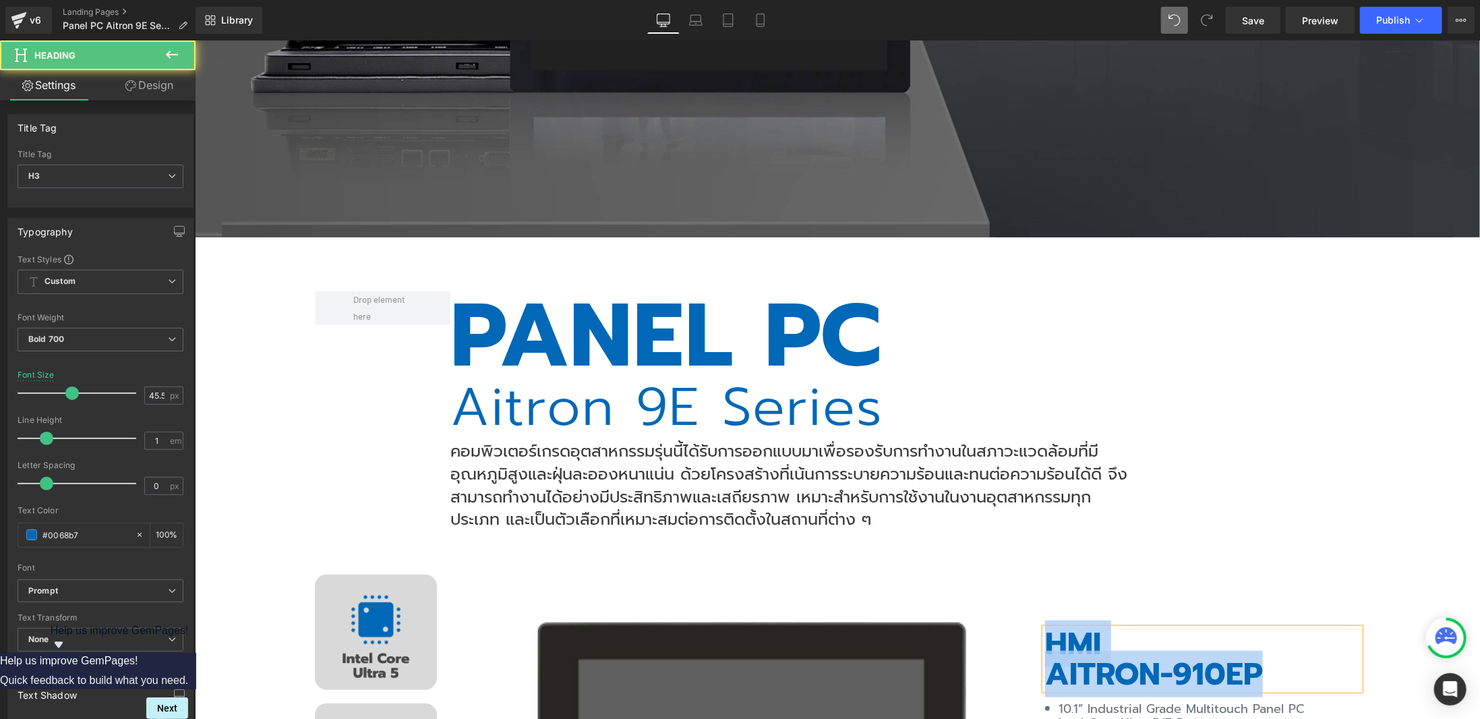
click at [1181, 659] on h3 "AITRON-910EP" at bounding box center [1201, 673] width 315 height 31
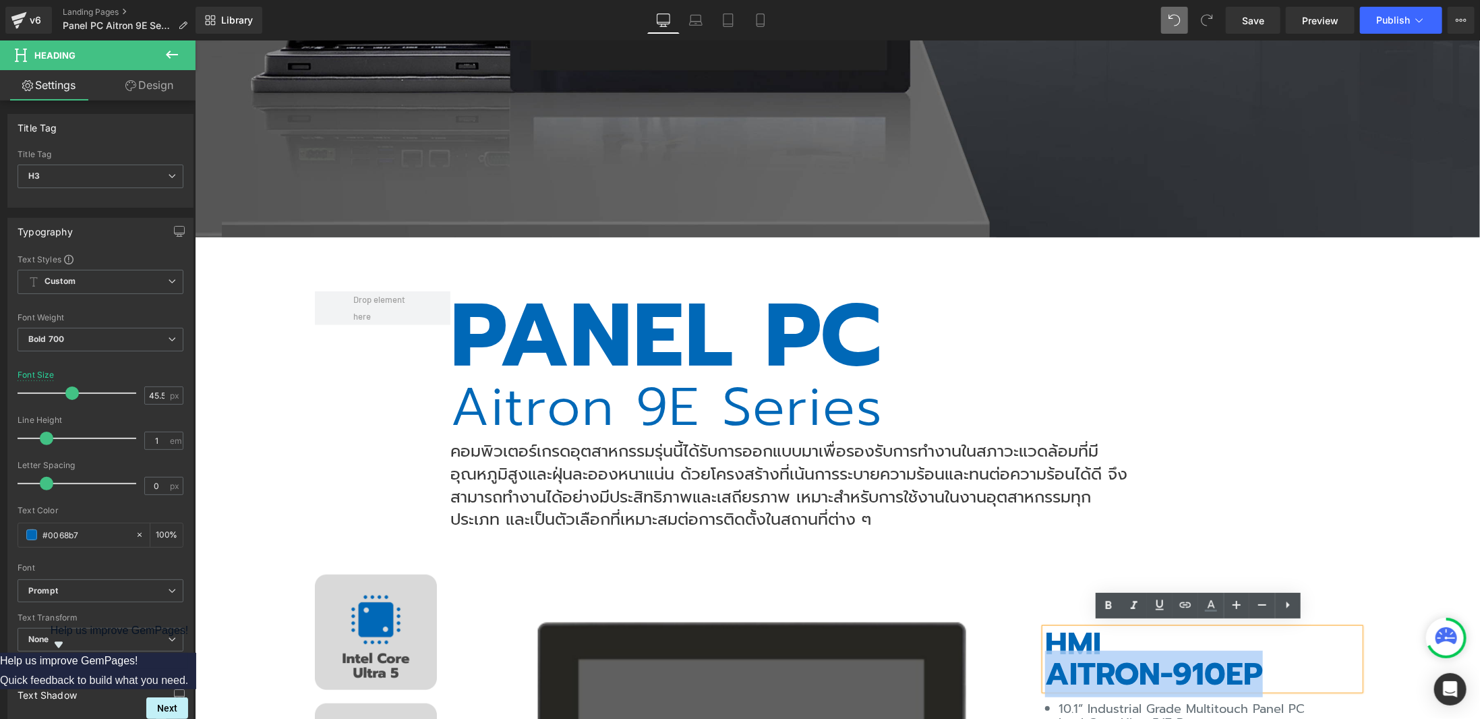
drag, startPoint x: 1254, startPoint y: 662, endPoint x: 1049, endPoint y: 671, distance: 205.1
click at [1049, 671] on h3 "AITRON-910EP" at bounding box center [1201, 673] width 315 height 31
click at [1184, 605] on icon at bounding box center [1185, 605] width 16 height 16
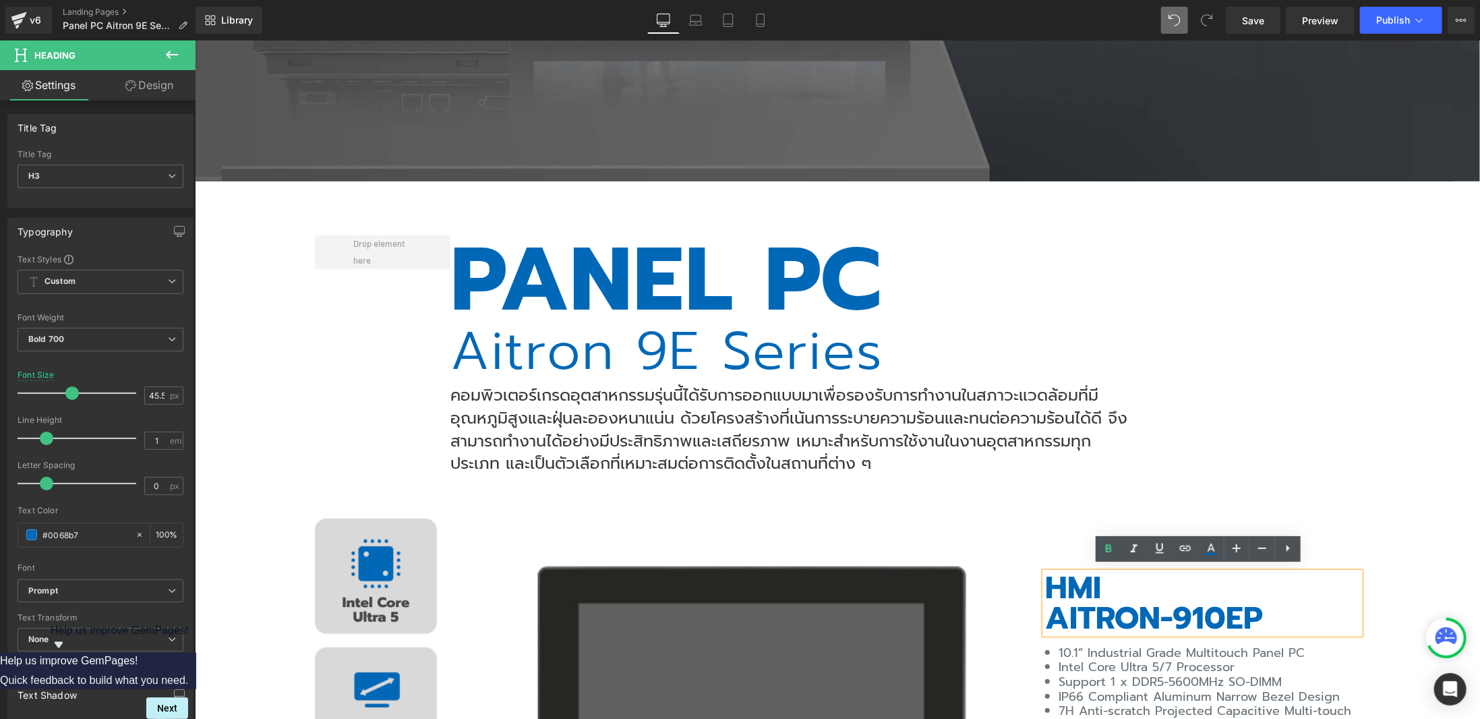
scroll to position [607, 0]
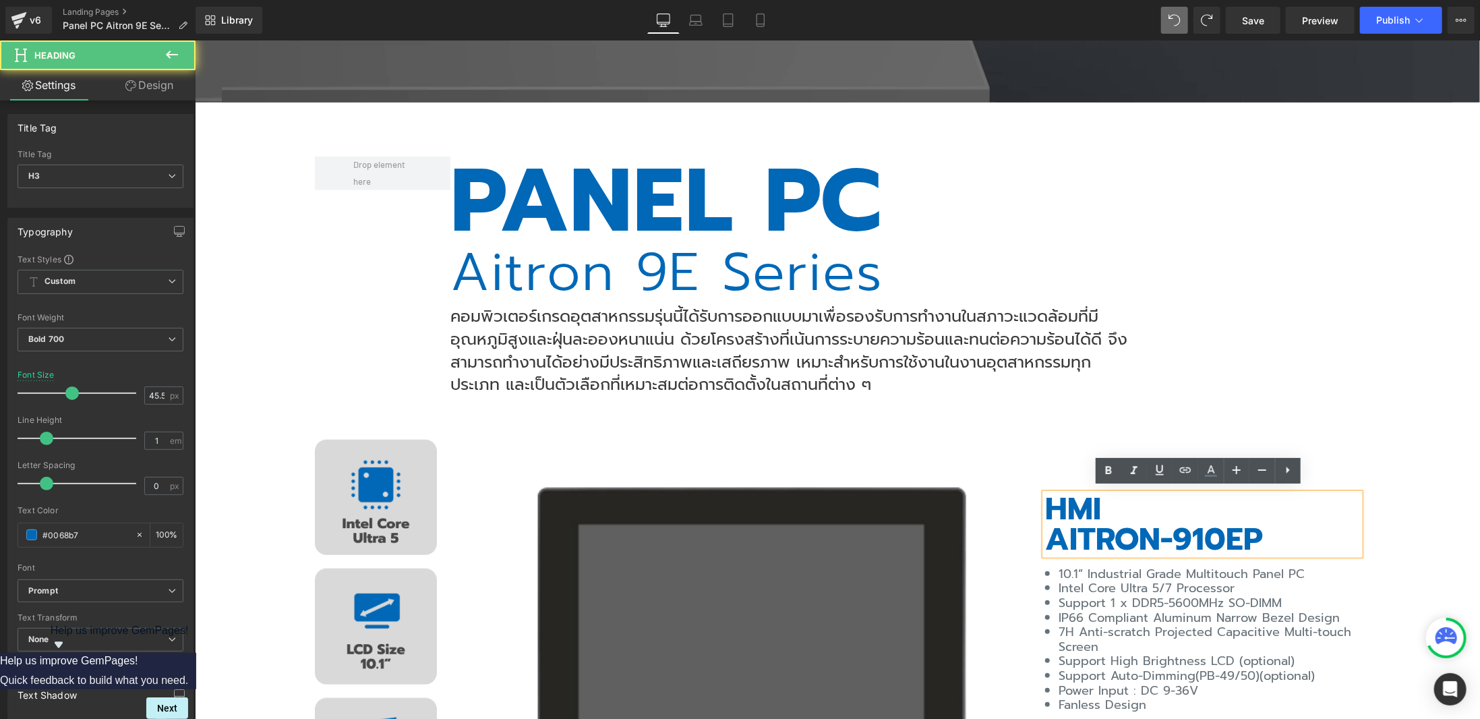
click at [1258, 526] on h3 "AITRON-910EP" at bounding box center [1201, 538] width 315 height 31
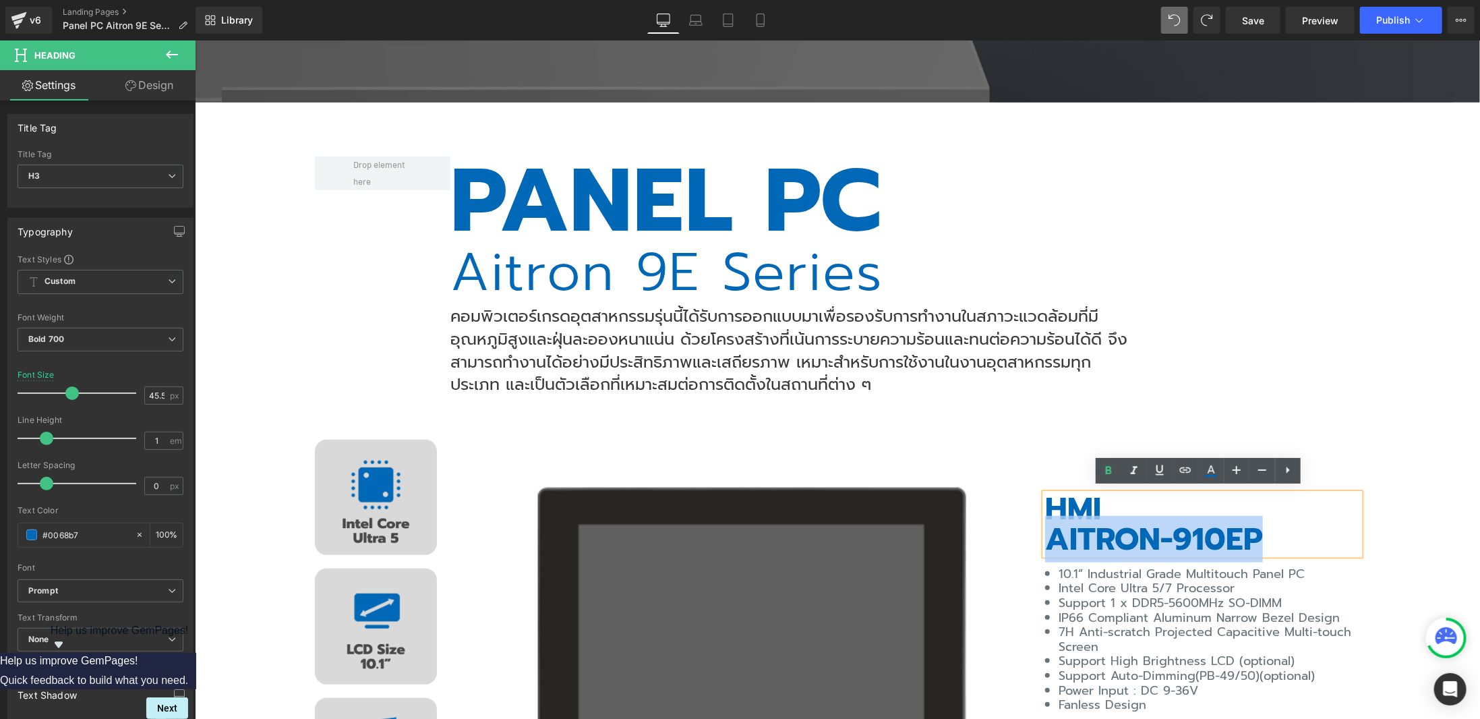
drag, startPoint x: 1261, startPoint y: 525, endPoint x: 1046, endPoint y: 533, distance: 214.5
click at [1046, 533] on h3 "AITRON-910EP" at bounding box center [1201, 538] width 315 height 31
click at [1178, 471] on icon at bounding box center [1185, 470] width 16 height 16
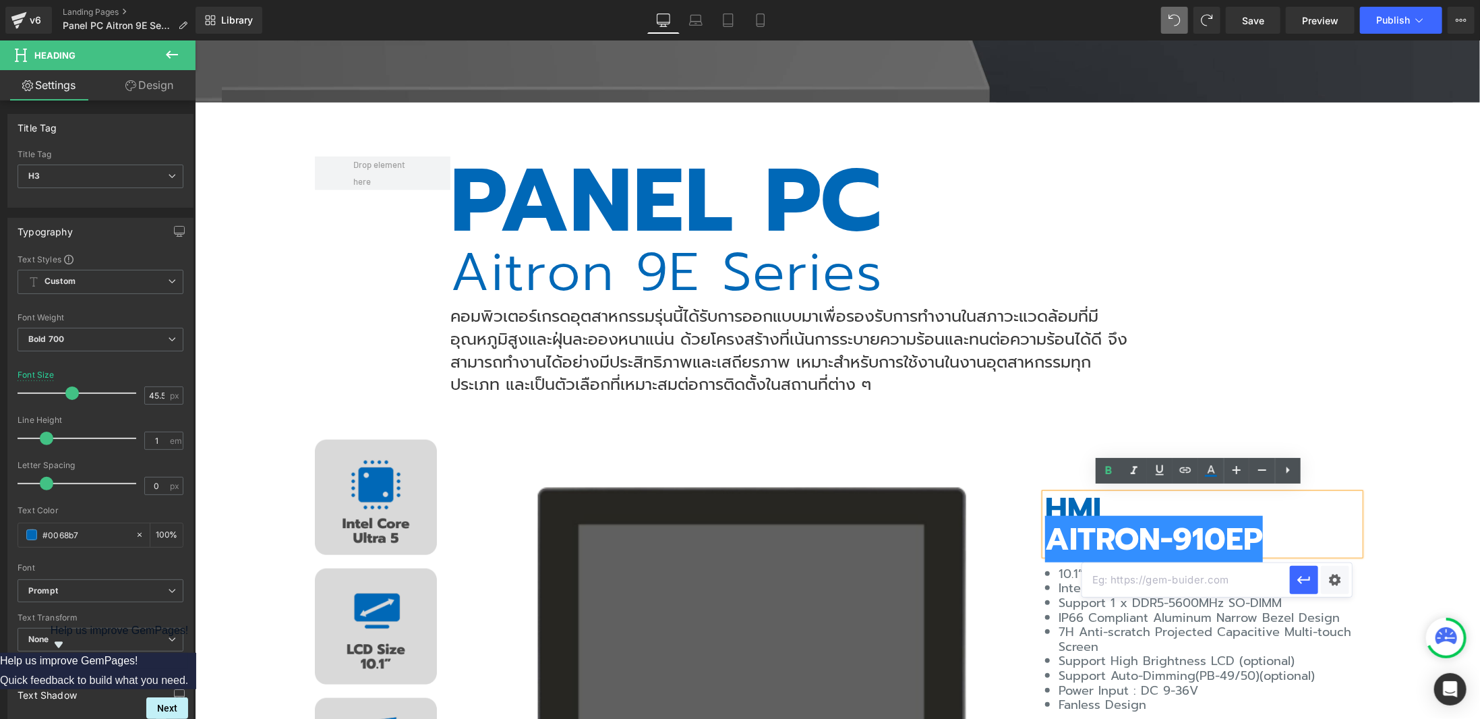
click at [1158, 584] on input "text" at bounding box center [1186, 580] width 208 height 34
paste input "https://riverplus.com/pages/%E0%B8%95%E0%B8%B4%E0%B8%94%E0%B8%95%E0%B9%88%E0%B8…"
type input "https://riverplus.com/pages/%E0%B8%95%E0%B8%B4%E0%B8%94%E0%B8%95%E0%B9%88%E0%B8…"
click at [1299, 578] on icon "button" at bounding box center [1303, 580] width 13 height 8
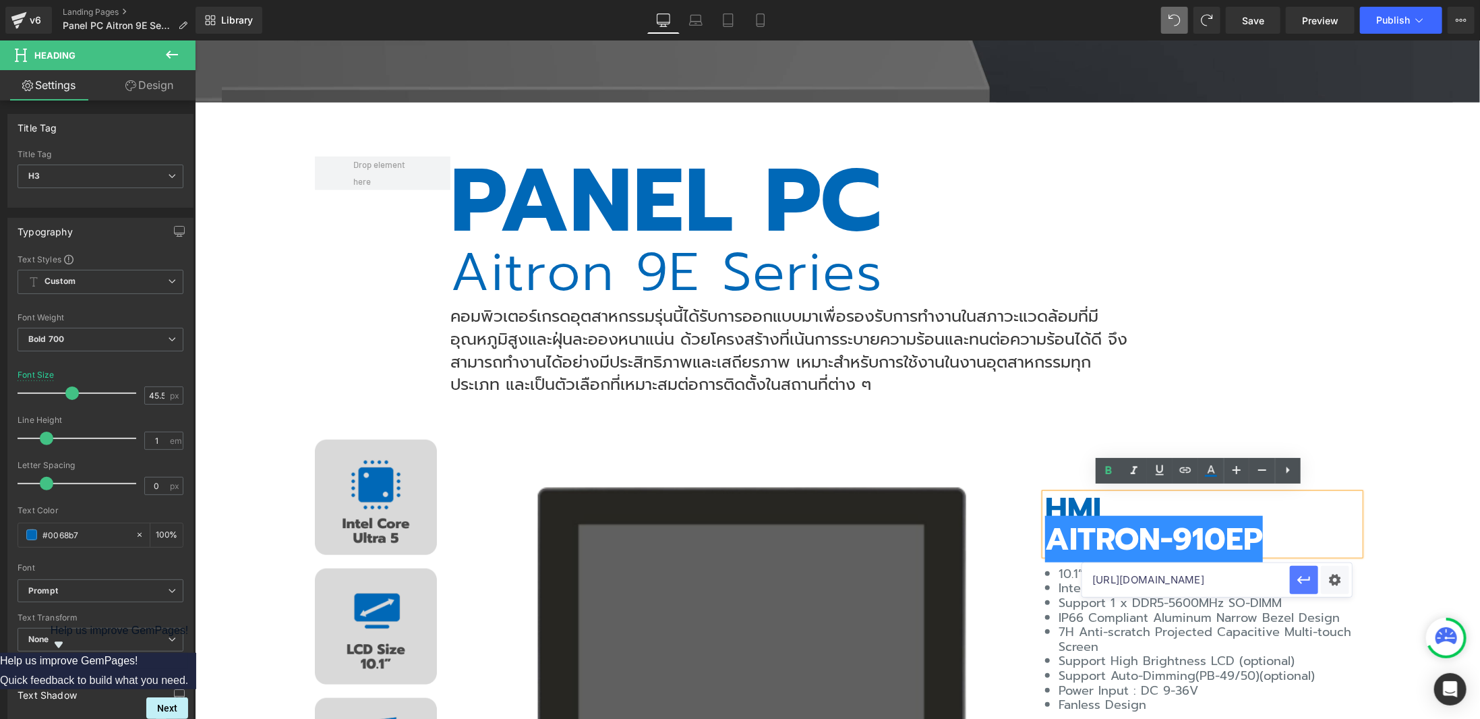
scroll to position [0, 0]
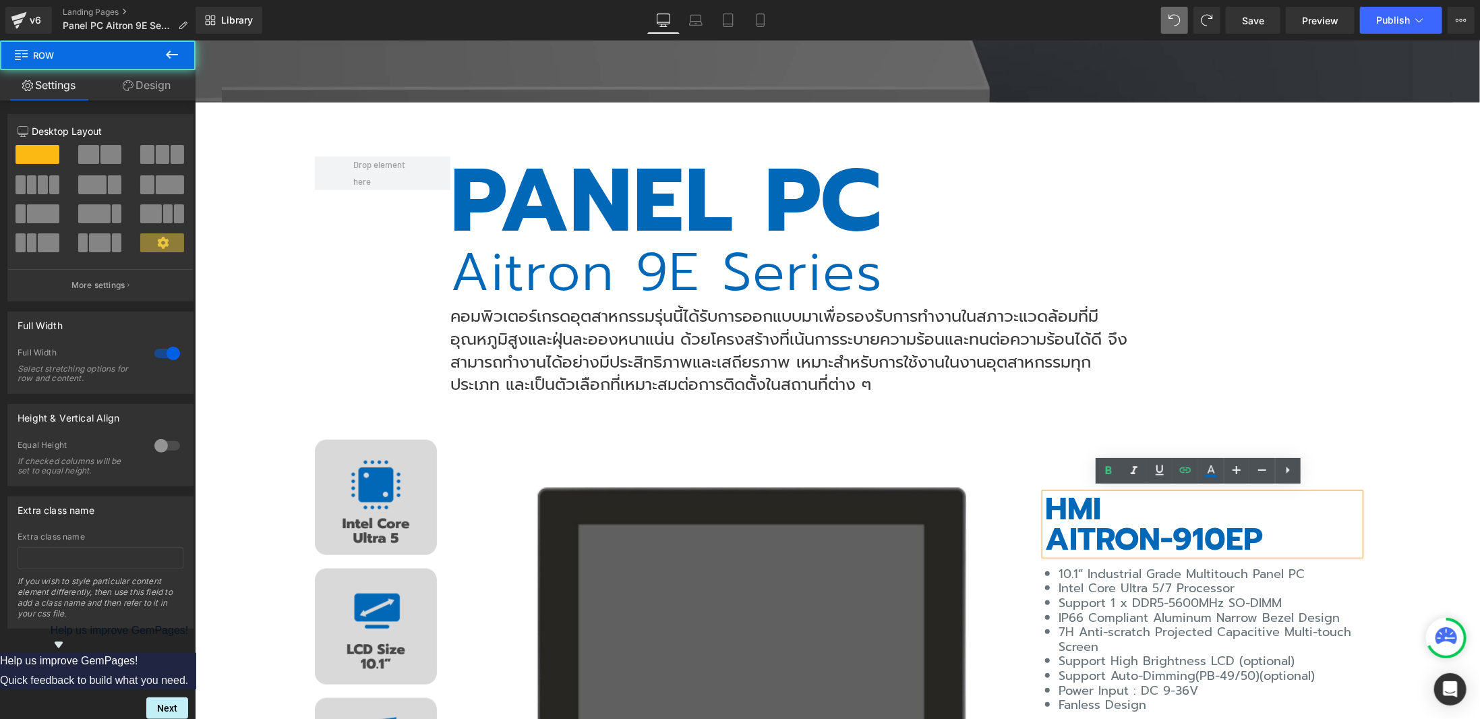
click at [1386, 413] on div "PANEL PC Heading Aitron 9E Series Heading คอมพิวเตอร์เกรดอุตสาหกรรมรุ่นนี้ได้รั…" at bounding box center [836, 697] width 1231 height 1083
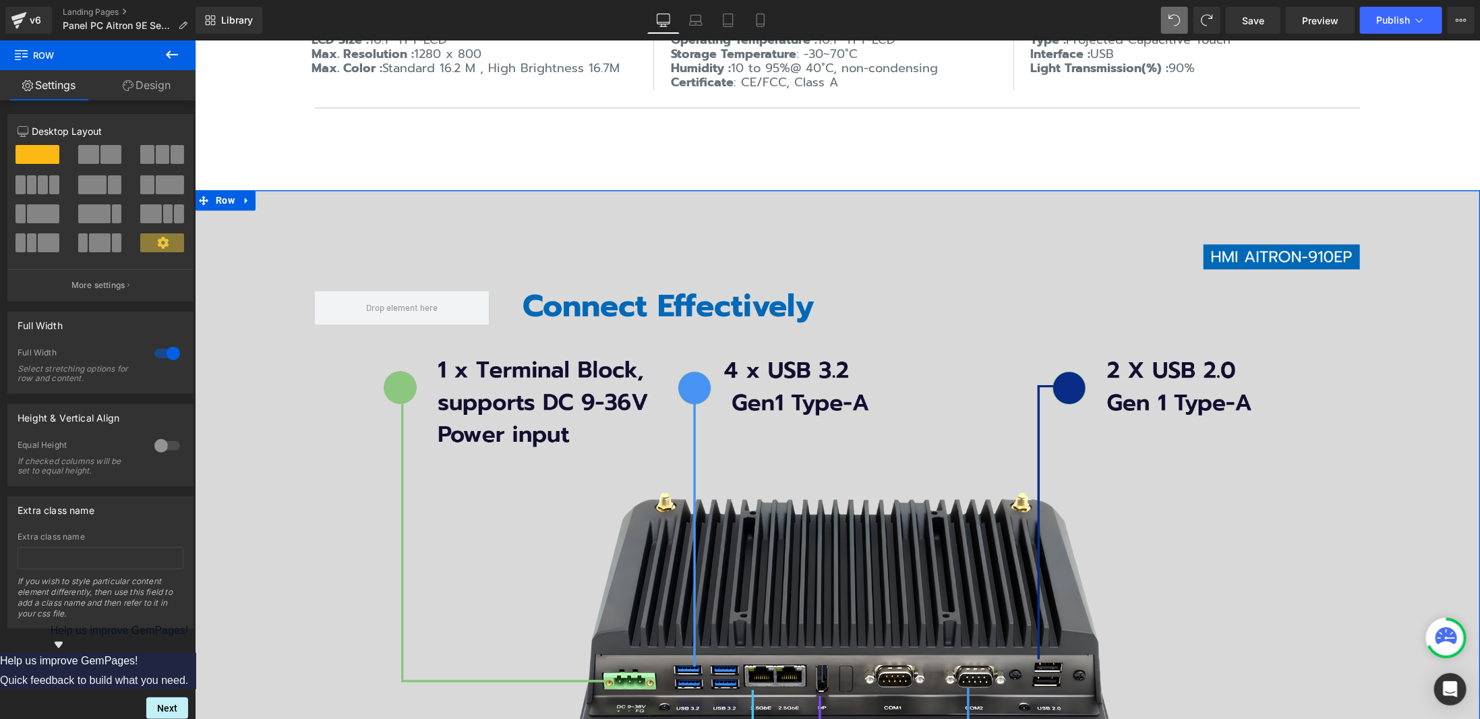
scroll to position [1955, 0]
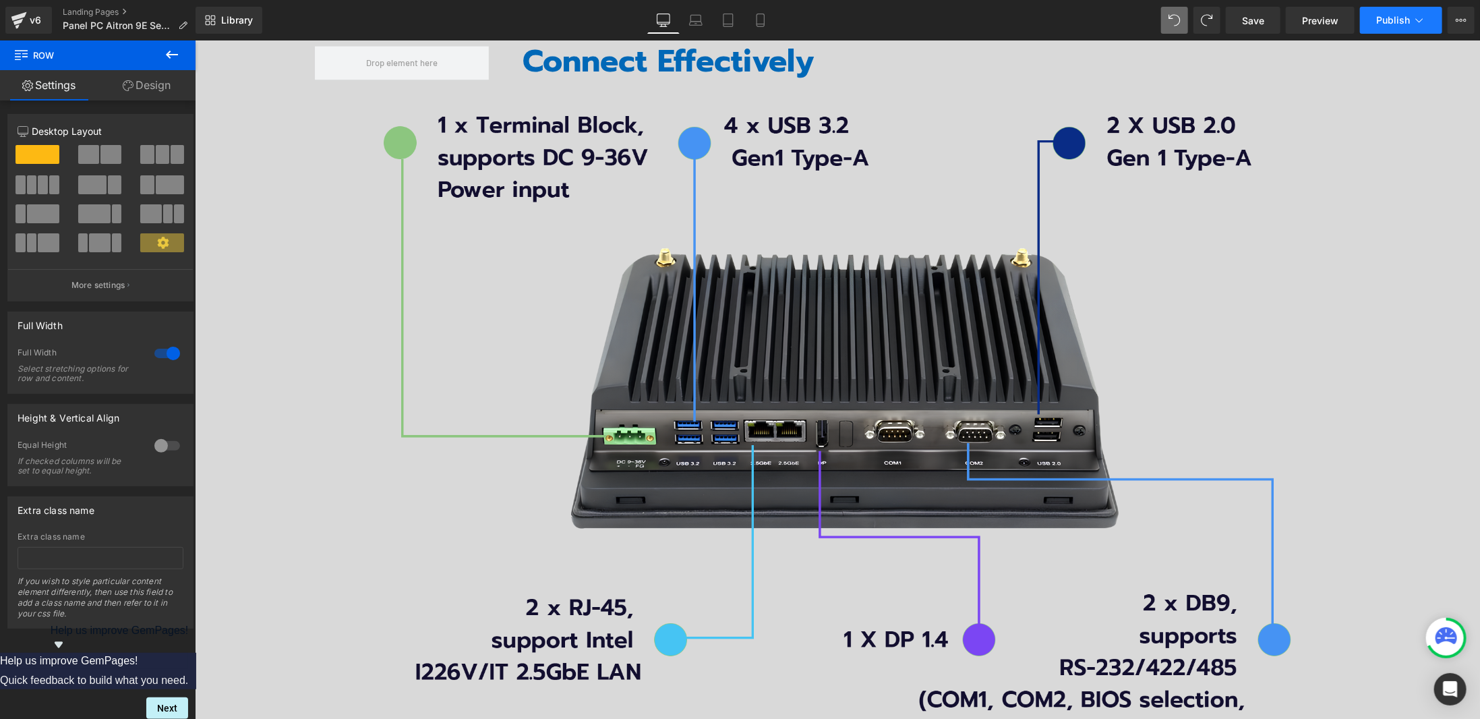
click at [1421, 22] on icon at bounding box center [1418, 19] width 13 height 13
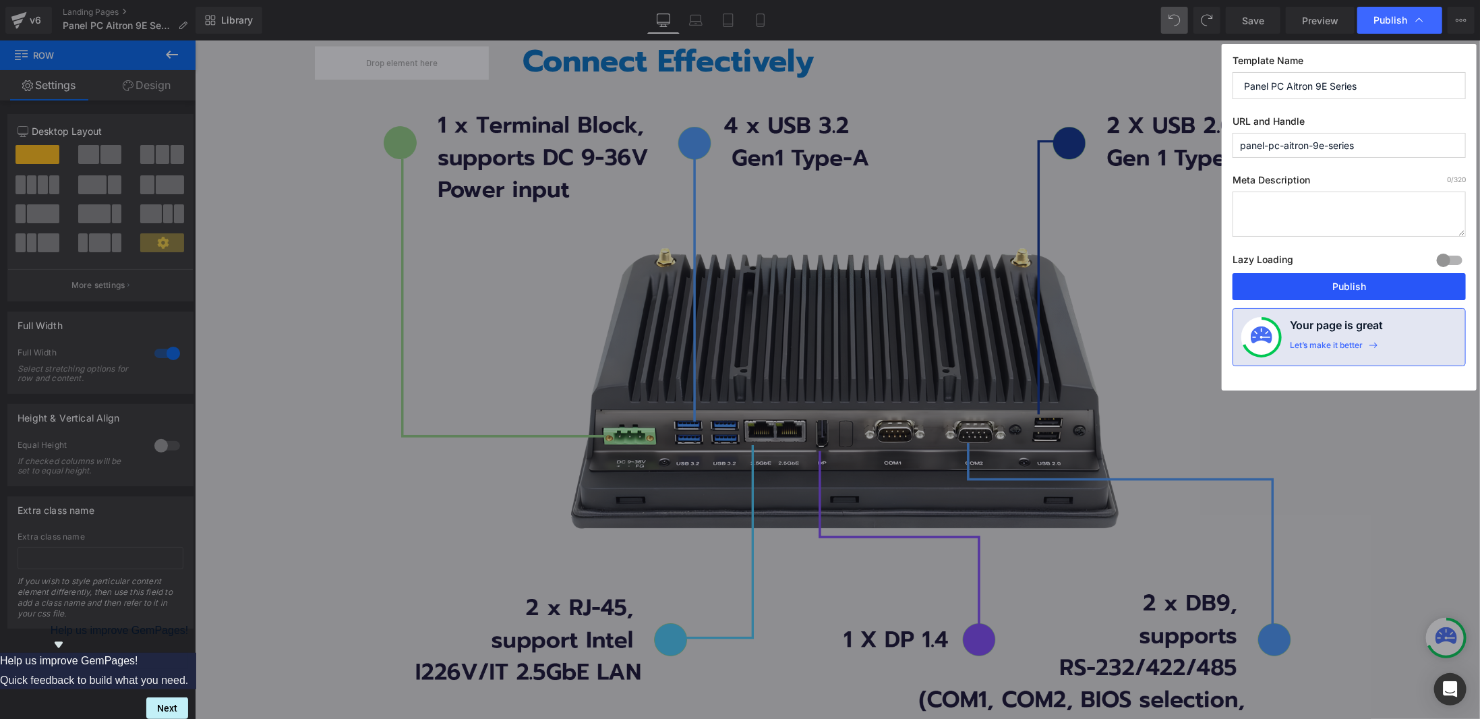
click at [1336, 285] on button "Publish" at bounding box center [1348, 286] width 233 height 27
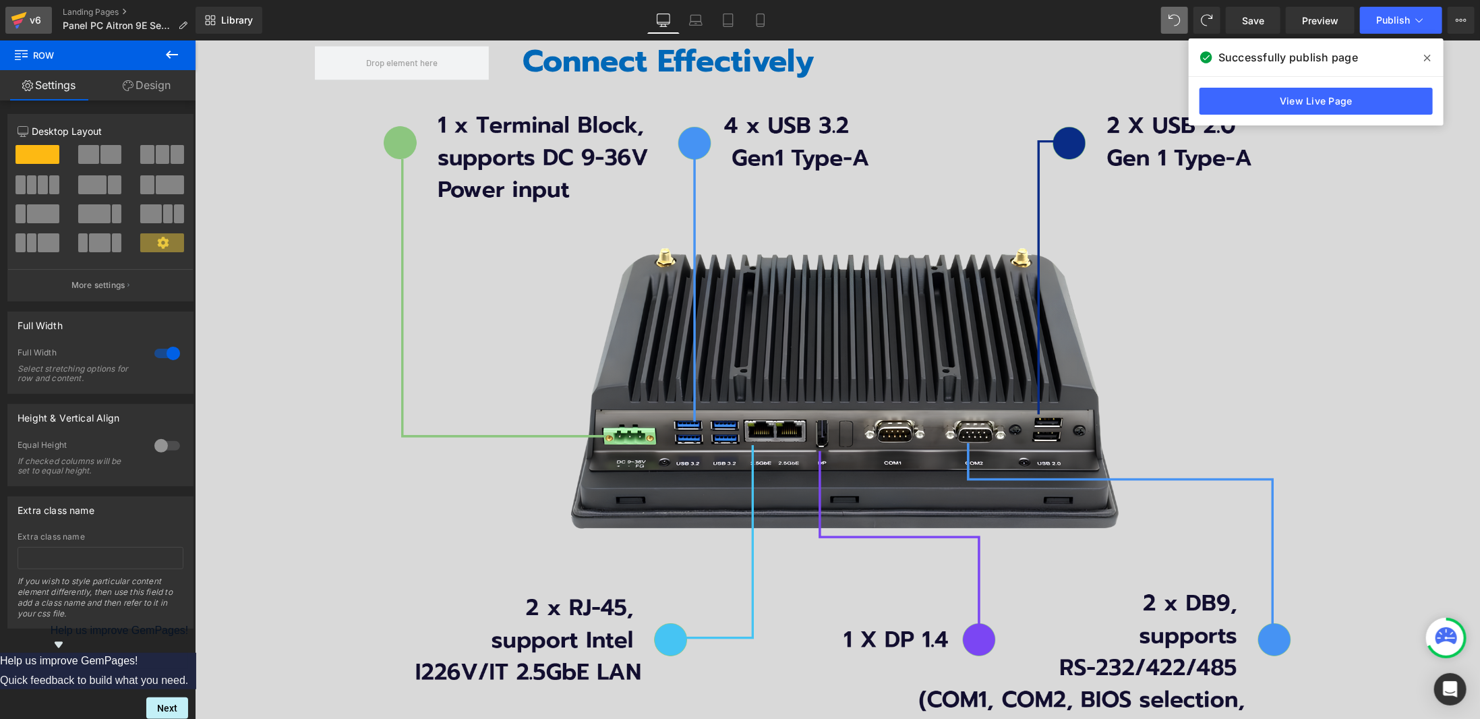
click at [28, 21] on div "v6" at bounding box center [35, 20] width 17 height 18
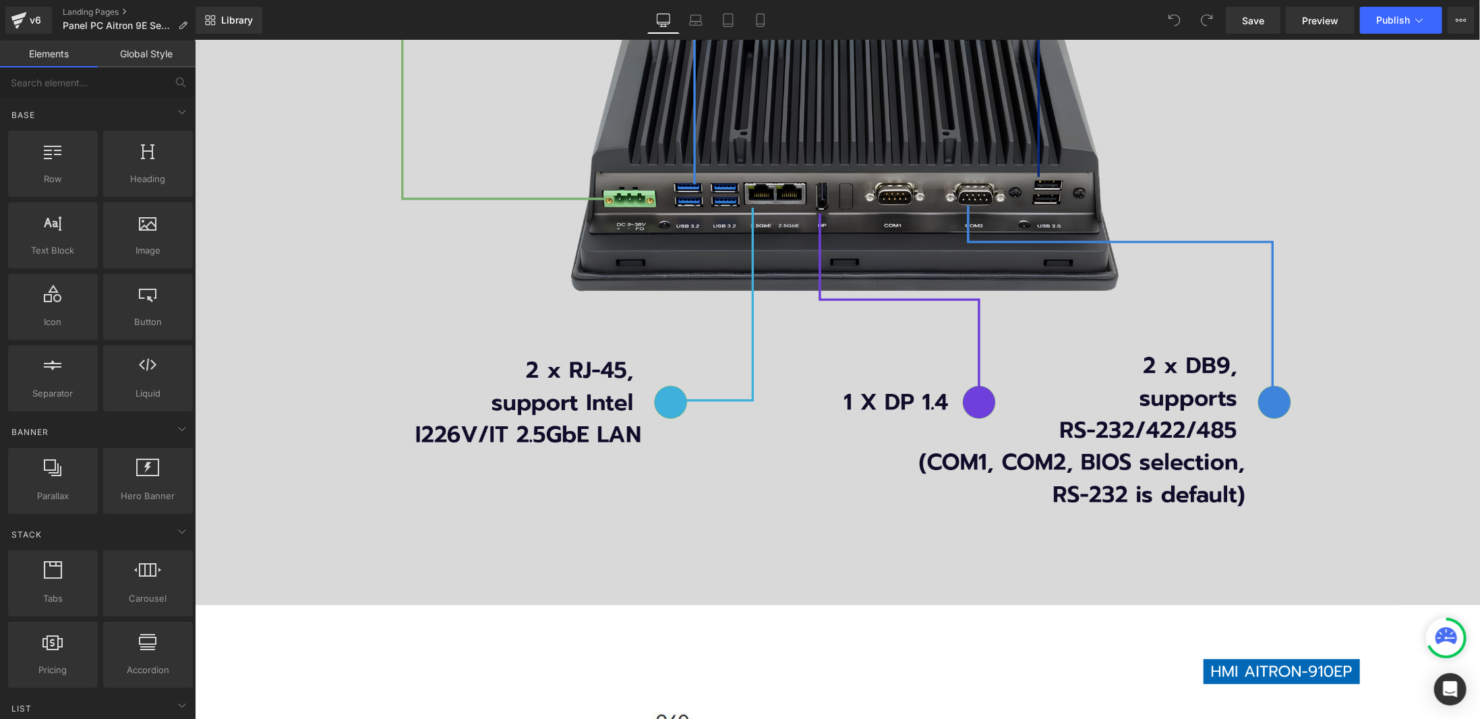
scroll to position [1820, 0]
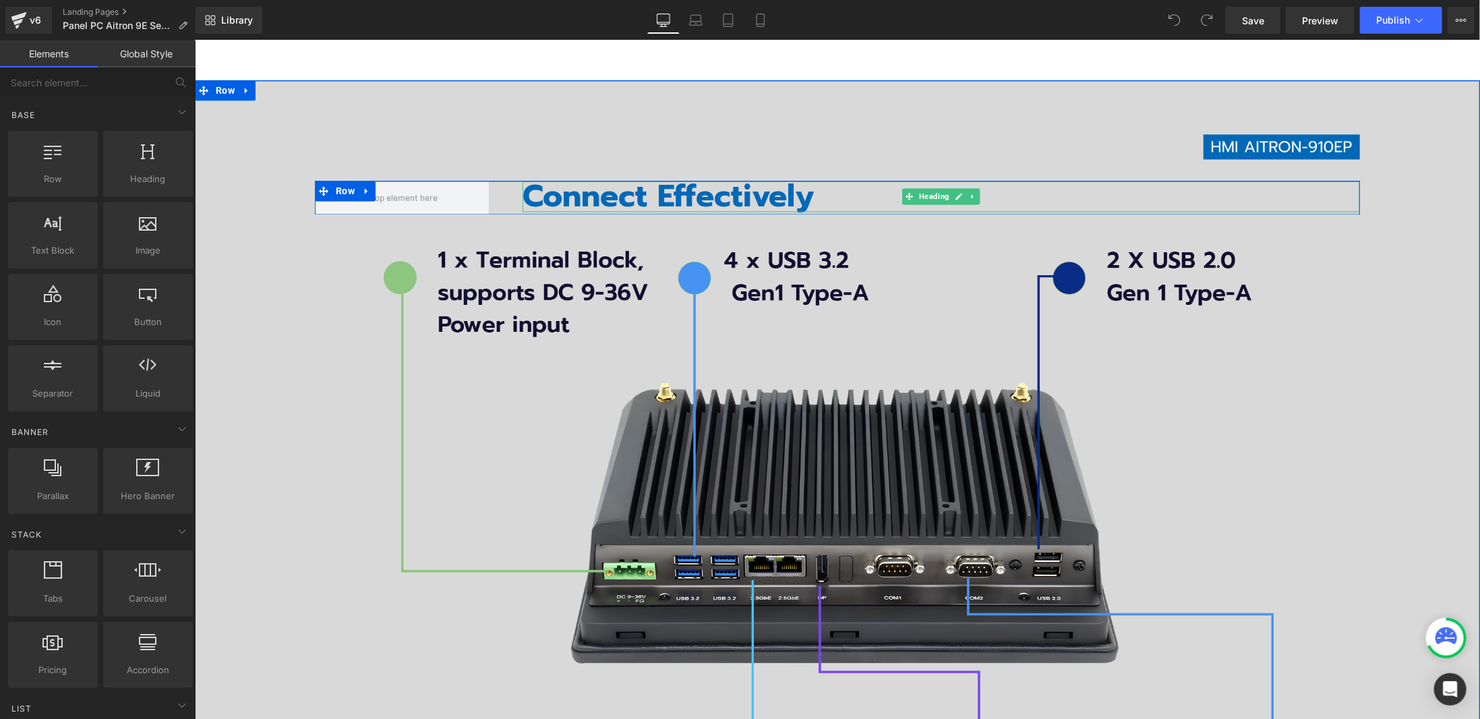
click at [653, 190] on h3 "Connect Effectively" at bounding box center [940, 195] width 837 height 31
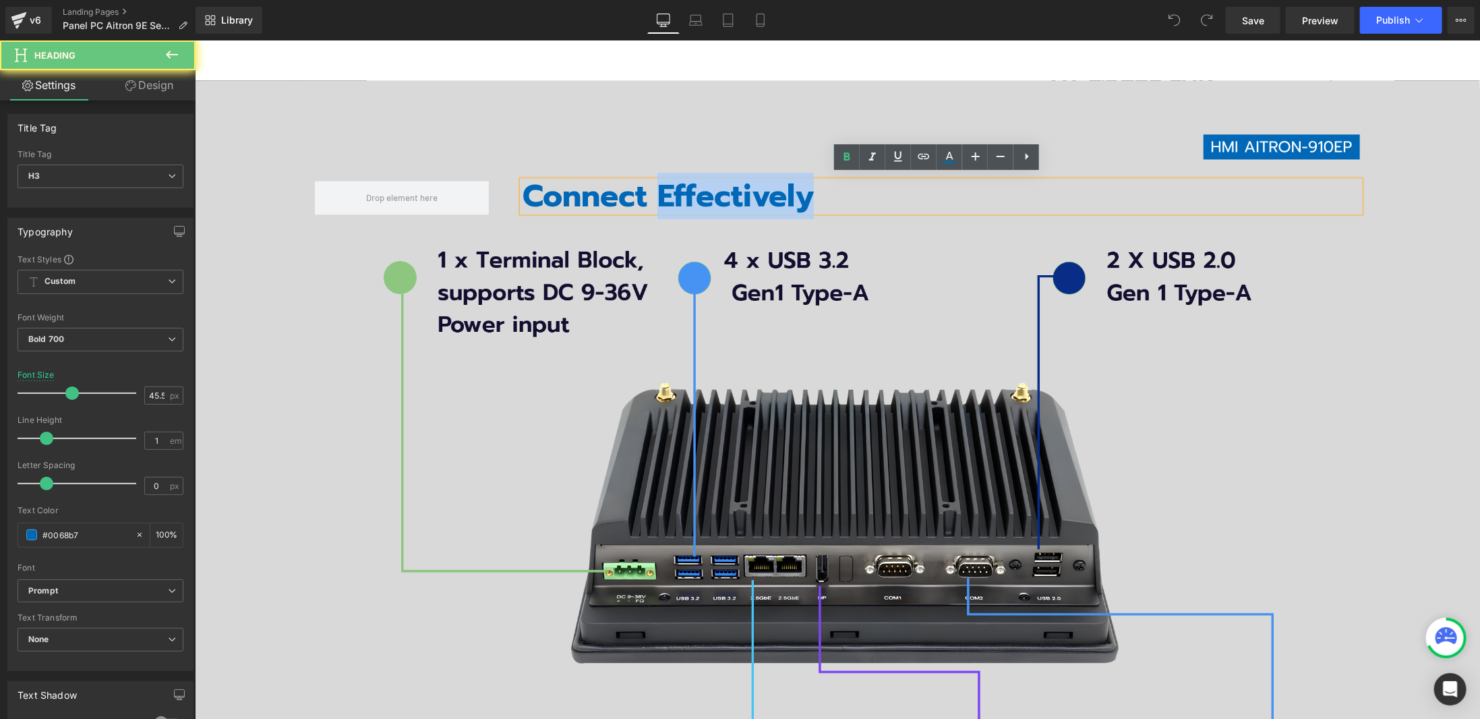
click at [653, 190] on h3 "Connect Effectively" at bounding box center [940, 195] width 837 height 31
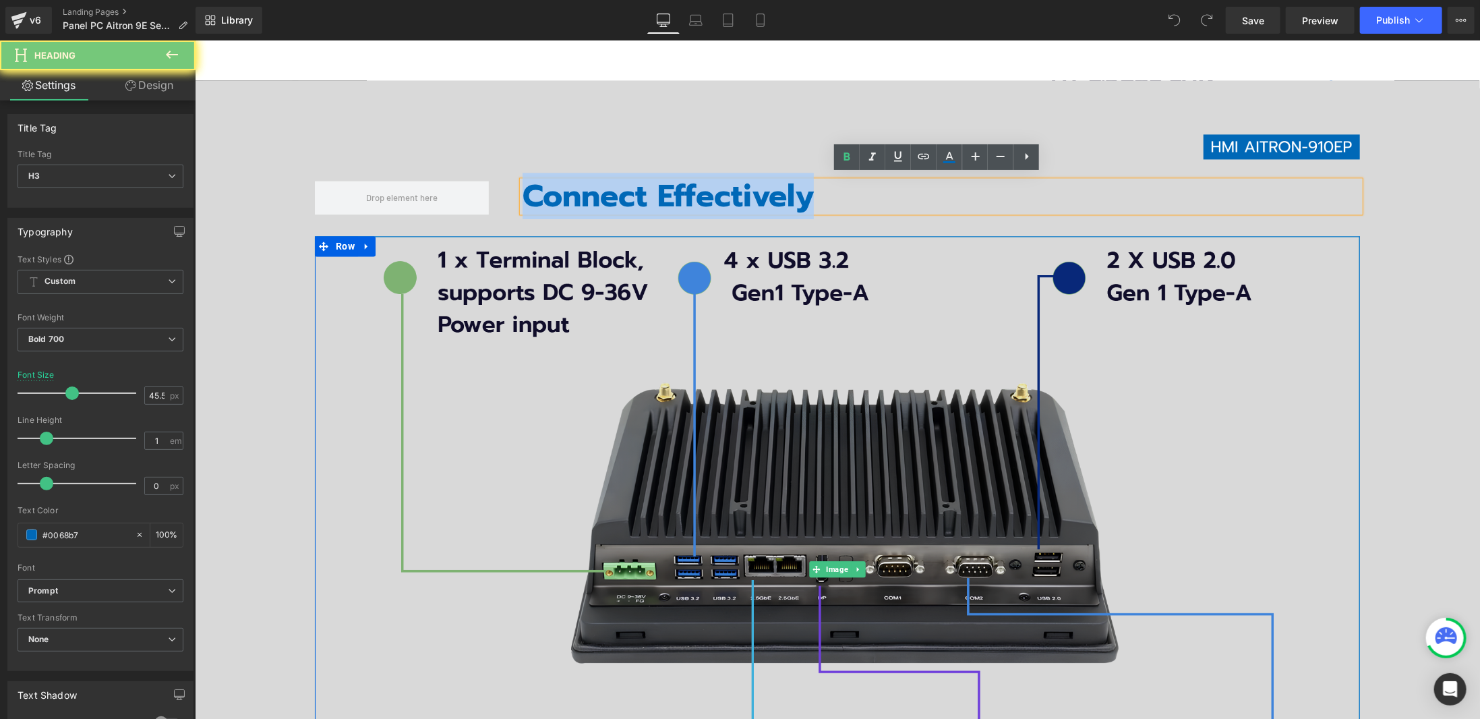
copy h3 "Connect Effectively"
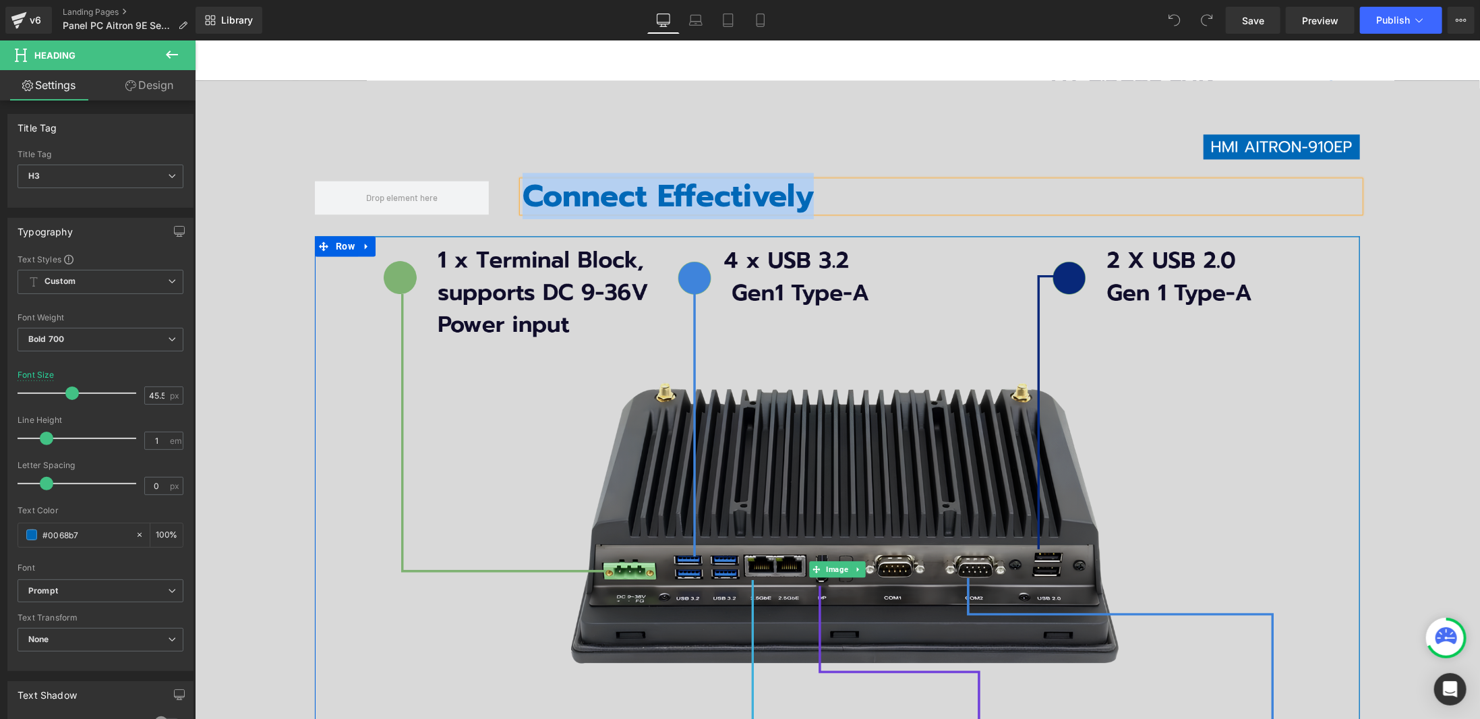
click at [752, 499] on img at bounding box center [837, 567] width 940 height 665
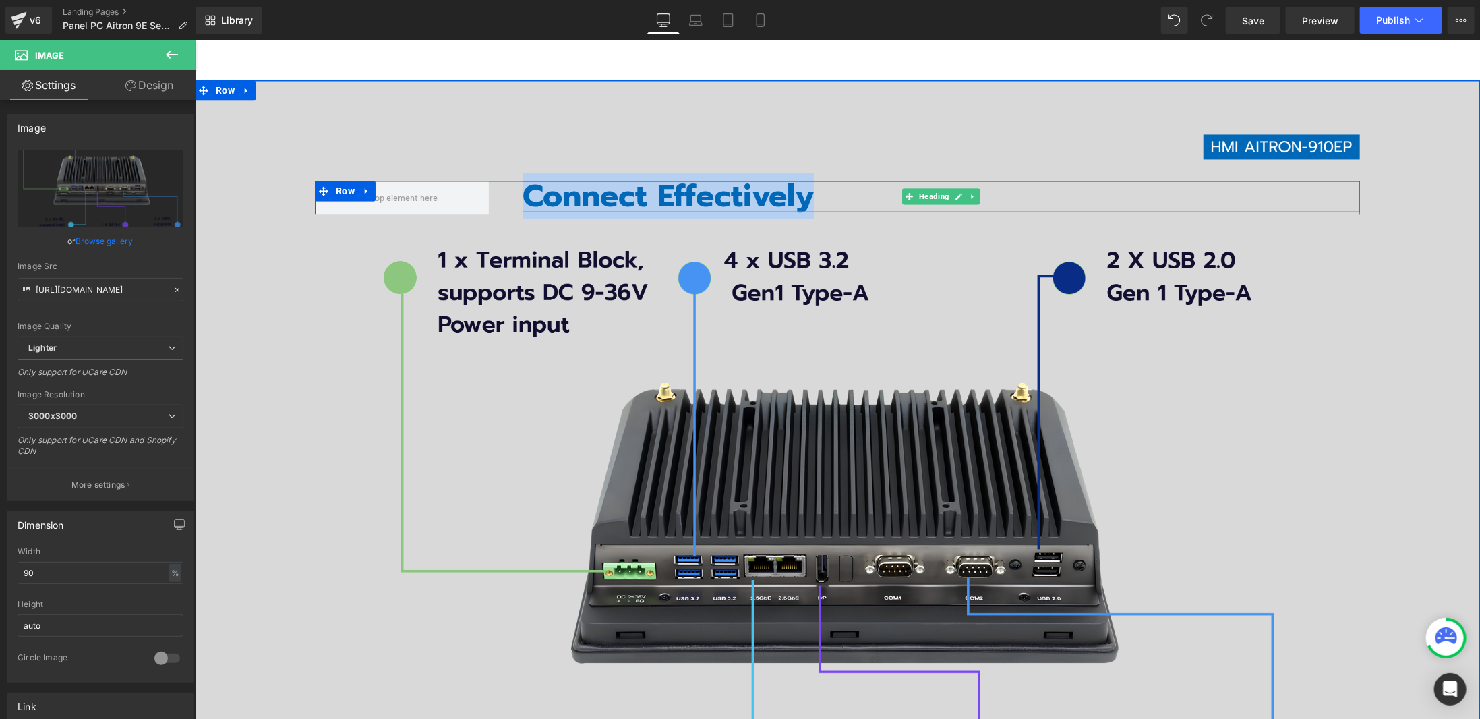
click at [752, 195] on h3 "Connect Effectively" at bounding box center [940, 195] width 837 height 31
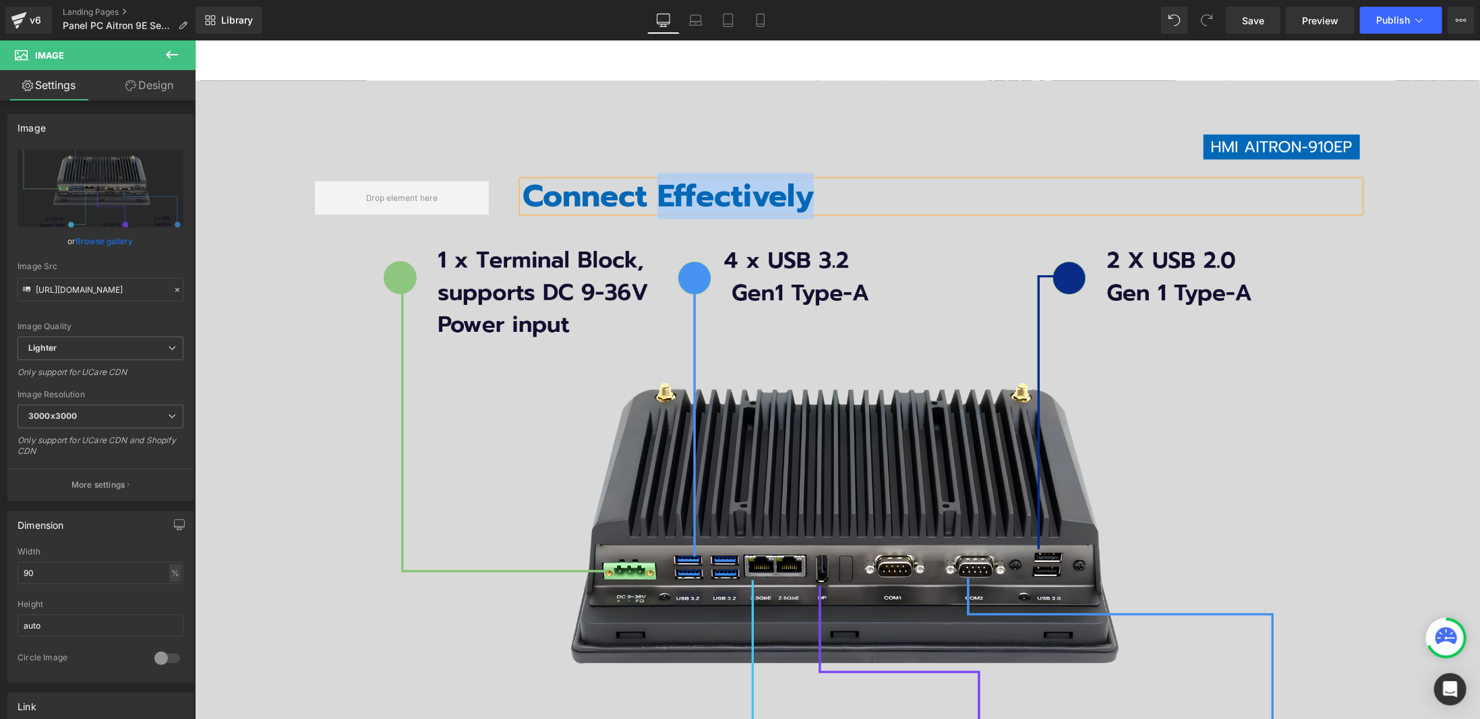
click at [752, 195] on h3 "Connect Effectively" at bounding box center [940, 195] width 837 height 31
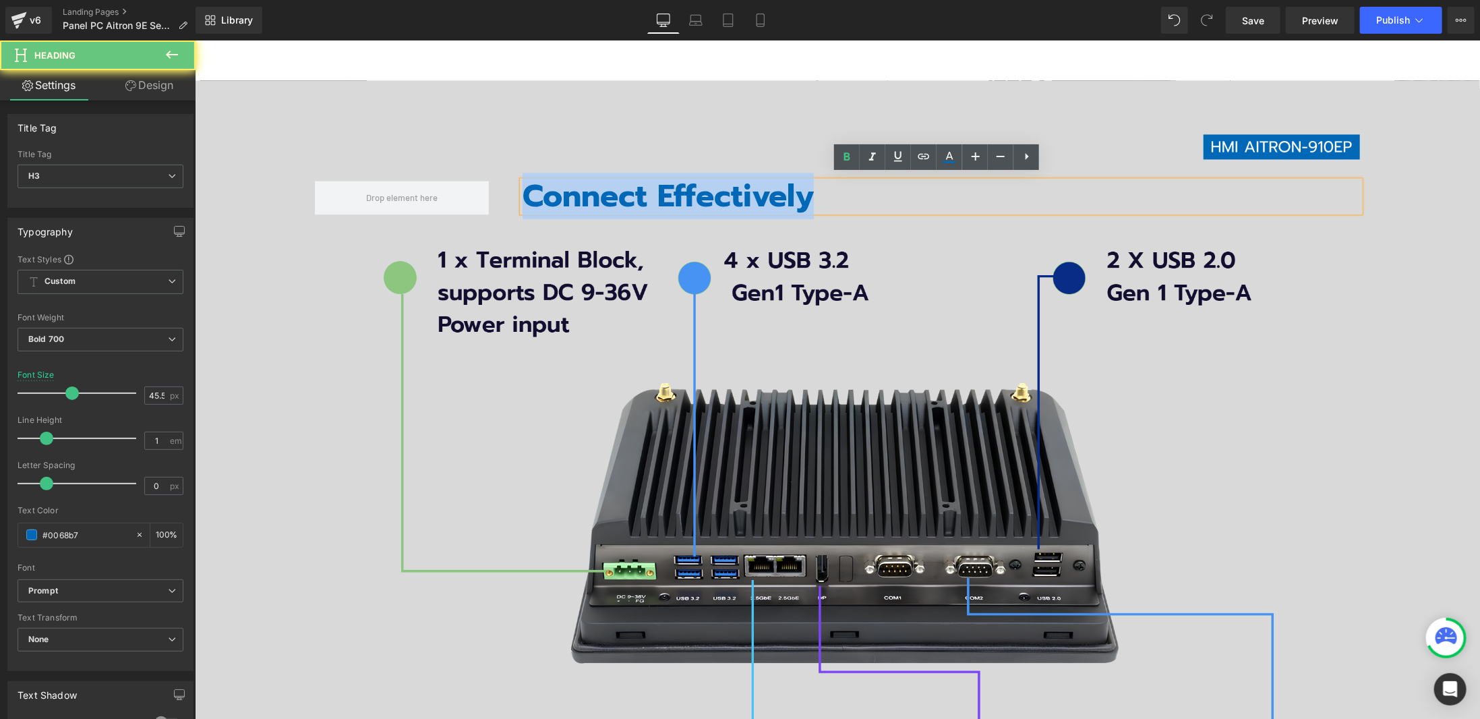
click at [752, 195] on h3 "Connect Effectively" at bounding box center [940, 195] width 837 height 31
copy h3 "Connect Effectively"
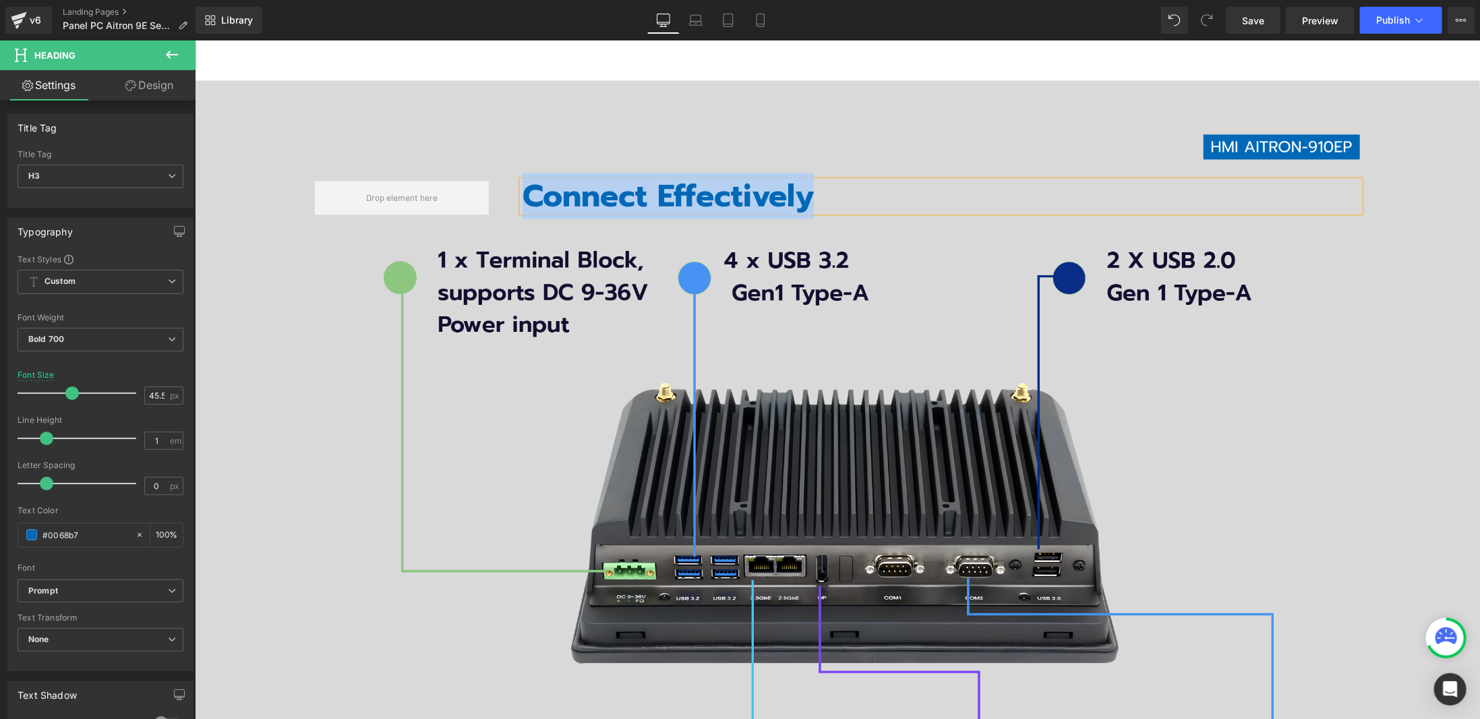
click at [684, 180] on h3 "Connect Effectively" at bounding box center [940, 195] width 837 height 31
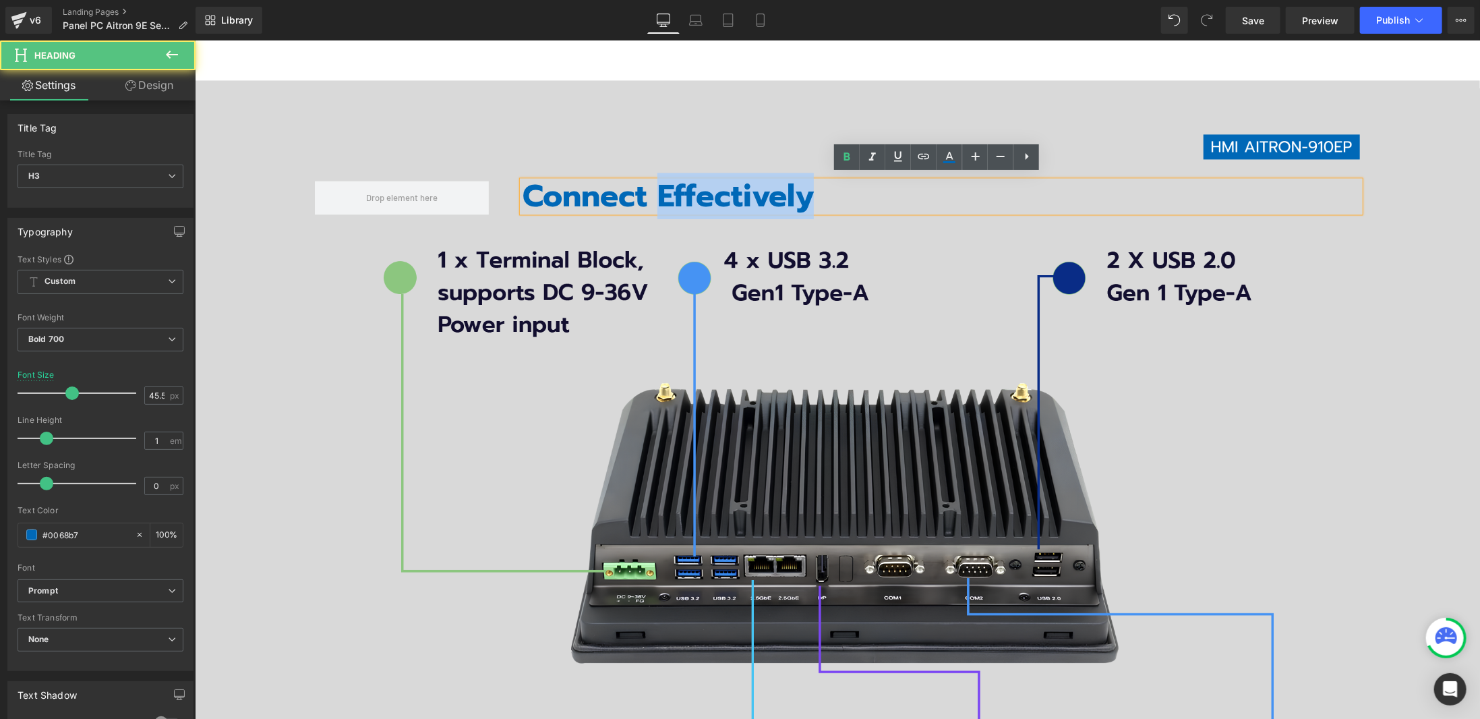
click at [684, 180] on h3 "Connect Effectively" at bounding box center [940, 195] width 837 height 31
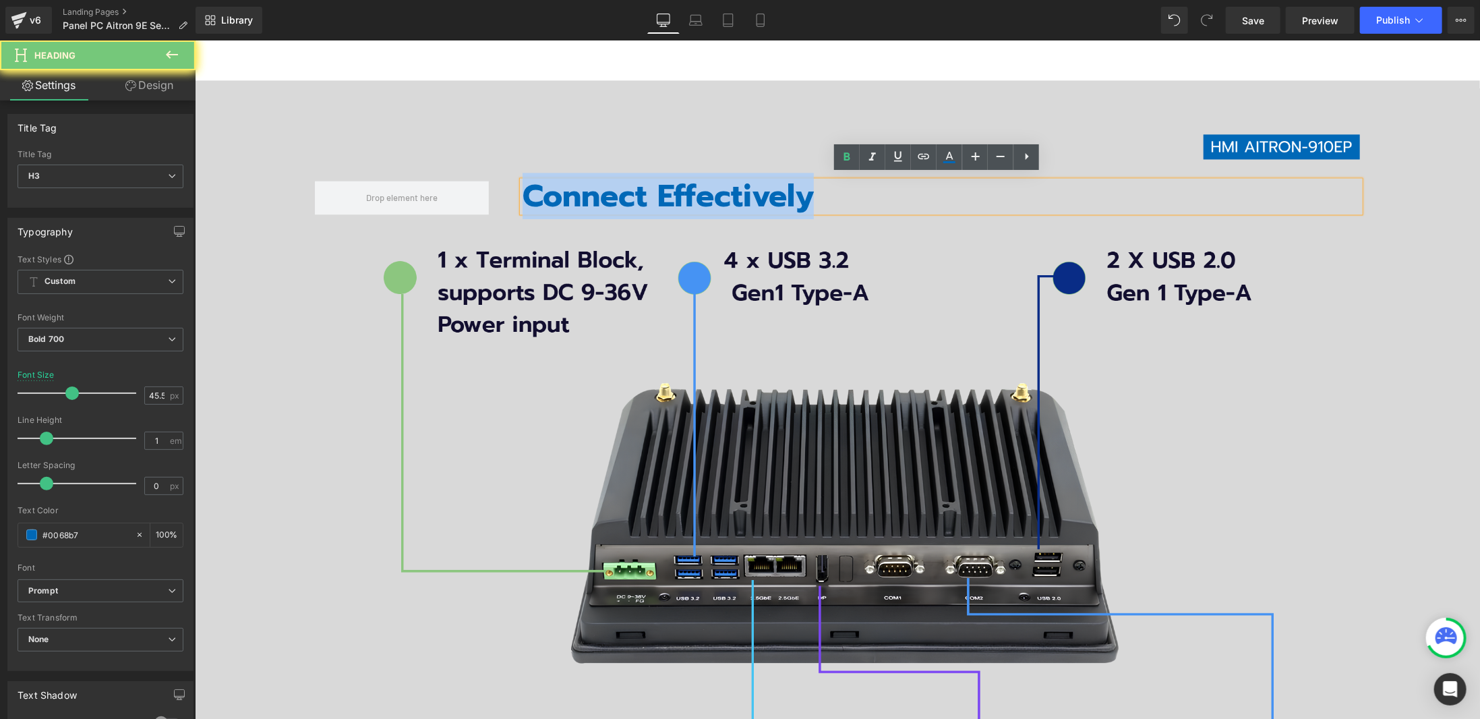
click at [684, 180] on h3 "Connect Effectively" at bounding box center [940, 195] width 837 height 31
copy h3 "Connect Effectively"
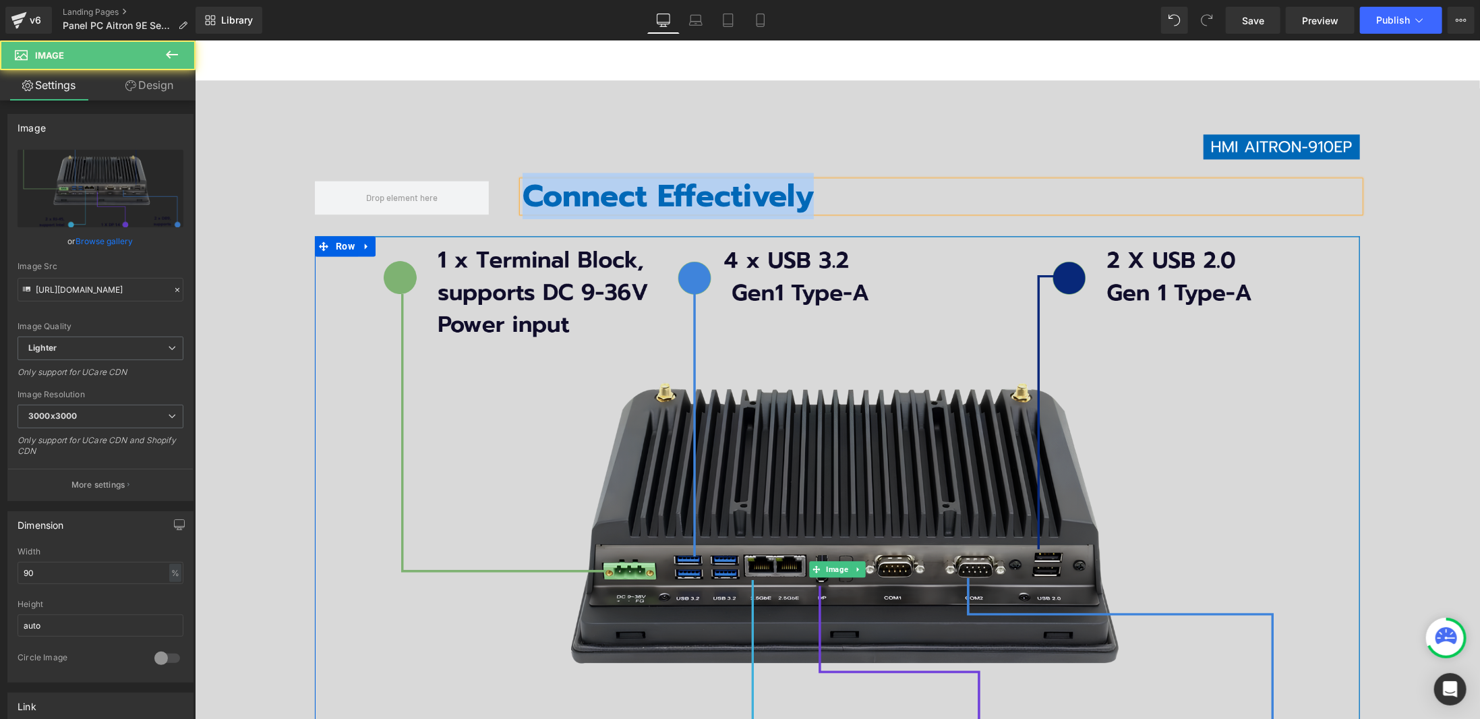
click at [833, 623] on img at bounding box center [837, 567] width 940 height 665
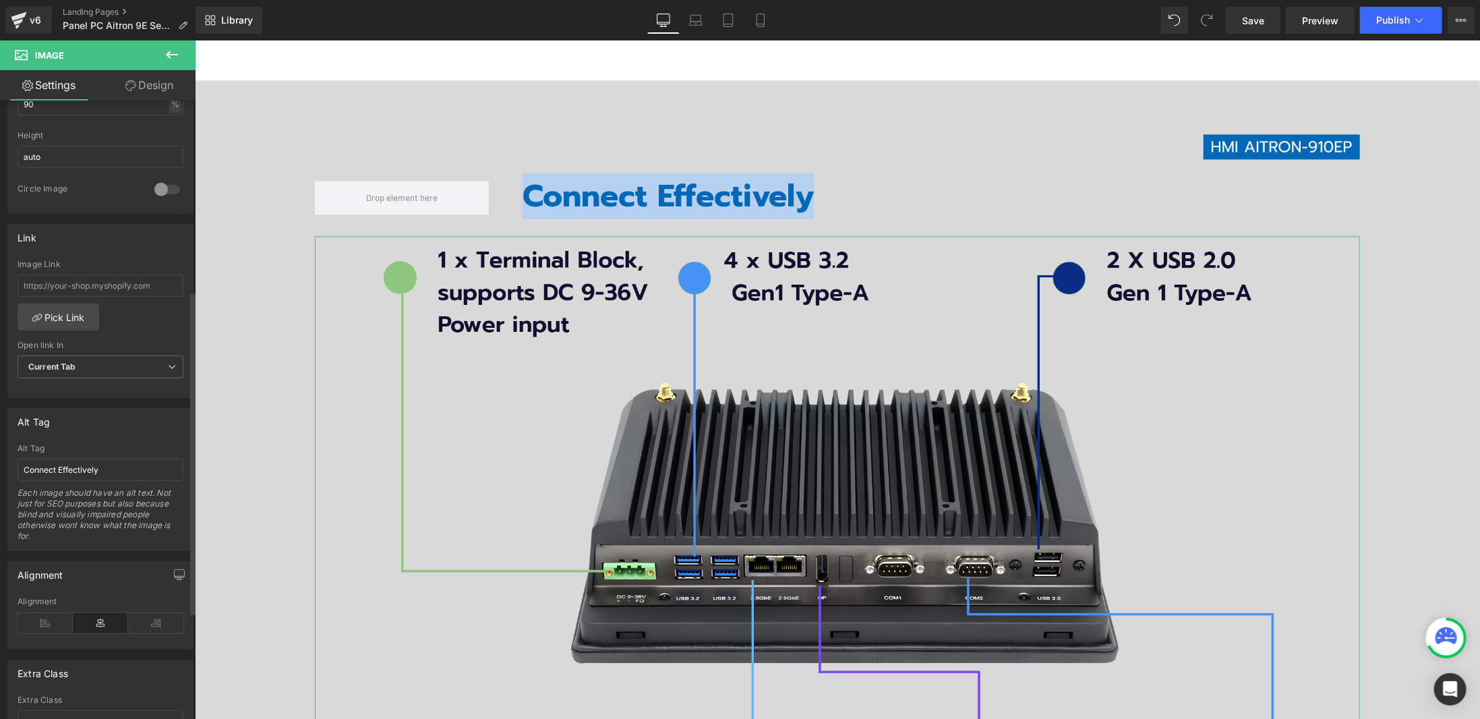
scroll to position [472, 0]
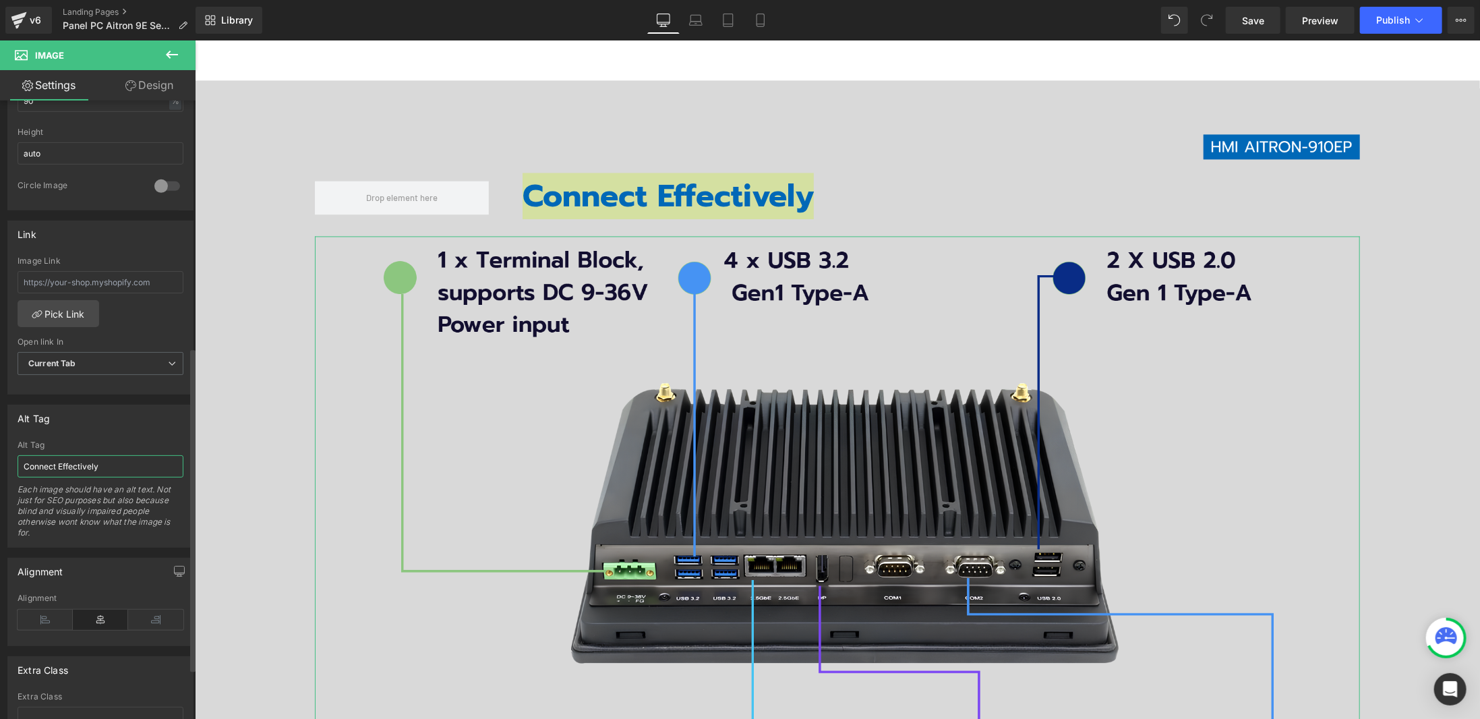
click at [109, 455] on input "Connect Effectively" at bounding box center [101, 466] width 166 height 22
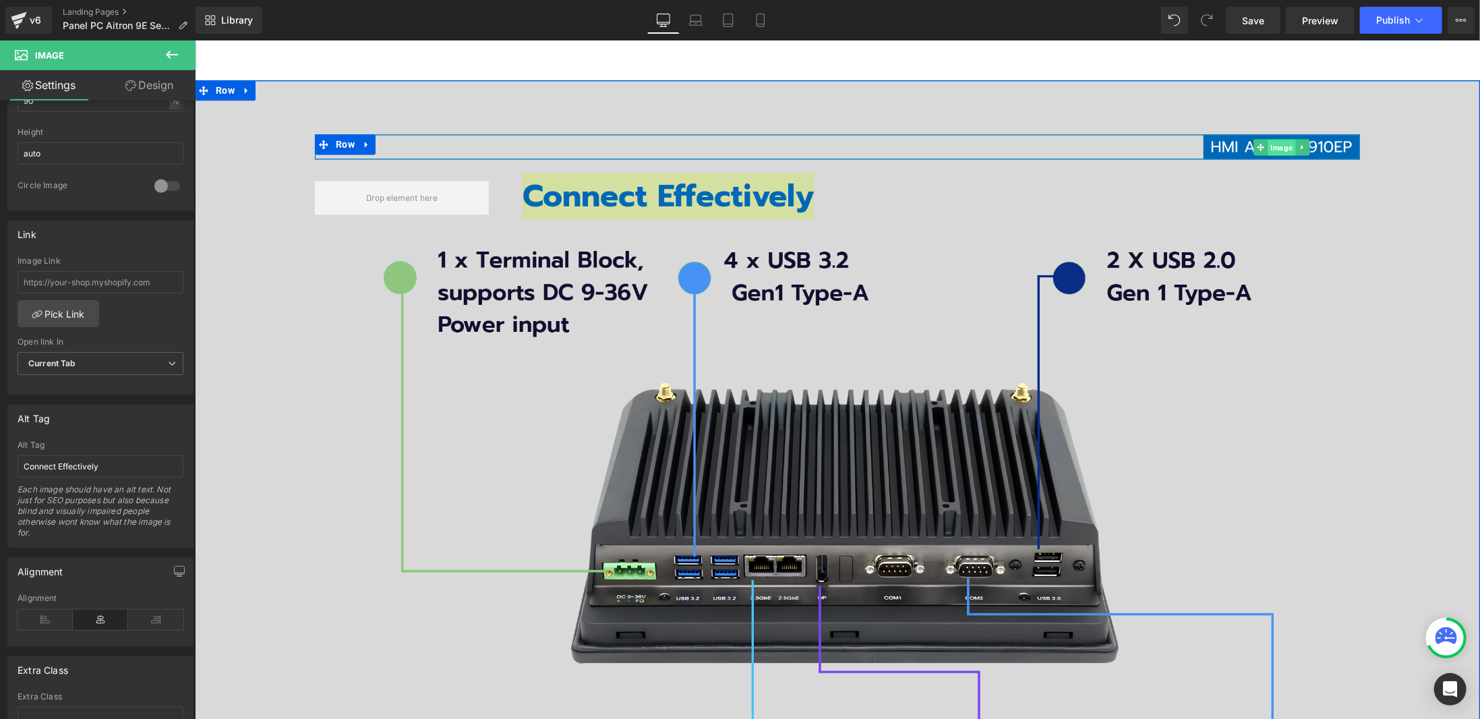
click at [1279, 140] on span "Image" at bounding box center [1281, 146] width 28 height 16
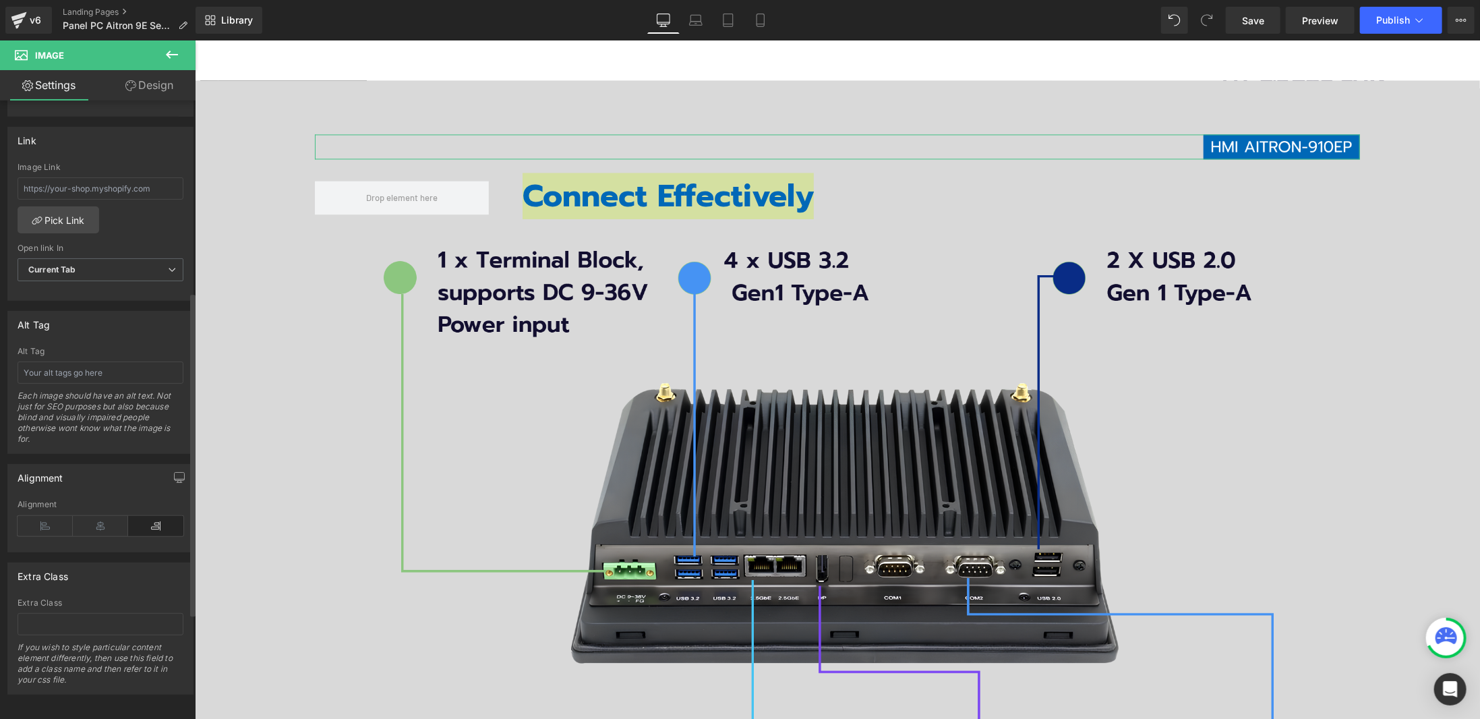
scroll to position [567, 0]
click at [131, 360] on input "text" at bounding box center [101, 371] width 166 height 22
type input "็"
type input "HMI AITORN 910EP"
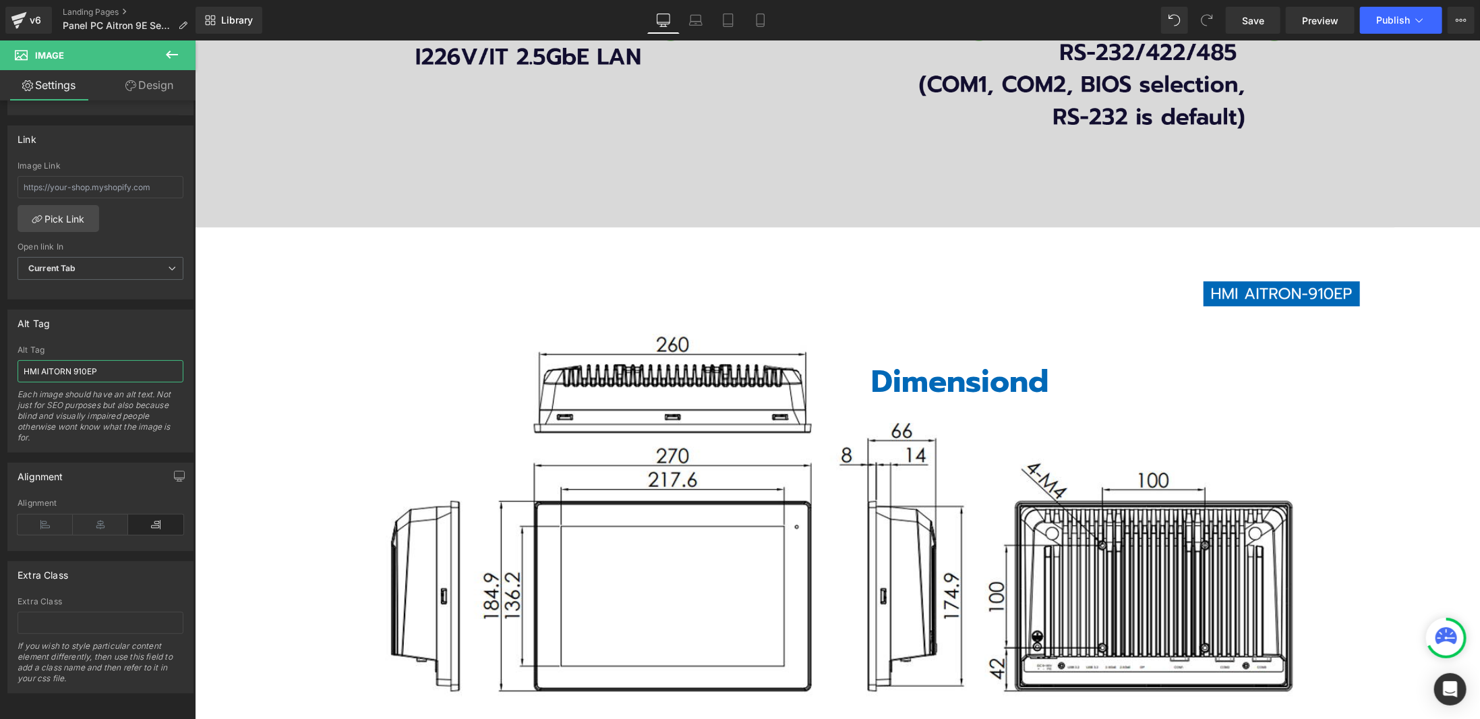
scroll to position [2562, 0]
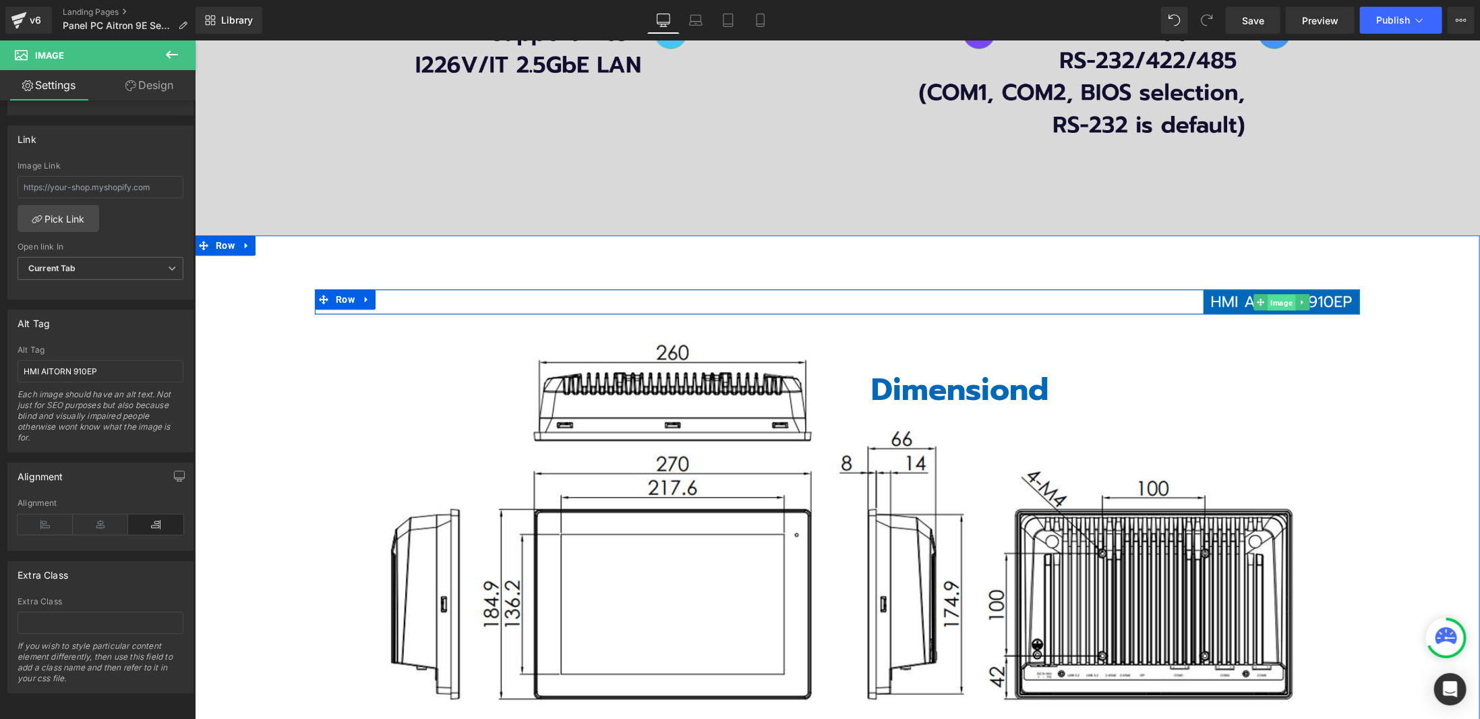
click at [1267, 293] on span "Image" at bounding box center [1281, 301] width 28 height 16
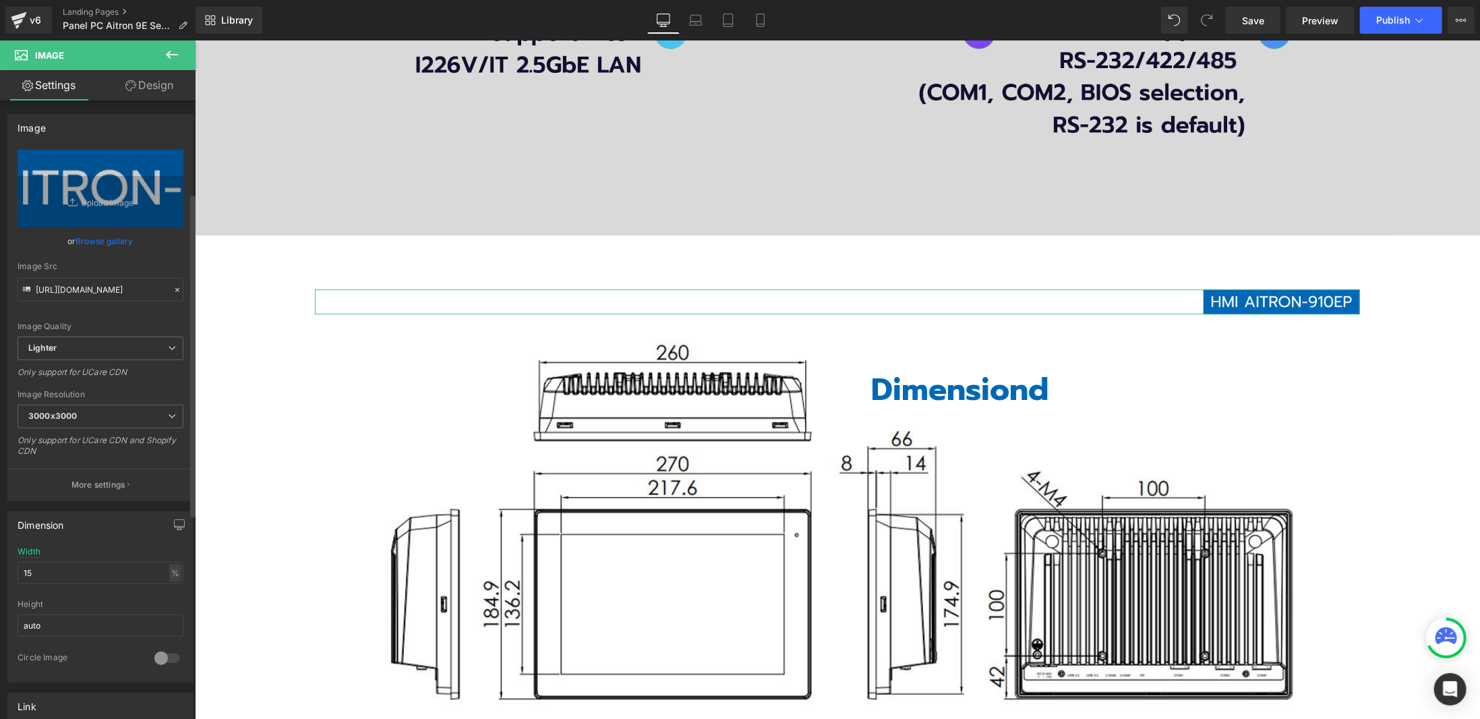
scroll to position [472, 0]
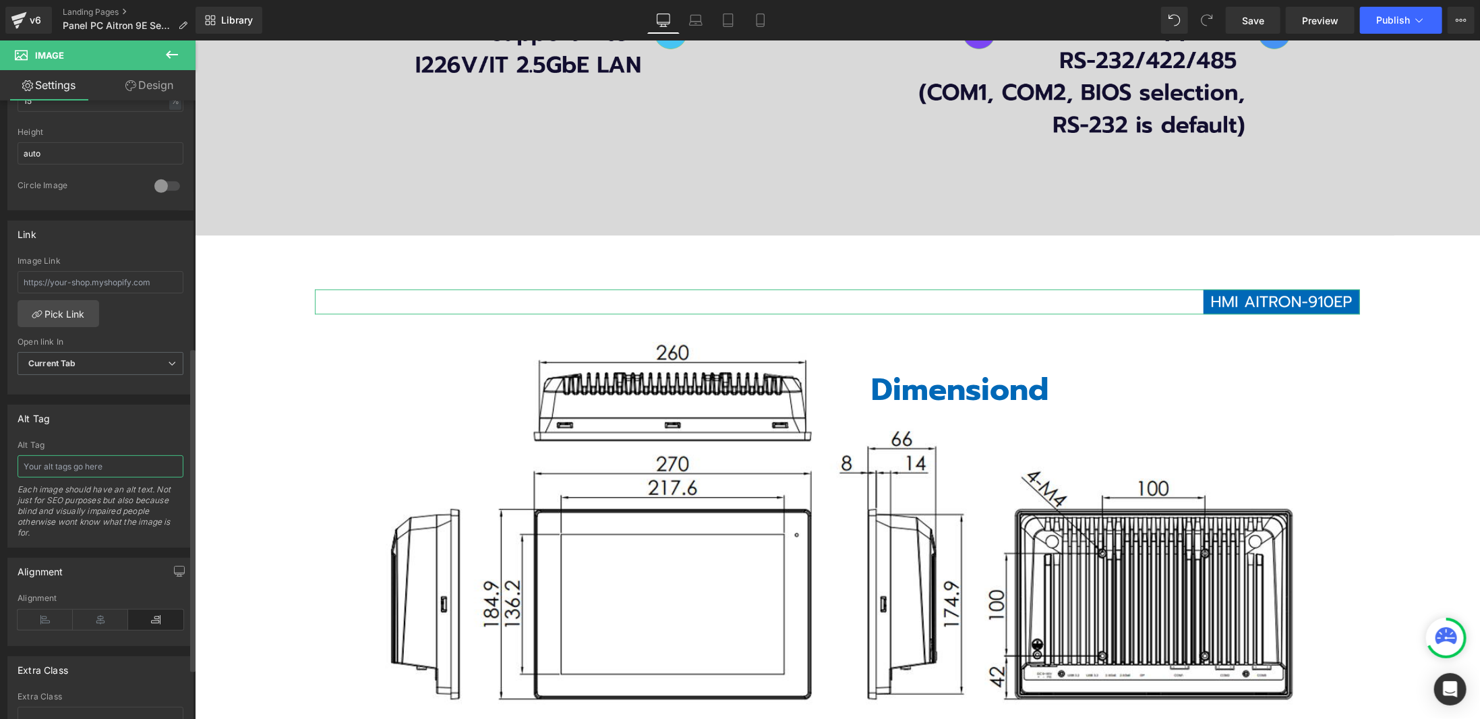
click at [80, 456] on input "text" at bounding box center [101, 466] width 166 height 22
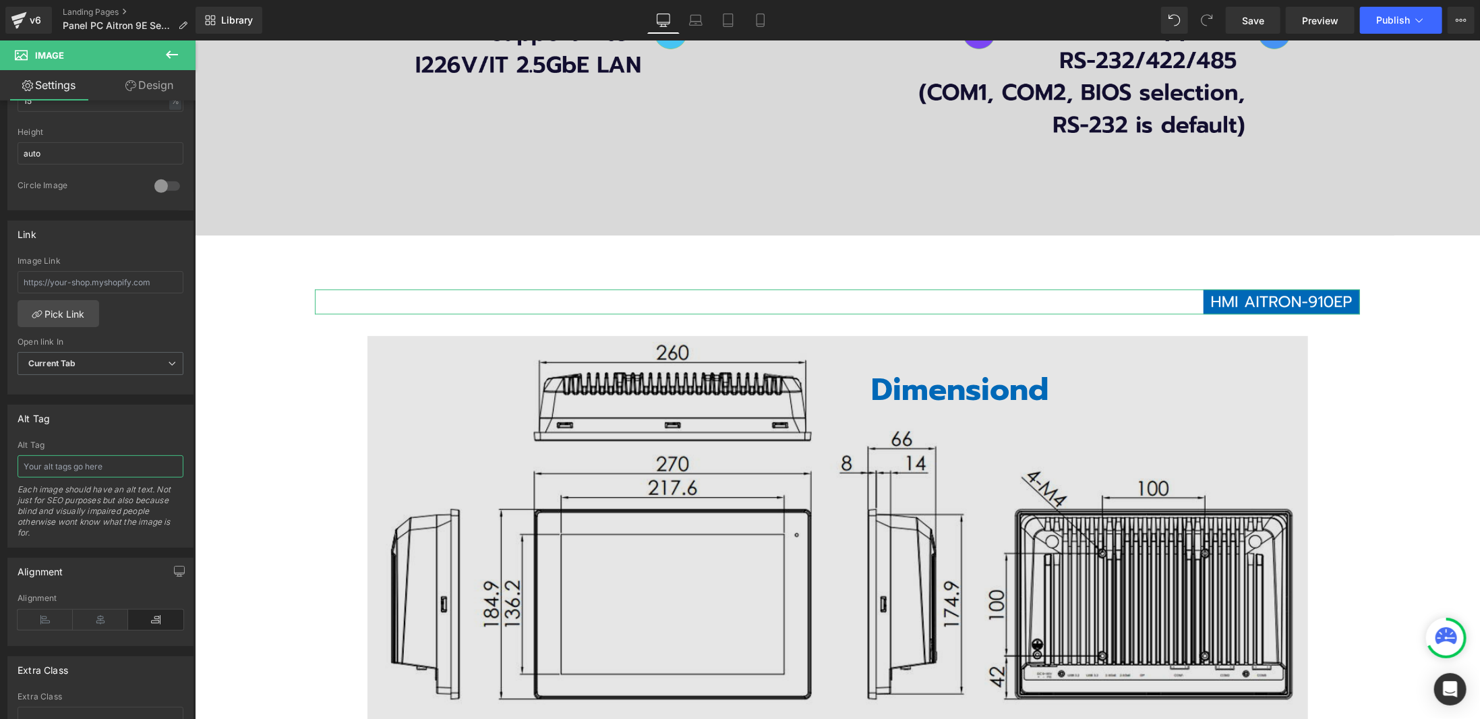
paste input "HMI AITORN 910EP"
type input "HMI AITORN 910EP"
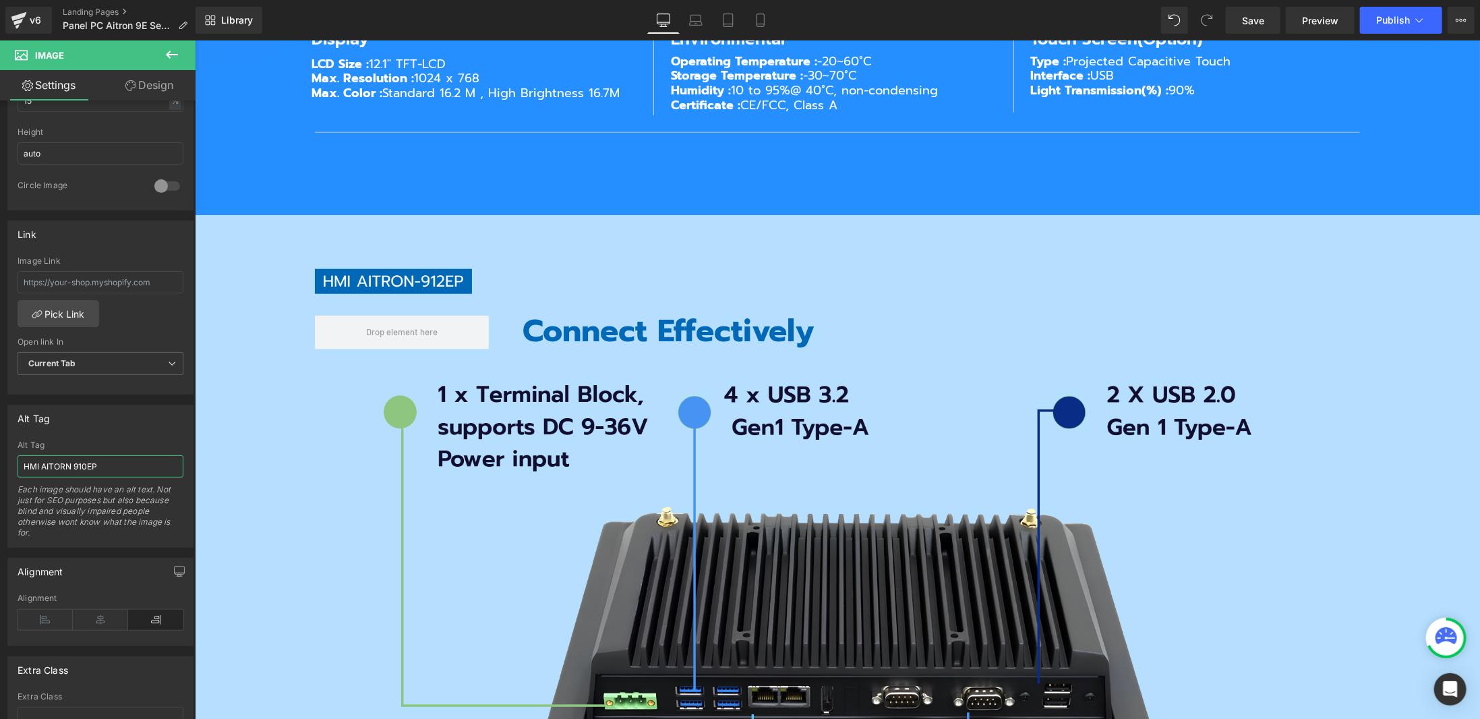
scroll to position [4382, 0]
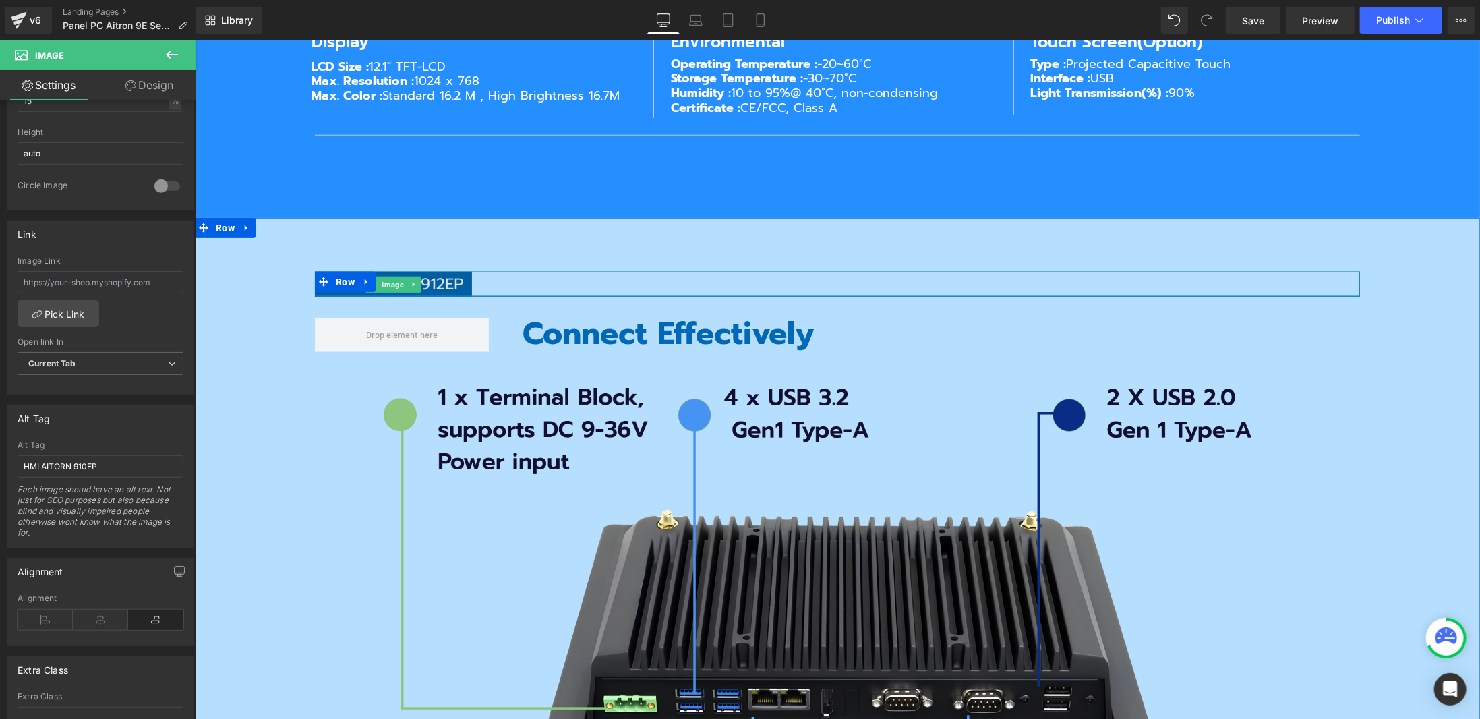
click at [379, 276] on span "Image" at bounding box center [393, 284] width 28 height 16
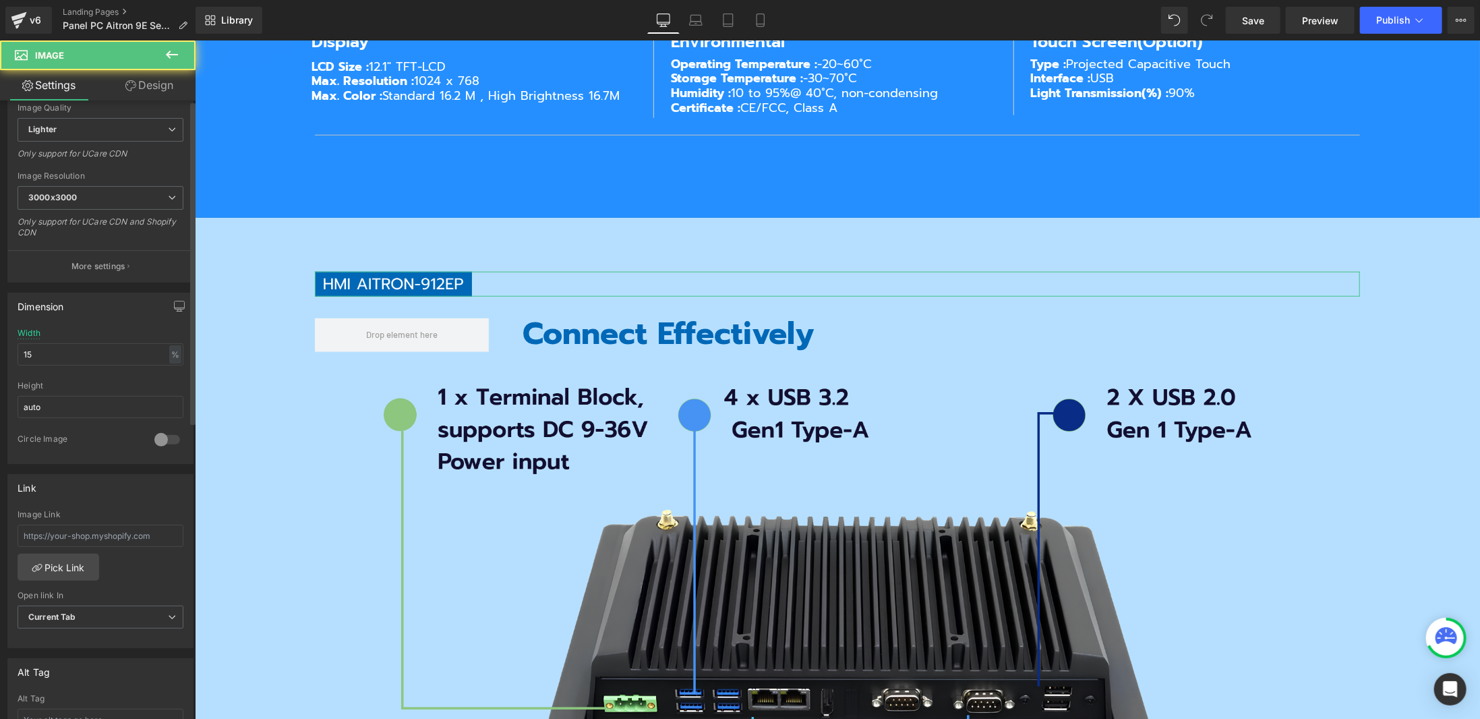
scroll to position [472, 0]
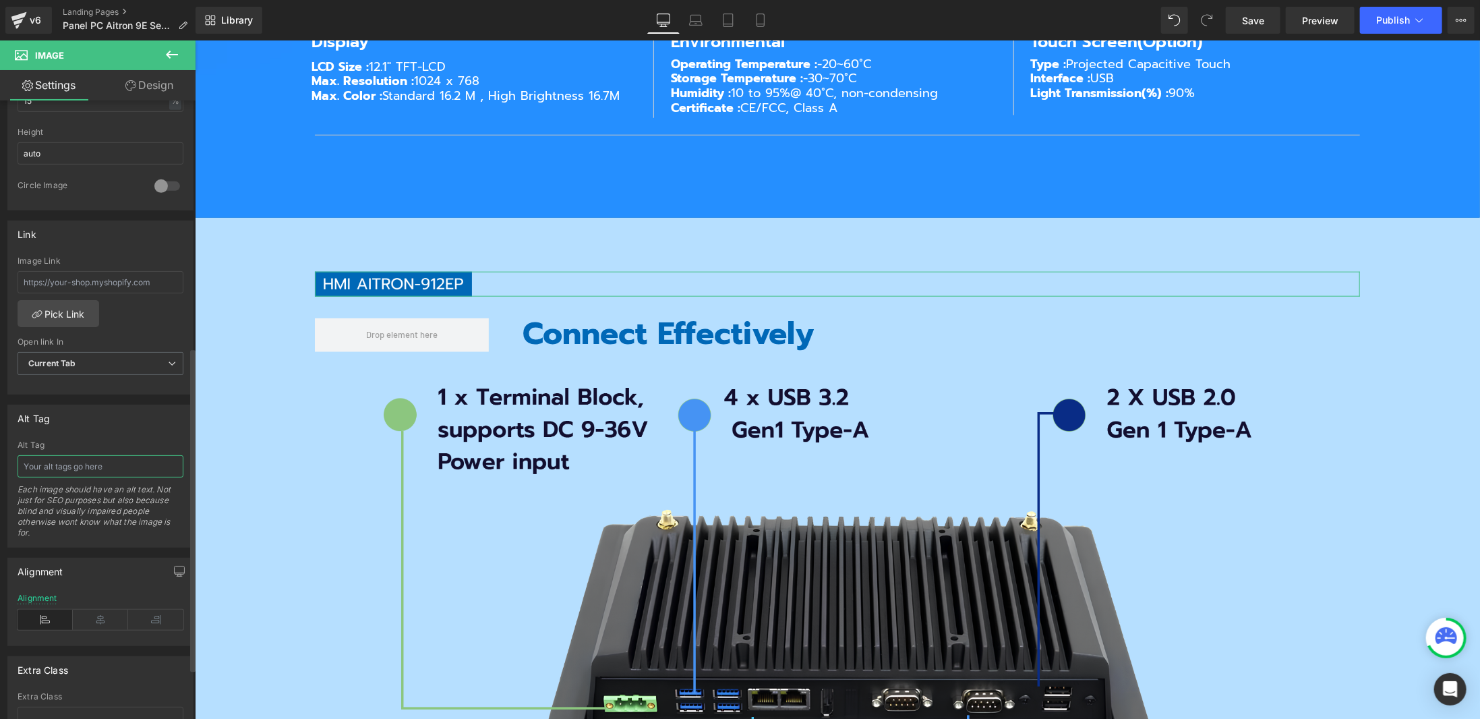
click at [78, 463] on input "text" at bounding box center [101, 466] width 166 height 22
paste input "HMI AITORN 910EP"
click at [84, 460] on input "HMI AITORN 910EP" at bounding box center [101, 466] width 166 height 22
type input "HMI AITORN 912EP"
click at [144, 413] on div "Alt Tag" at bounding box center [100, 418] width 185 height 26
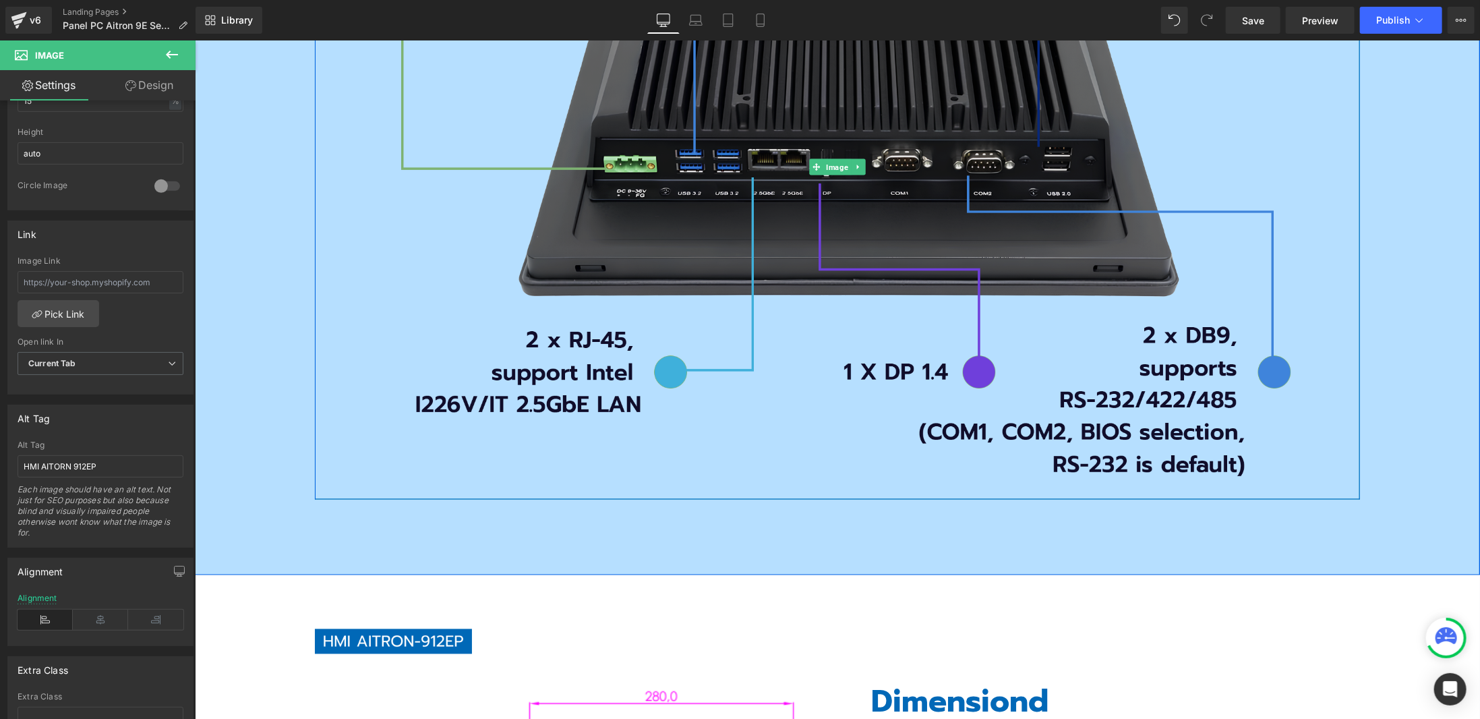
scroll to position [5123, 0]
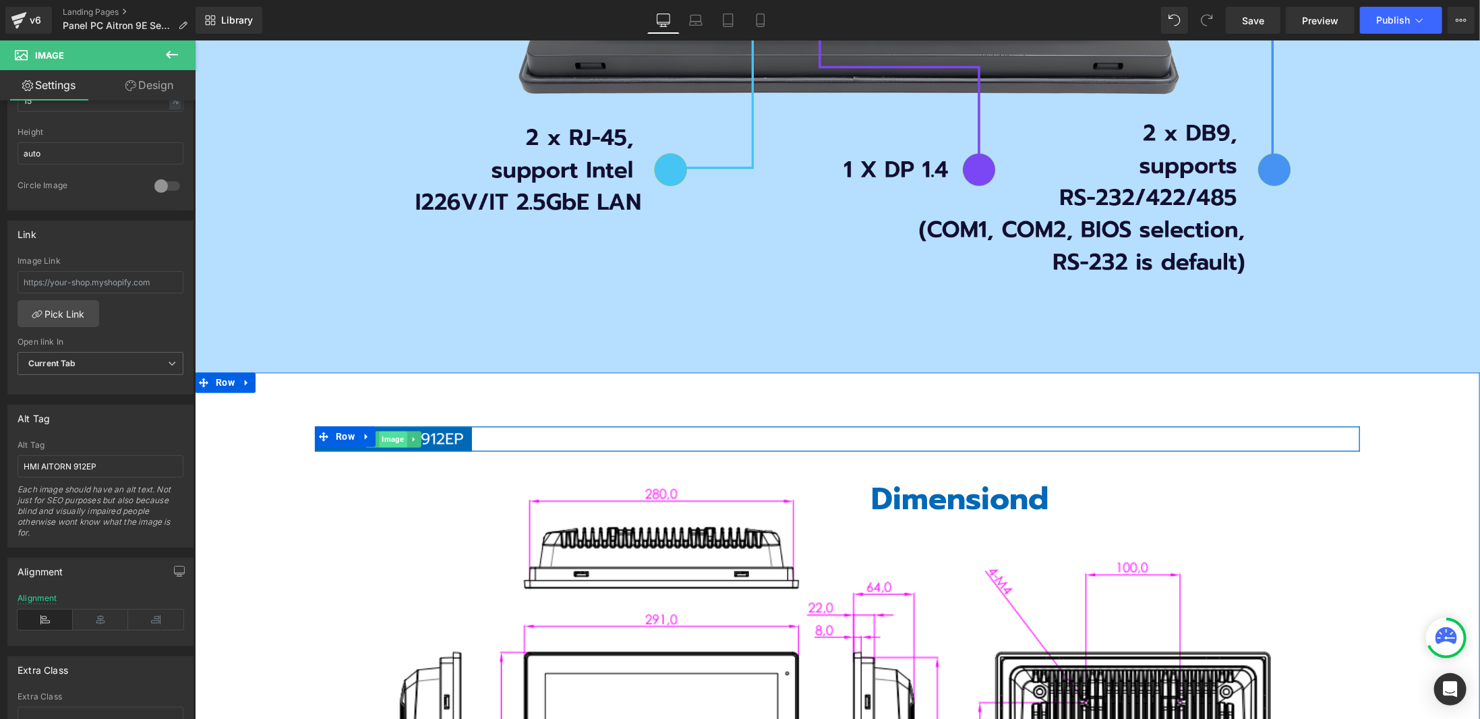
click at [380, 434] on span "Image" at bounding box center [393, 439] width 28 height 16
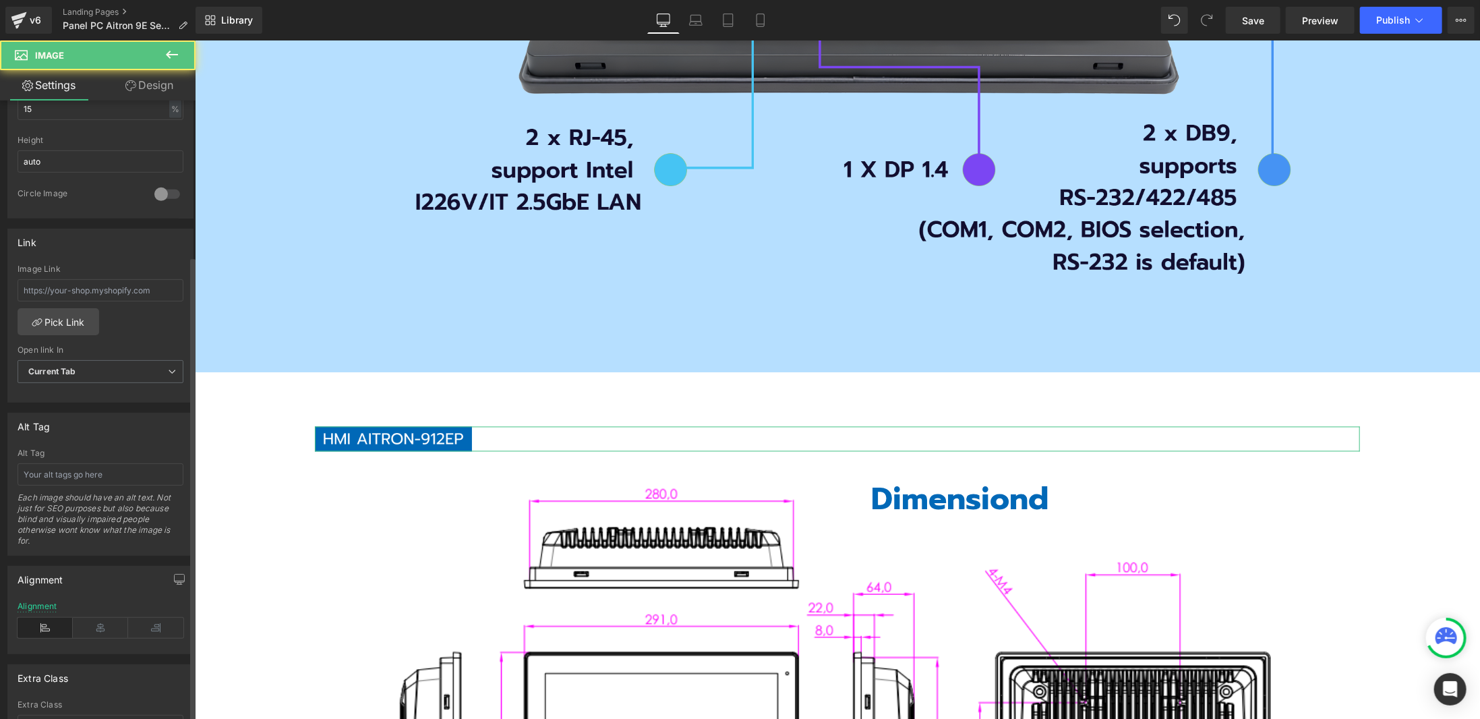
scroll to position [472, 0]
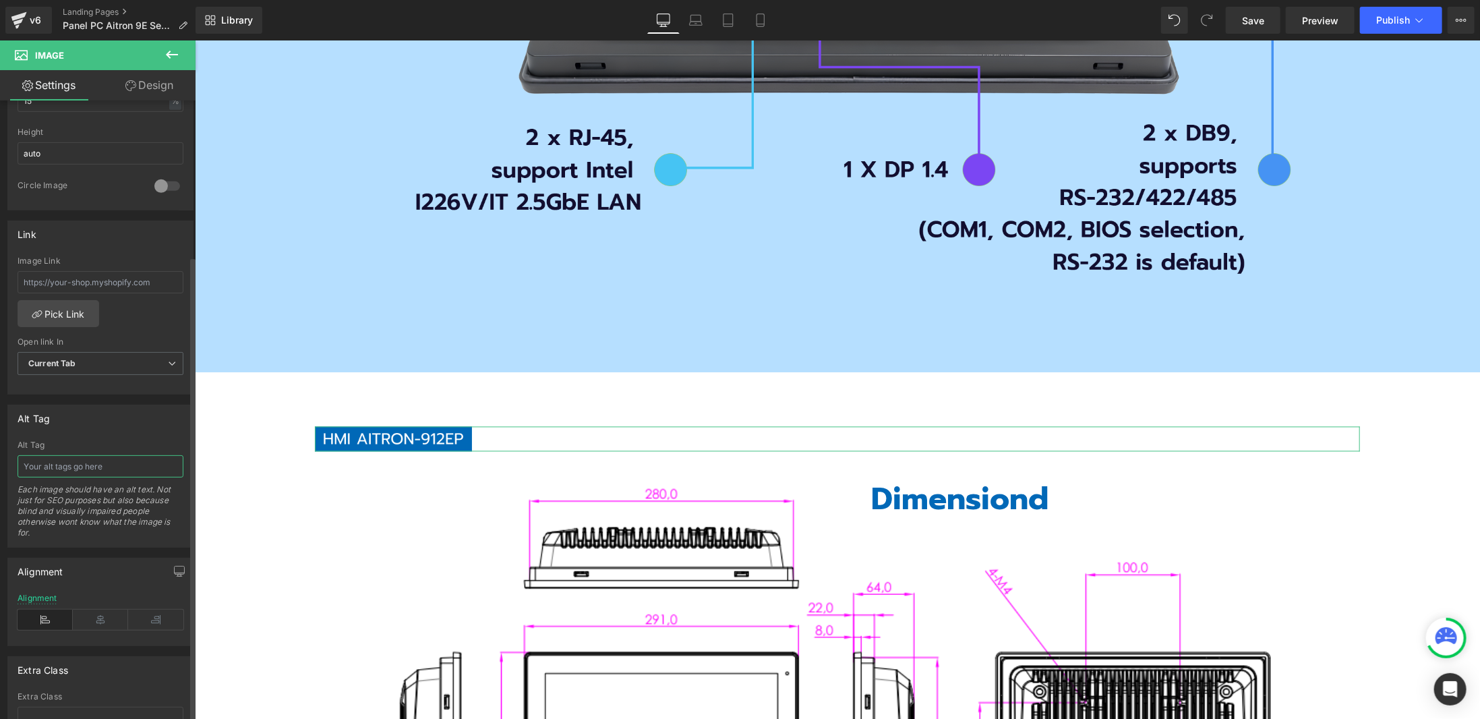
click at [58, 455] on input "text" at bounding box center [101, 466] width 166 height 22
paste input "HMI AITORN 912EP"
type input "HMI AITORN 912EP"
click at [102, 425] on div "Alt Tag Alt Tag HMI AITORN 912EP Each image should have an alt text. Not just f…" at bounding box center [100, 475] width 186 height 143
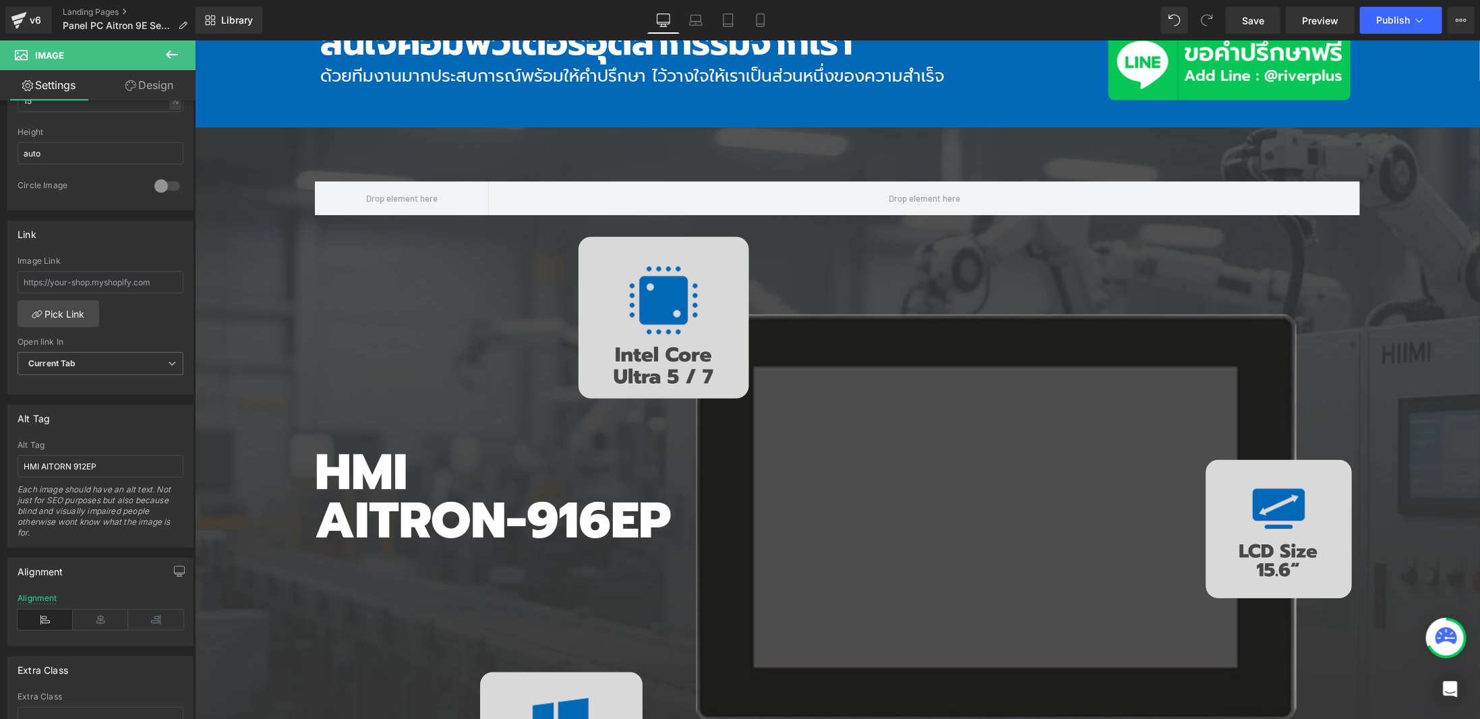
scroll to position [6202, 0]
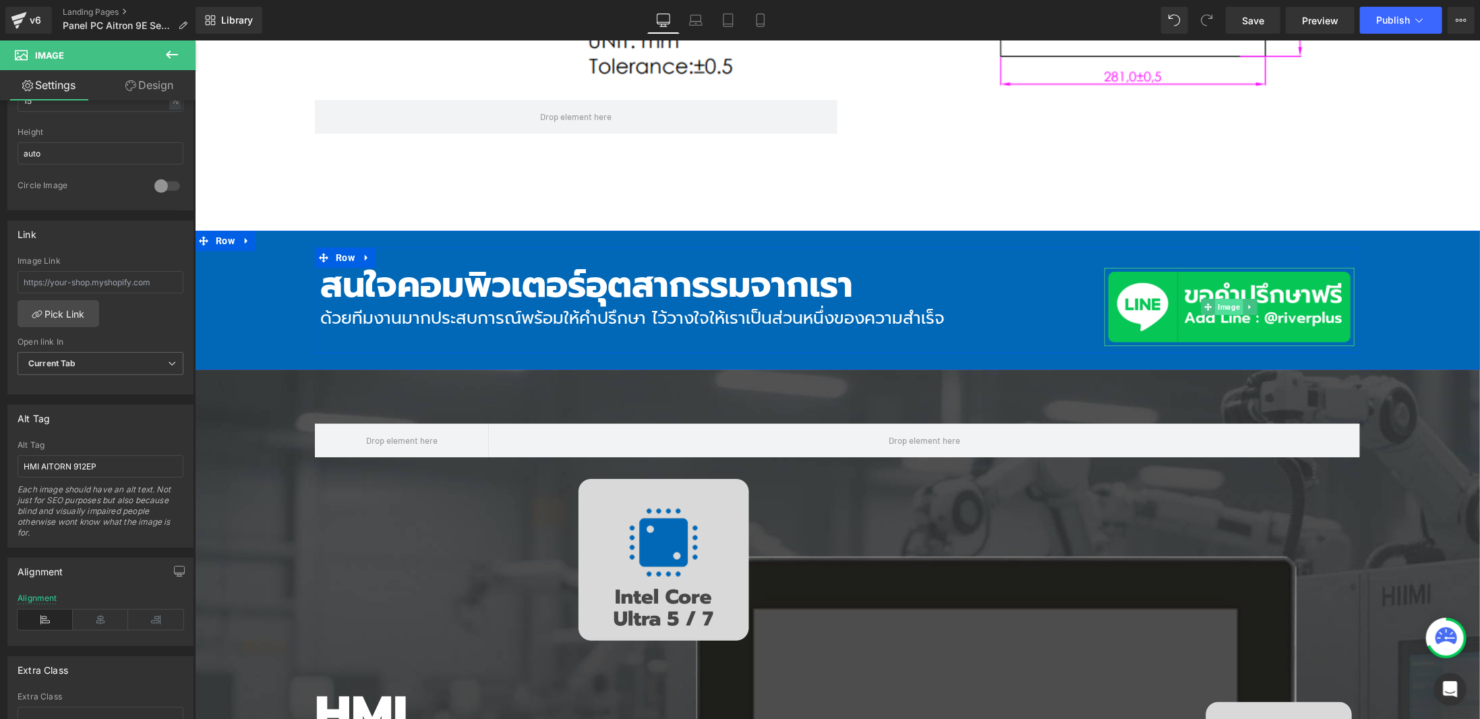
click at [1227, 299] on span "Image" at bounding box center [1229, 306] width 28 height 16
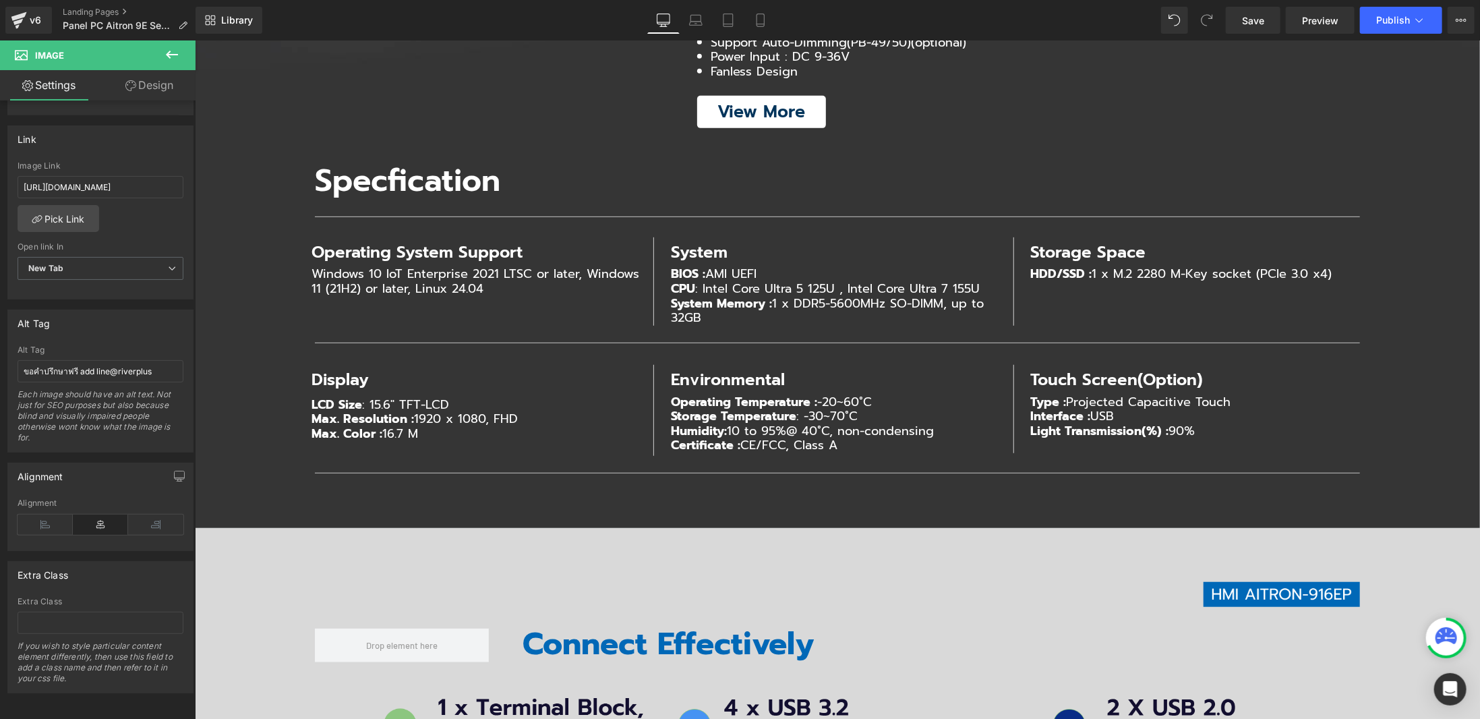
scroll to position [7550, 0]
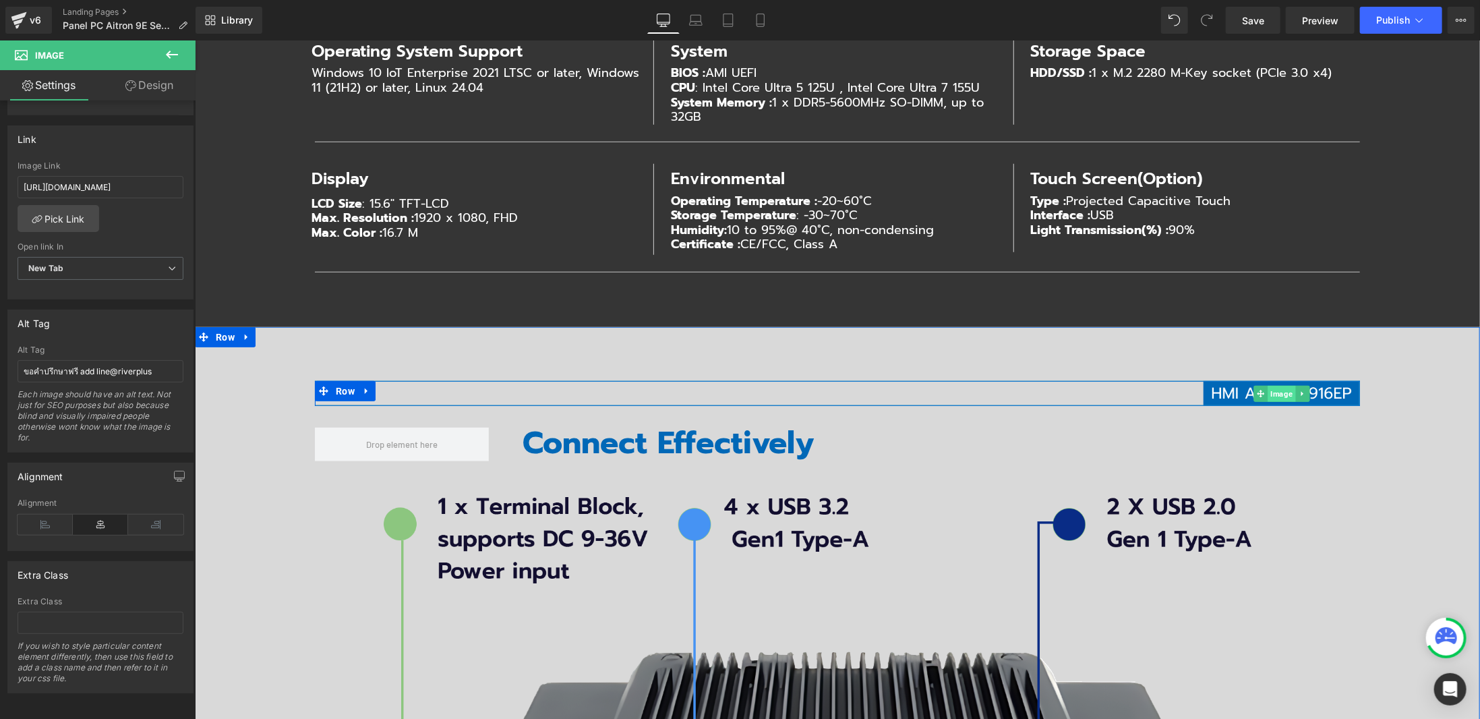
click at [1269, 388] on span "Image" at bounding box center [1281, 393] width 28 height 16
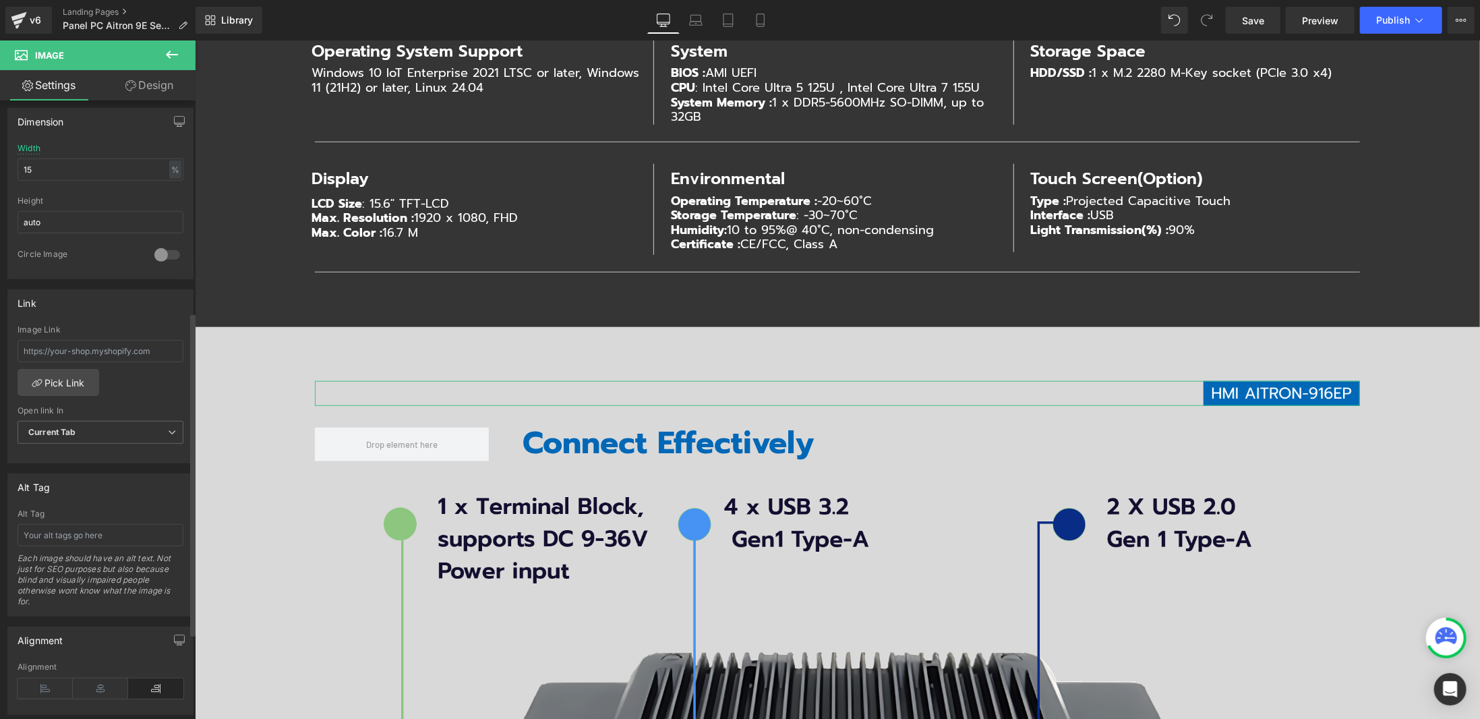
scroll to position [404, 0]
click at [126, 529] on input "text" at bounding box center [101, 533] width 166 height 22
paste input "HMI AITORN 912EP"
click at [77, 526] on input "HMI AITORN 912EP" at bounding box center [101, 533] width 166 height 22
click at [78, 526] on input "HMI AITORN 912EP" at bounding box center [101, 533] width 166 height 22
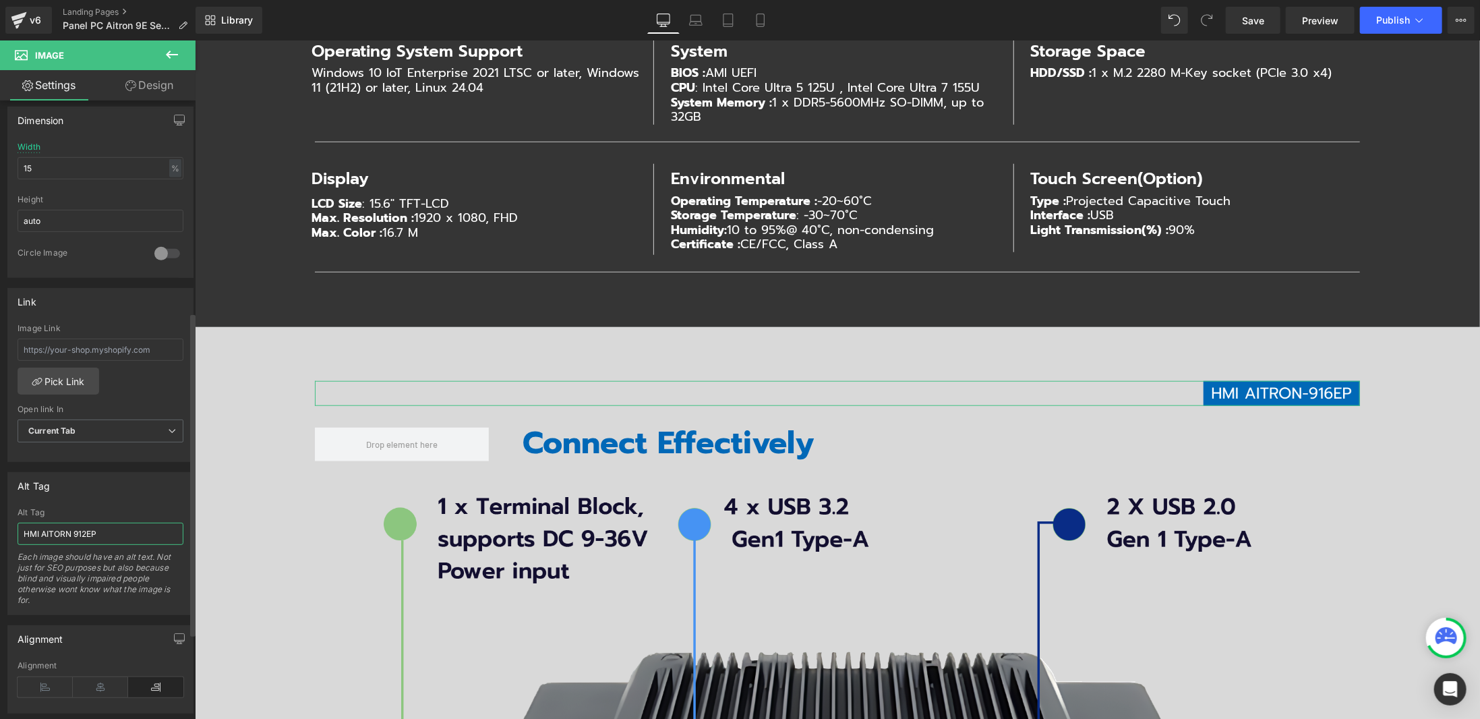
click at [72, 524] on input "HMI AITORN 912EP" at bounding box center [101, 533] width 166 height 22
drag, startPoint x: 72, startPoint y: 526, endPoint x: 85, endPoint y: 525, distance: 12.8
click at [85, 525] on input "HMI AITORN 912EP" at bounding box center [101, 533] width 166 height 22
type input "HMI AITORN 916EP"
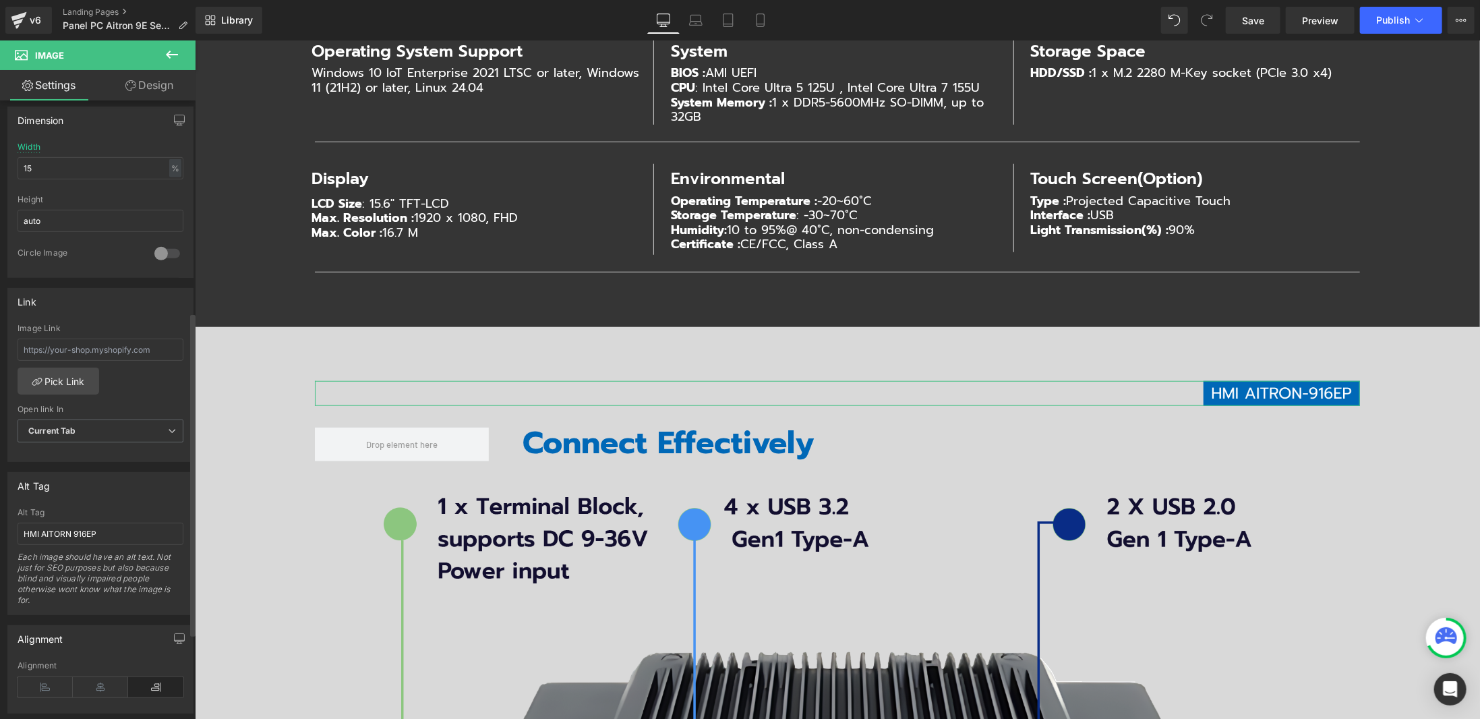
click at [113, 508] on div "Alt Tag" at bounding box center [101, 512] width 166 height 9
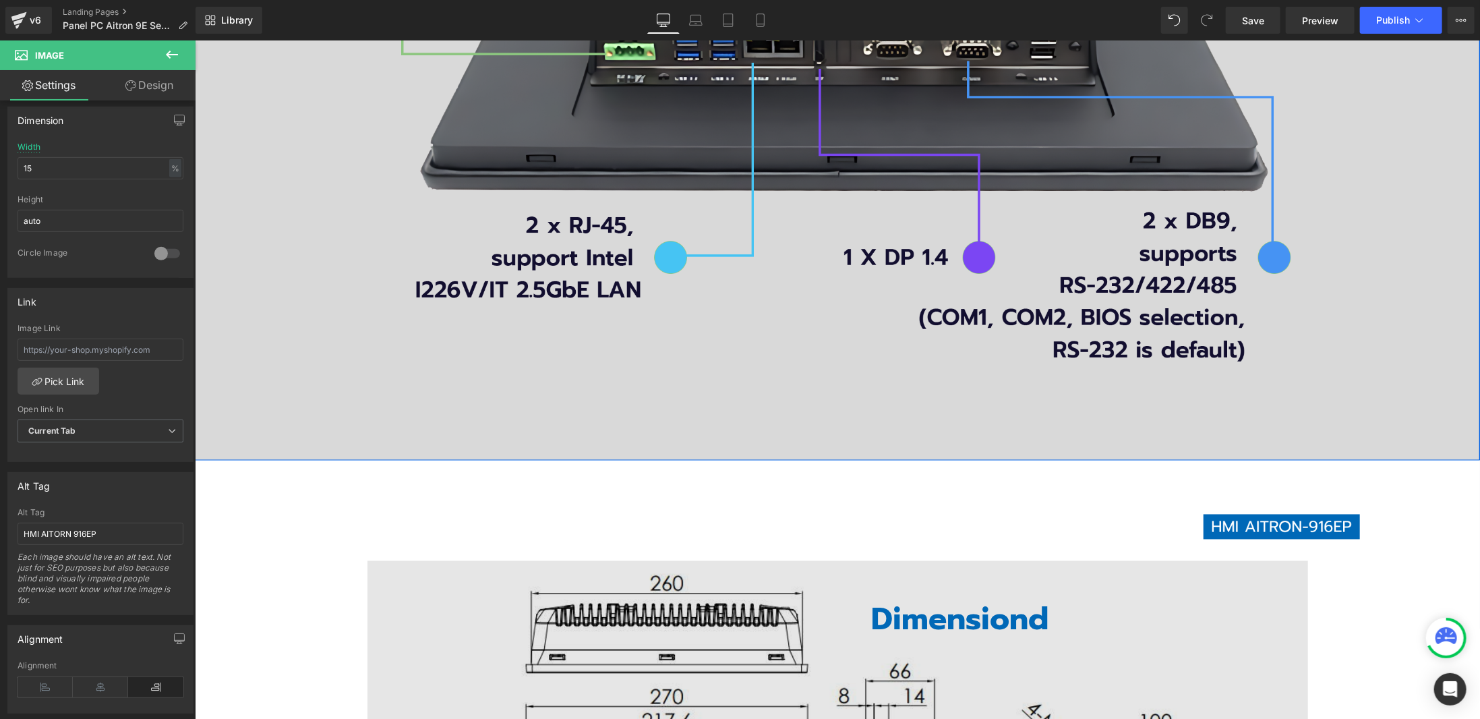
scroll to position [8561, 0]
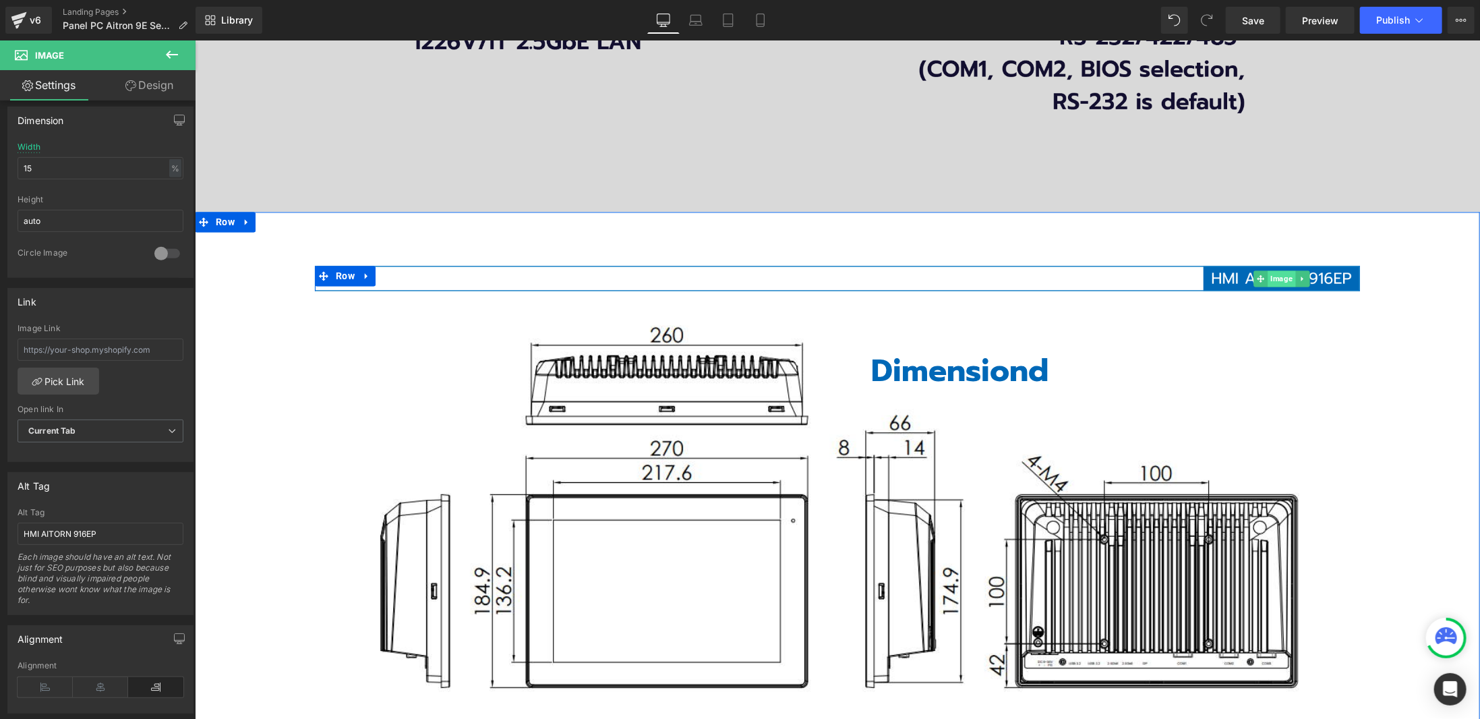
click at [1281, 272] on span "Image" at bounding box center [1281, 278] width 28 height 16
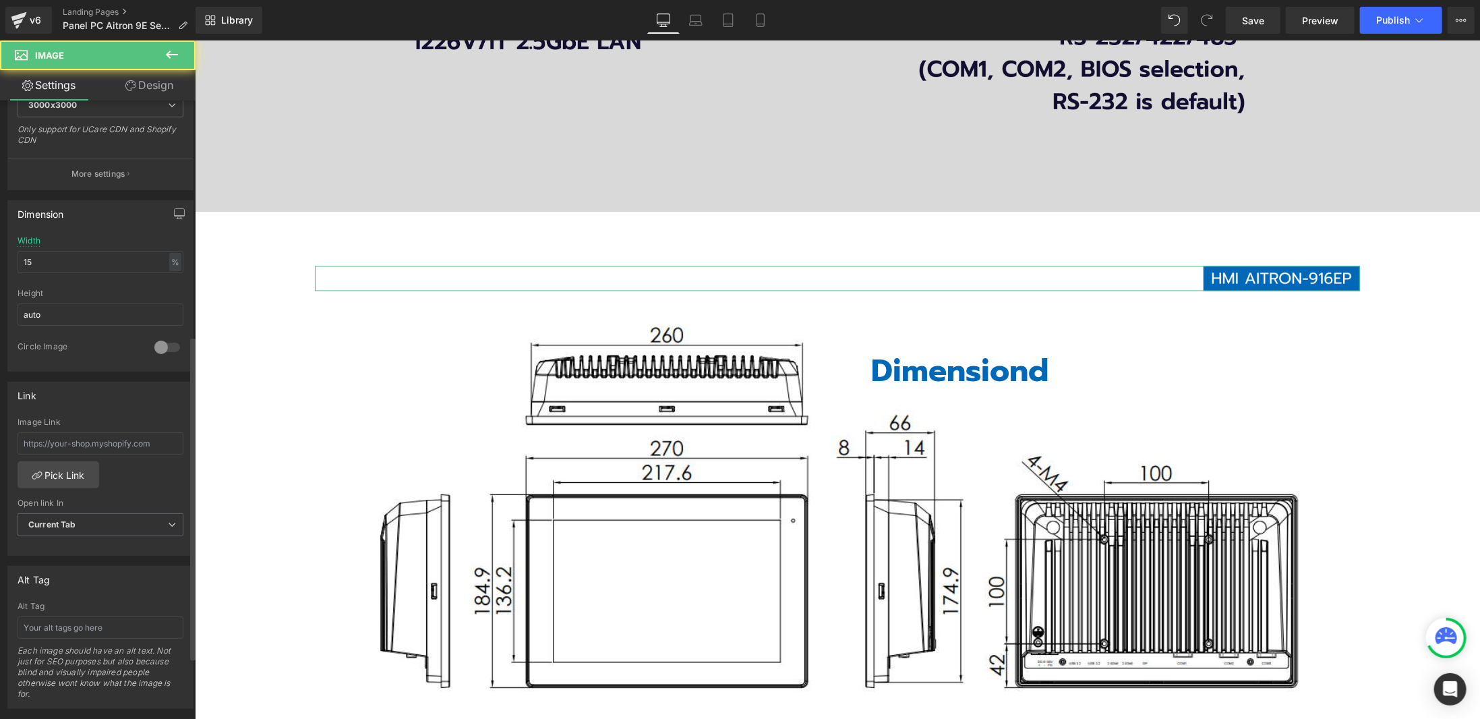
scroll to position [539, 0]
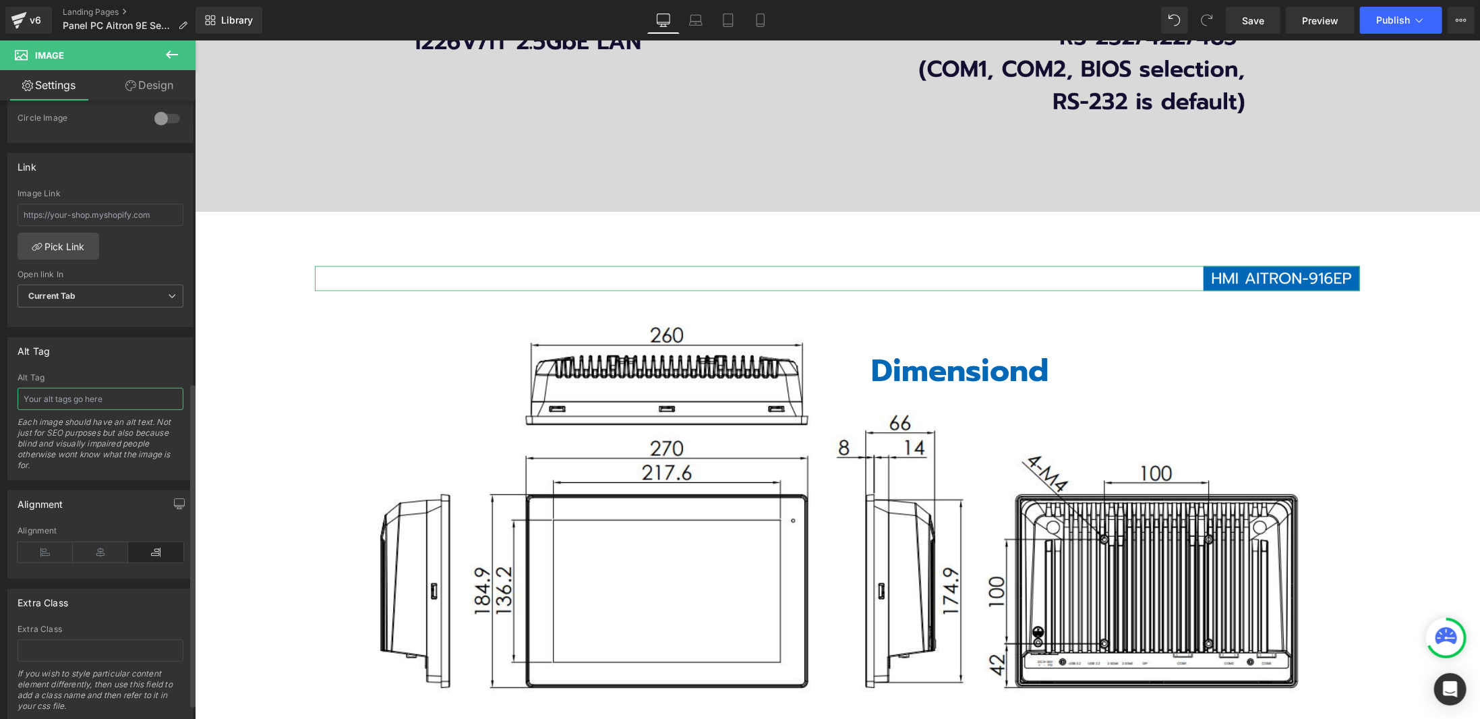
click at [114, 389] on input "text" at bounding box center [101, 399] width 166 height 22
paste input "HMI AITORN 916EP"
type input "HMI AITORN 916EP"
click at [129, 356] on div "Alt Tag Alt Tag HMI AITORN 916EP Each image should have an alt text. Not just f…" at bounding box center [100, 408] width 186 height 143
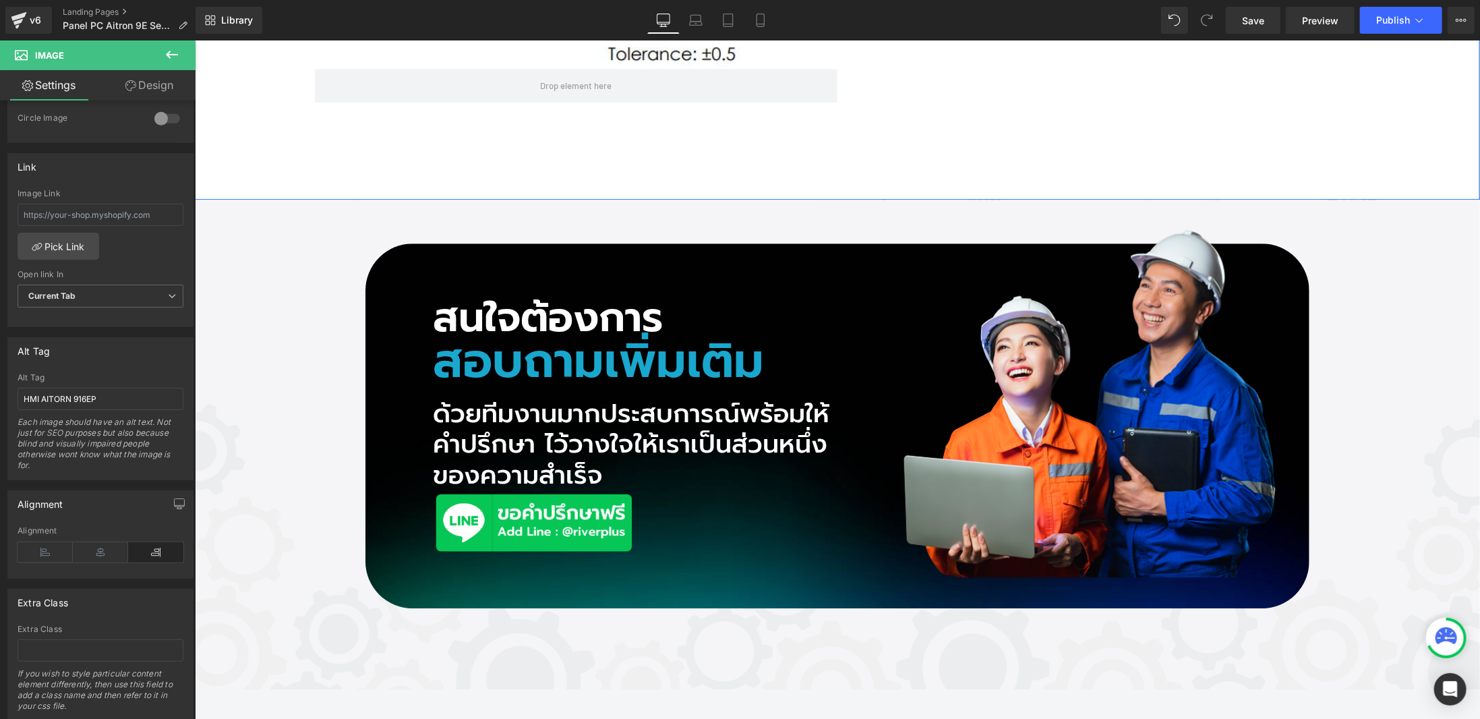
scroll to position [9438, 0]
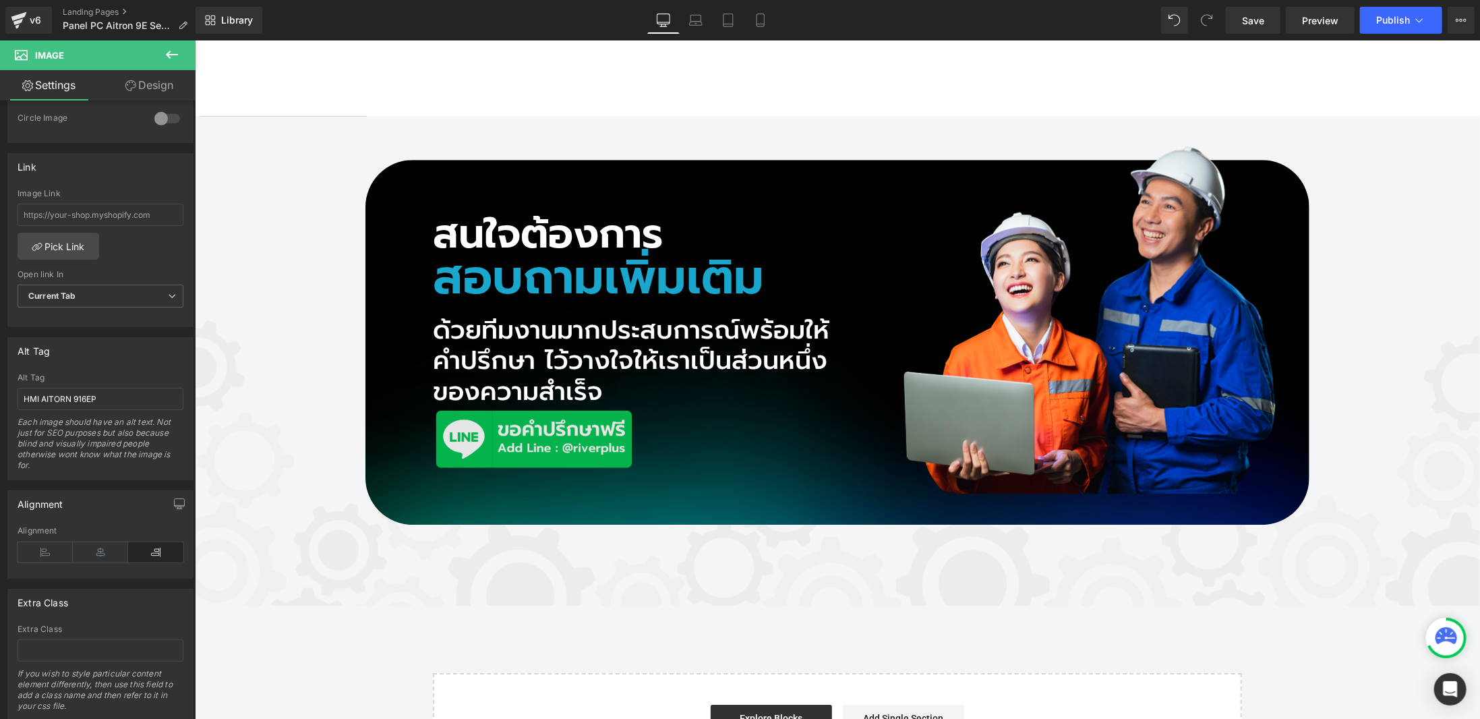
click at [512, 431] on div "Image" at bounding box center [634, 437] width 404 height 63
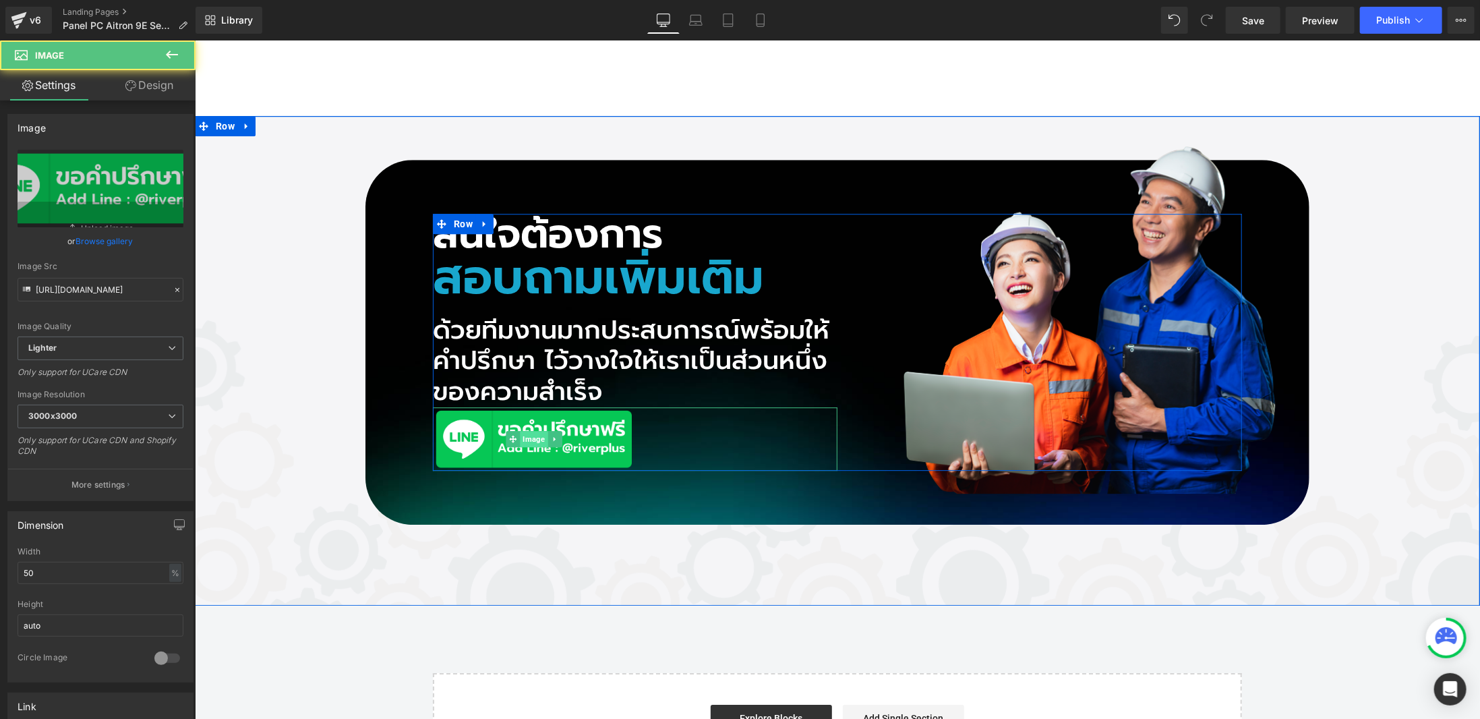
click at [520, 431] on span "Image" at bounding box center [533, 438] width 28 height 16
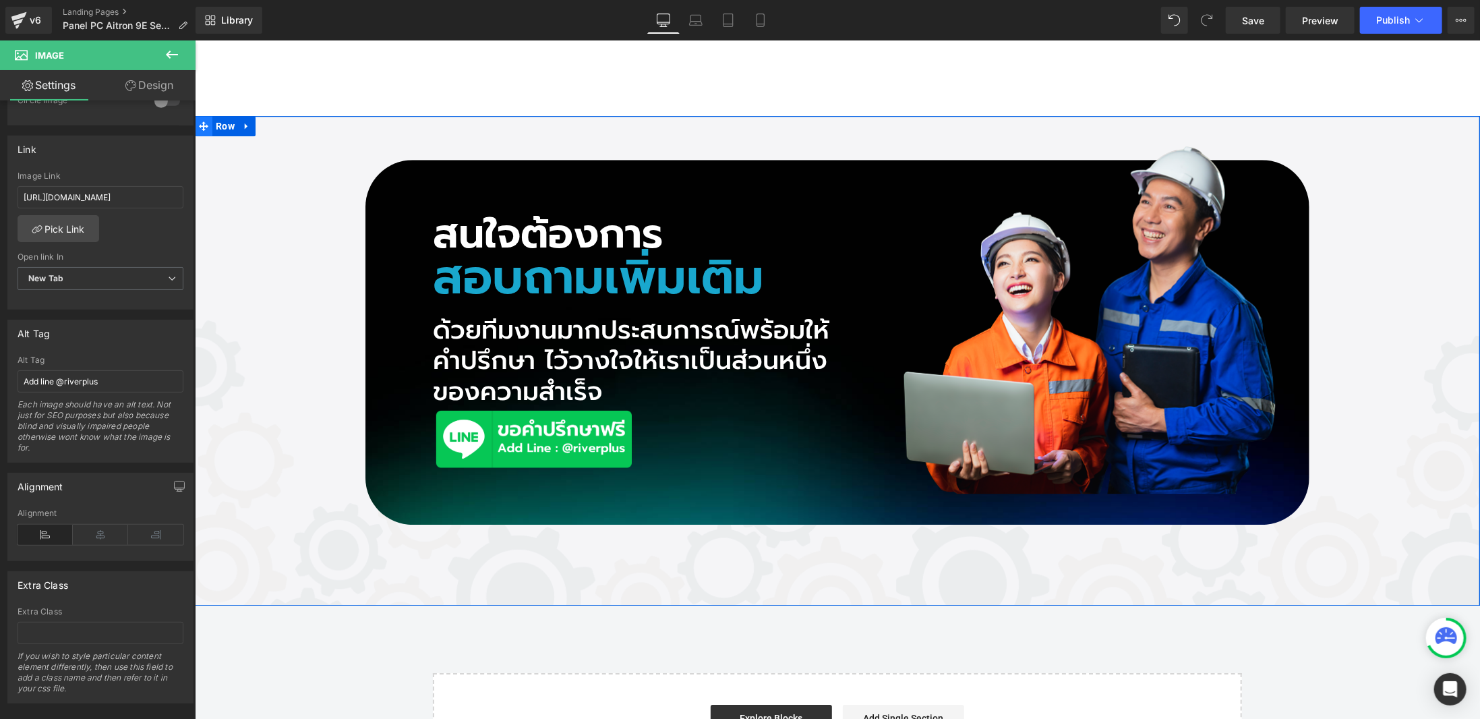
scroll to position [0, 0]
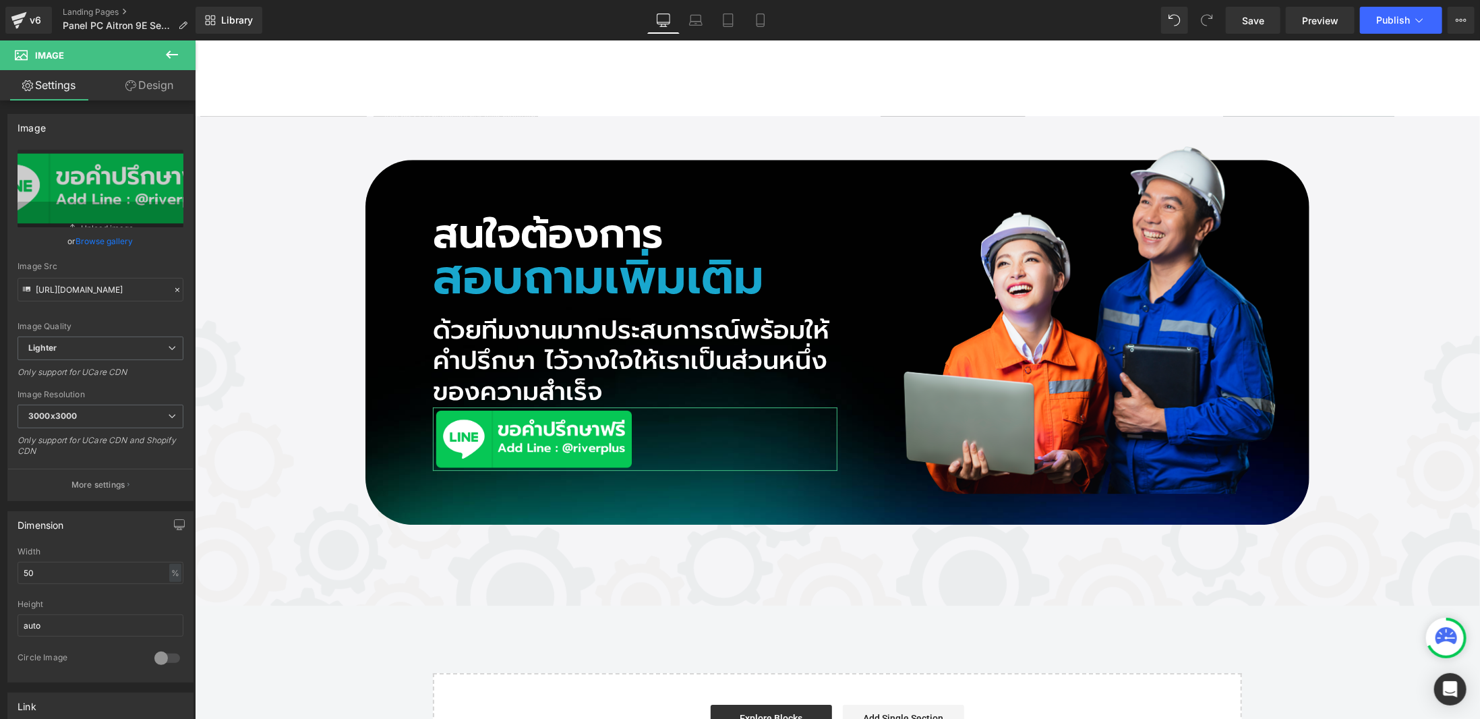
click at [190, 107] on b at bounding box center [192, 264] width 5 height 322
click at [187, 136] on div "Image [URL][DOMAIN_NAME] Replace Image Upload image or Browse gallery Image Src…" at bounding box center [97, 412] width 195 height 624
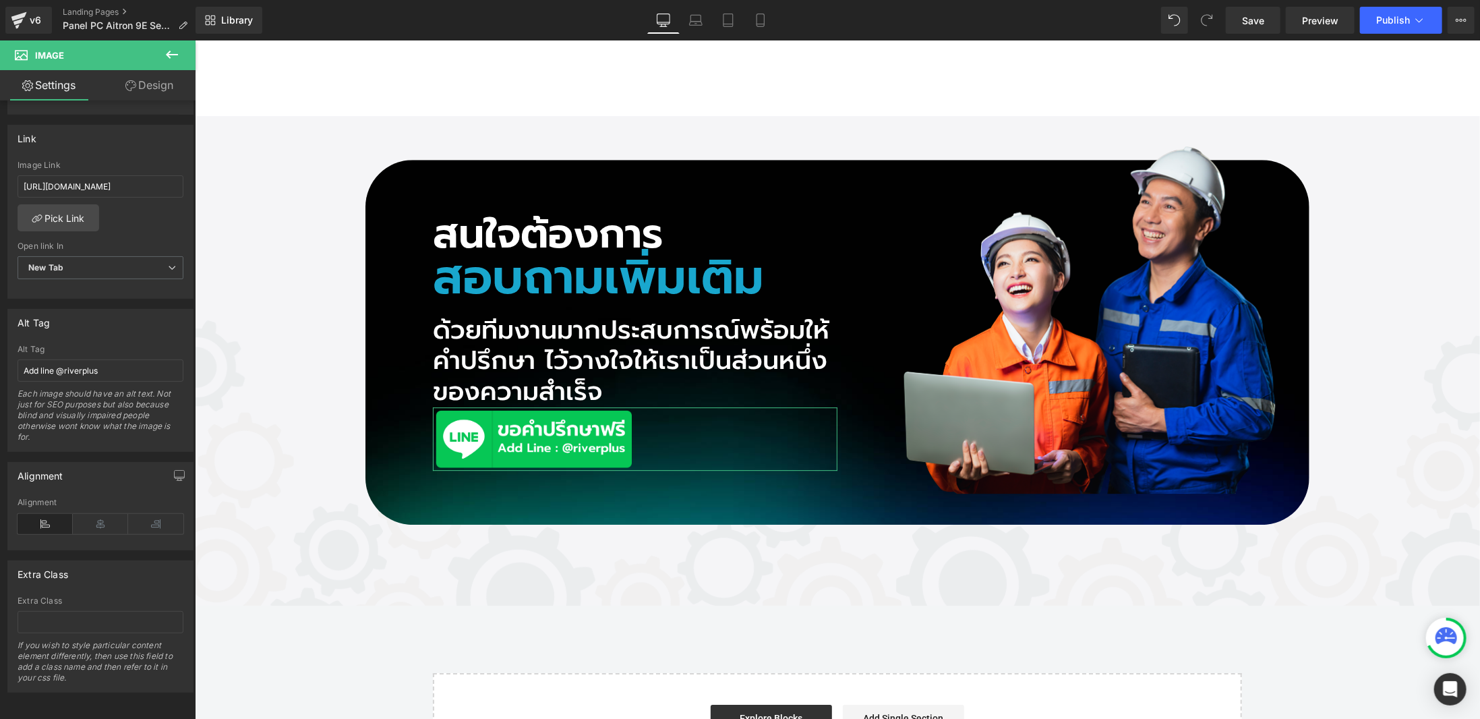
scroll to position [564, 0]
click at [193, 423] on b at bounding box center [192, 559] width 5 height 322
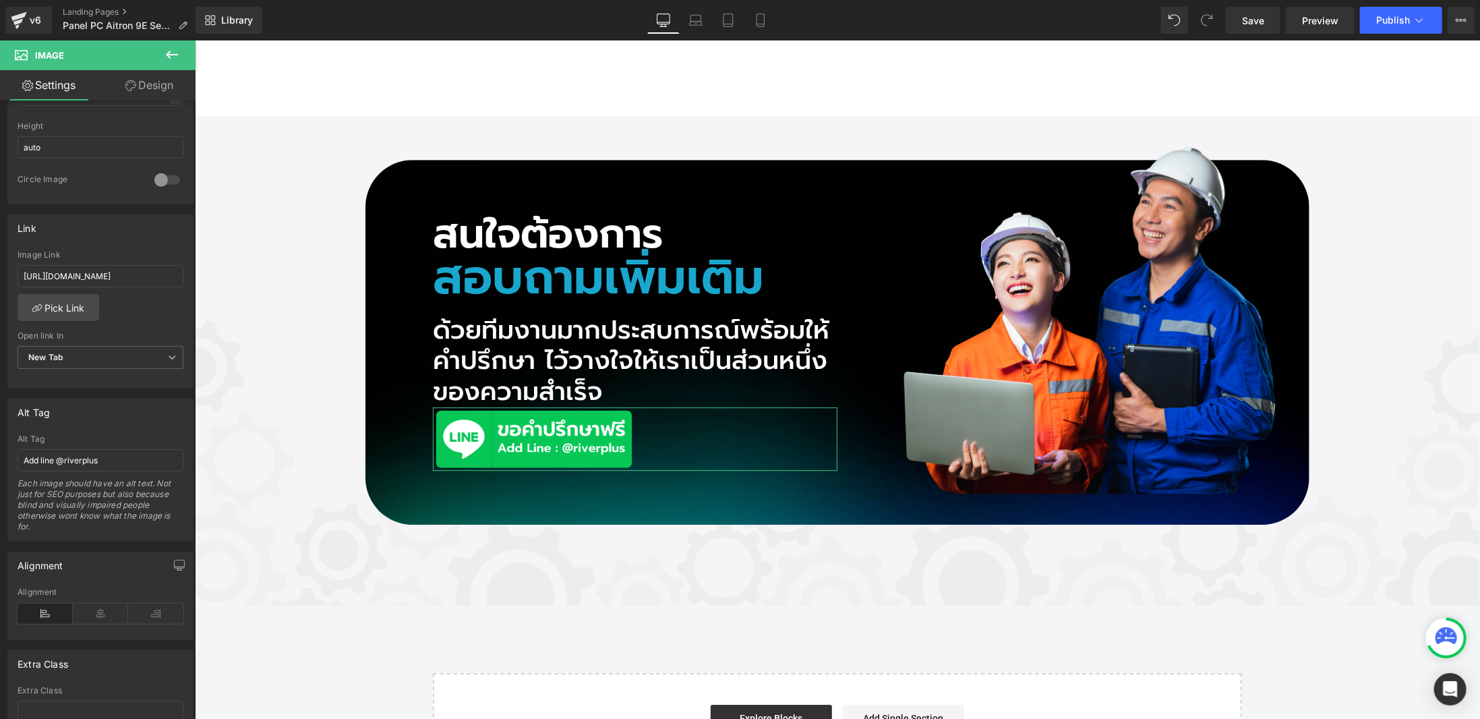
scroll to position [405, 0]
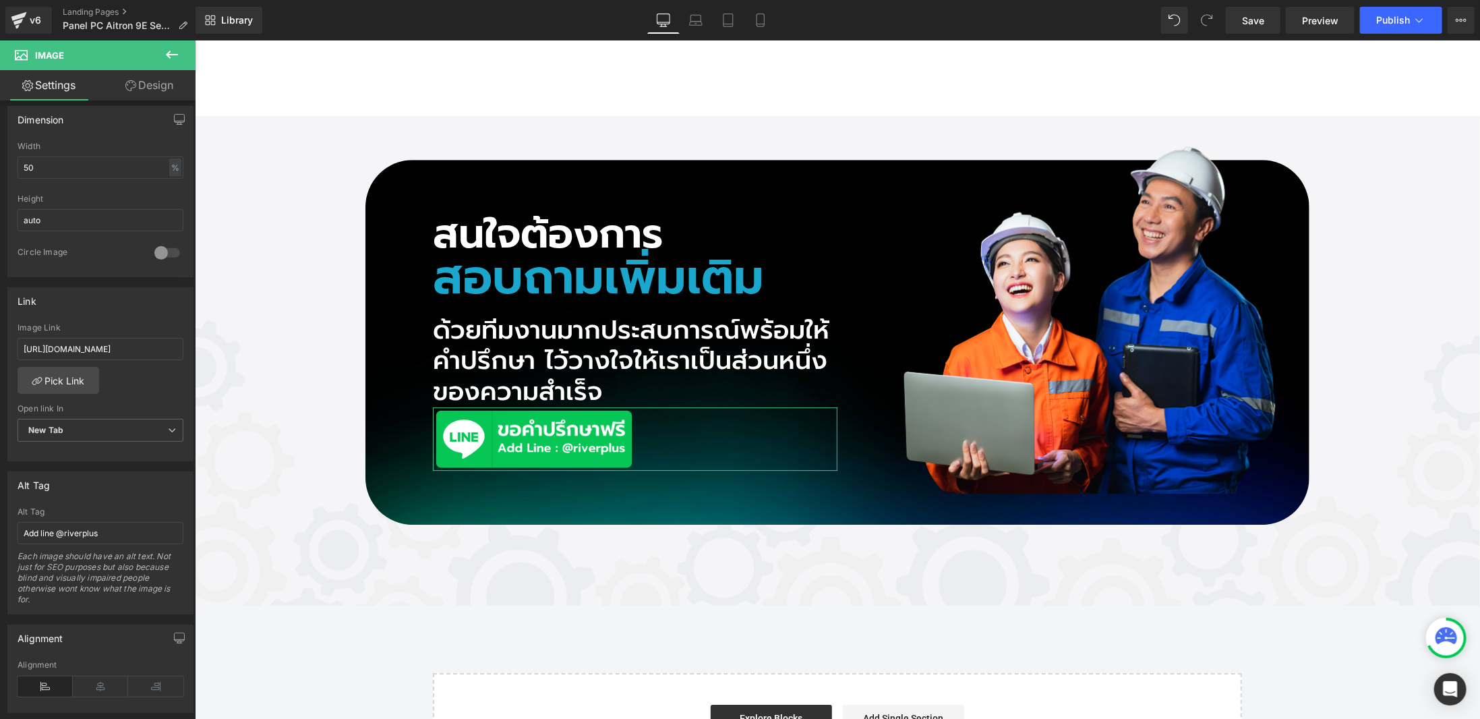
click at [190, 346] on b at bounding box center [192, 476] width 5 height 322
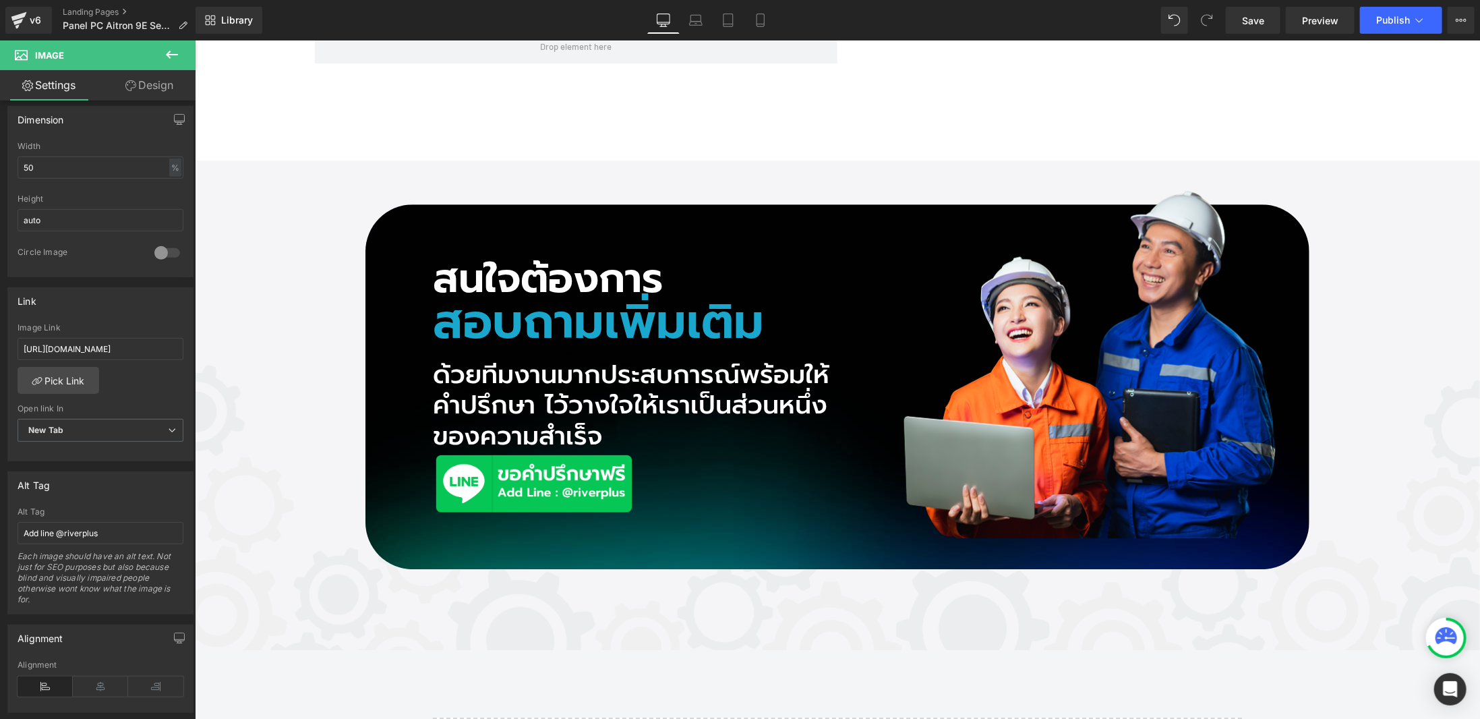
scroll to position [9306, 0]
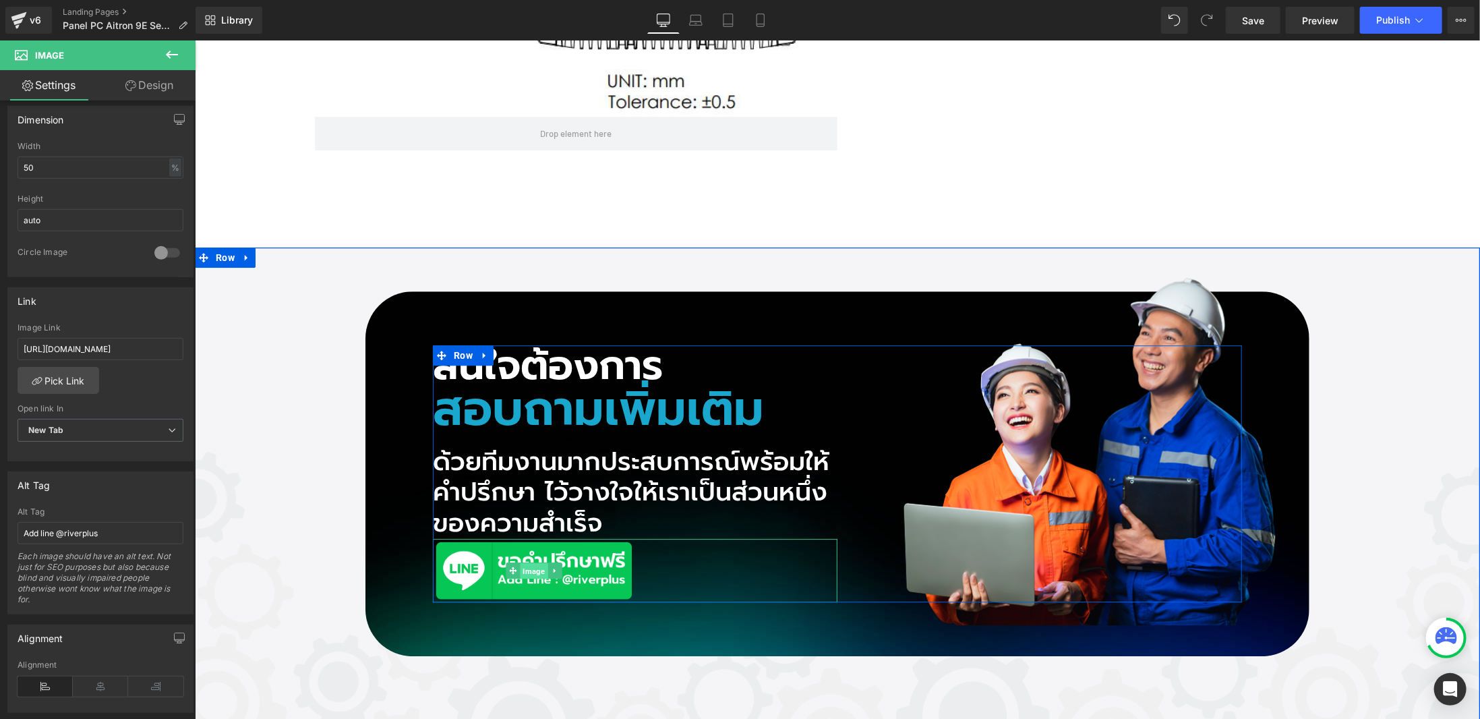
click at [536, 566] on span "Image" at bounding box center [533, 570] width 28 height 16
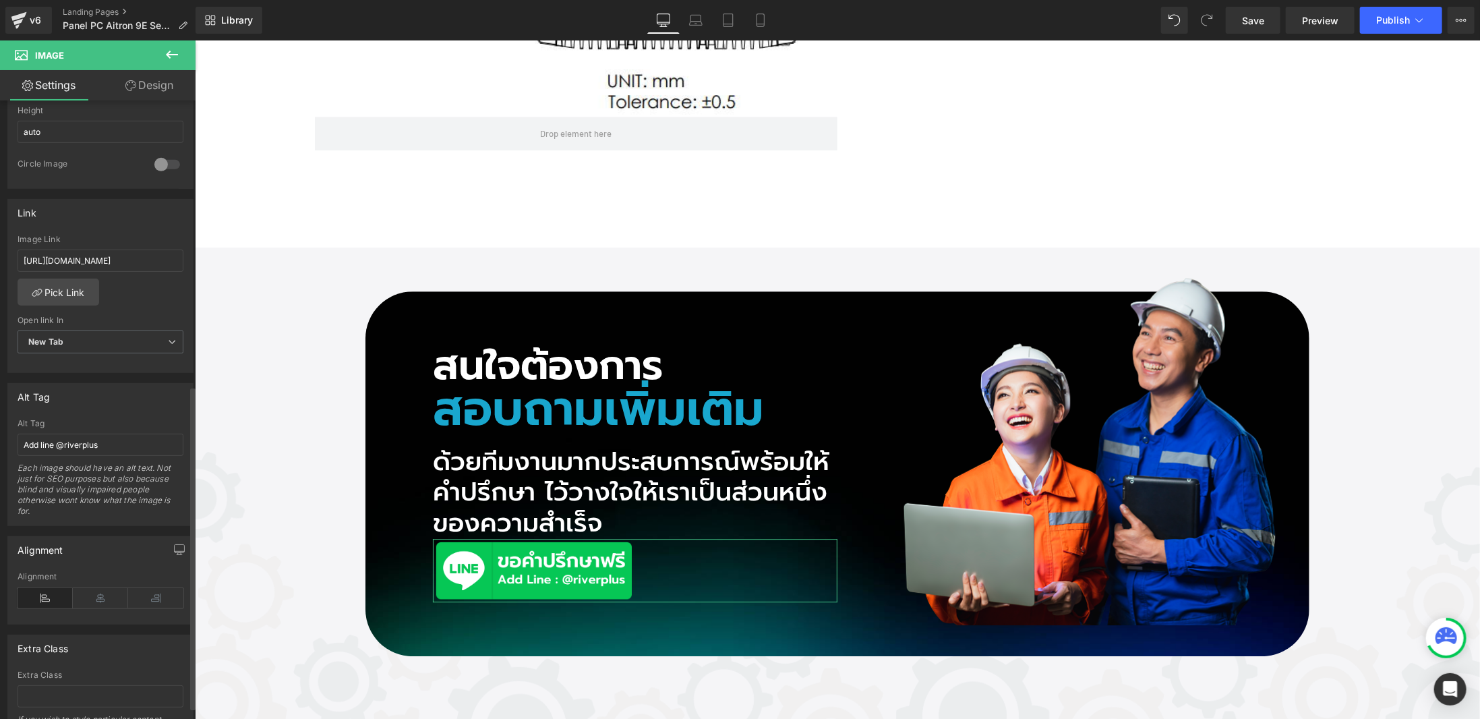
scroll to position [567, 0]
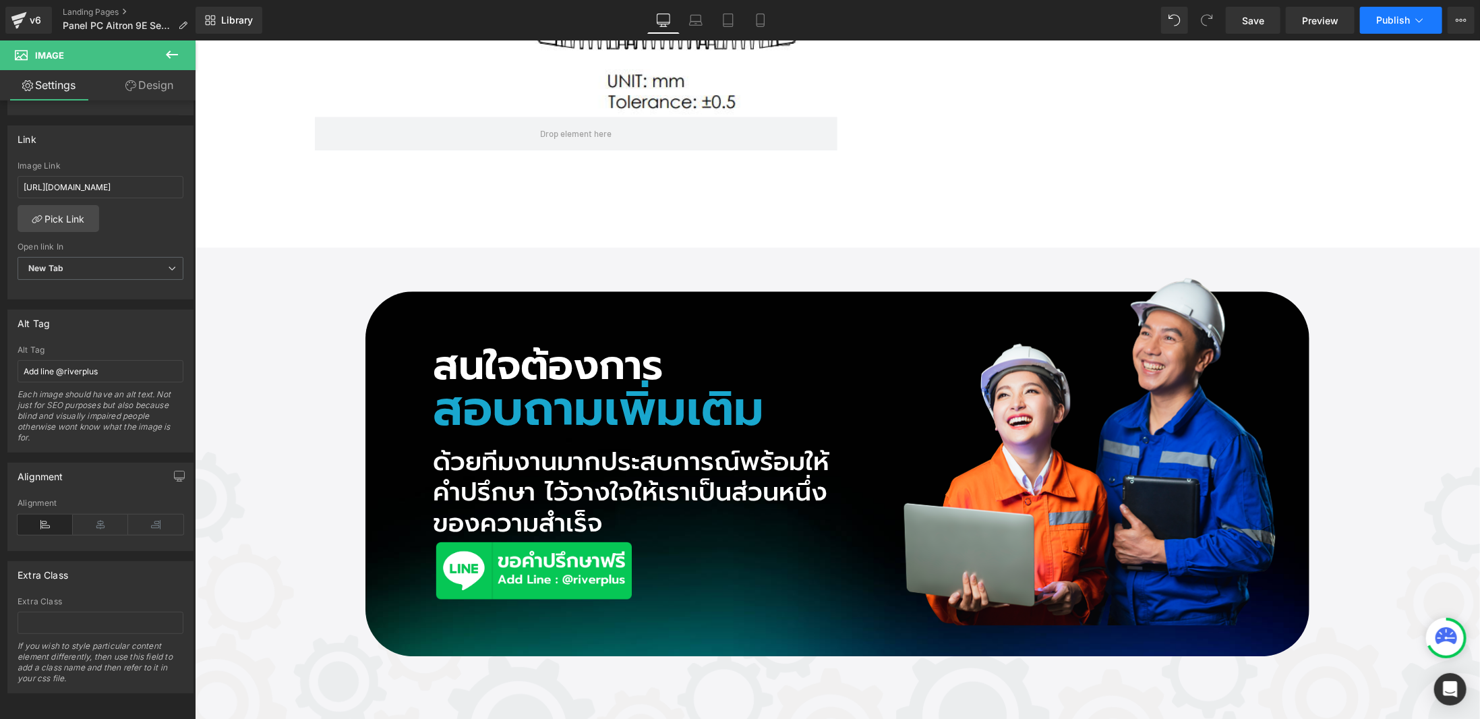
click at [1419, 22] on icon at bounding box center [1419, 20] width 7 height 4
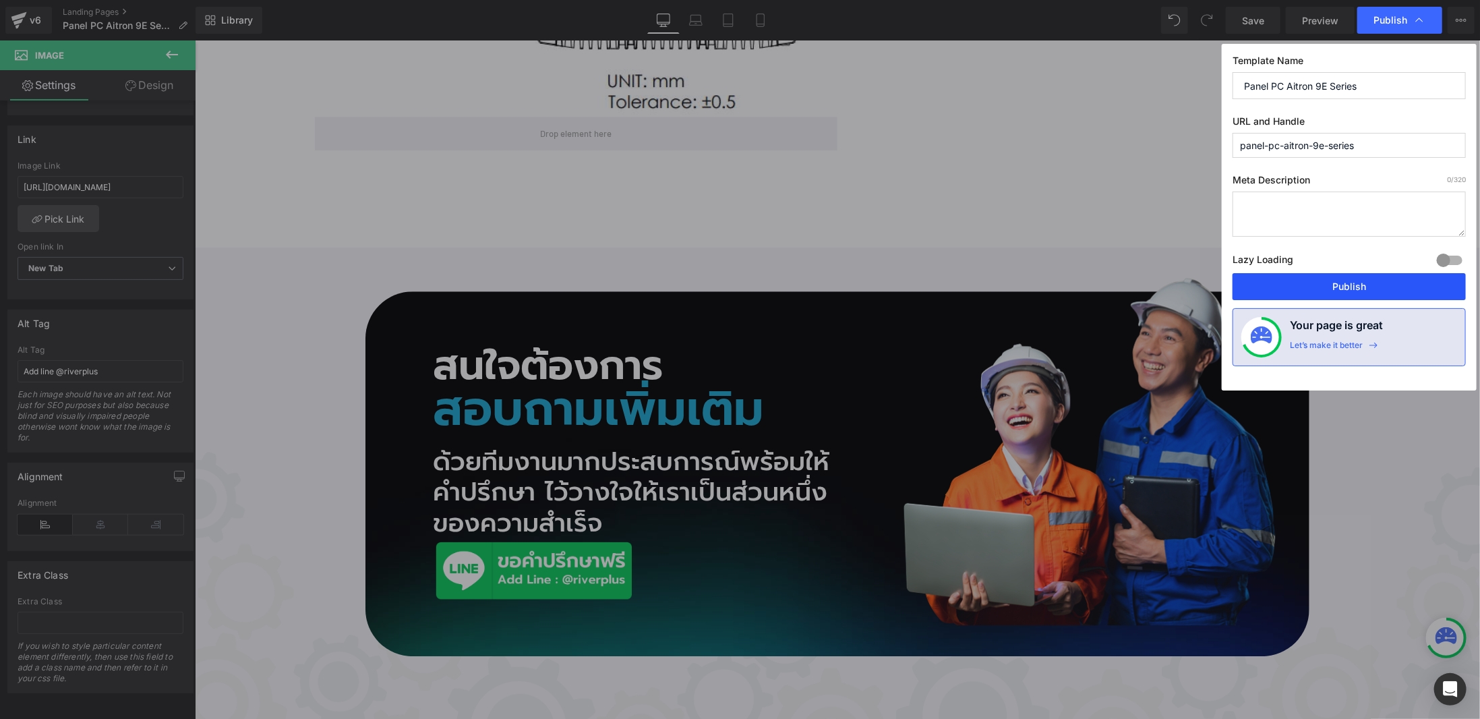
click at [1357, 291] on button "Publish" at bounding box center [1348, 286] width 233 height 27
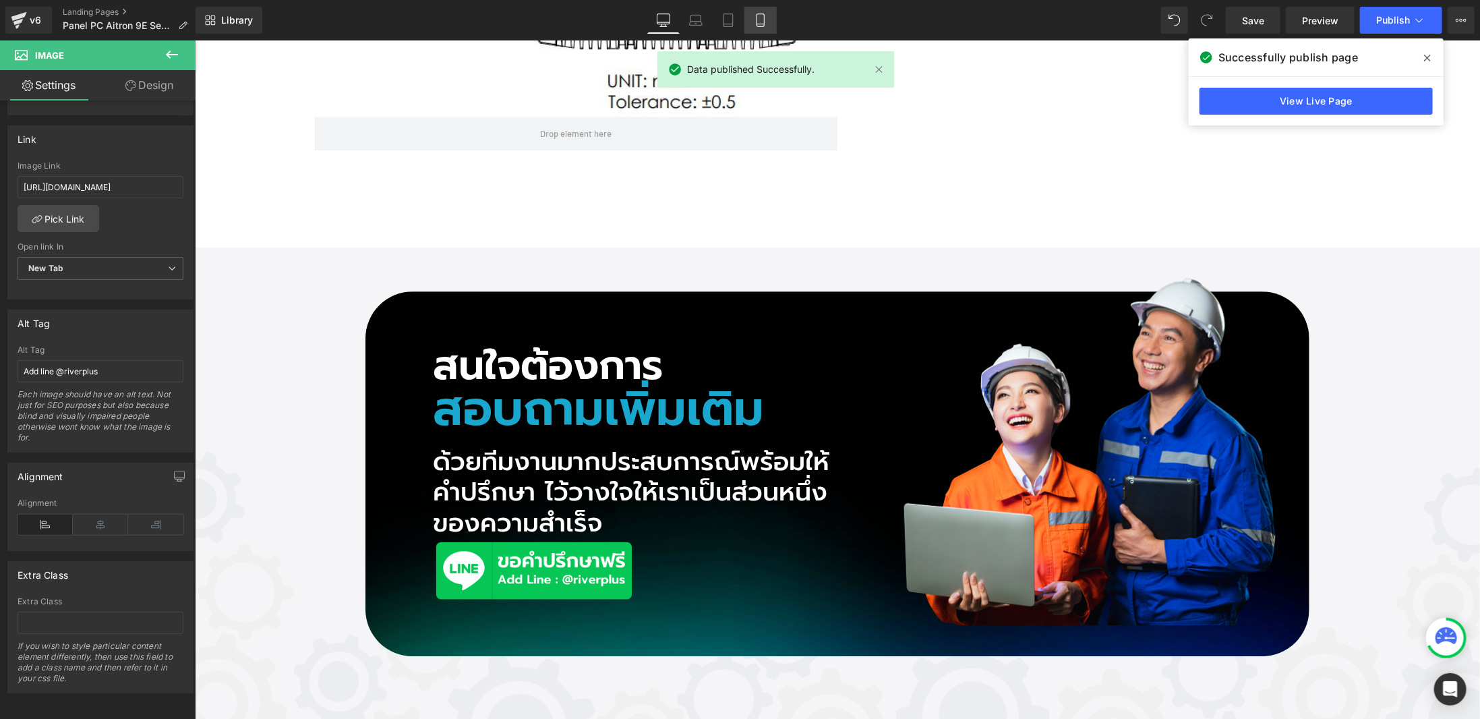
click at [746, 22] on link "Mobile" at bounding box center [760, 20] width 32 height 27
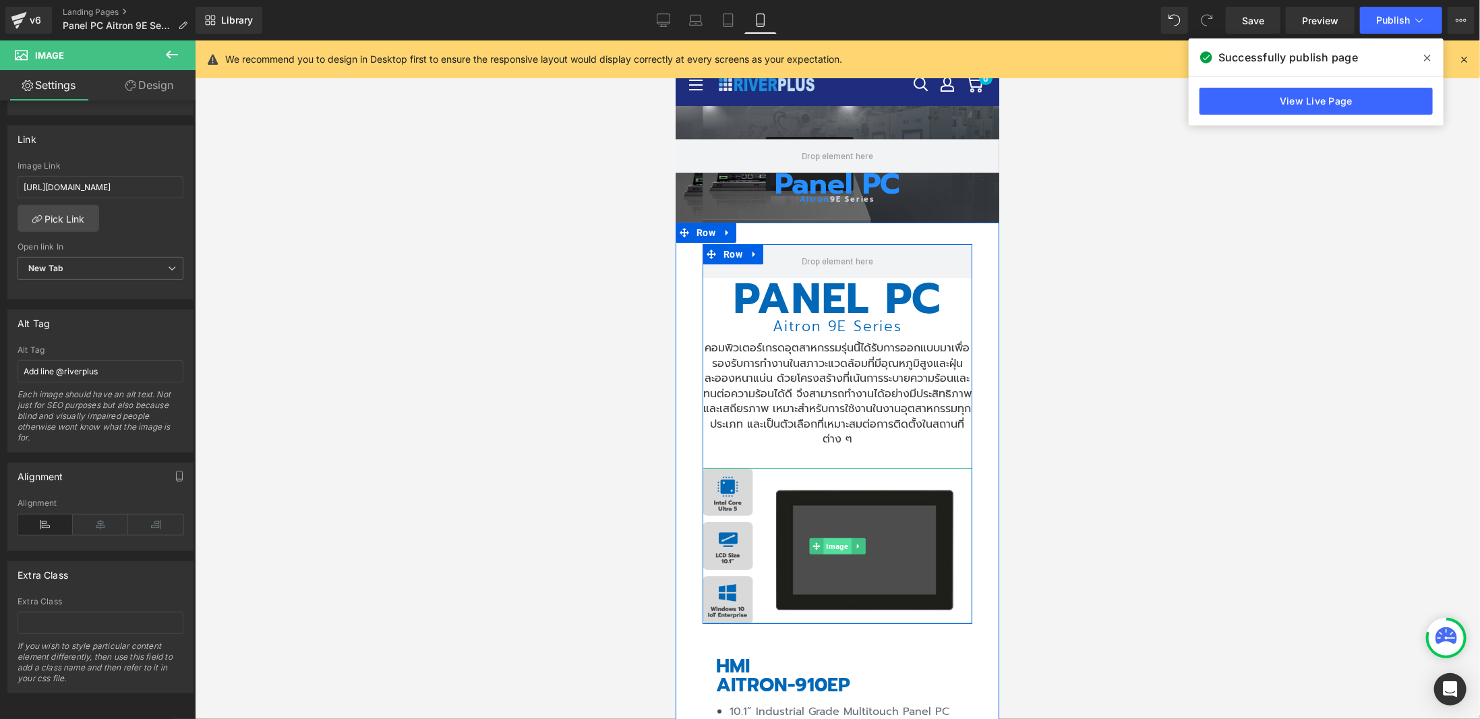
click at [841, 543] on span "Image" at bounding box center [836, 545] width 28 height 16
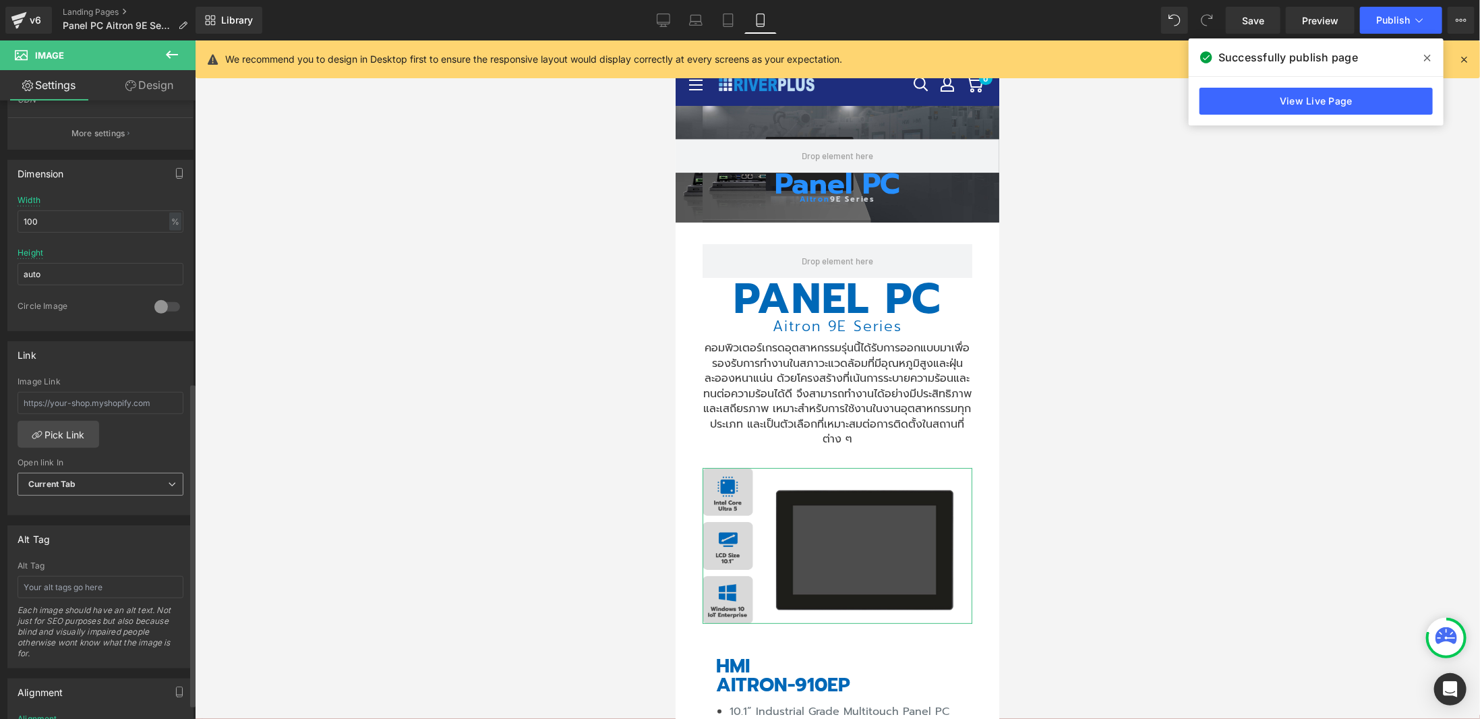
scroll to position [539, 0]
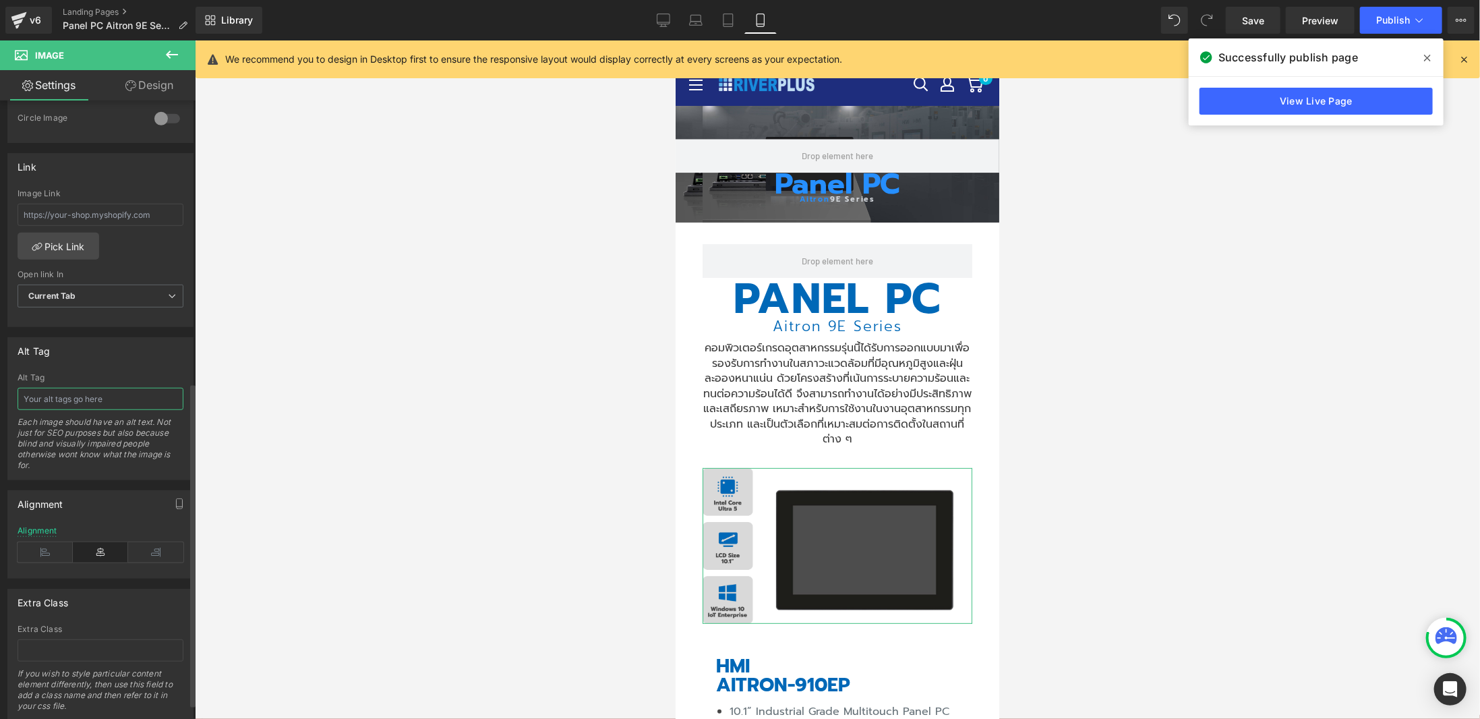
click at [107, 390] on input "text" at bounding box center [101, 399] width 166 height 22
type input "PANEL PC [PERSON_NAME]-910EP"
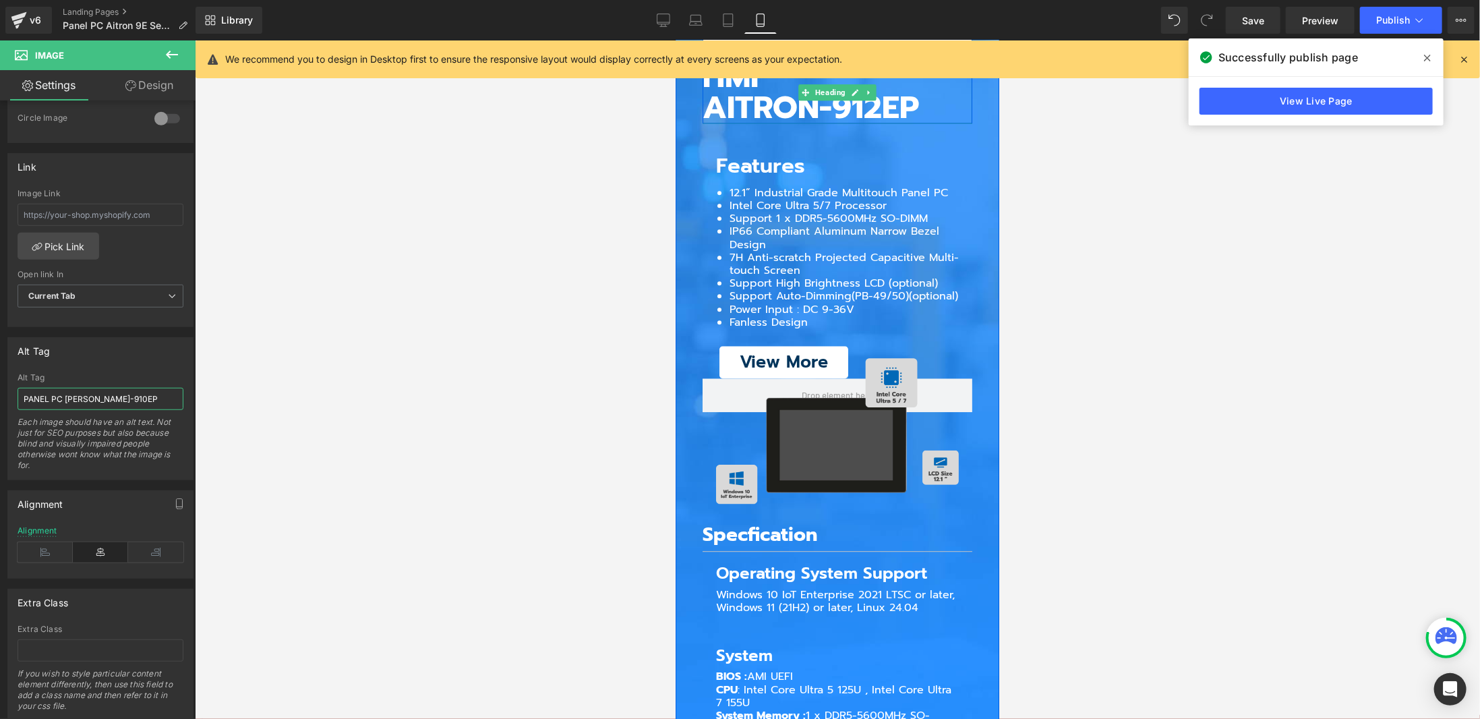
scroll to position [2427, 0]
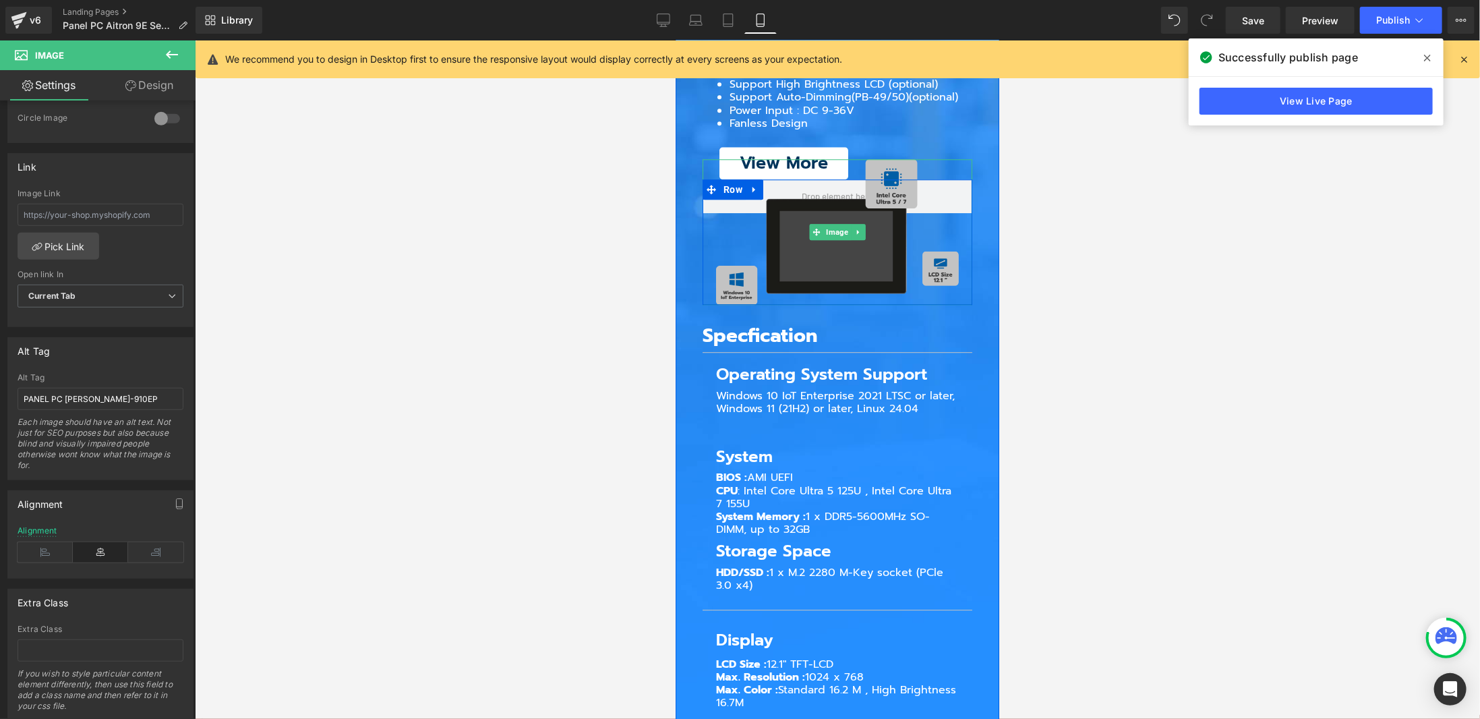
click at [806, 197] on img at bounding box center [836, 231] width 243 height 146
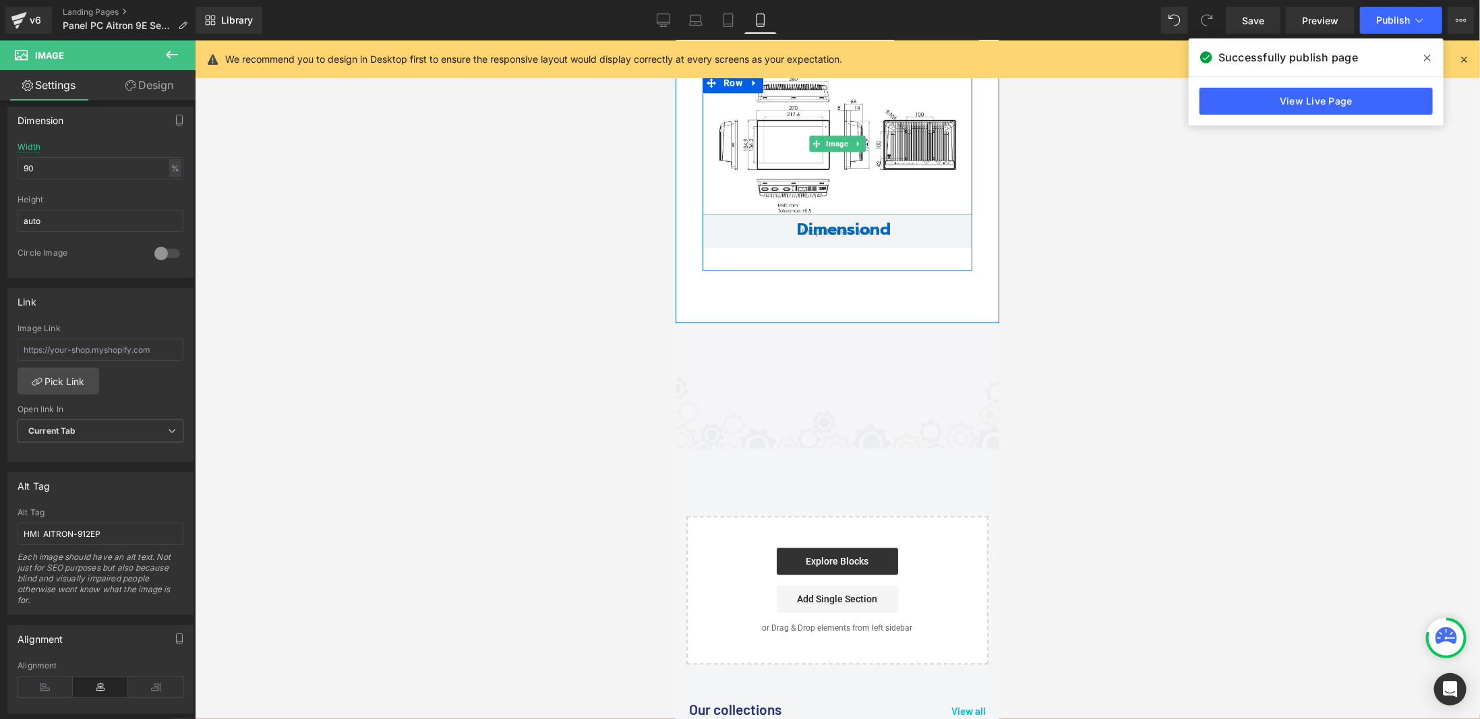
scroll to position [5932, 0]
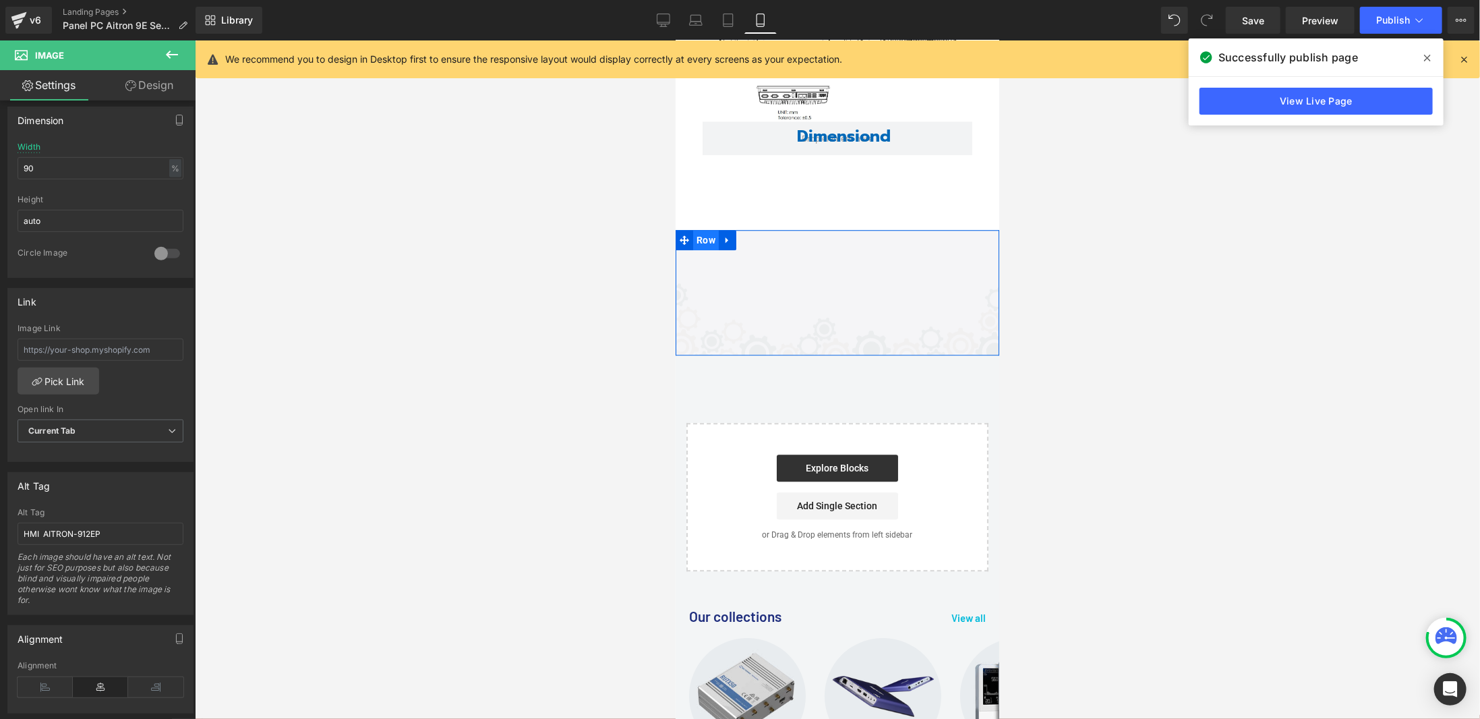
click at [700, 235] on span "Row" at bounding box center [705, 239] width 26 height 20
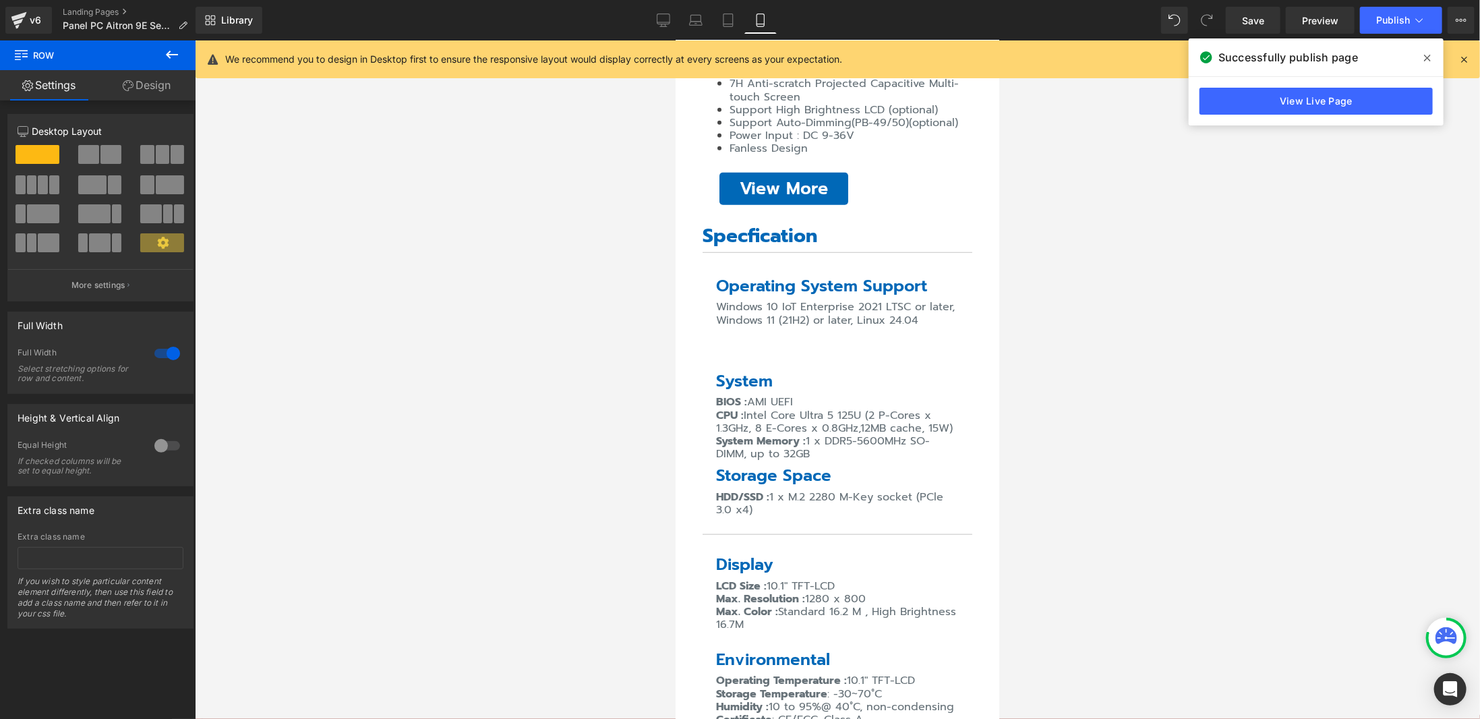
scroll to position [0, 0]
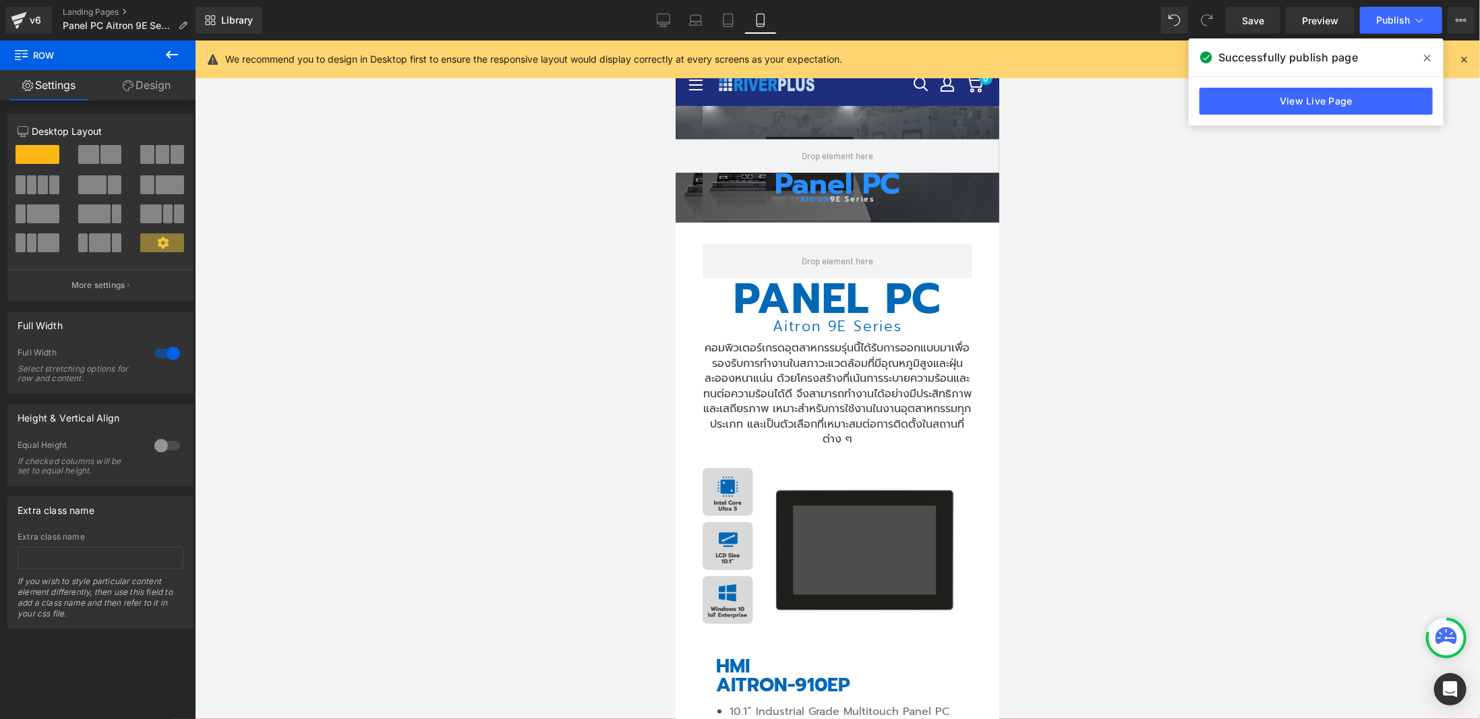
drag, startPoint x: 990, startPoint y: 540, endPoint x: 1609, endPoint y: 111, distance: 753.2
click at [669, 27] on link "Desktop" at bounding box center [663, 20] width 32 height 27
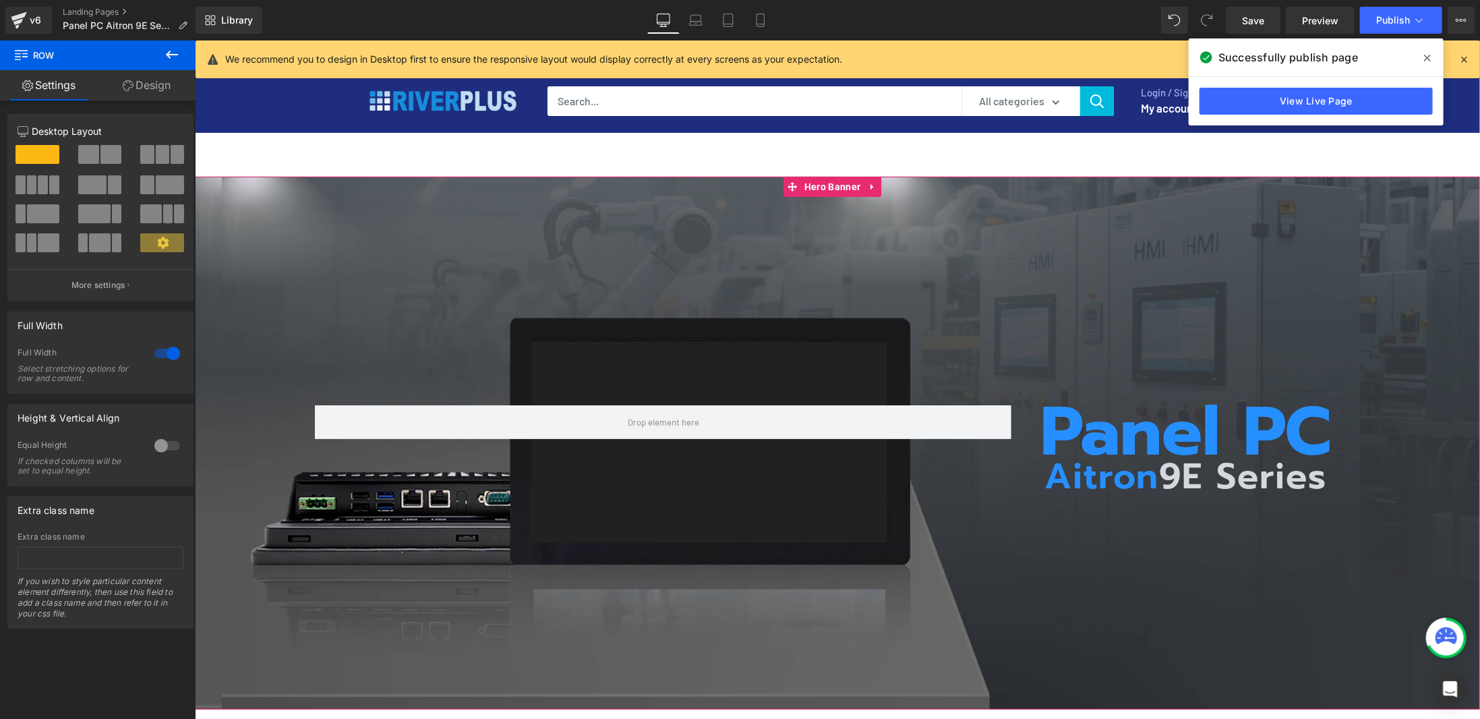
click at [681, 264] on div "Panel PC Heading Aitron 9E Series Heading Row" at bounding box center [836, 442] width 1285 height 533
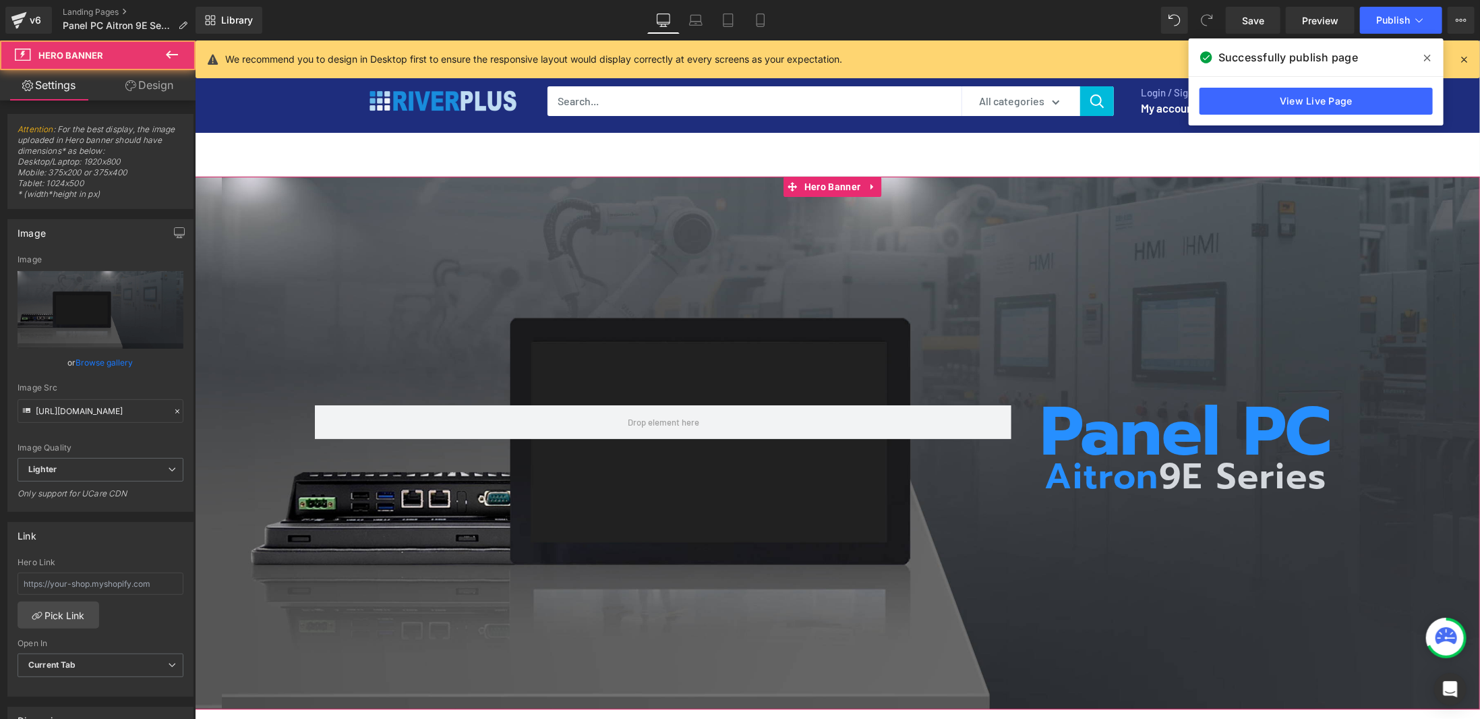
click at [150, 78] on link "Design" at bounding box center [149, 85] width 98 height 30
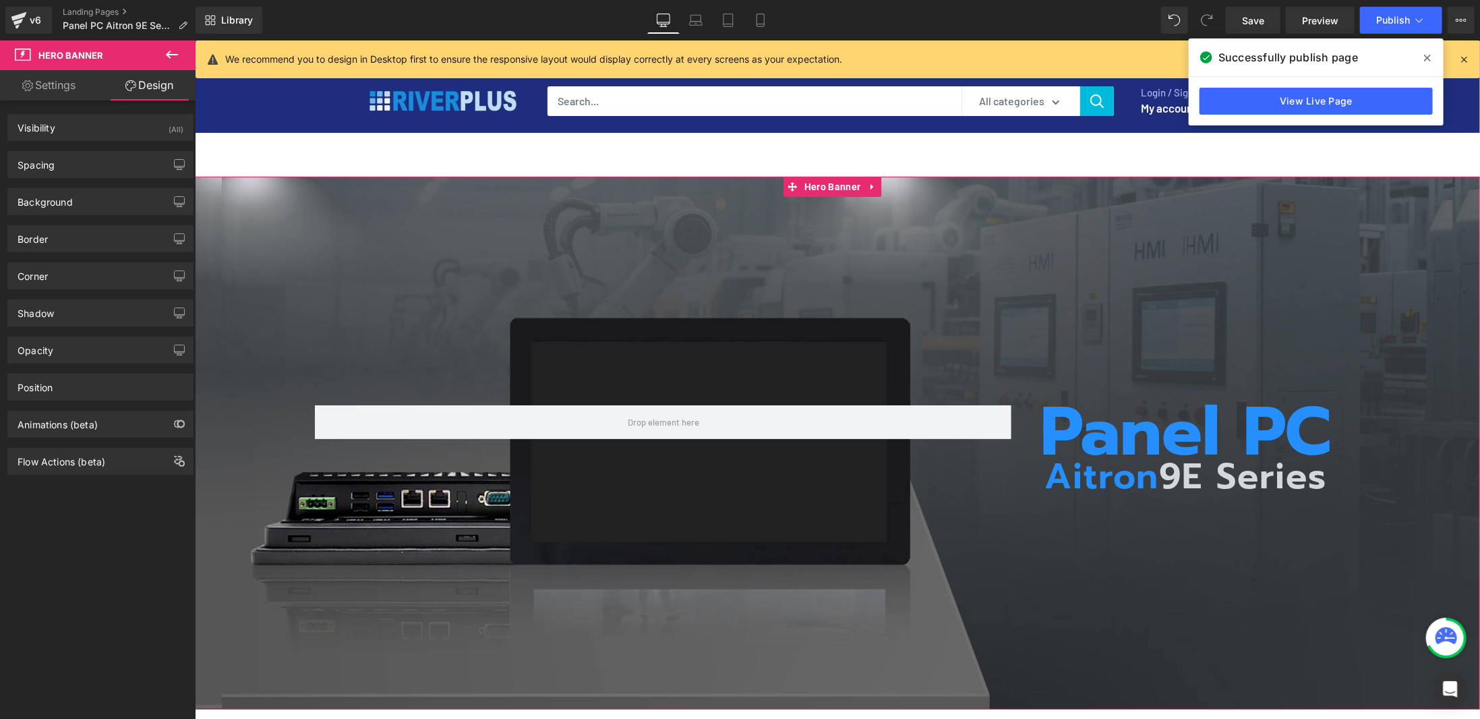
click at [100, 178] on div "Background Color & Image color Color #d3d3d3 100 % Image Replace Image Upload i…" at bounding box center [101, 196] width 202 height 37
click at [94, 178] on div "Background Color & Image color Color #d3d3d3 100 % Image Replace Image Upload i…" at bounding box center [101, 196] width 202 height 37
click at [100, 165] on div "Spacing" at bounding box center [100, 165] width 185 height 26
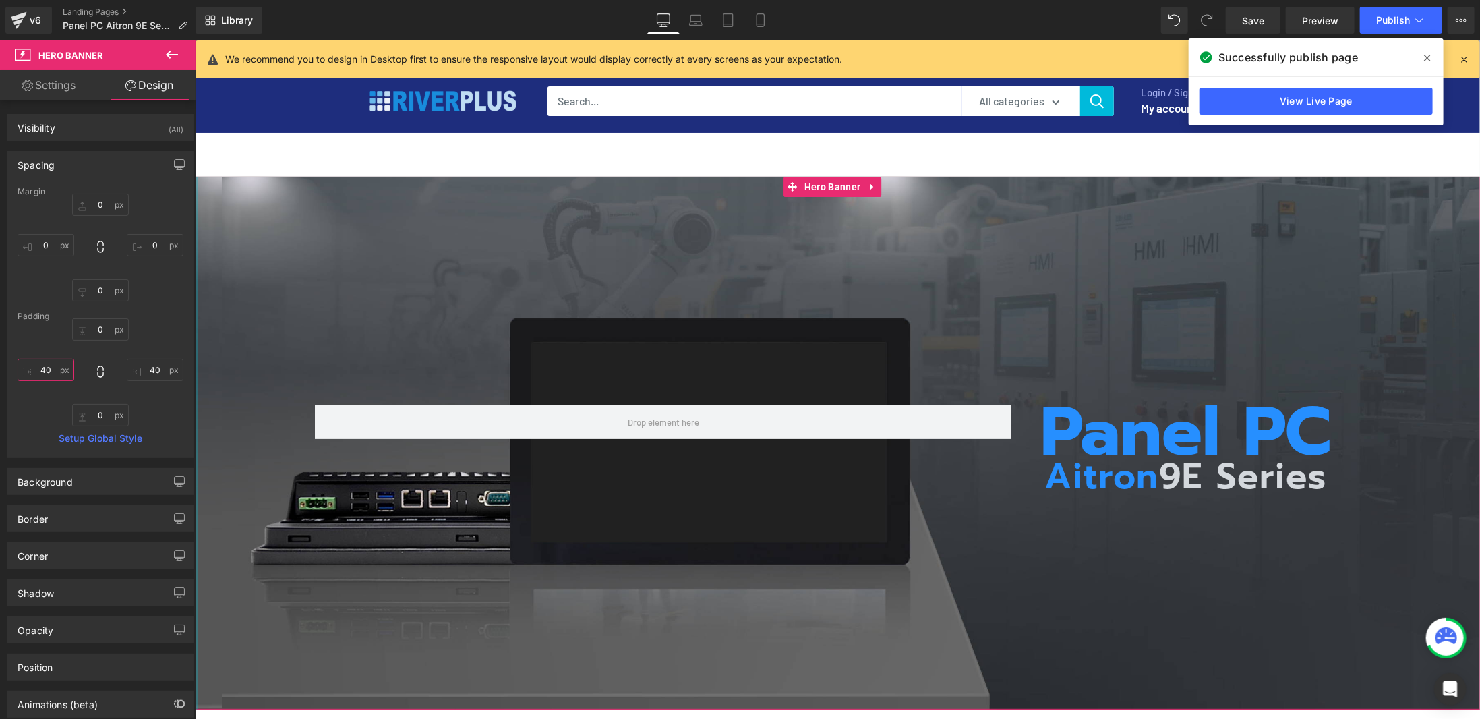
click at [38, 371] on input "40" at bounding box center [46, 370] width 57 height 22
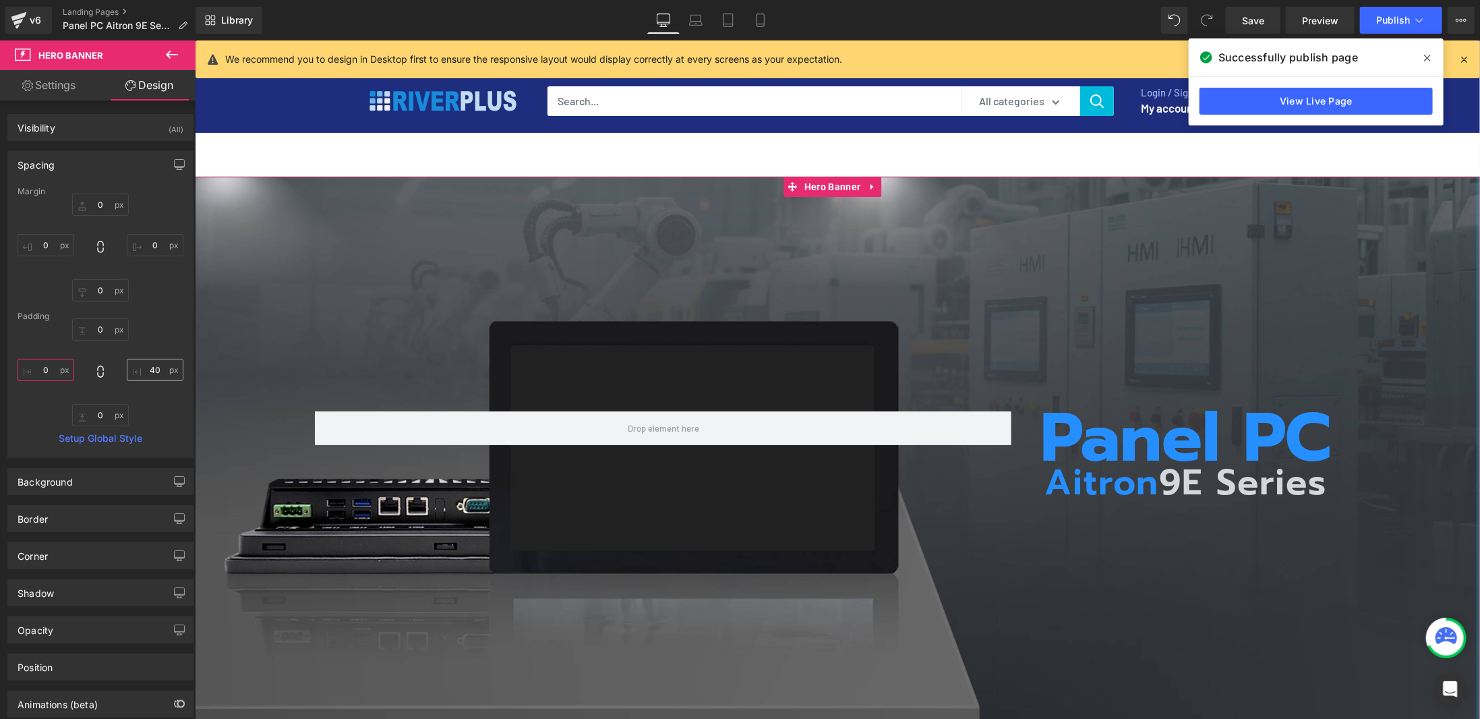
type input "0"
click at [152, 367] on input "40" at bounding box center [155, 370] width 57 height 22
type input "0"
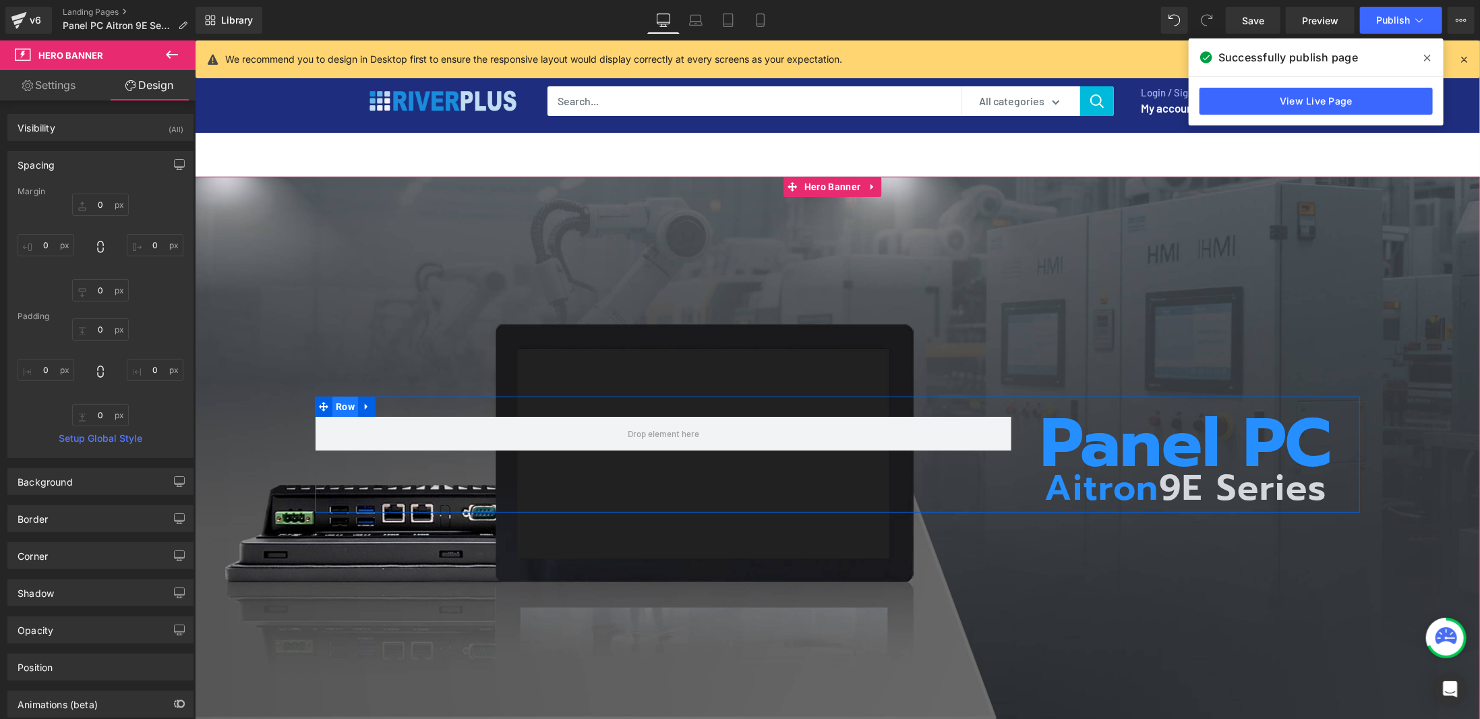
click at [335, 402] on span "Row" at bounding box center [345, 406] width 26 height 20
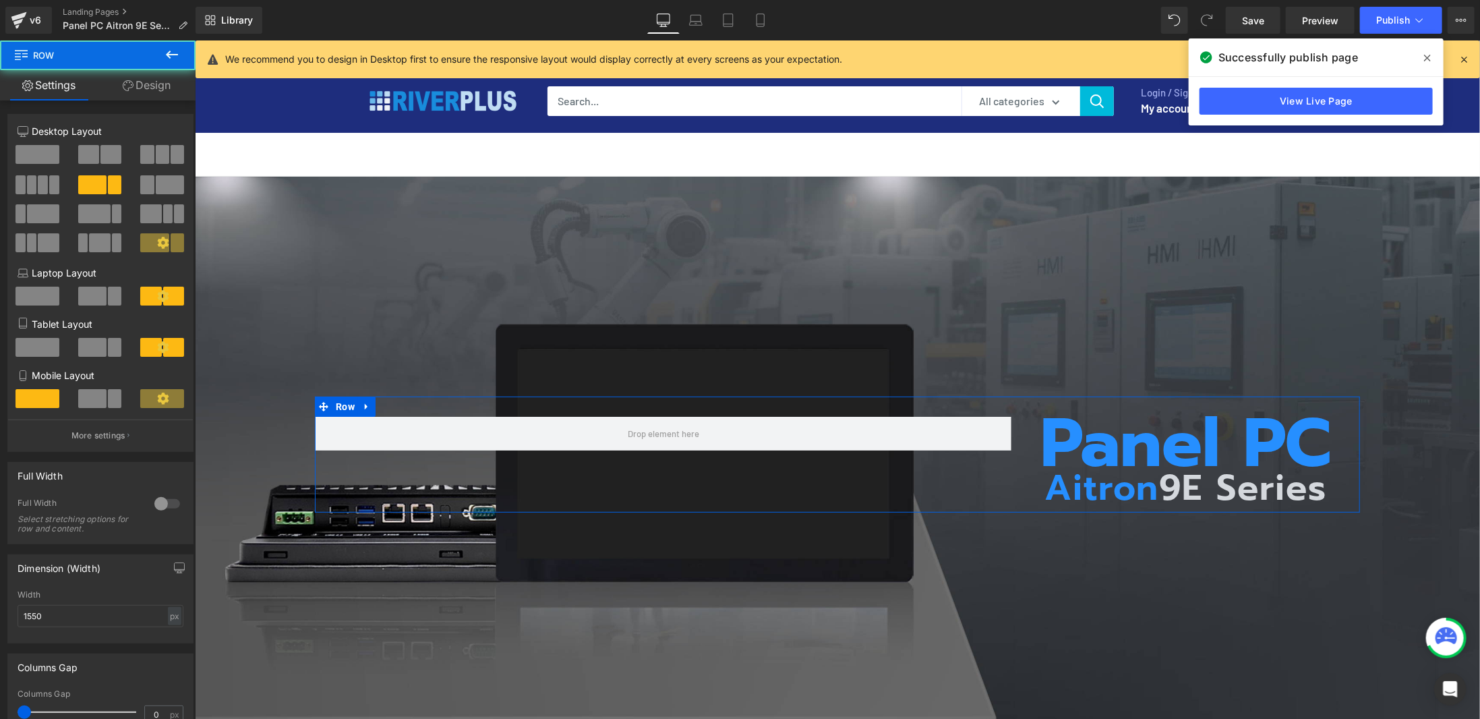
click at [138, 79] on link "Design" at bounding box center [147, 85] width 98 height 30
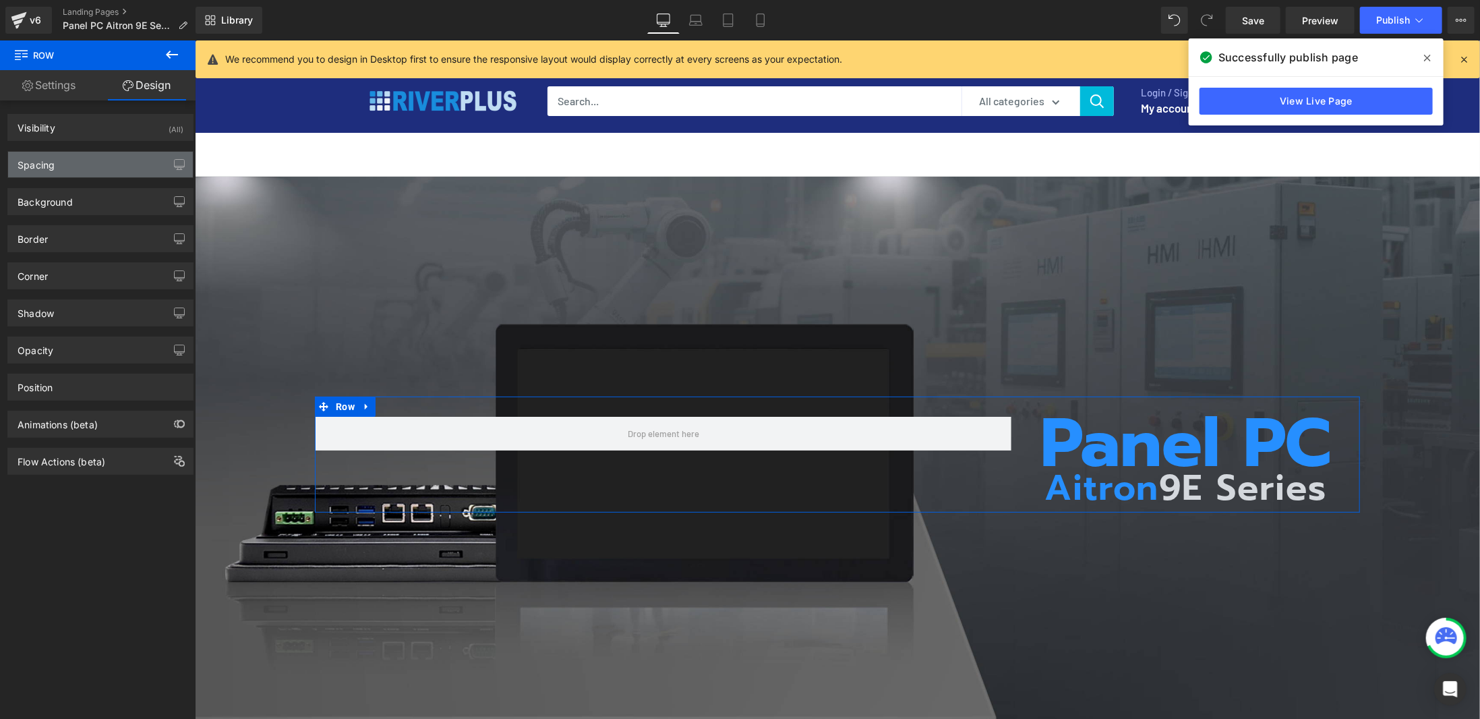
click at [102, 156] on div "Spacing" at bounding box center [100, 165] width 185 height 26
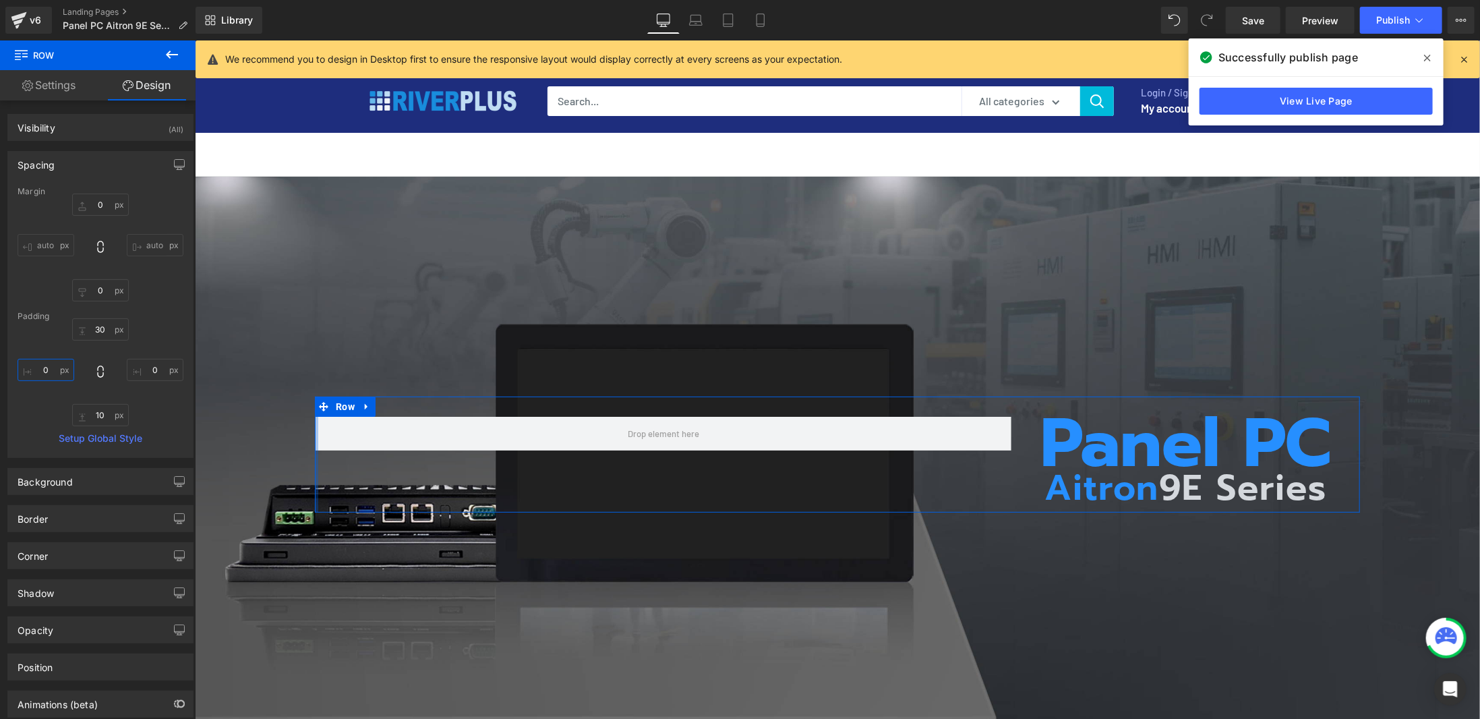
click at [49, 378] on input "0" at bounding box center [46, 370] width 57 height 22
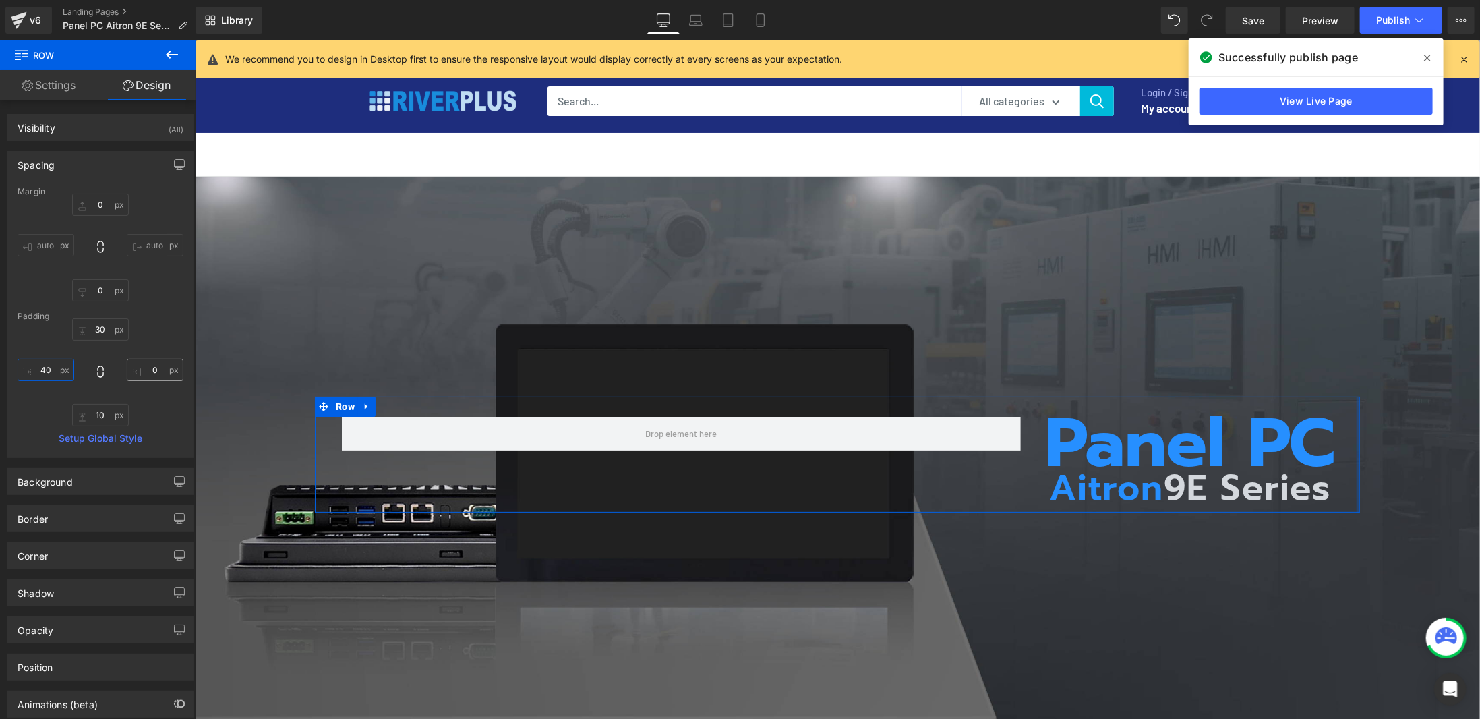
type input "40"
click at [144, 370] on input "0" at bounding box center [155, 370] width 57 height 22
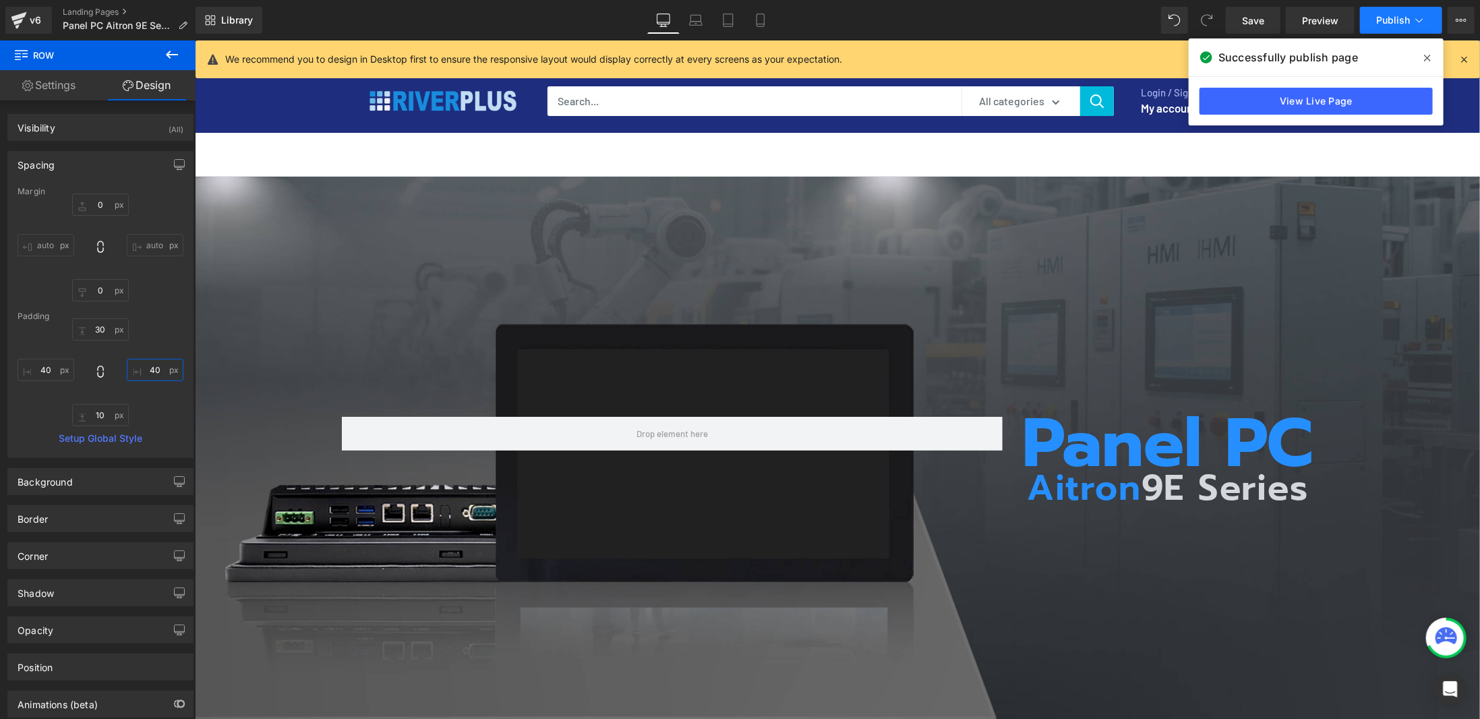
type input "40"
click at [1408, 25] on span "Publish" at bounding box center [1393, 20] width 34 height 11
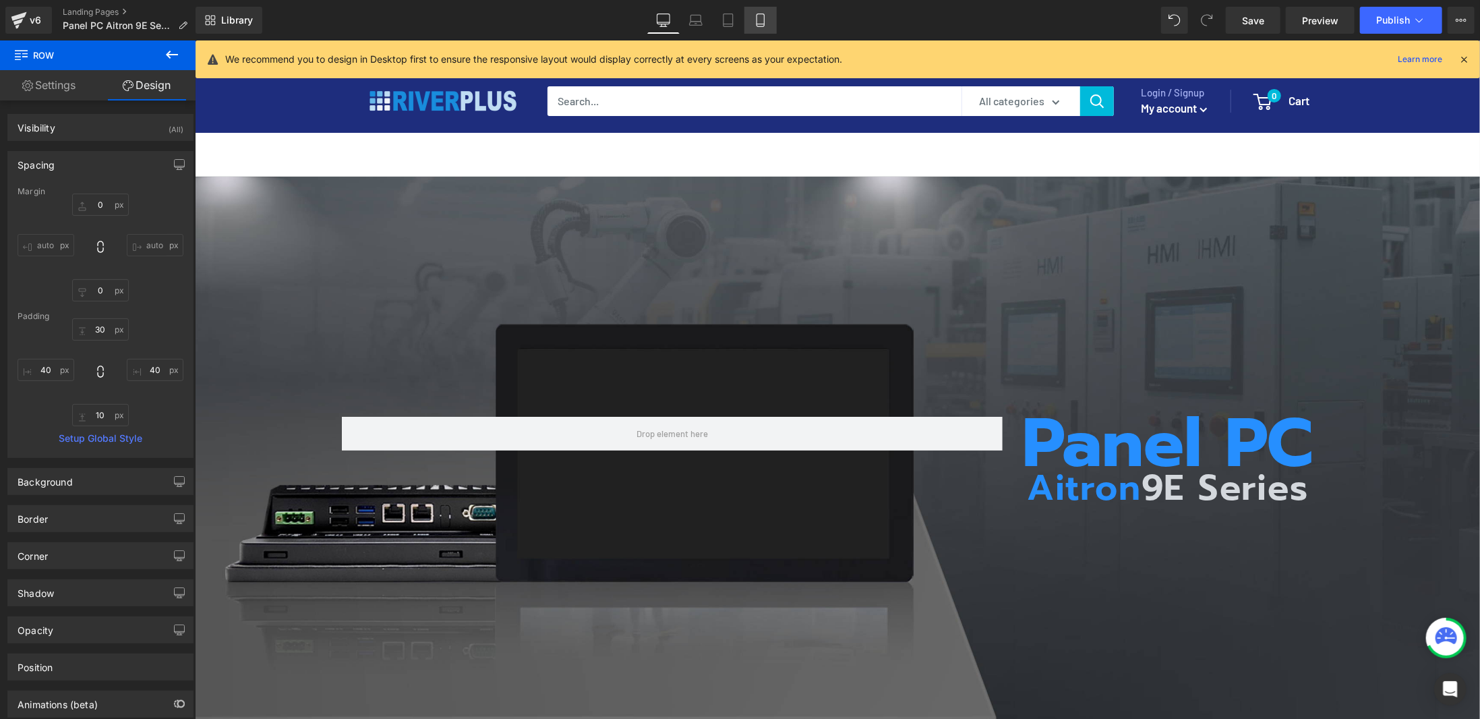
click at [764, 17] on icon at bounding box center [759, 20] width 7 height 13
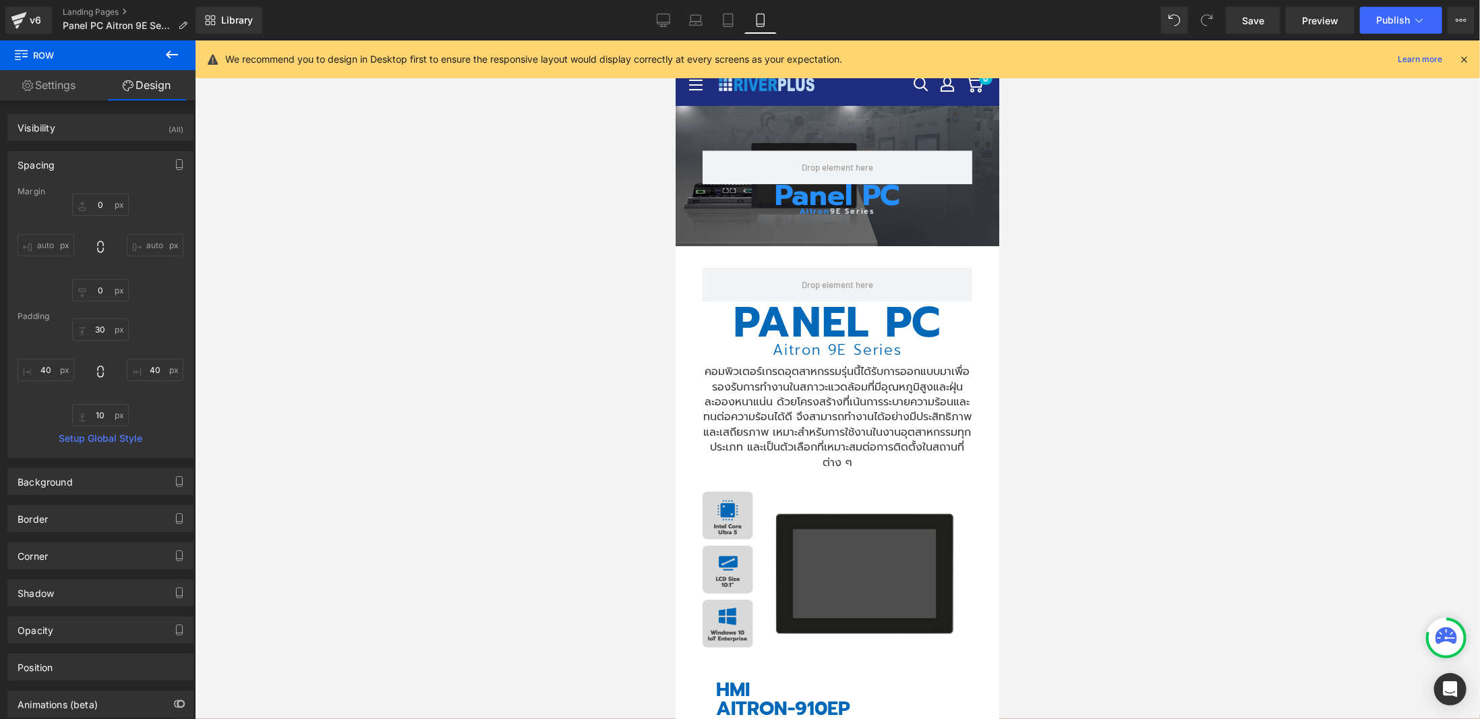
click at [770, 116] on div "Panel PC Heading Aitron 9E Series Heading Row 40px 40px" at bounding box center [837, 175] width 324 height 140
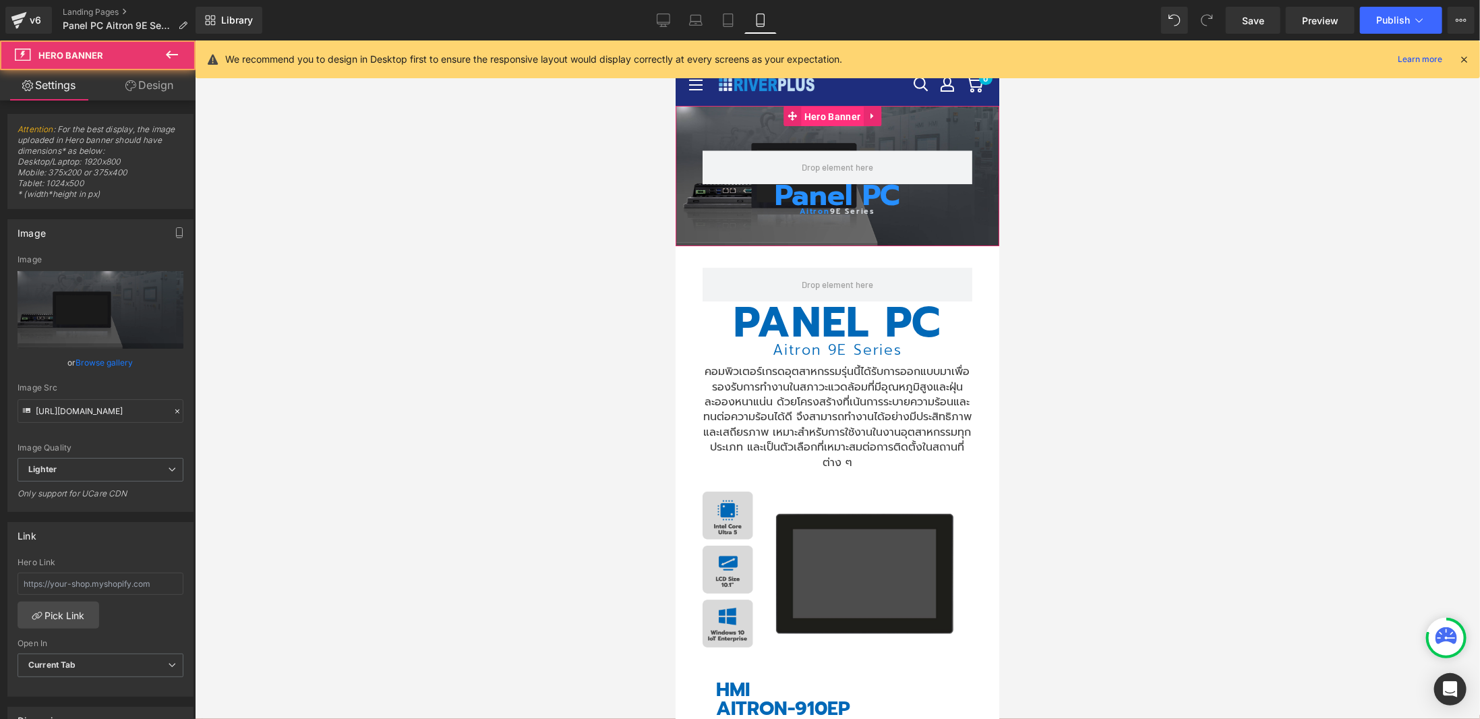
click at [829, 116] on span "Hero Banner" at bounding box center [831, 116] width 63 height 20
click at [127, 367] on link "Browse gallery" at bounding box center [104, 363] width 57 height 24
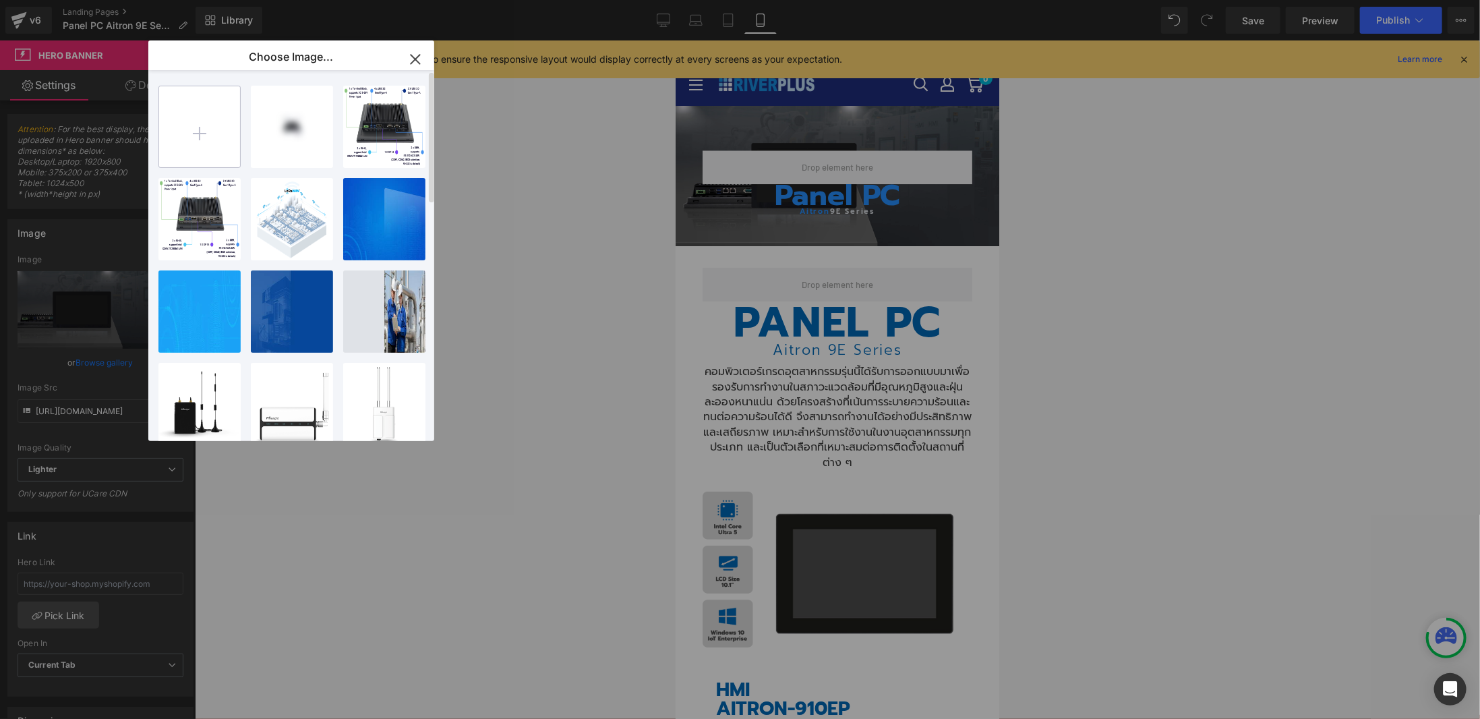
click at [204, 138] on input "file" at bounding box center [199, 126] width 81 height 81
type input "C:\fakepath\Banner-HMI-AITRON-9E-mobile-02.jpg"
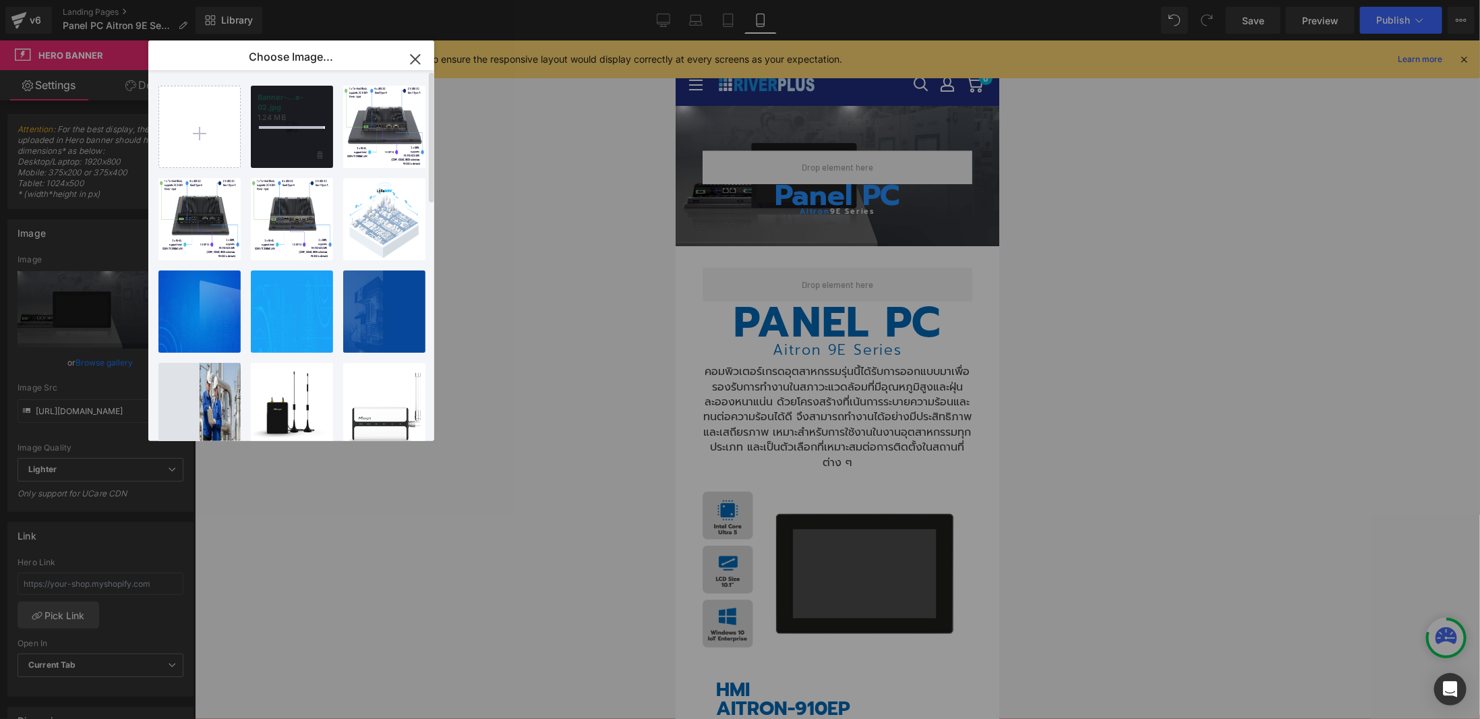
click at [300, 97] on p "Banner-...e-02.jpg" at bounding box center [292, 102] width 69 height 20
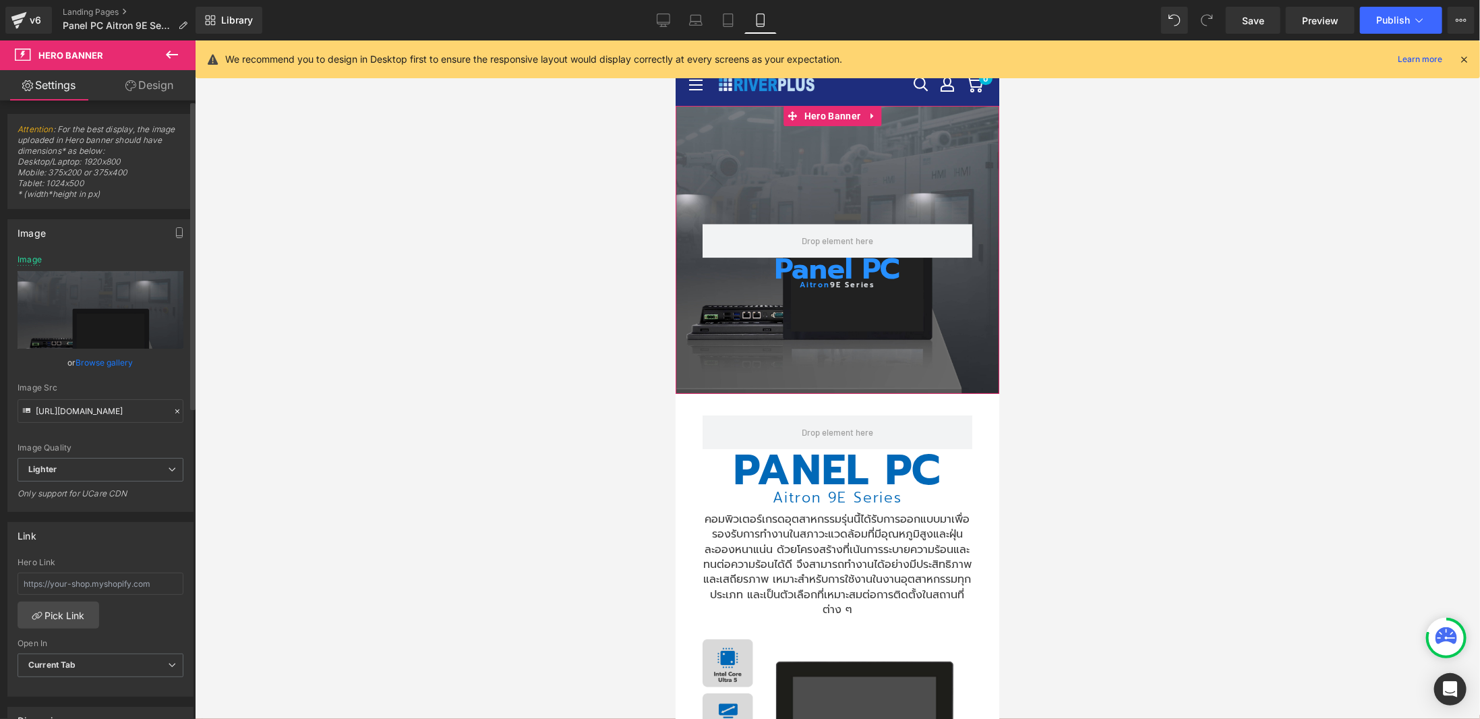
click at [113, 369] on link "Browse gallery" at bounding box center [104, 363] width 57 height 24
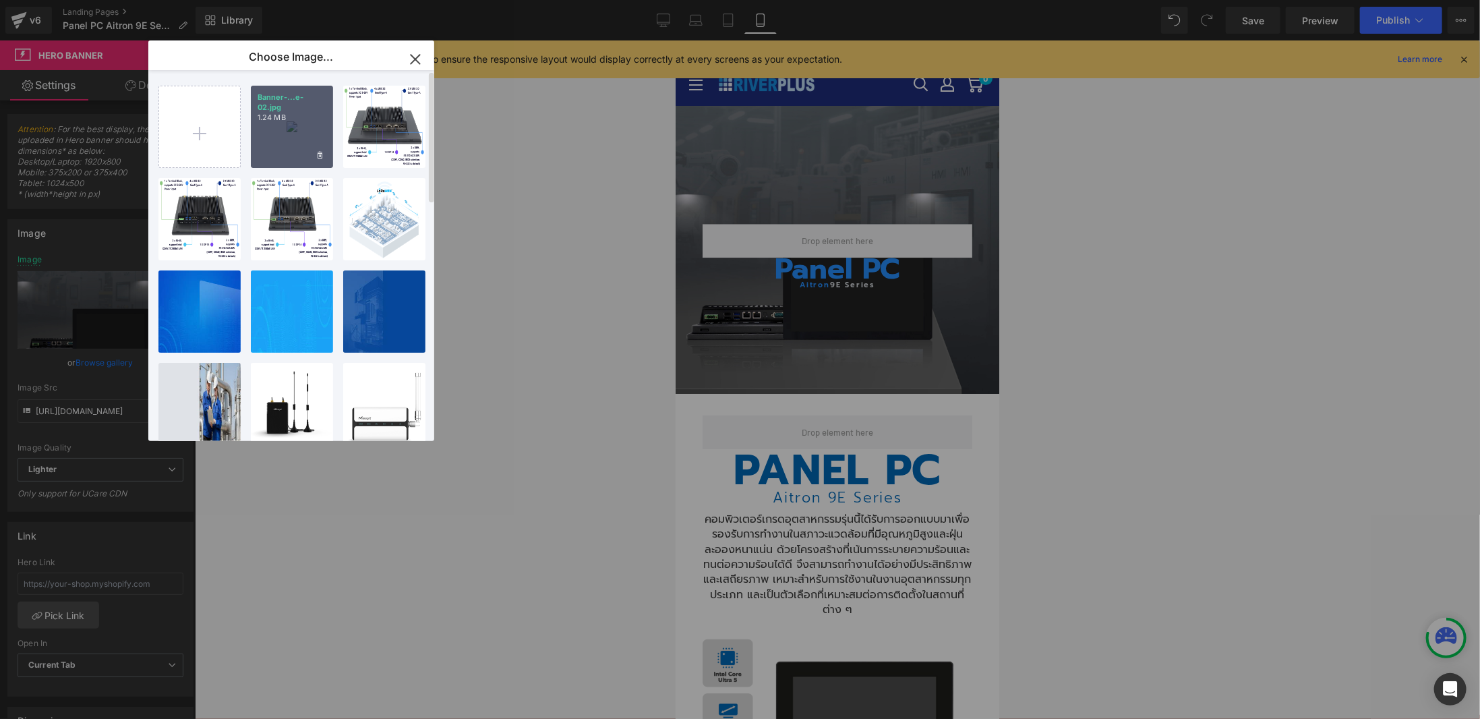
click at [278, 140] on div "Banner-...e-02.jpg 1.24 MB" at bounding box center [292, 127] width 82 height 82
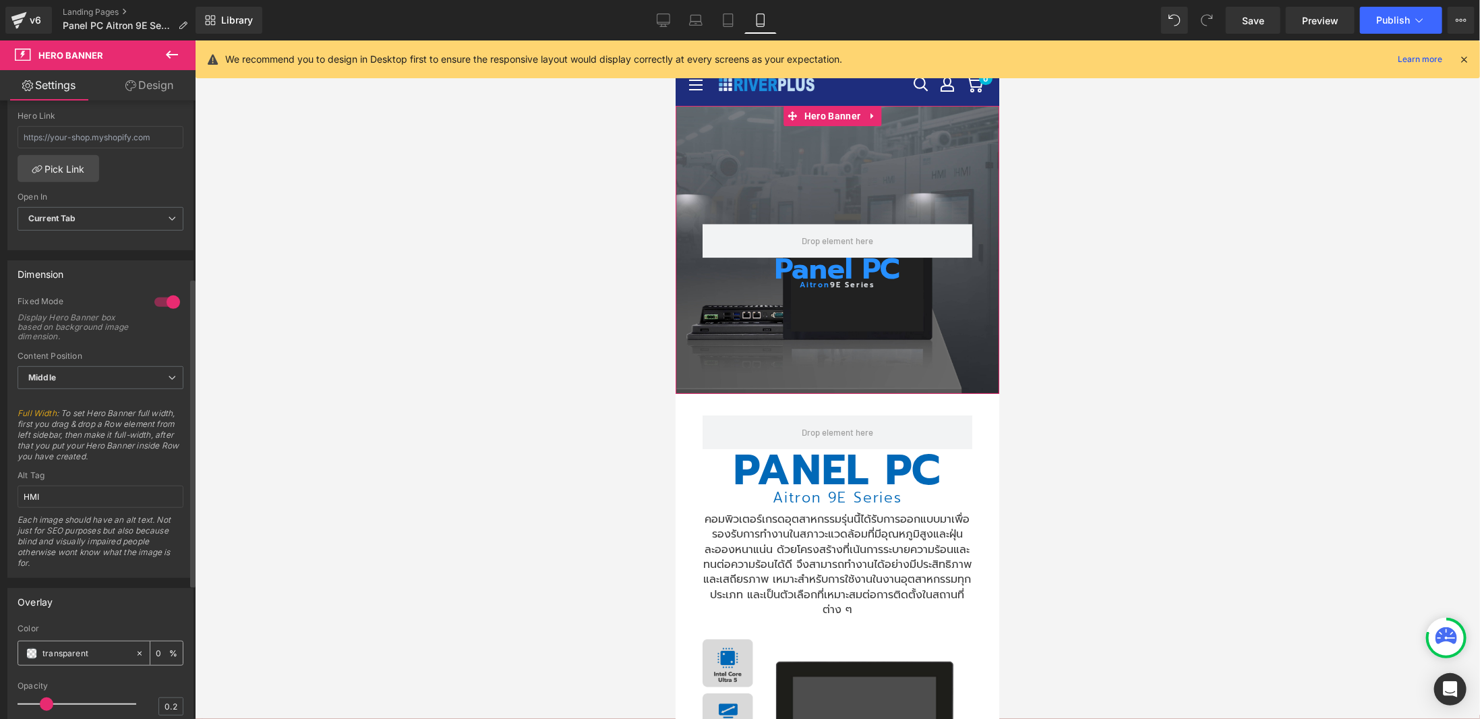
scroll to position [355, 0]
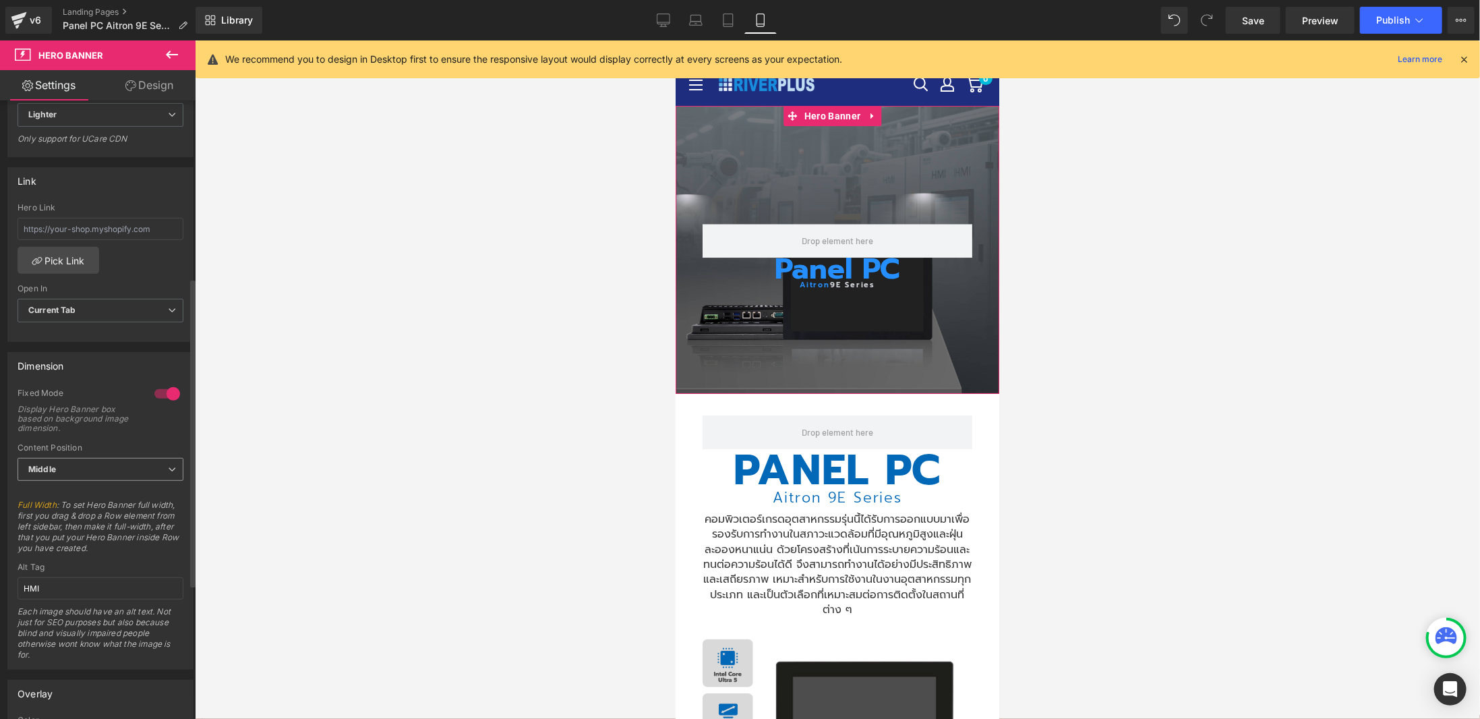
click at [128, 473] on span "Middle" at bounding box center [101, 470] width 166 height 24
click at [128, 491] on li "Top" at bounding box center [98, 493] width 160 height 20
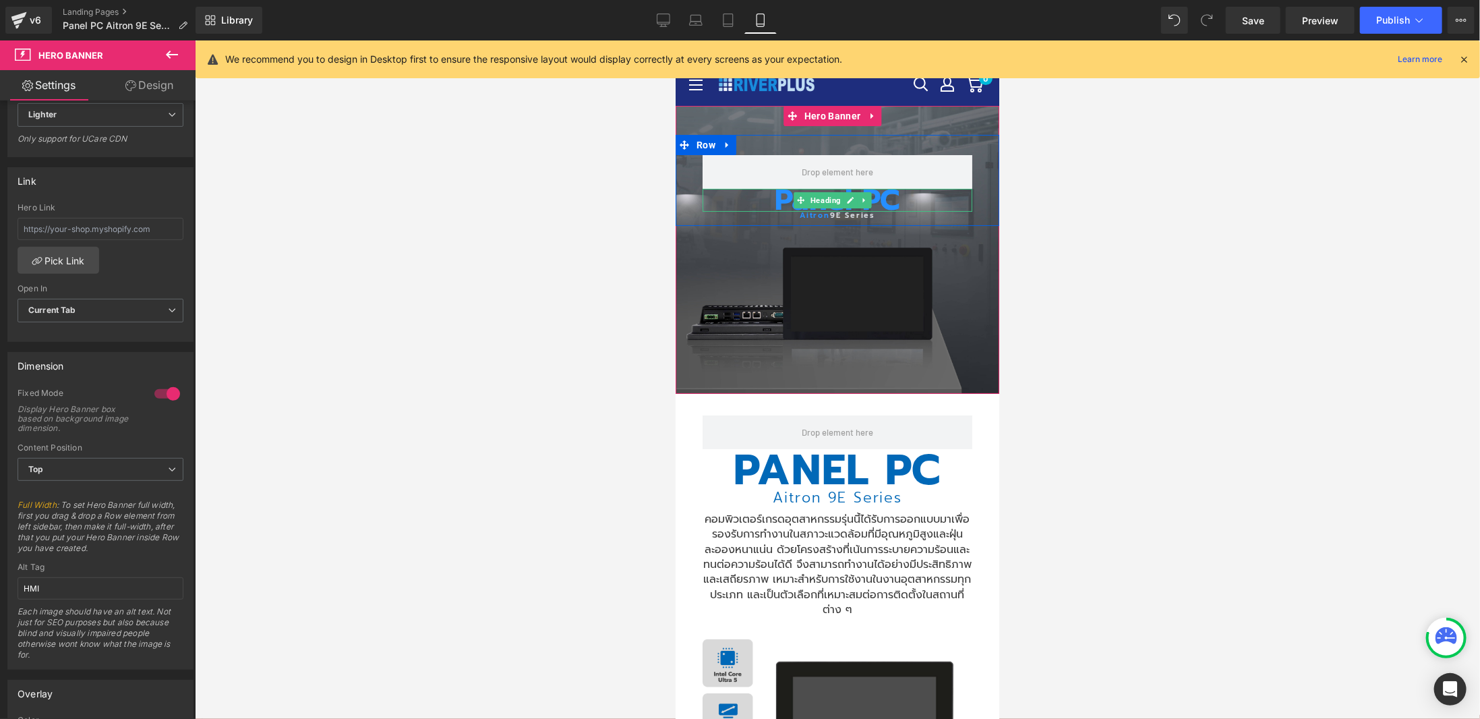
click at [792, 195] on h1 "Panel PC" at bounding box center [837, 199] width 270 height 23
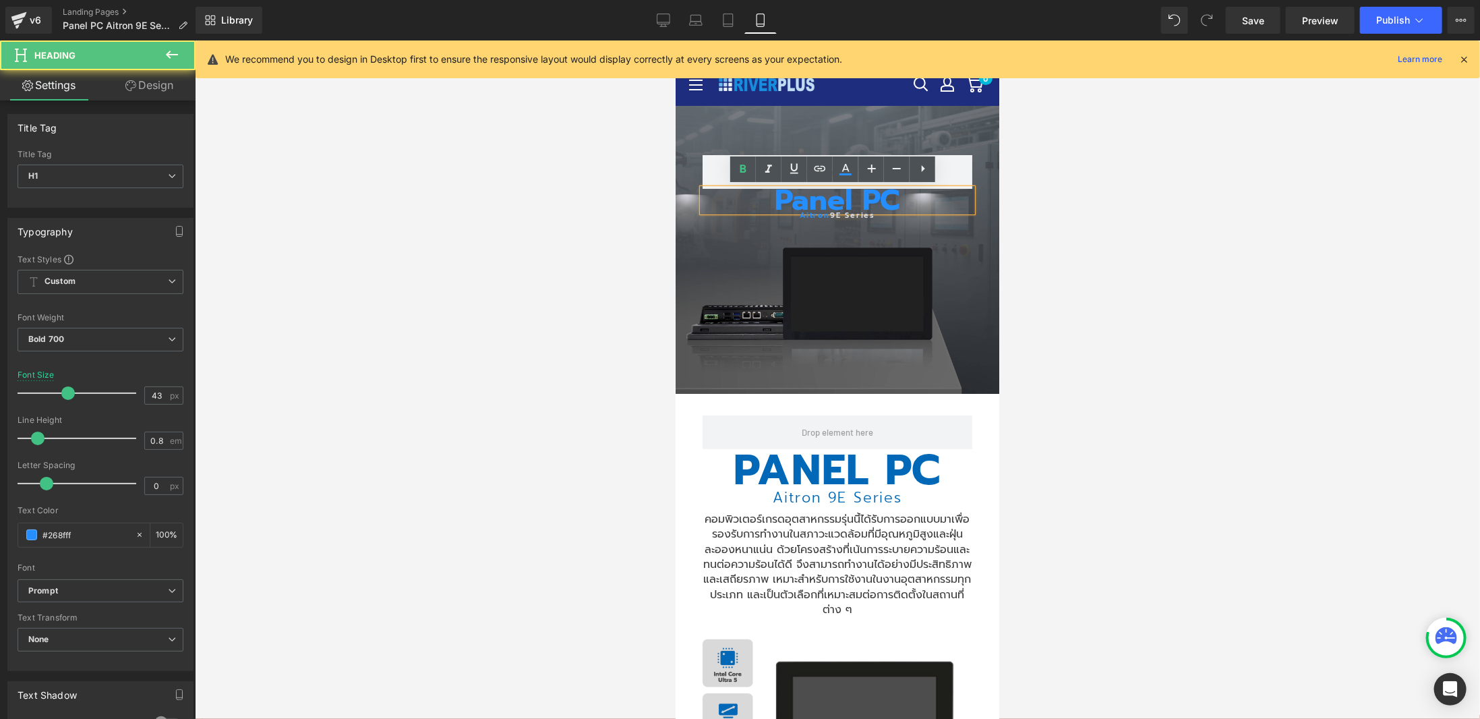
click at [791, 195] on h1 "Panel PC" at bounding box center [837, 199] width 270 height 23
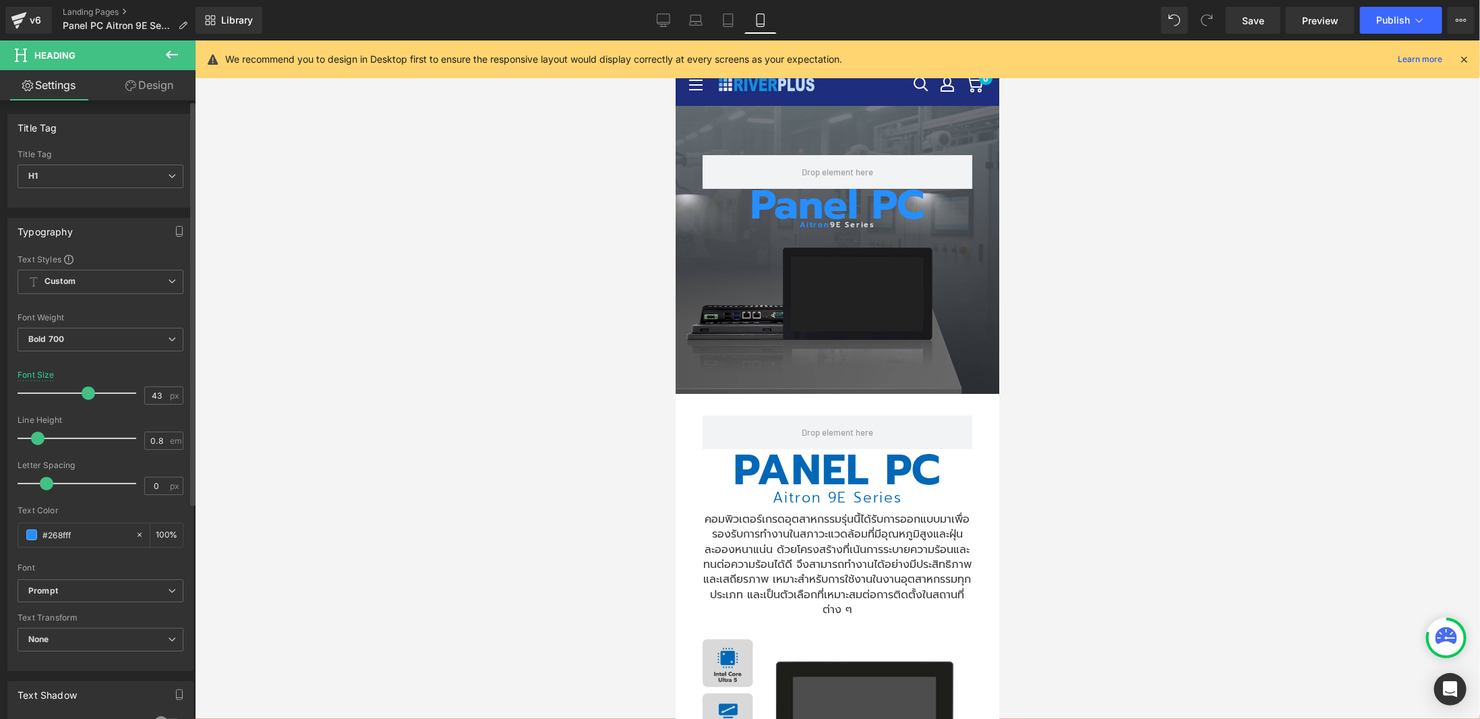
drag, startPoint x: 62, startPoint y: 392, endPoint x: 82, endPoint y: 393, distance: 19.6
click at [82, 393] on span at bounding box center [88, 392] width 13 height 13
click at [814, 221] on span "Heading" at bounding box center [825, 224] width 36 height 16
drag, startPoint x: 36, startPoint y: 390, endPoint x: 51, endPoint y: 388, distance: 14.4
click at [51, 388] on div at bounding box center [80, 393] width 112 height 27
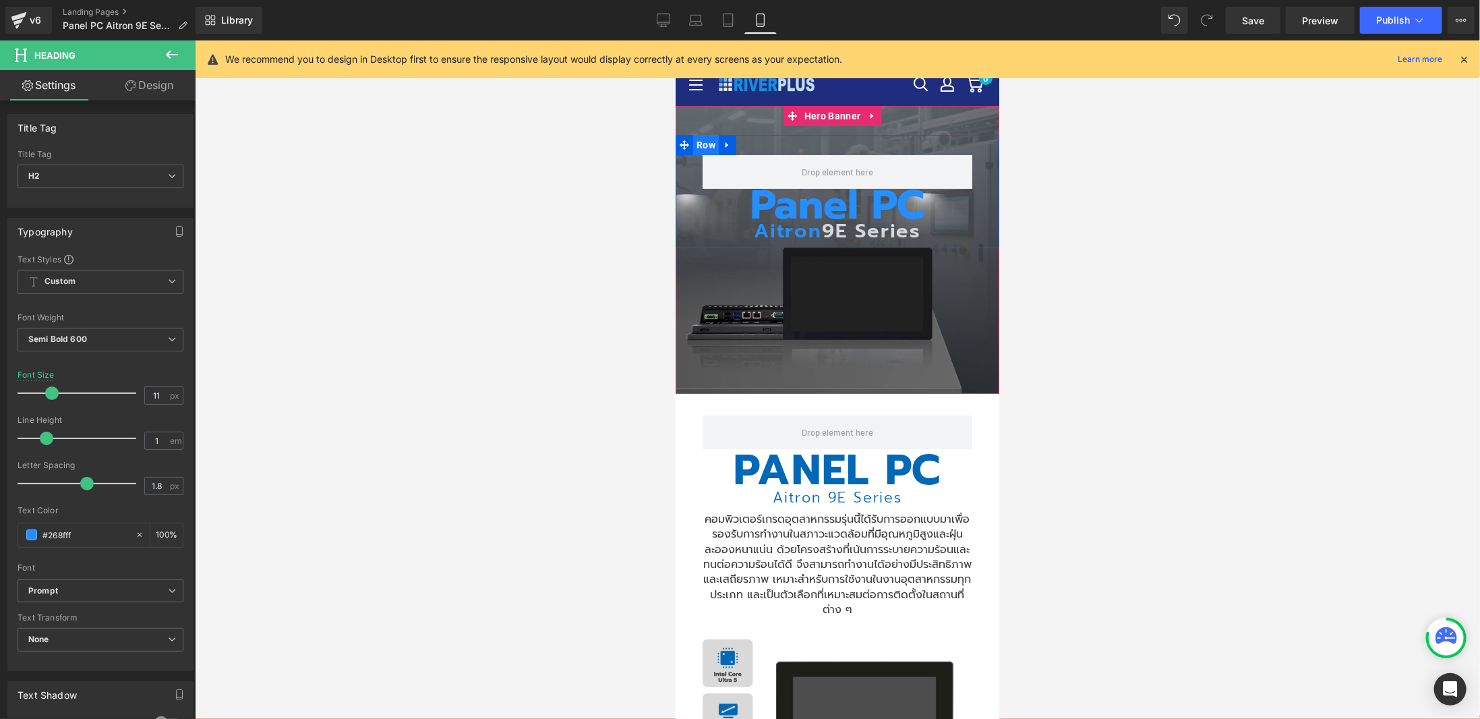
click at [706, 144] on span "Row" at bounding box center [705, 144] width 26 height 20
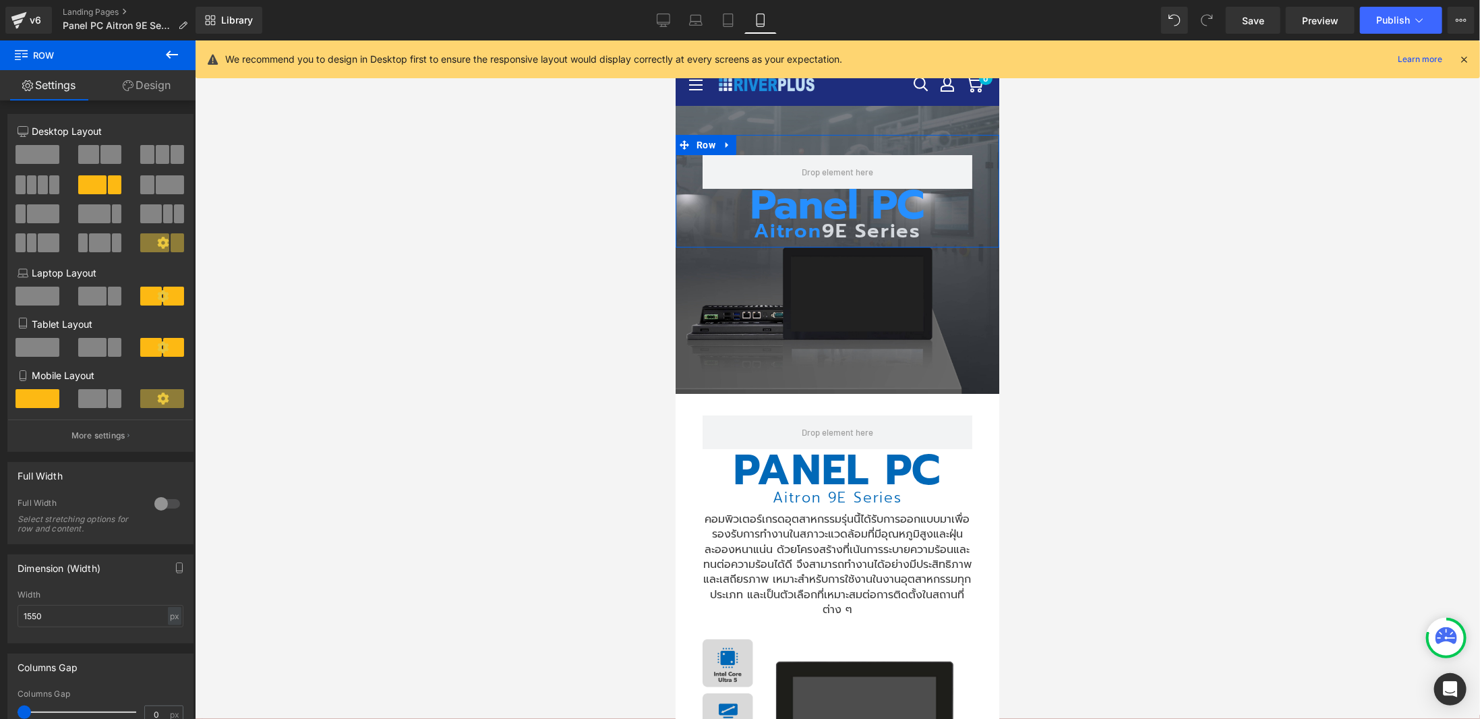
click at [144, 87] on link "Design" at bounding box center [147, 85] width 98 height 30
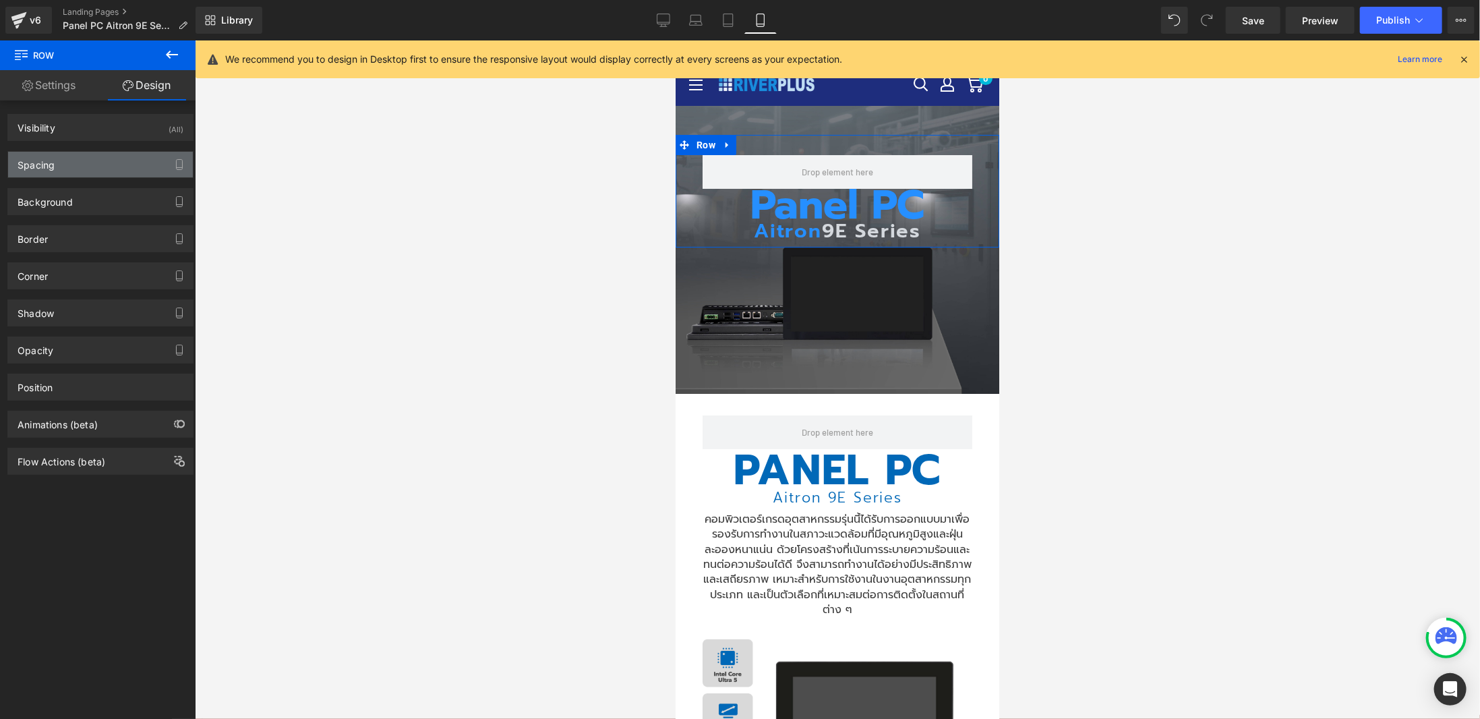
click at [90, 167] on div "Spacing" at bounding box center [100, 165] width 185 height 26
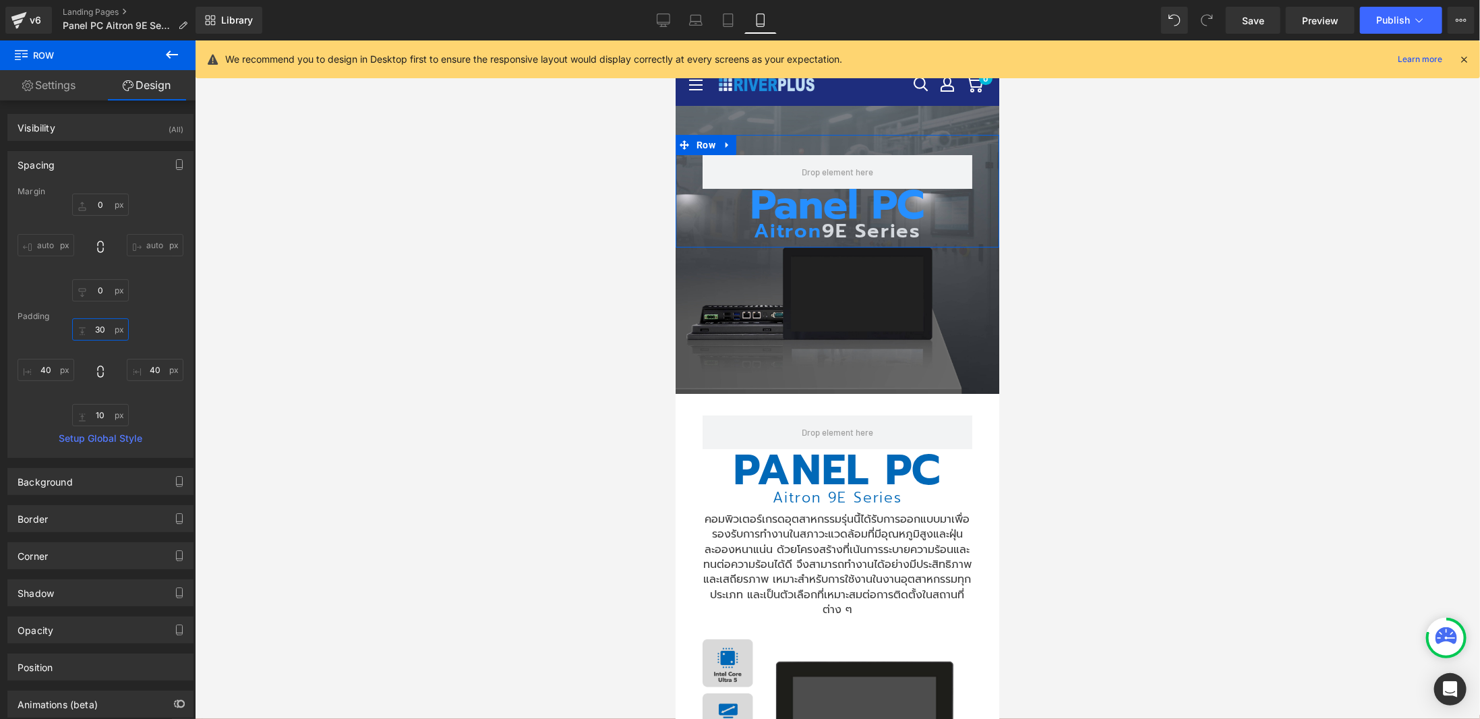
click at [90, 328] on input "30" at bounding box center [100, 329] width 57 height 22
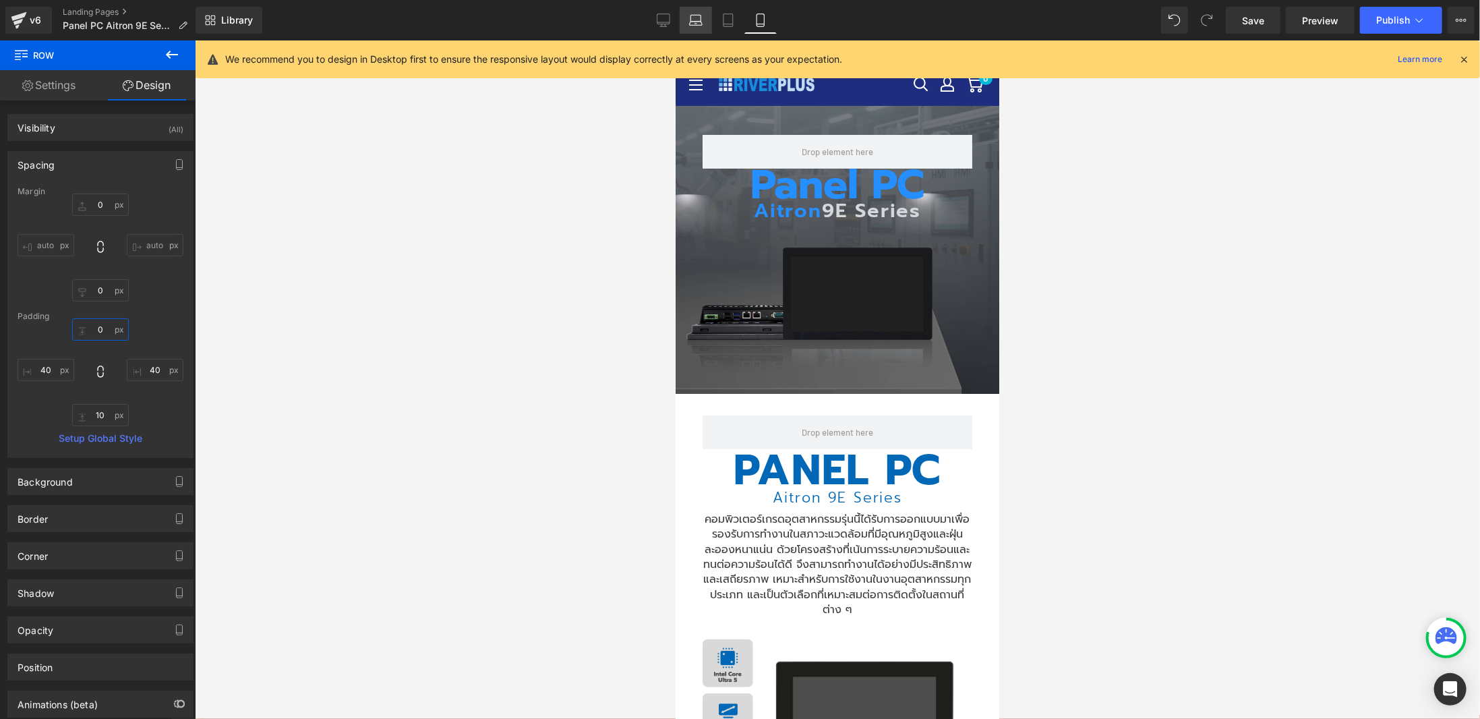
type input "0"
click at [678, 12] on div "Desktop Laptop Tablet Mobile" at bounding box center [711, 20] width 129 height 27
click at [660, 16] on icon at bounding box center [663, 19] width 13 height 13
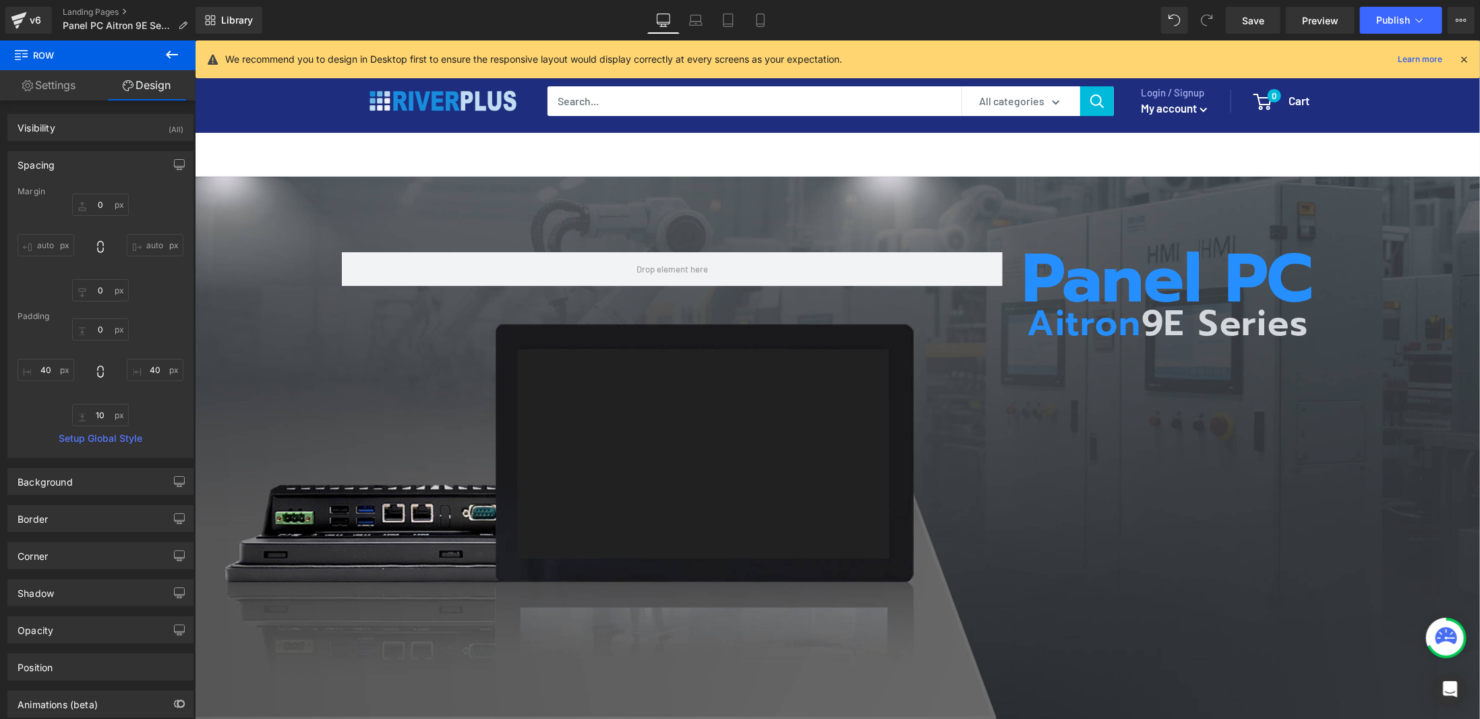
scroll to position [97, 0]
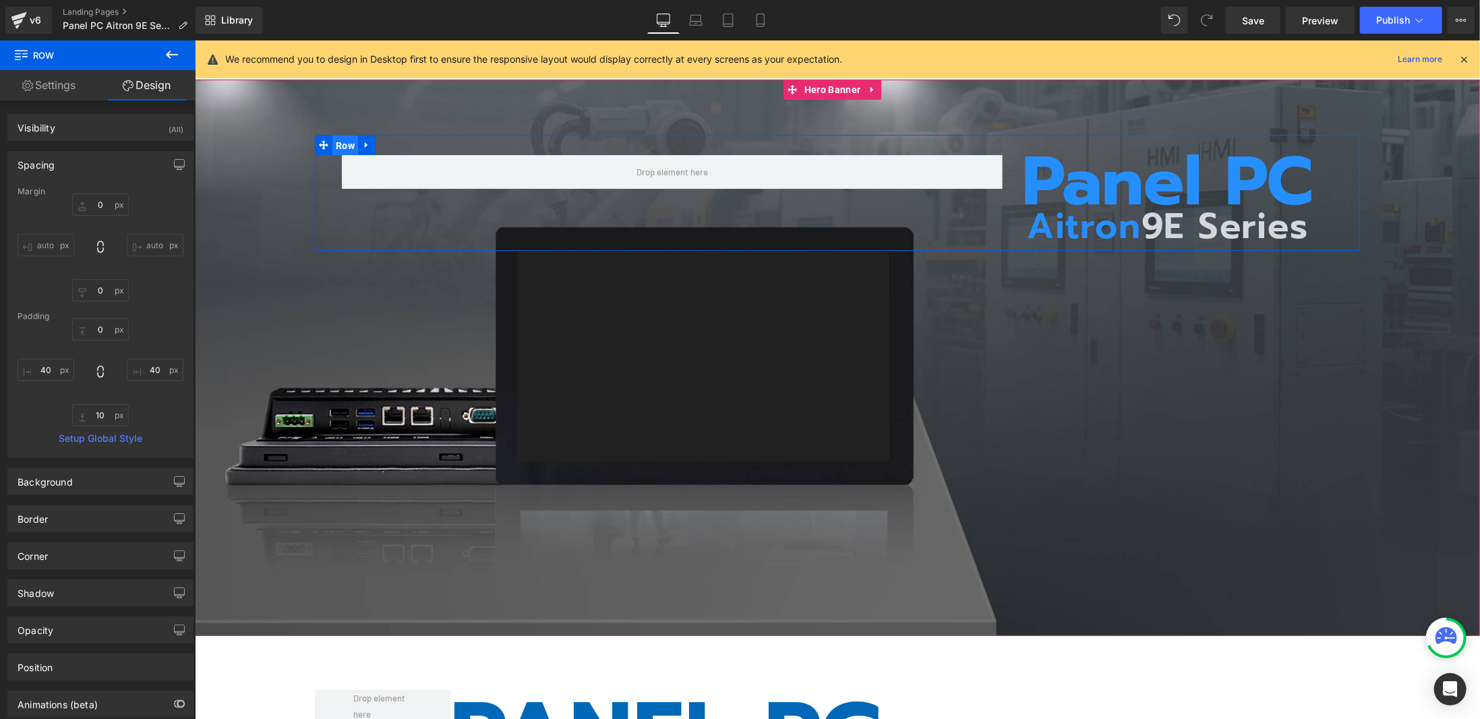
click at [344, 144] on span "Row" at bounding box center [345, 145] width 26 height 20
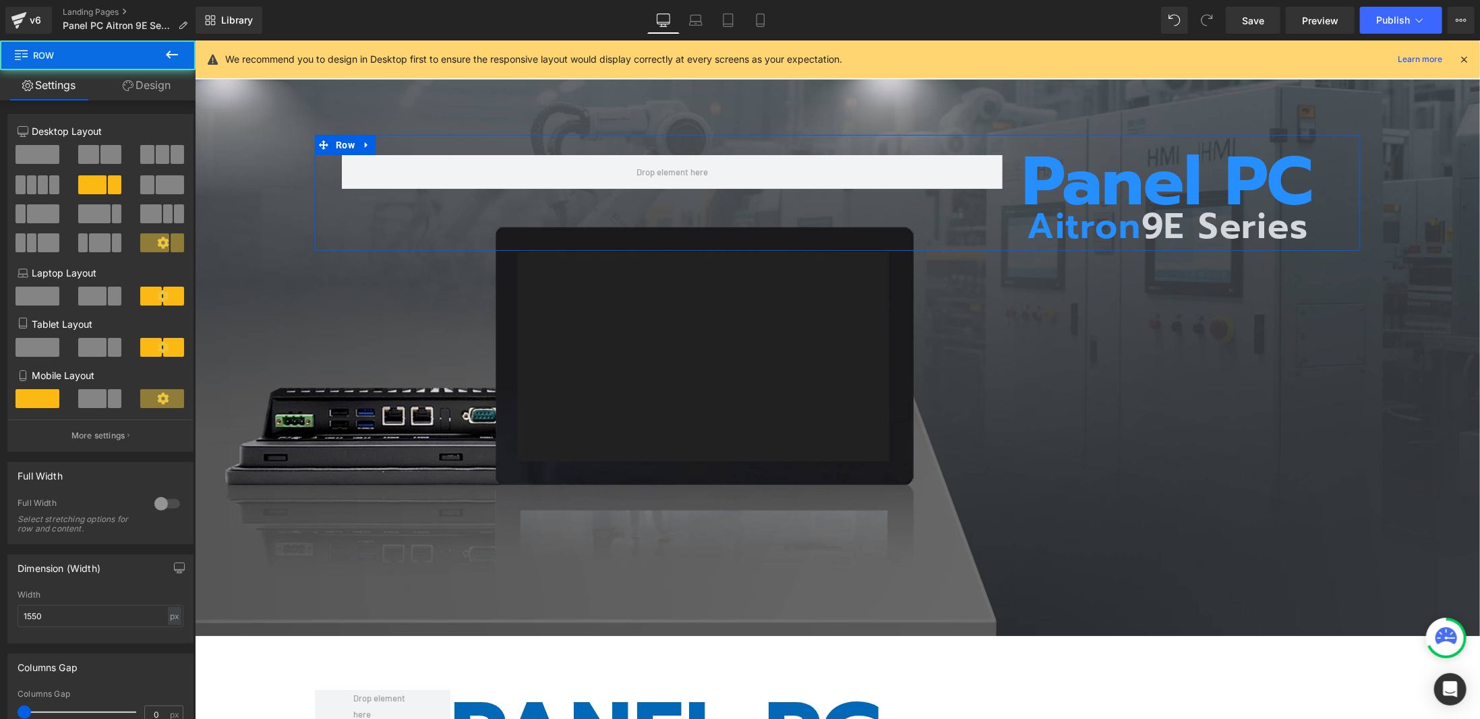
click at [144, 89] on link "Design" at bounding box center [147, 85] width 98 height 30
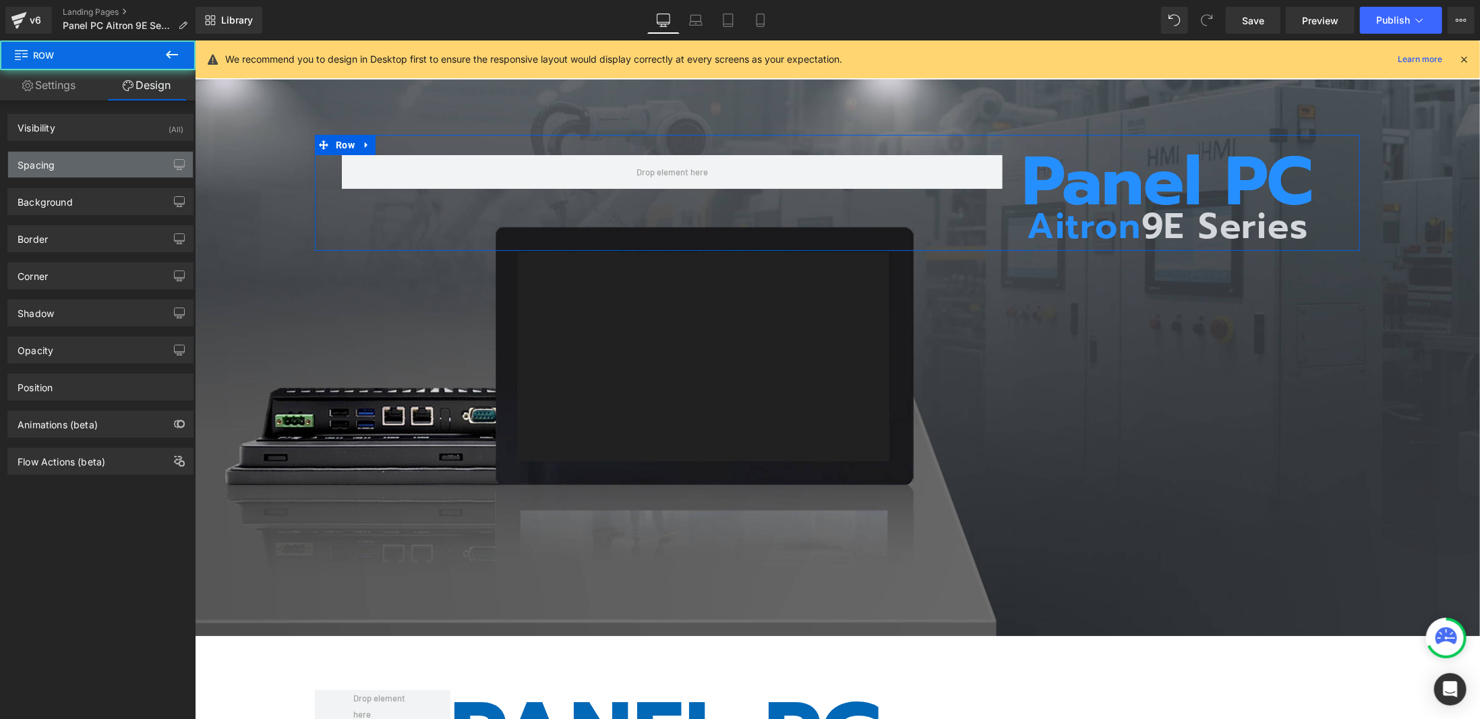
click at [104, 168] on div "Spacing" at bounding box center [100, 165] width 185 height 26
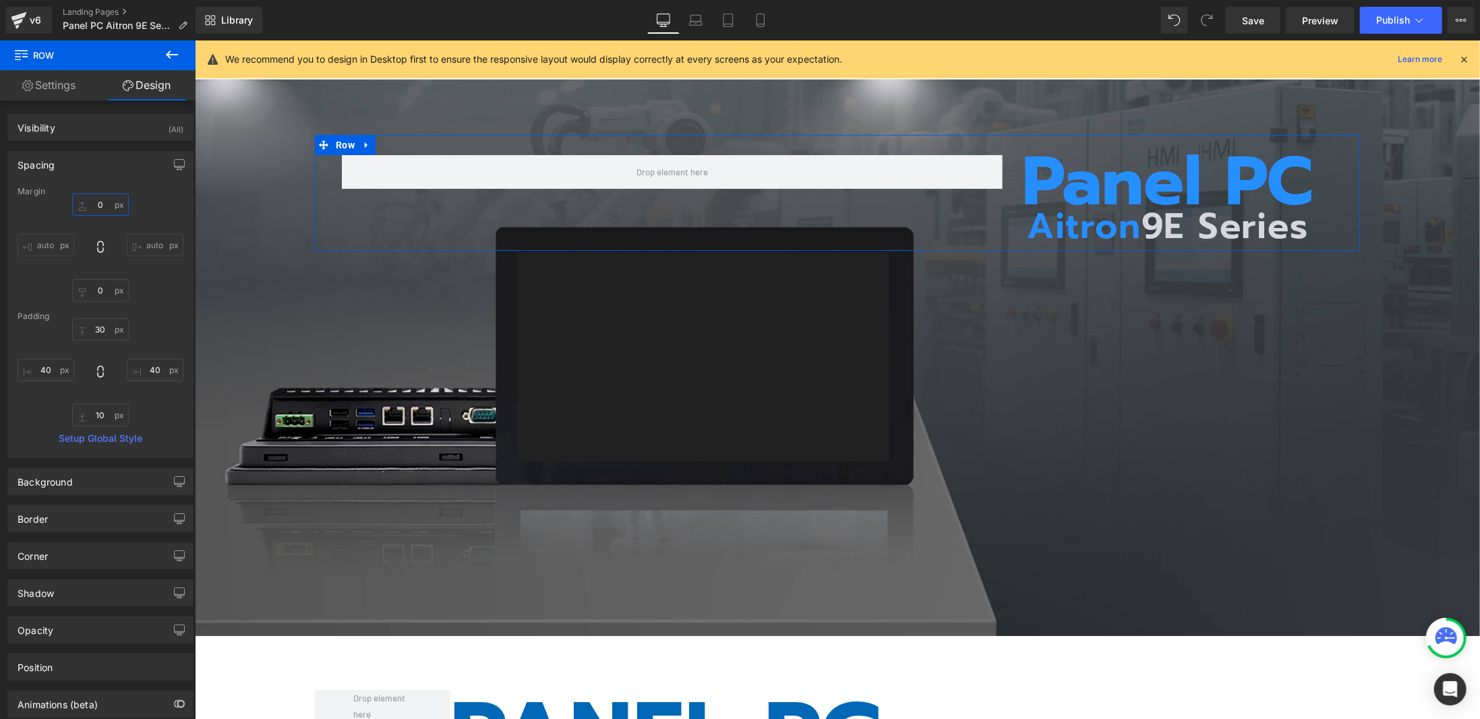
click at [102, 202] on input "0" at bounding box center [100, 204] width 57 height 22
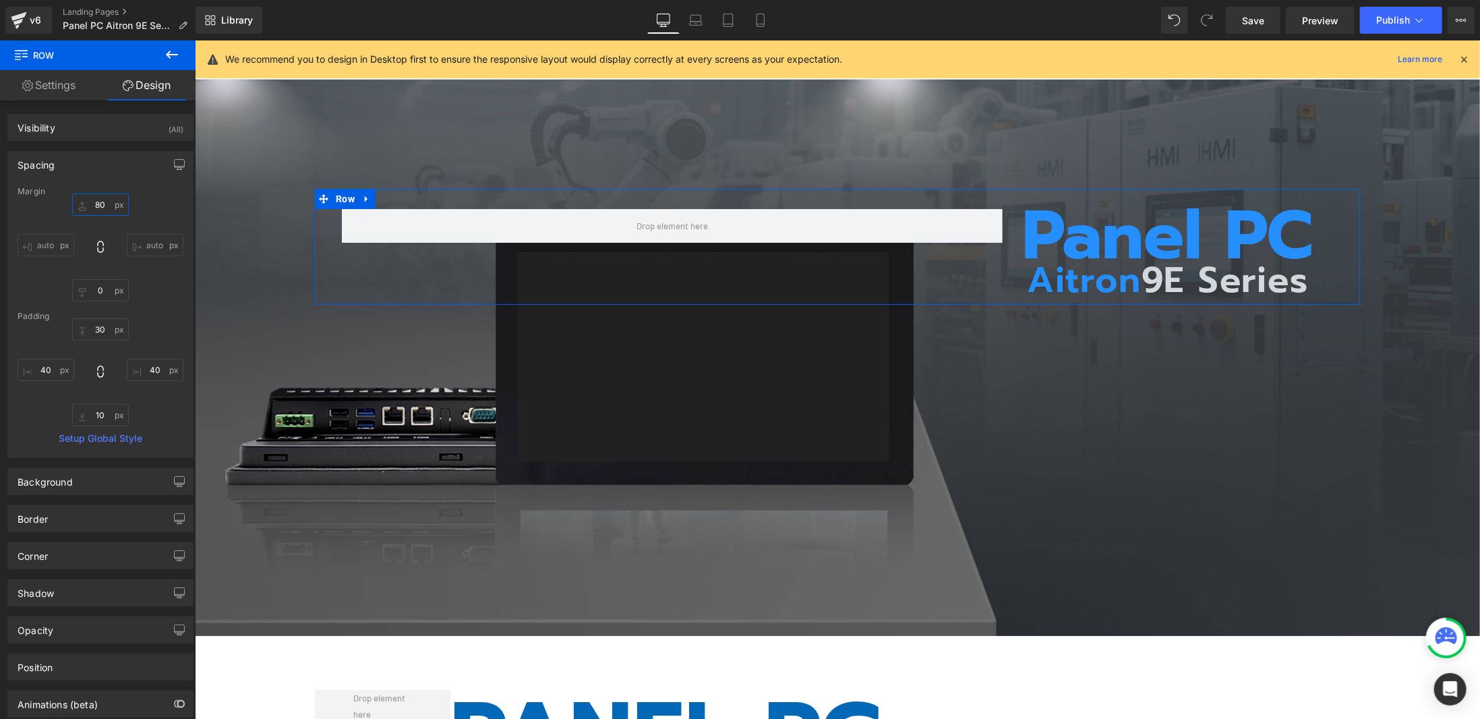
click at [102, 202] on input "80" at bounding box center [100, 204] width 57 height 22
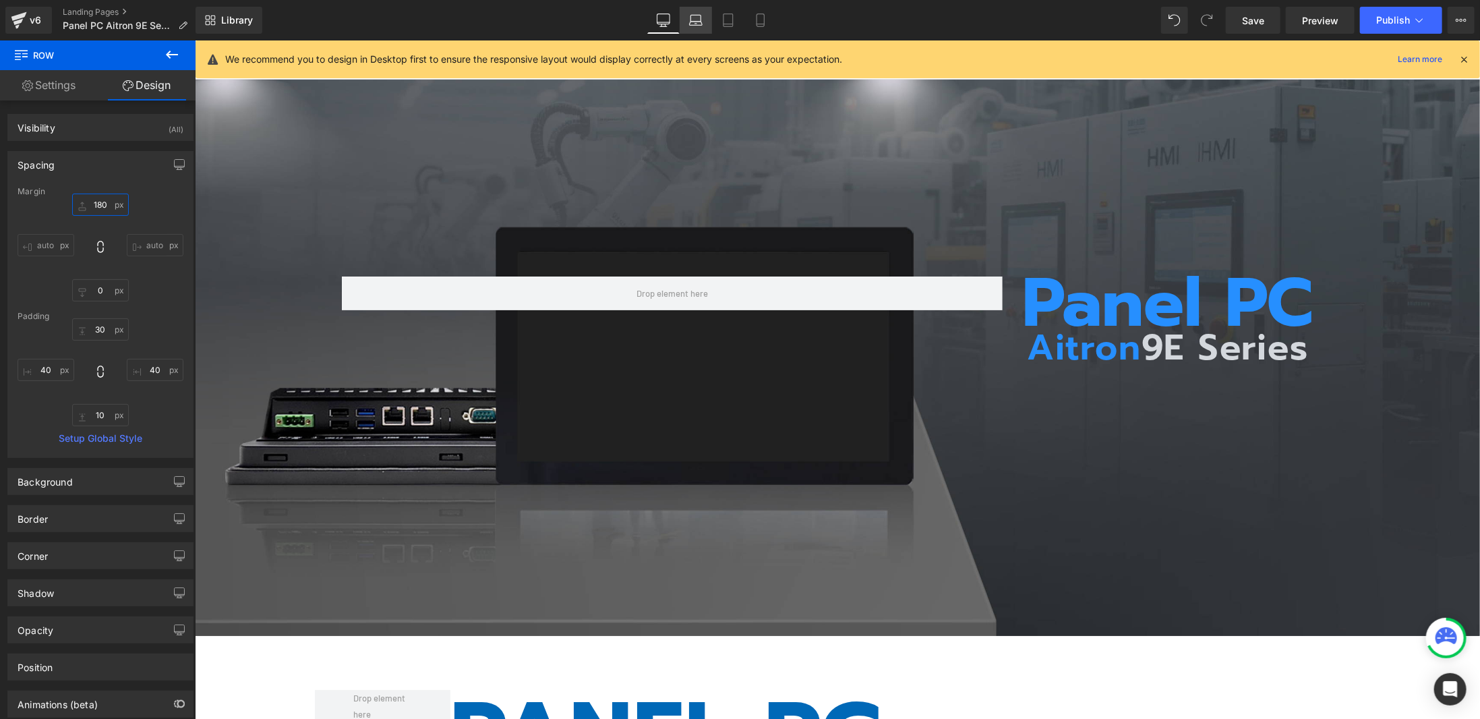
type input "180"
click at [698, 22] on icon at bounding box center [695, 19] width 13 height 13
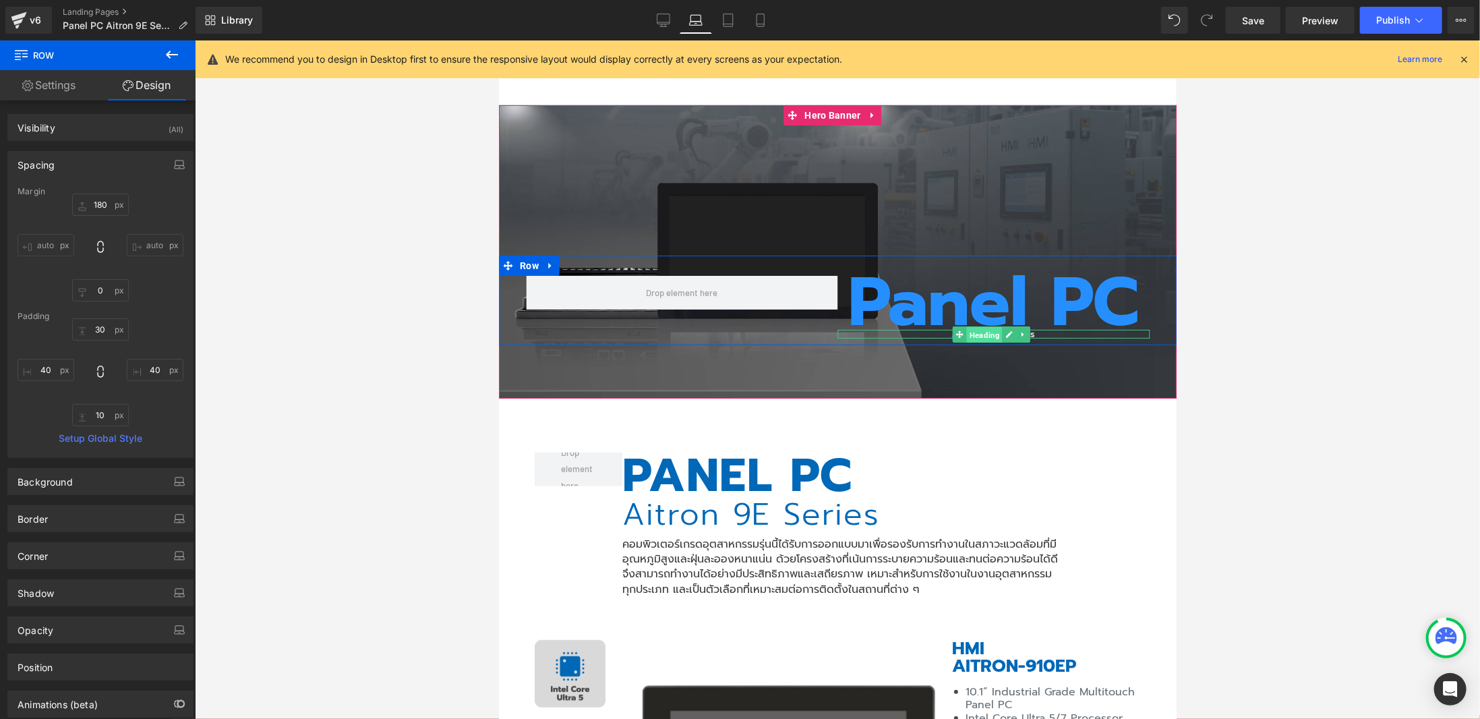
click at [965, 332] on span "Heading" at bounding box center [983, 334] width 36 height 16
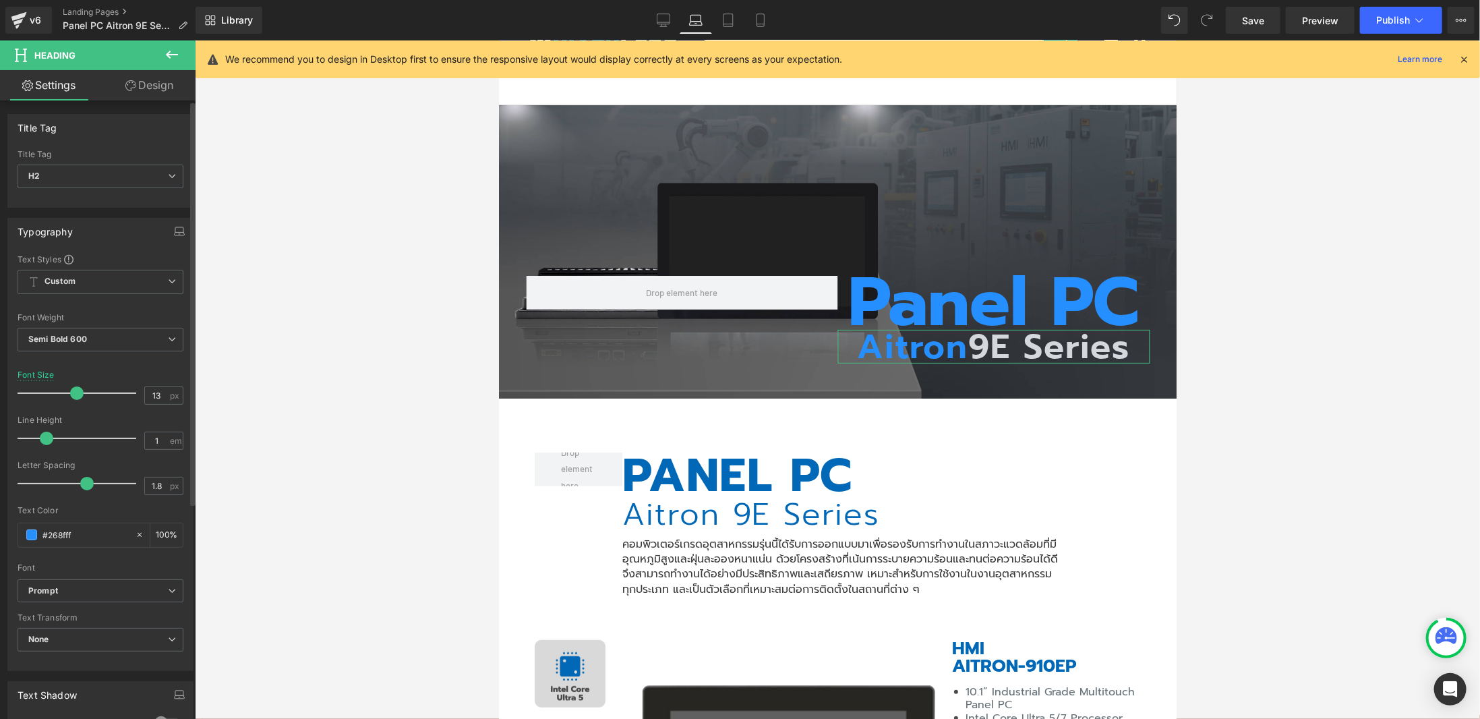
drag, startPoint x: 32, startPoint y: 393, endPoint x: 74, endPoint y: 394, distance: 42.5
click at [74, 394] on span at bounding box center [76, 392] width 13 height 13
click at [529, 261] on span "Row" at bounding box center [529, 265] width 26 height 20
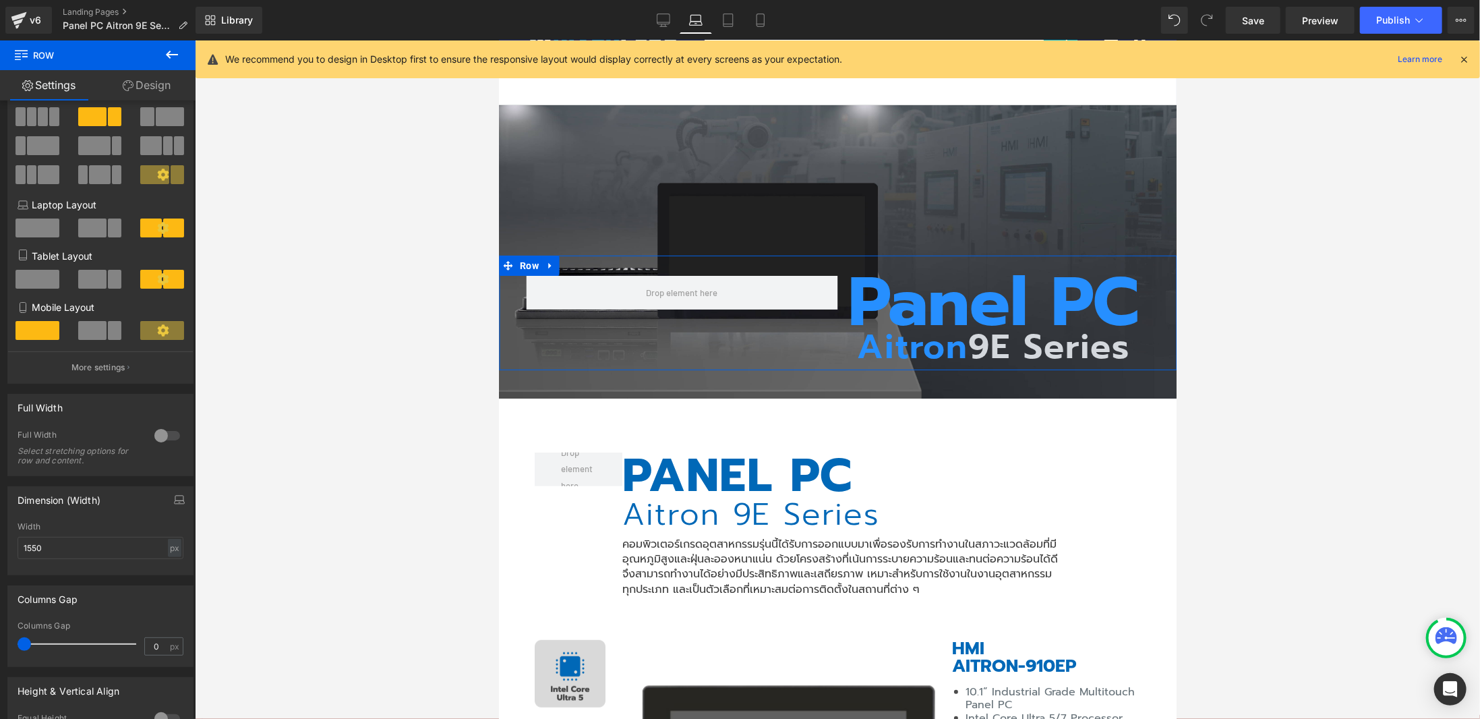
scroll to position [135, 0]
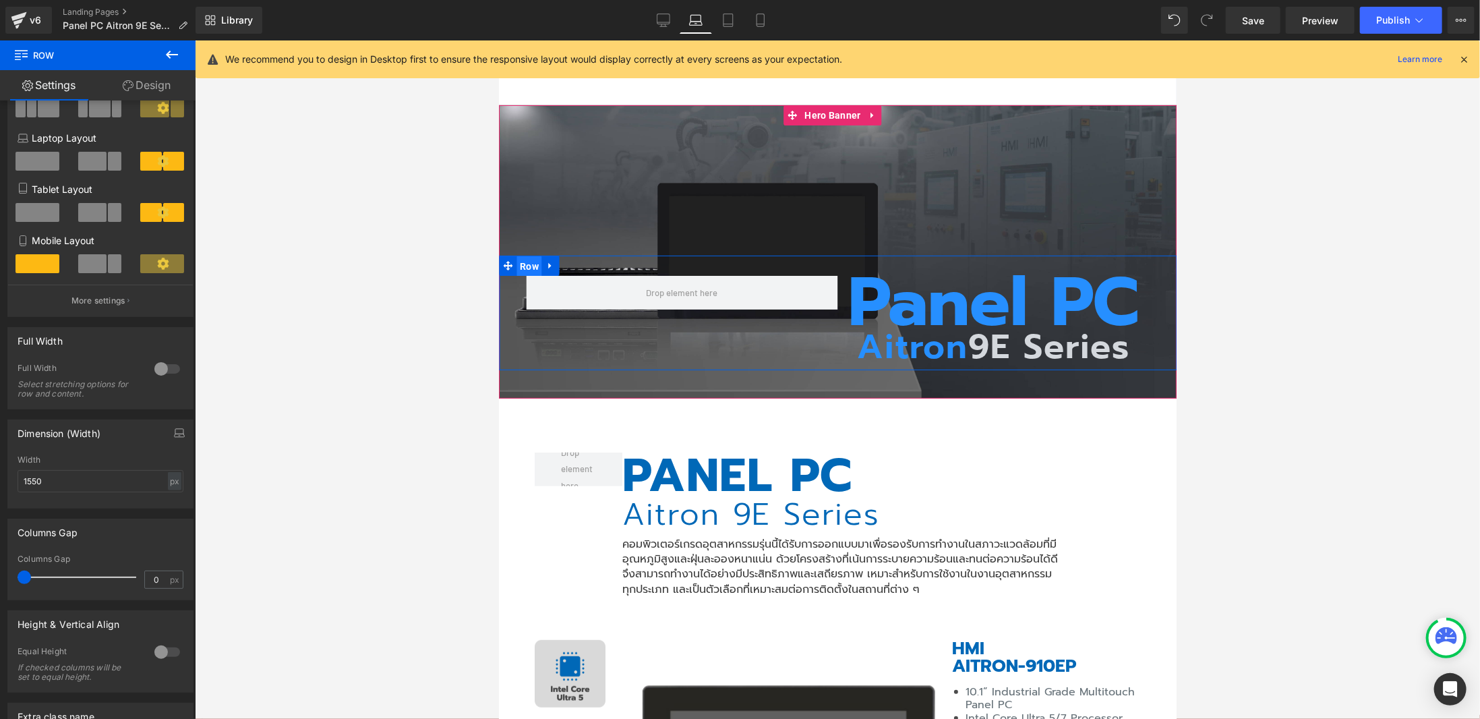
click at [522, 258] on span "Row" at bounding box center [529, 265] width 26 height 20
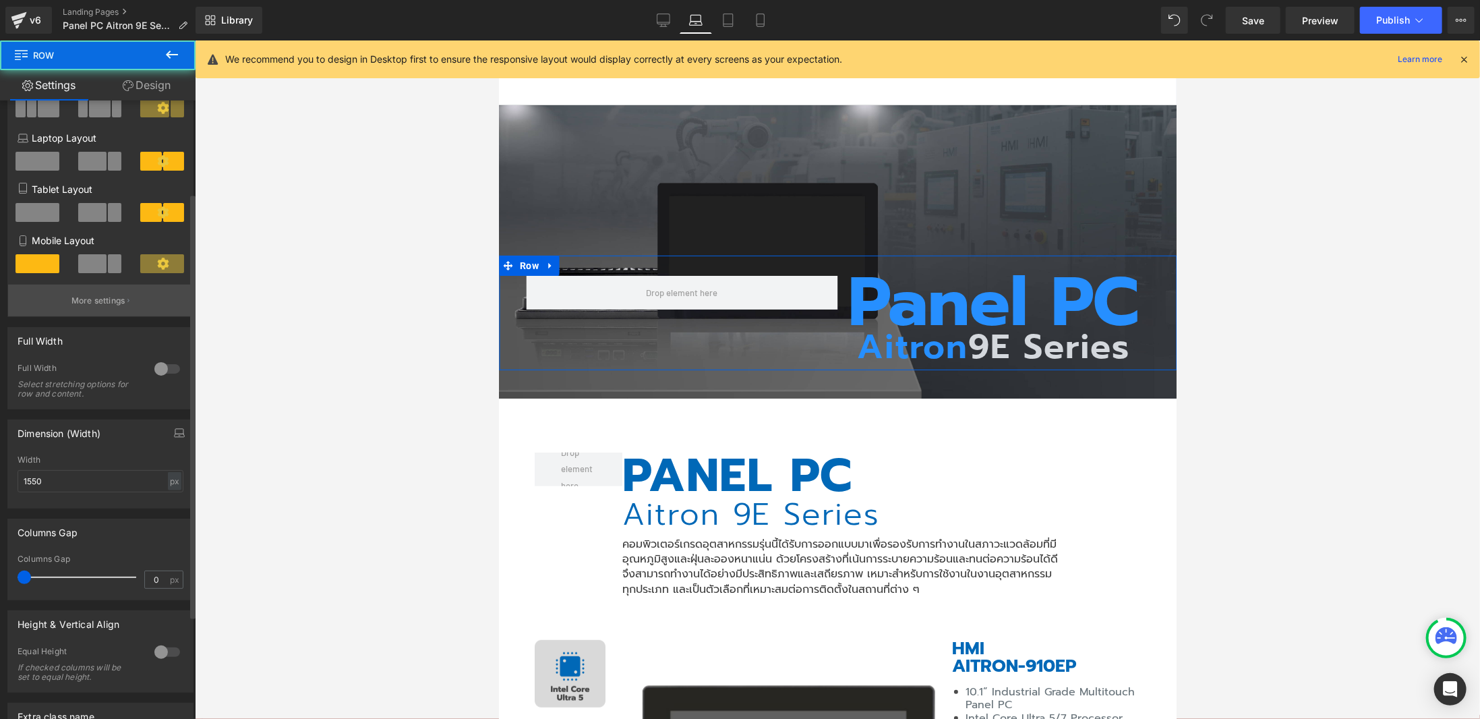
click at [121, 299] on p "More settings" at bounding box center [98, 301] width 54 height 12
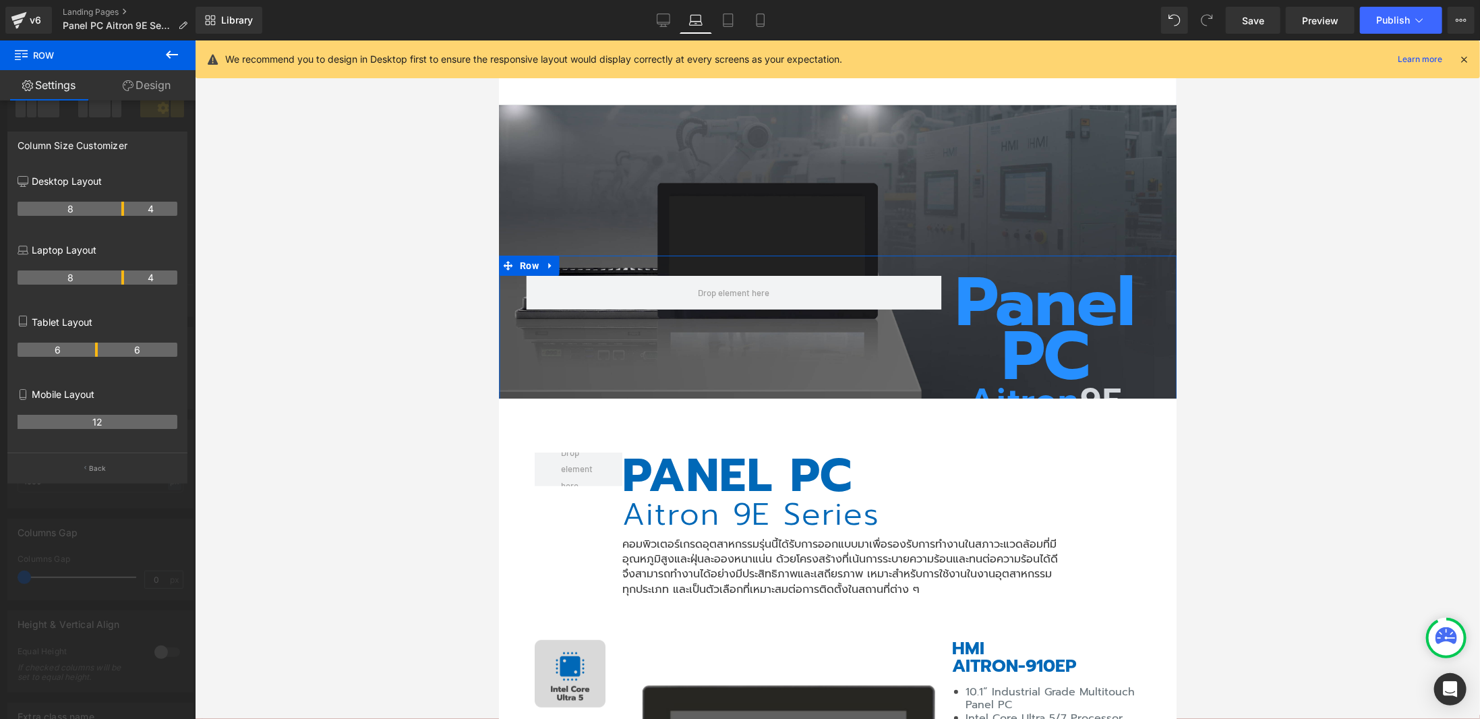
drag, startPoint x: 94, startPoint y: 280, endPoint x: 584, endPoint y: 216, distance: 493.6
click at [119, 278] on th "8" at bounding box center [71, 277] width 107 height 14
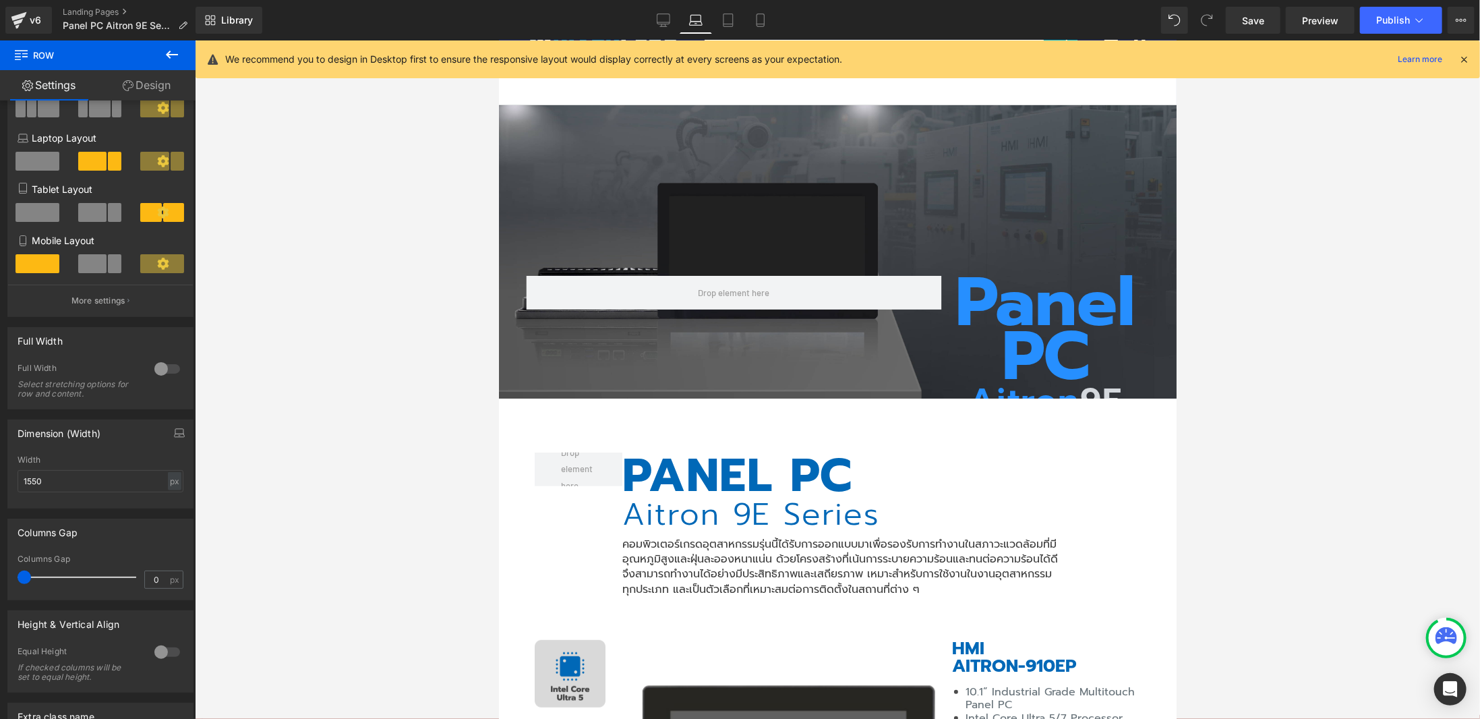
click at [971, 287] on h1 "Panel PC" at bounding box center [1045, 329] width 208 height 108
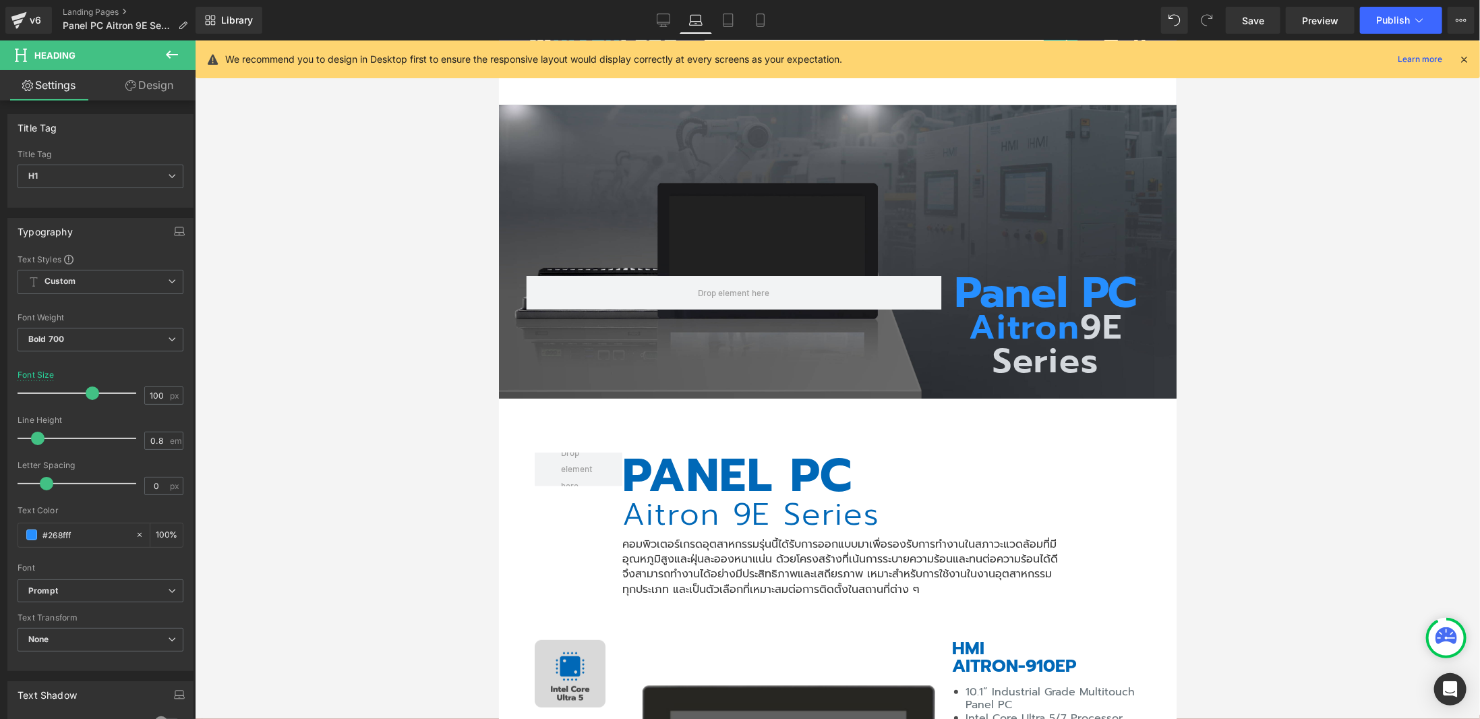
drag, startPoint x: 127, startPoint y: 389, endPoint x: 423, endPoint y: 377, distance: 296.2
click at [86, 398] on div at bounding box center [80, 393] width 112 height 27
click at [981, 324] on h2 "Aitron 9E Series" at bounding box center [1045, 343] width 208 height 67
drag, startPoint x: 67, startPoint y: 390, endPoint x: 44, endPoint y: 393, distance: 23.1
click at [44, 393] on div at bounding box center [80, 393] width 112 height 27
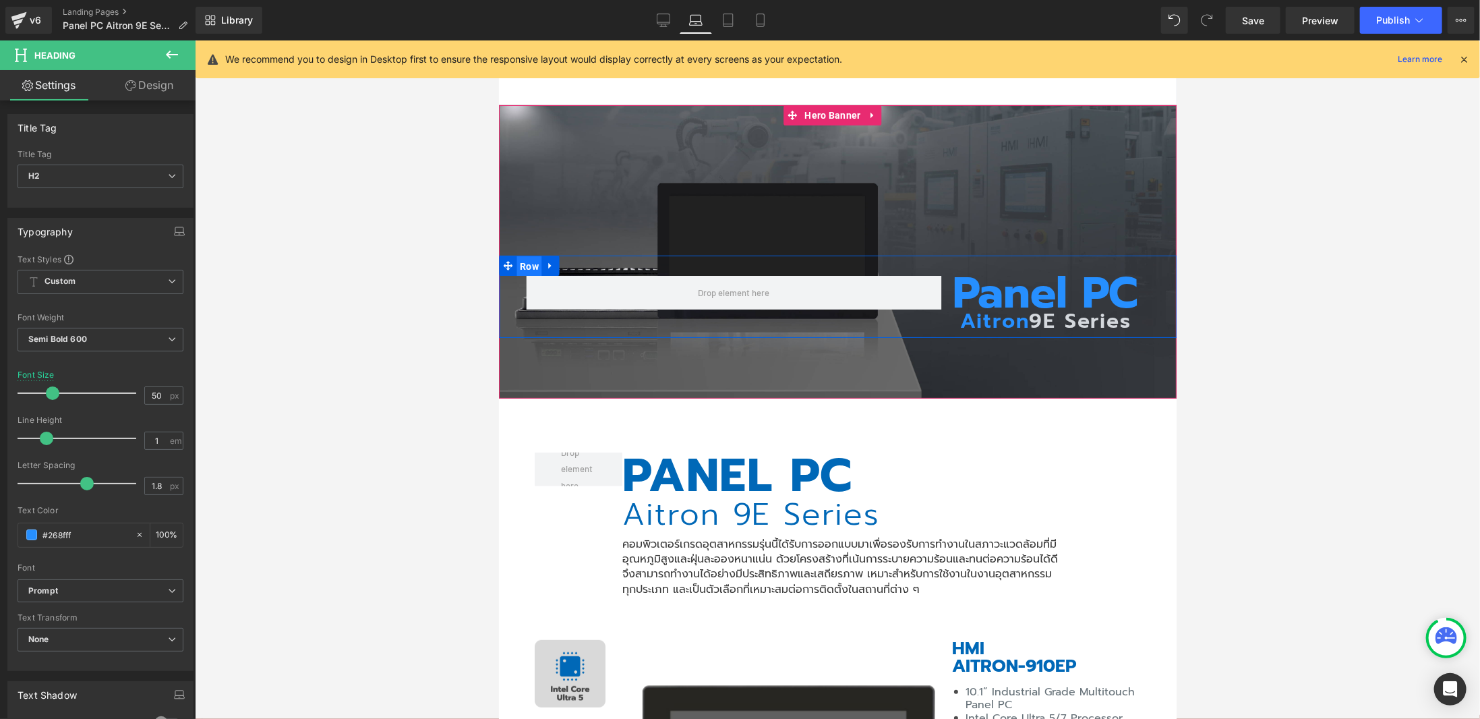
click at [531, 267] on span "Row" at bounding box center [529, 265] width 26 height 20
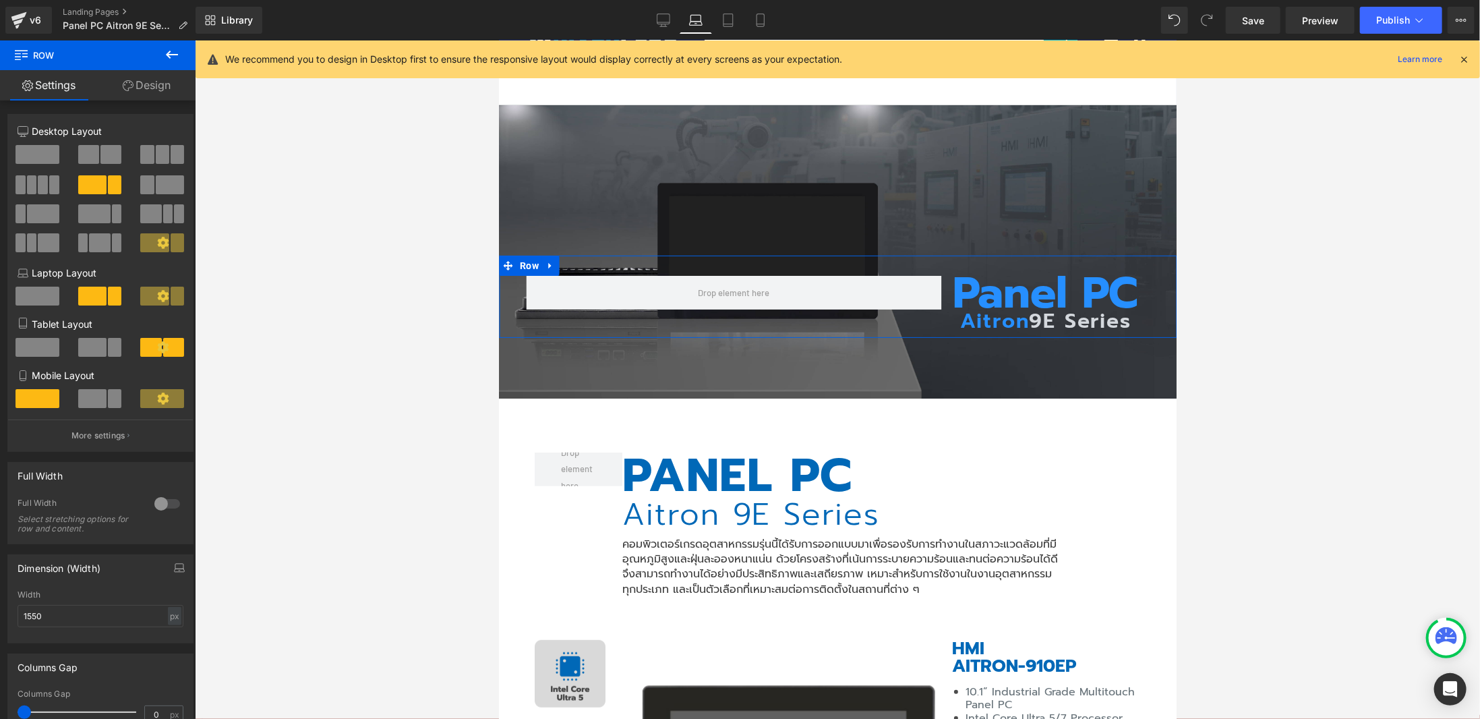
click at [152, 79] on link "Design" at bounding box center [147, 85] width 98 height 30
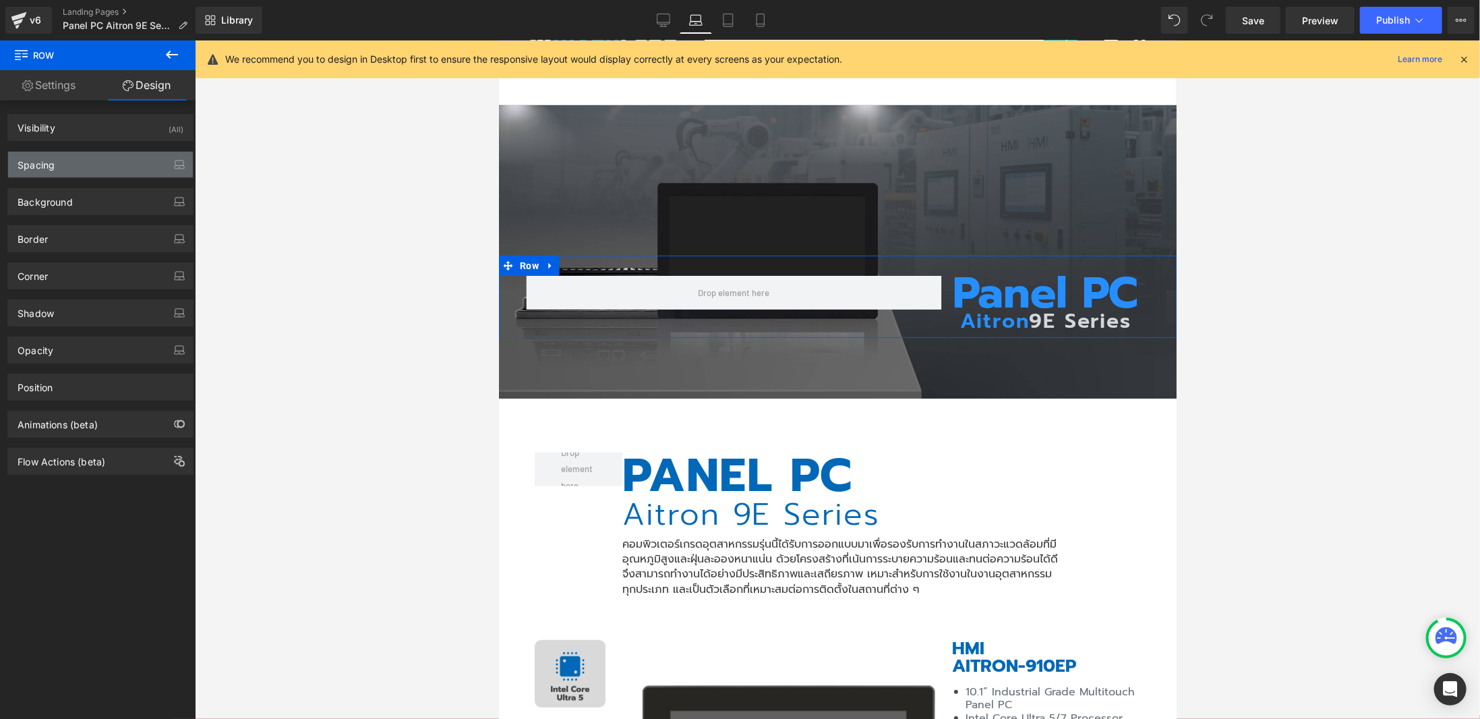
click at [76, 168] on div "Spacing" at bounding box center [100, 165] width 185 height 26
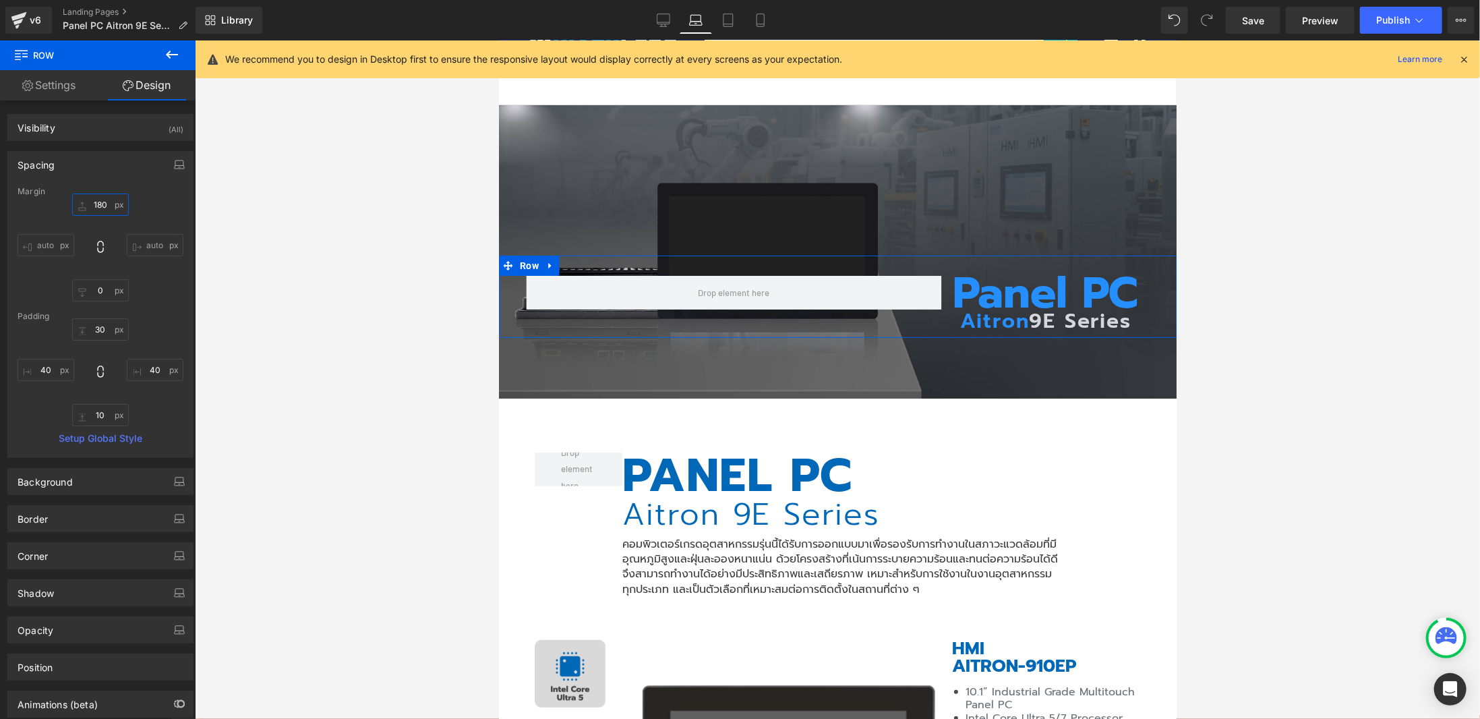
click at [94, 199] on input "180" at bounding box center [100, 204] width 57 height 22
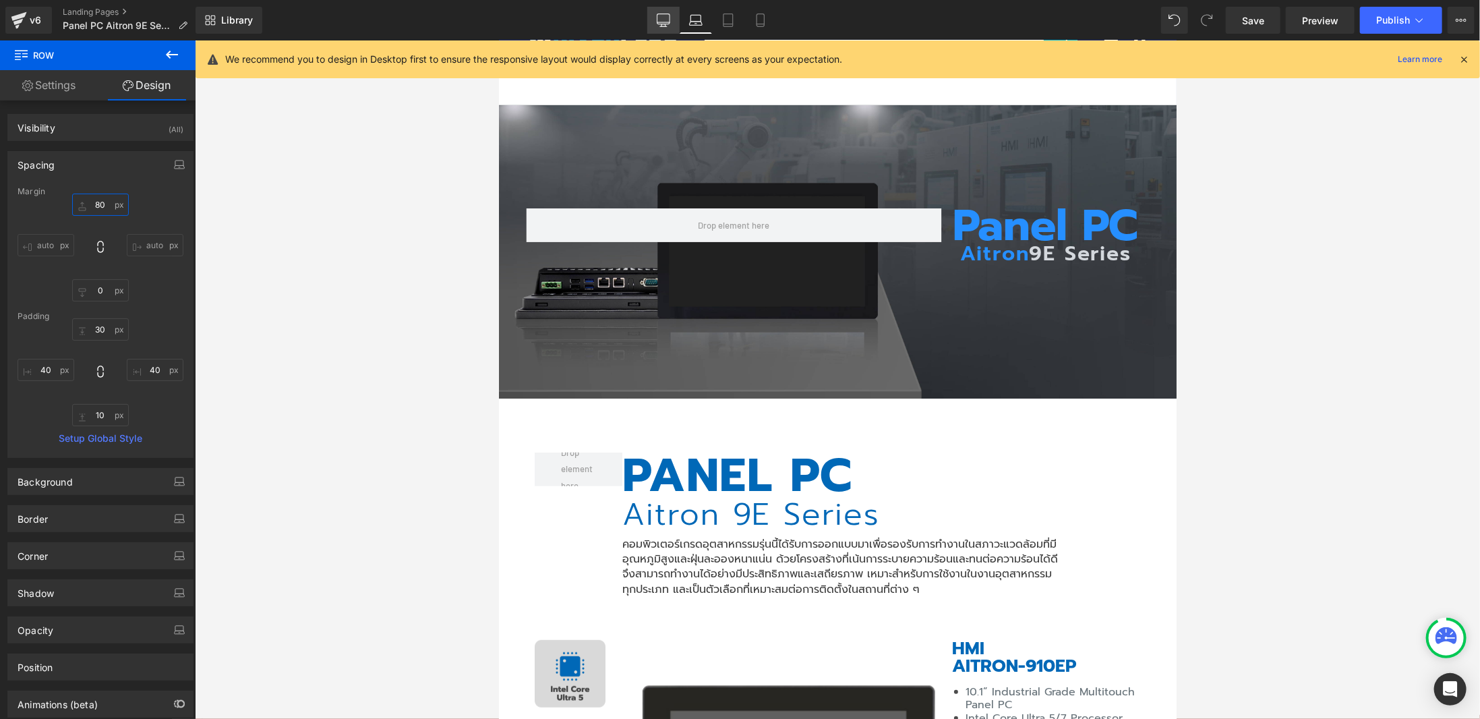
type input "80"
click at [654, 16] on link "Desktop" at bounding box center [663, 20] width 32 height 27
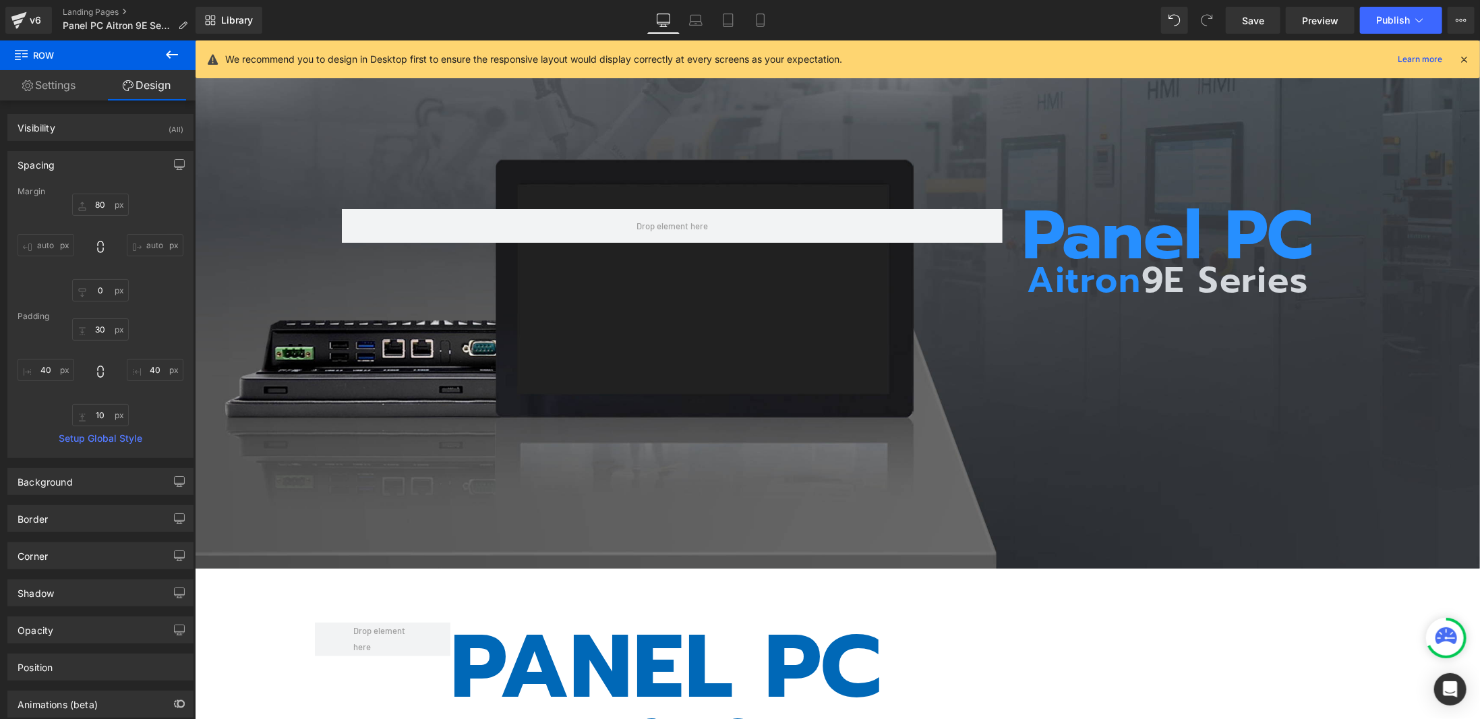
scroll to position [0, 0]
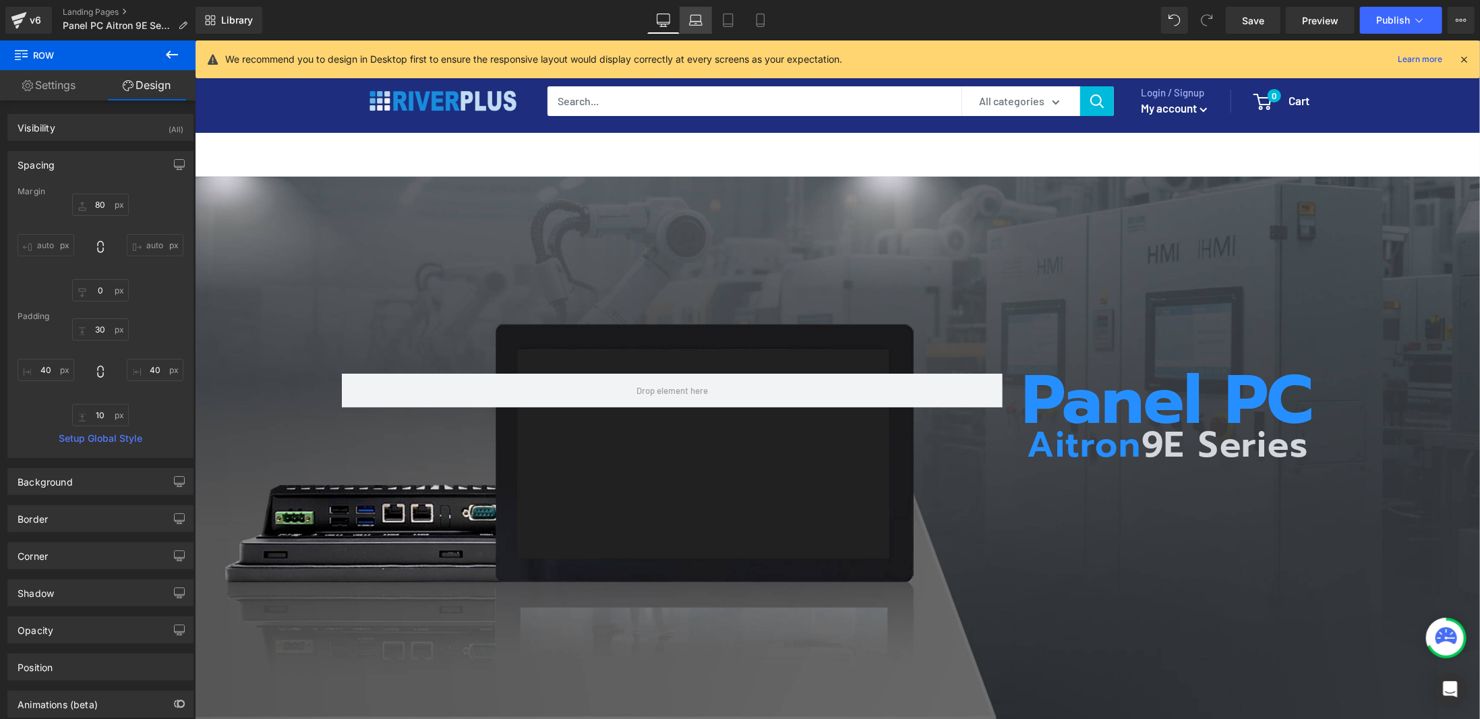
click at [688, 29] on link "Laptop" at bounding box center [696, 20] width 32 height 27
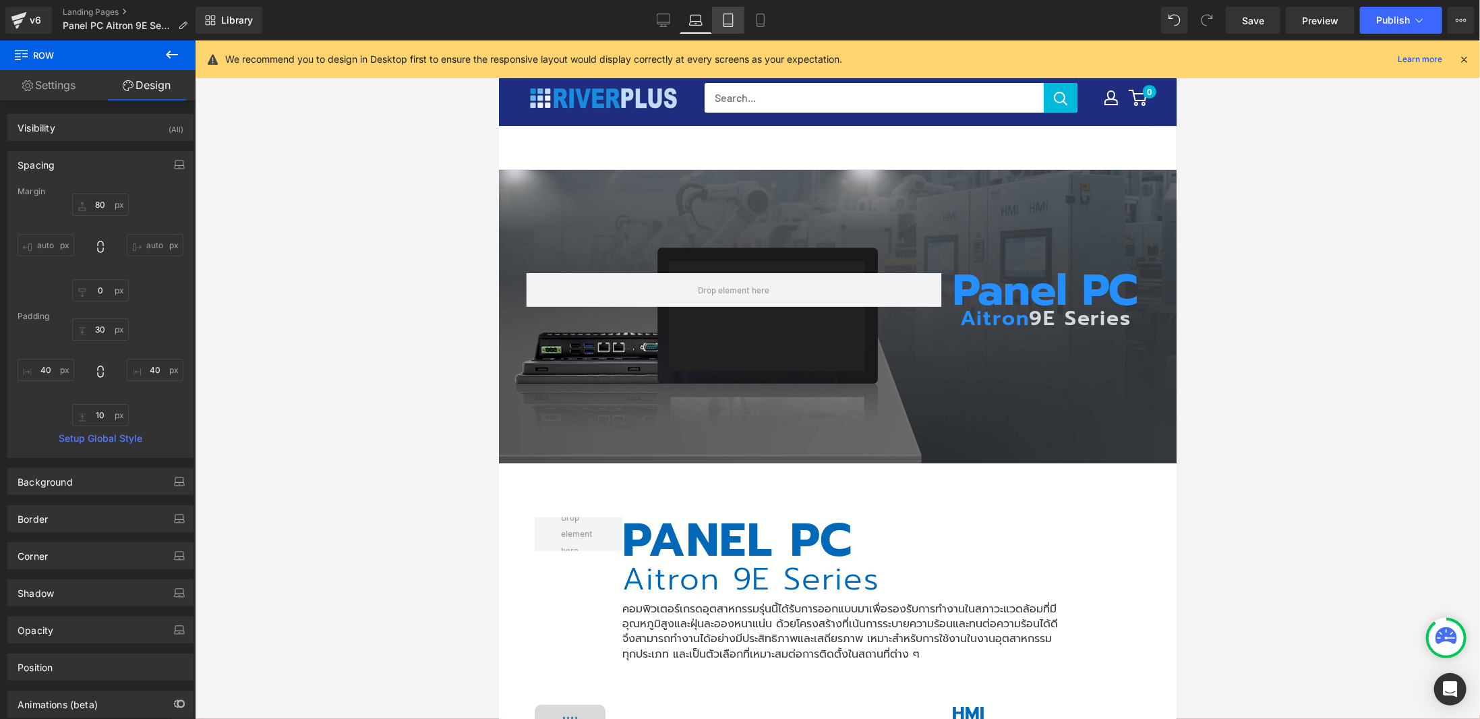
click at [736, 21] on link "Tablet" at bounding box center [728, 20] width 32 height 27
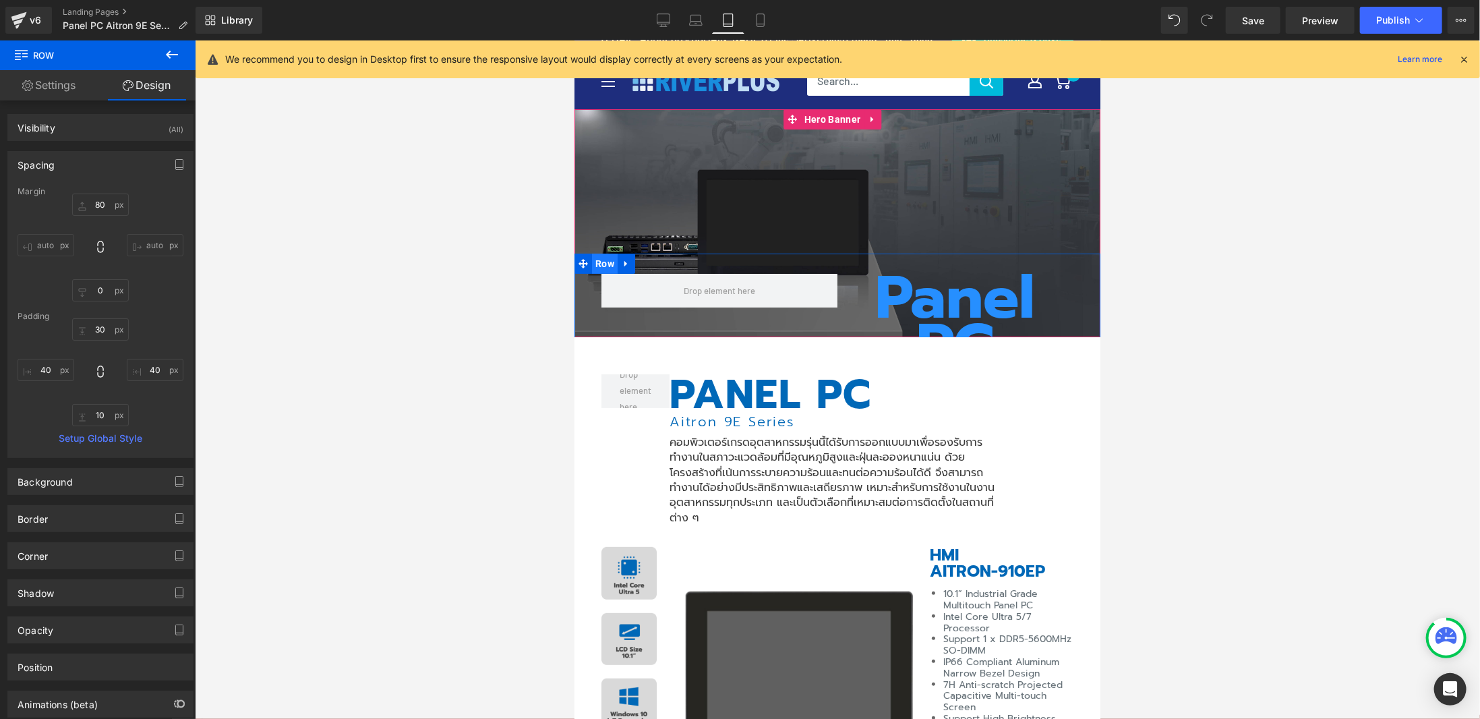
click at [605, 264] on span "Row" at bounding box center [604, 263] width 26 height 20
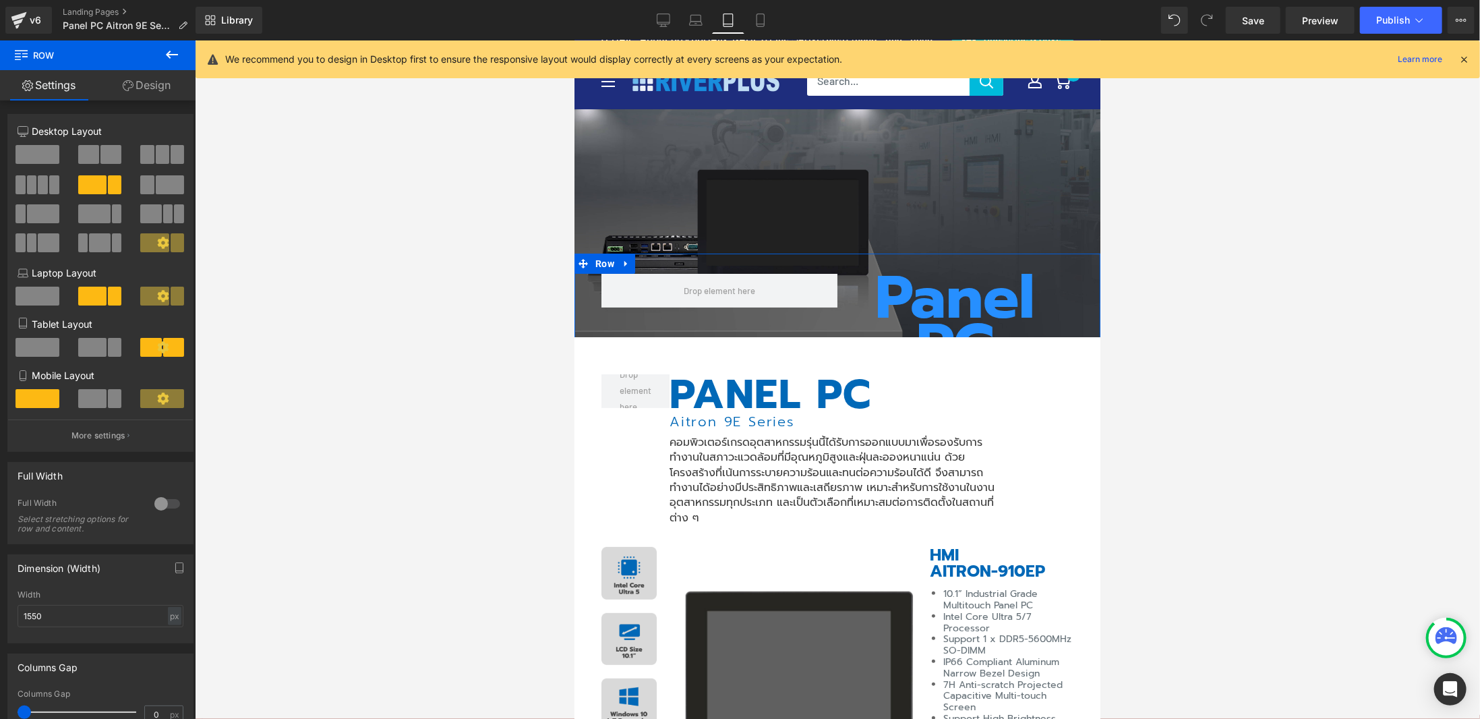
click at [159, 92] on link "Design" at bounding box center [147, 85] width 98 height 30
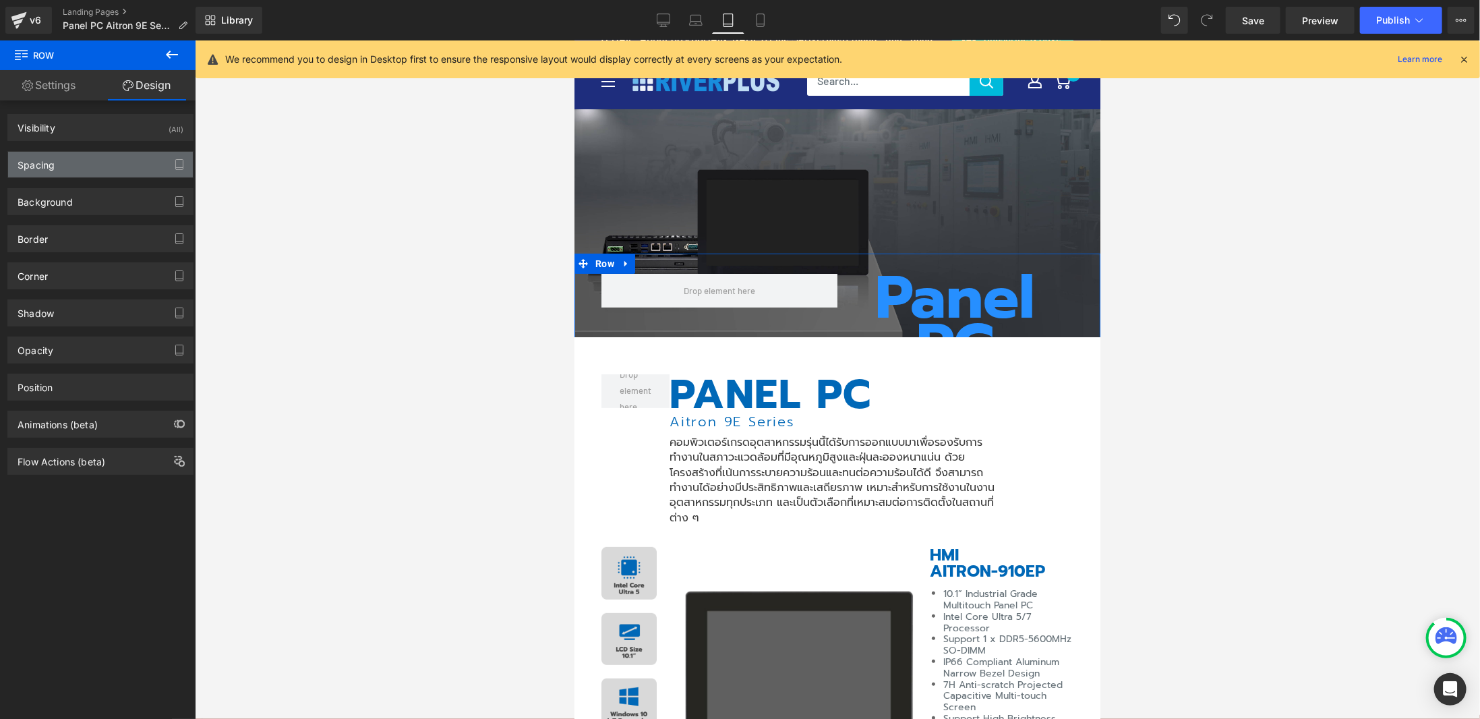
click at [93, 165] on div "Spacing" at bounding box center [100, 165] width 185 height 26
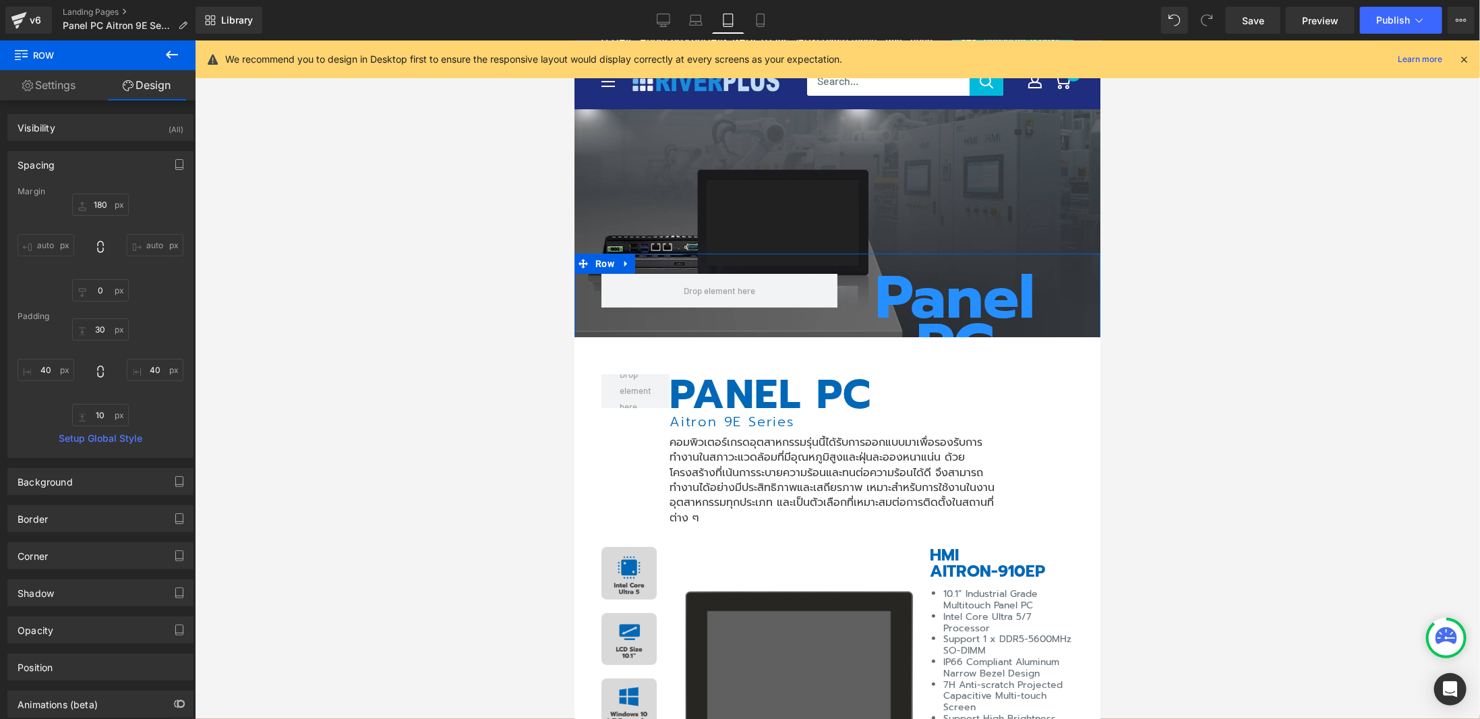
click at [71, 96] on link "Settings" at bounding box center [49, 85] width 98 height 30
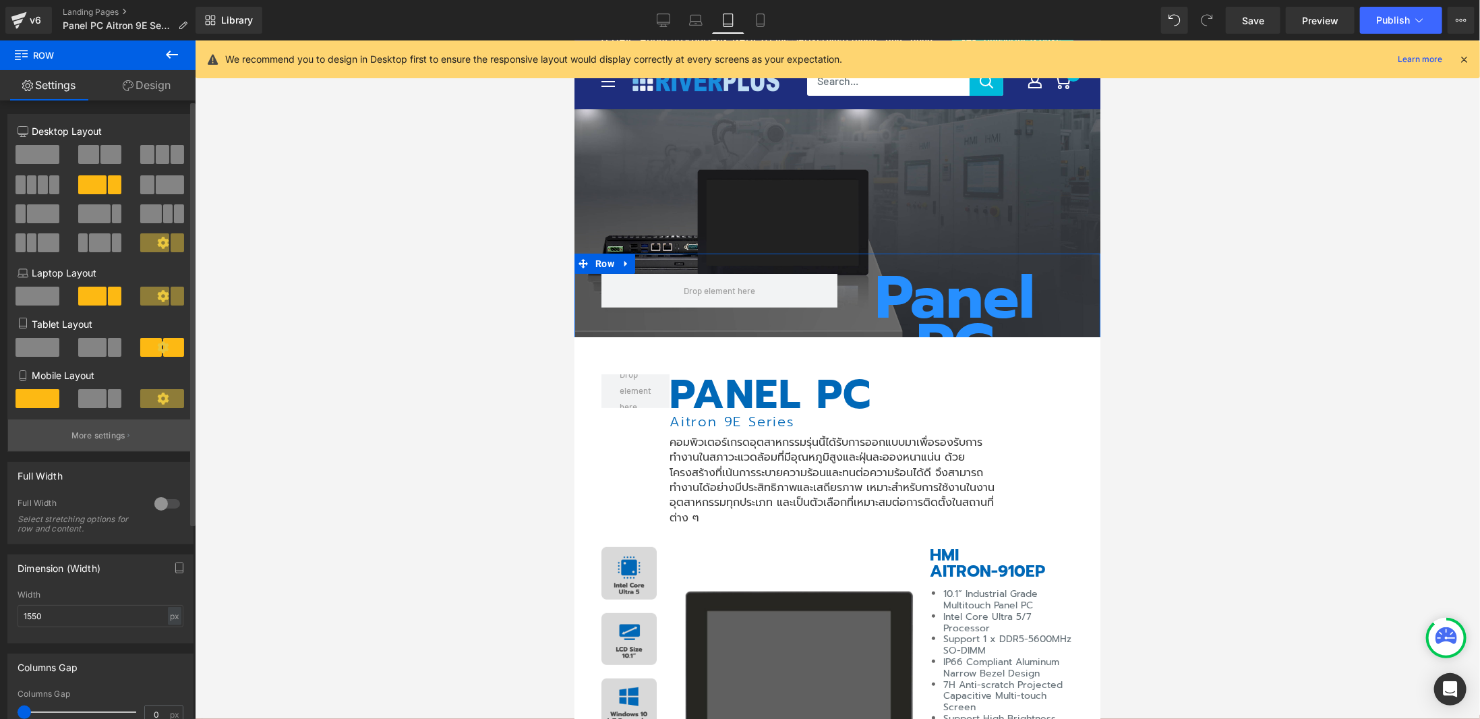
click at [115, 427] on button "More settings" at bounding box center [100, 435] width 185 height 32
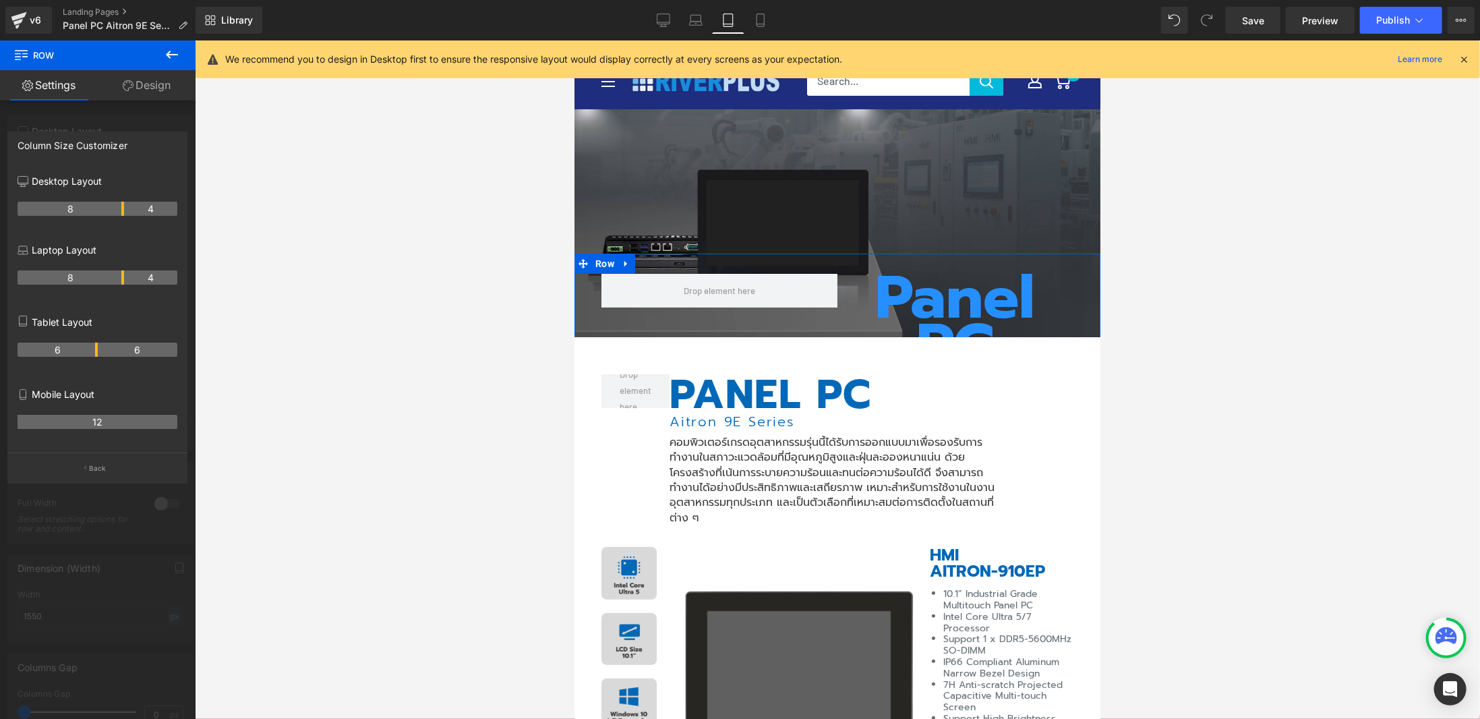
drag, startPoint x: 97, startPoint y: 351, endPoint x: 112, endPoint y: 351, distance: 14.8
click at [112, 351] on th "6" at bounding box center [138, 349] width 80 height 14
click at [94, 351] on th "6" at bounding box center [58, 349] width 80 height 14
drag, startPoint x: 95, startPoint y: 351, endPoint x: 121, endPoint y: 347, distance: 26.5
click at [121, 347] on th "8" at bounding box center [71, 349] width 107 height 14
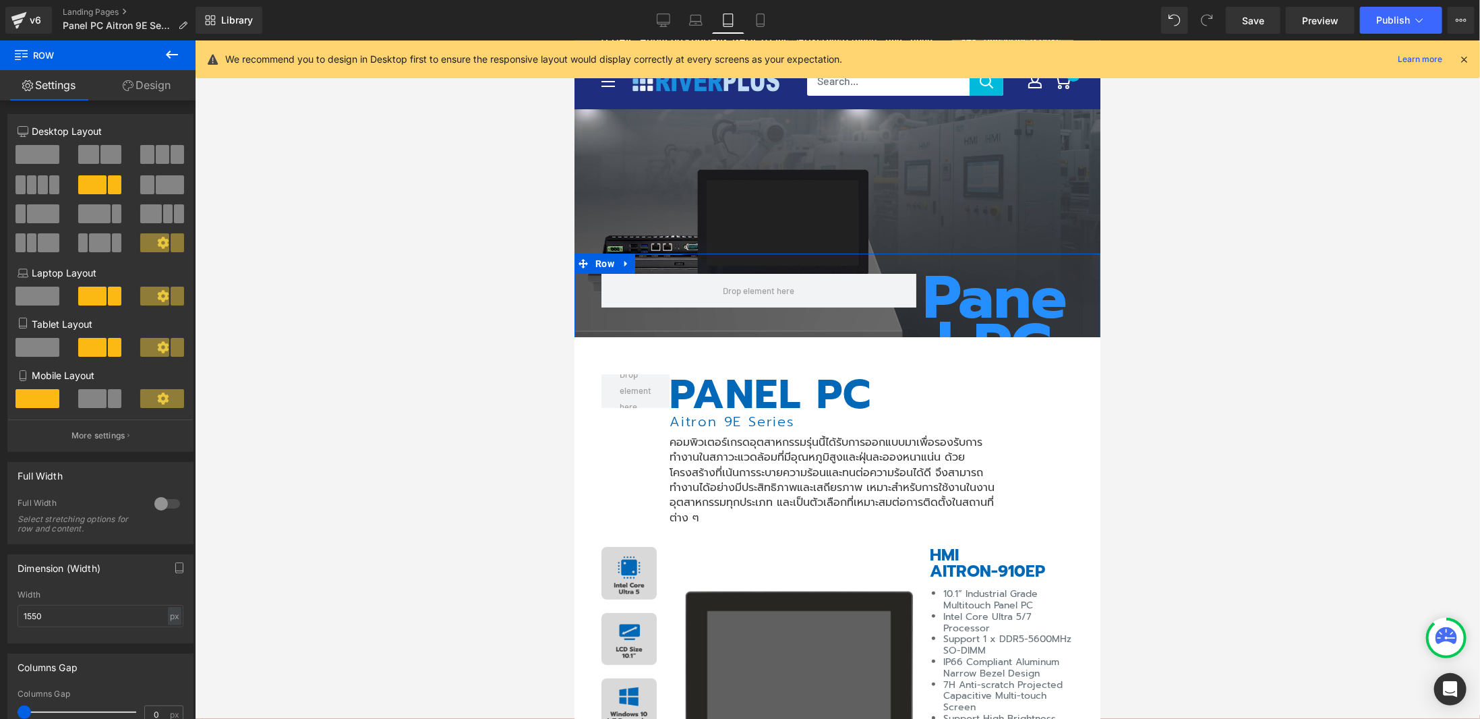
click at [149, 87] on link "Design" at bounding box center [147, 85] width 98 height 30
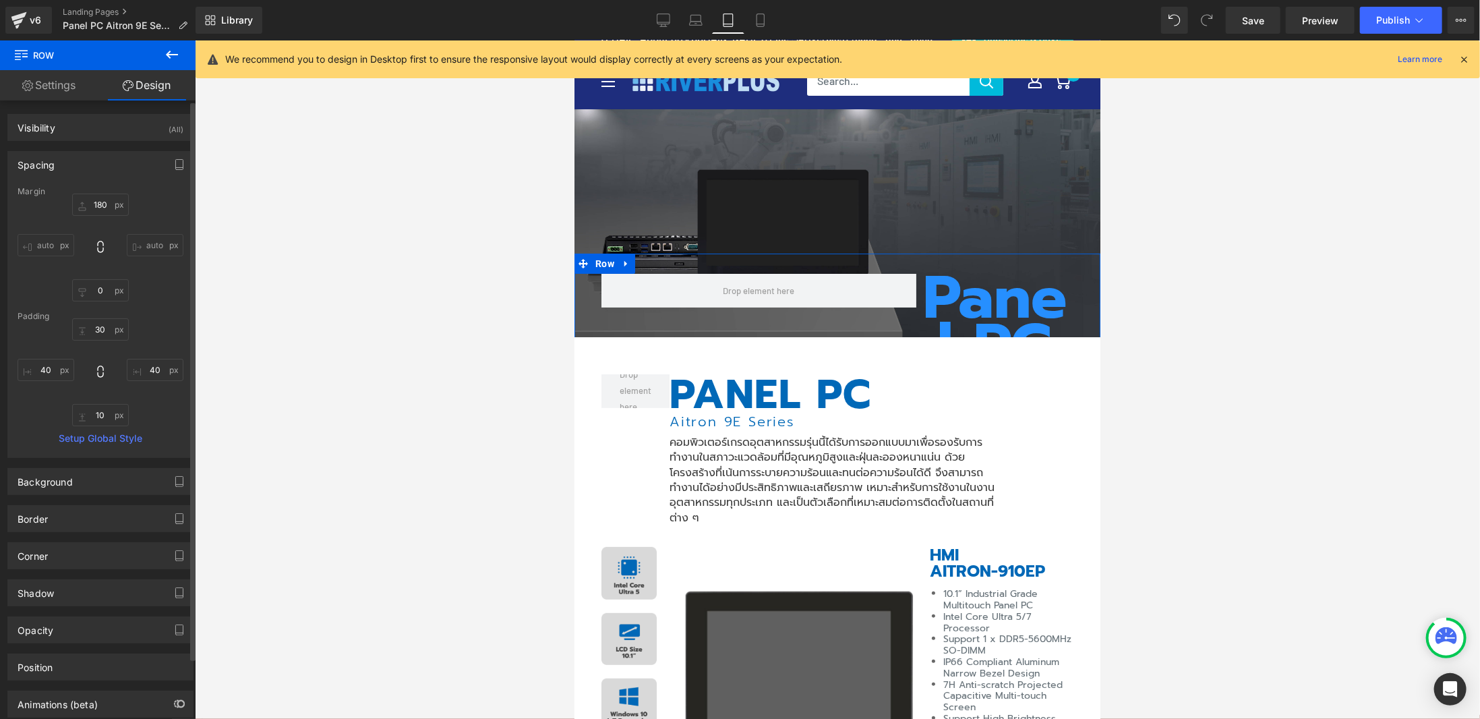
click at [93, 160] on div "Spacing" at bounding box center [100, 165] width 185 height 26
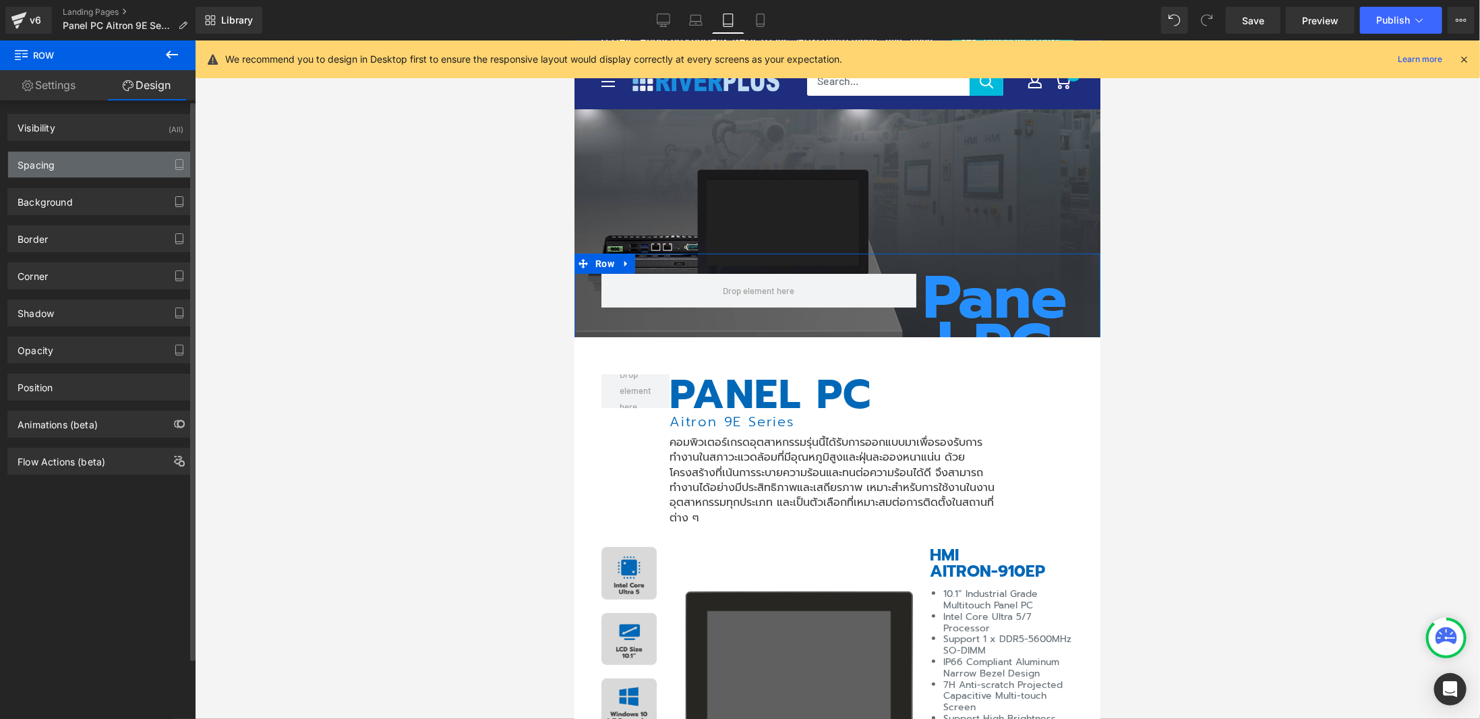
click at [93, 160] on div "Spacing" at bounding box center [100, 165] width 185 height 26
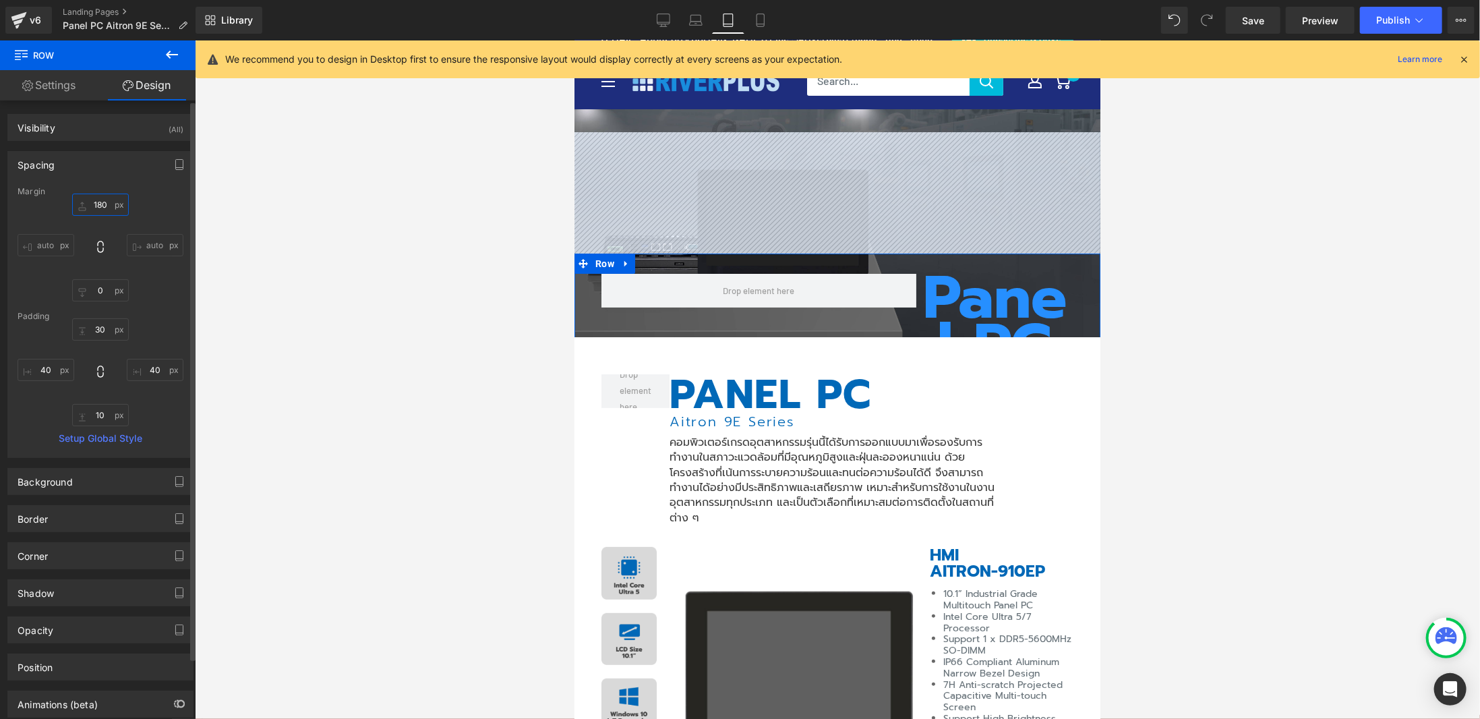
click at [98, 207] on input "180" at bounding box center [100, 204] width 57 height 22
type input "0"
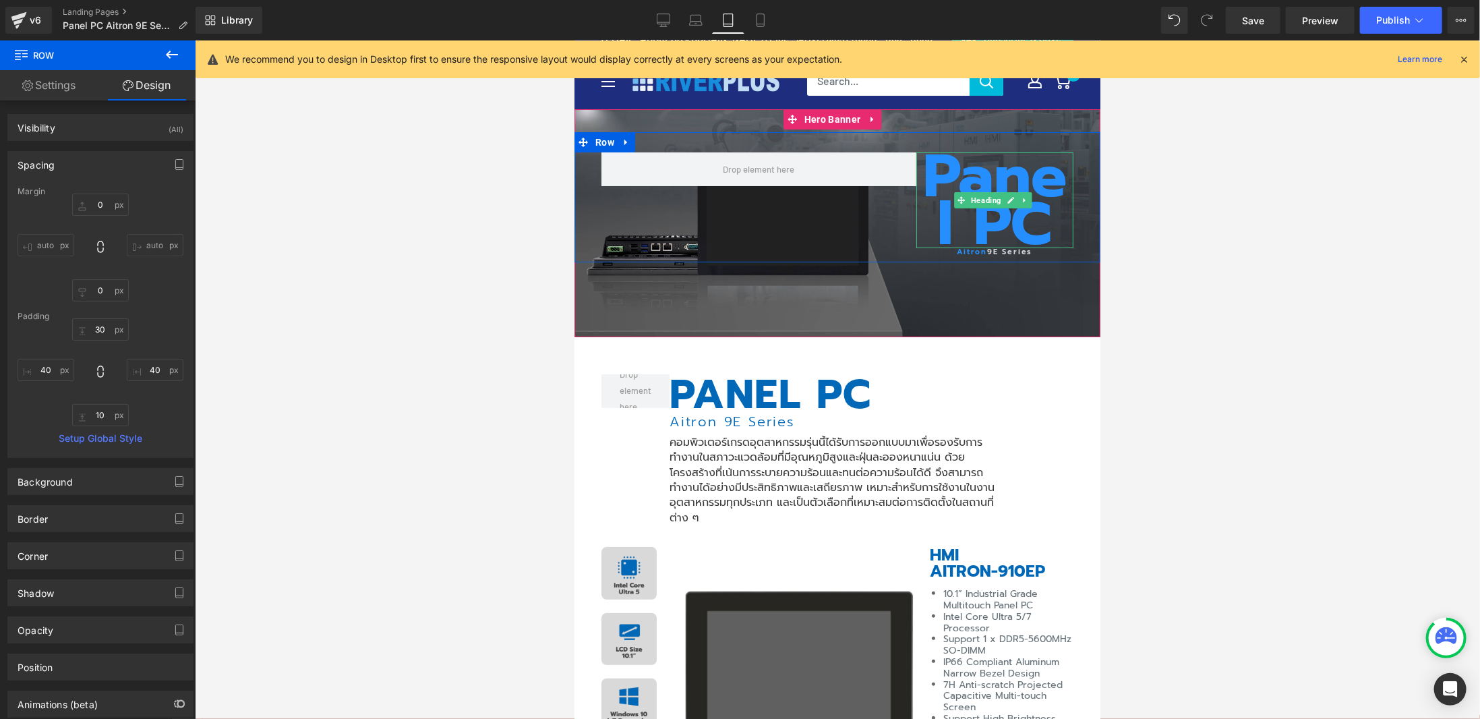
click at [957, 184] on h1 "Panel PC" at bounding box center [993, 200] width 157 height 96
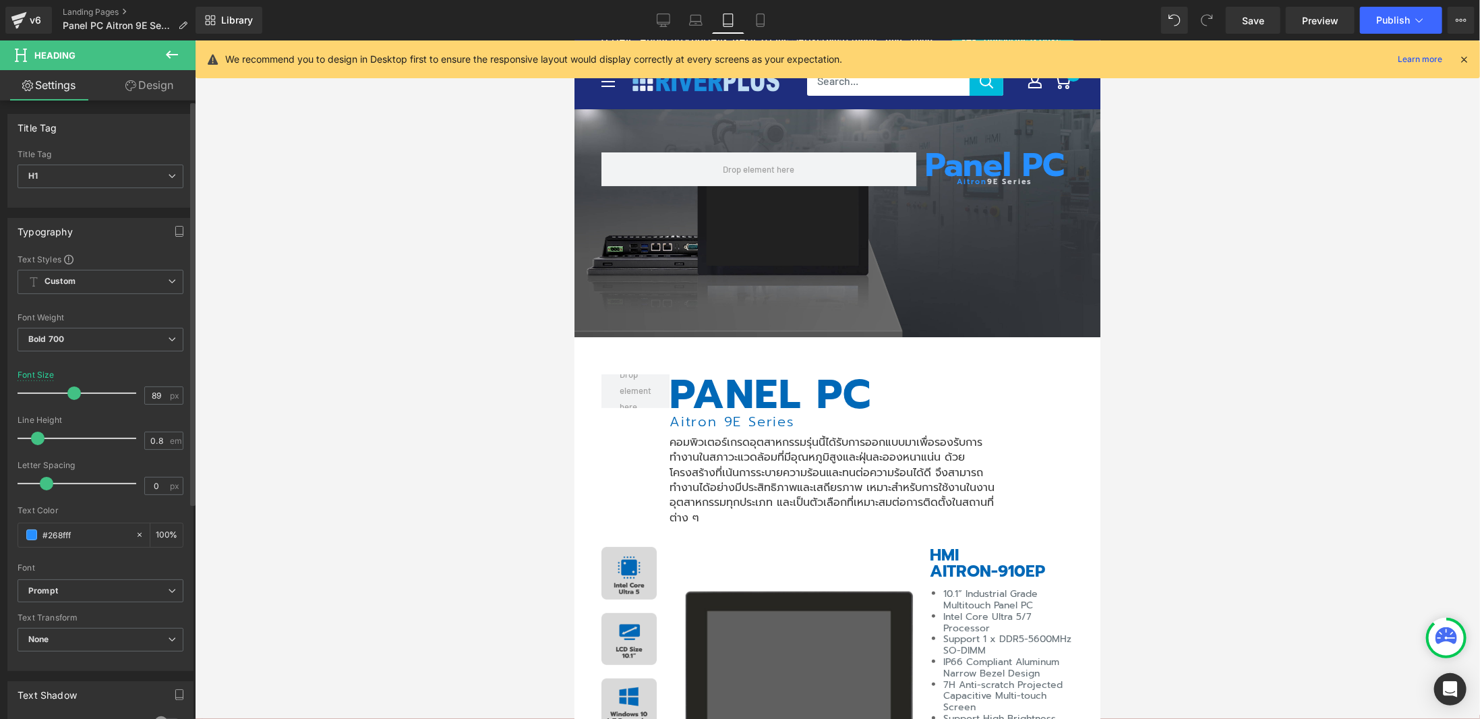
drag, startPoint x: 119, startPoint y: 392, endPoint x: 71, endPoint y: 388, distance: 47.3
click at [71, 388] on span at bounding box center [73, 392] width 13 height 13
click at [967, 180] on span "Heading" at bounding box center [985, 182] width 36 height 16
drag, startPoint x: 31, startPoint y: 386, endPoint x: 42, endPoint y: 384, distance: 11.6
click at [42, 386] on span at bounding box center [44, 392] width 13 height 13
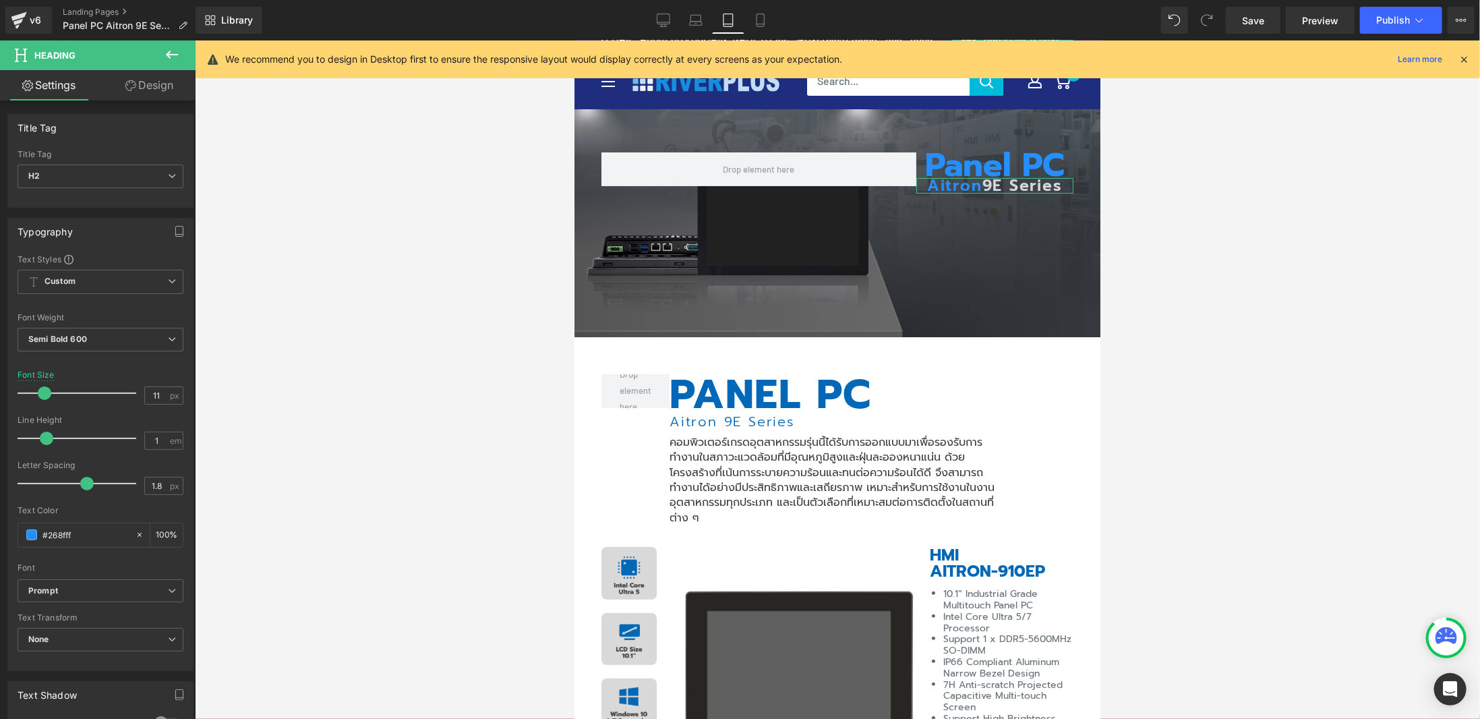
click at [156, 95] on link "Design" at bounding box center [149, 85] width 98 height 30
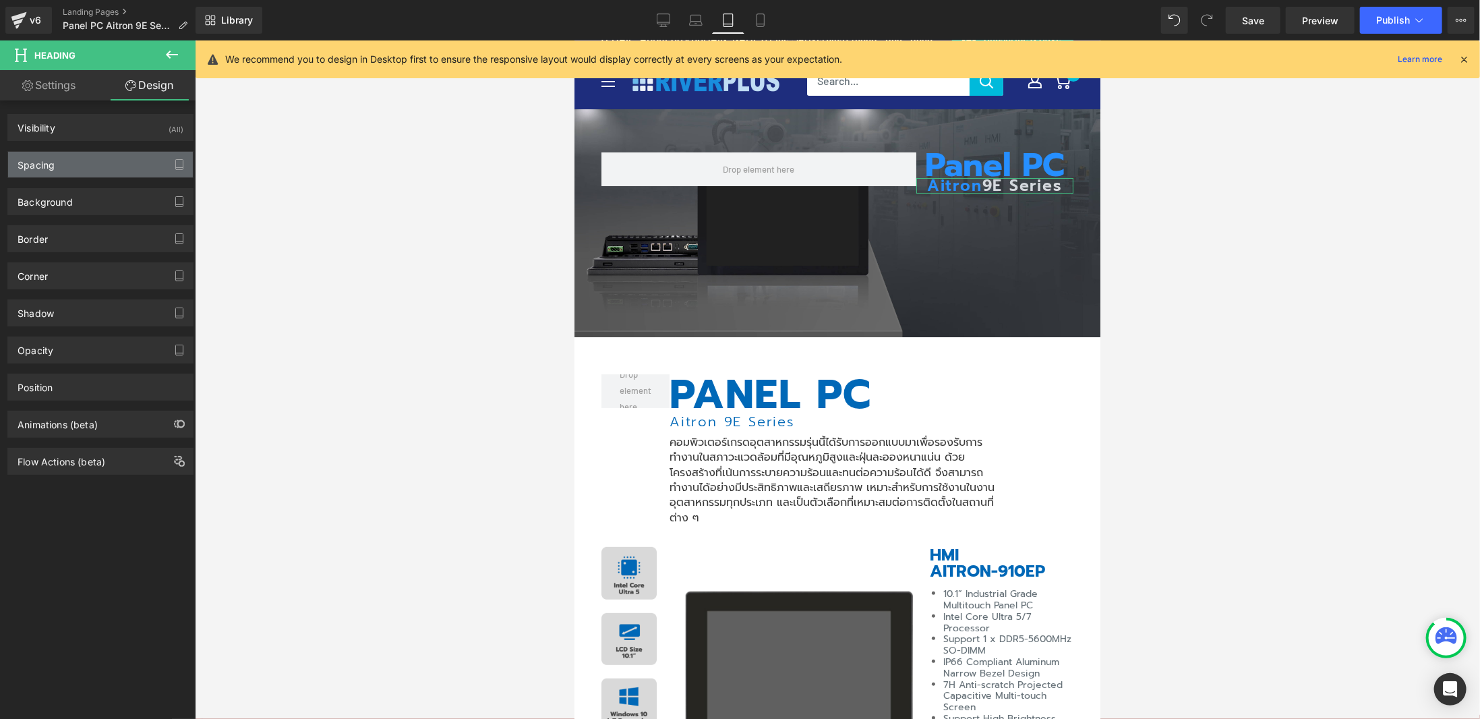
click at [112, 170] on div "Spacing" at bounding box center [100, 165] width 185 height 26
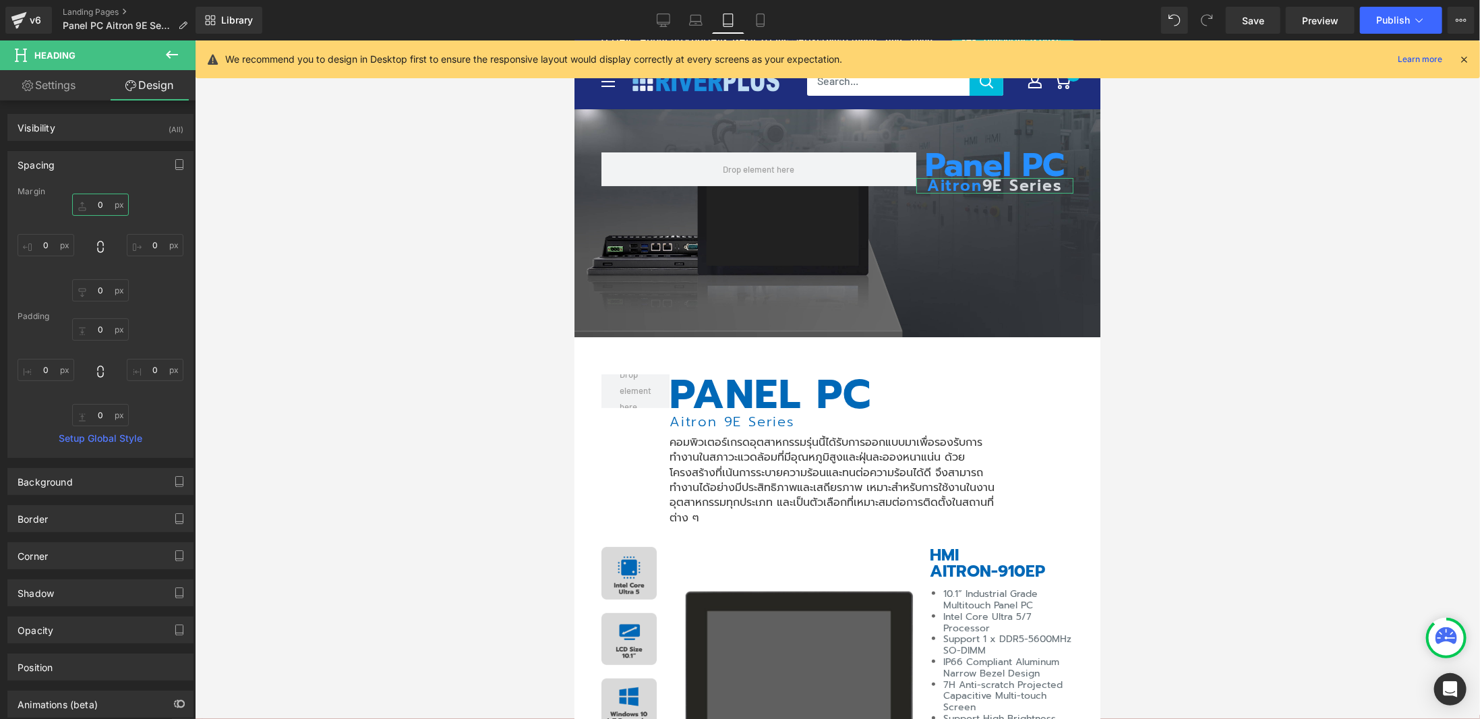
click at [99, 205] on input "text" at bounding box center [100, 204] width 57 height 22
click at [100, 202] on input "80" at bounding box center [100, 204] width 57 height 22
type input "0"
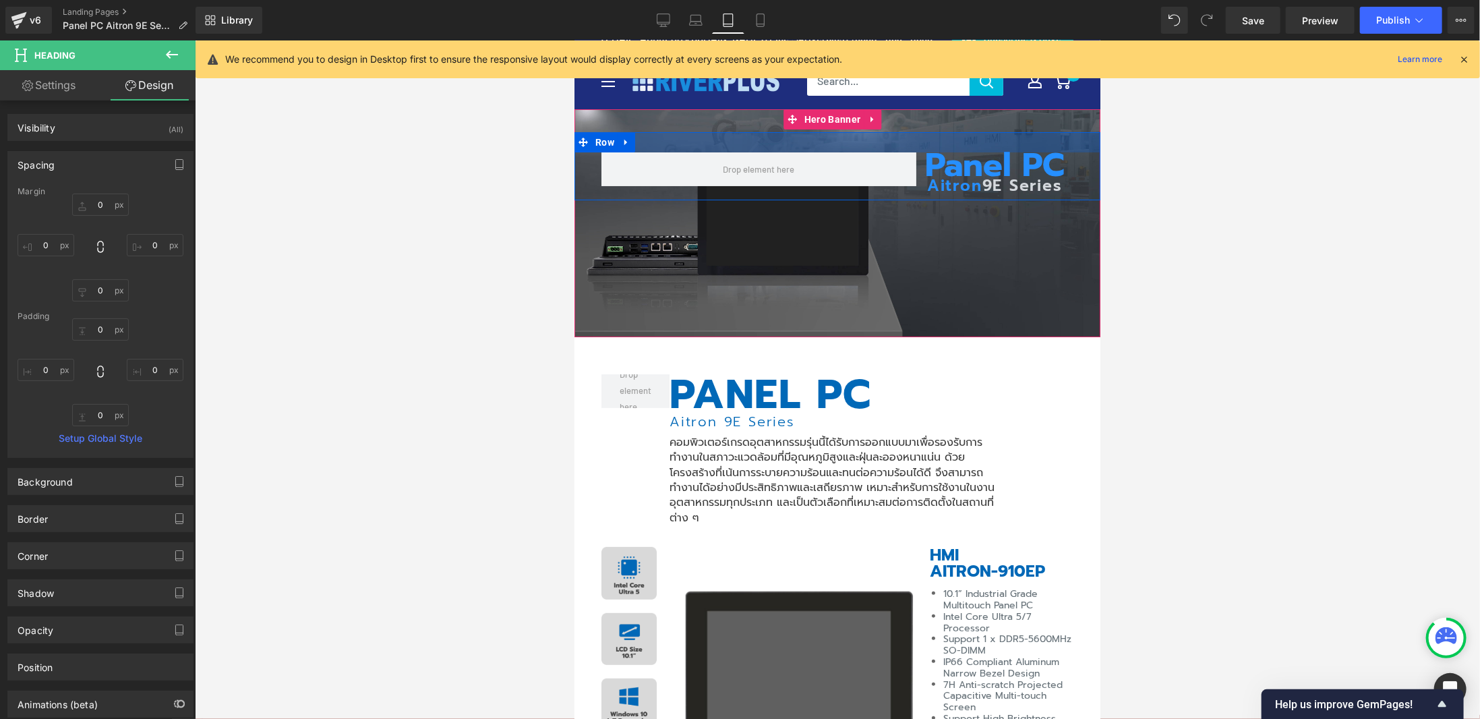
click at [940, 146] on div at bounding box center [837, 141] width 526 height 20
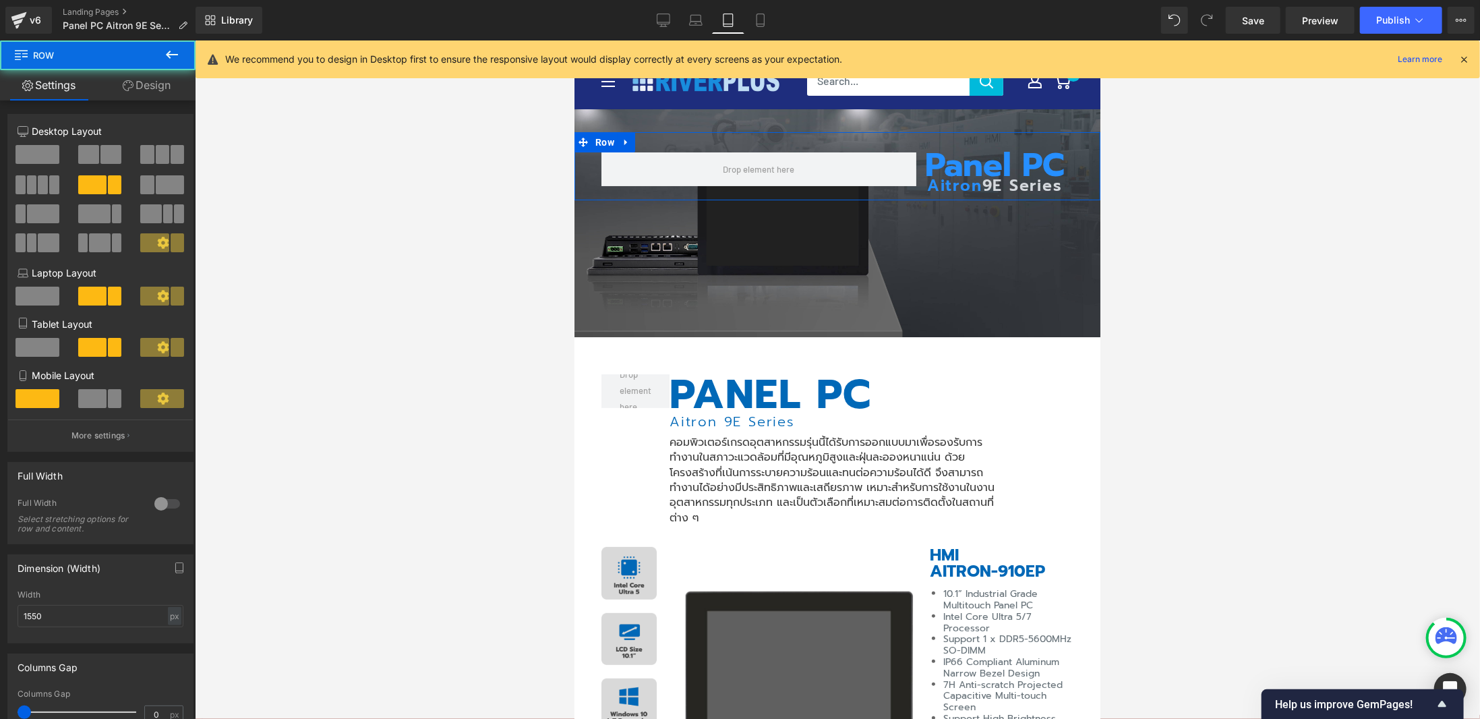
click at [154, 79] on link "Design" at bounding box center [147, 85] width 98 height 30
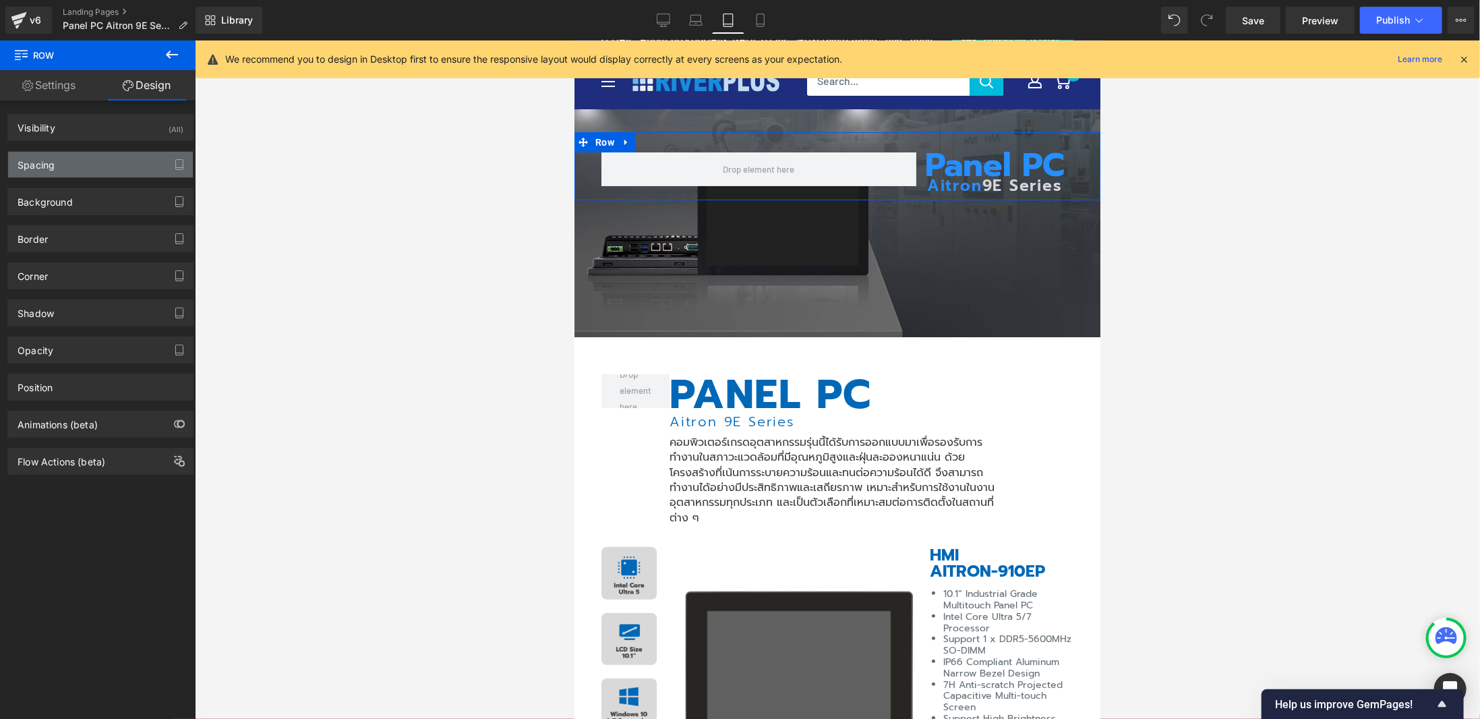
click at [90, 168] on div "Spacing" at bounding box center [100, 165] width 185 height 26
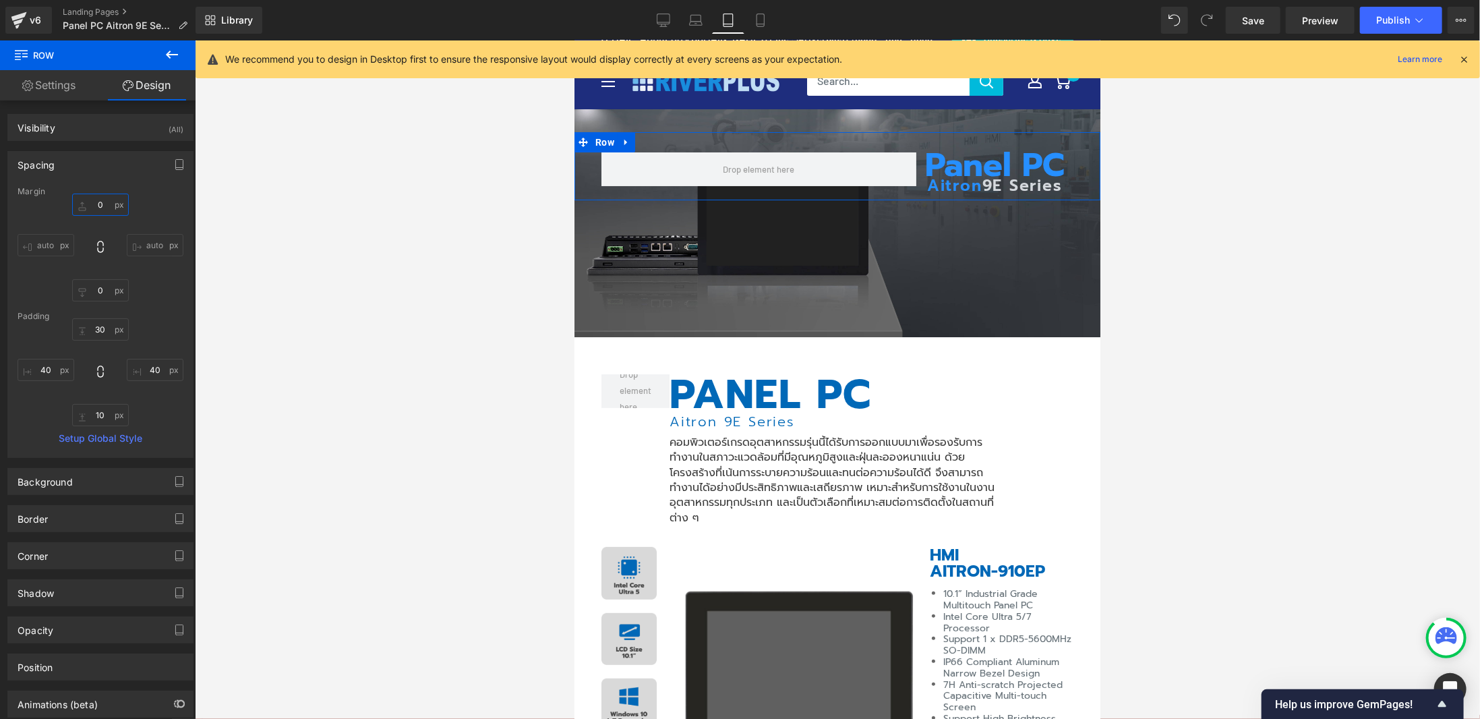
click at [101, 202] on input "0" at bounding box center [100, 204] width 57 height 22
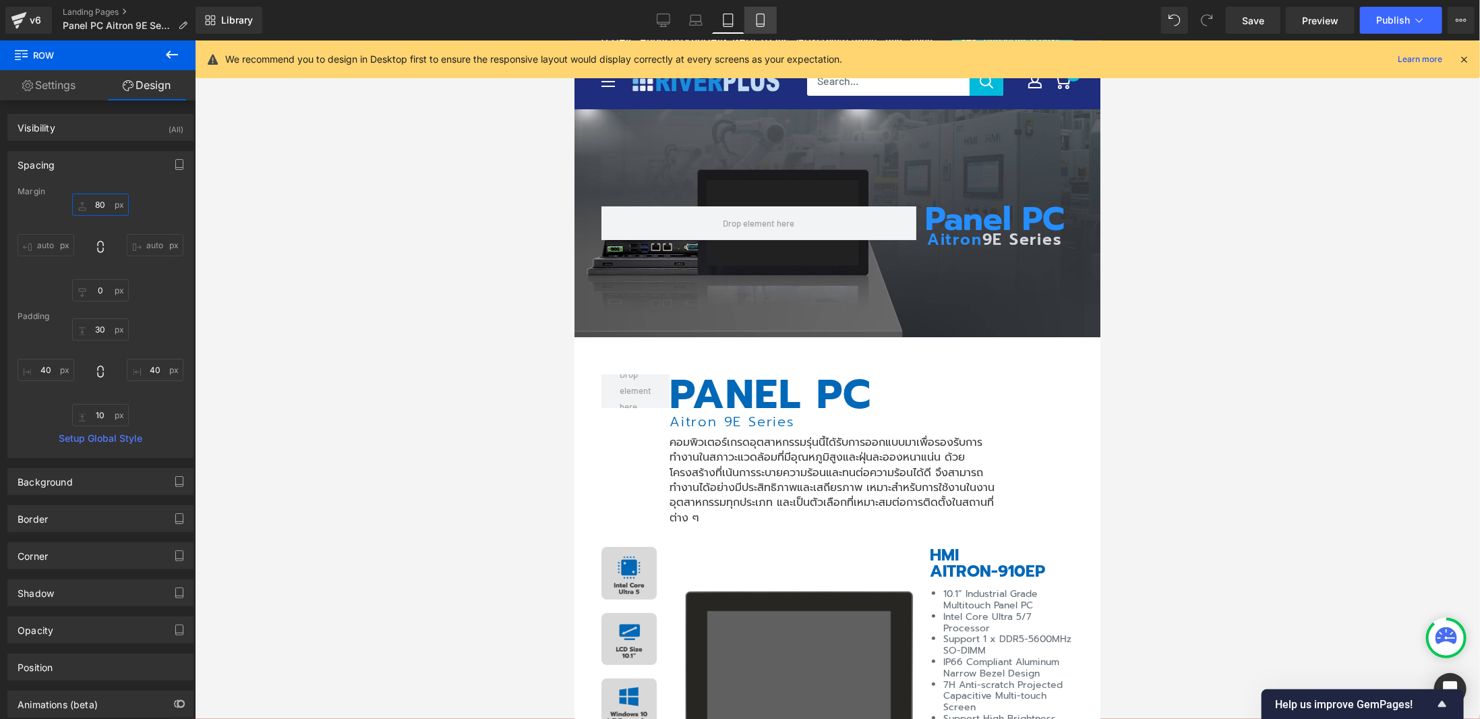
type input "80"
click at [766, 21] on icon at bounding box center [760, 19] width 13 height 13
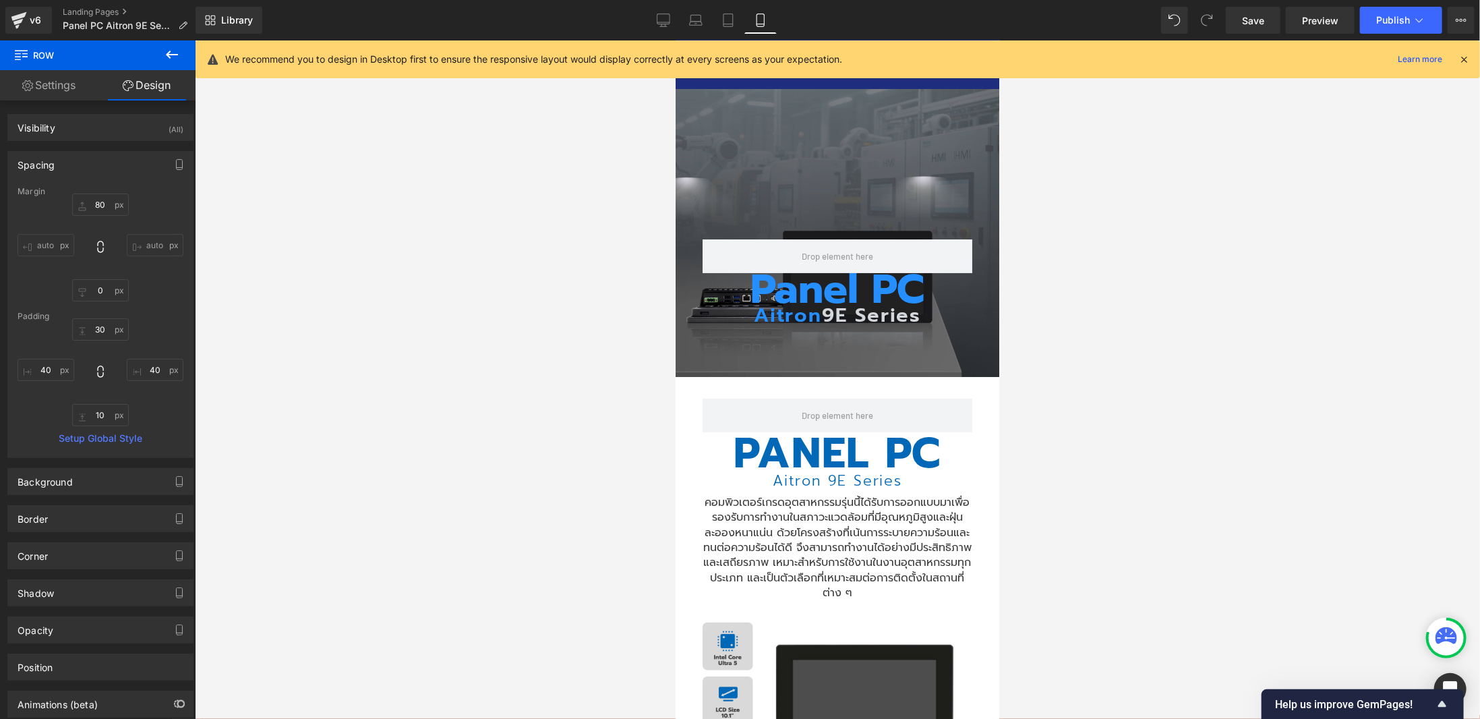
scroll to position [55, 0]
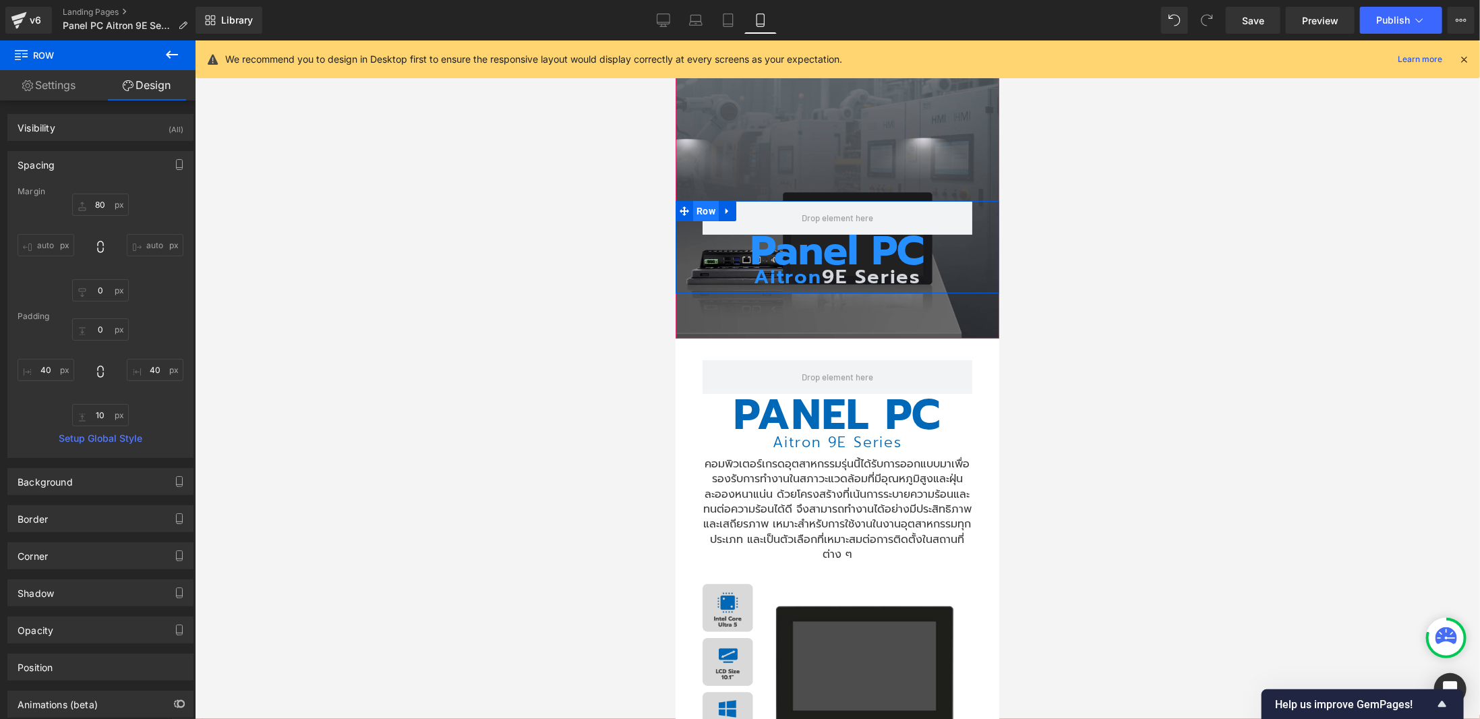
click at [694, 206] on span "Row" at bounding box center [705, 210] width 26 height 20
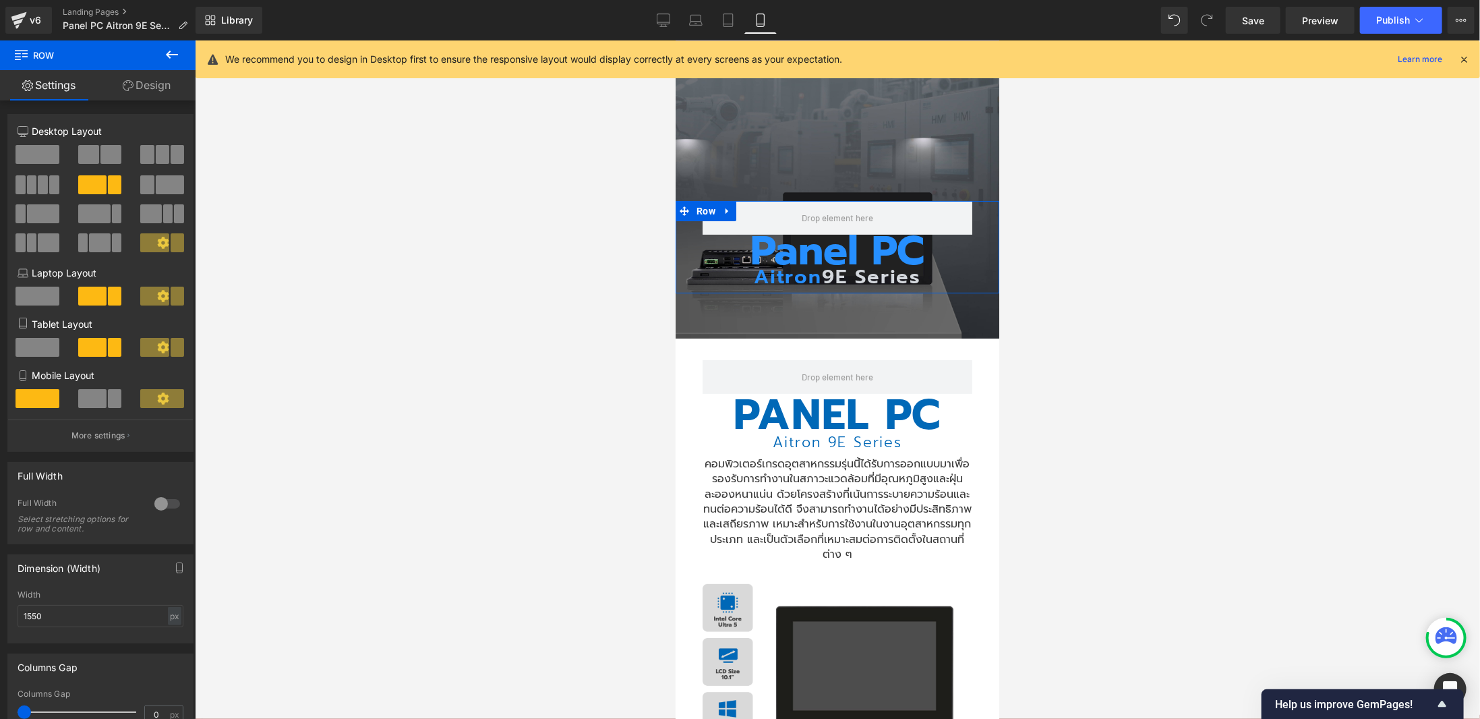
click at [140, 86] on link "Design" at bounding box center [147, 85] width 98 height 30
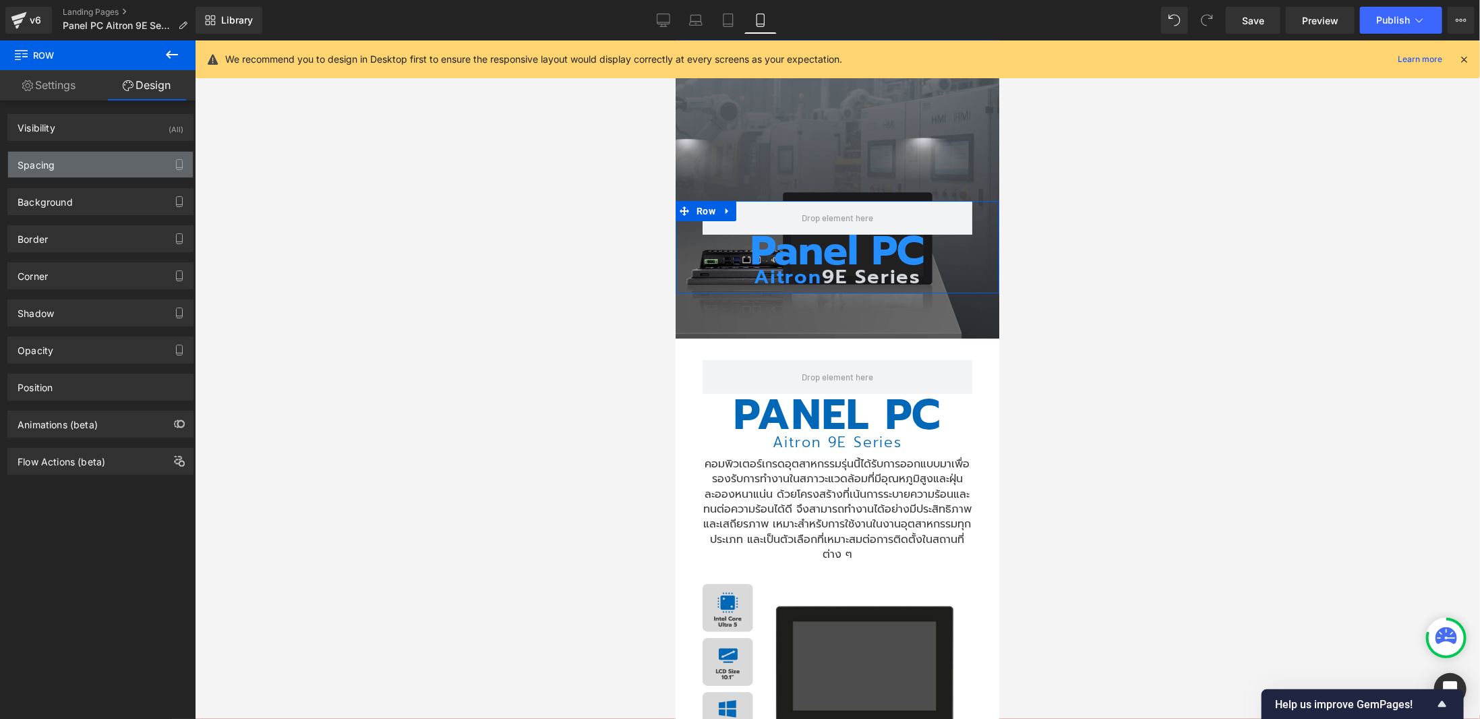
click at [72, 175] on div "Spacing" at bounding box center [100, 165] width 185 height 26
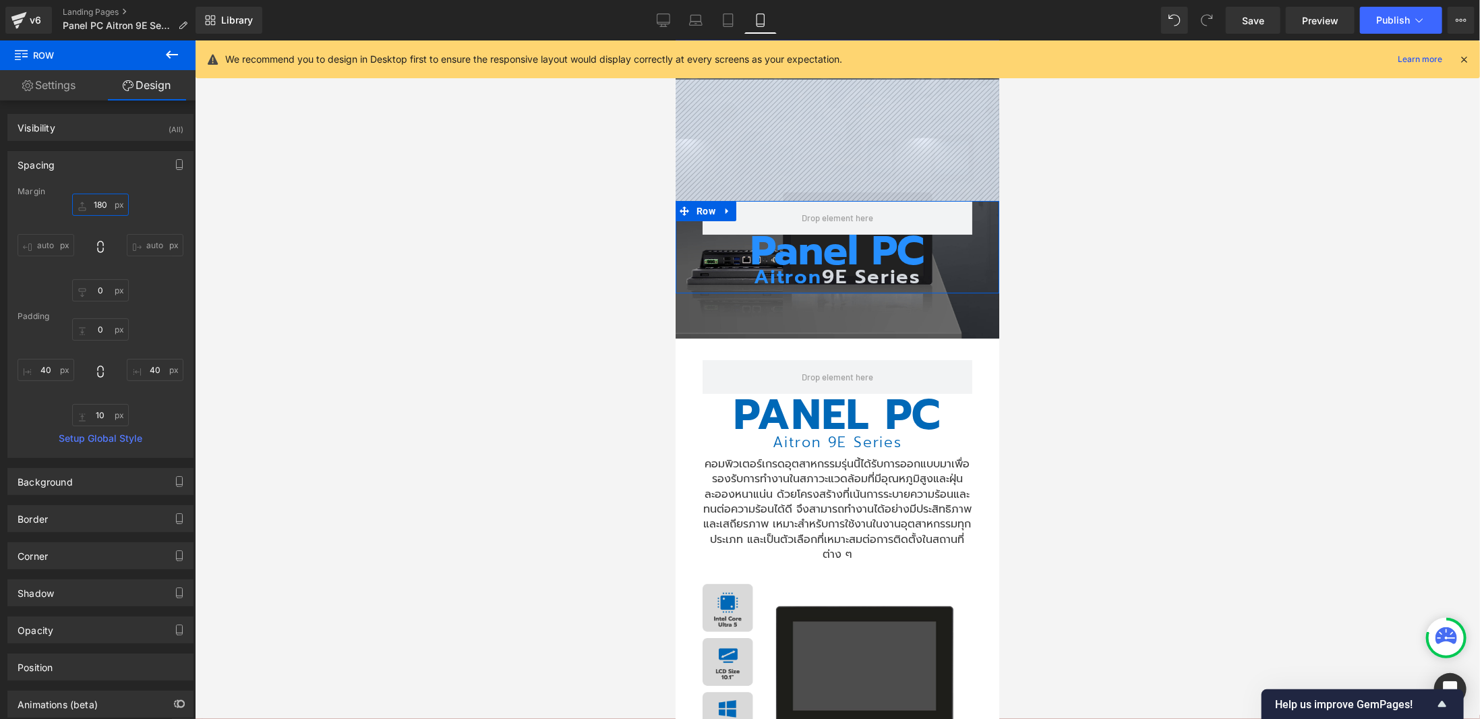
click at [107, 210] on input "text" at bounding box center [100, 204] width 57 height 22
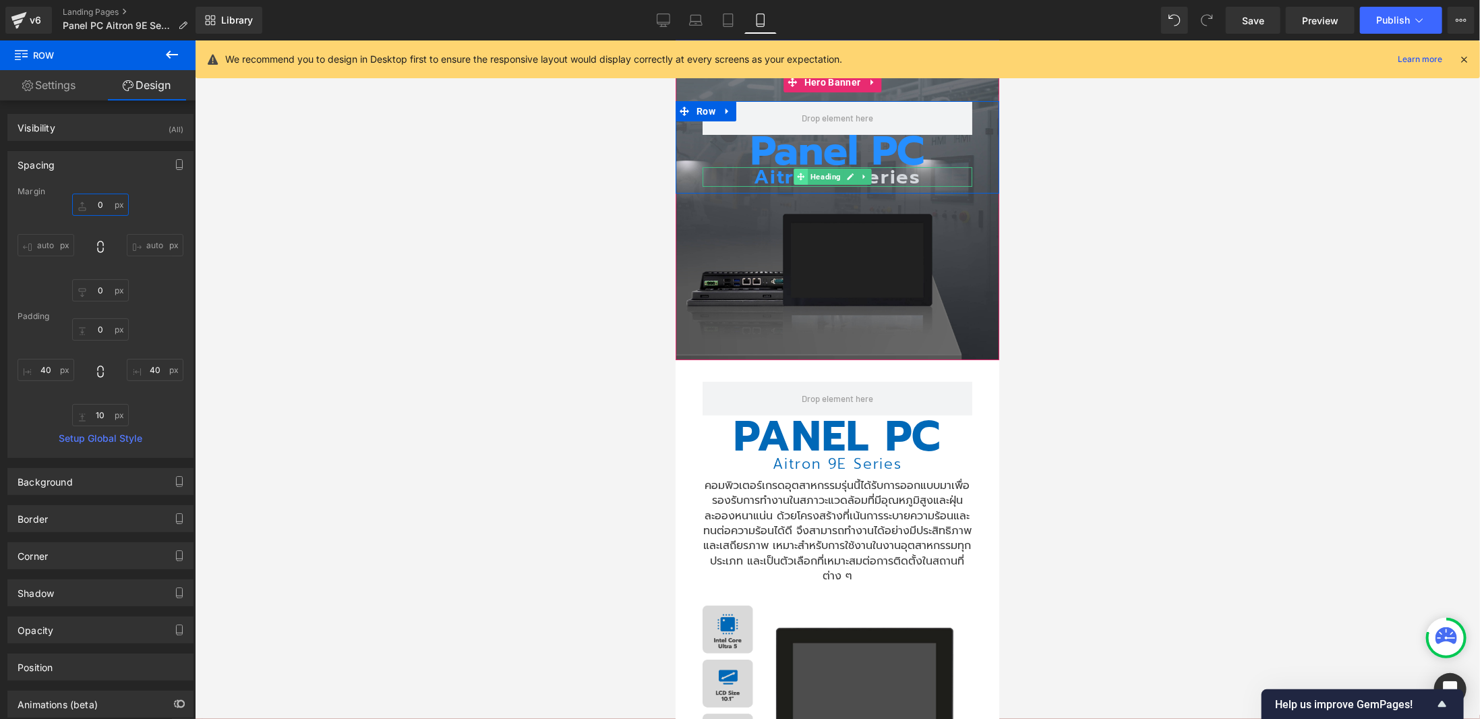
scroll to position [0, 0]
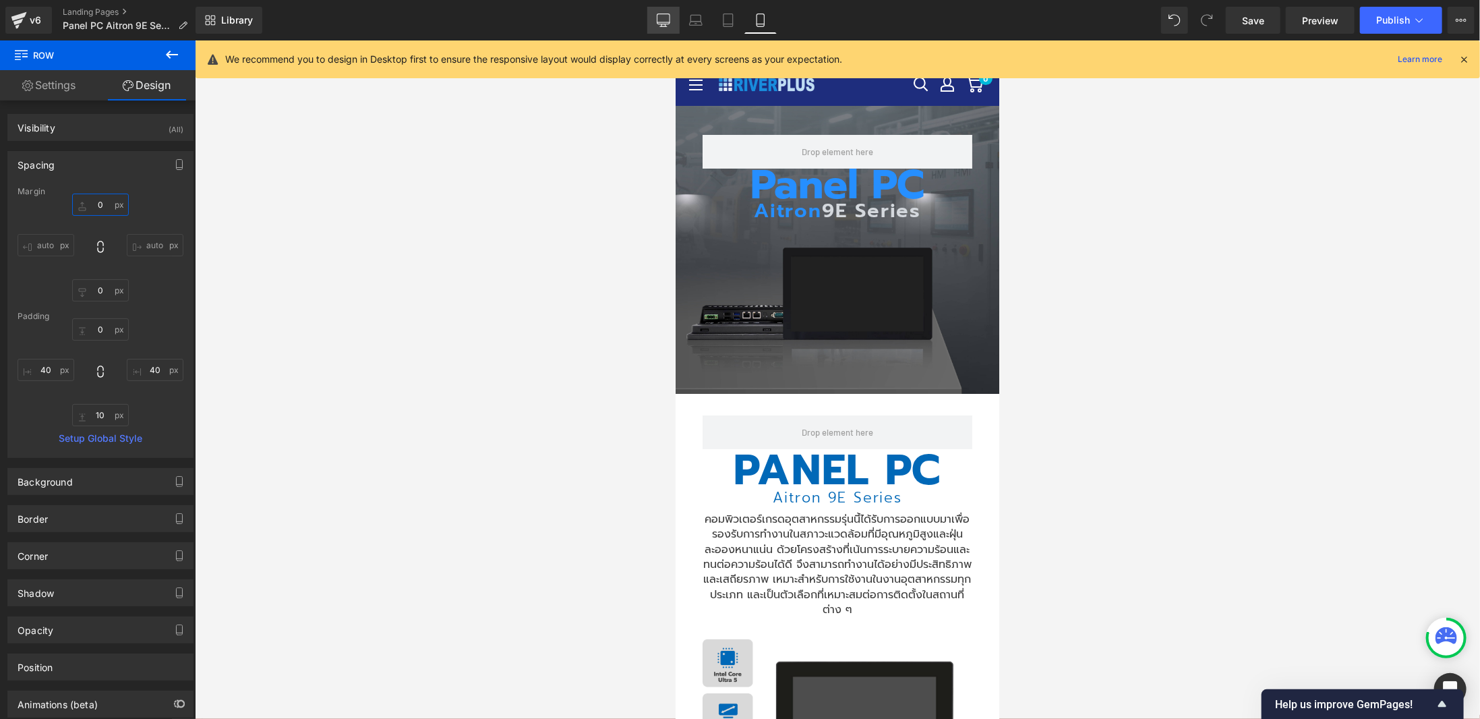
type input "0"
click at [672, 24] on link "Desktop" at bounding box center [663, 20] width 32 height 27
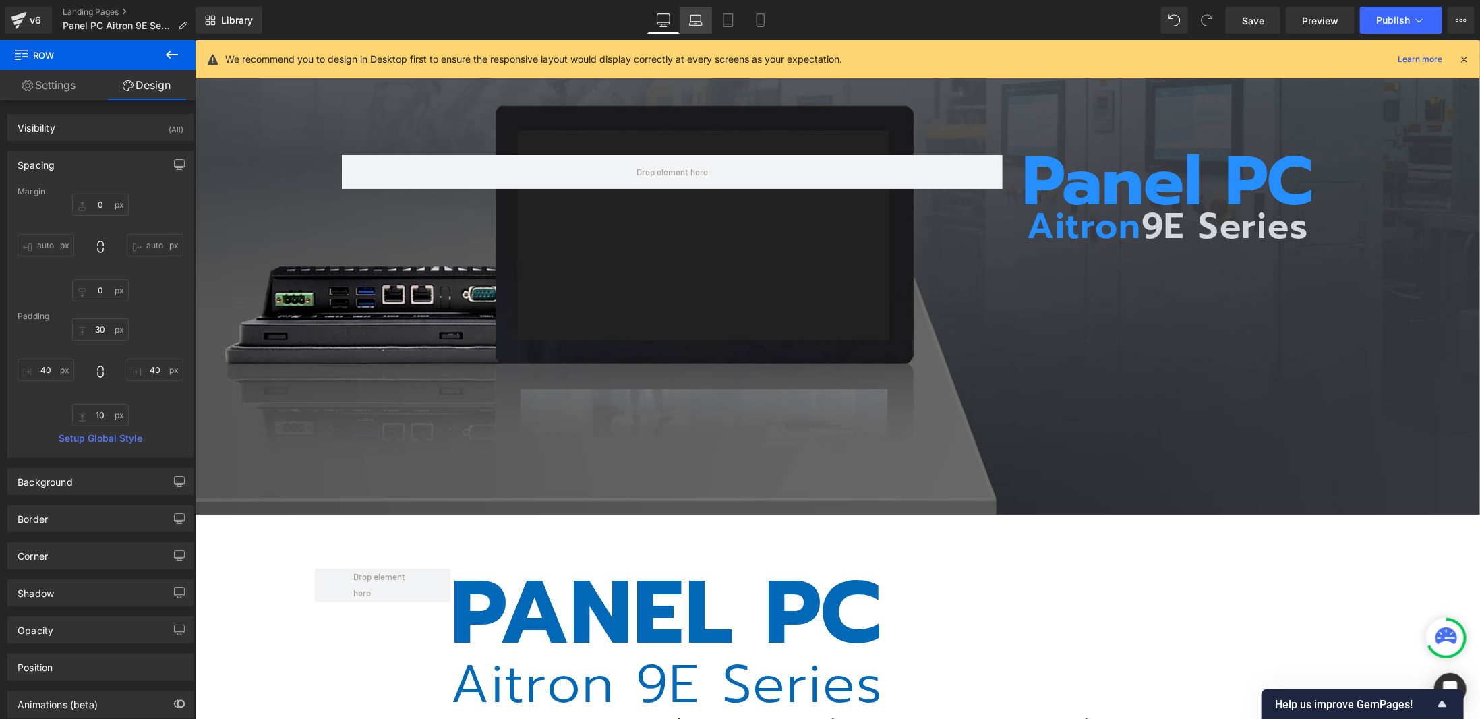
click at [694, 22] on icon at bounding box center [695, 19] width 13 height 13
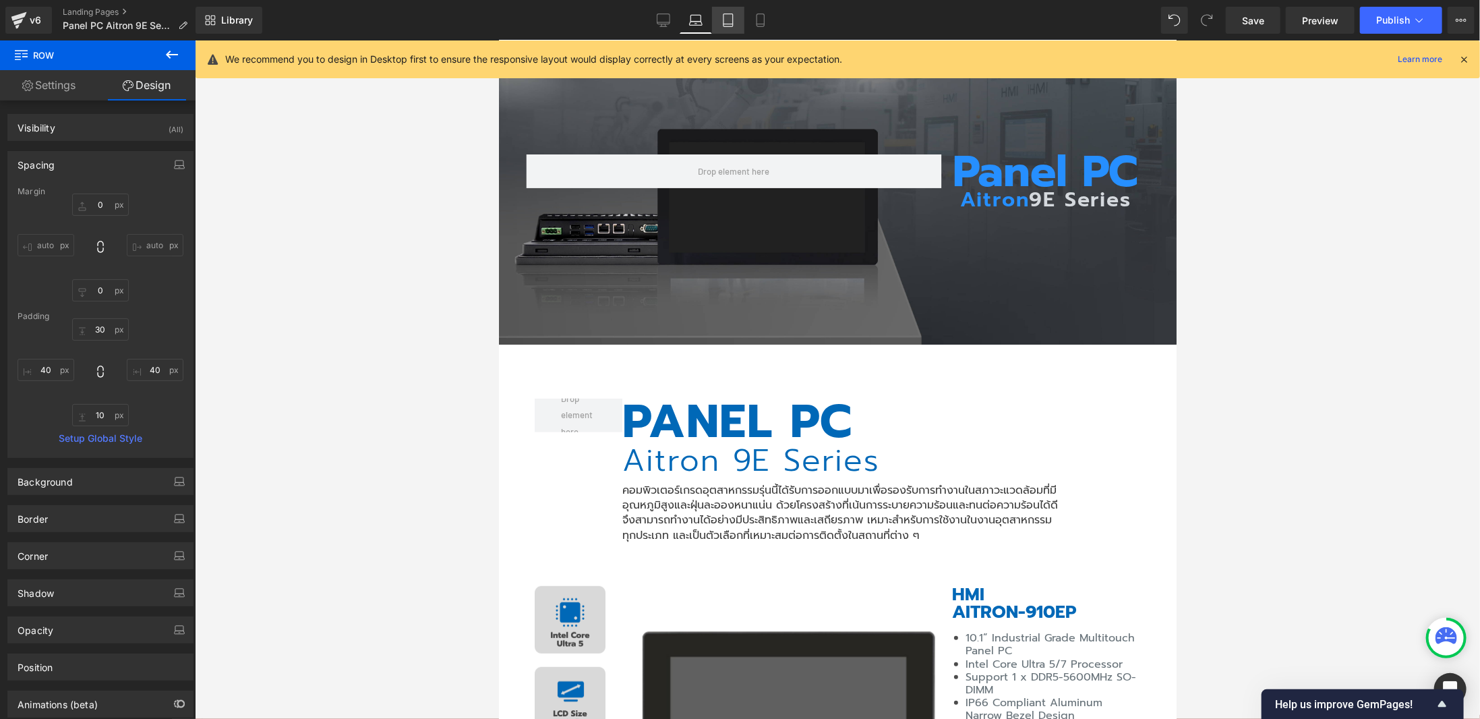
click at [721, 20] on link "Tablet" at bounding box center [728, 20] width 32 height 27
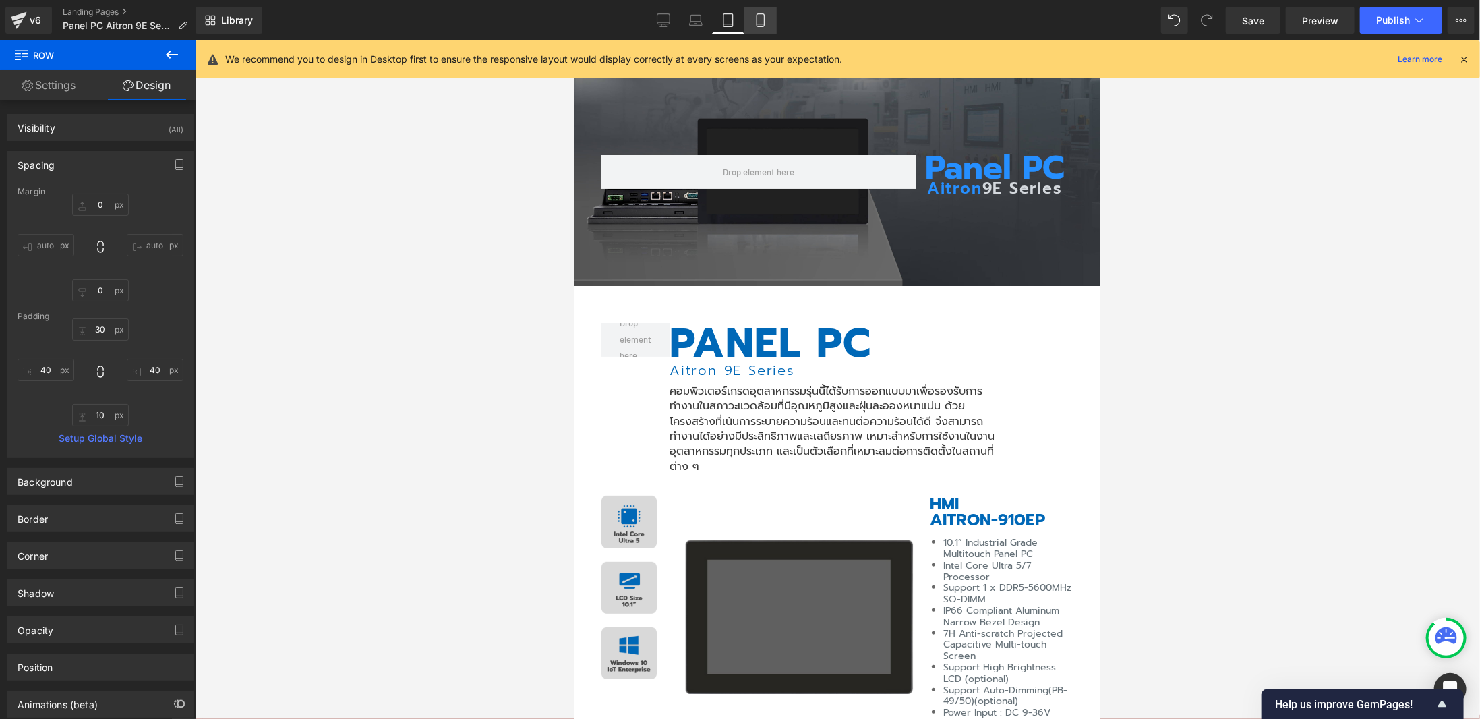
click at [776, 24] on link "Mobile" at bounding box center [760, 20] width 32 height 27
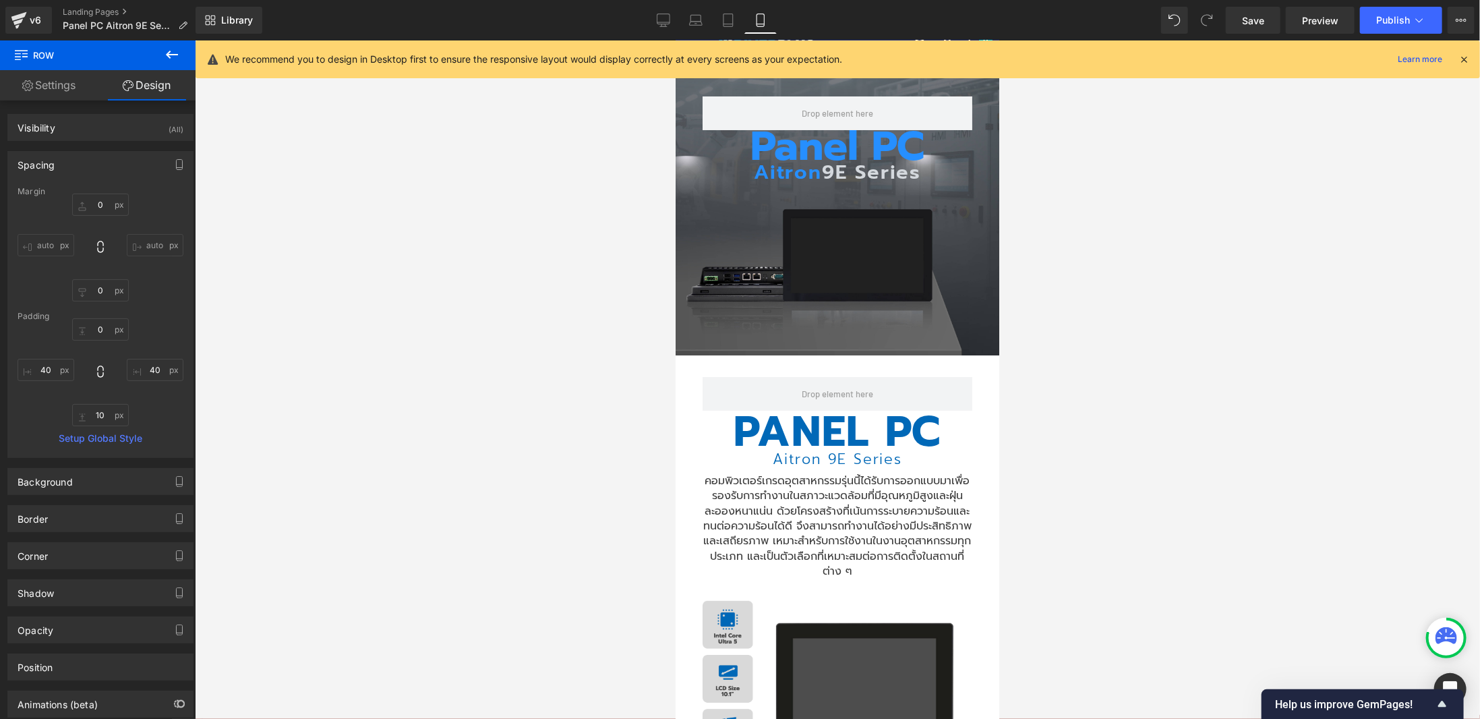
scroll to position [0, 0]
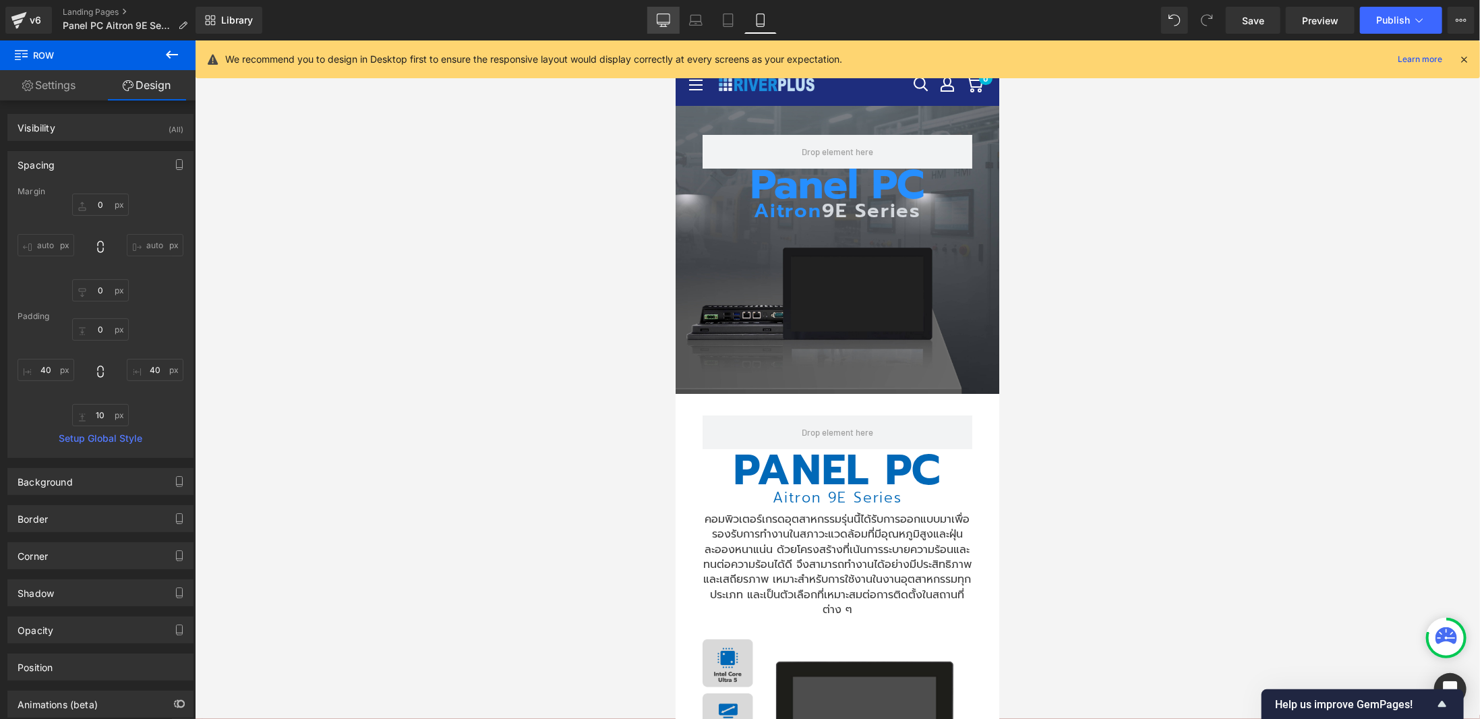
click at [662, 15] on icon at bounding box center [663, 19] width 13 height 13
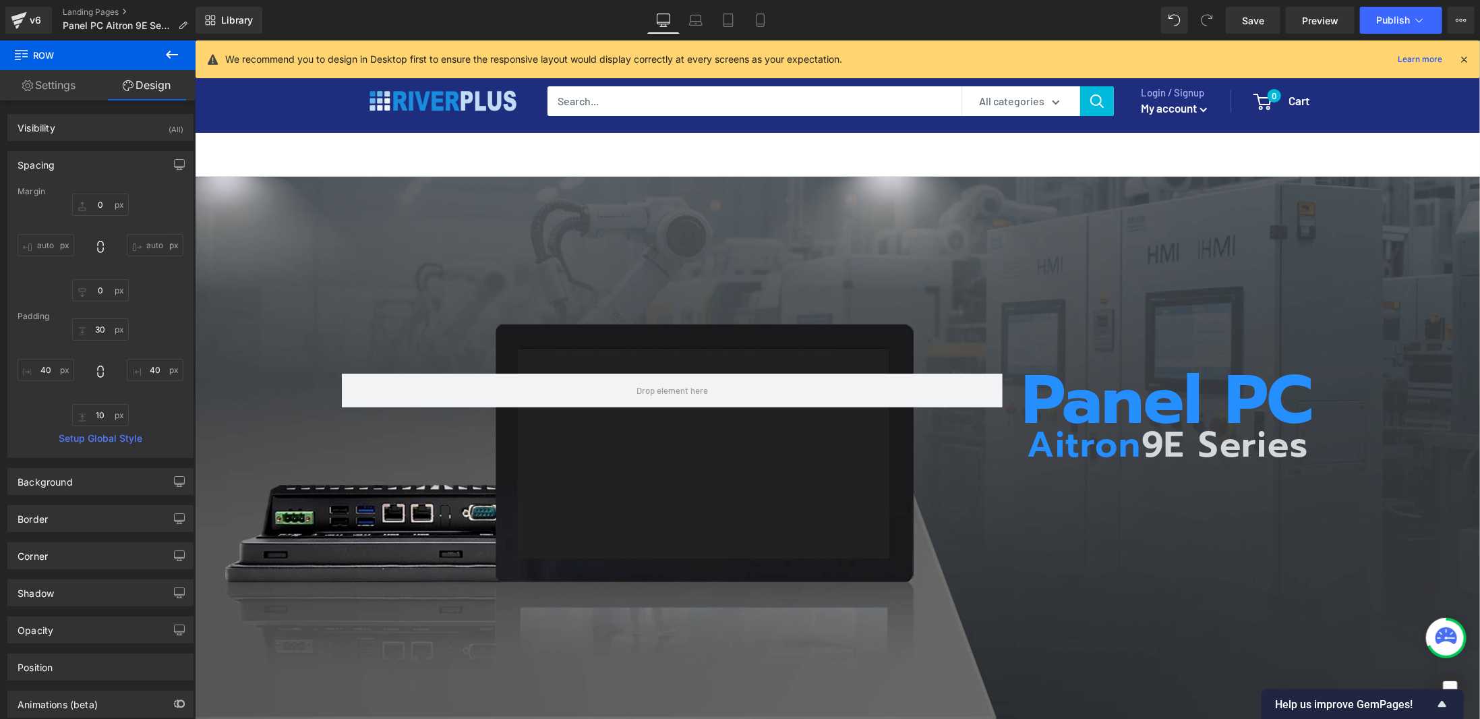
scroll to position [218, 0]
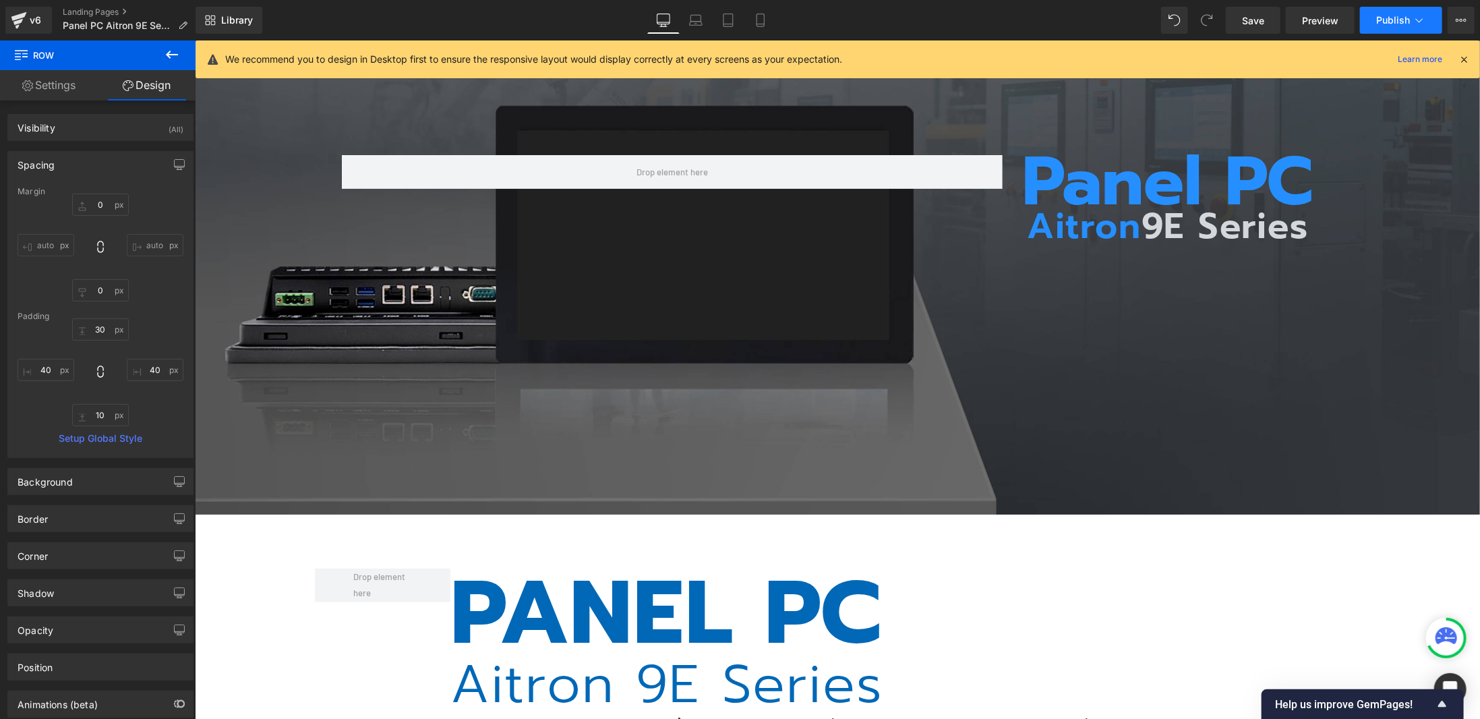
click at [1424, 18] on icon at bounding box center [1418, 19] width 13 height 13
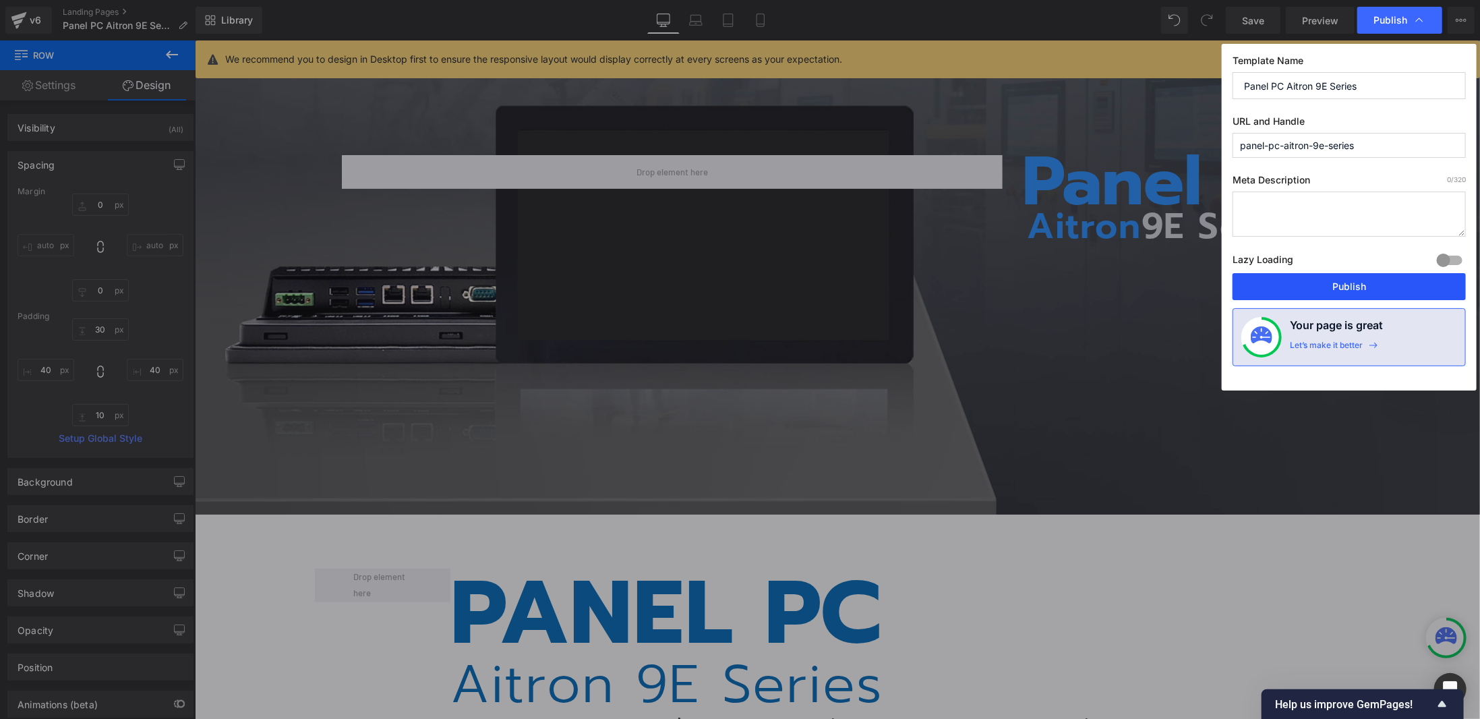
drag, startPoint x: 1352, startPoint y: 292, endPoint x: 1153, endPoint y: 243, distance: 205.5
click at [1352, 292] on button "Publish" at bounding box center [1348, 286] width 233 height 27
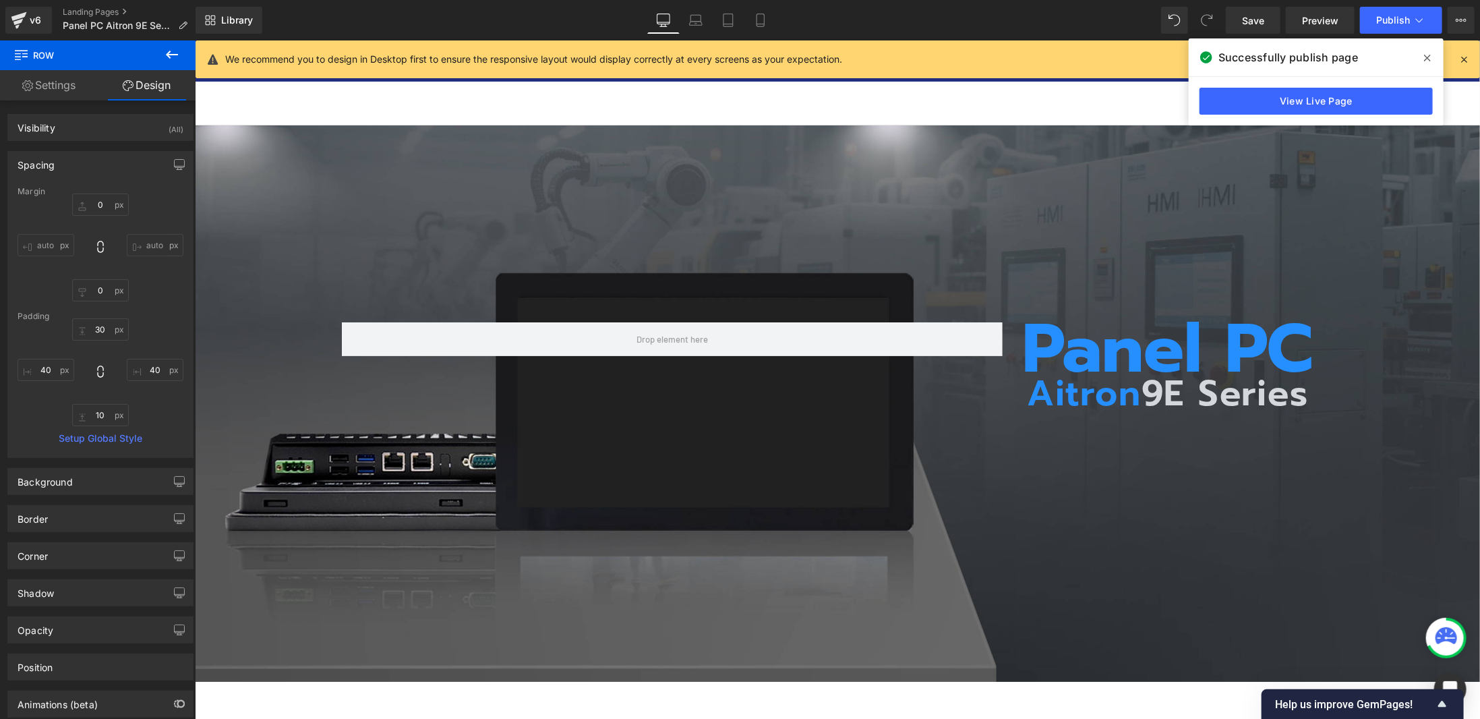
scroll to position [0, 0]
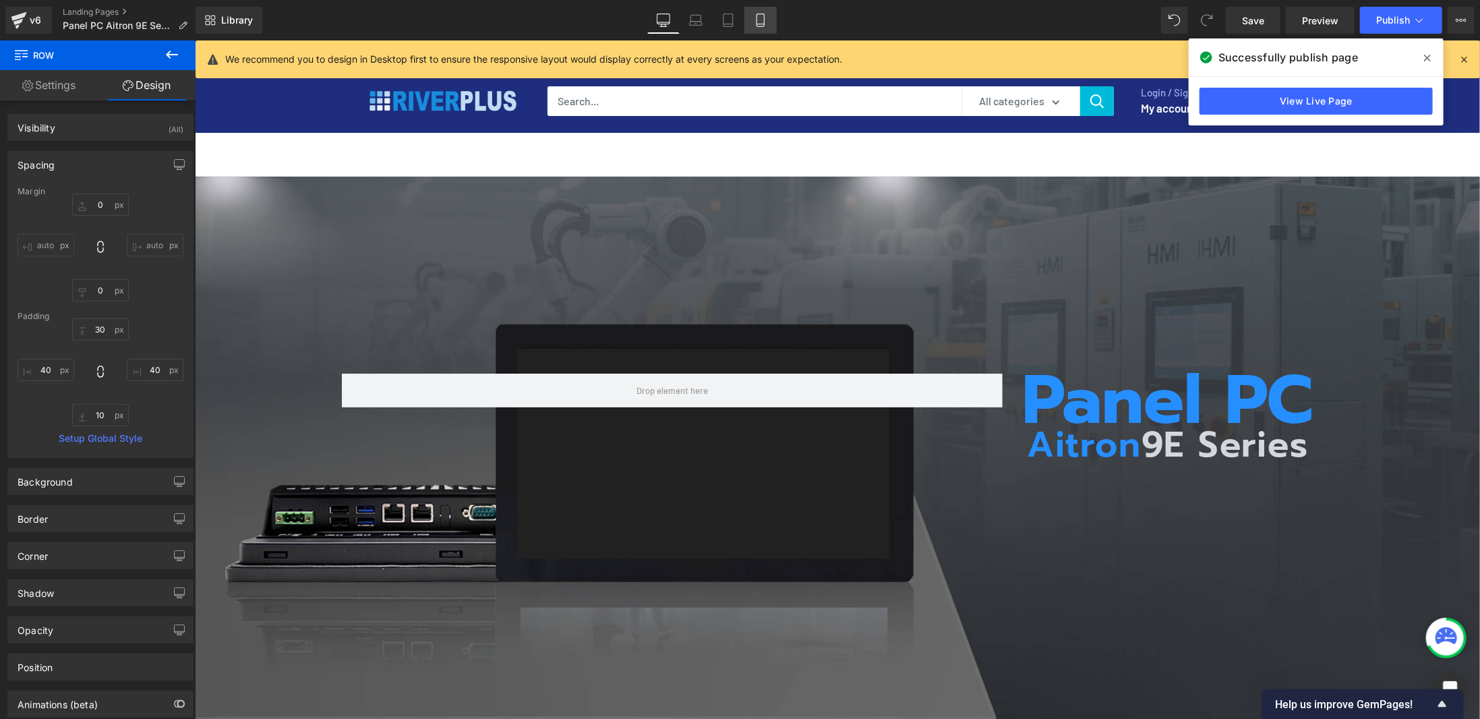
click at [752, 21] on link "Mobile" at bounding box center [760, 20] width 32 height 27
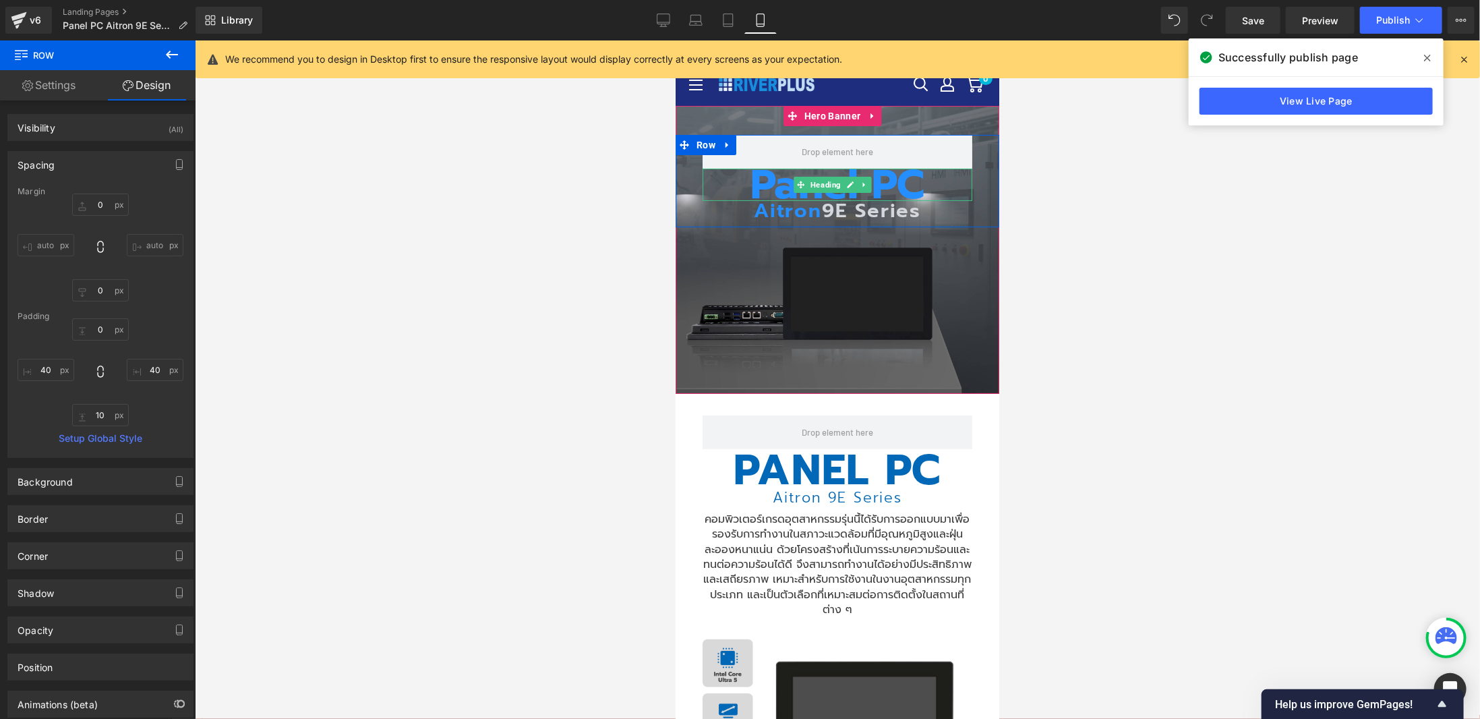
click at [820, 171] on h1 "Panel PC" at bounding box center [837, 184] width 270 height 32
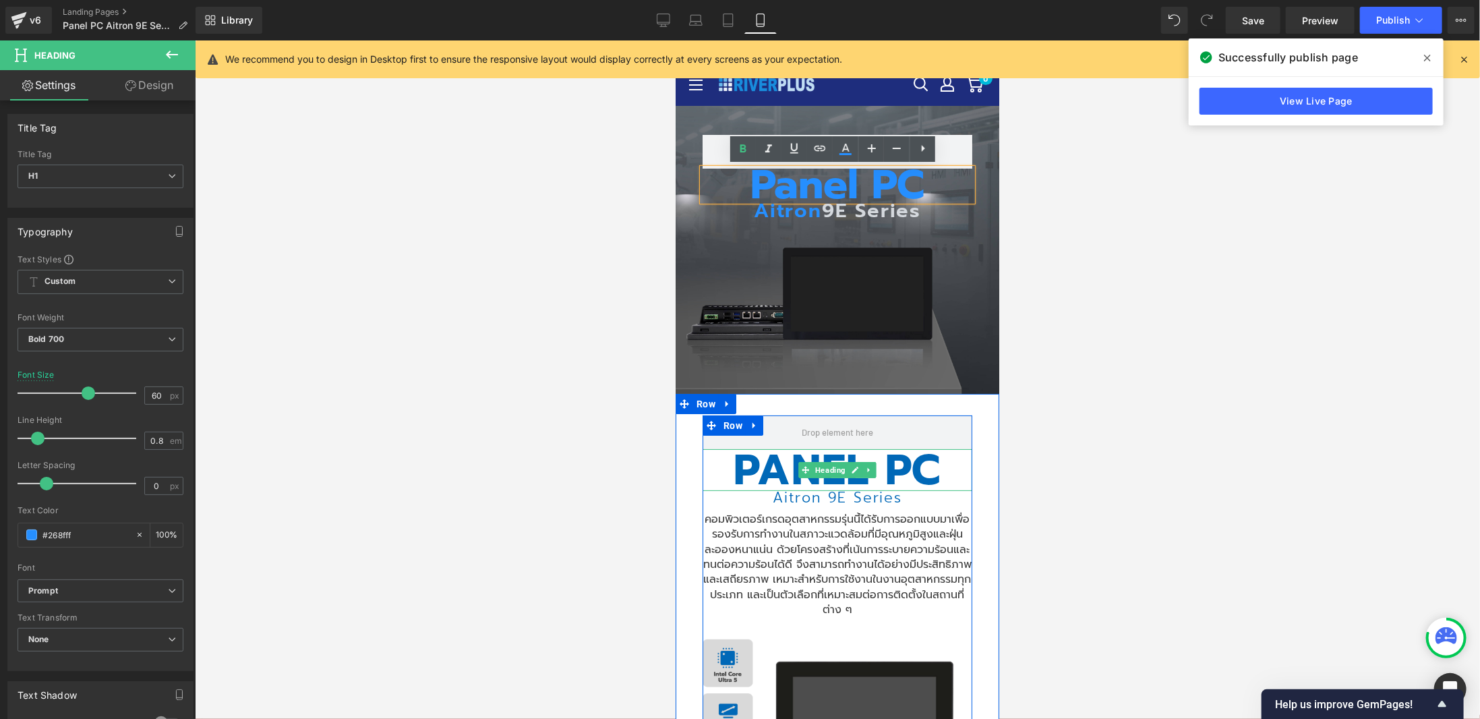
click at [759, 456] on h2 "PANEL PC" at bounding box center [837, 469] width 270 height 42
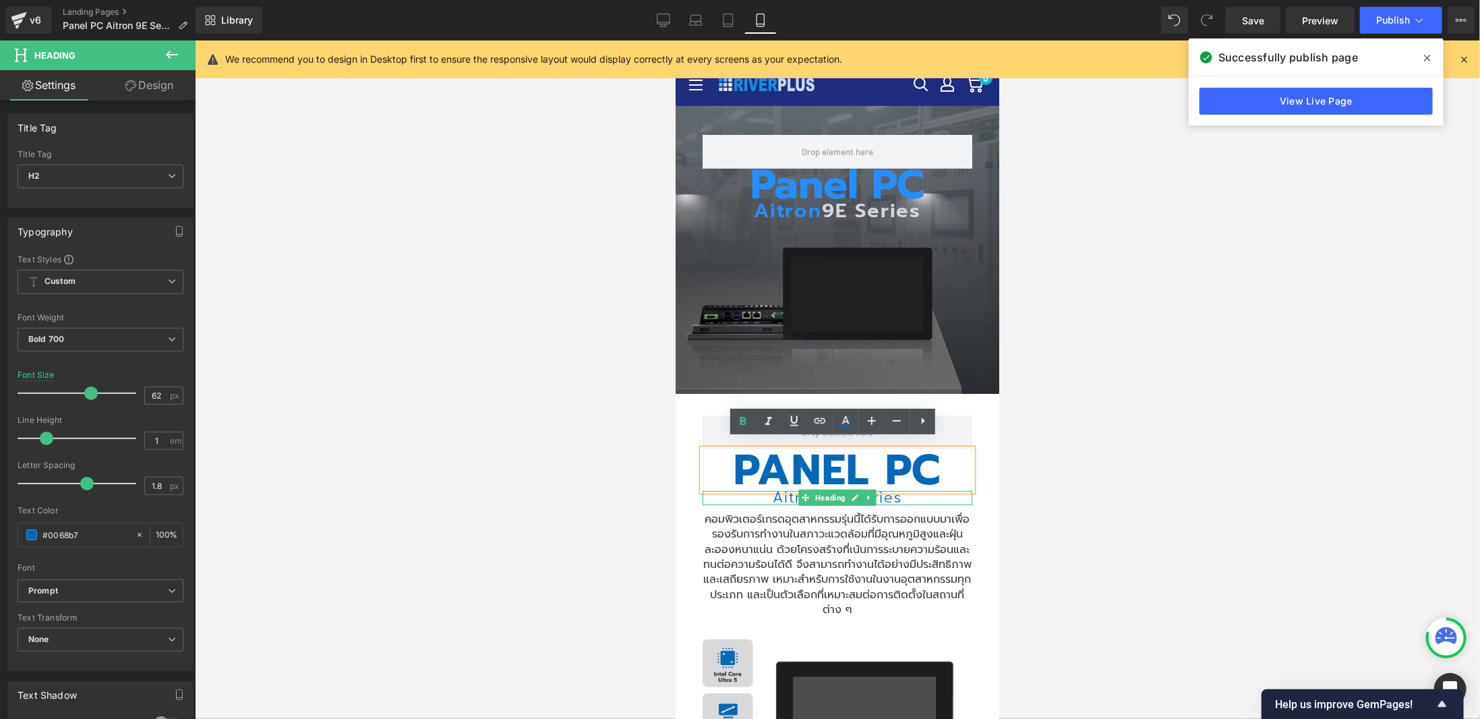
click at [777, 490] on h2 "Aitron 9E Series" at bounding box center [837, 497] width 270 height 14
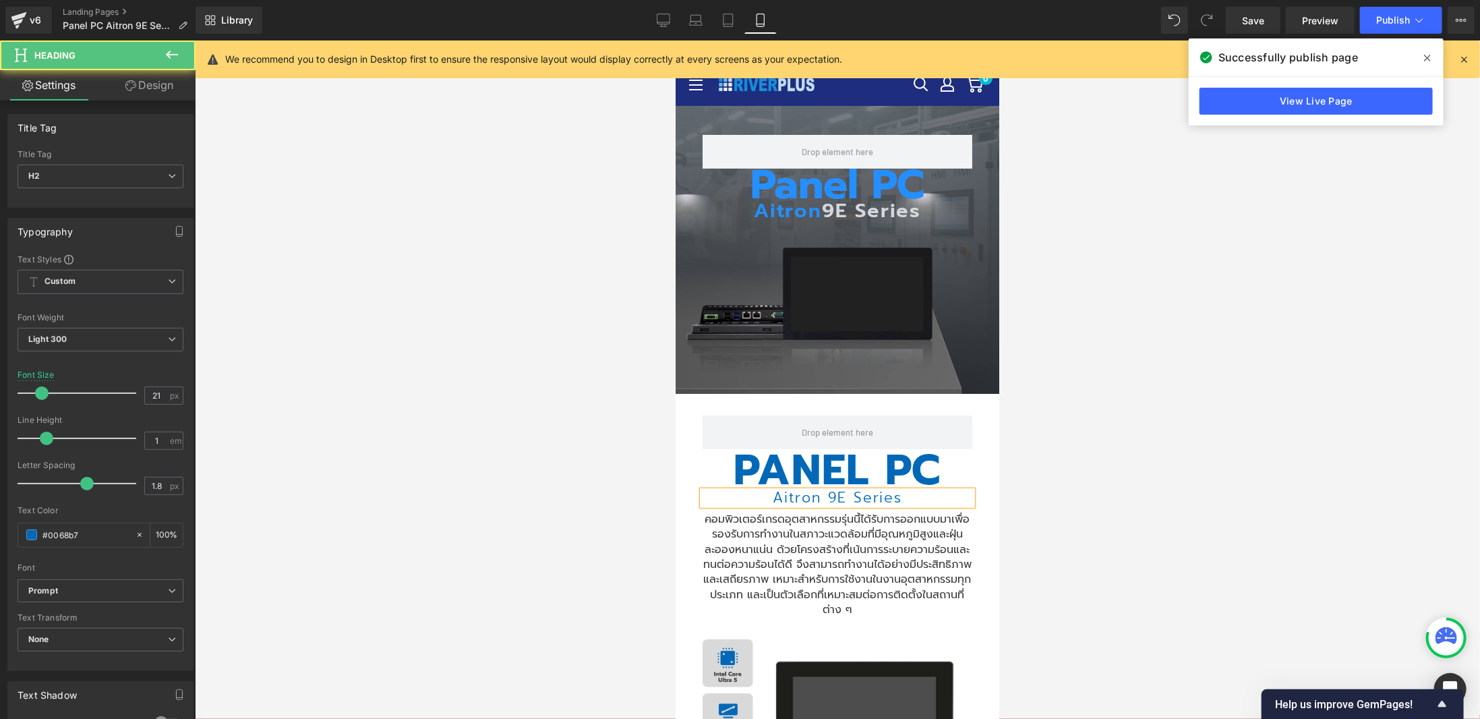
click at [1141, 413] on div at bounding box center [837, 379] width 1285 height 678
drag, startPoint x: 663, startPoint y: 24, endPoint x: 520, endPoint y: 153, distance: 192.3
click at [663, 24] on icon at bounding box center [663, 19] width 13 height 10
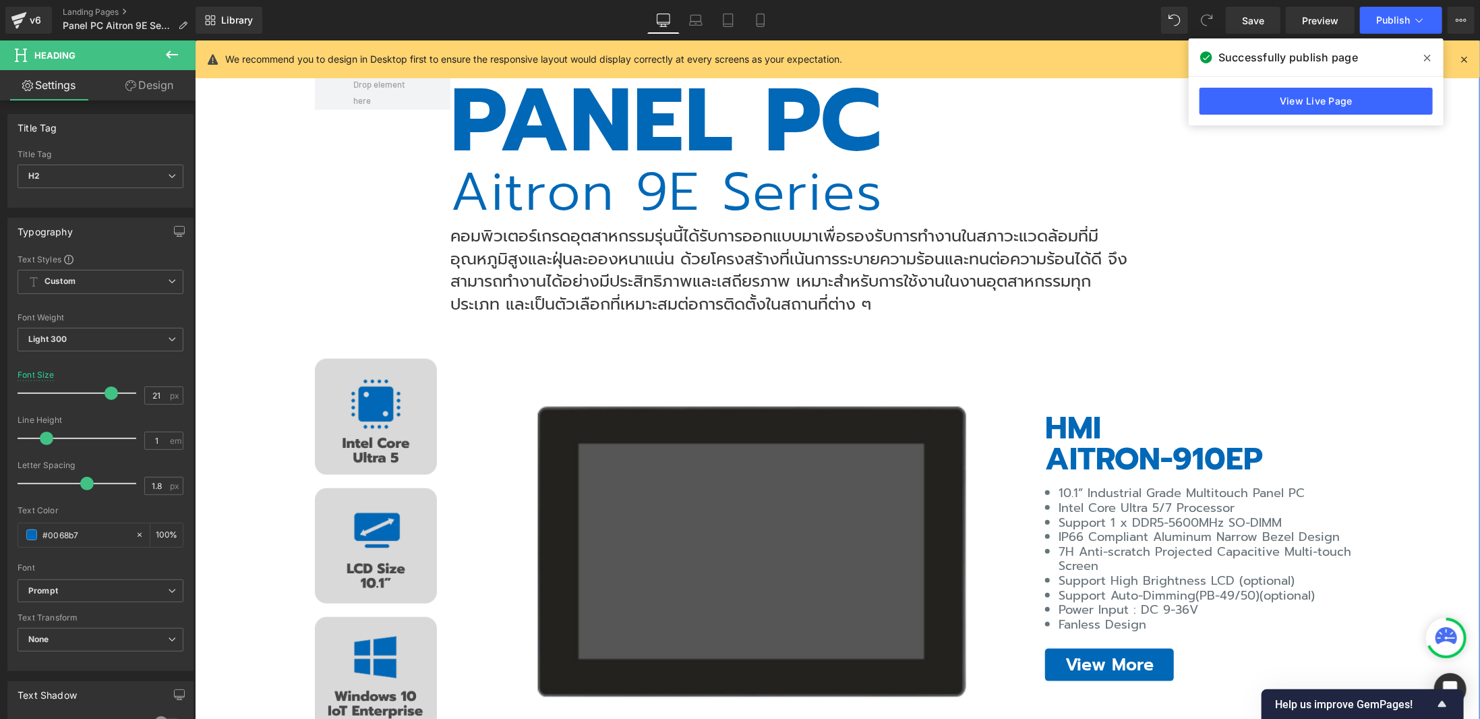
scroll to position [498, 0]
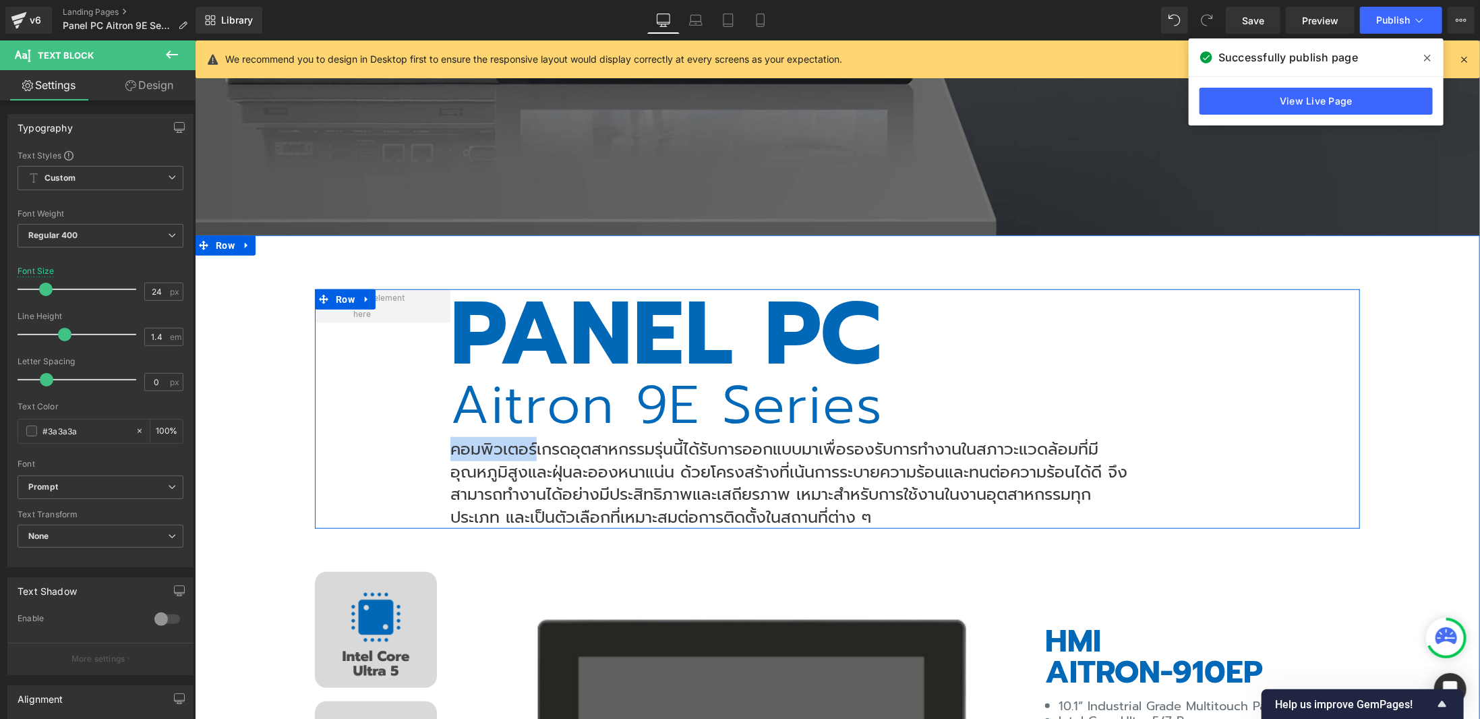
drag, startPoint x: 531, startPoint y: 444, endPoint x: 442, endPoint y: 446, distance: 89.0
click at [442, 446] on div "PANEL PC Heading Aitron 9E Series Heading คอมพิวเตอร์เกรดอุตสาหกรรมรุ่นนี้ได้รั…" at bounding box center [836, 408] width 1045 height 239
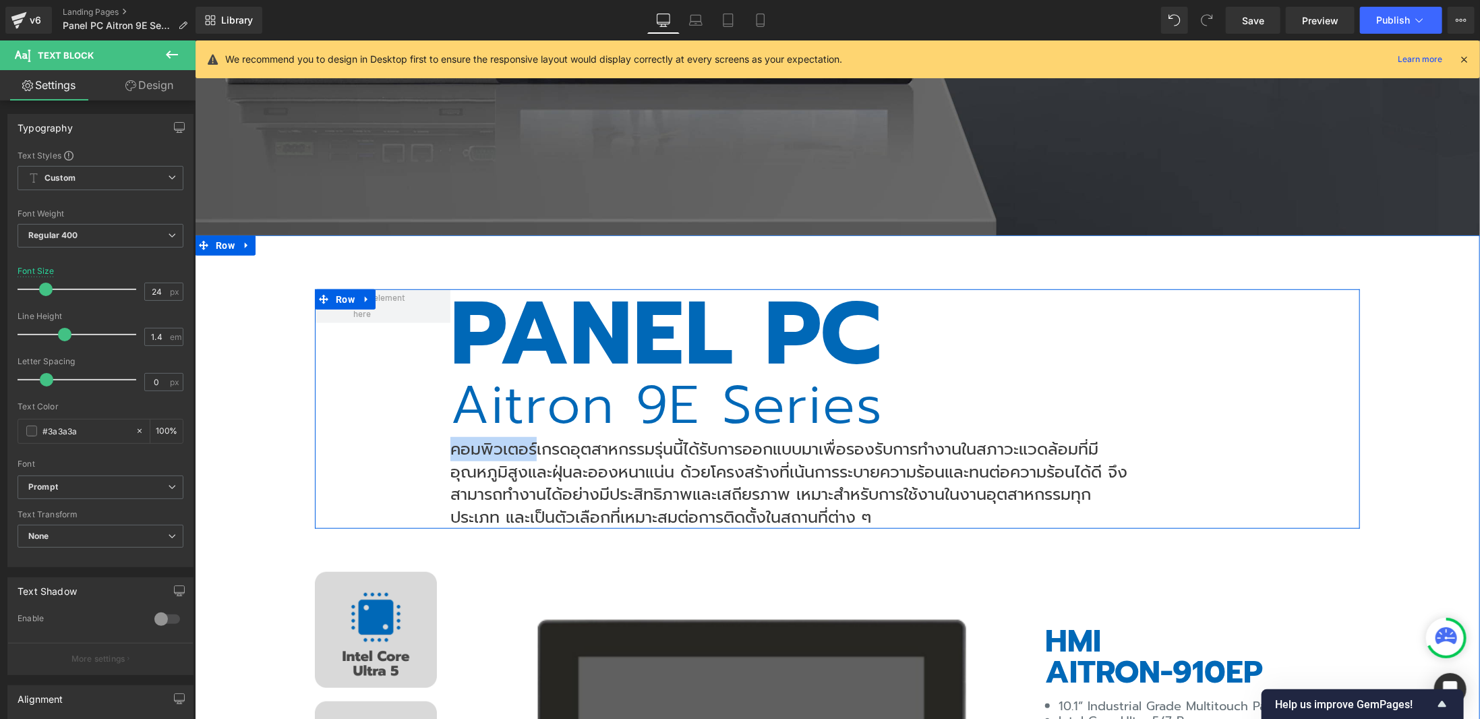
click at [458, 451] on p "คอมพิวเตอร์เกรดอุตสาหกรรมรุ่นนี้ได้รับการออกแบบมาเพื่อรองรับการทำงานในสภาวะแวดล…" at bounding box center [788, 483] width 677 height 90
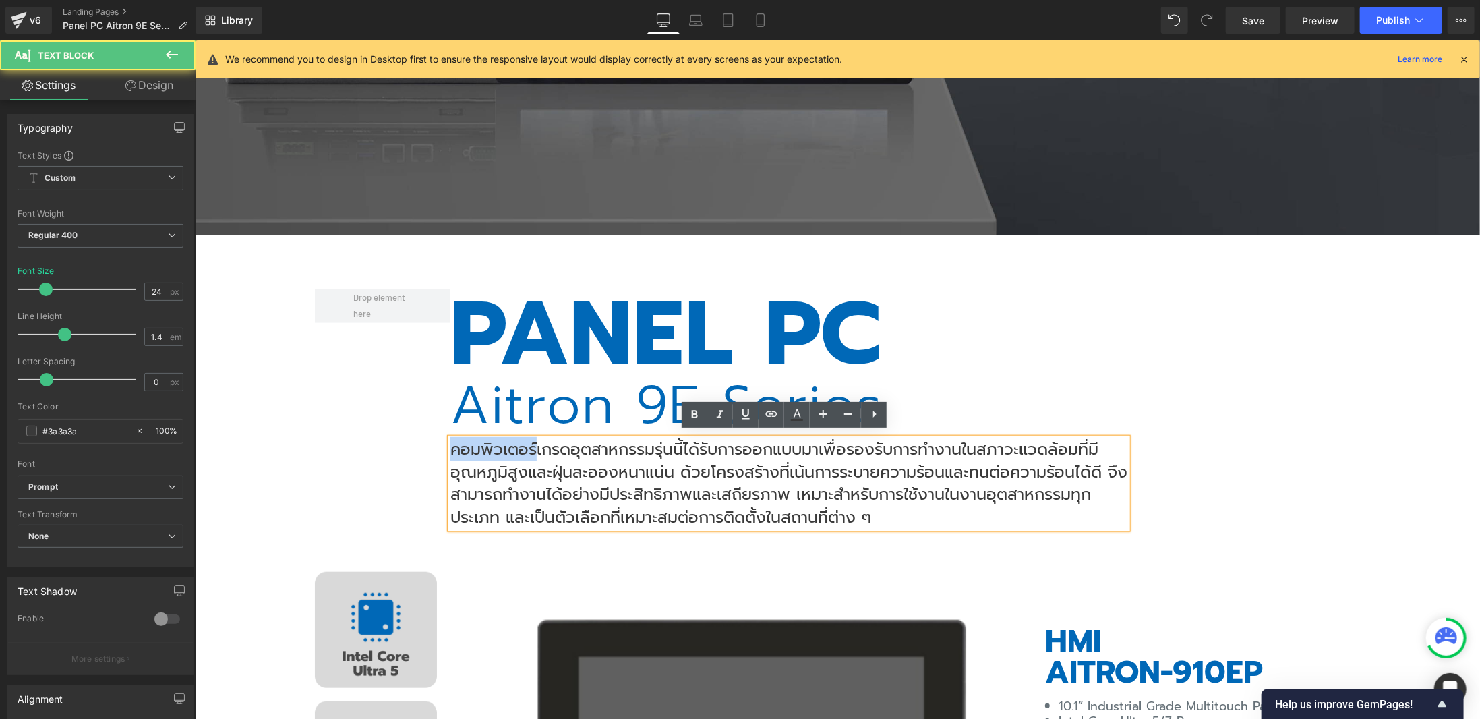
drag, startPoint x: 528, startPoint y: 442, endPoint x: 446, endPoint y: 441, distance: 81.6
click at [450, 441] on p "คอมพิวเตอร์เกรดอุตสาหกรรมรุ่นนี้ได้รับการออกแบบมาเพื่อรองรับการทำงานในสภาวะแวดล…" at bounding box center [788, 483] width 677 height 90
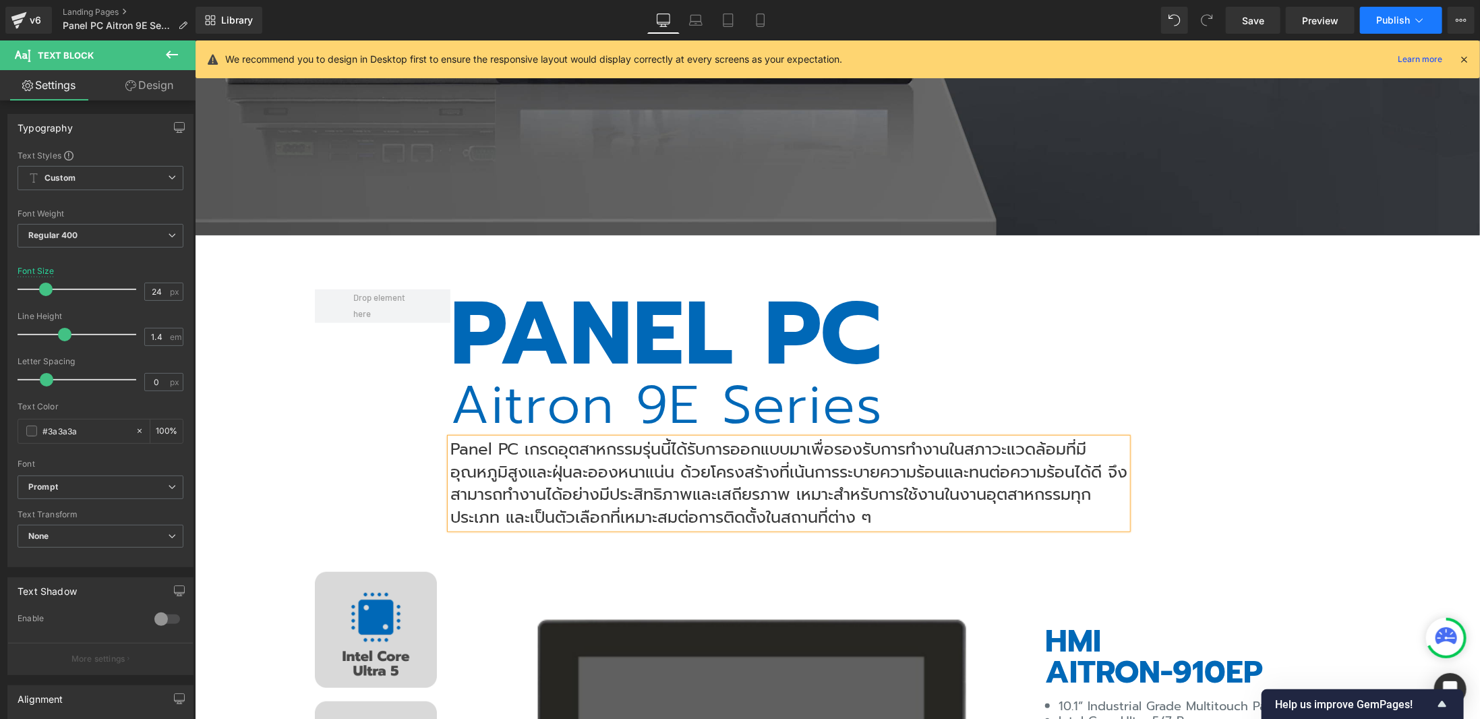
click at [1417, 25] on icon at bounding box center [1418, 19] width 13 height 13
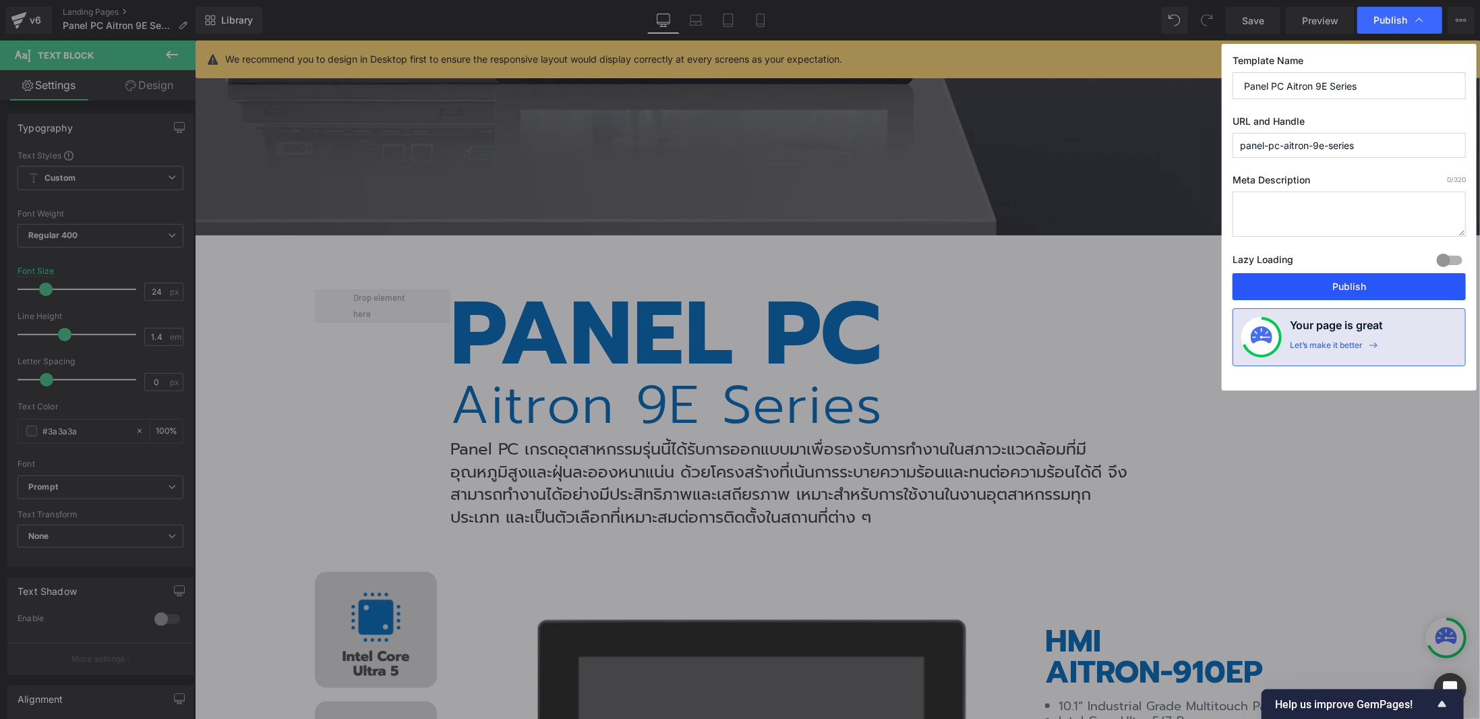
click at [1317, 289] on button "Publish" at bounding box center [1348, 286] width 233 height 27
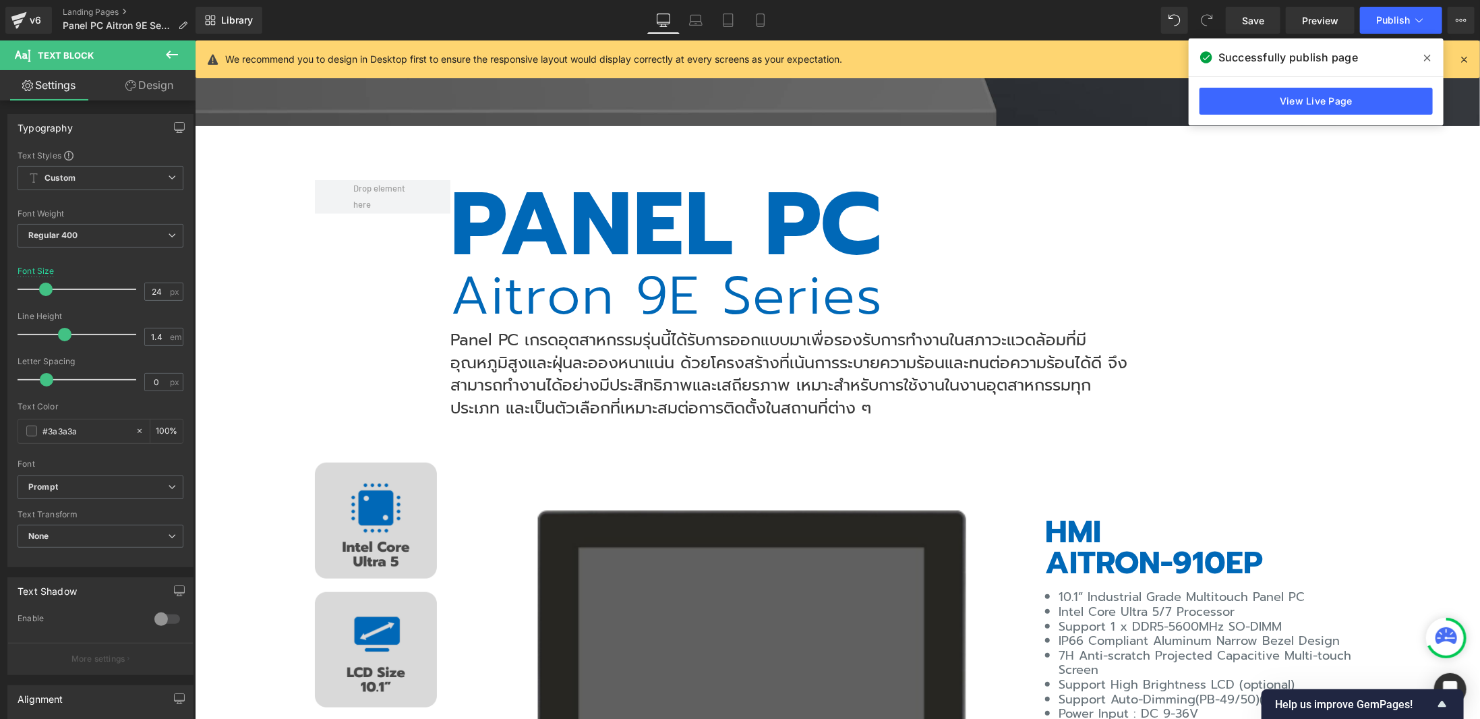
scroll to position [0, 0]
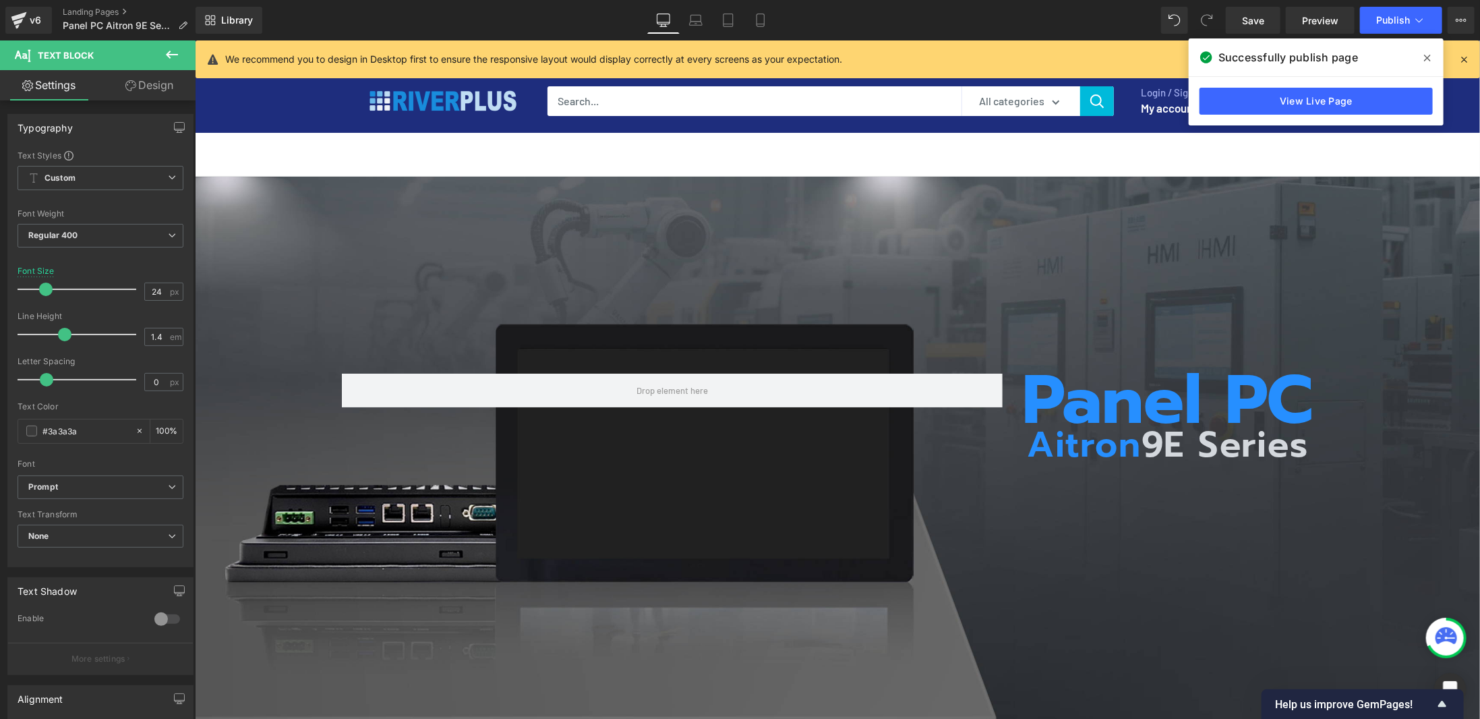
drag, startPoint x: 1478, startPoint y: 154, endPoint x: 1651, endPoint y: 100, distance: 181.5
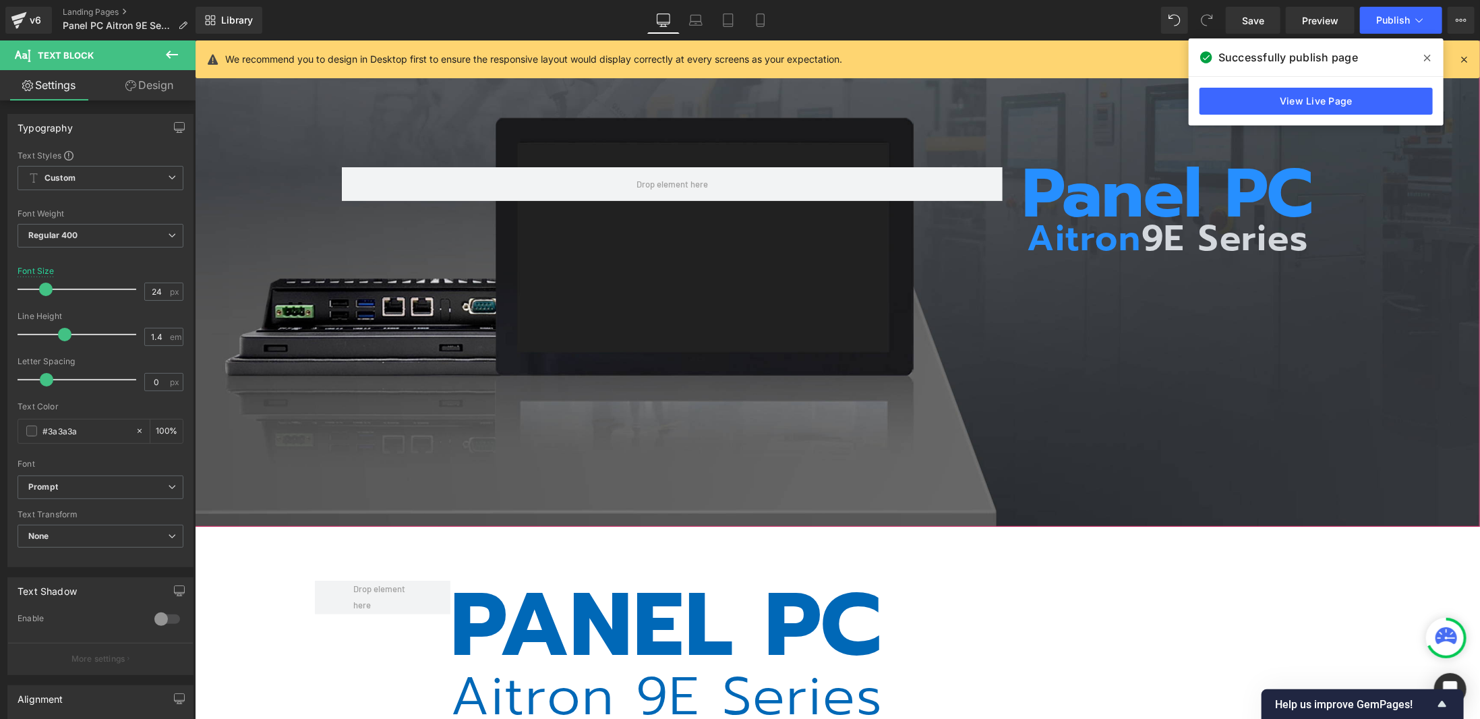
scroll to position [472, 0]
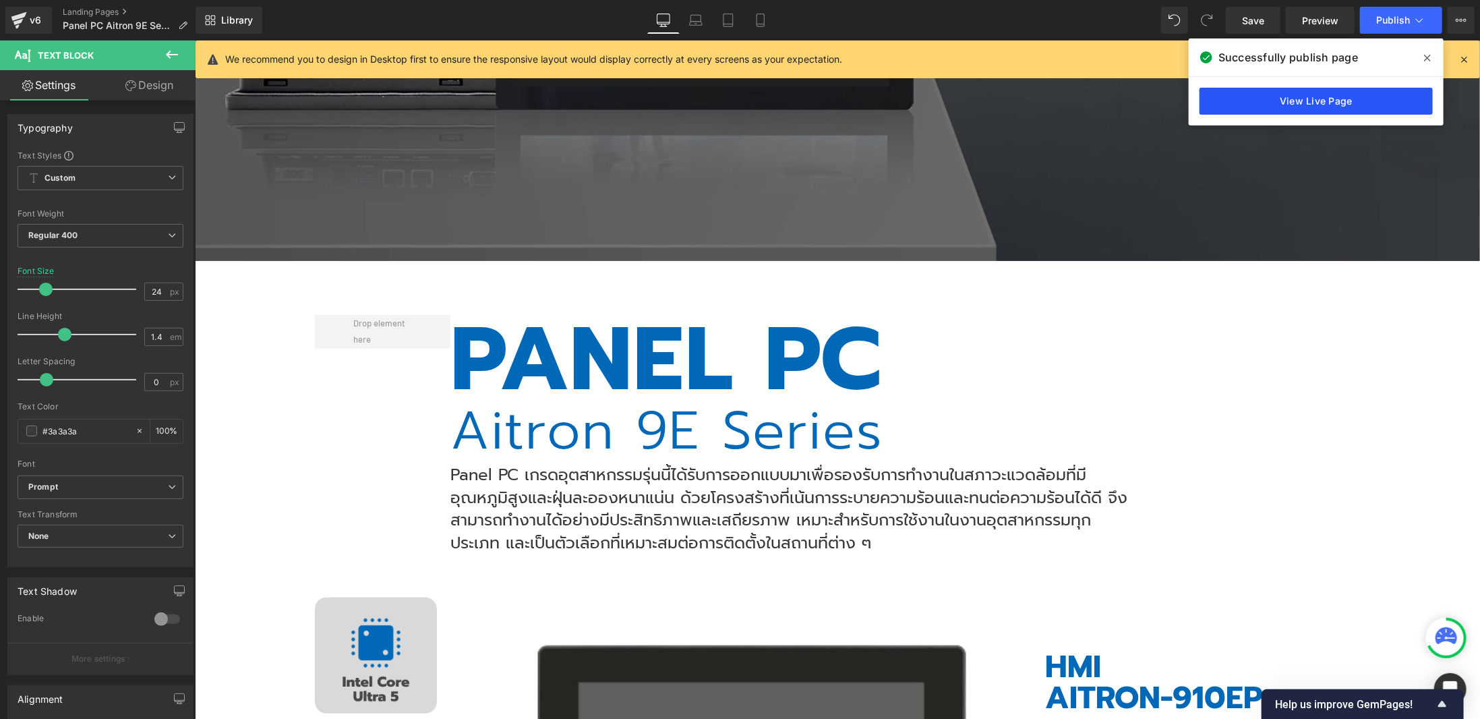
click at [1375, 104] on link "View Live Page" at bounding box center [1315, 101] width 233 height 27
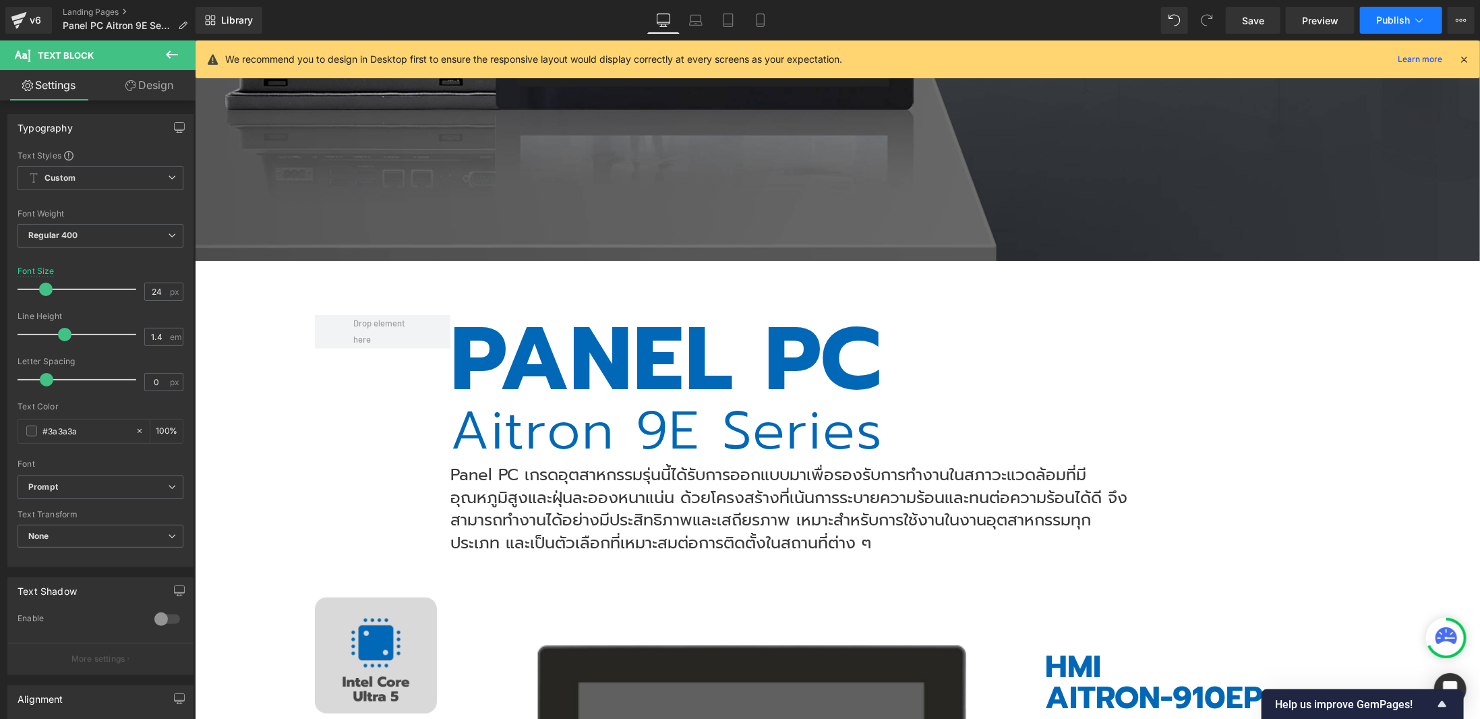
click at [1414, 22] on icon at bounding box center [1418, 19] width 13 height 13
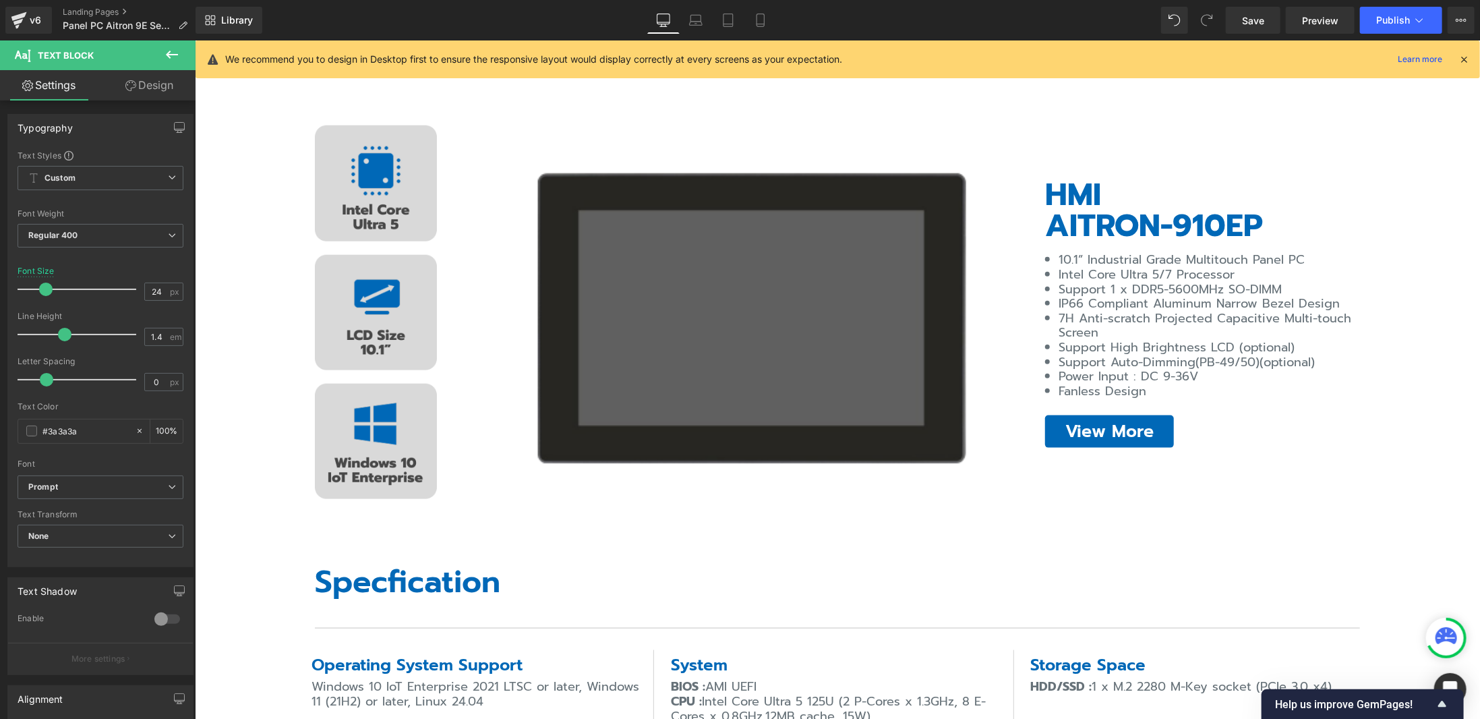
scroll to position [0, 0]
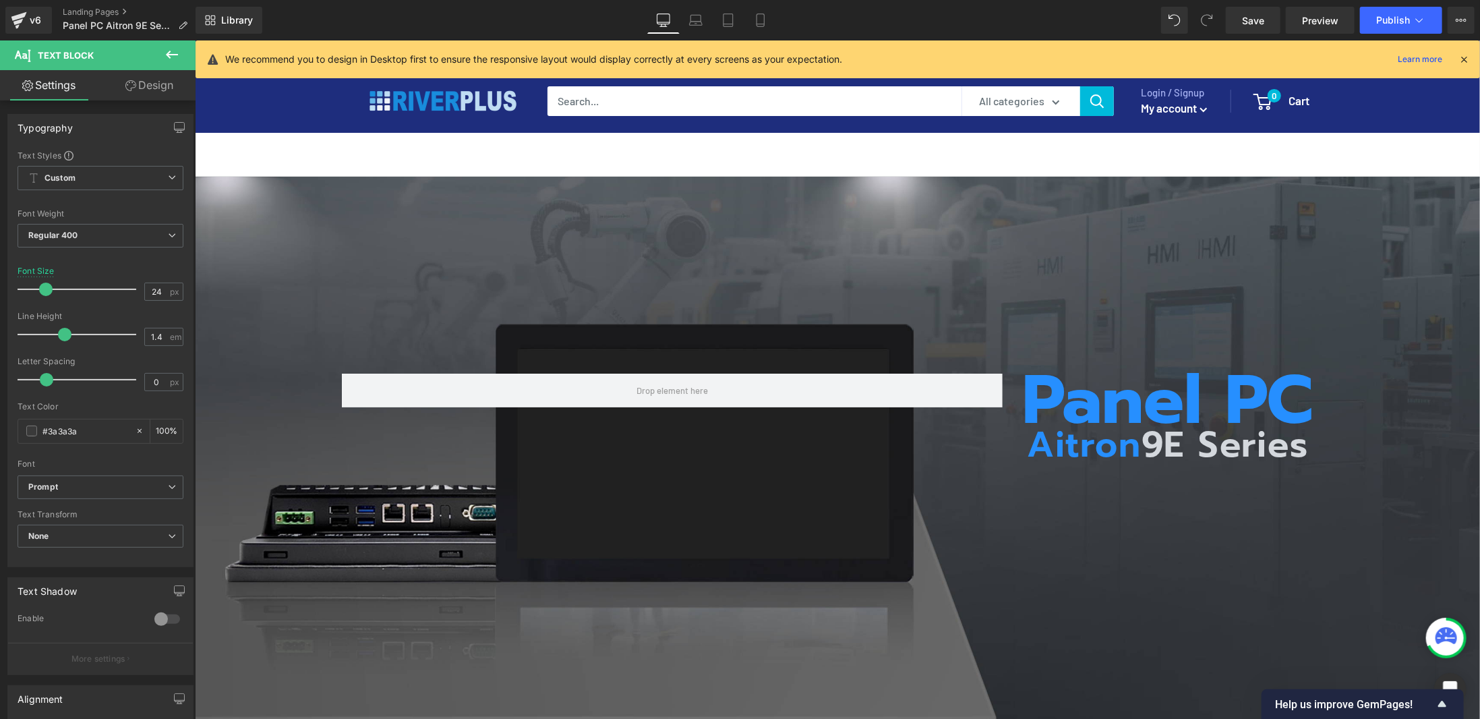
drag, startPoint x: 1478, startPoint y: 136, endPoint x: 1646, endPoint y: 61, distance: 184.7
click at [1393, 28] on button "Publish" at bounding box center [1401, 20] width 82 height 27
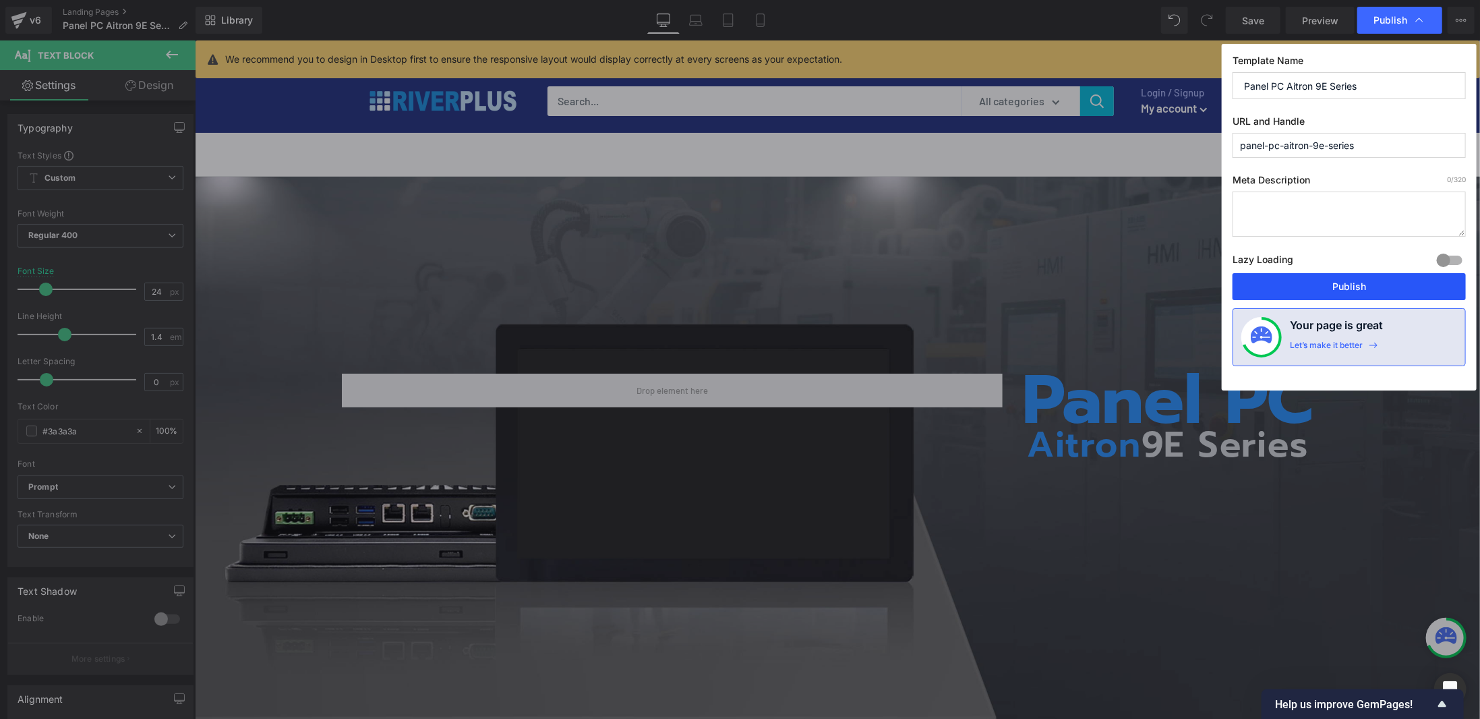
click at [1337, 291] on button "Publish" at bounding box center [1348, 286] width 233 height 27
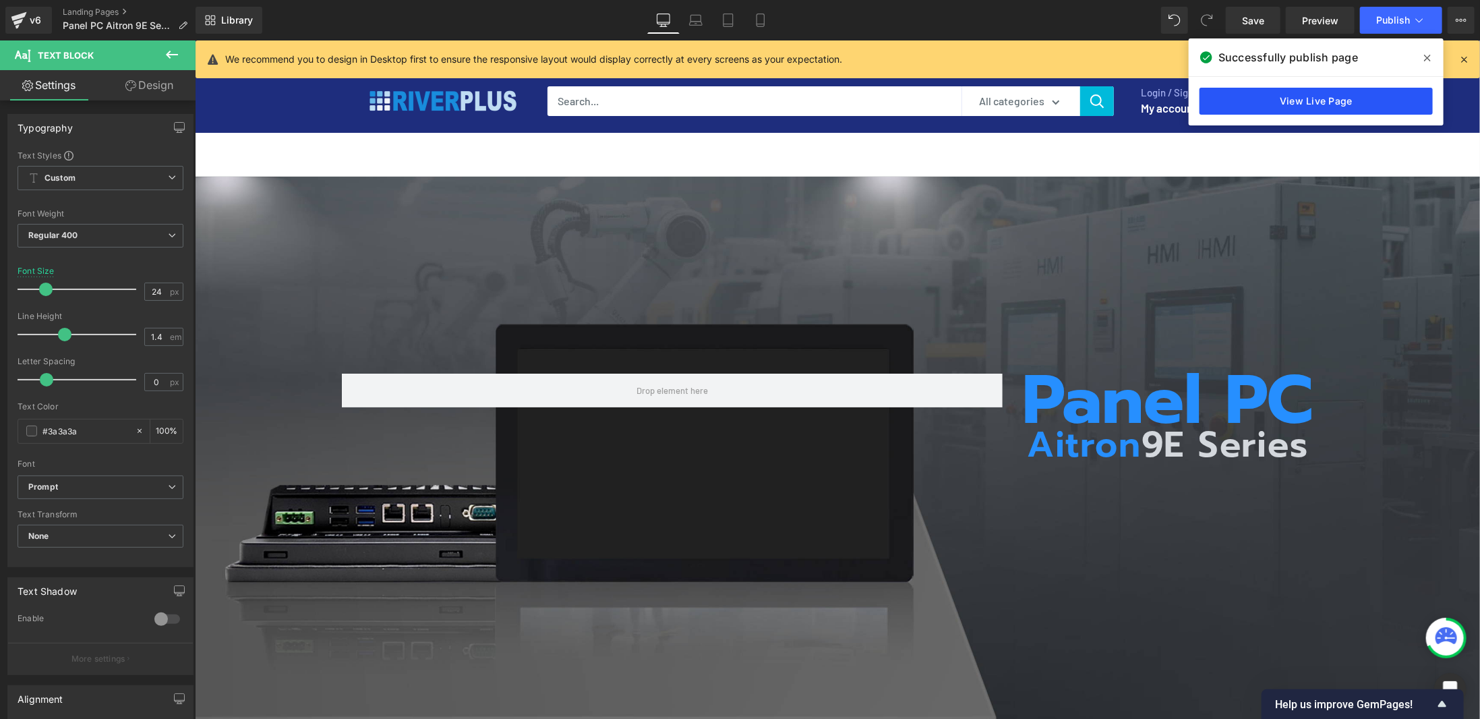
click at [1295, 110] on link "View Live Page" at bounding box center [1315, 101] width 233 height 27
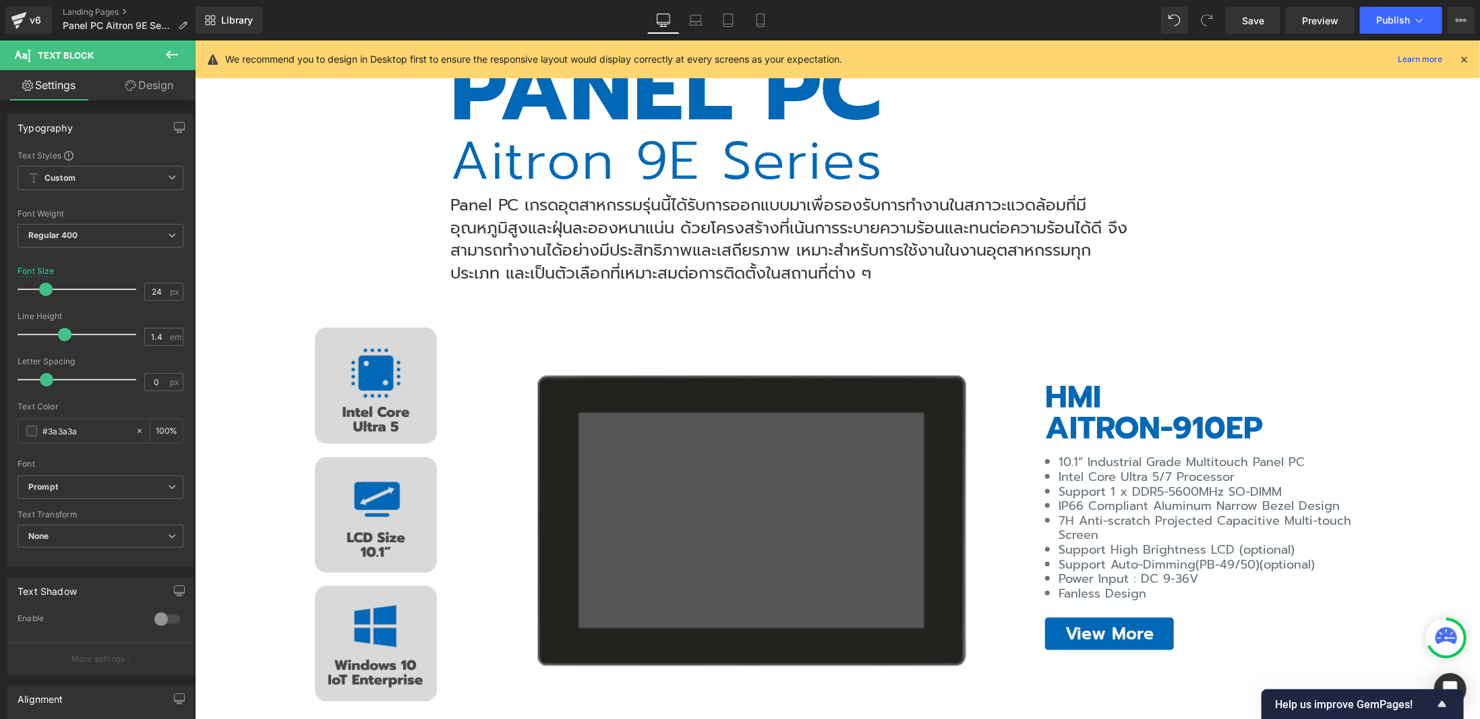
scroll to position [944, 0]
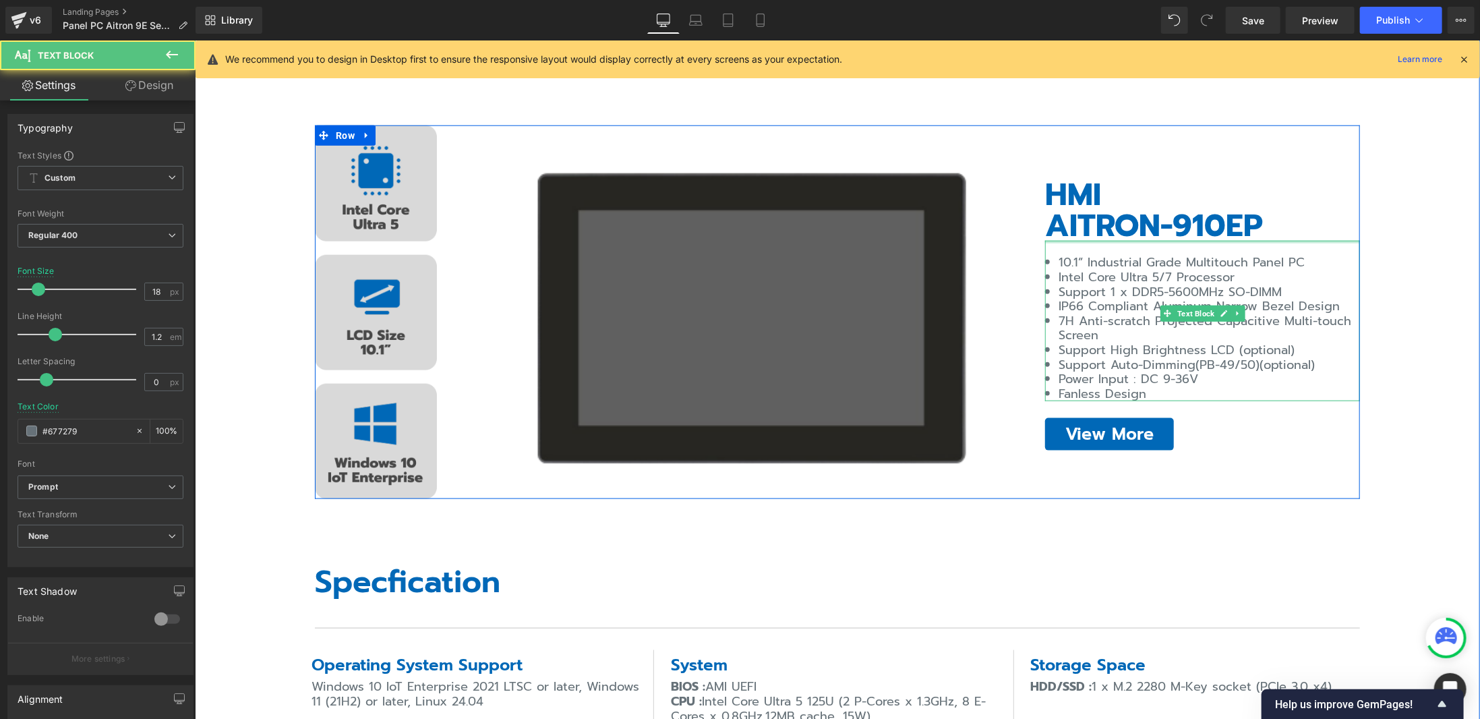
drag, startPoint x: 1248, startPoint y: 250, endPoint x: 1291, endPoint y: 253, distance: 42.6
click at [1289, 253] on div "10.1” Industrial Grade Multitouch Panel PC Intel Core Ultra 5/7 Processor Suppo…" at bounding box center [1201, 320] width 315 height 160
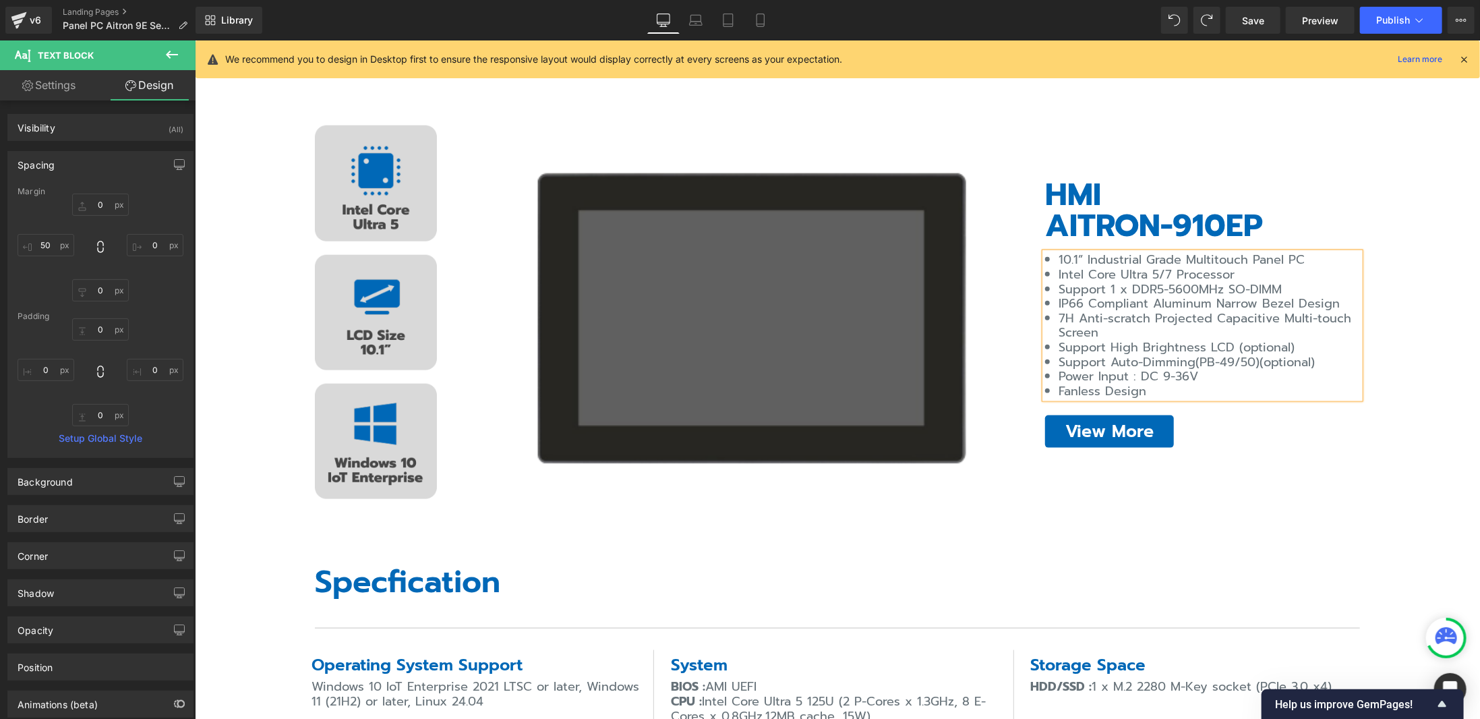
click at [1302, 252] on li "10.1” Industrial Grade Multitouch Panel PC" at bounding box center [1208, 259] width 301 height 15
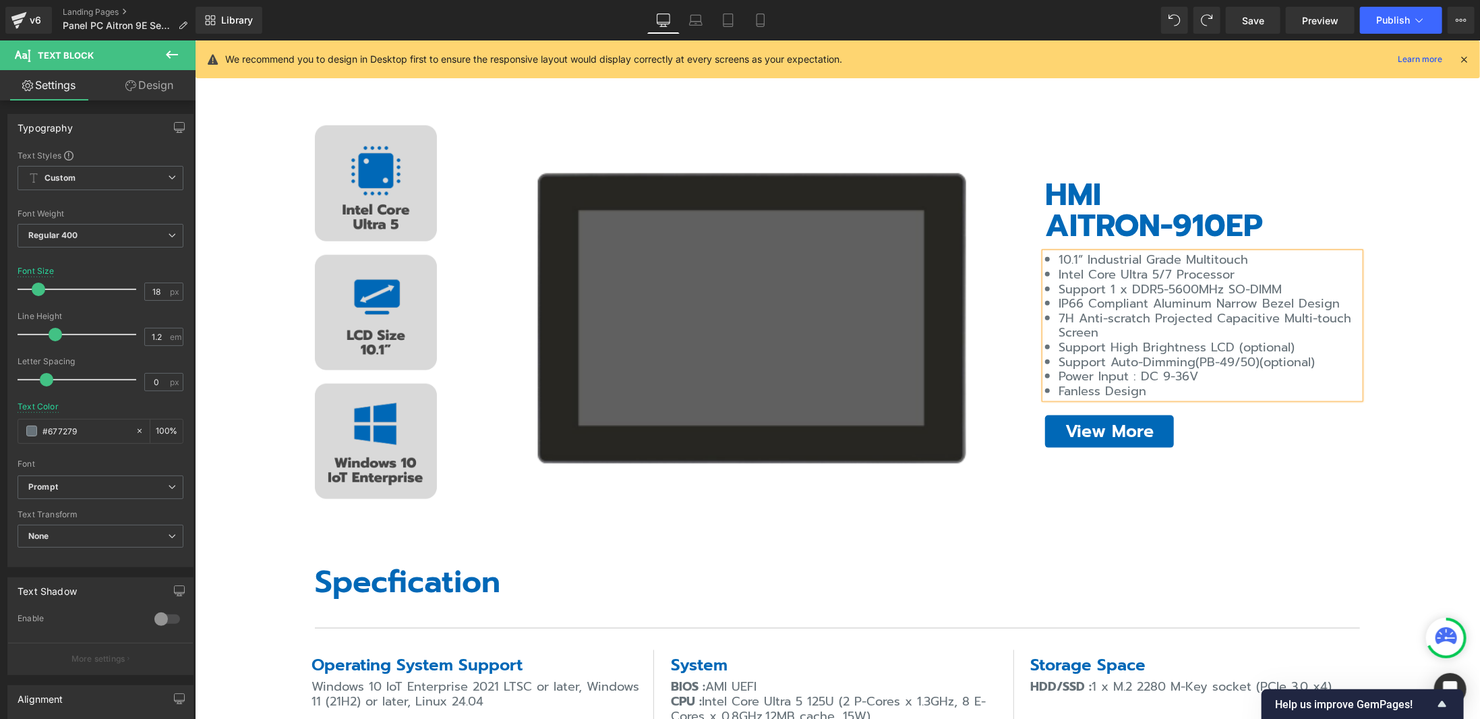
click at [1405, 34] on div "Library Desktop Desktop Laptop Tablet Mobile Save Preview Publish Scheduled Vie…" at bounding box center [837, 20] width 1284 height 40
click at [1405, 30] on button "Publish" at bounding box center [1401, 20] width 82 height 27
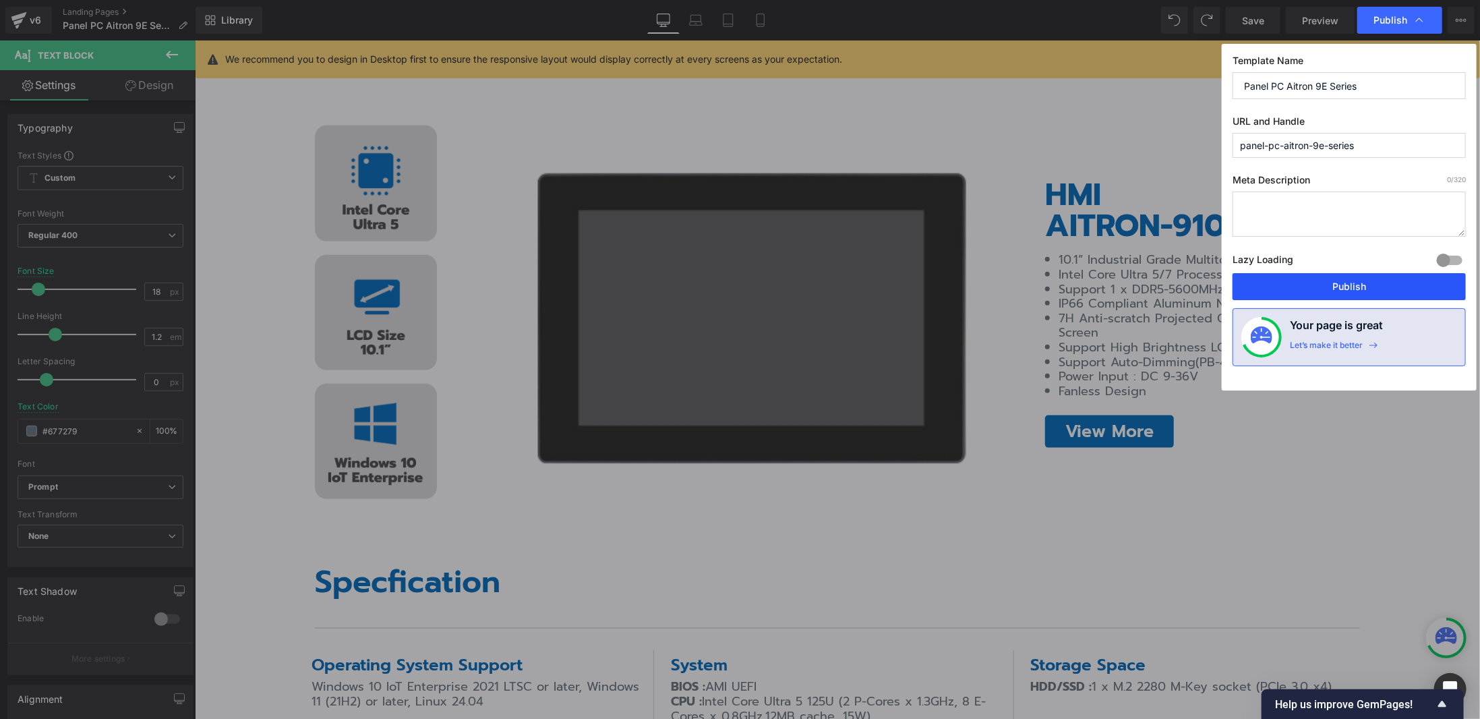
click at [1370, 281] on button "Publish" at bounding box center [1348, 286] width 233 height 27
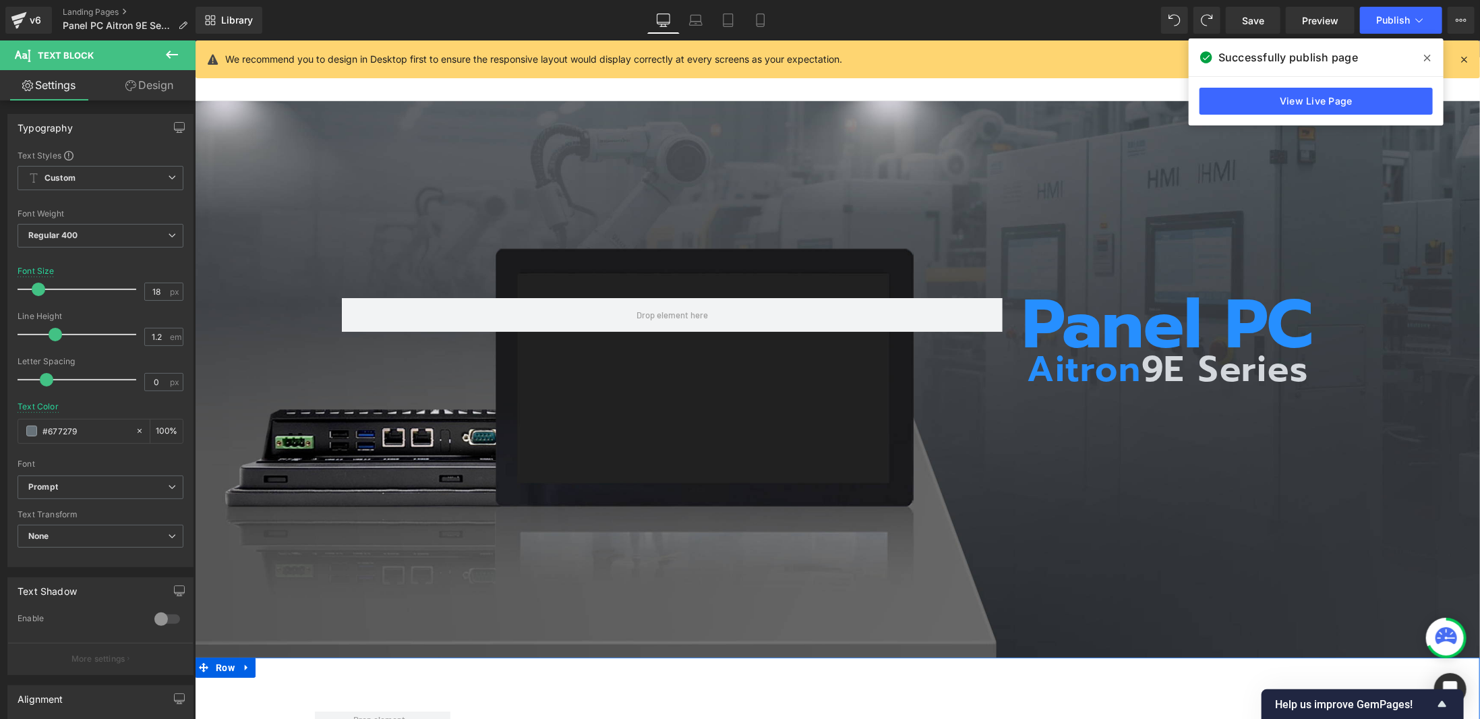
scroll to position [0, 0]
